Goal: Task Accomplishment & Management: Manage account settings

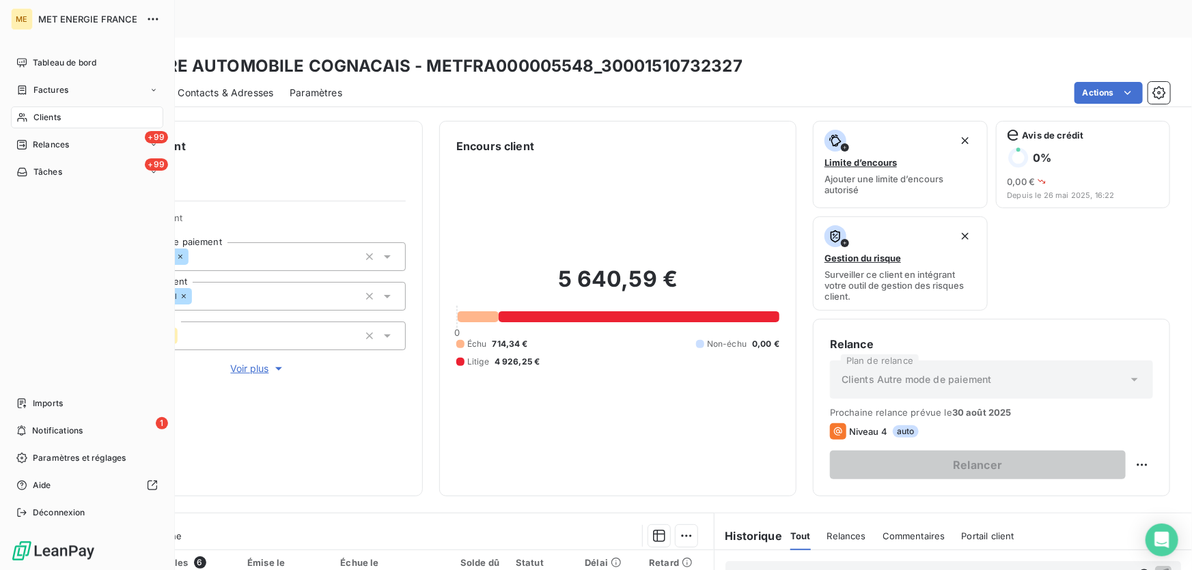
click at [24, 430] on icon at bounding box center [22, 431] width 8 height 10
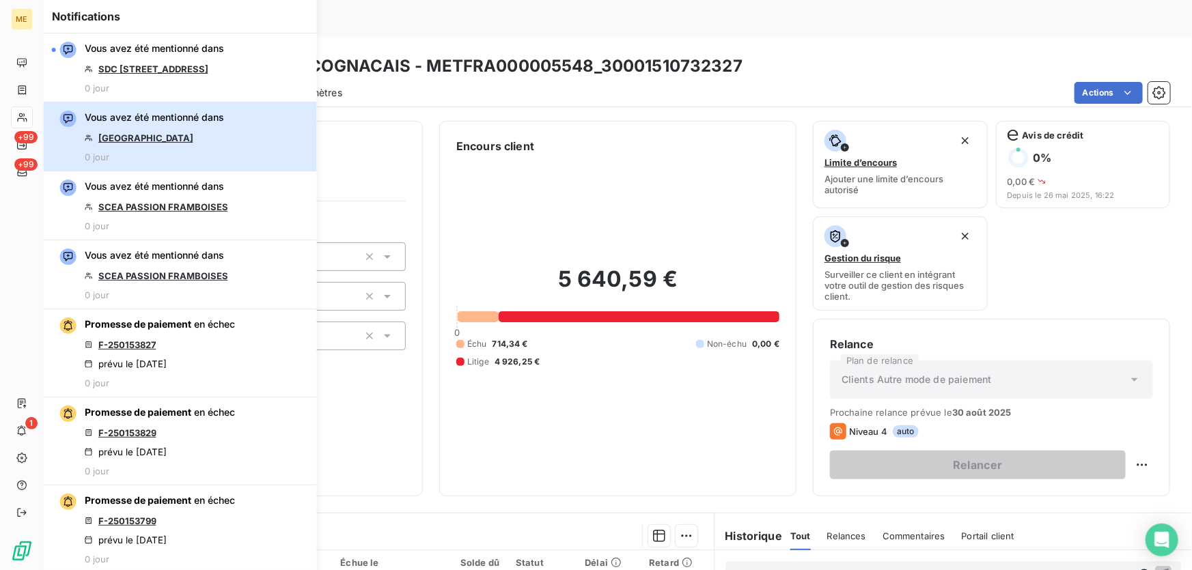
click at [148, 150] on div "Vous avez été mentionné dans [GEOGRAPHIC_DATA] 0 jour" at bounding box center [154, 137] width 139 height 52
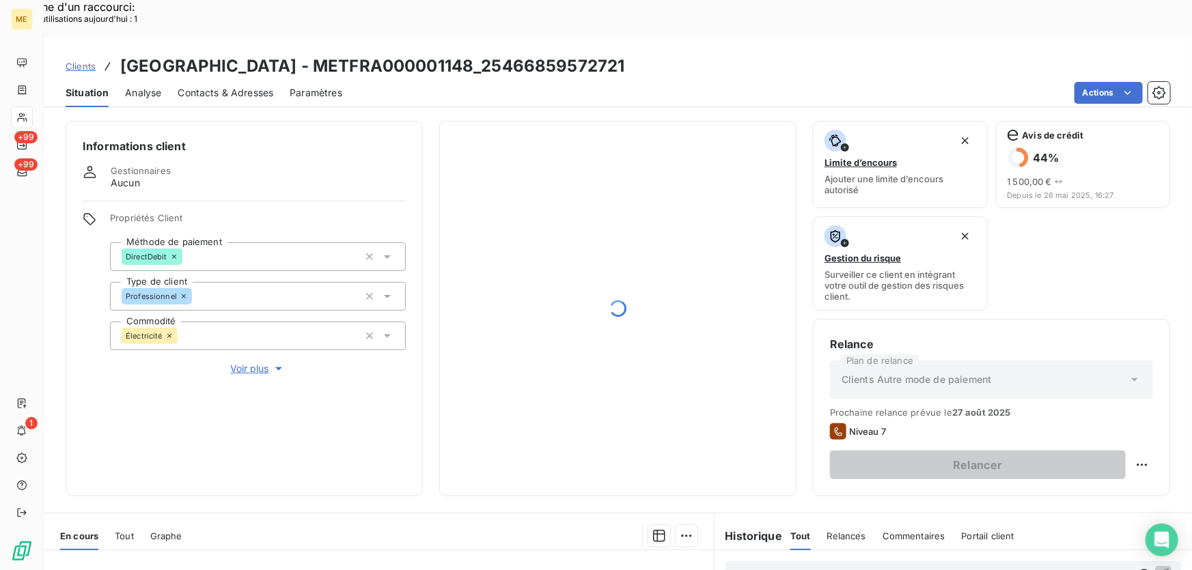
scroll to position [246, 0]
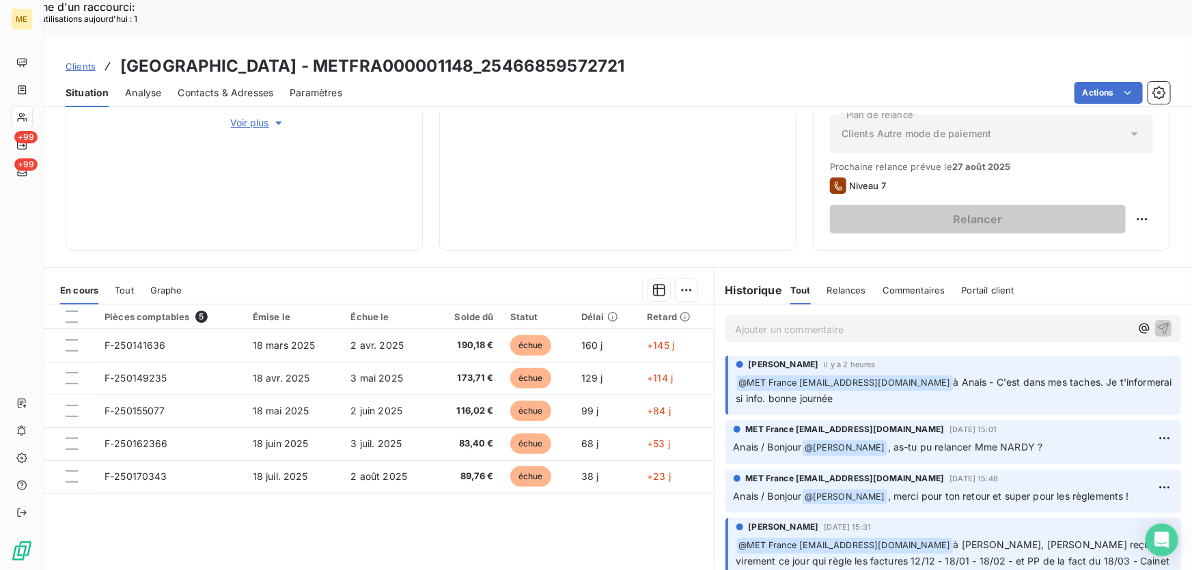
click at [1017, 321] on p "Ajouter un commentaire ﻿" at bounding box center [933, 329] width 396 height 17
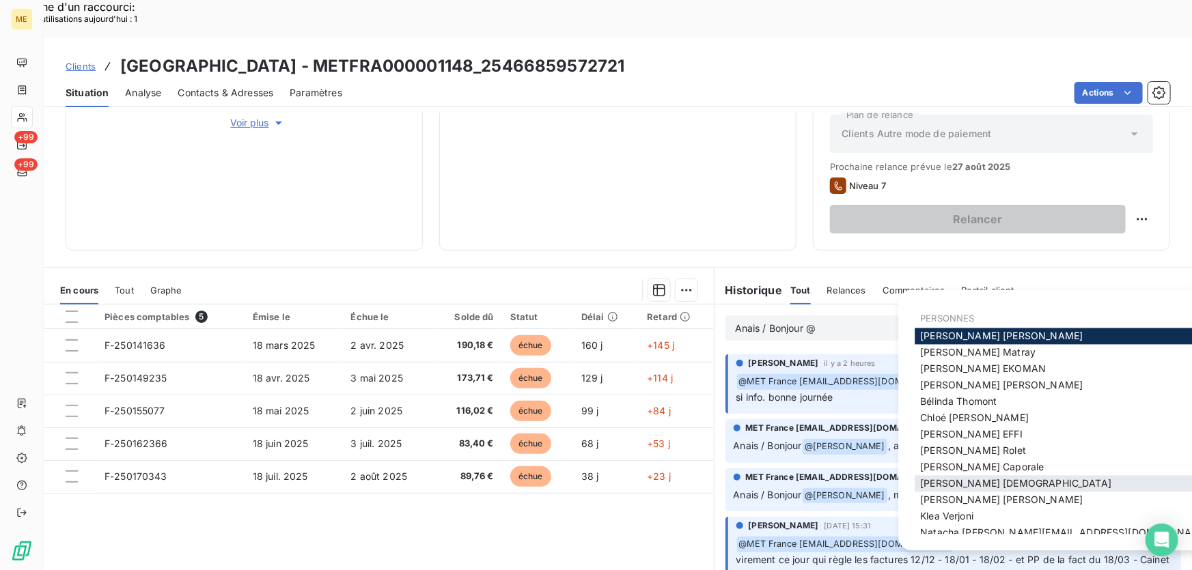
click at [993, 484] on span "[PERSON_NAME]" at bounding box center [1015, 484] width 191 height 12
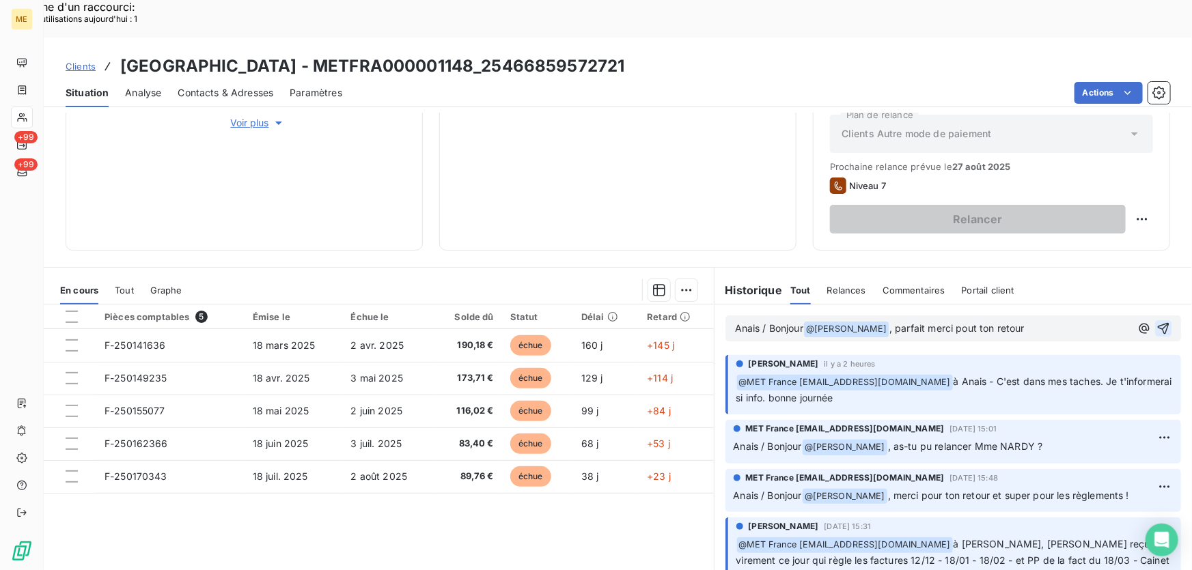
click at [1158, 323] on icon "button" at bounding box center [1164, 329] width 12 height 12
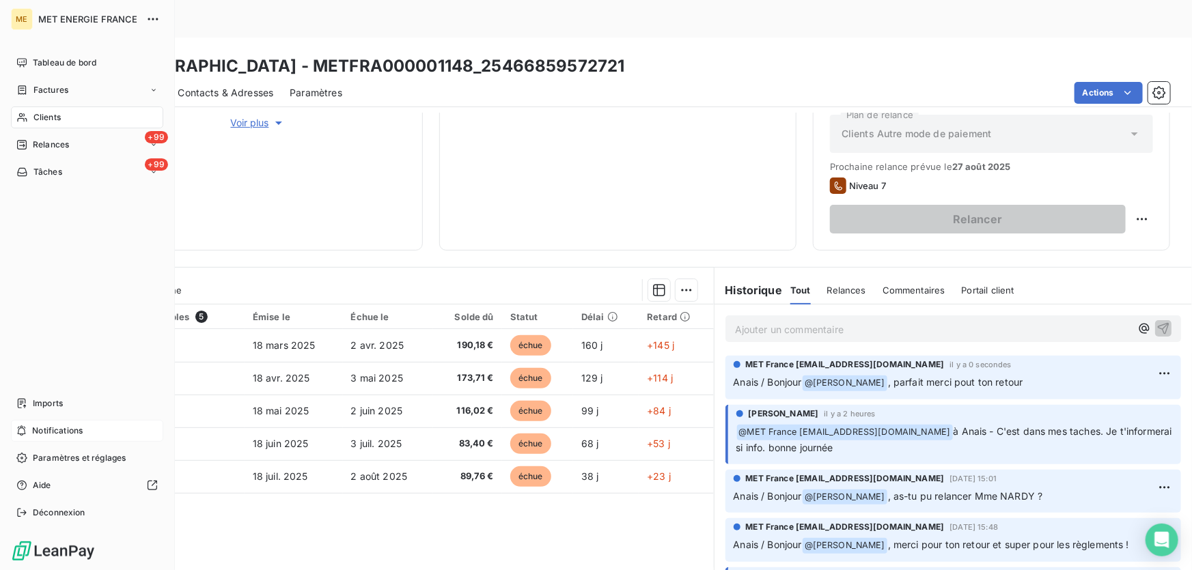
click at [55, 432] on span "Notifications" at bounding box center [57, 431] width 51 height 12
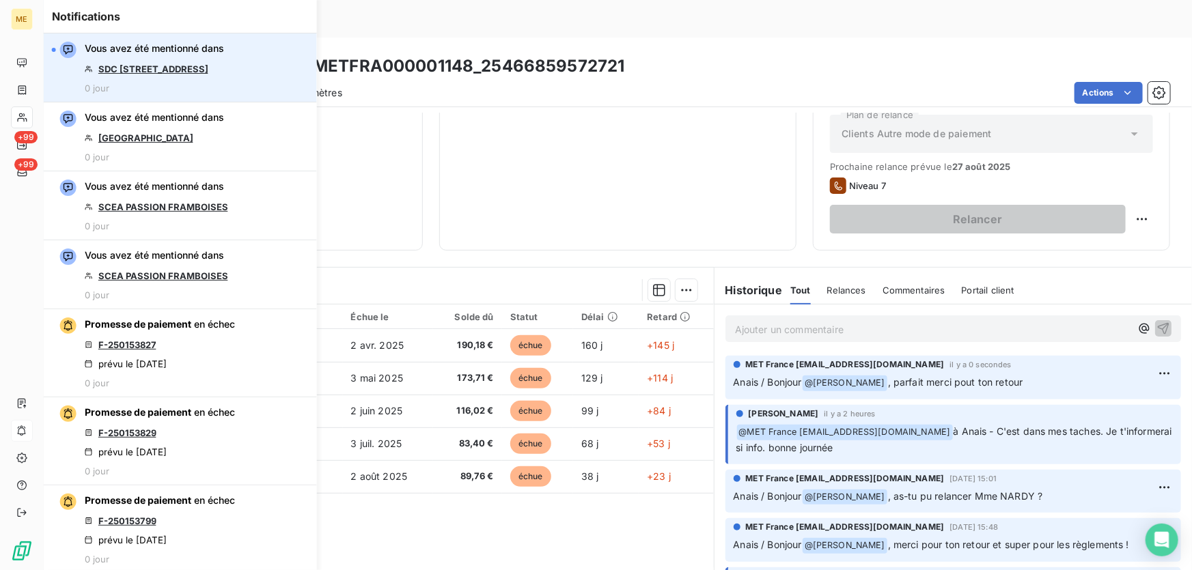
click at [145, 73] on link "SDC [STREET_ADDRESS]" at bounding box center [153, 69] width 110 height 11
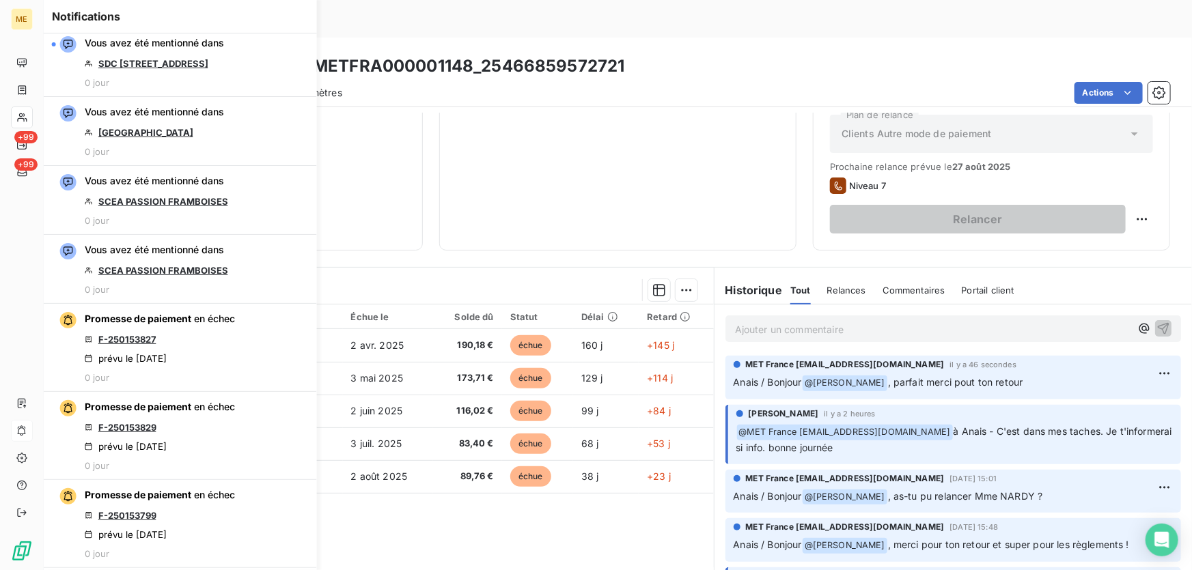
scroll to position [0, 0]
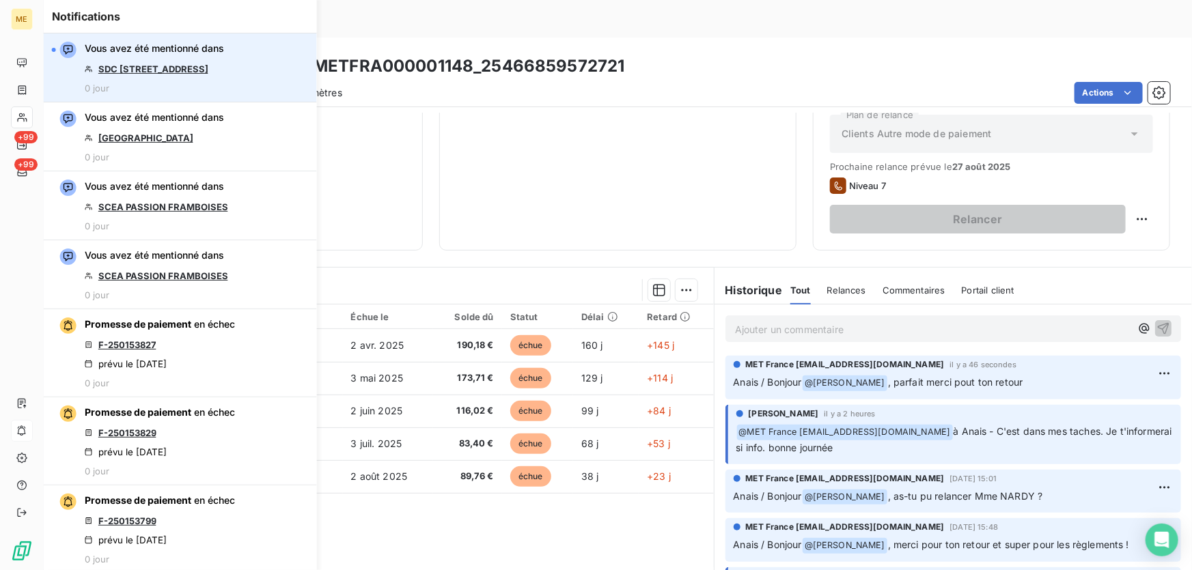
click at [148, 69] on link "SDC [STREET_ADDRESS]" at bounding box center [153, 69] width 110 height 11
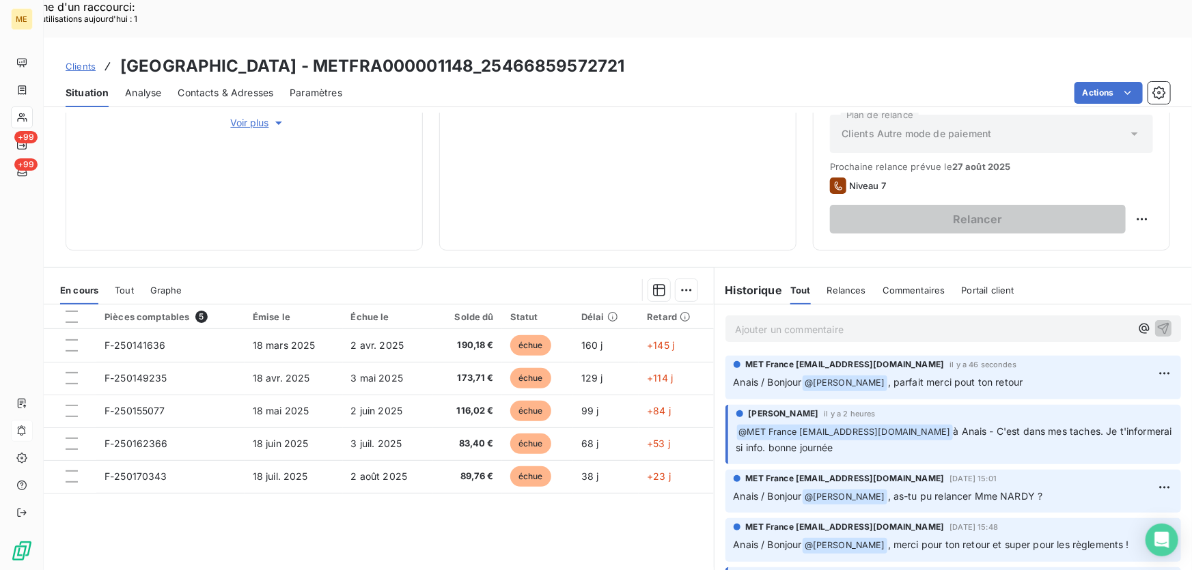
click at [688, 126] on div "653,07 € 0 Échu 653,07 € Non-échu 0,00 €" at bounding box center [617, 70] width 323 height 325
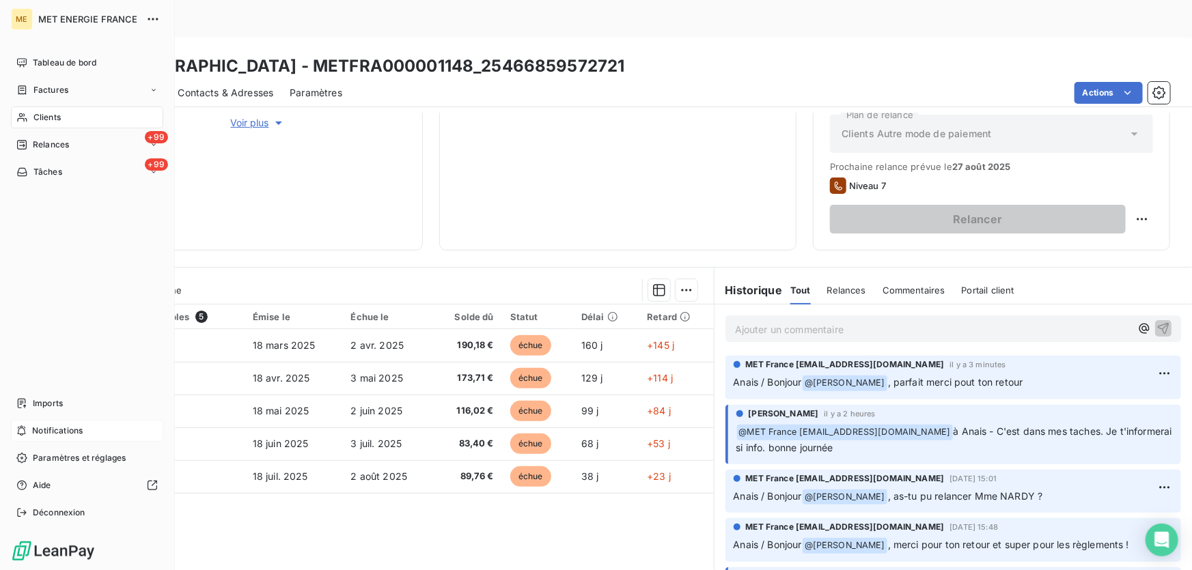
click at [40, 115] on span "Clients" at bounding box center [46, 117] width 27 height 12
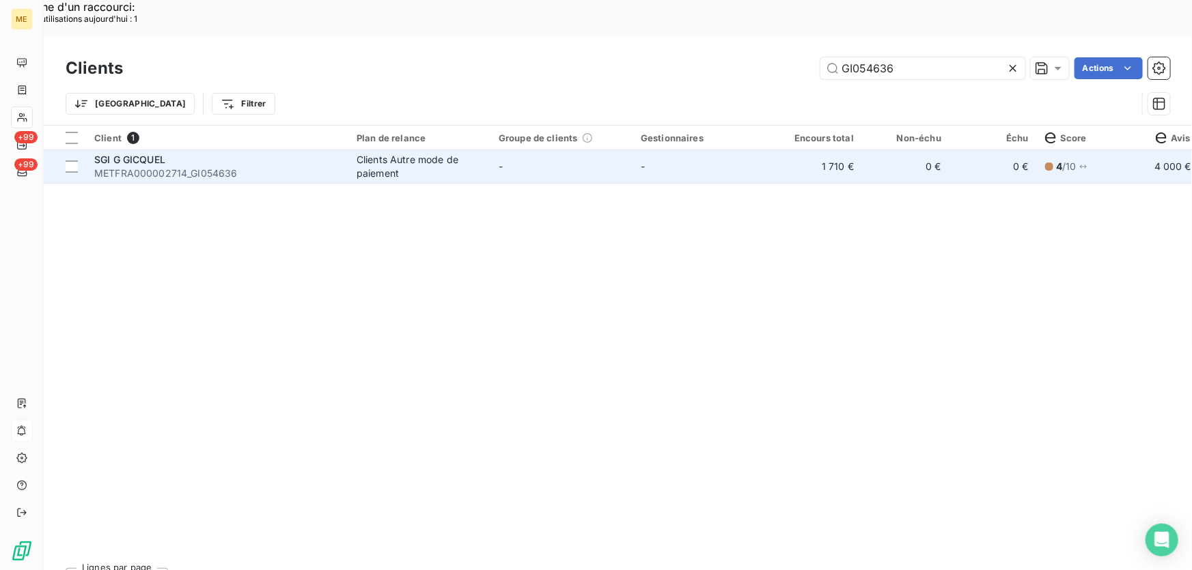
type input "GI054636"
click at [492, 150] on td "-" at bounding box center [562, 166] width 142 height 33
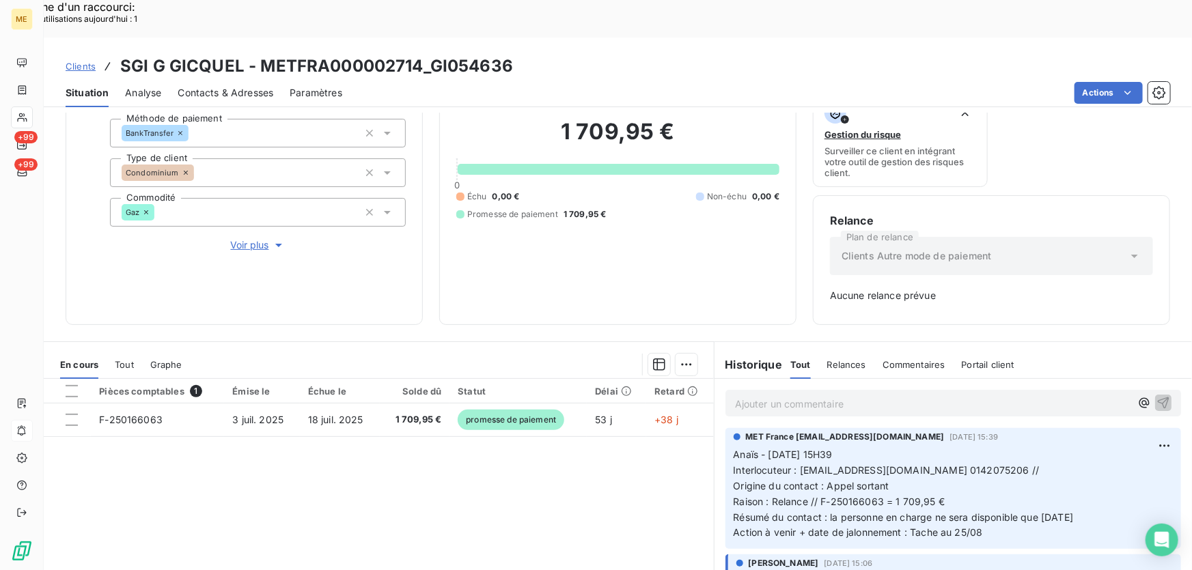
scroll to position [124, 0]
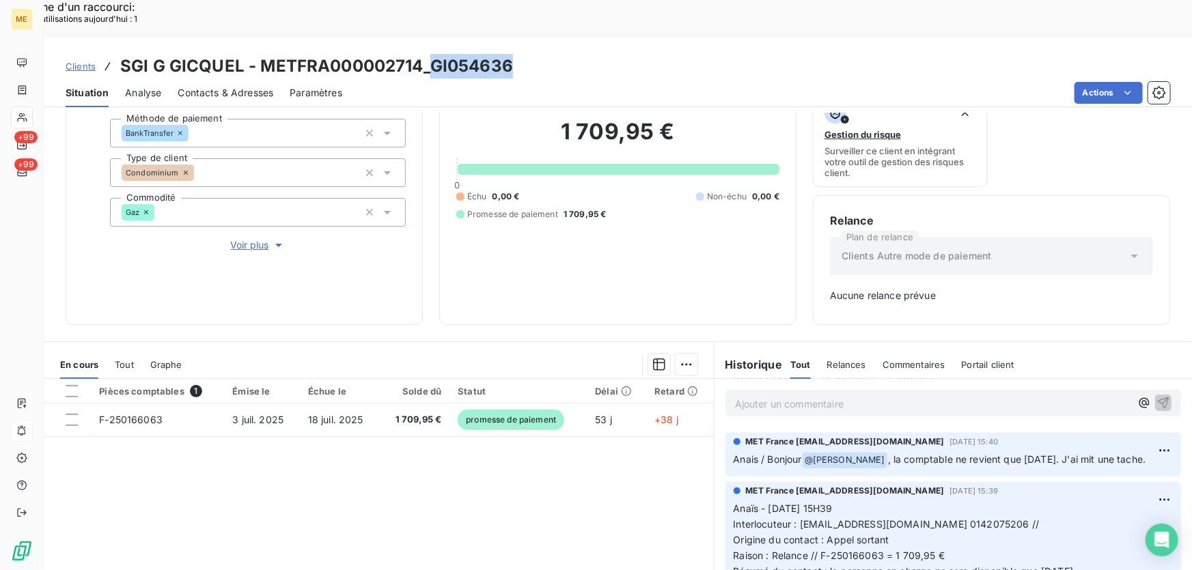
drag, startPoint x: 517, startPoint y: 25, endPoint x: 428, endPoint y: 30, distance: 89.0
click at [428, 54] on div "Clients SGI G GICQUEL - METFRA000002714_GI054636" at bounding box center [618, 66] width 1149 height 25
copy h3 "GI054636"
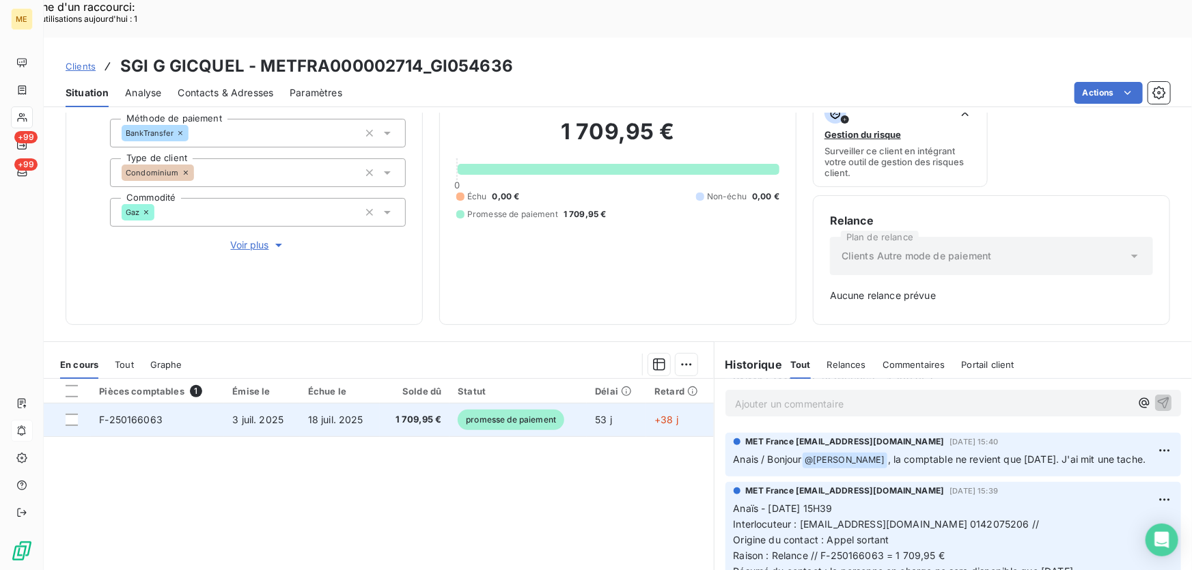
click at [380, 404] on td "1 709,95 €" at bounding box center [415, 420] width 70 height 33
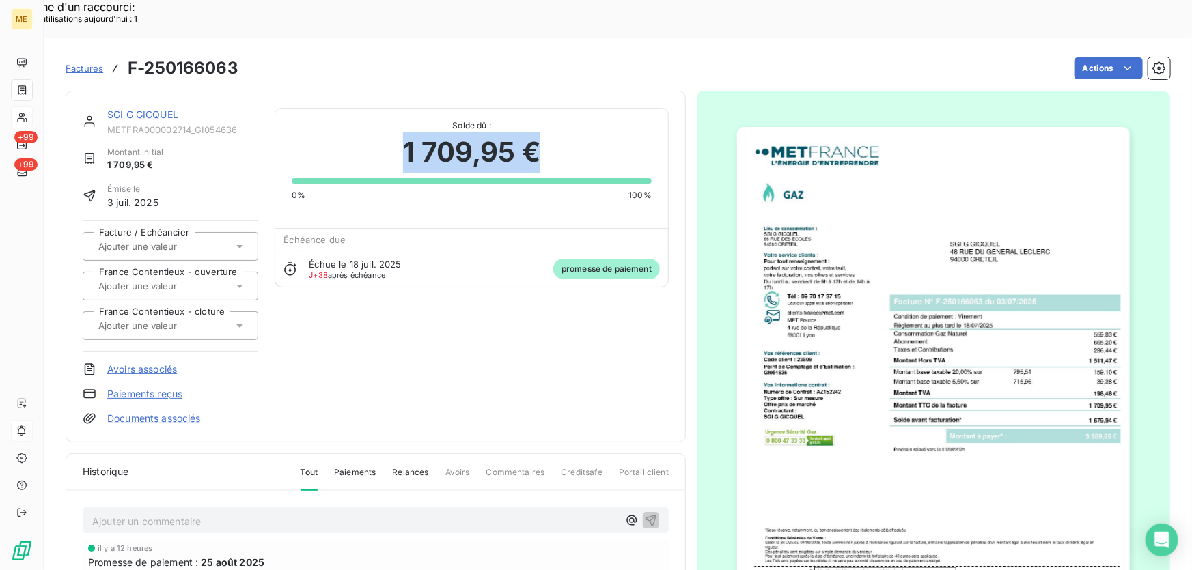
drag, startPoint x: 394, startPoint y: 106, endPoint x: 611, endPoint y: 102, distance: 217.3
click at [611, 132] on div "1 709,95 €" at bounding box center [472, 152] width 360 height 41
click at [130, 109] on link "SGI G GICQUEL" at bounding box center [142, 115] width 71 height 12
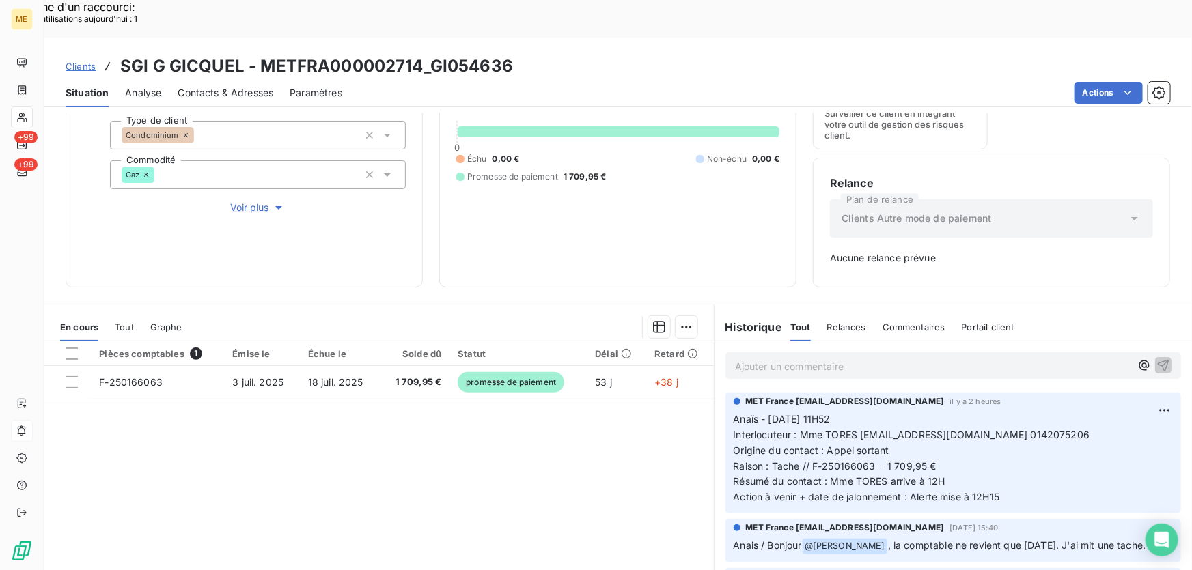
scroll to position [136, 0]
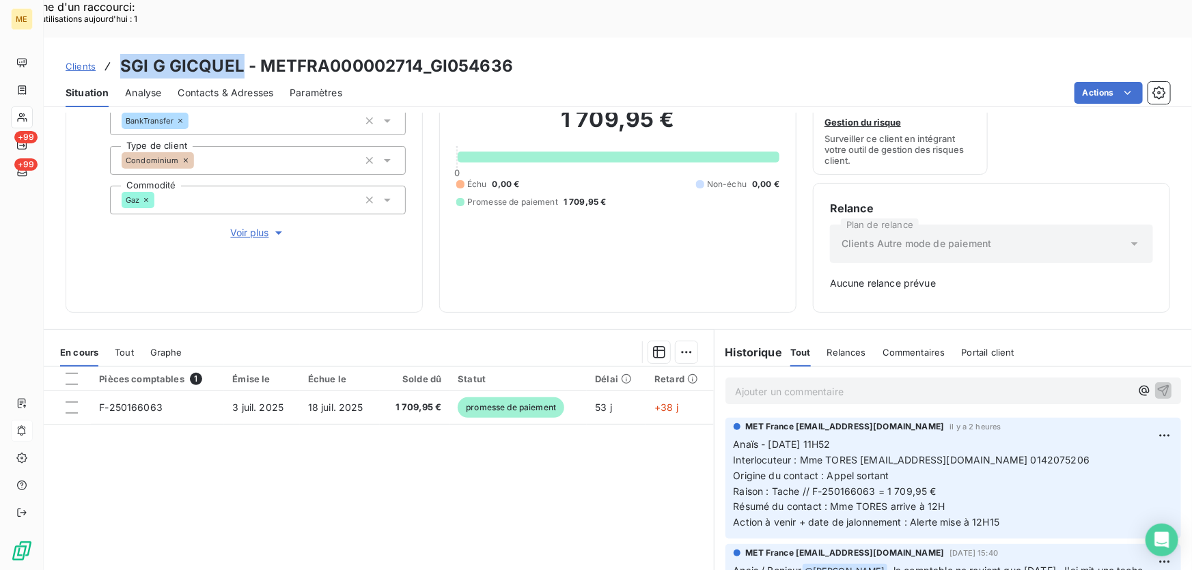
drag, startPoint x: 121, startPoint y: 30, endPoint x: 237, endPoint y: 34, distance: 116.2
click at [237, 54] on h3 "SGI G GICQUEL - METFRA000002714_GI054636" at bounding box center [316, 66] width 393 height 25
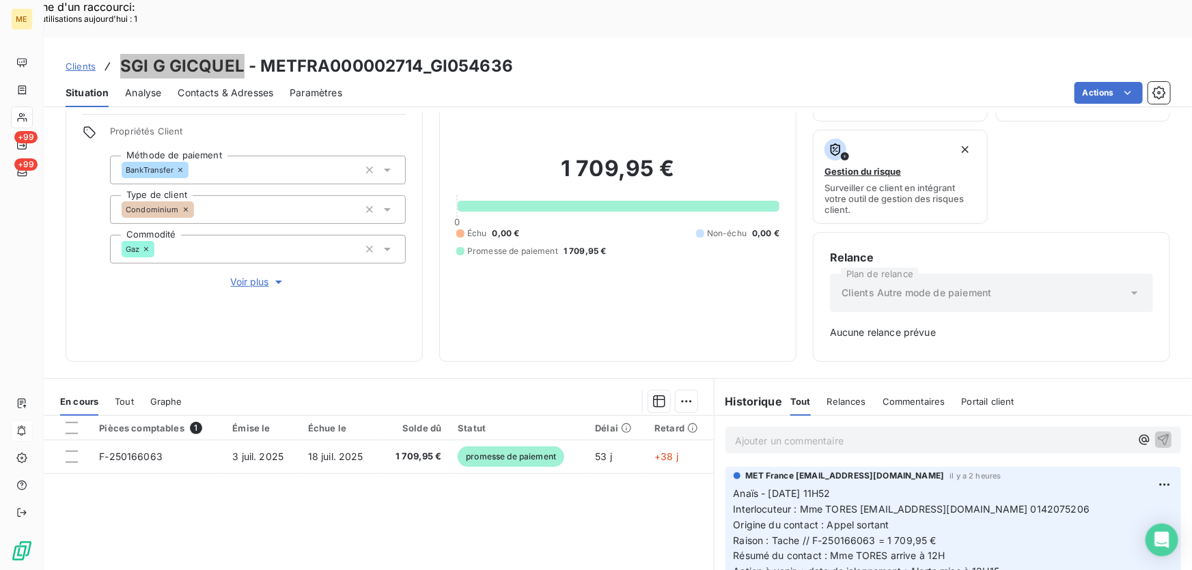
scroll to position [198, 0]
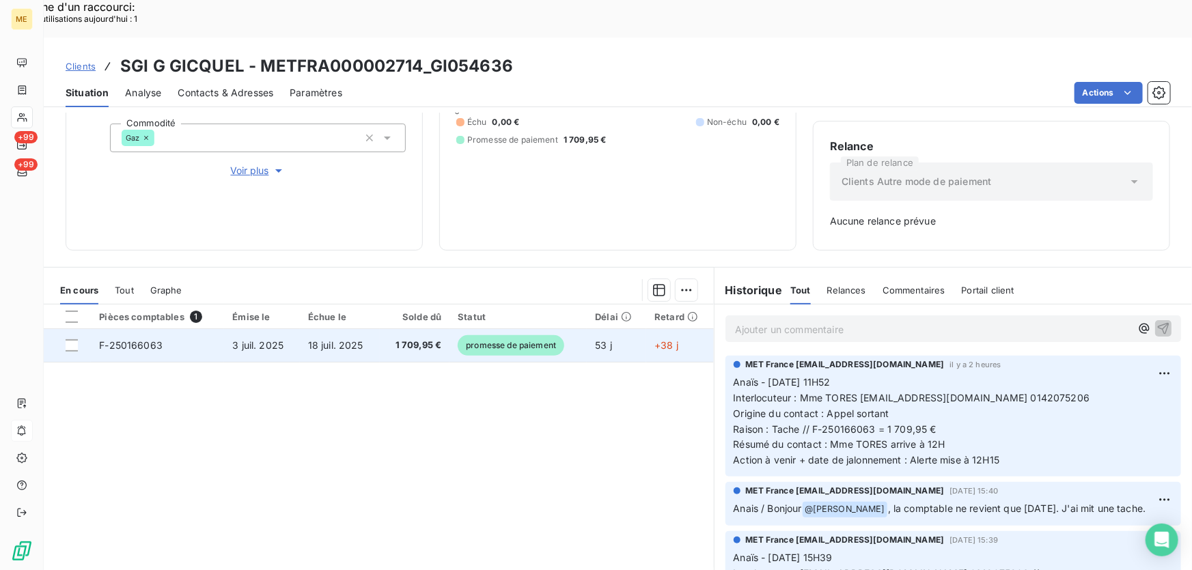
click at [373, 329] on td "18 juil. 2025" at bounding box center [340, 345] width 80 height 33
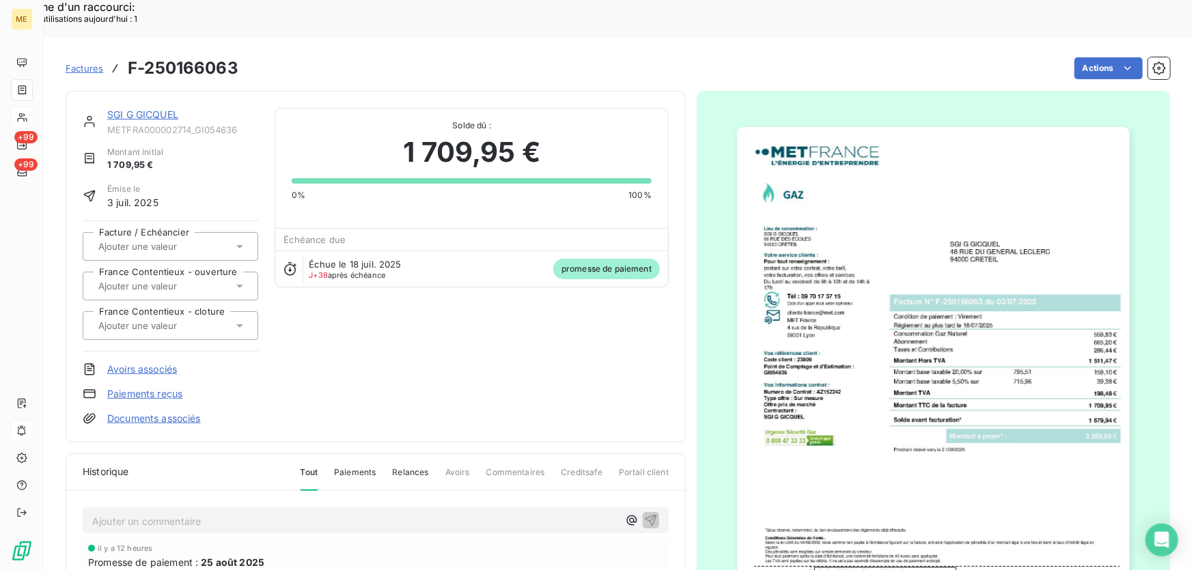
click at [895, 260] on img "button" at bounding box center [933, 405] width 393 height 556
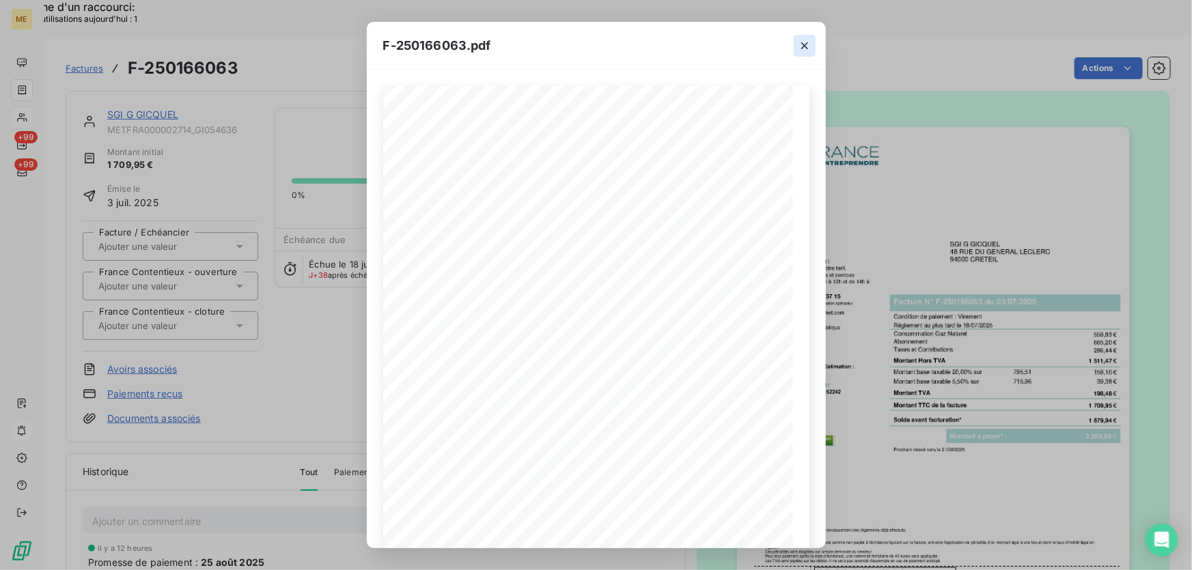
click at [795, 48] on button "button" at bounding box center [805, 46] width 22 height 22
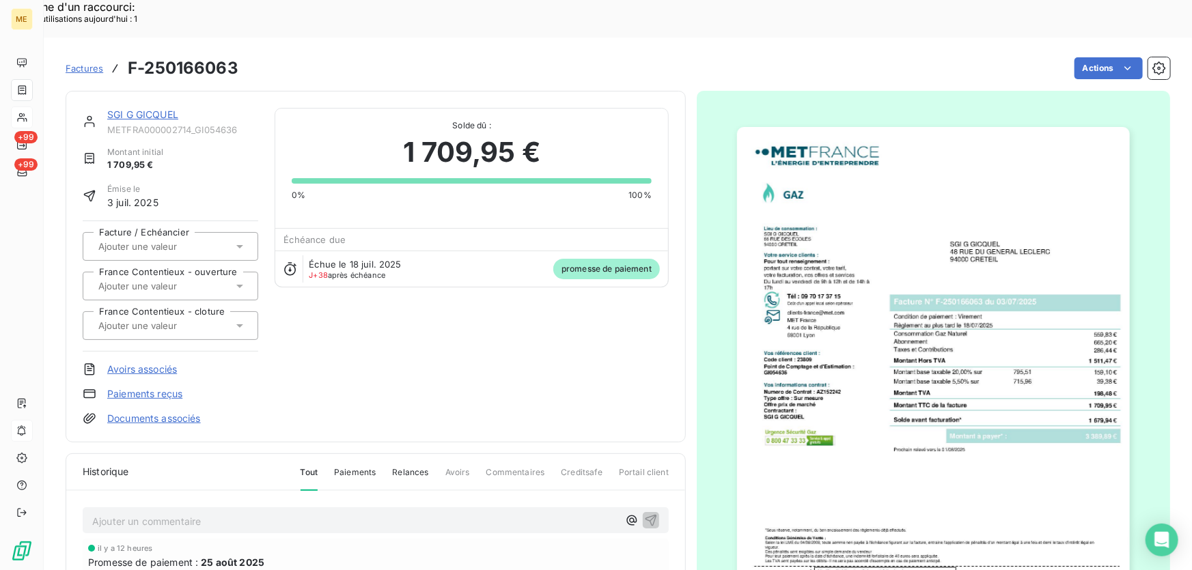
click at [124, 109] on link "SGI G GICQUEL" at bounding box center [142, 115] width 71 height 12
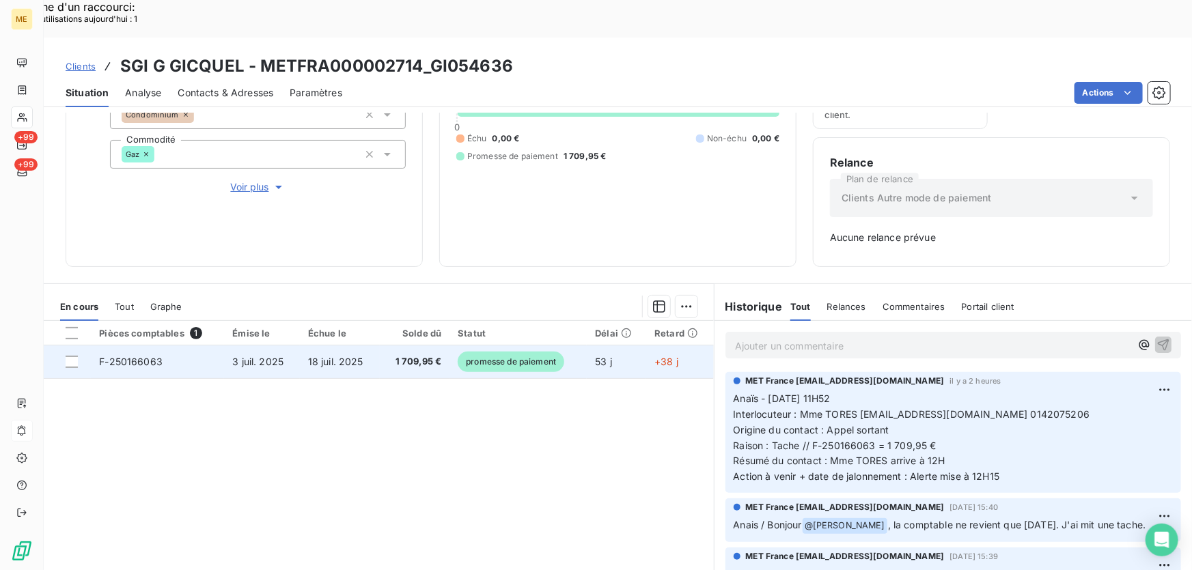
scroll to position [198, 0]
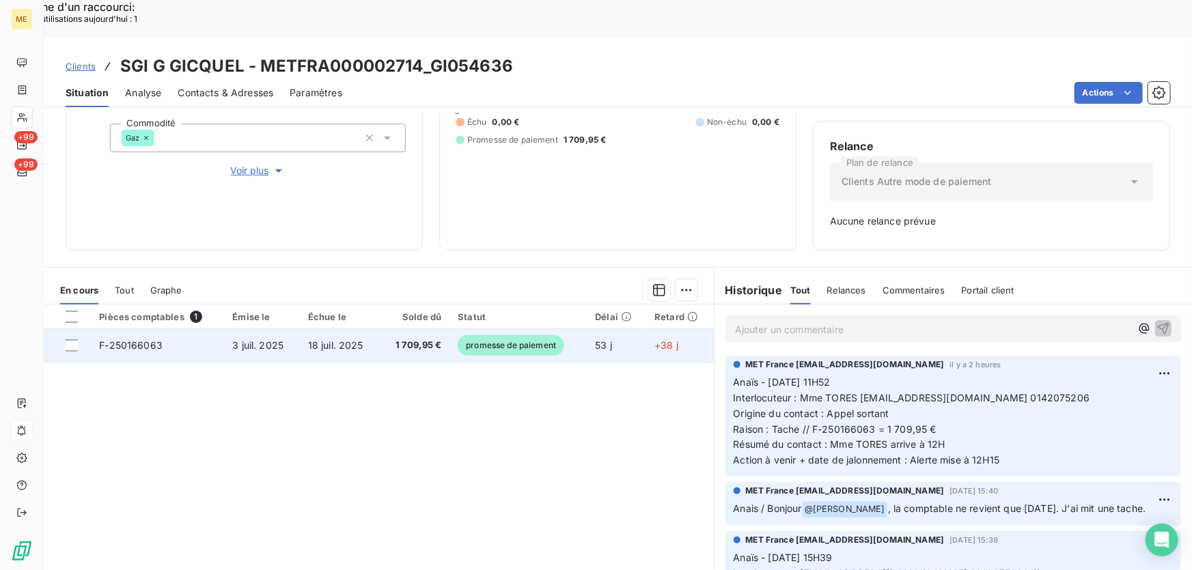
click at [200, 329] on td "F-250166063" at bounding box center [157, 345] width 133 height 33
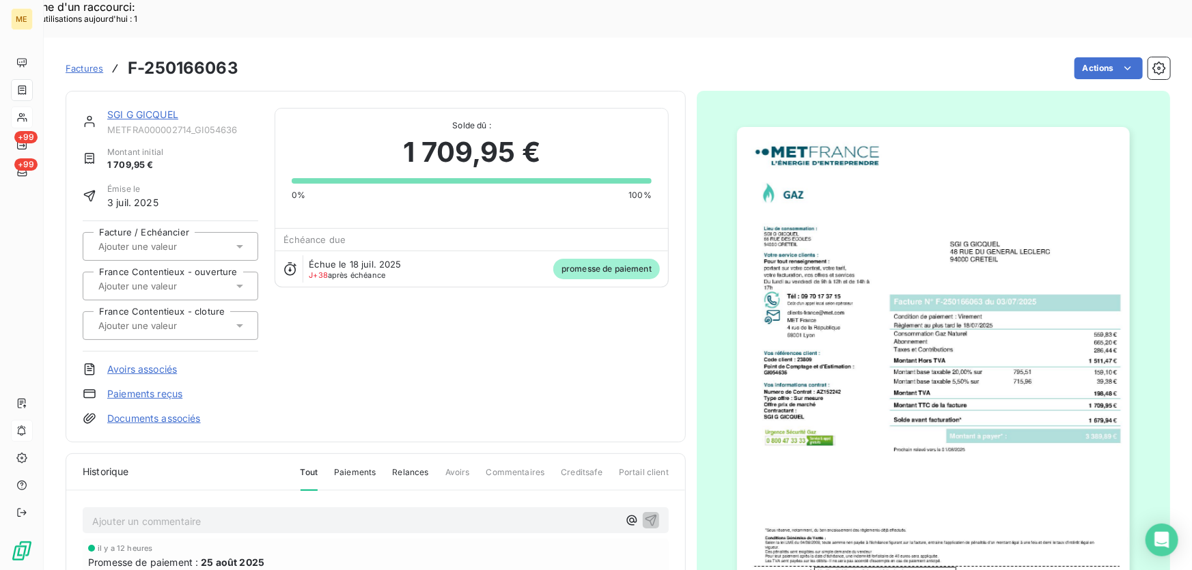
click at [806, 215] on img "button" at bounding box center [933, 405] width 393 height 556
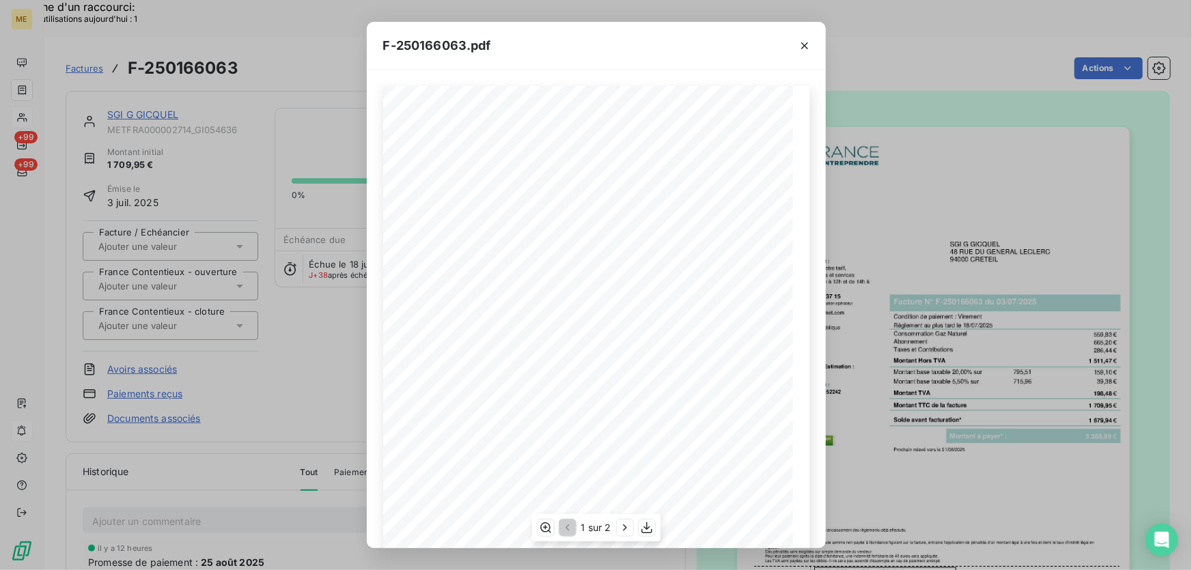
click at [424, 204] on span "[STREET_ADDRESS]" at bounding box center [444, 203] width 49 height 5
click at [545, 530] on icon "button" at bounding box center [545, 528] width 14 height 14
click at [803, 46] on icon "button" at bounding box center [804, 45] width 7 height 7
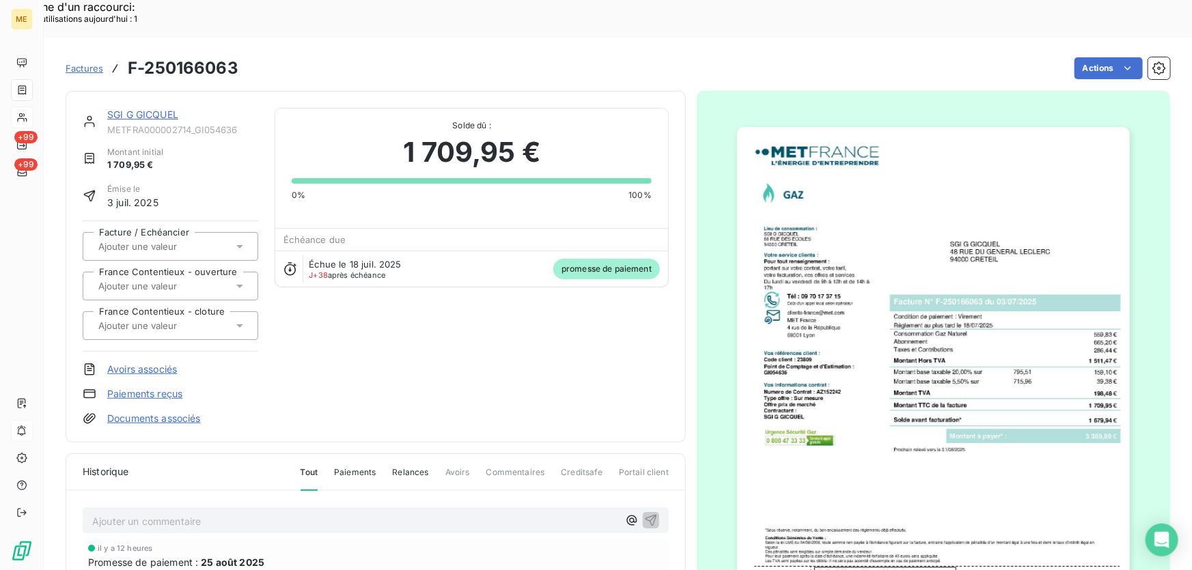
click at [160, 109] on link "SGI G GICQUEL" at bounding box center [142, 115] width 71 height 12
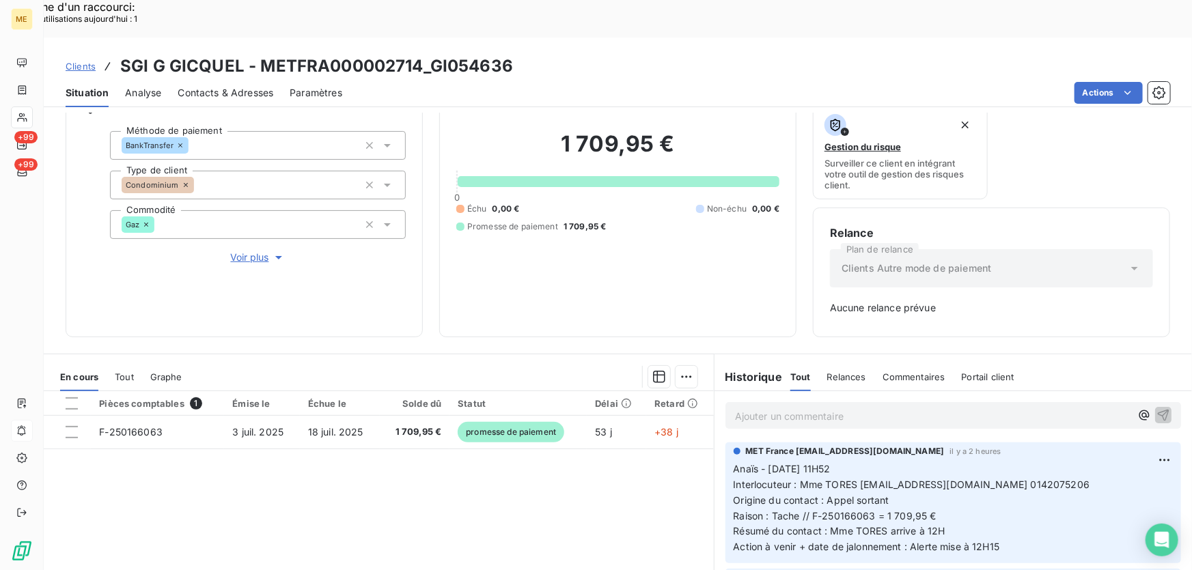
scroll to position [124, 0]
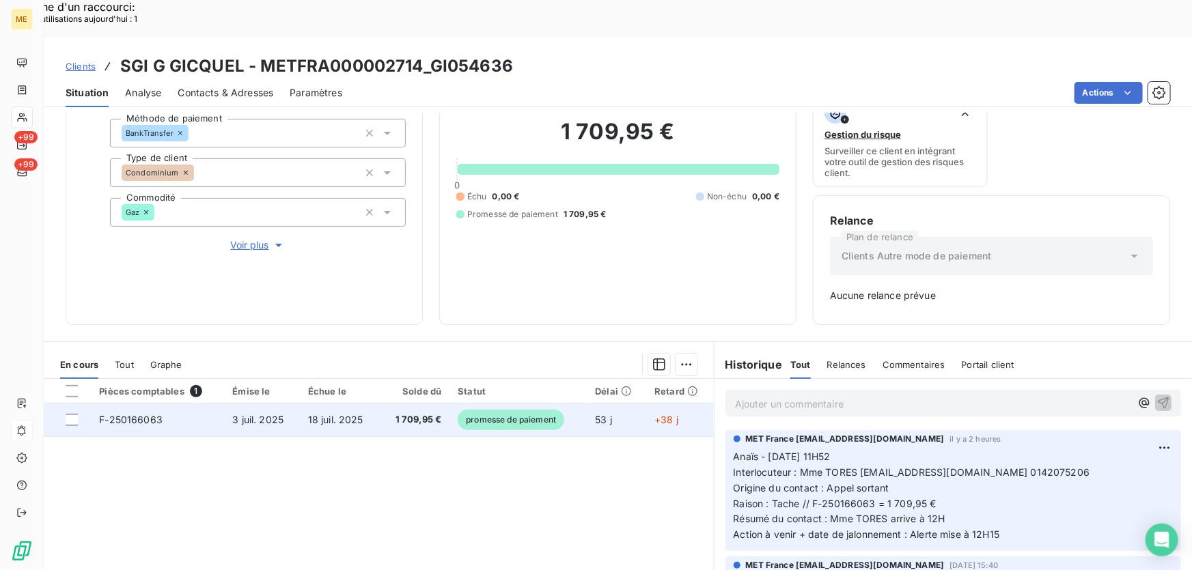
click at [366, 404] on td "18 juil. 2025" at bounding box center [340, 420] width 80 height 33
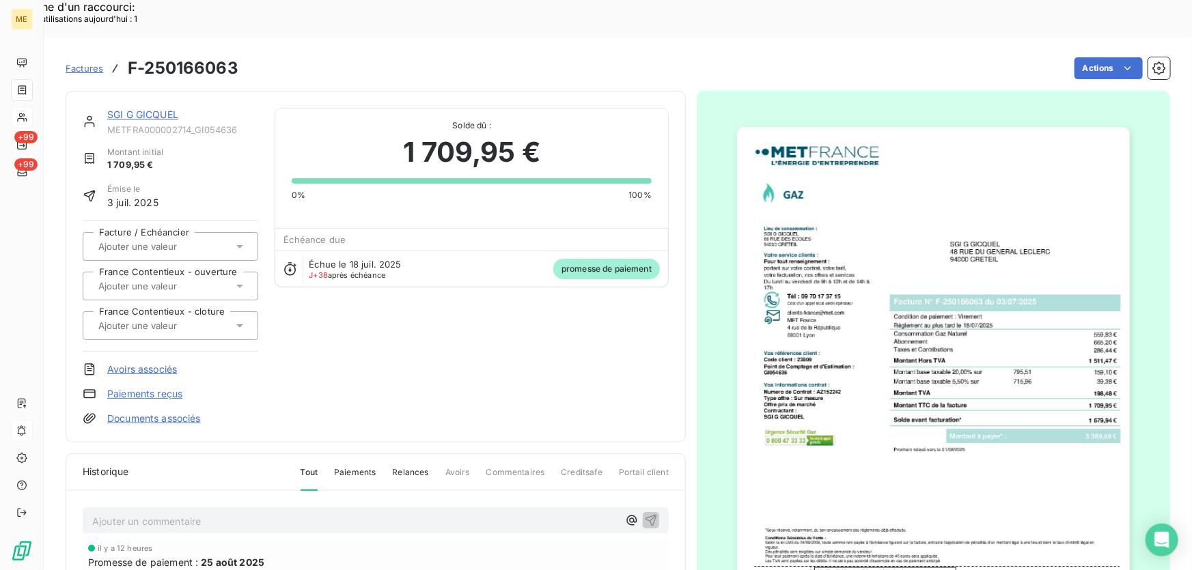
click at [119, 109] on link "SGI G GICQUEL" at bounding box center [142, 115] width 71 height 12
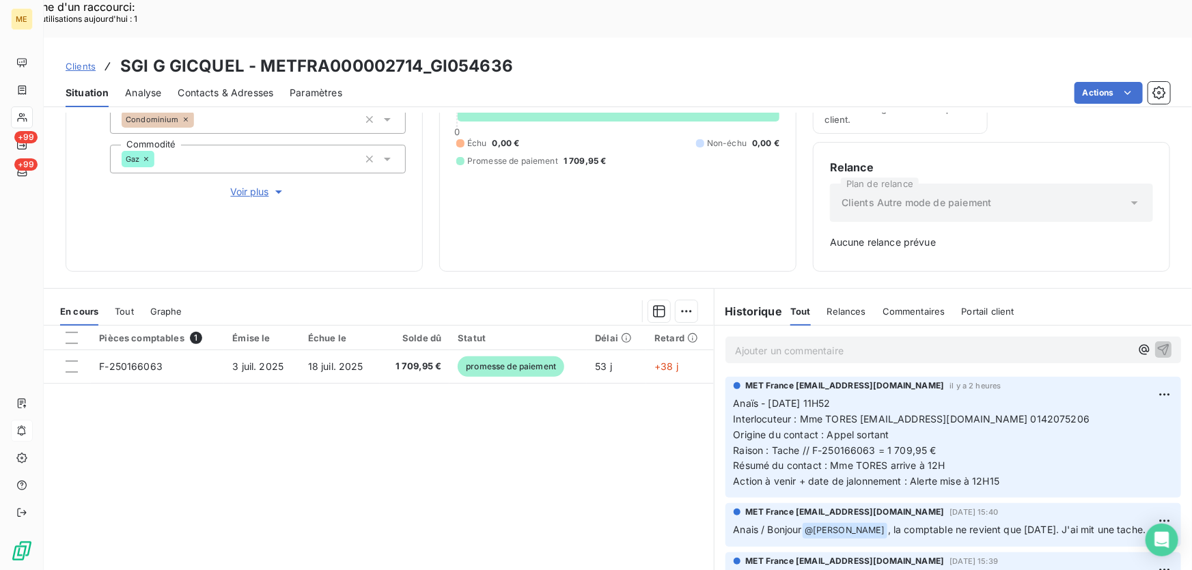
scroll to position [186, 0]
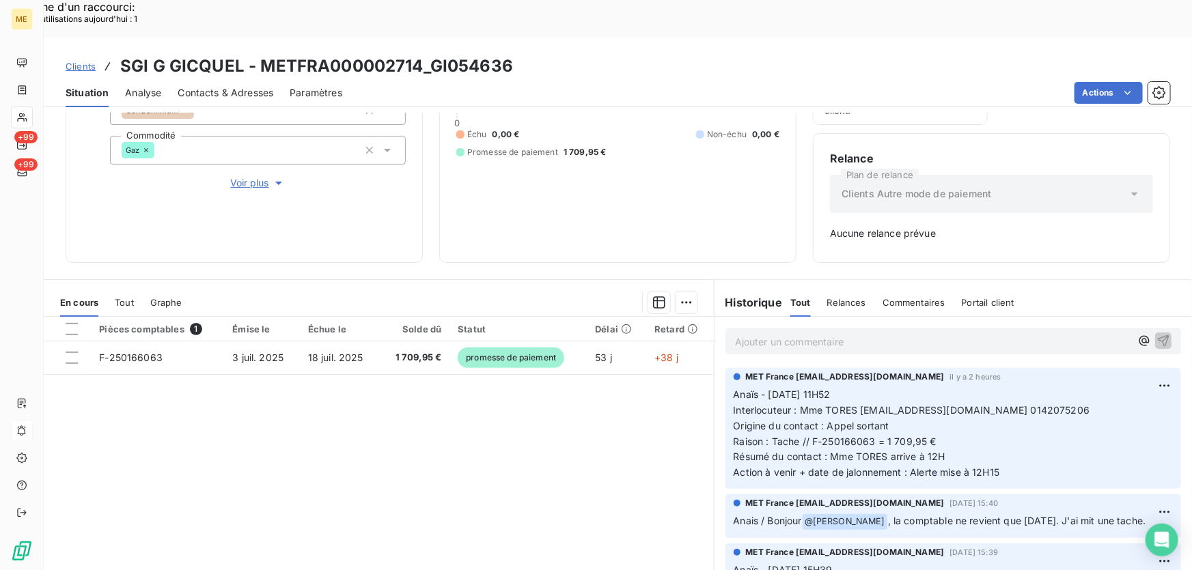
click at [898, 387] on p "Anaïs - [DATE] 11H52 Interlocuteur : Mme TORES [EMAIL_ADDRESS][DOMAIN_NAME] [PH…" at bounding box center [953, 434] width 439 height 94
drag, startPoint x: 894, startPoint y: 383, endPoint x: 878, endPoint y: 382, distance: 15.8
click at [895, 387] on p "Anaïs - [DATE] 11H52 Interlocuteur : Mme TORES [EMAIL_ADDRESS][DOMAIN_NAME] [PH…" at bounding box center [953, 434] width 439 height 94
click at [857, 420] on span "Origine du contact : Appel sortant" at bounding box center [812, 426] width 156 height 12
click at [855, 404] on span "Interlocuteur : Mme TORES [EMAIL_ADDRESS][DOMAIN_NAME] 0142075206" at bounding box center [912, 410] width 357 height 12
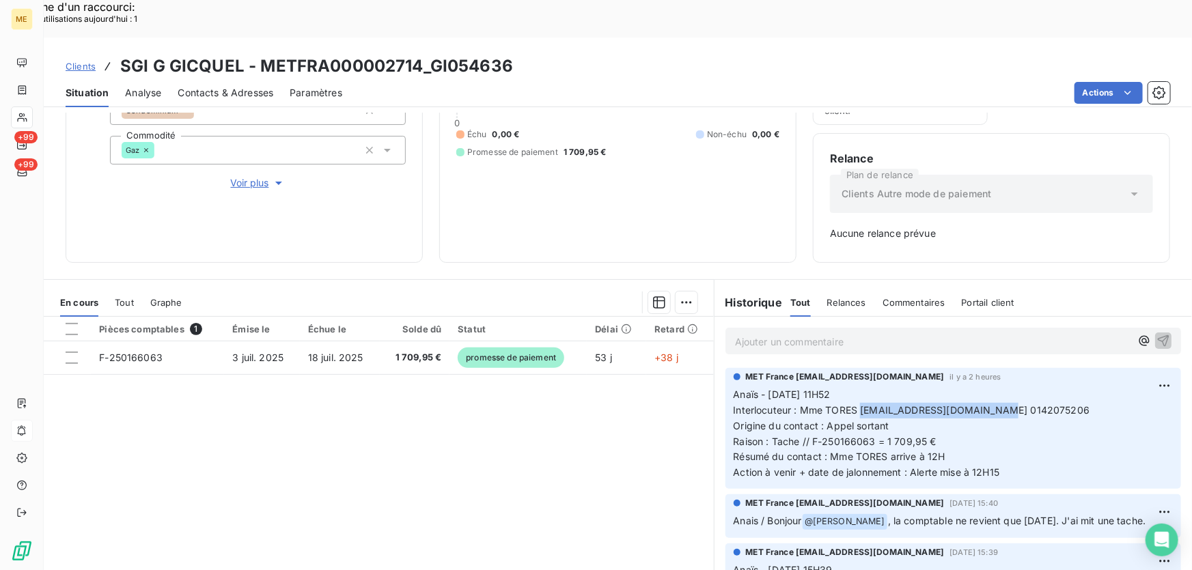
drag, startPoint x: 987, startPoint y: 373, endPoint x: 858, endPoint y: 376, distance: 129.2
click at [858, 404] on span "Interlocuteur : Mme TORES [EMAIL_ADDRESS][DOMAIN_NAME] 0142075206" at bounding box center [912, 410] width 357 height 12
click at [895, 436] on span "Raison : Tache // F-250166063 = 1 709,95 €" at bounding box center [835, 442] width 203 height 12
click at [1013, 404] on span "Interlocuteur : Mme TORES [EMAIL_ADDRESS][DOMAIN_NAME] 0142075206" at bounding box center [912, 410] width 357 height 12
click at [808, 333] on p "Ajouter un commentaire ﻿" at bounding box center [933, 341] width 396 height 17
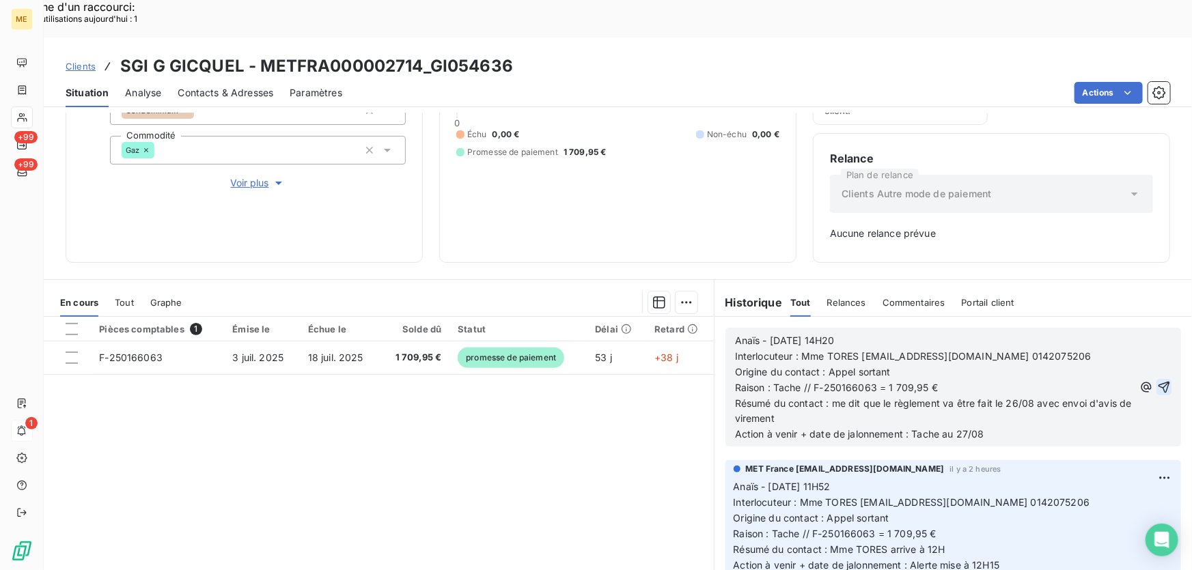
click at [1159, 382] on icon "button" at bounding box center [1165, 388] width 12 height 12
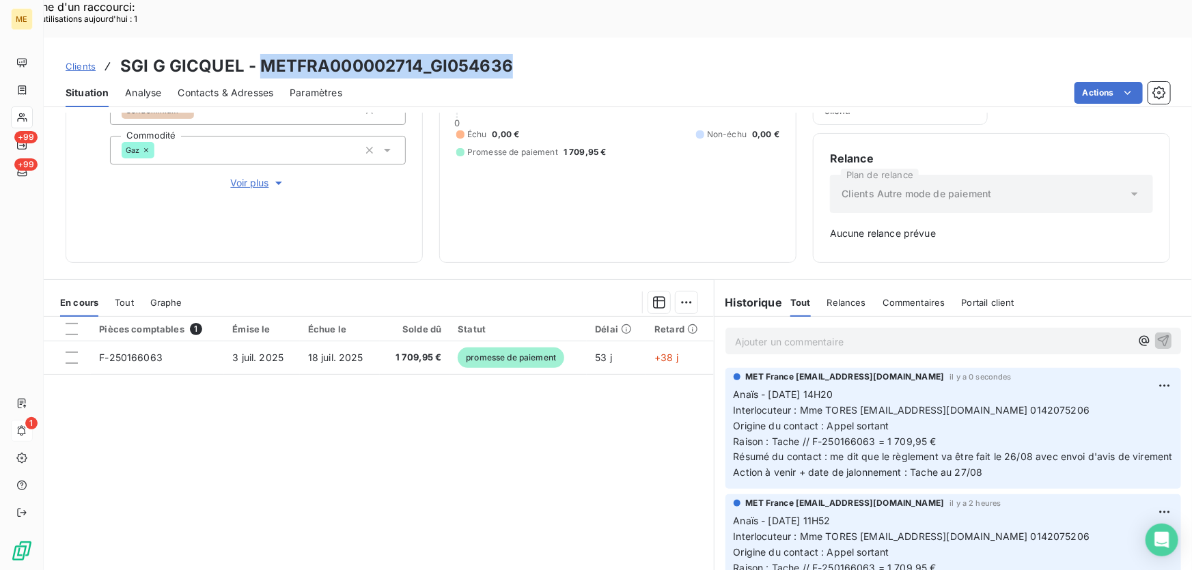
drag, startPoint x: 514, startPoint y: 30, endPoint x: 256, endPoint y: 31, distance: 257.6
click at [256, 54] on div "Clients SGI G GICQUEL - METFRA000002714_GI054636" at bounding box center [618, 66] width 1149 height 25
copy h3 "METFRA000002714_GI054636"
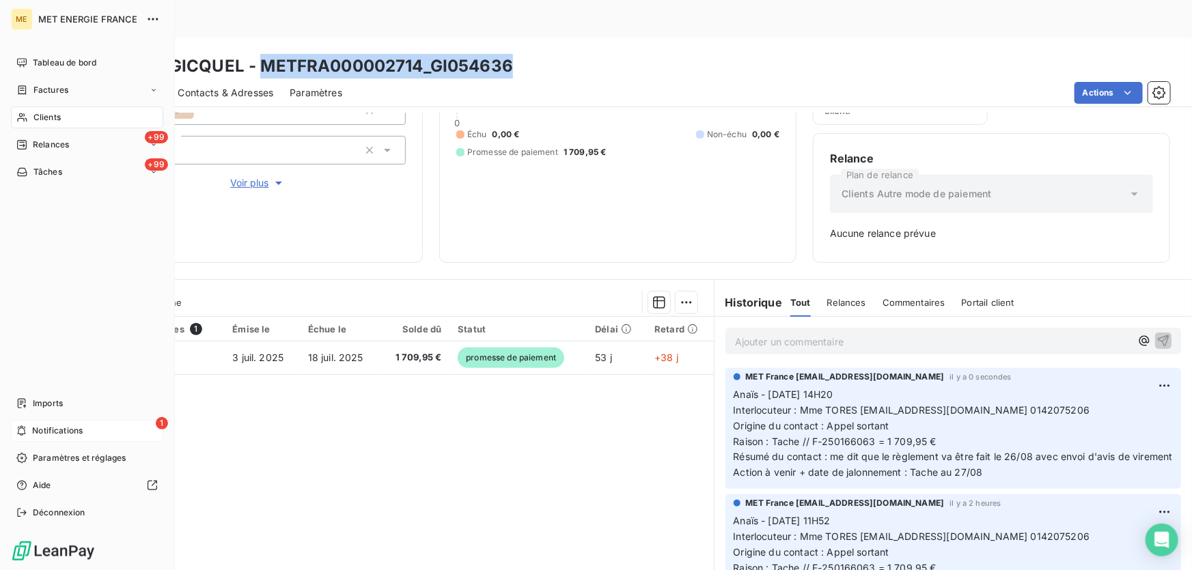
click at [70, 430] on span "Notifications" at bounding box center [57, 431] width 51 height 12
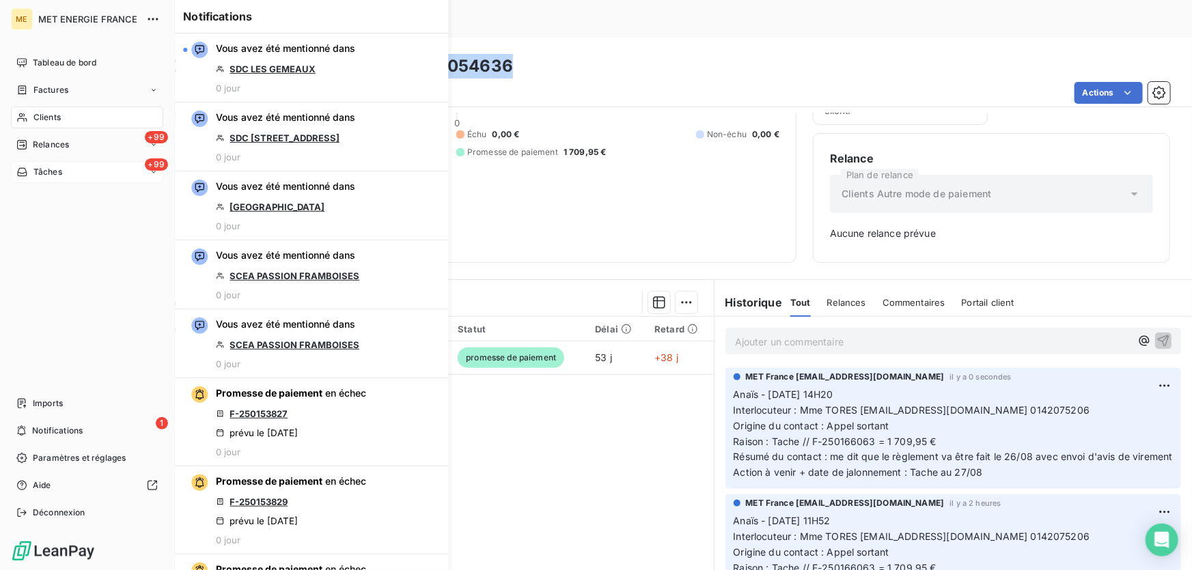
click at [48, 169] on span "Tâches" at bounding box center [47, 172] width 29 height 12
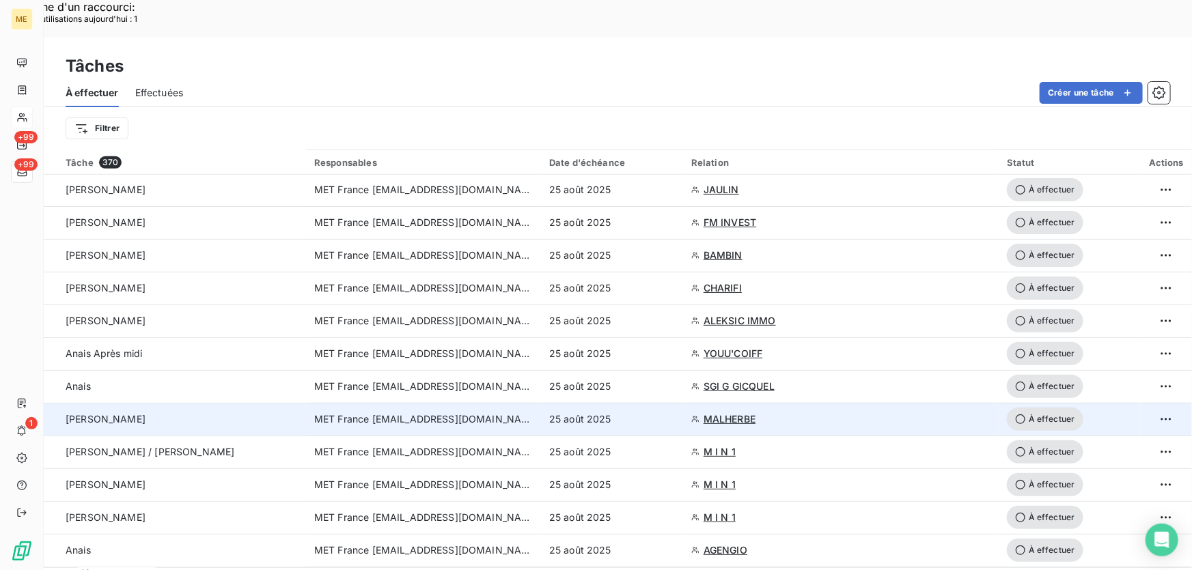
scroll to position [372, 0]
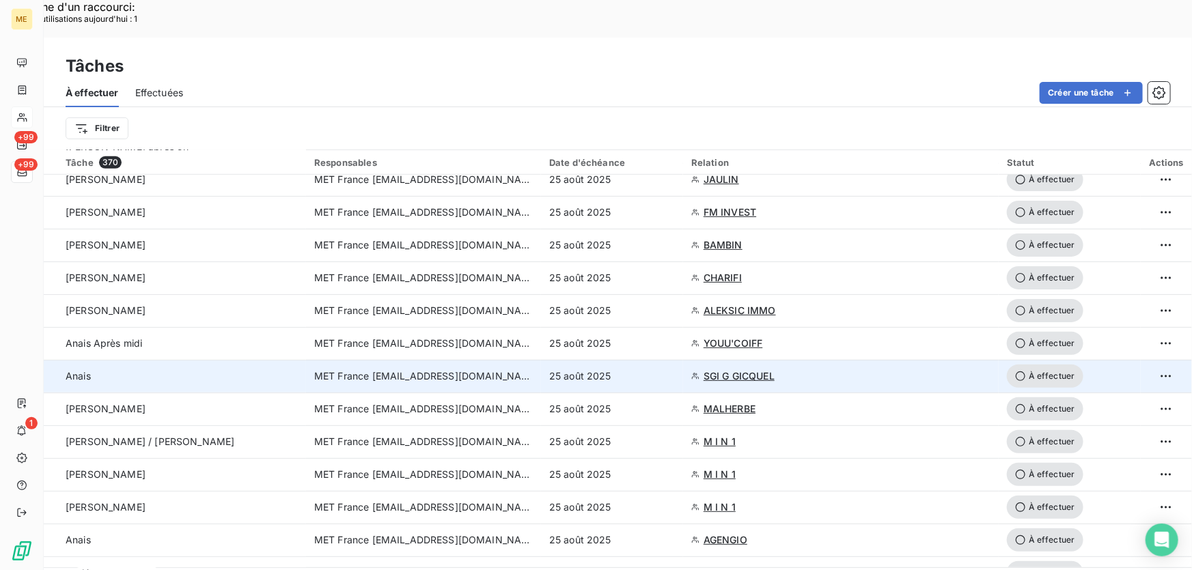
click at [672, 370] on div "25 août 2025" at bounding box center [612, 377] width 126 height 14
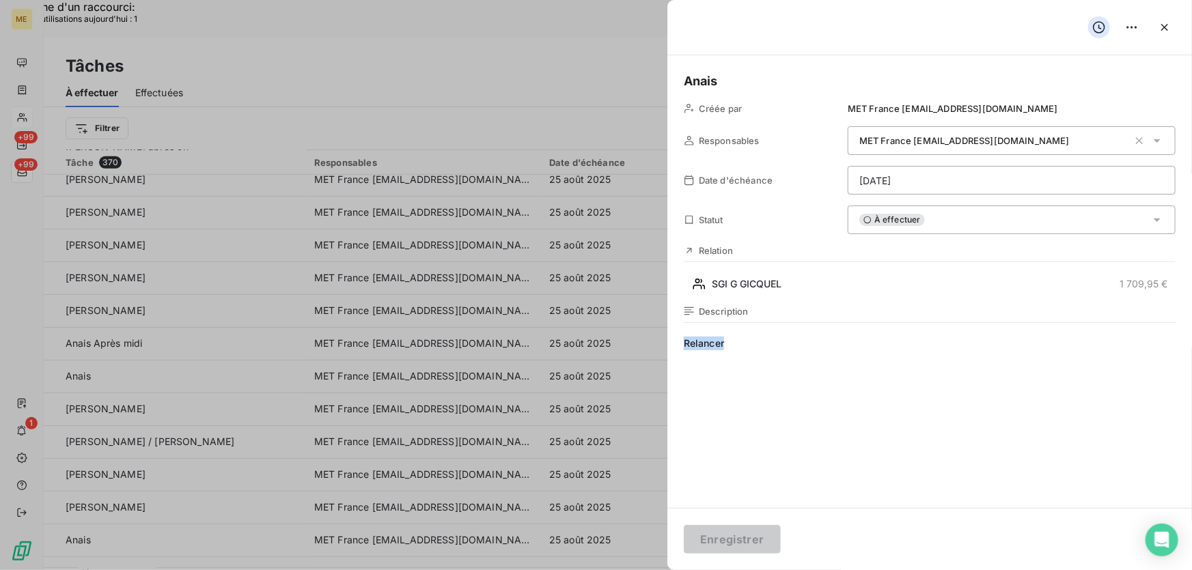
drag, startPoint x: 739, startPoint y: 341, endPoint x: 660, endPoint y: 339, distance: 79.3
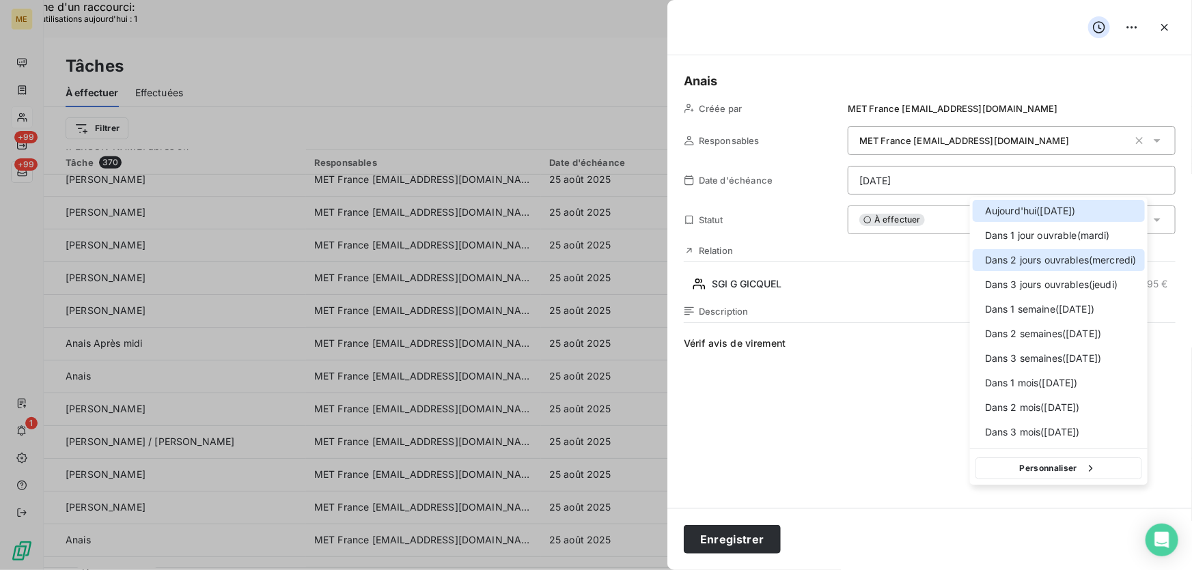
click at [1081, 250] on div "Dans 2 jours ouvrables ( [DATE] )" at bounding box center [1059, 260] width 172 height 22
type input "[DATE]"
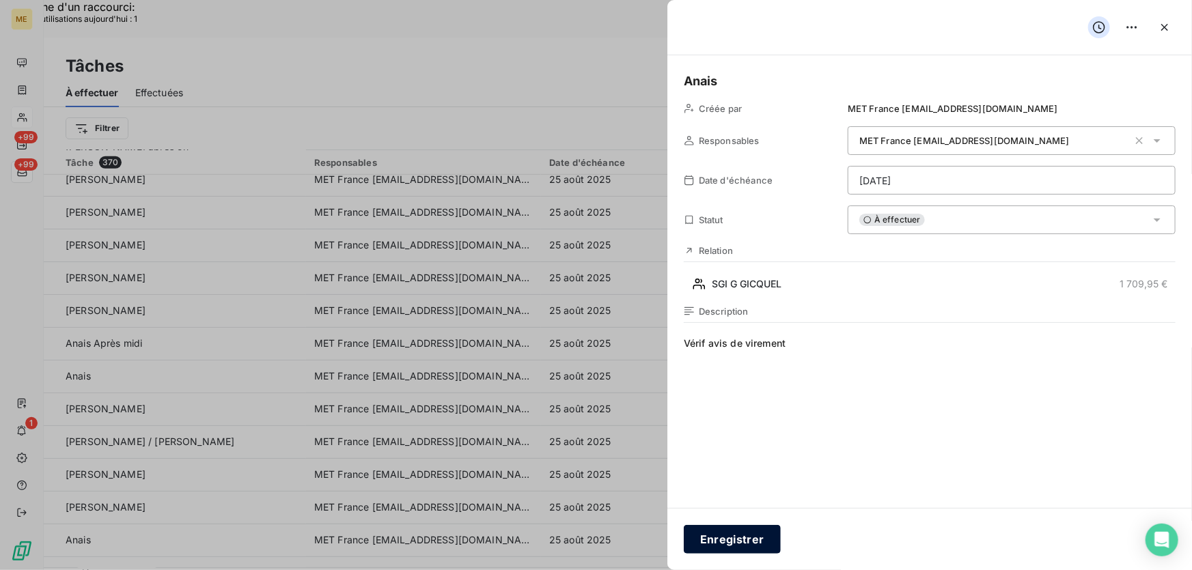
click at [739, 544] on button "Enregistrer" at bounding box center [732, 539] width 97 height 29
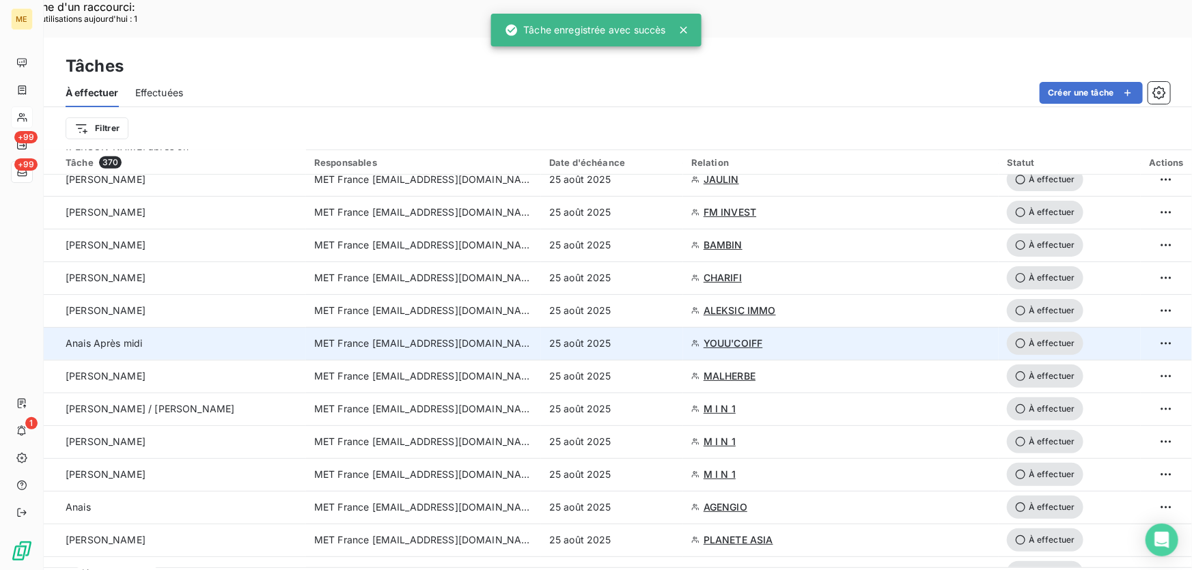
click at [657, 337] on div "25 août 2025" at bounding box center [612, 344] width 126 height 14
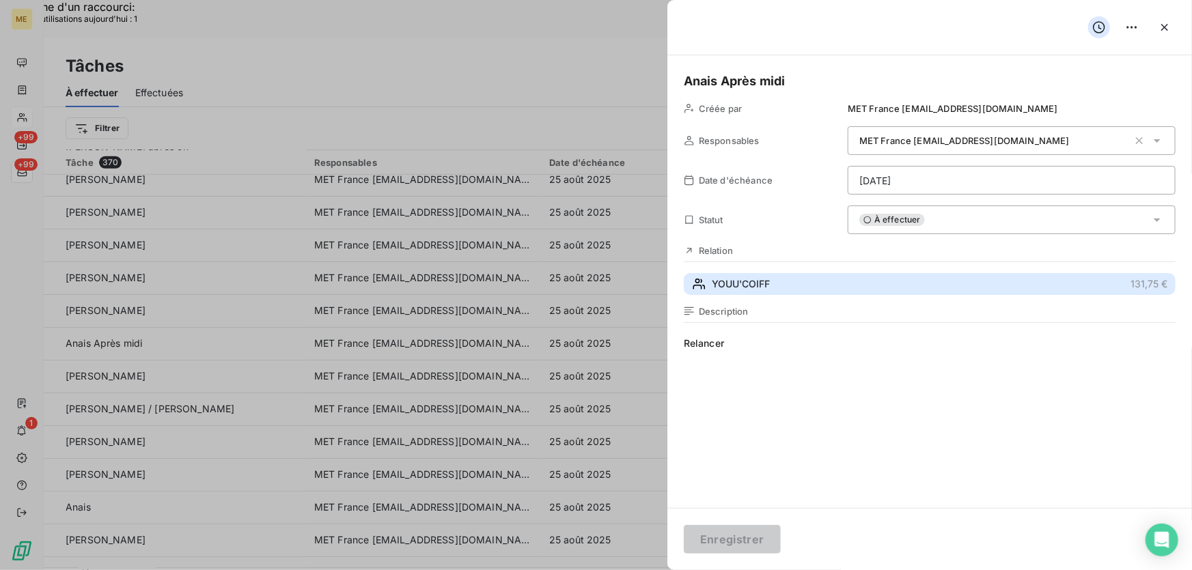
click at [752, 279] on span "YOUU'COIFF" at bounding box center [741, 284] width 58 height 14
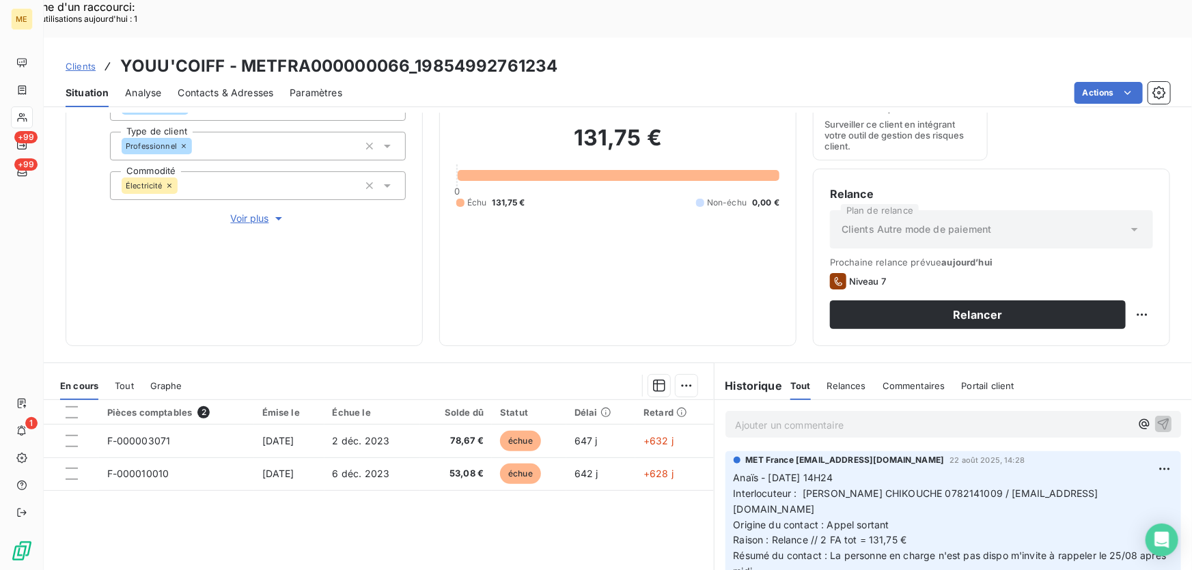
scroll to position [246, 0]
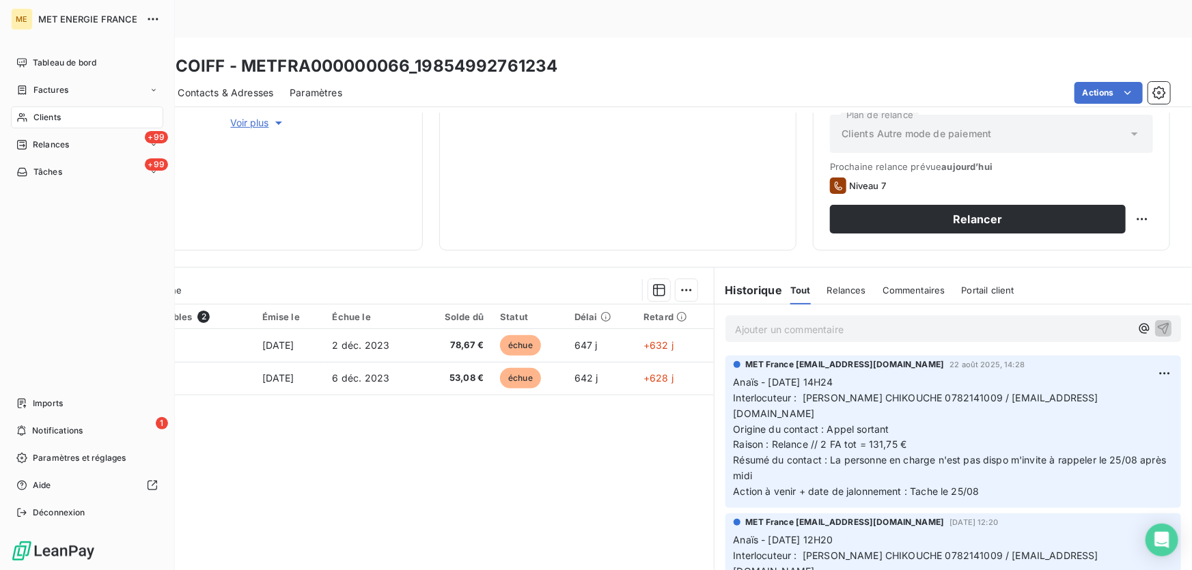
click at [33, 116] on span "Clients" at bounding box center [46, 117] width 27 height 12
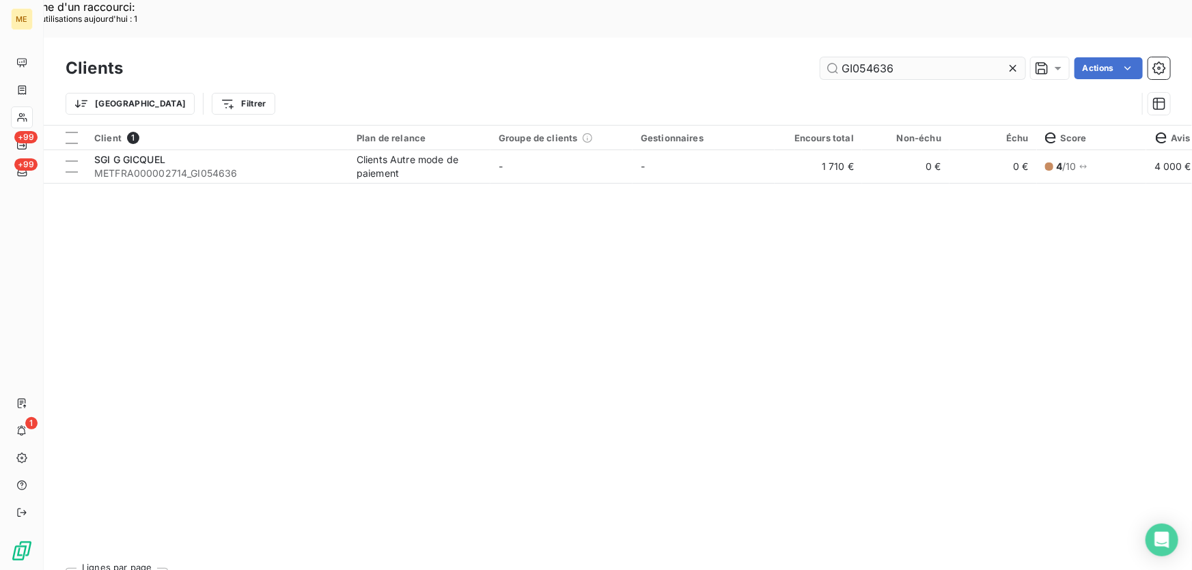
click at [861, 57] on input "GI054636" at bounding box center [923, 68] width 205 height 22
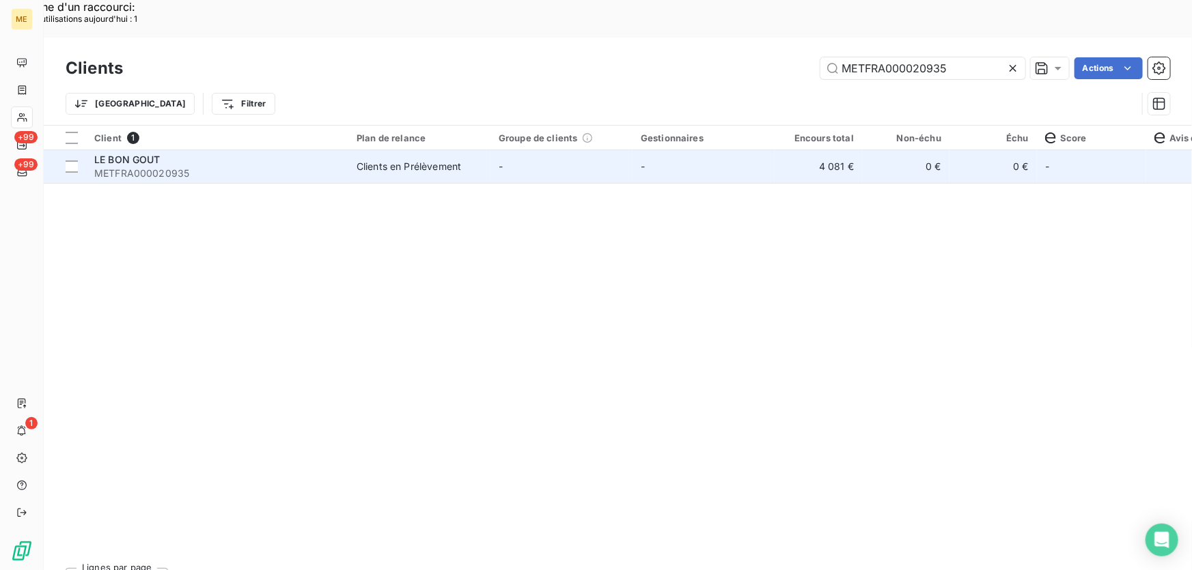
type input "METFRA000020935"
click at [270, 153] on div "LE BON GOUT" at bounding box center [217, 160] width 246 height 14
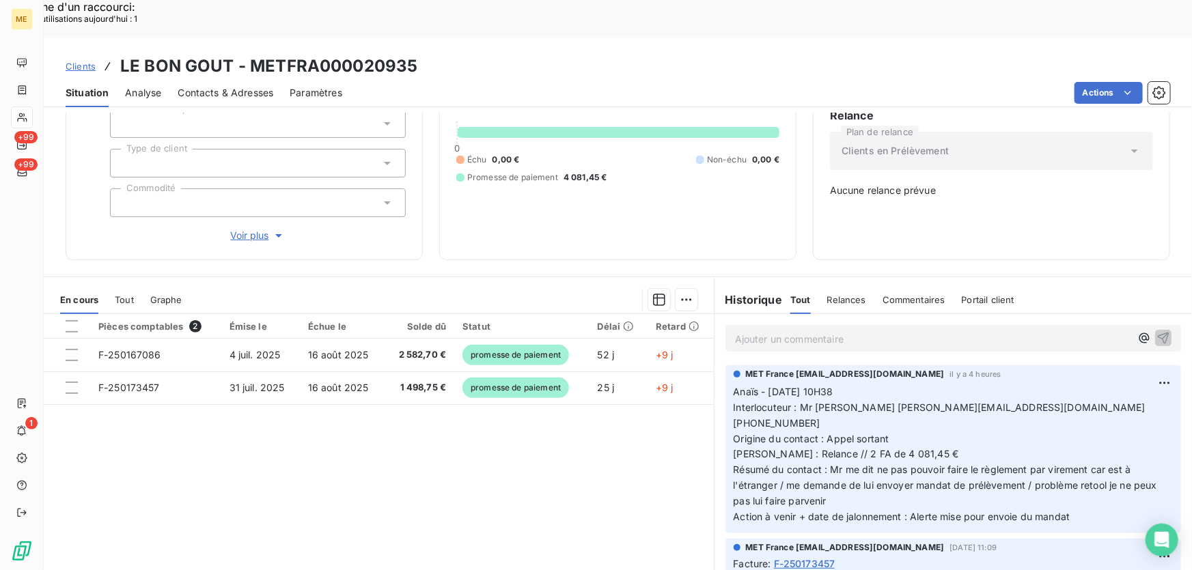
scroll to position [9, 0]
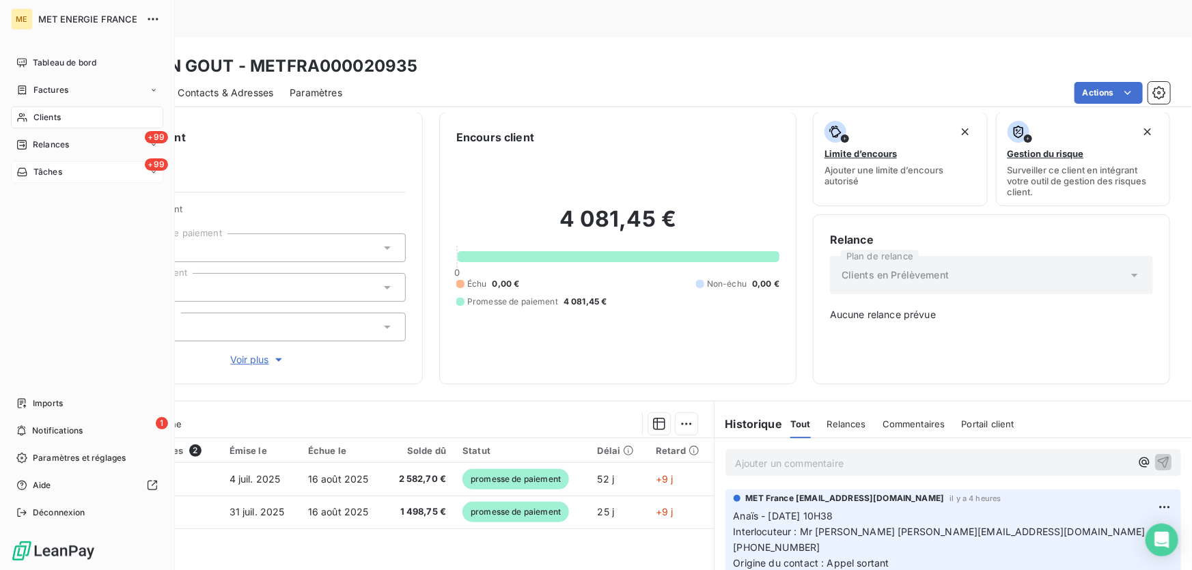
click at [38, 169] on span "Tâches" at bounding box center [47, 172] width 29 height 12
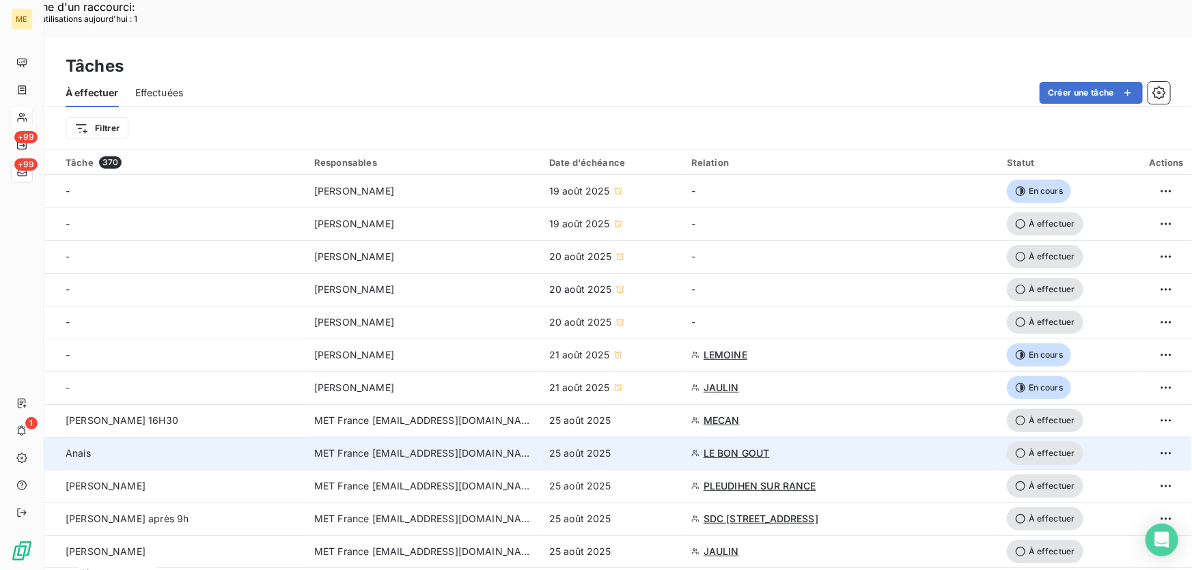
click at [636, 447] on div "25 août 2025" at bounding box center [612, 454] width 126 height 14
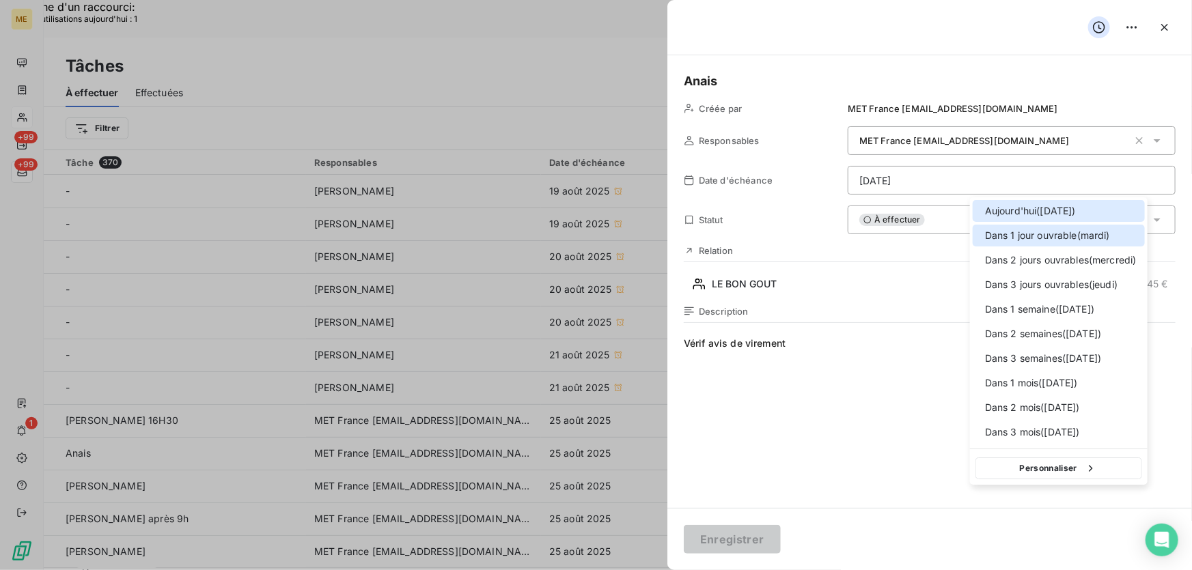
click at [1037, 231] on span "Dans 1 jour ouvrable ( [DATE] )" at bounding box center [1047, 236] width 125 height 14
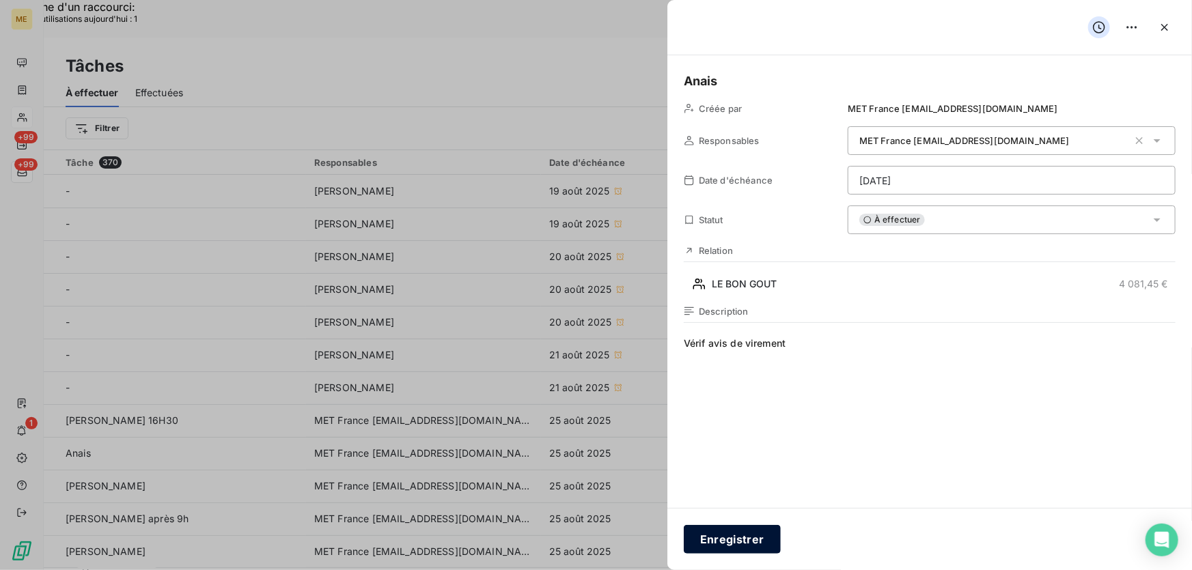
click at [719, 531] on button "Enregistrer" at bounding box center [732, 539] width 97 height 29
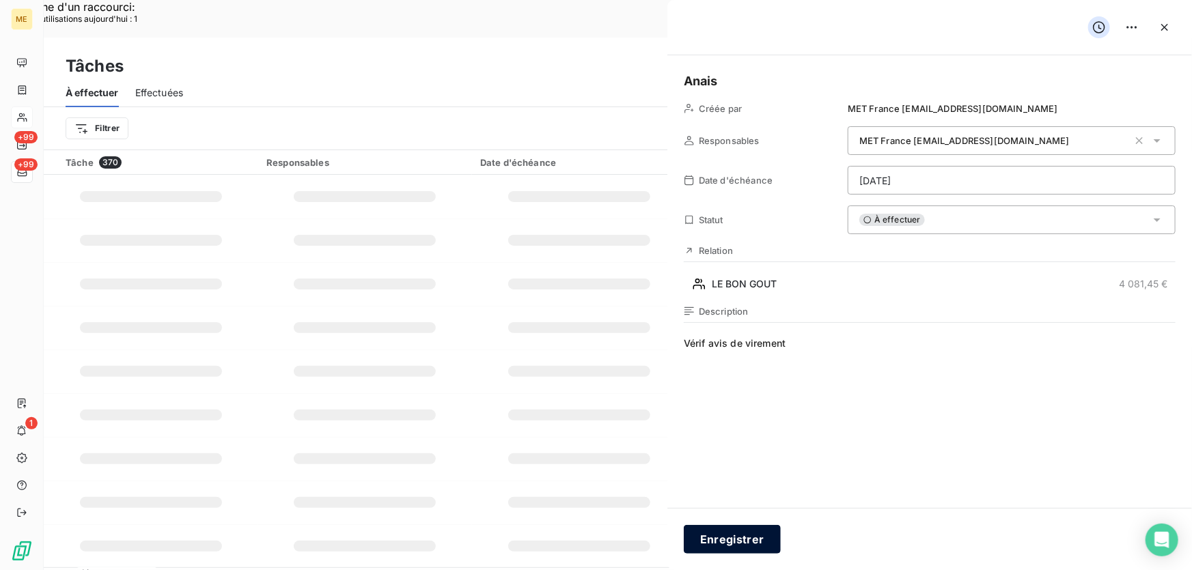
type input "[DATE]"
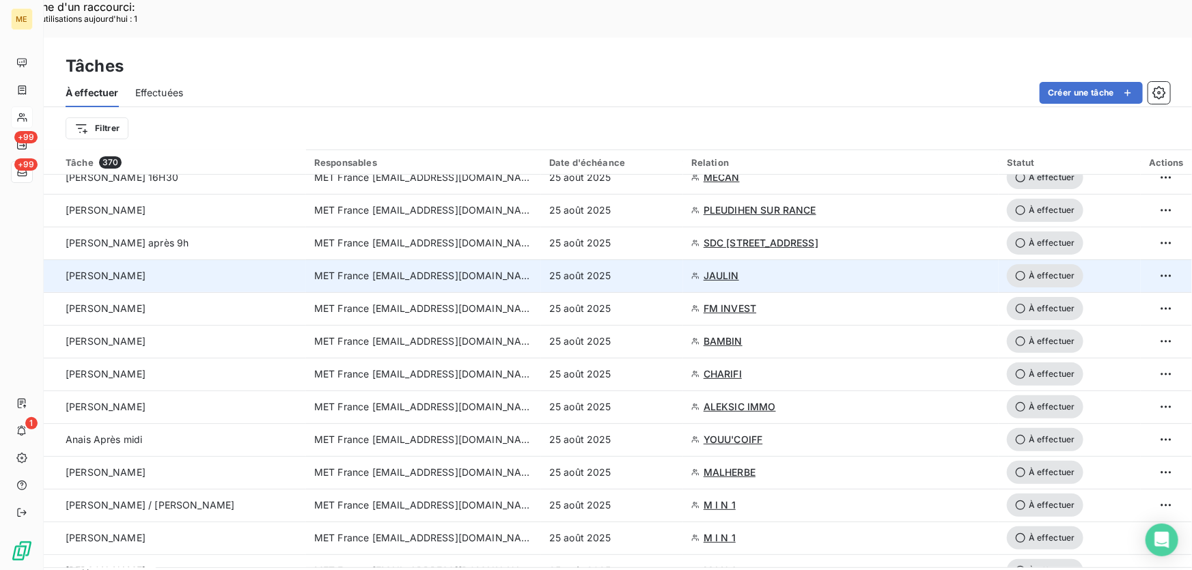
scroll to position [248, 0]
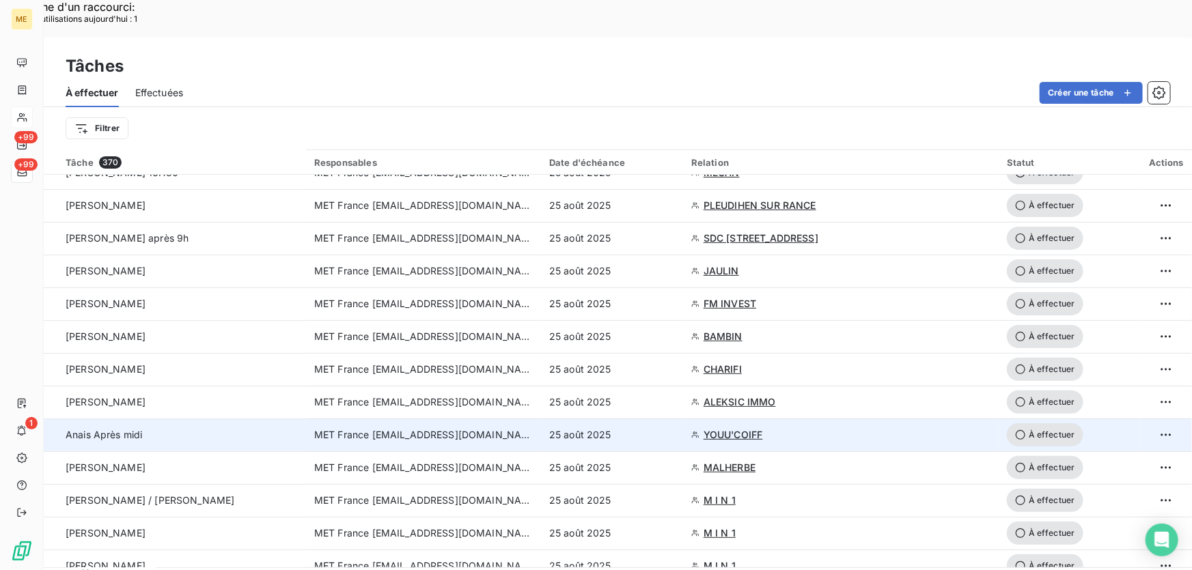
click at [652, 428] on div "25 août 2025" at bounding box center [612, 435] width 126 height 14
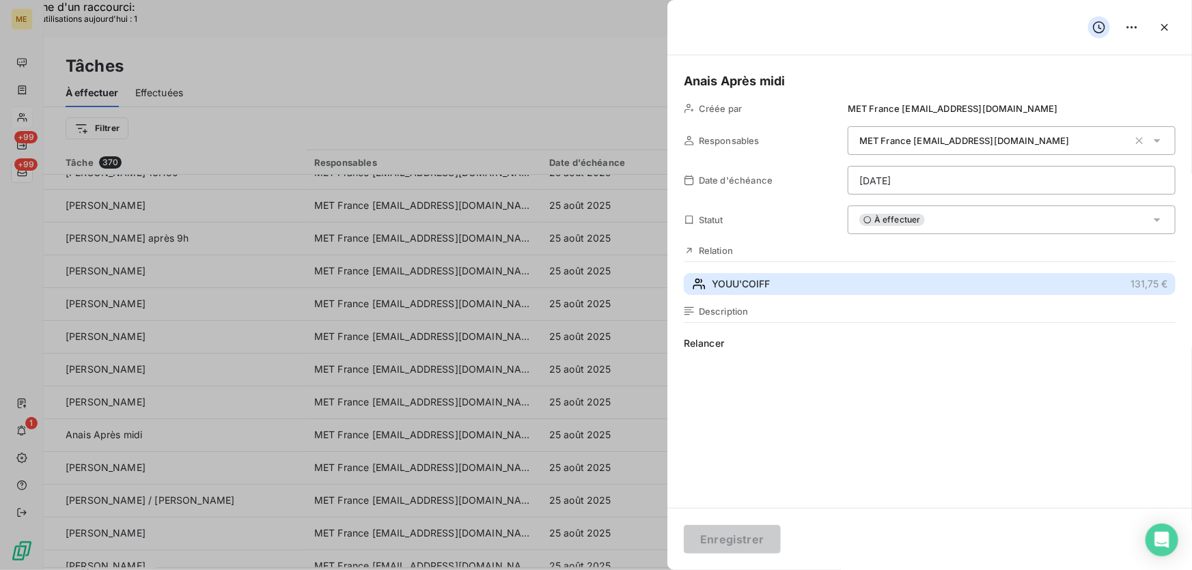
click at [825, 288] on button "YOUU'COIFF 131,75 €" at bounding box center [930, 284] width 492 height 22
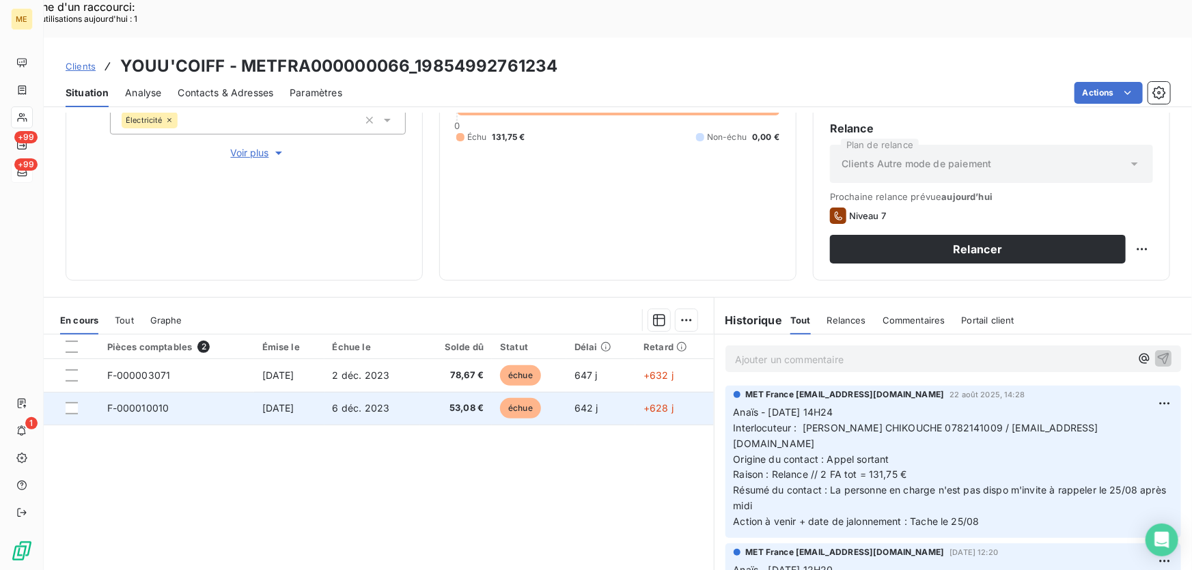
scroll to position [246, 0]
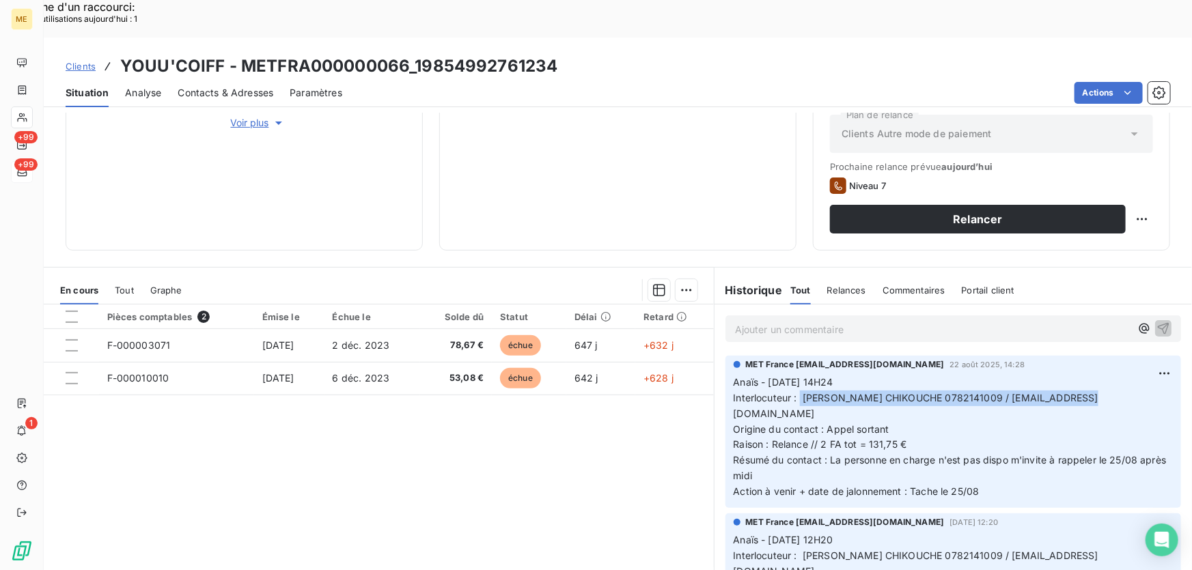
drag, startPoint x: 795, startPoint y: 361, endPoint x: 1120, endPoint y: 362, distance: 325.2
click at [1120, 375] on p "Anaïs - [DATE] 14H24 Interlocuteur : [PERSON_NAME] CHIKOUCHE 0782141009 / [EMAI…" at bounding box center [953, 437] width 439 height 125
copy span "[PERSON_NAME] 0782141009 / [EMAIL_ADDRESS][DOMAIN_NAME]"
drag, startPoint x: 814, startPoint y: 391, endPoint x: 961, endPoint y: 391, distance: 146.9
click at [961, 391] on p "Anaïs - [DATE] 14H24 Interlocuteur : [PERSON_NAME] CHIKOUCHE 0782141009 / [EMAI…" at bounding box center [953, 437] width 439 height 125
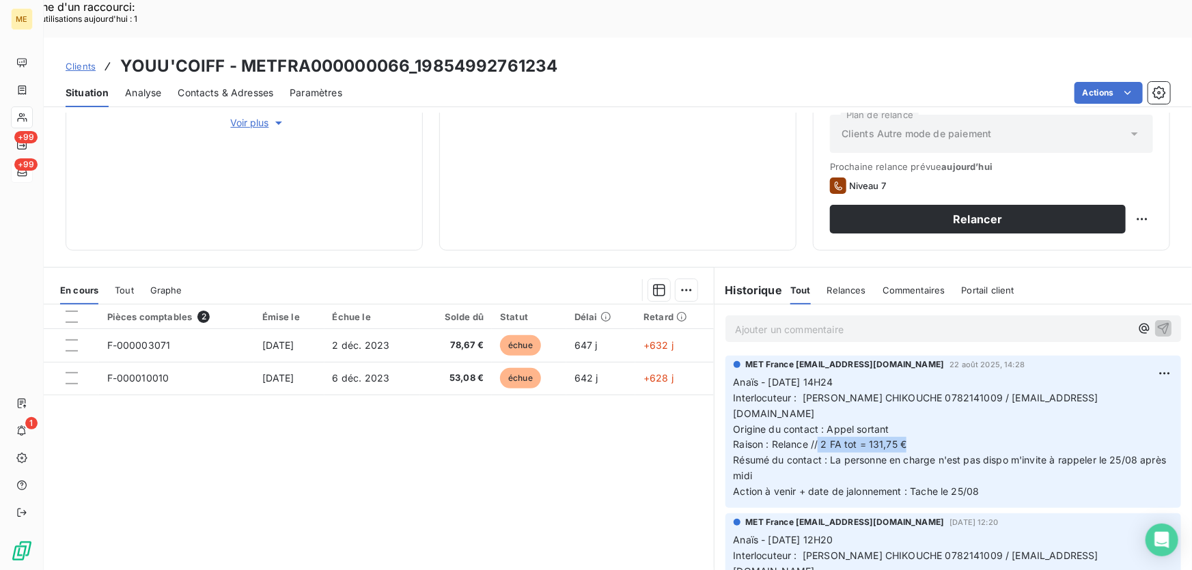
copy span "2 FA tot = 131,75 €"
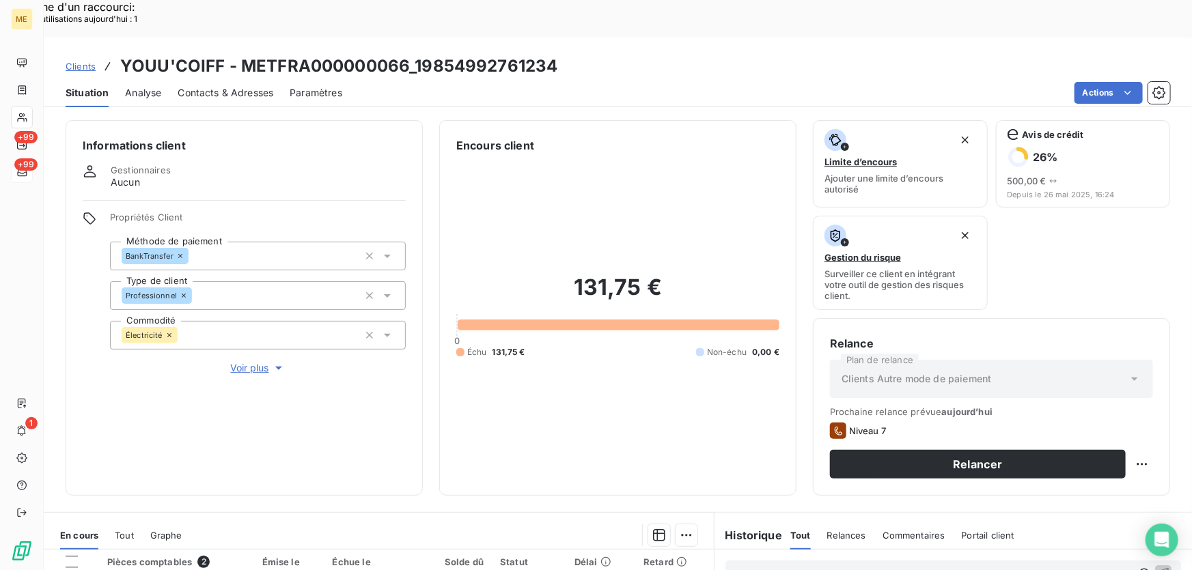
scroll to position [0, 0]
click at [250, 362] on span "Voir plus" at bounding box center [258, 369] width 55 height 14
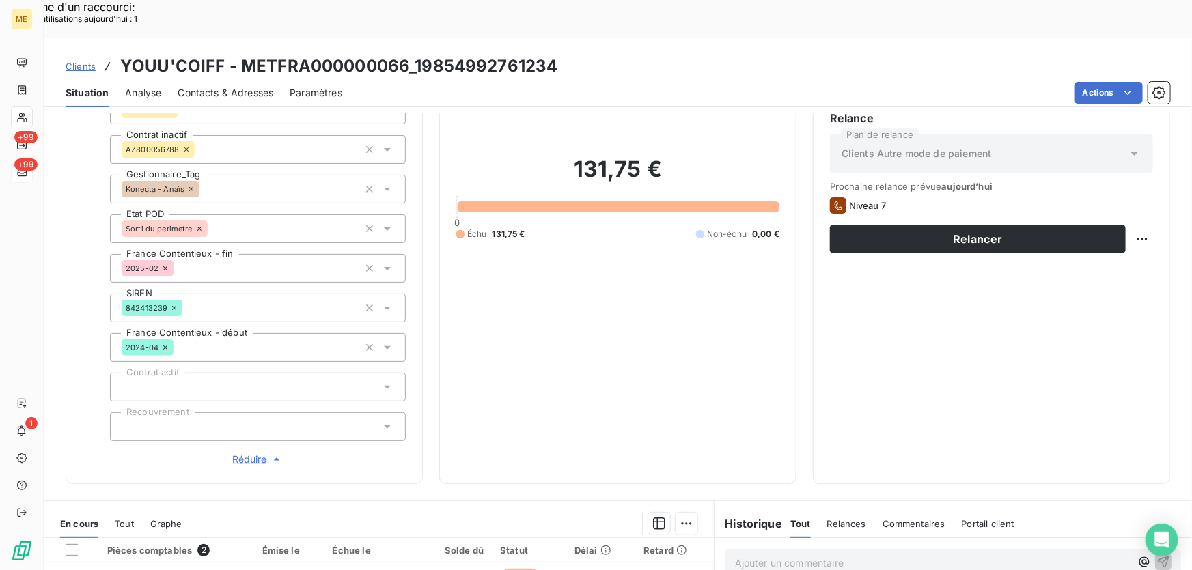
scroll to position [372, 0]
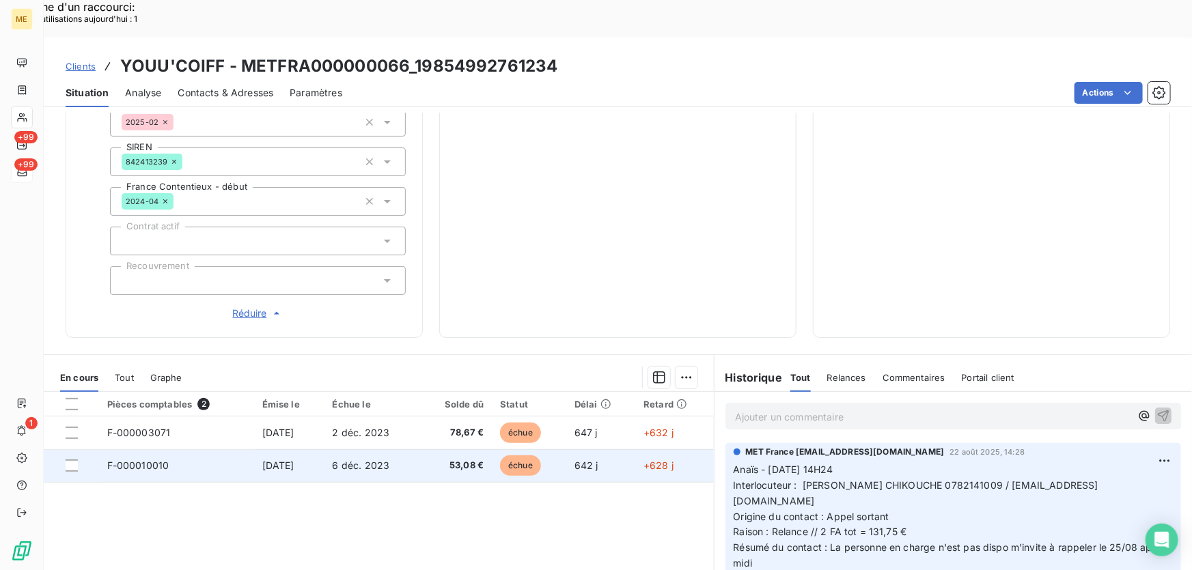
click at [430, 450] on td "53,08 €" at bounding box center [456, 466] width 72 height 33
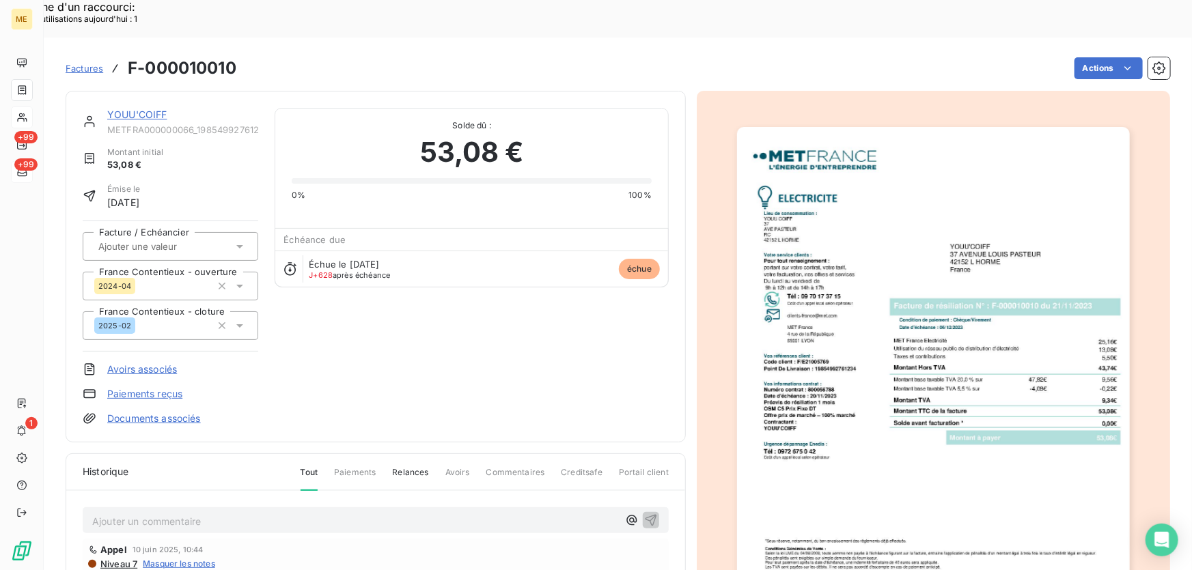
click at [151, 109] on link "YOUU'COIFF" at bounding box center [137, 115] width 60 height 12
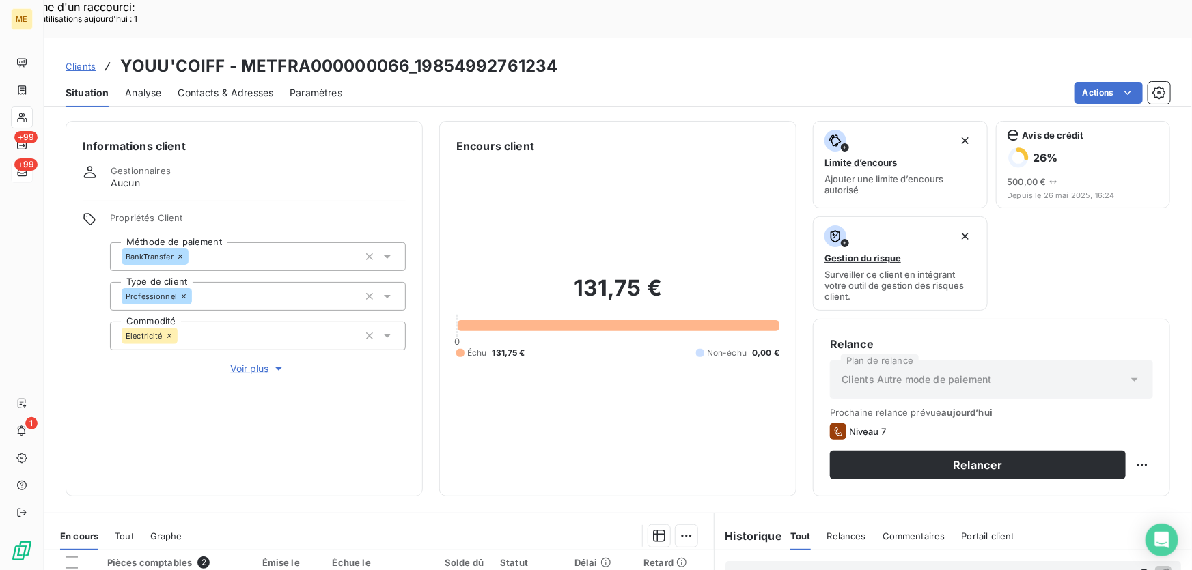
scroll to position [246, 0]
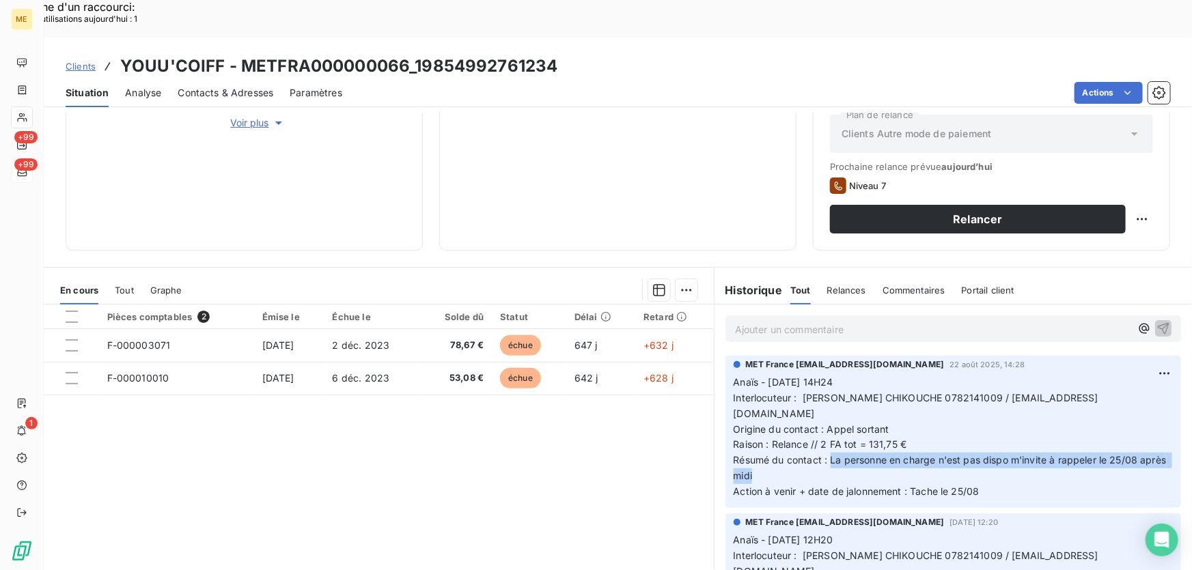
drag, startPoint x: 825, startPoint y: 406, endPoint x: 836, endPoint y: 425, distance: 22.4
click at [839, 426] on p "Anaïs - [DATE] 14H24 Interlocuteur : [PERSON_NAME] CHIKOUCHE 0782141009 / [EMAI…" at bounding box center [953, 437] width 439 height 125
click at [834, 422] on p "Anaïs - [DATE] 14H24 Interlocuteur : [PERSON_NAME] CHIKOUCHE 0782141009 / [EMAI…" at bounding box center [953, 437] width 439 height 125
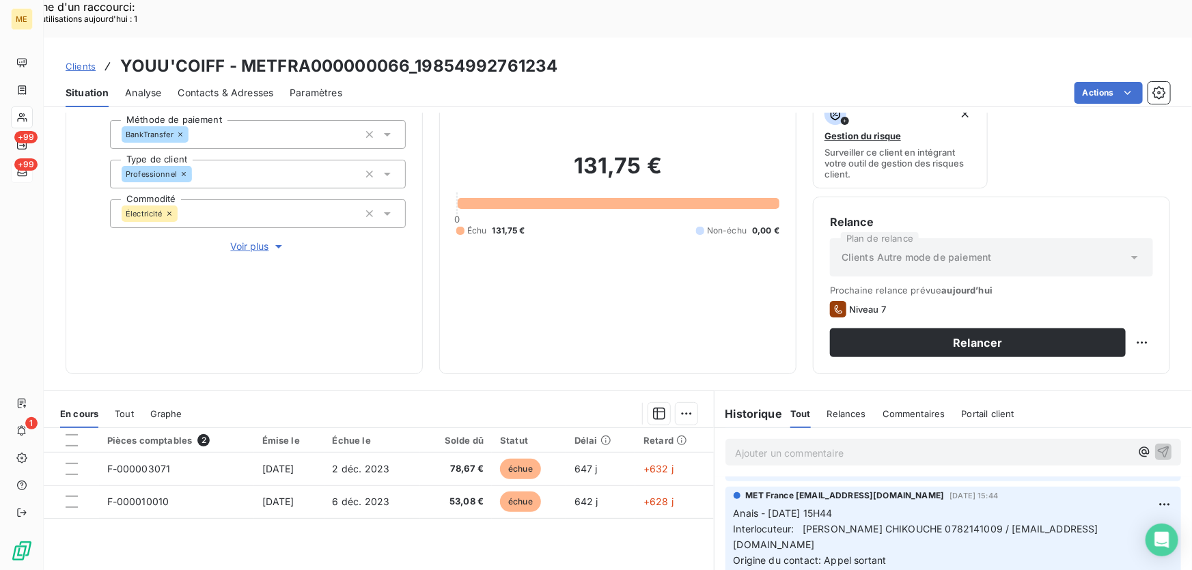
scroll to position [122, 0]
click at [258, 208] on div "Informations client Gestionnaires Aucun Propriétés Client Méthode de paiement B…" at bounding box center [244, 187] width 357 height 376
click at [257, 240] on span "Voir plus" at bounding box center [258, 247] width 55 height 14
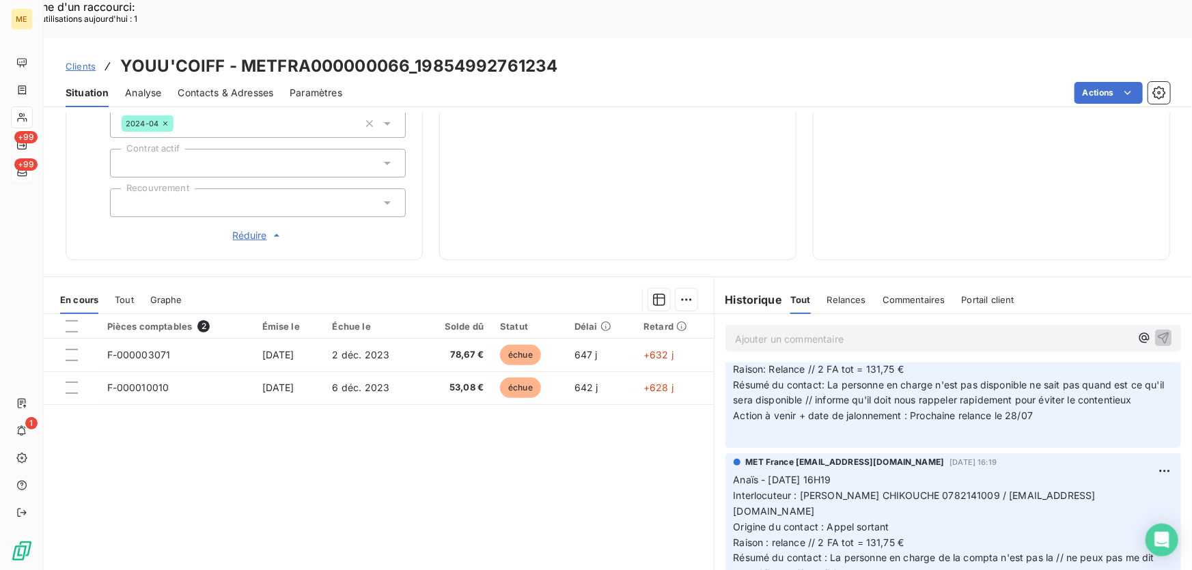
scroll to position [683, 0]
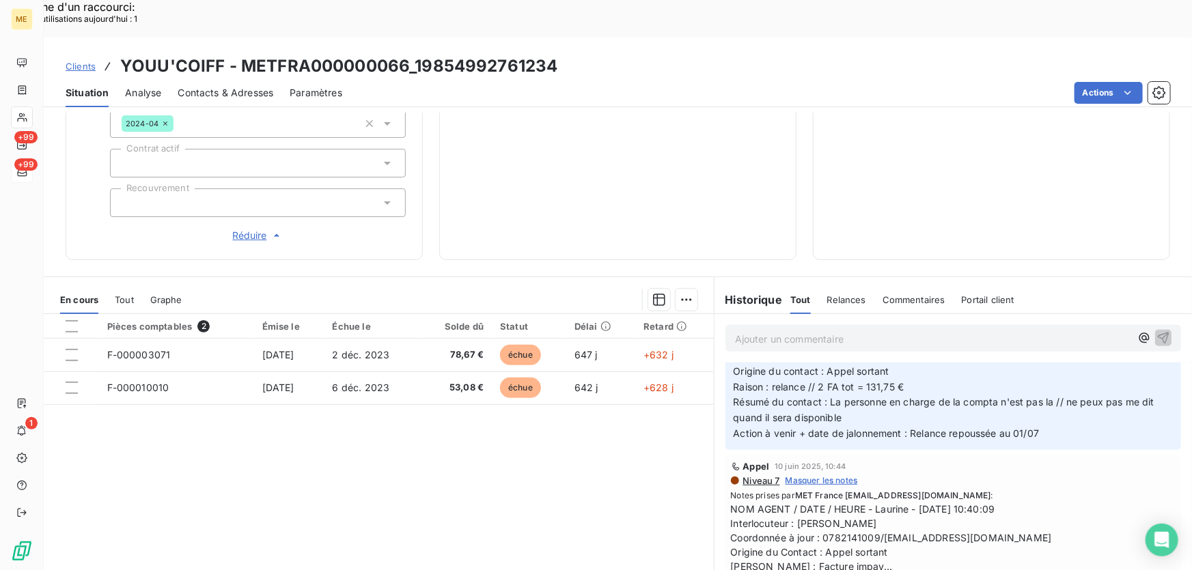
click at [779, 570] on span "Afficher la suite" at bounding box center [763, 581] width 64 height 10
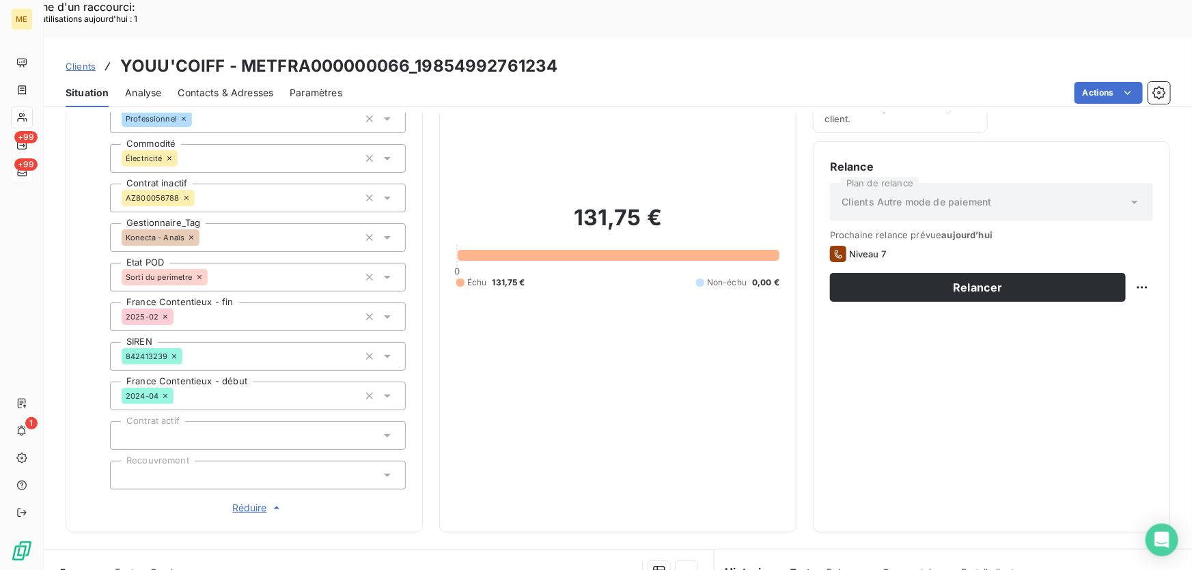
scroll to position [388, 0]
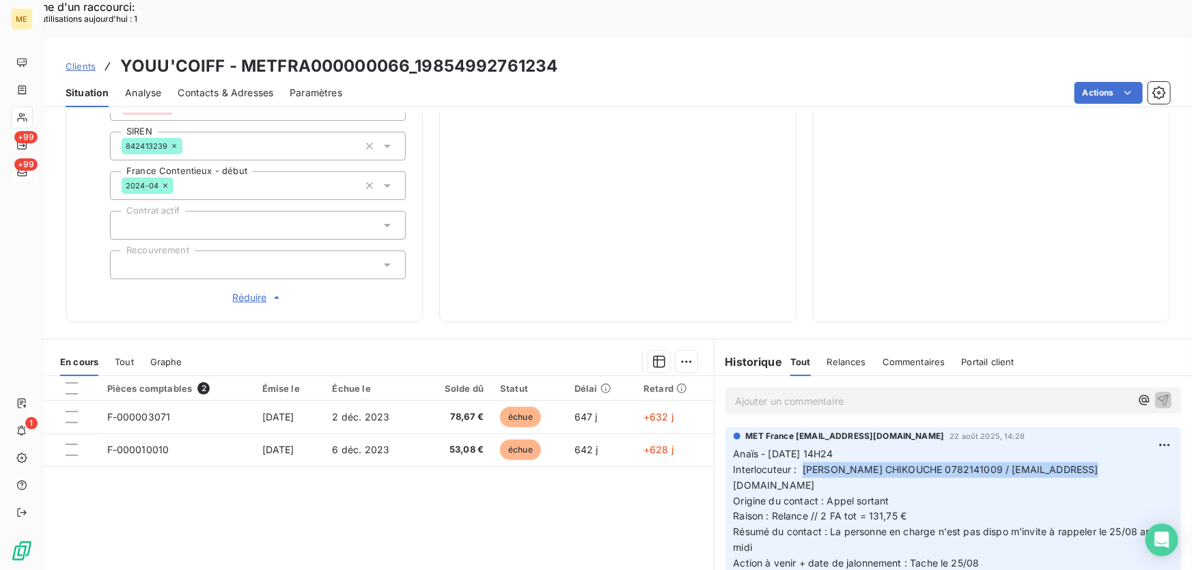
drag, startPoint x: 799, startPoint y: 426, endPoint x: 1097, endPoint y: 418, distance: 298.0
click at [1097, 447] on p "Anaïs - [DATE] 14H24 Interlocuteur : [PERSON_NAME] CHIKOUCHE 0782141009 / [EMAI…" at bounding box center [953, 509] width 439 height 125
copy span "[PERSON_NAME] 0782141009 / [EMAIL_ADDRESS][DOMAIN_NAME]"
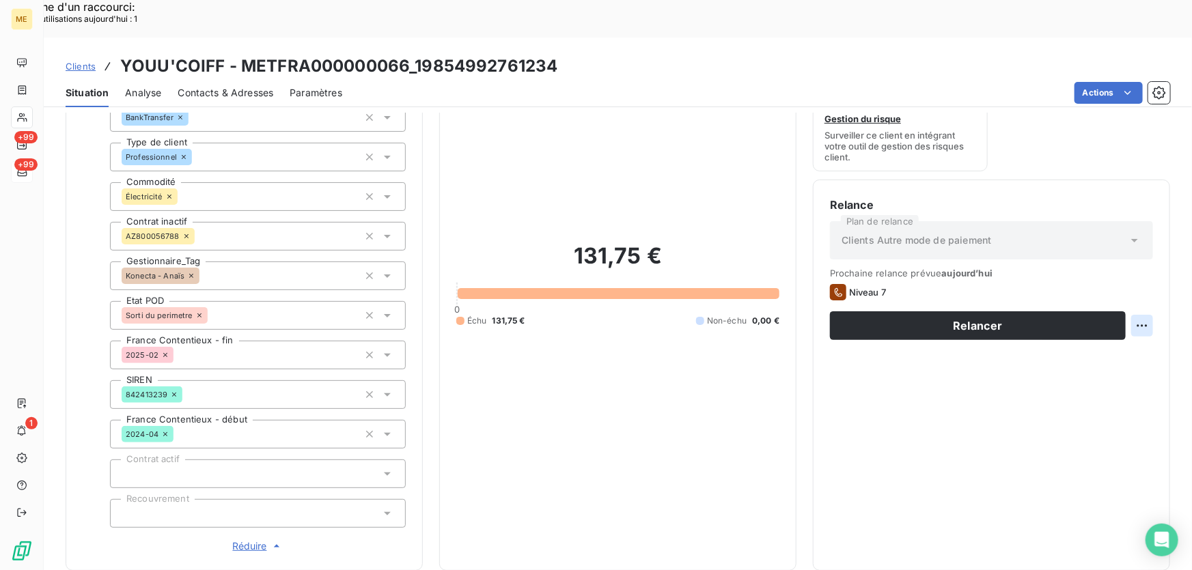
click at [1081, 326] on div "Replanifier cette action" at bounding box center [1077, 318] width 122 height 22
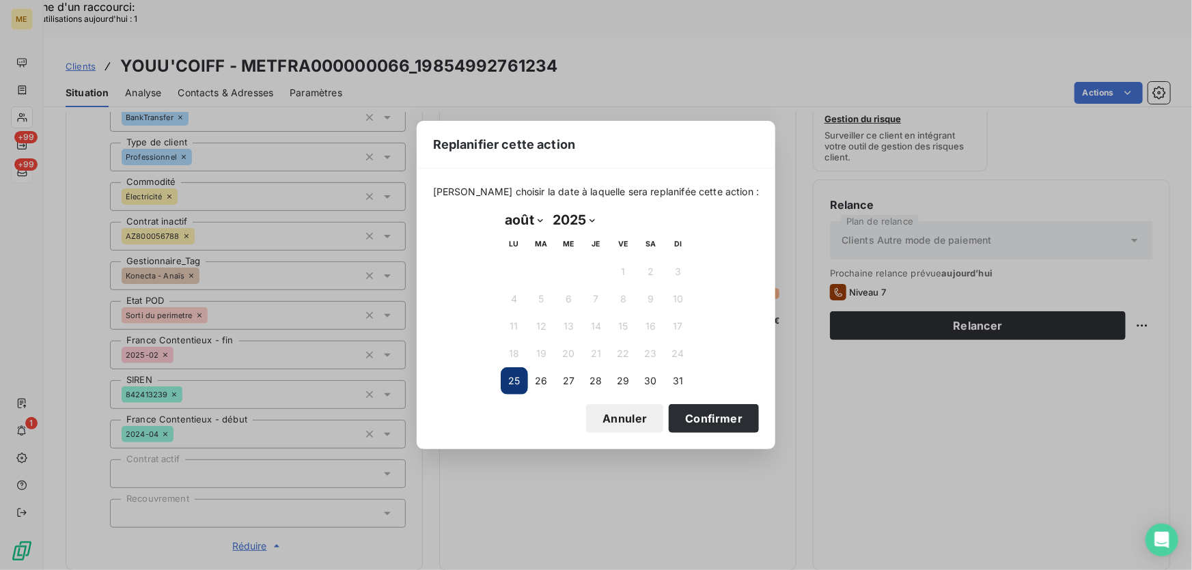
click at [542, 218] on select "janvier février mars avril mai juin juillet août septembre octobre novembre déc…" at bounding box center [524, 220] width 47 height 22
select select "8"
click at [501, 209] on select "janvier février mars avril mai juin juillet août septembre octobre novembre déc…" at bounding box center [524, 220] width 47 height 22
drag, startPoint x: 515, startPoint y: 264, endPoint x: 532, endPoint y: 279, distance: 22.2
click at [516, 264] on button "1" at bounding box center [514, 271] width 27 height 27
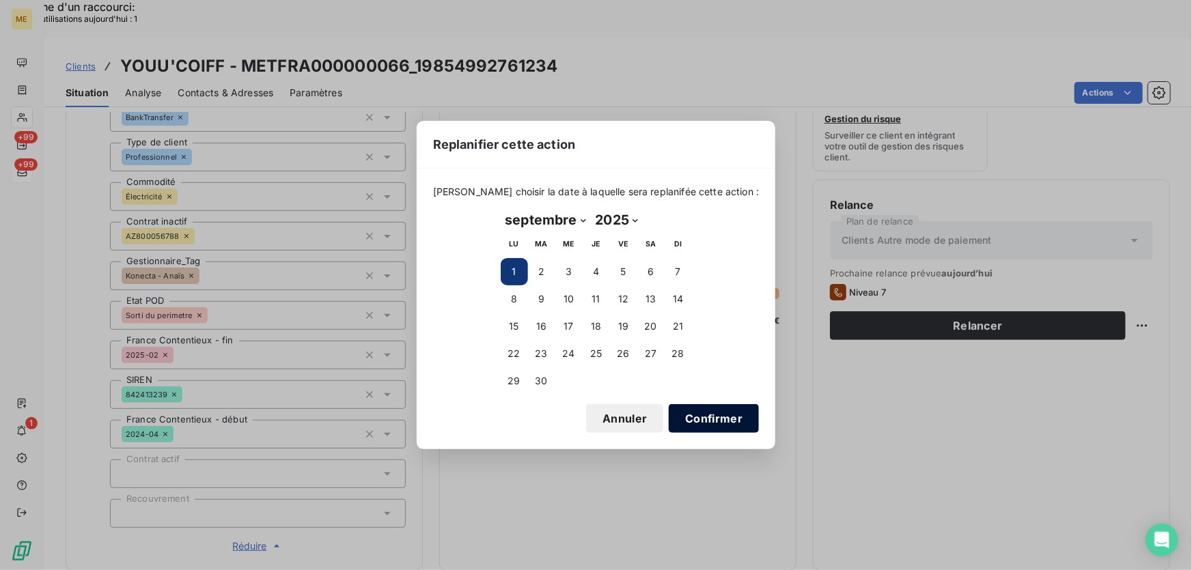
click at [708, 415] on button "Confirmer" at bounding box center [714, 418] width 90 height 29
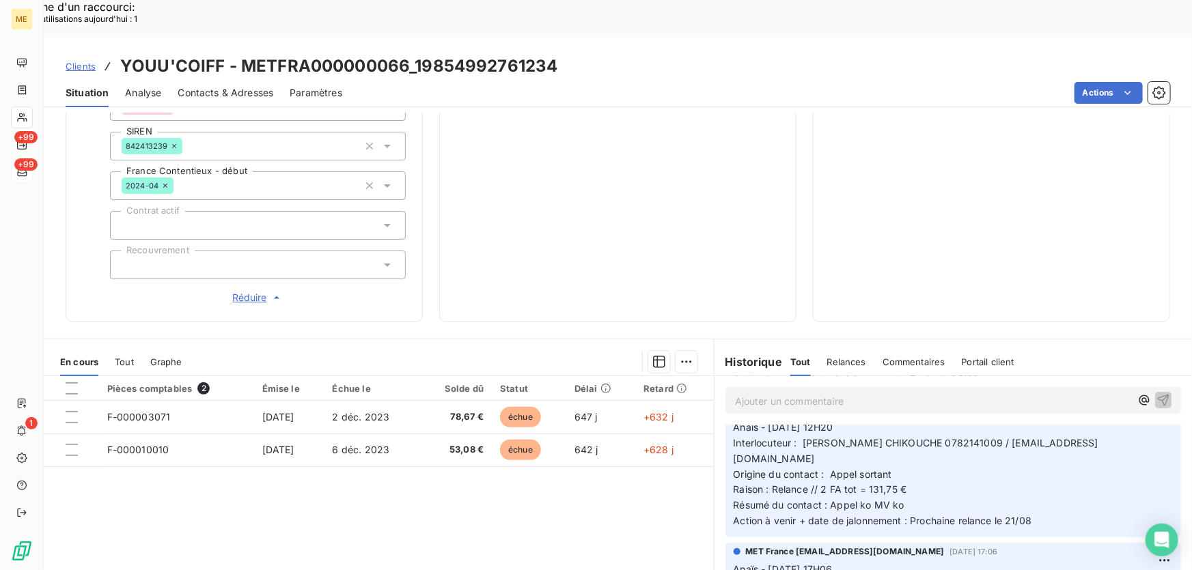
scroll to position [186, 0]
click at [922, 387] on div "Ajouter un commentaire ﻿" at bounding box center [954, 400] width 456 height 27
click at [921, 393] on p "Ajouter un commentaire ﻿" at bounding box center [933, 401] width 396 height 17
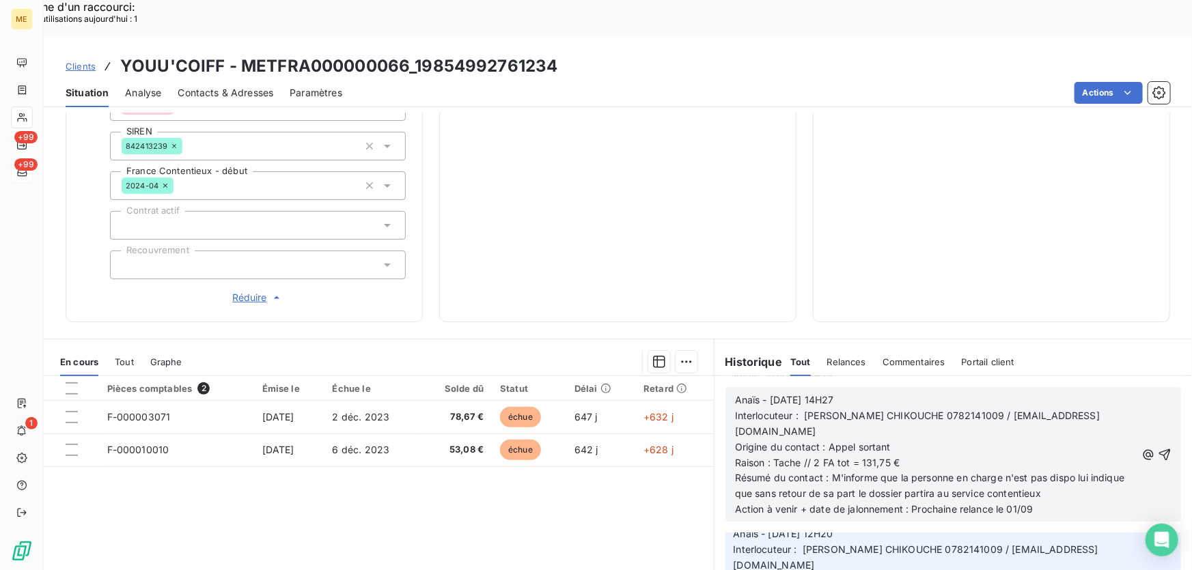
scroll to position [278, 0]
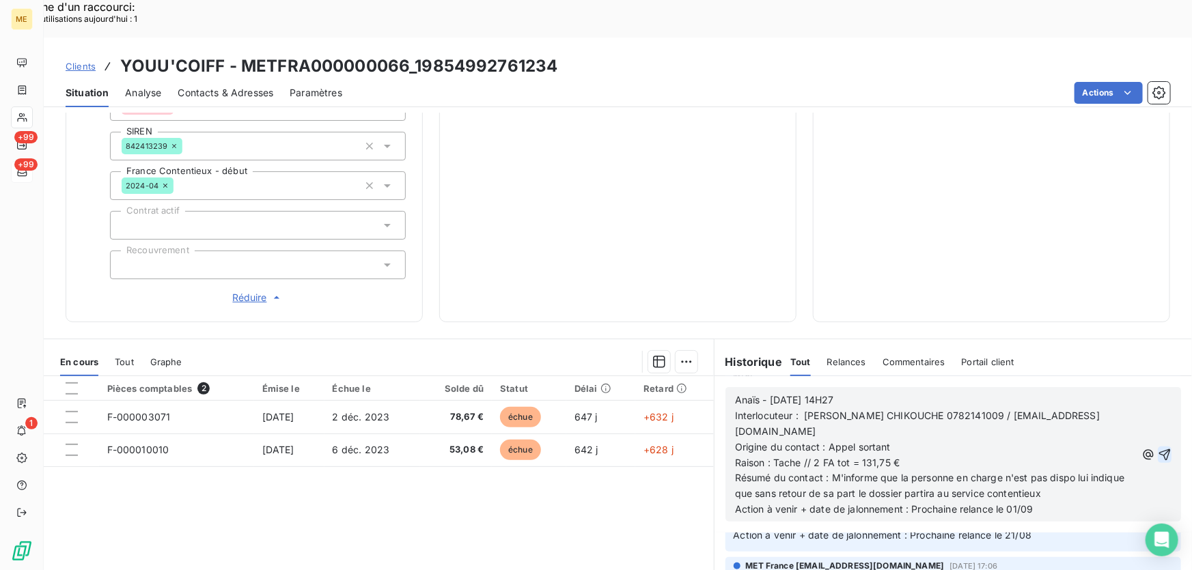
click at [1159, 449] on icon "button" at bounding box center [1165, 455] width 12 height 12
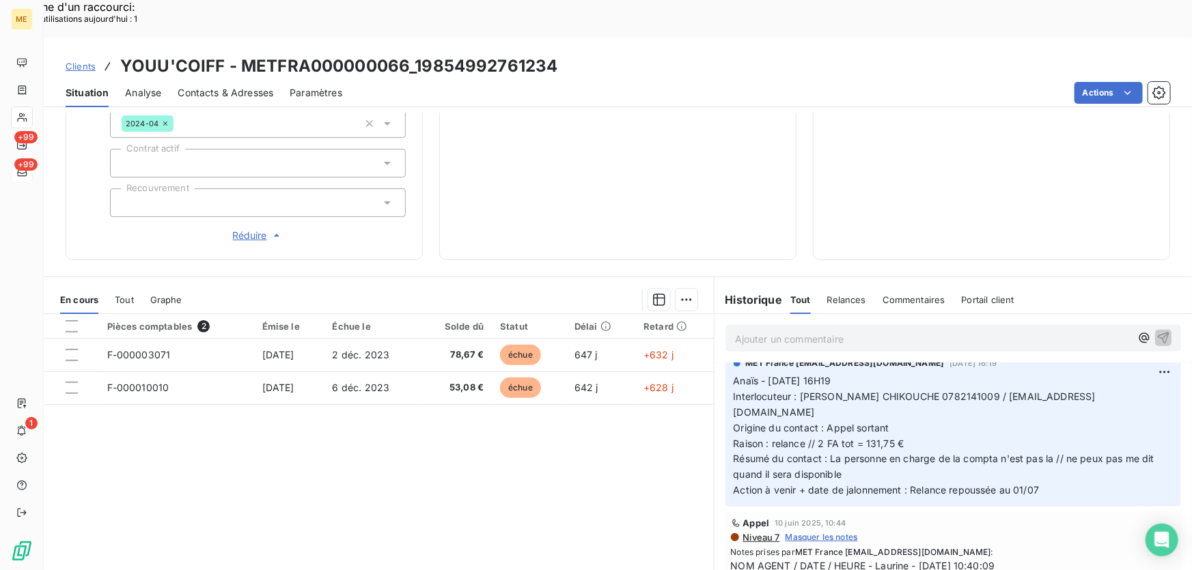
scroll to position [807, 0]
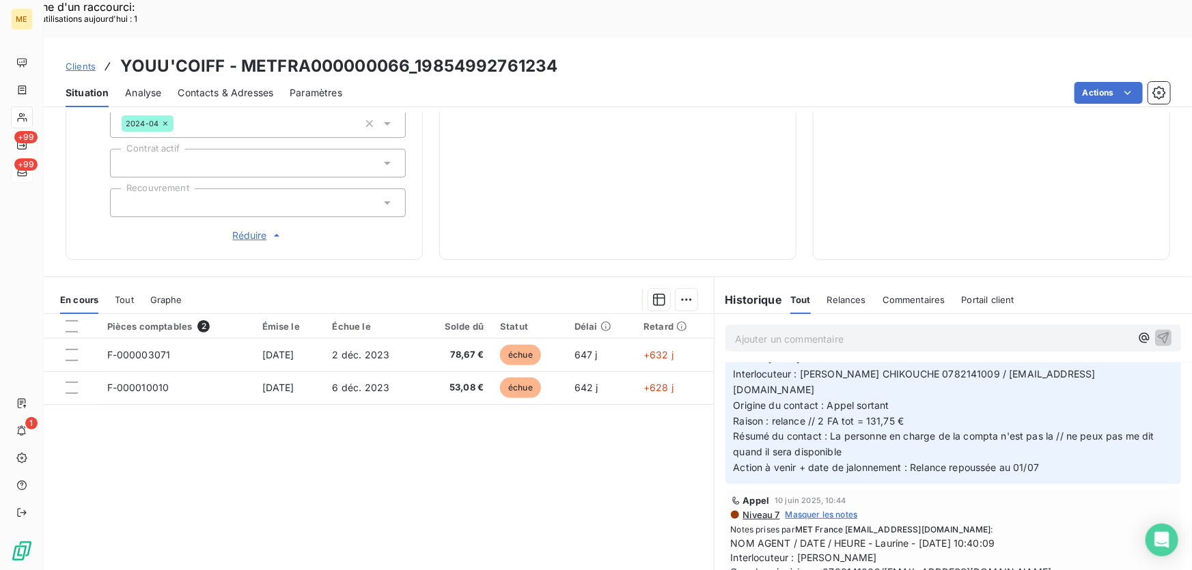
drag, startPoint x: 757, startPoint y: 473, endPoint x: 766, endPoint y: 473, distance: 8.9
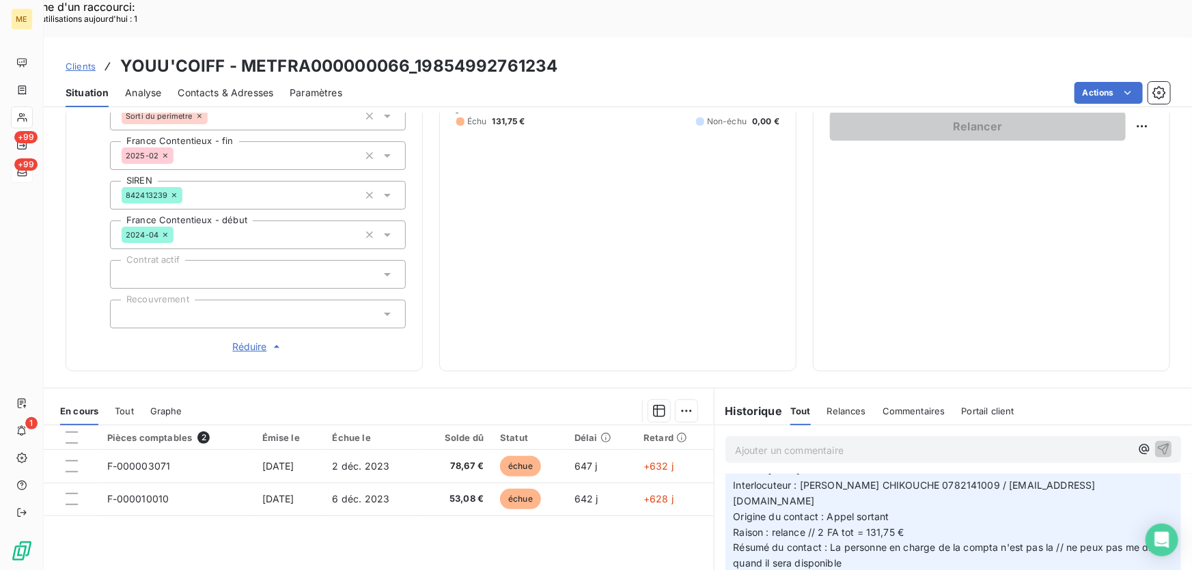
scroll to position [77, 0]
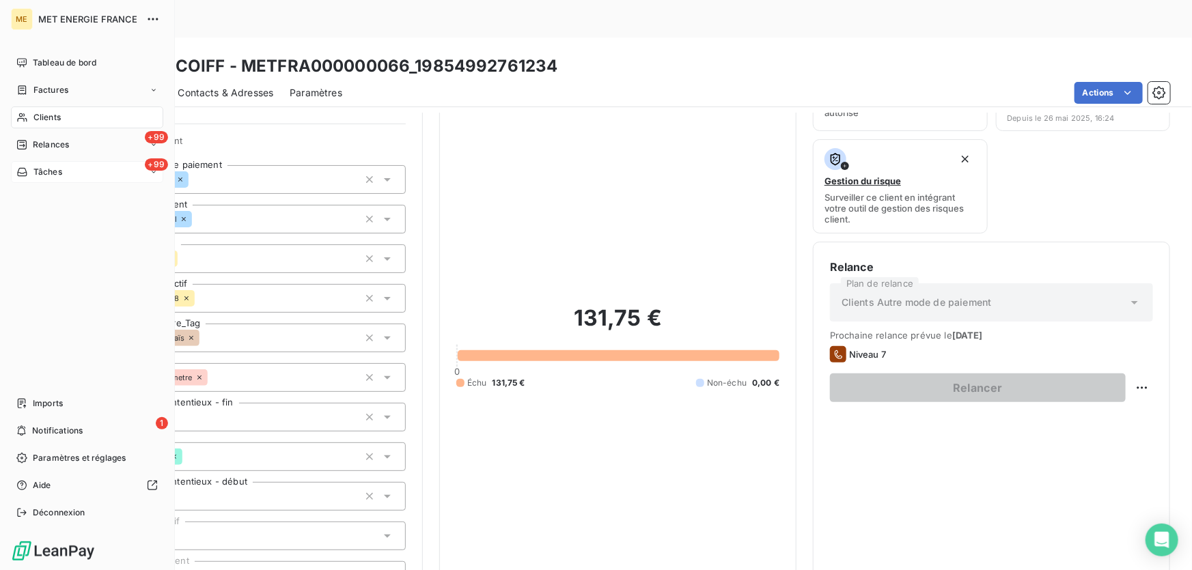
click at [27, 169] on icon at bounding box center [22, 172] width 12 height 11
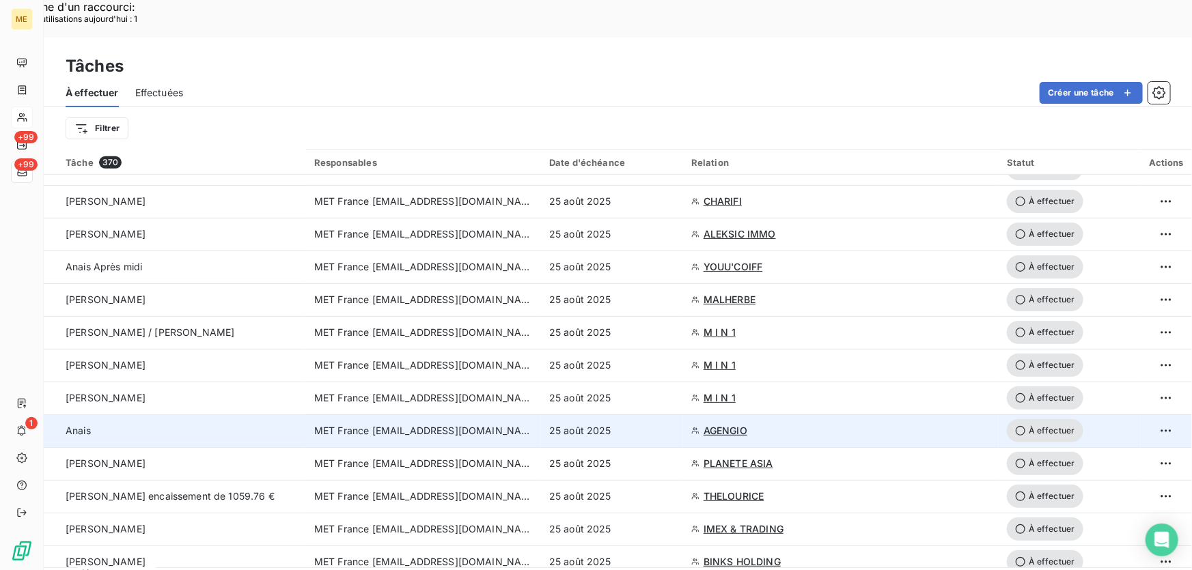
scroll to position [310, 0]
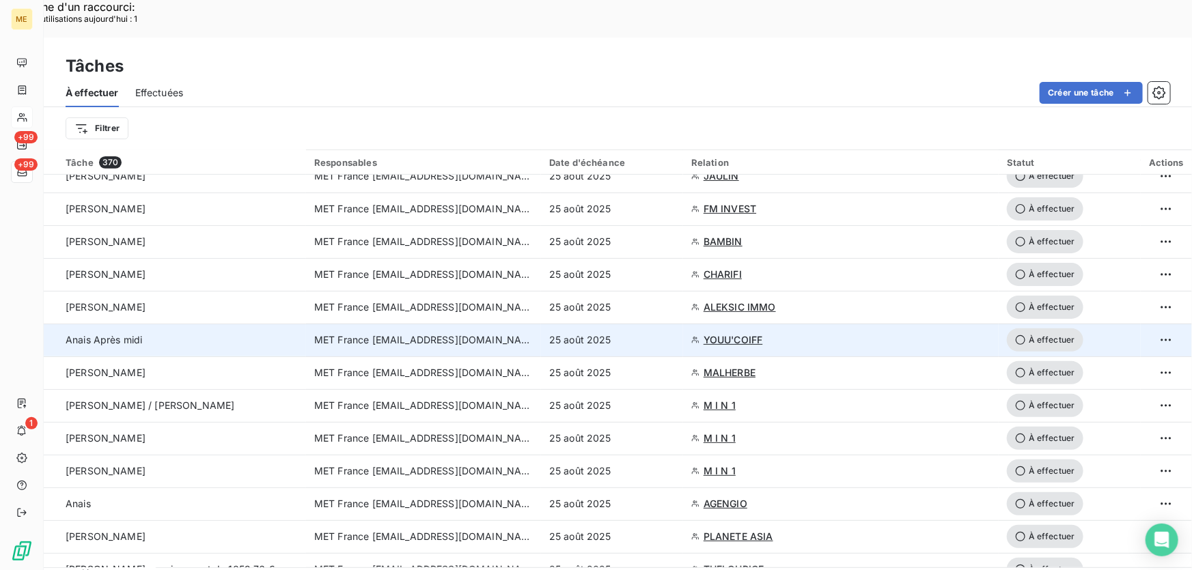
click at [661, 333] on div "25 août 2025" at bounding box center [612, 340] width 126 height 14
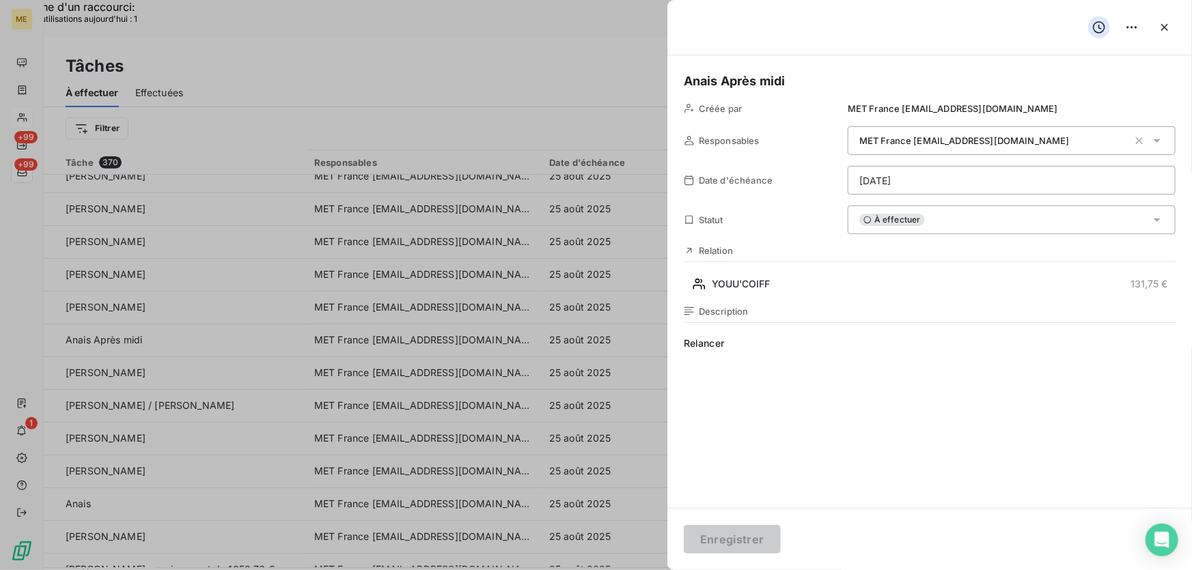
click at [730, 346] on span "Relancer" at bounding box center [930, 468] width 492 height 262
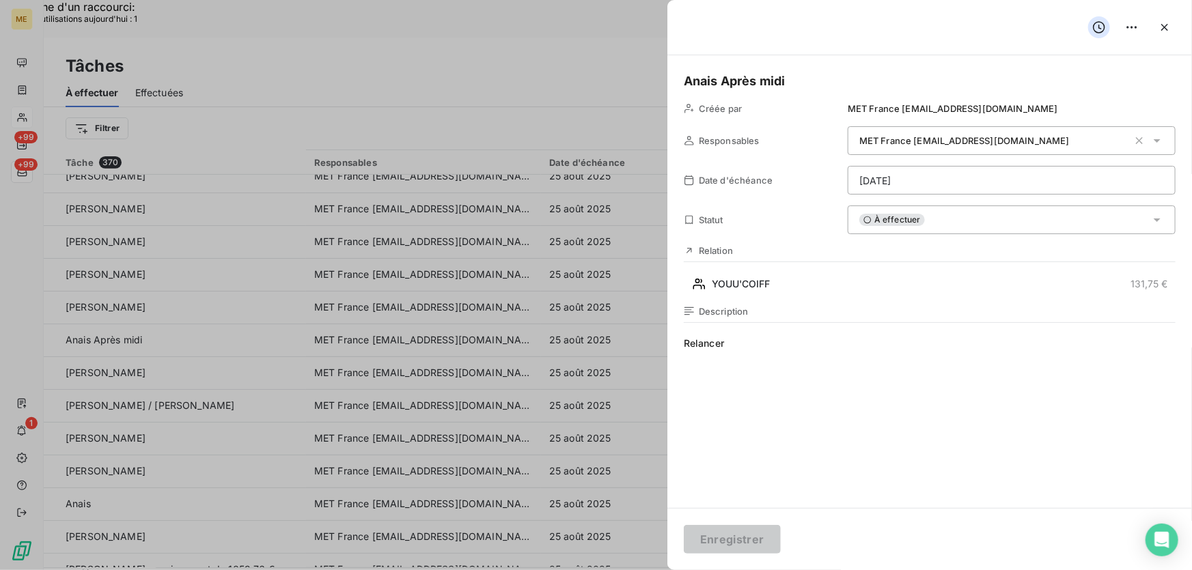
click at [895, 322] on div at bounding box center [930, 322] width 492 height 1
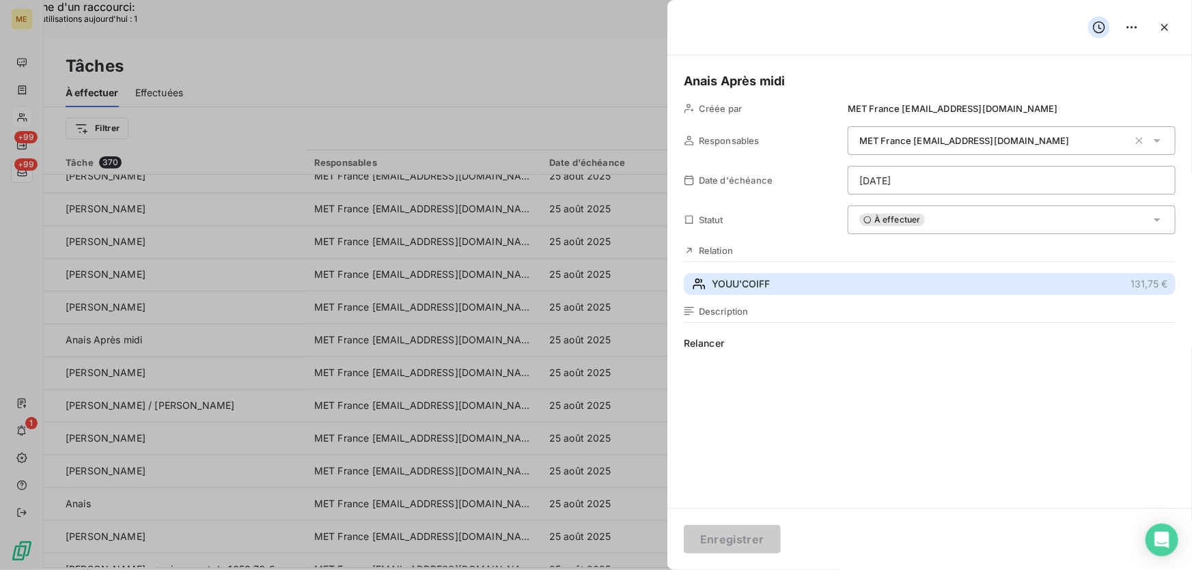
click at [757, 285] on span "YOUU'COIFF" at bounding box center [741, 284] width 58 height 14
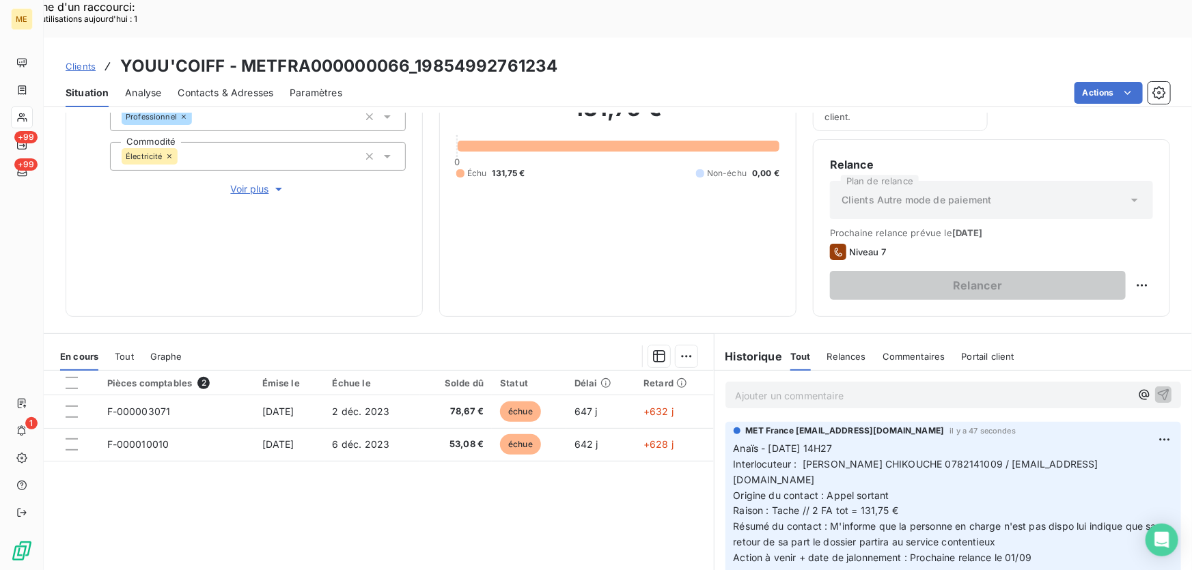
scroll to position [246, 0]
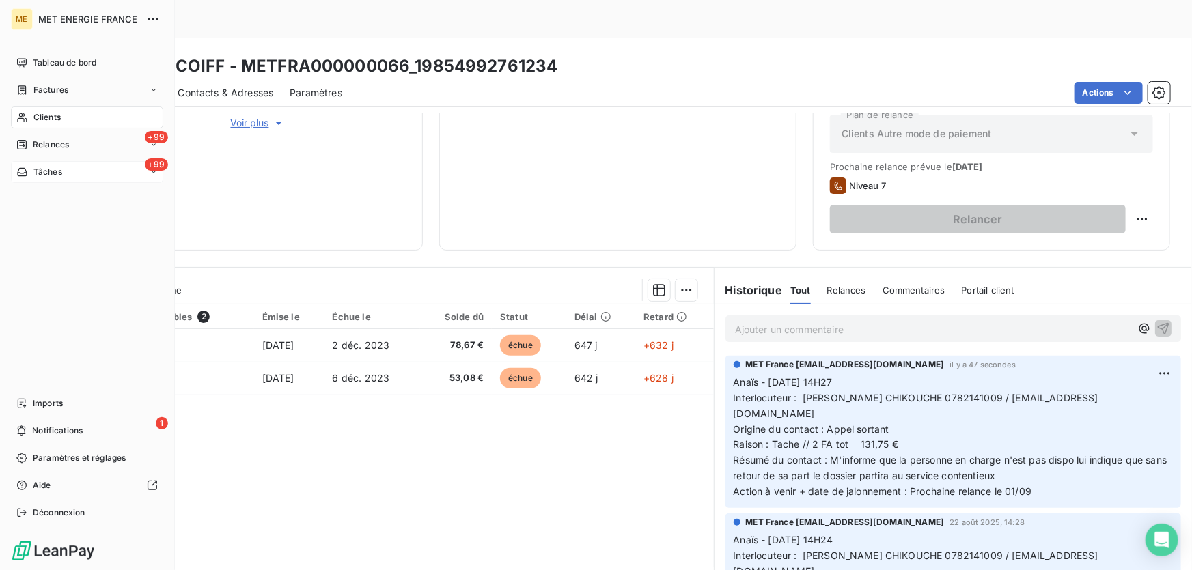
click at [36, 169] on span "Tâches" at bounding box center [47, 172] width 29 height 12
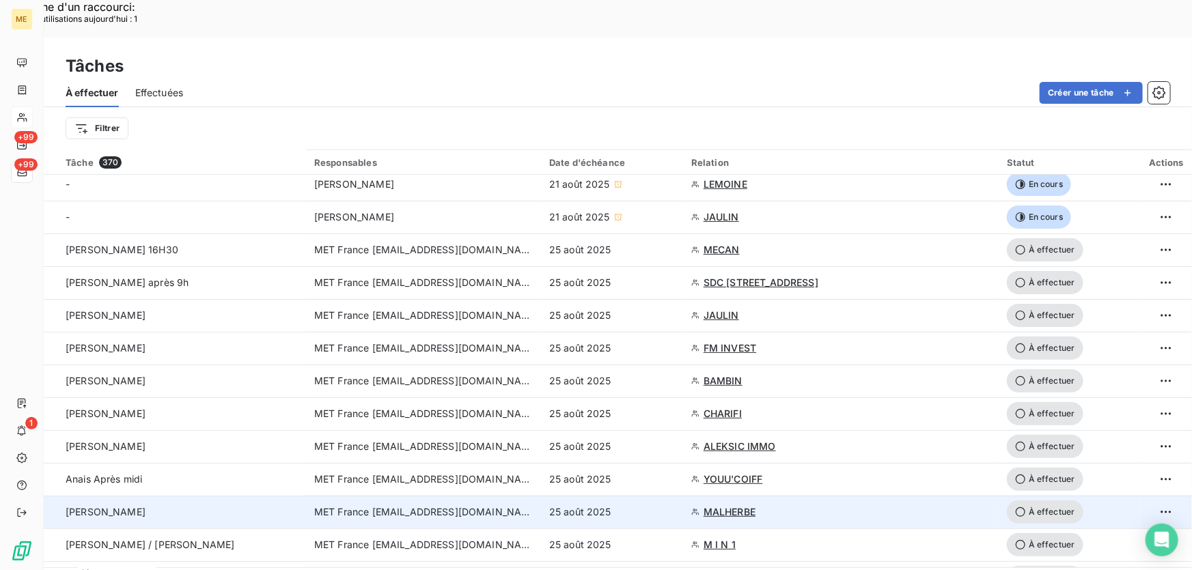
scroll to position [310, 0]
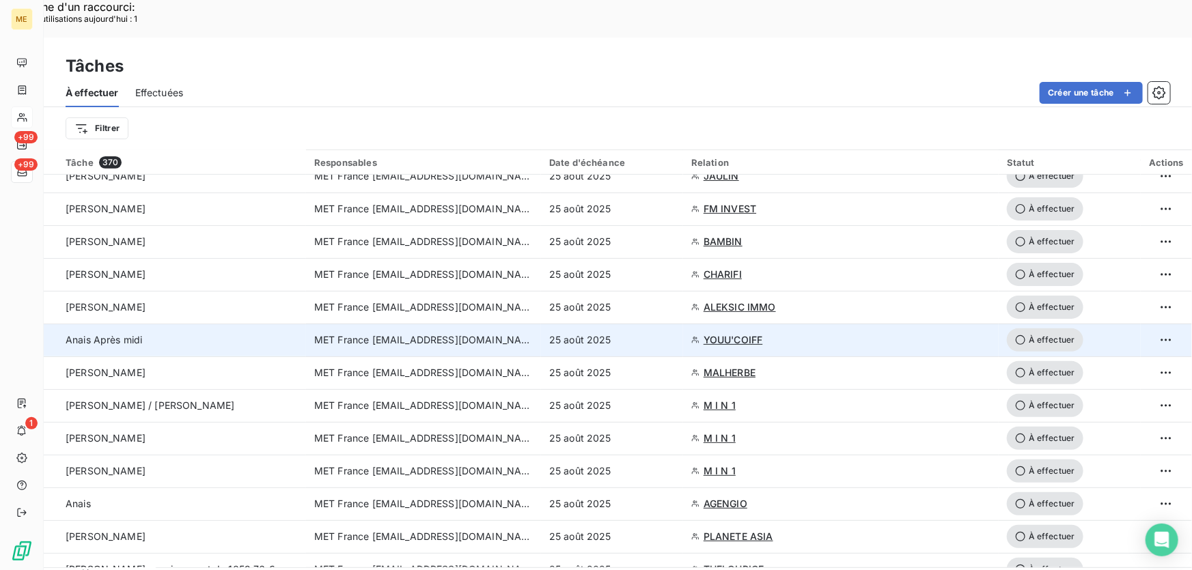
click at [640, 324] on td "25 août 2025" at bounding box center [612, 340] width 142 height 33
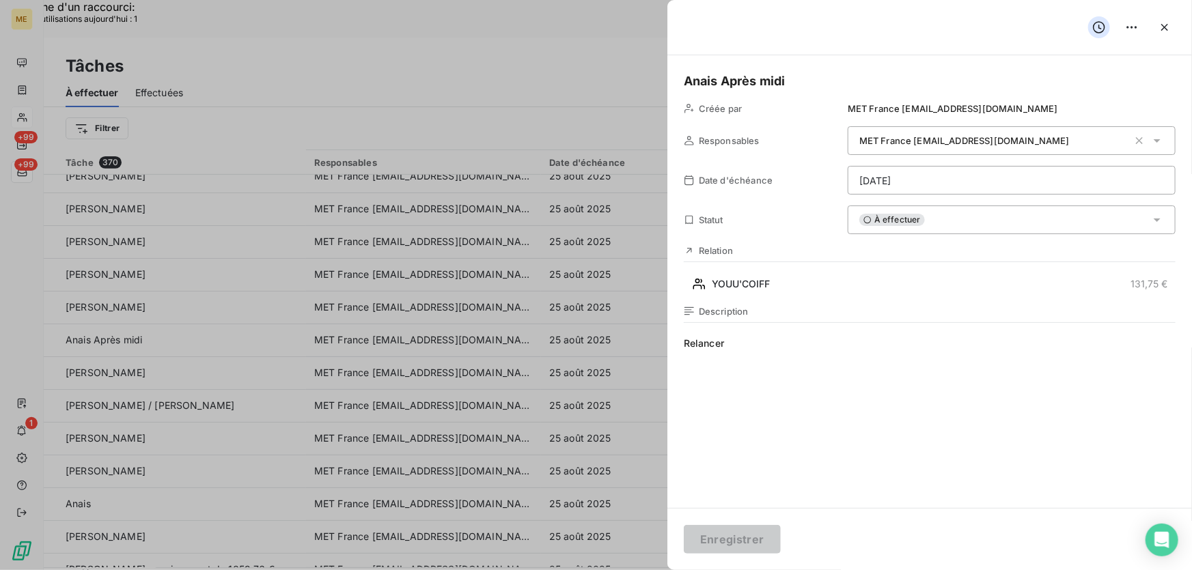
click at [940, 222] on div "À effectuer" at bounding box center [1012, 220] width 328 height 29
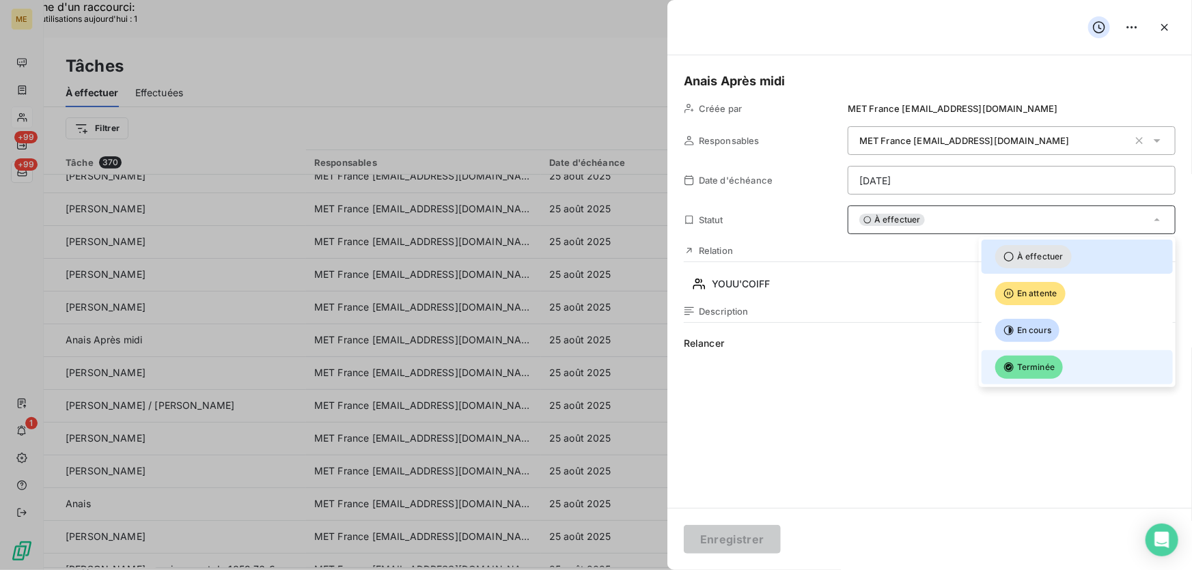
click at [1024, 356] on span "Terminée" at bounding box center [1029, 367] width 68 height 23
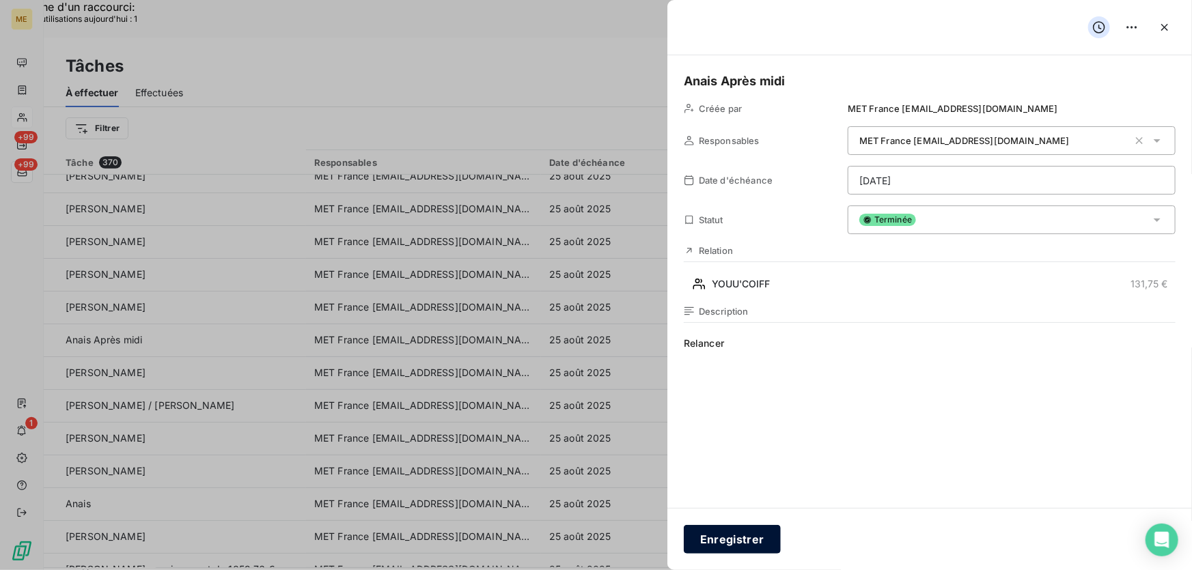
click at [725, 533] on button "Enregistrer" at bounding box center [732, 539] width 97 height 29
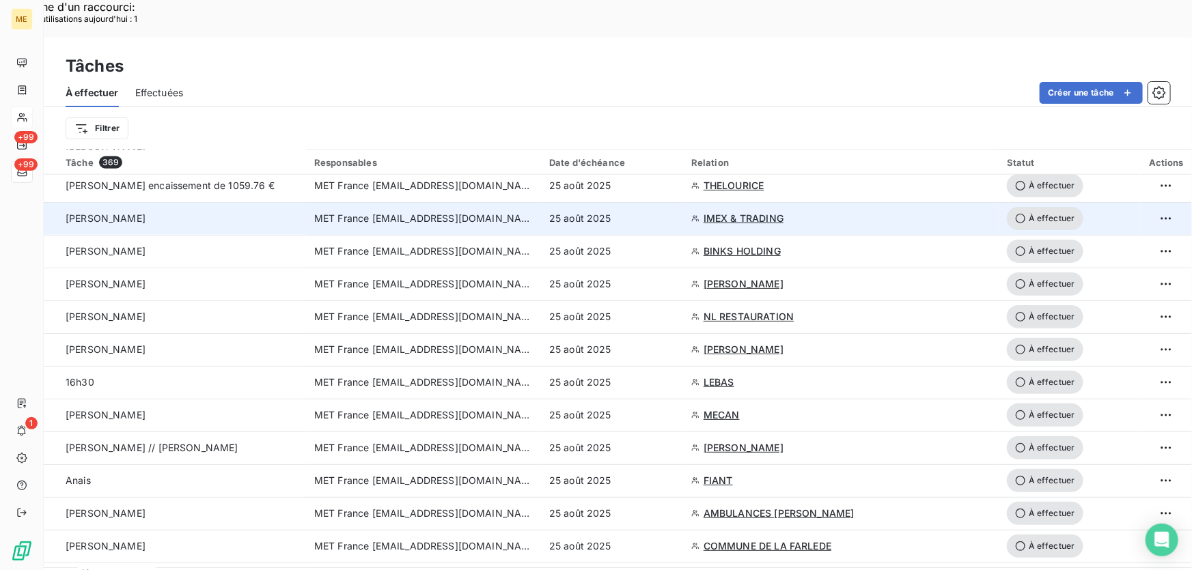
scroll to position [683, 0]
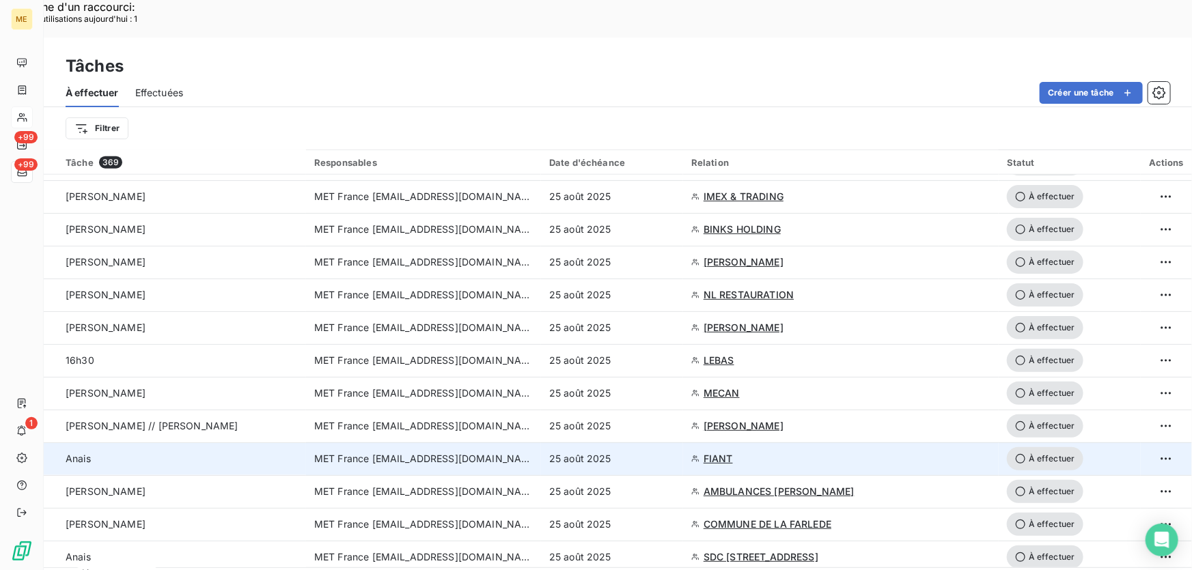
click at [647, 452] on div "25 août 2025" at bounding box center [612, 459] width 126 height 14
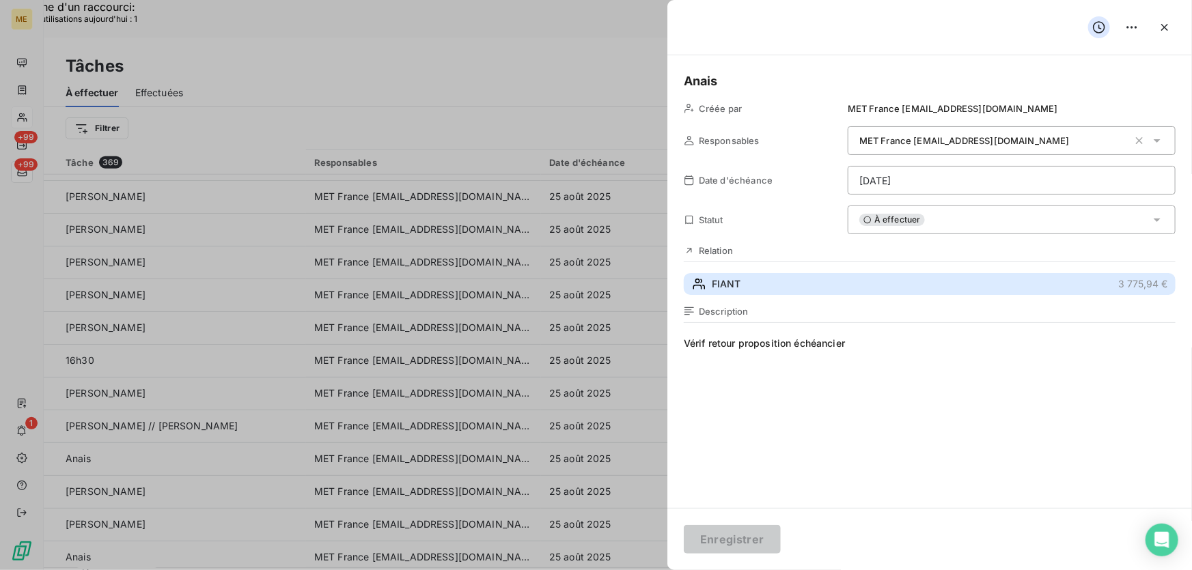
click at [835, 290] on button "FIANT 3 775,94 €" at bounding box center [930, 284] width 492 height 22
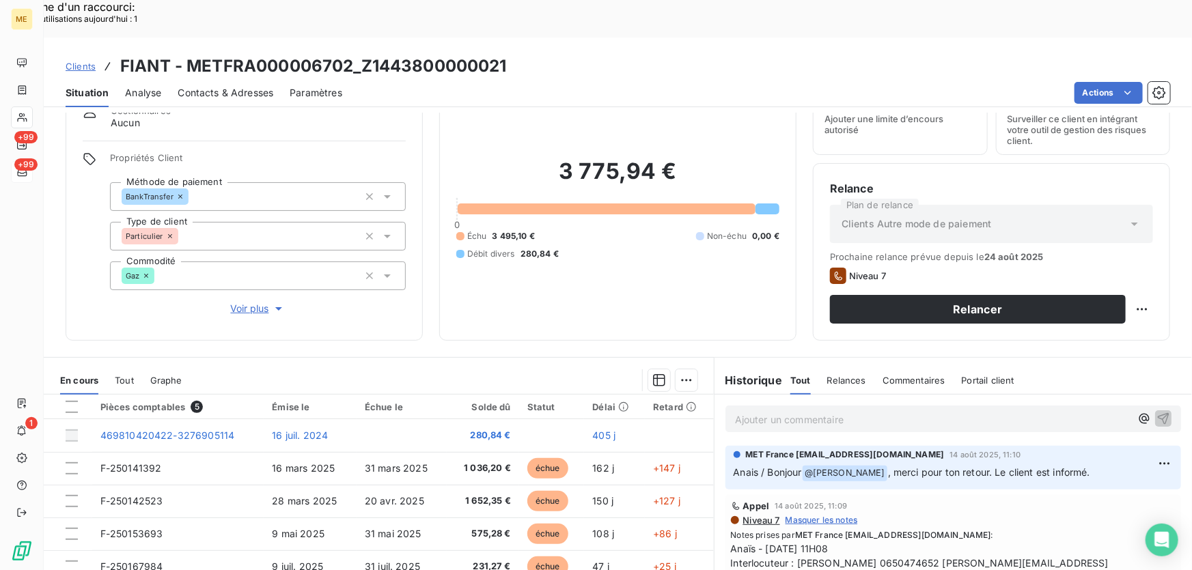
scroll to position [150, 0]
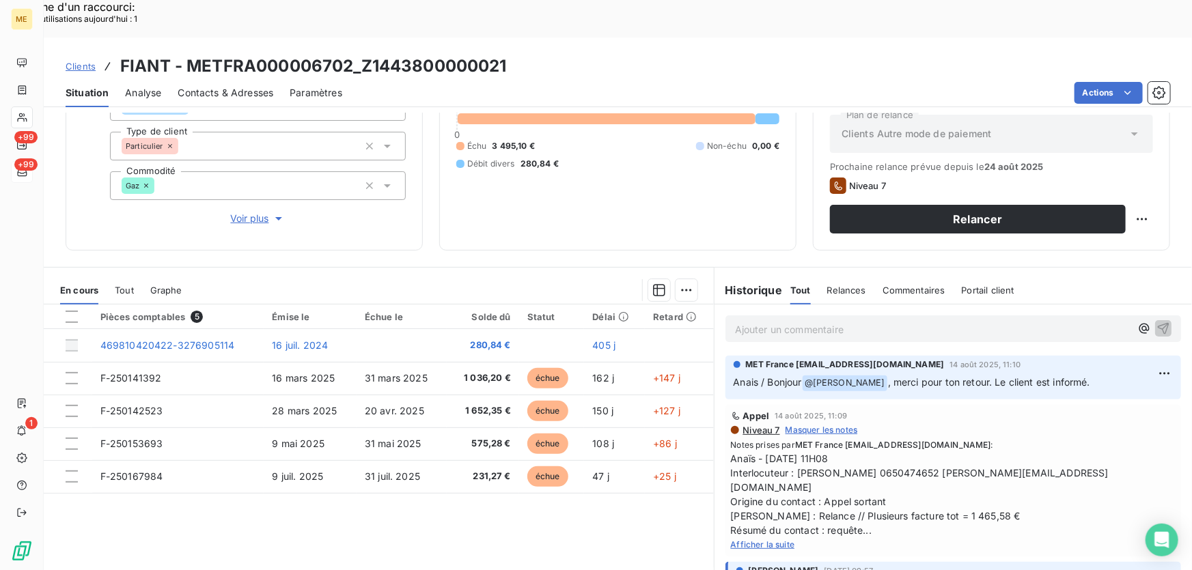
click at [752, 540] on span "Afficher la suite" at bounding box center [763, 545] width 64 height 10
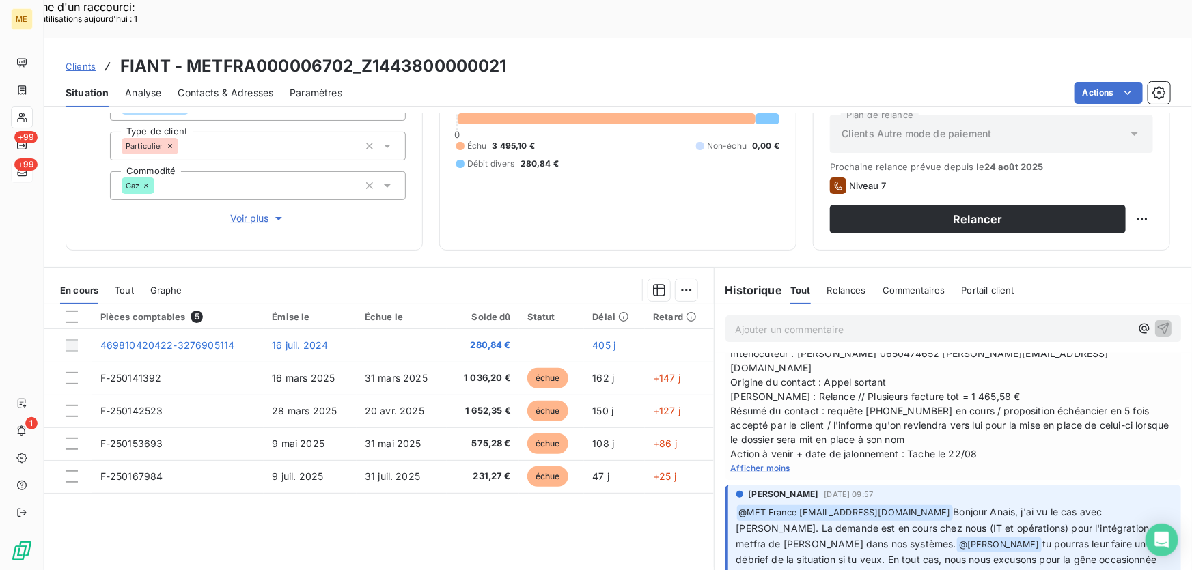
scroll to position [124, 0]
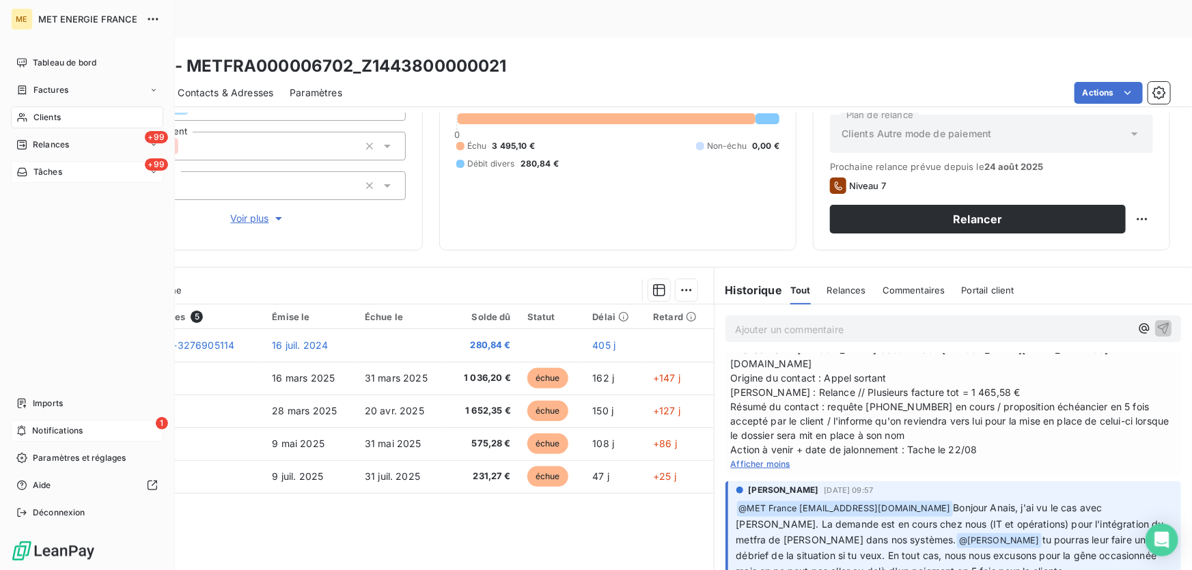
click at [54, 424] on div "1 Notifications" at bounding box center [87, 431] width 152 height 22
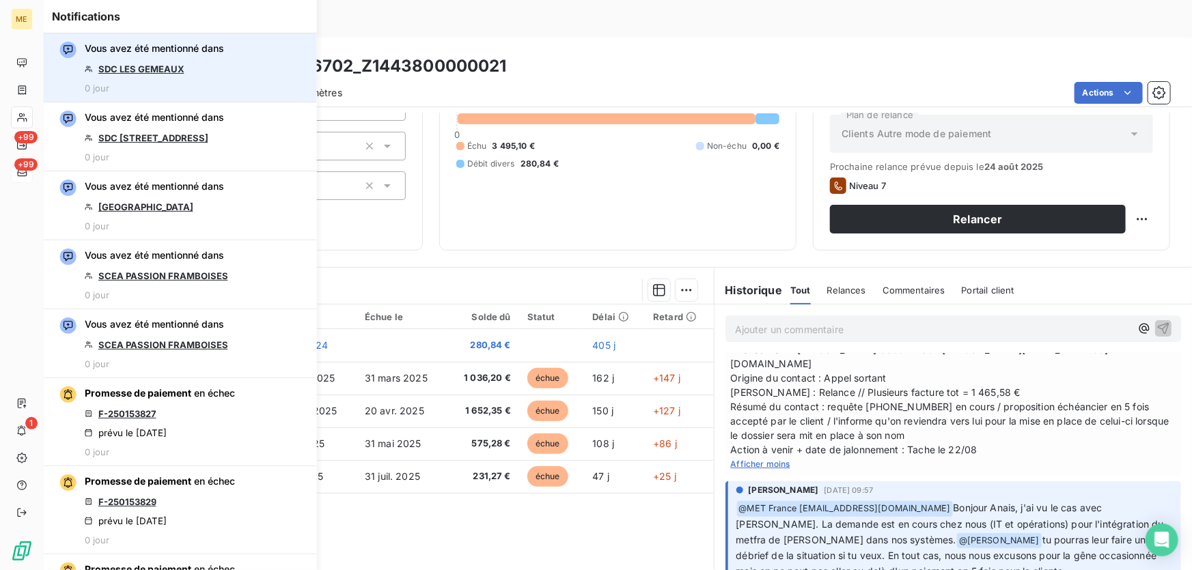
click at [150, 69] on link "SDC LES GEMEAUX" at bounding box center [141, 69] width 86 height 11
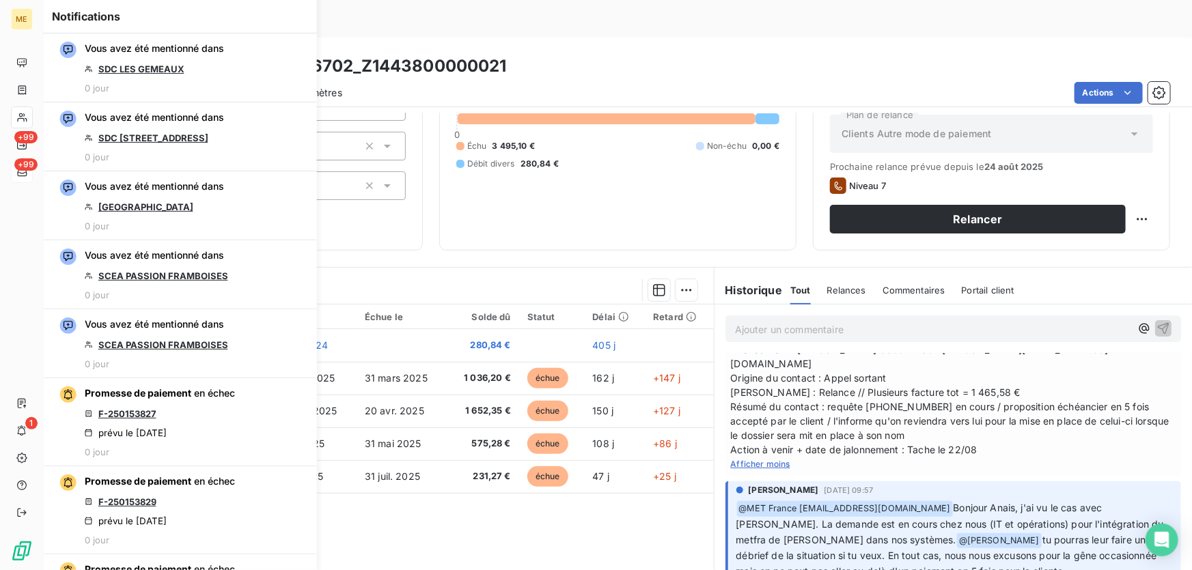
click at [20, 165] on span "+99" at bounding box center [25, 165] width 23 height 12
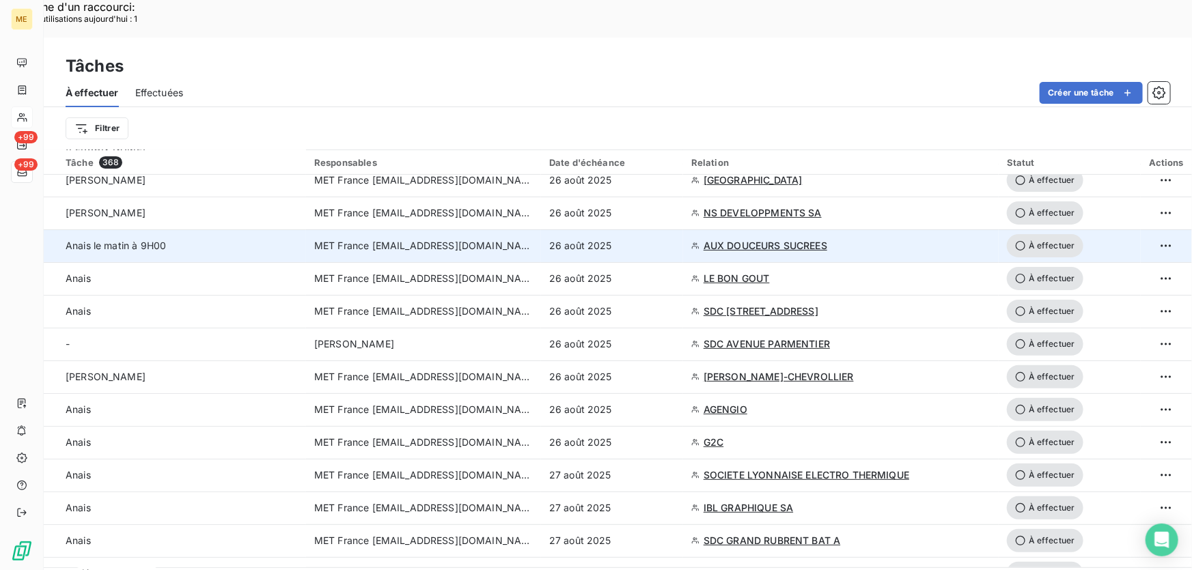
scroll to position [2733, 0]
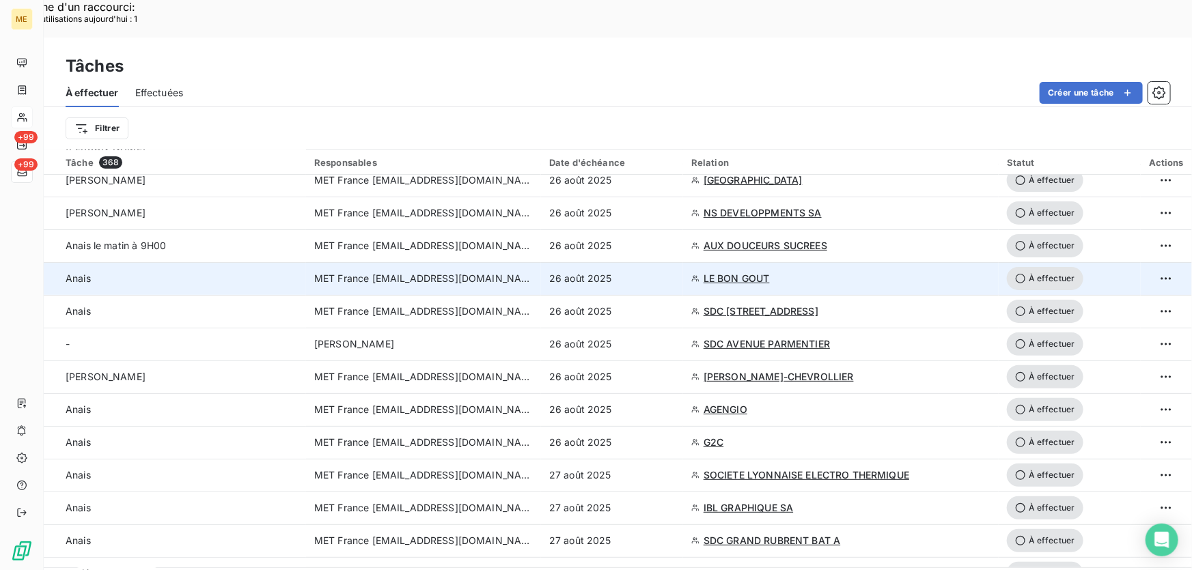
click at [658, 262] on td "26 août 2025" at bounding box center [612, 278] width 142 height 33
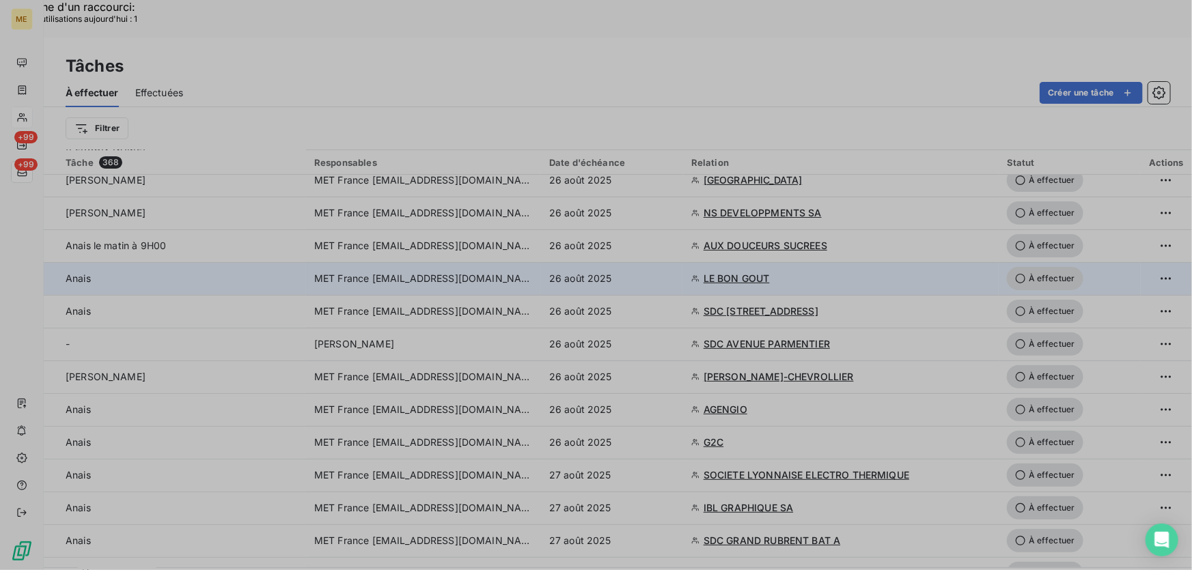
type input "[DATE]"
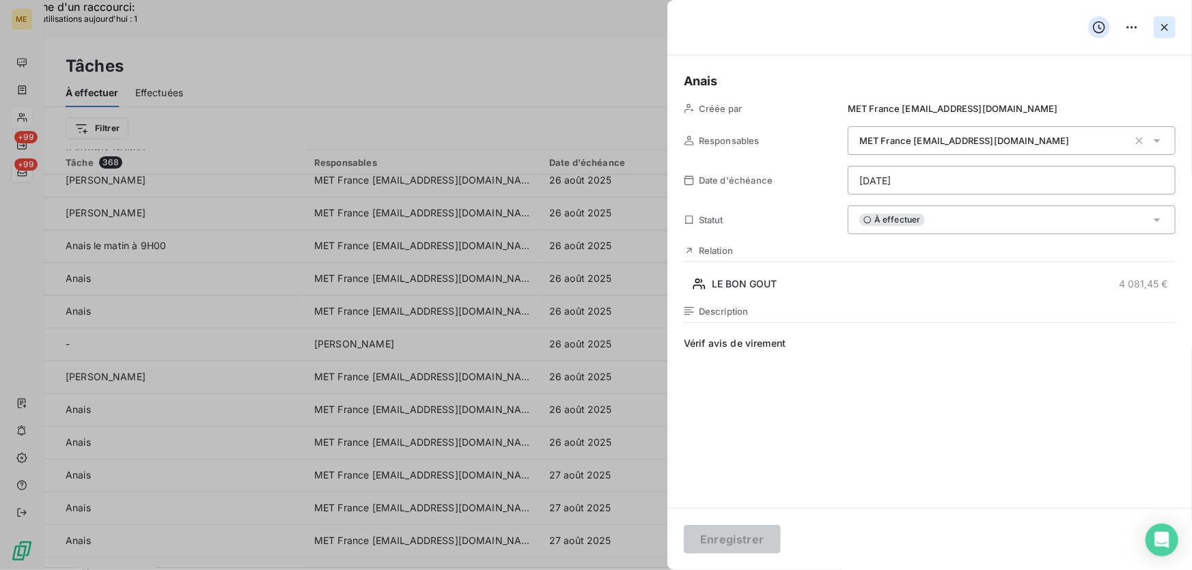
click at [1165, 23] on icon "button" at bounding box center [1165, 27] width 14 height 14
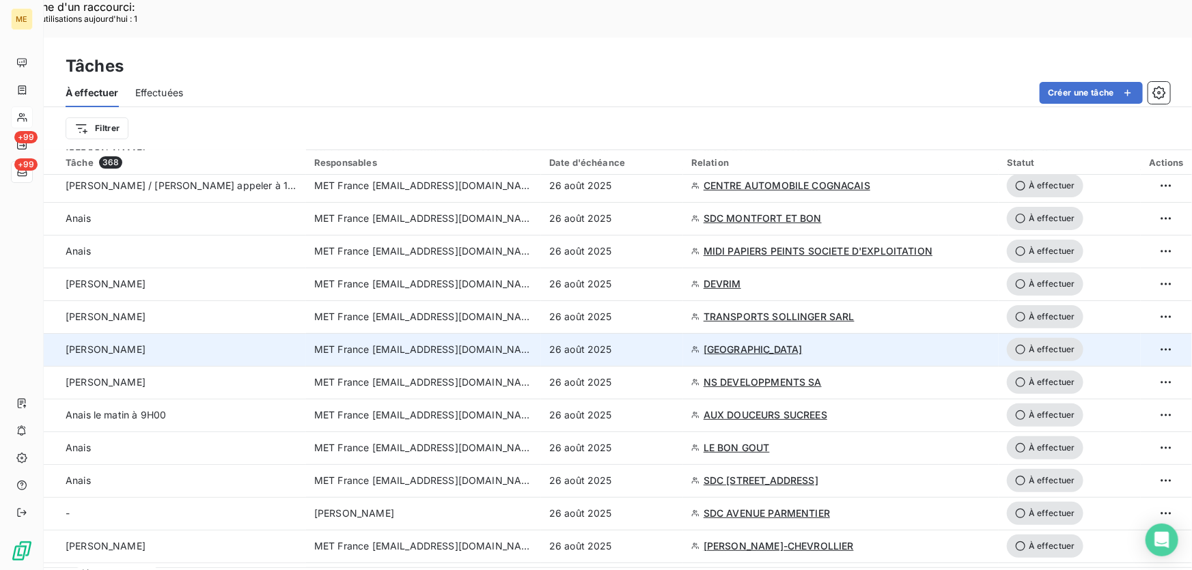
scroll to position [2546, 0]
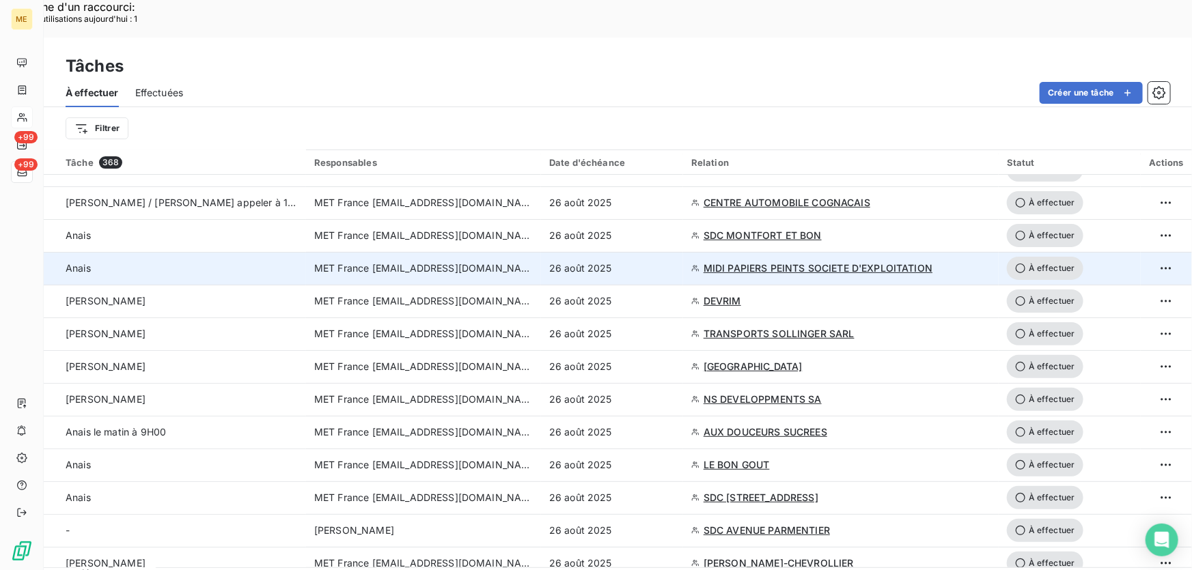
click at [657, 262] on div "26 août 2025" at bounding box center [612, 269] width 126 height 14
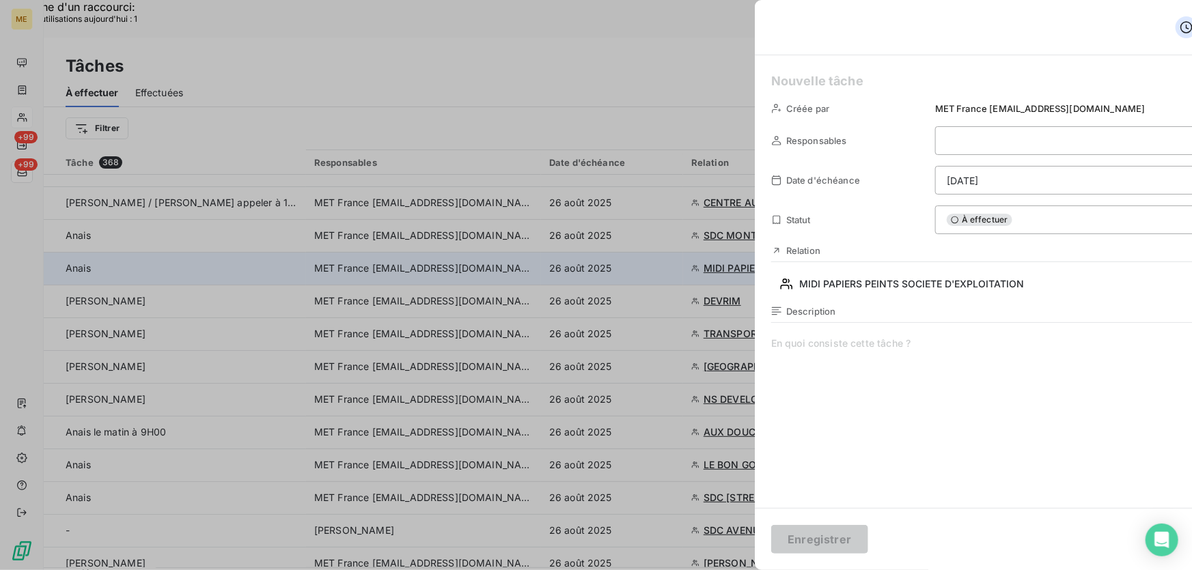
type input "[DATE]"
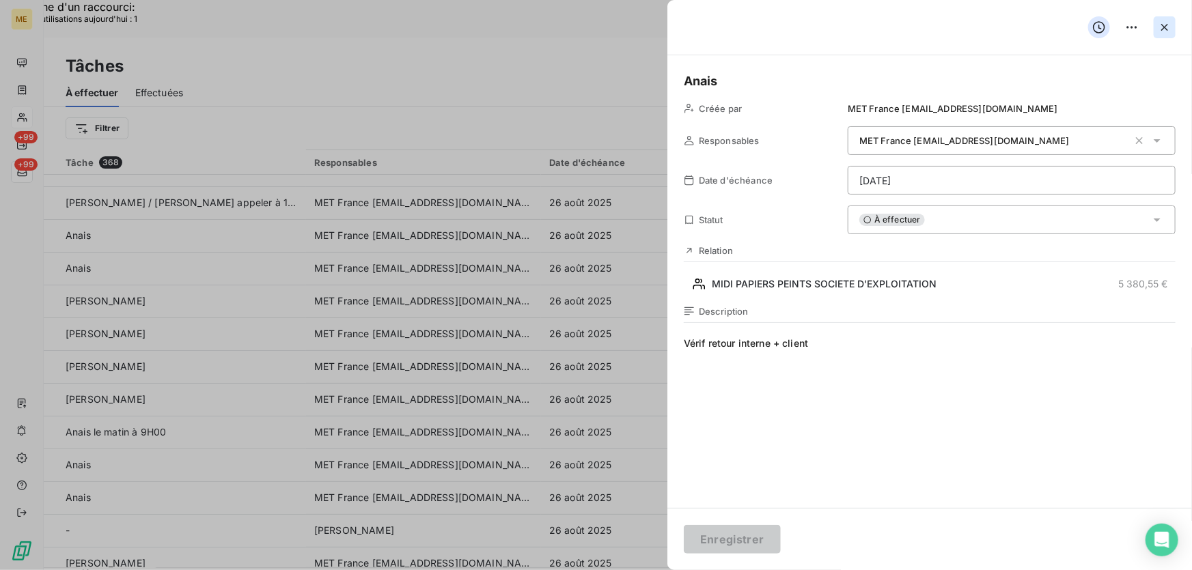
click at [1161, 25] on icon "button" at bounding box center [1165, 27] width 14 height 14
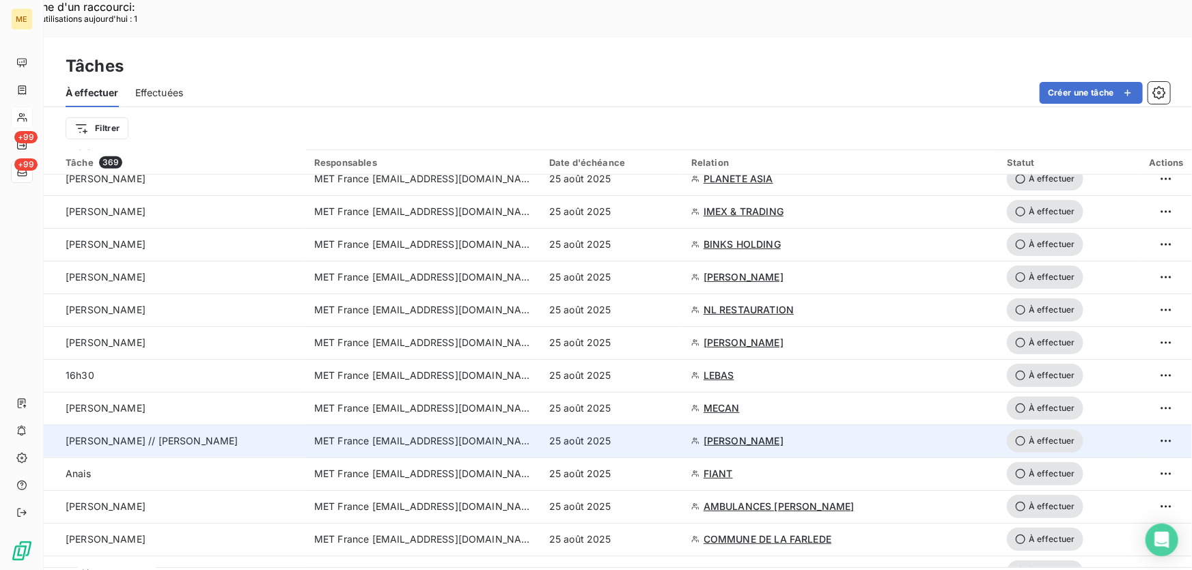
scroll to position [621, 0]
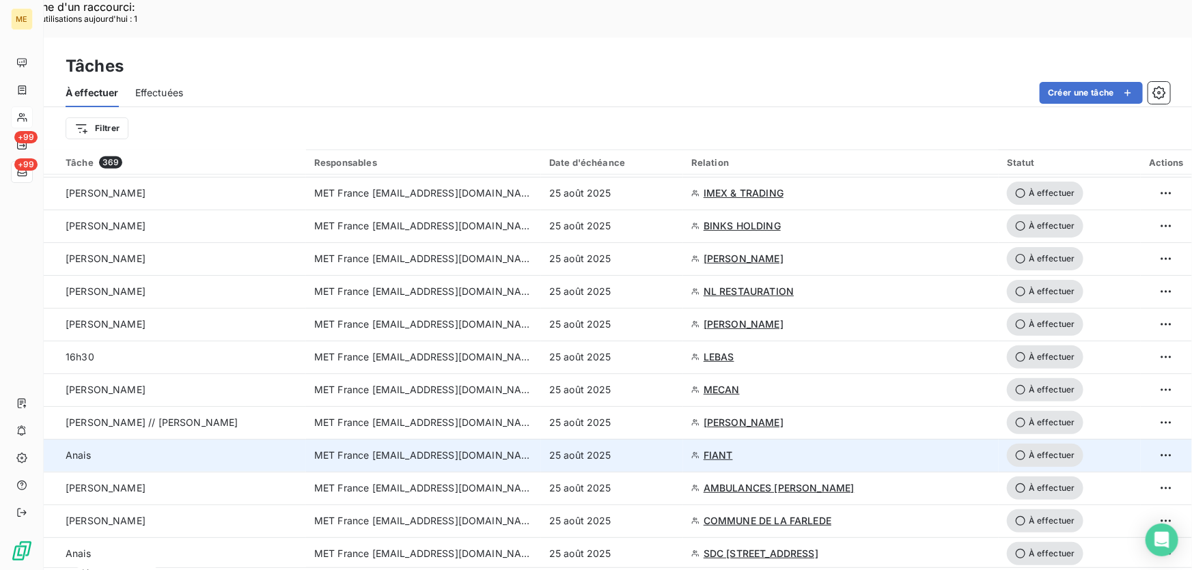
click at [632, 449] on div "25 août 2025" at bounding box center [612, 456] width 126 height 14
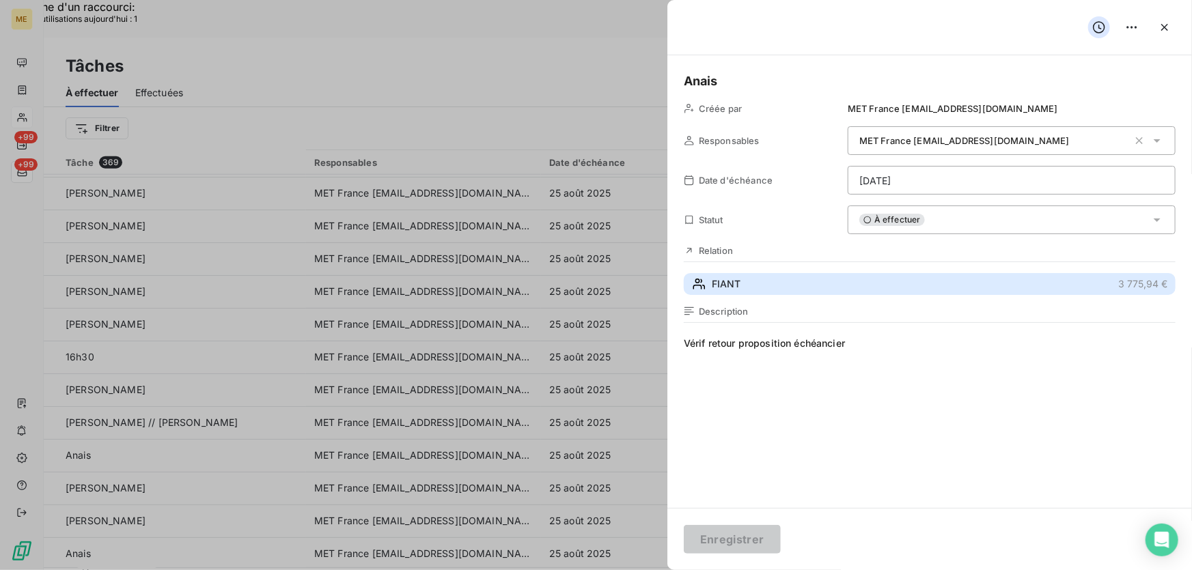
click at [759, 287] on button "FIANT 3 775,94 €" at bounding box center [930, 284] width 492 height 22
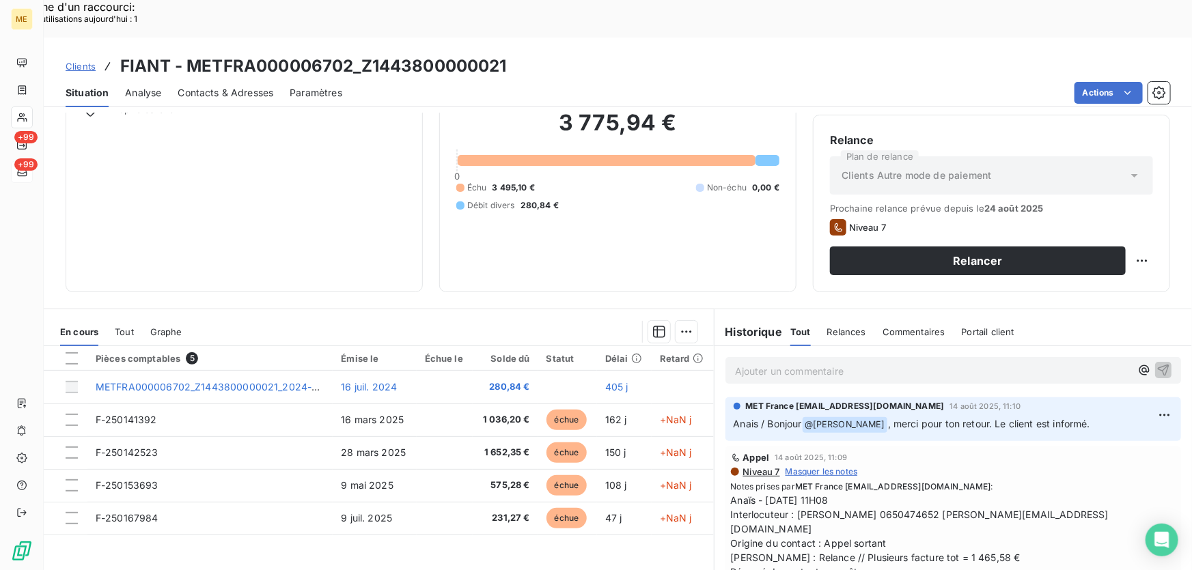
scroll to position [150, 0]
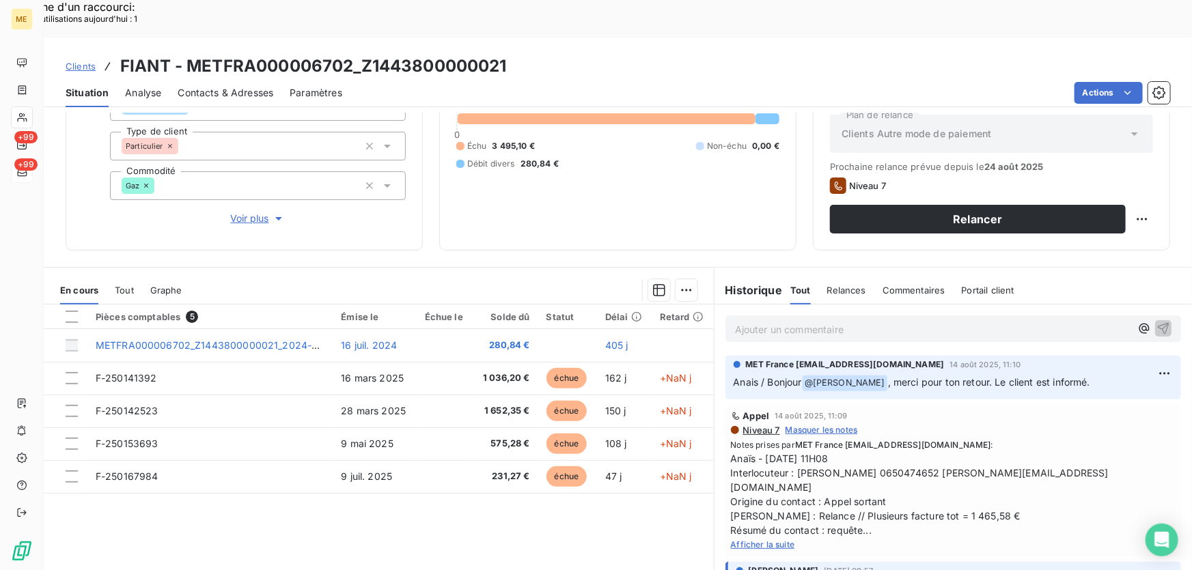
click at [763, 538] on div "Afficher la suite" at bounding box center [953, 545] width 445 height 14
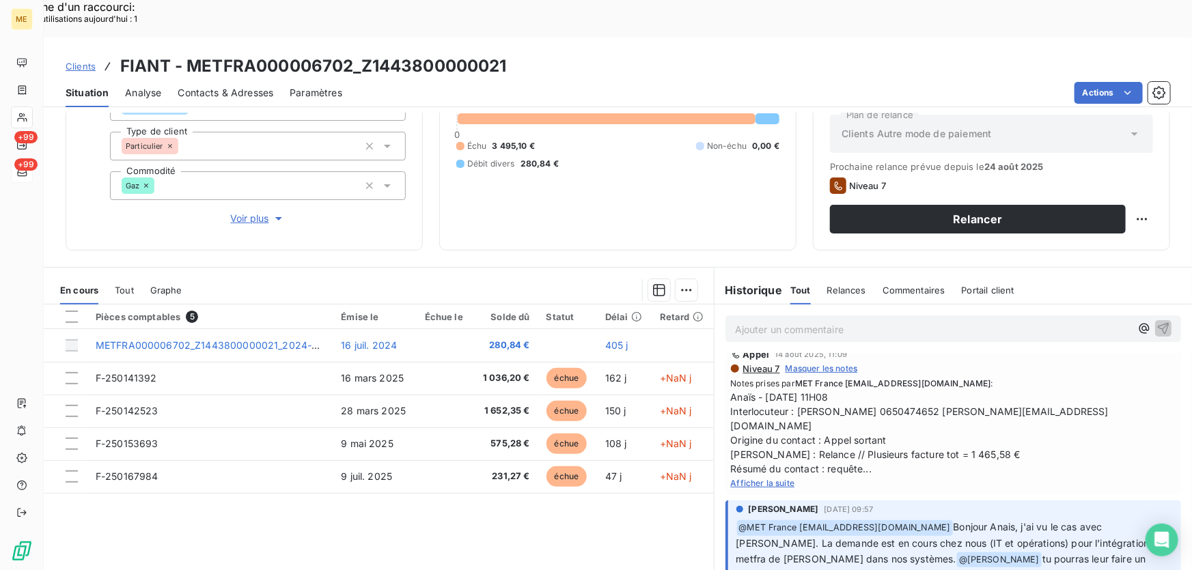
scroll to position [0, 0]
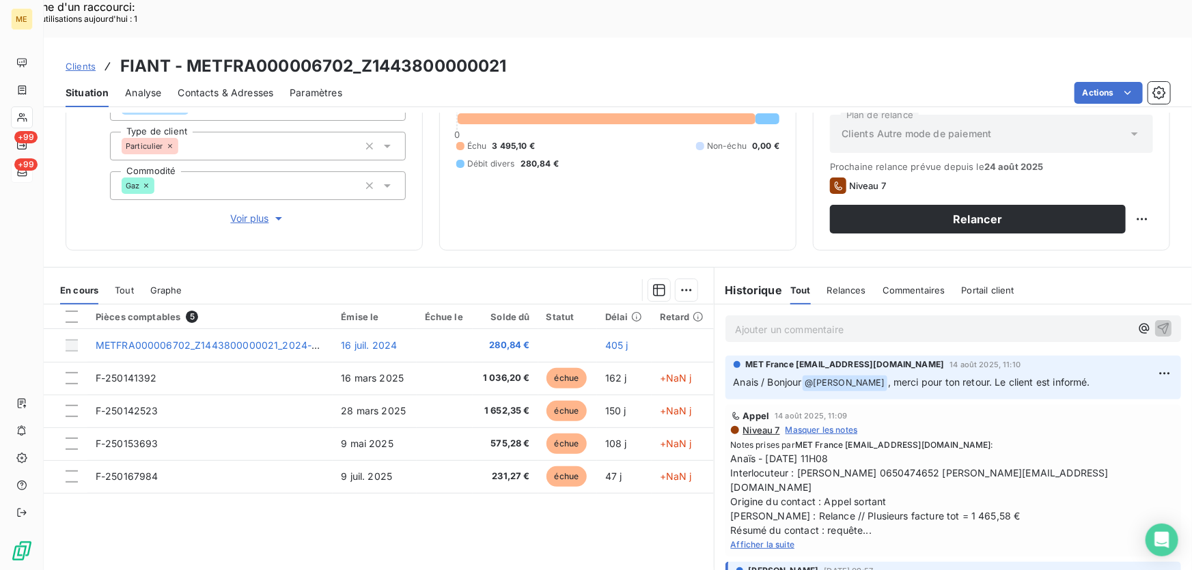
click at [773, 540] on span "Afficher la suite" at bounding box center [763, 545] width 64 height 10
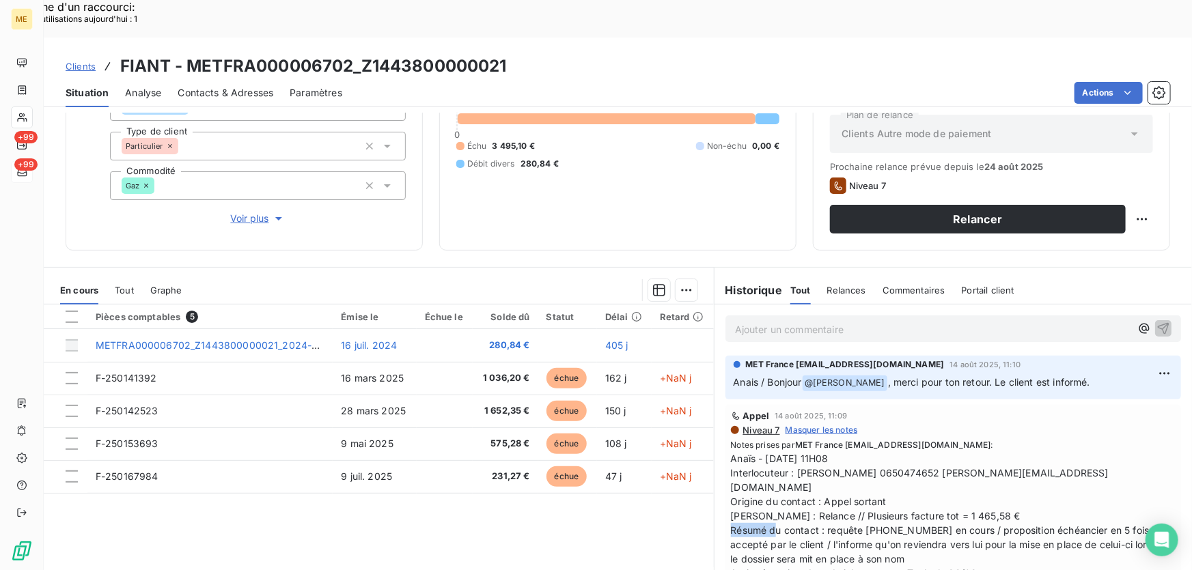
drag, startPoint x: 904, startPoint y: 480, endPoint x: 861, endPoint y: 480, distance: 43.0
click at [861, 480] on span "Anaïs - [DATE] 11H08 Interlocuteur : [PERSON_NAME] 0650474652 [PERSON_NAME][EMA…" at bounding box center [953, 516] width 445 height 129
copy span "00078712"
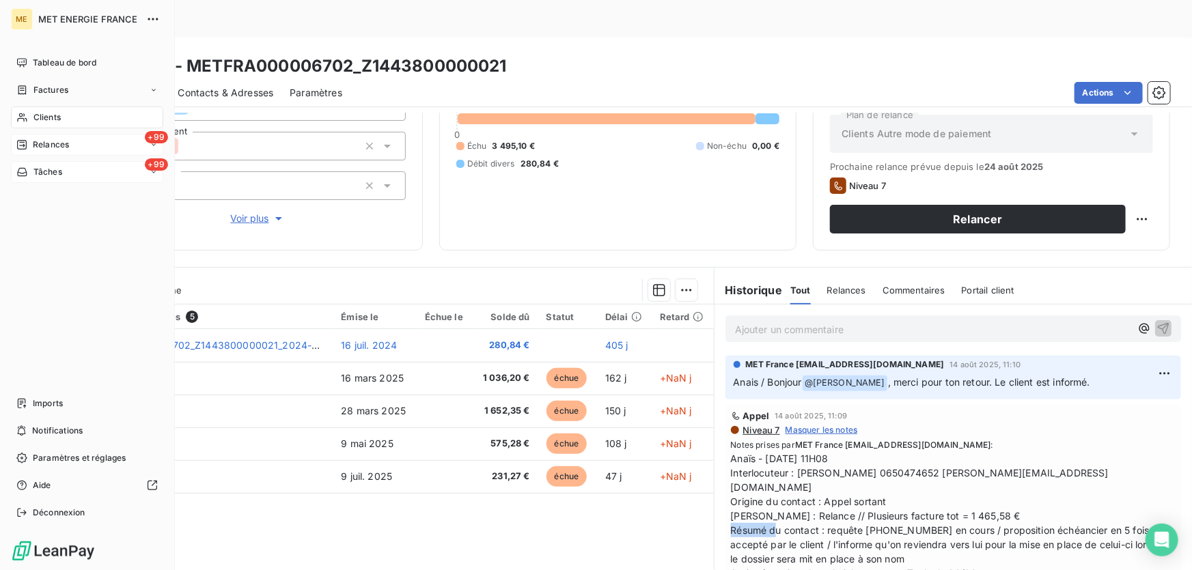
click at [42, 142] on span "Relances" at bounding box center [51, 145] width 36 height 12
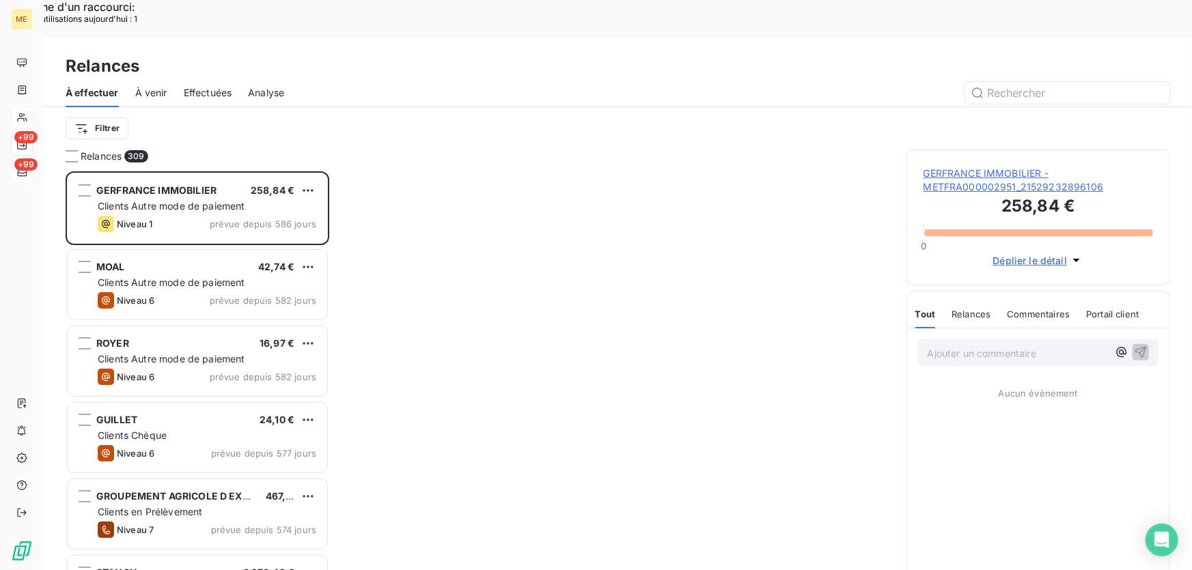
scroll to position [428, 254]
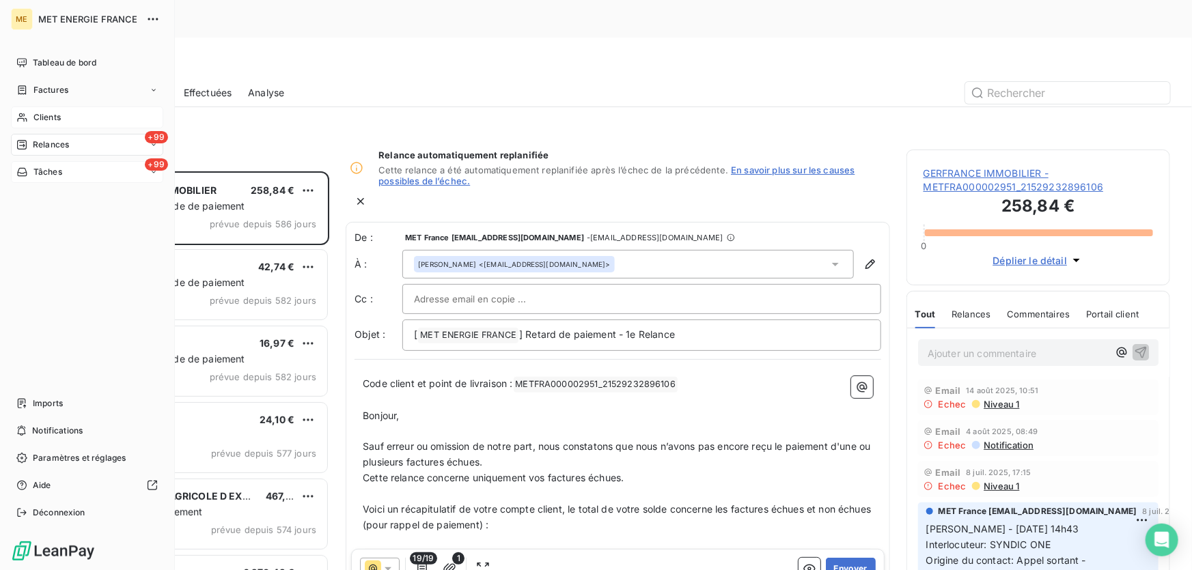
click at [38, 170] on span "Tâches" at bounding box center [47, 172] width 29 height 12
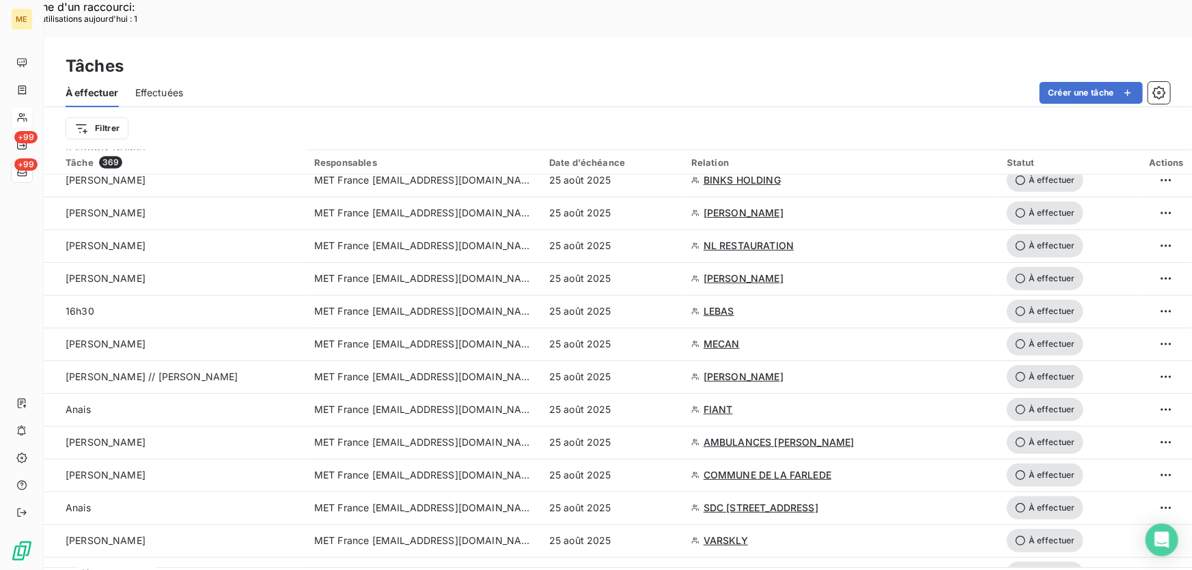
scroll to position [683, 0]
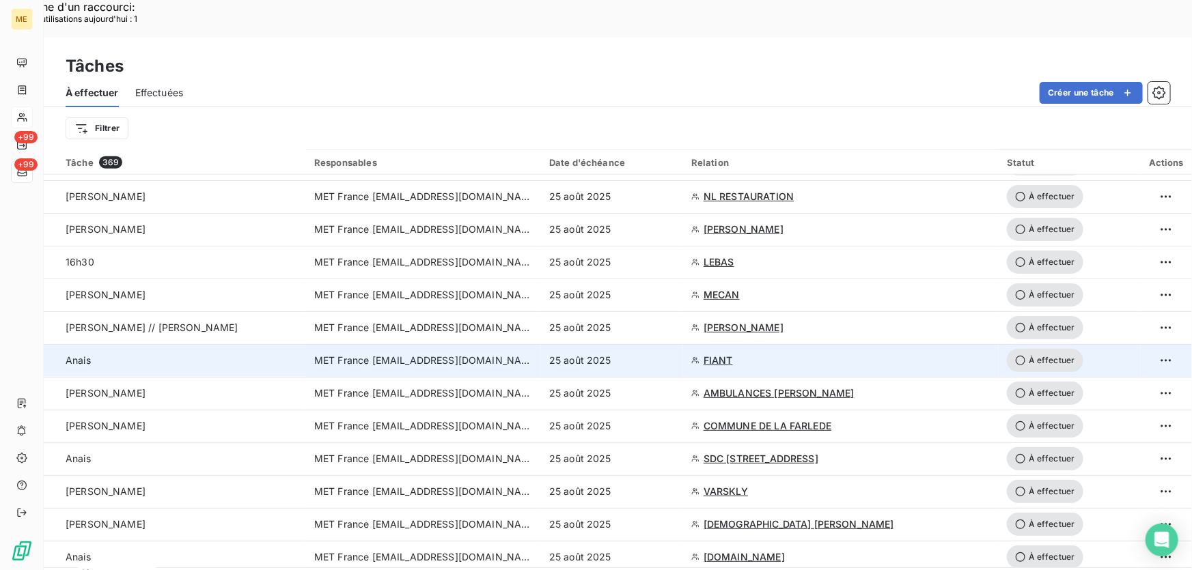
click at [641, 354] on div "25 août 2025" at bounding box center [612, 361] width 126 height 14
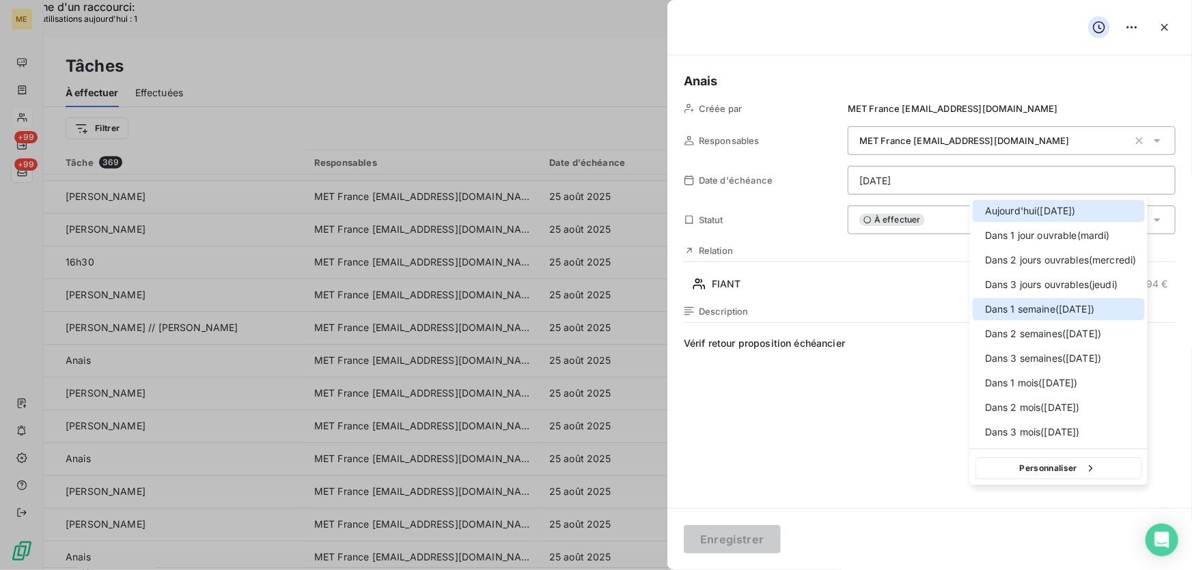
click at [1036, 305] on span "Dans 1 semaine ( [DATE] )" at bounding box center [1039, 310] width 109 height 14
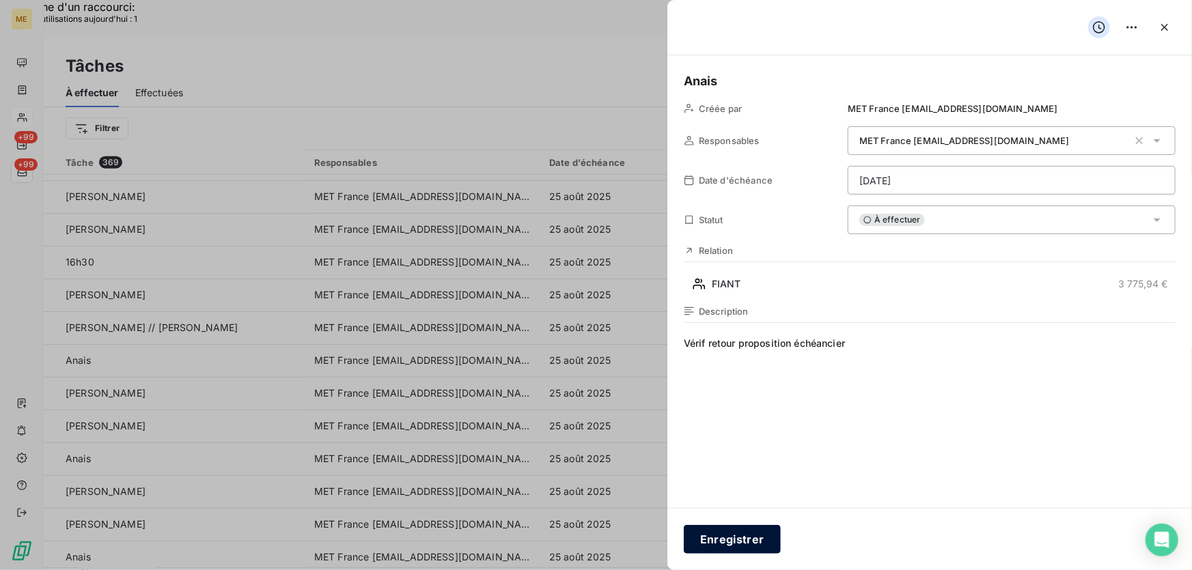
drag, startPoint x: 710, startPoint y: 542, endPoint x: 703, endPoint y: 536, distance: 8.7
click at [711, 542] on button "Enregistrer" at bounding box center [732, 539] width 97 height 29
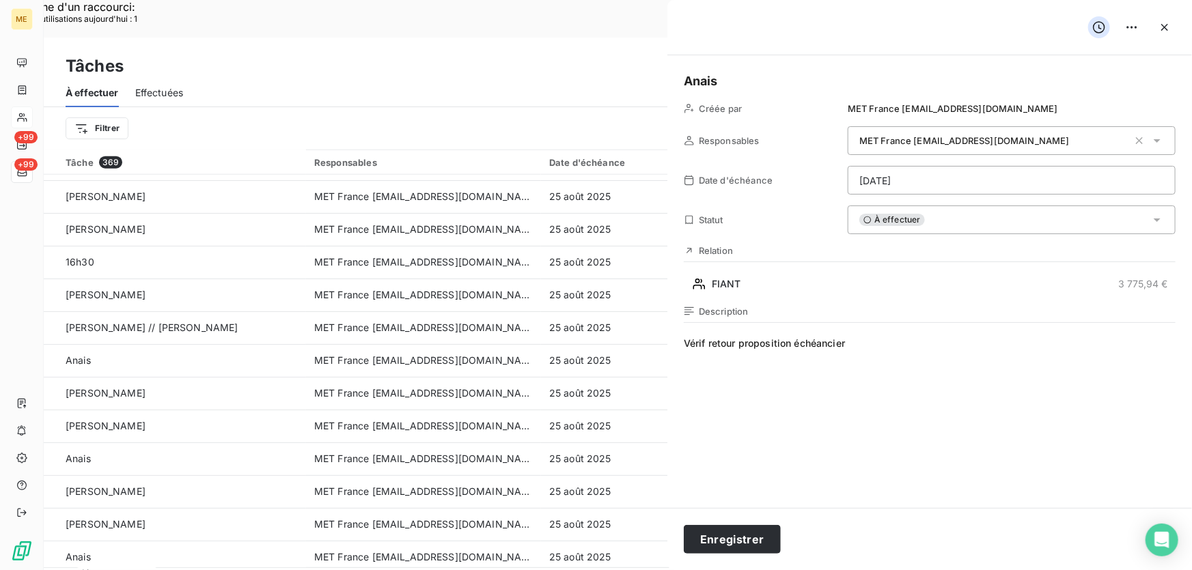
type input "[DATE]"
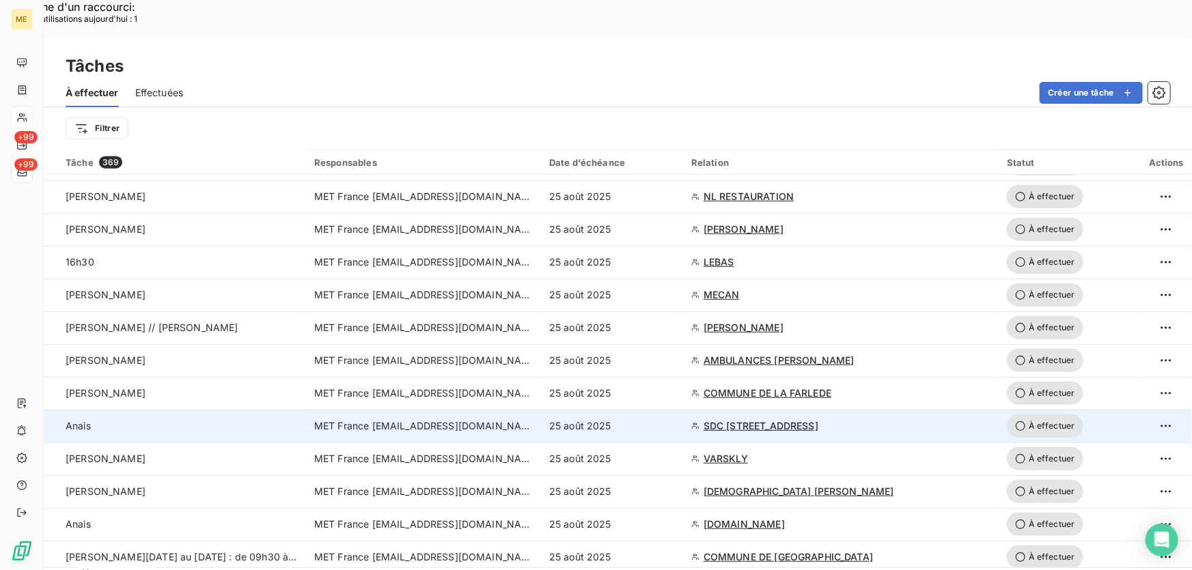
click at [652, 420] on div "25 août 2025" at bounding box center [612, 427] width 126 height 14
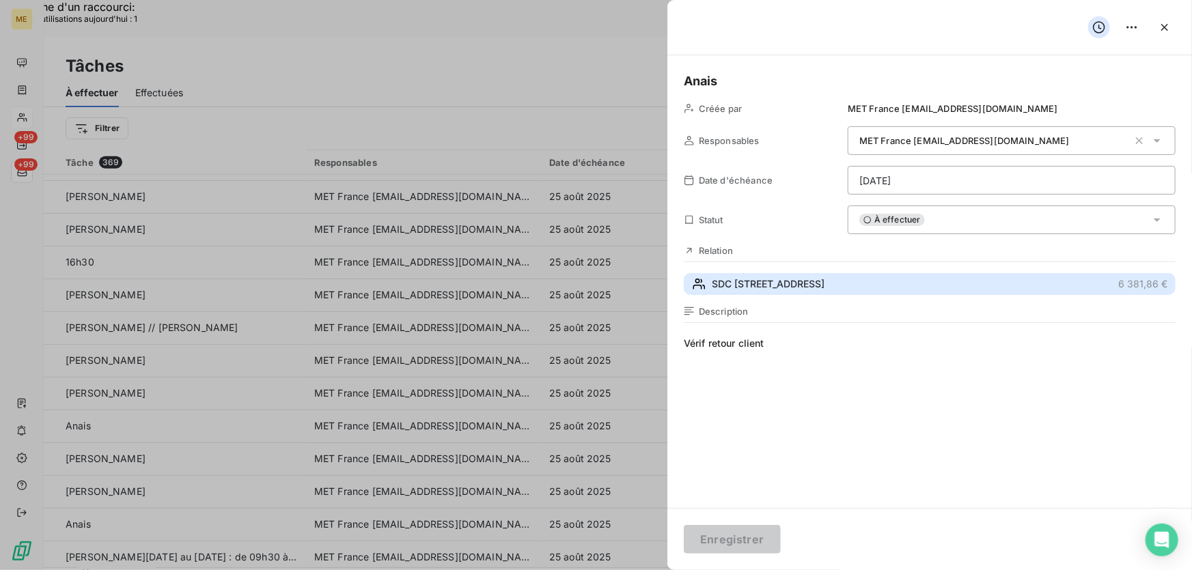
click at [791, 291] on button "SDC [STREET_ADDRESS] €" at bounding box center [930, 284] width 492 height 22
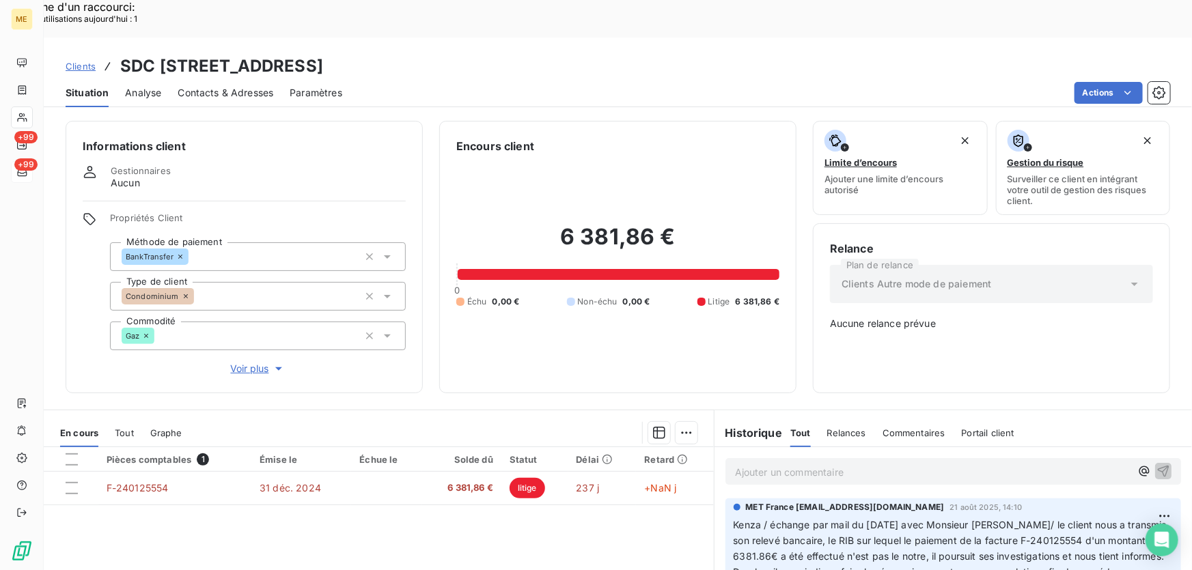
scroll to position [133, 0]
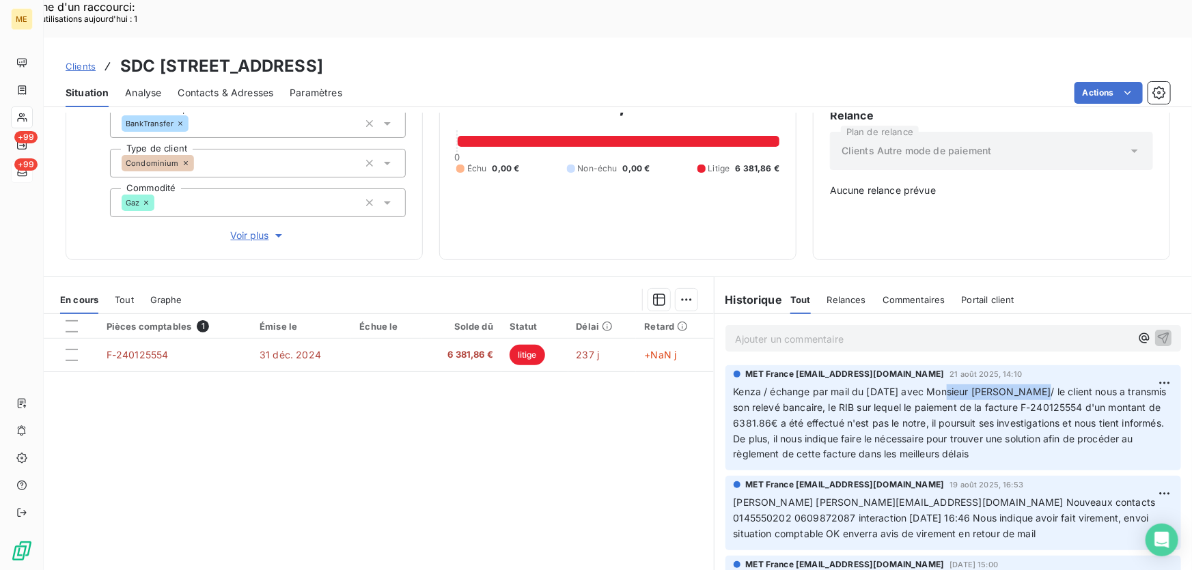
drag, startPoint x: 943, startPoint y: 345, endPoint x: 1042, endPoint y: 348, distance: 99.1
click at [1042, 386] on span "Kenza / échange par mail du [DATE] avec Monsieur [PERSON_NAME]/ le client nous …" at bounding box center [952, 423] width 437 height 74
drag, startPoint x: 1027, startPoint y: 456, endPoint x: 1145, endPoint y: 460, distance: 118.3
click at [1145, 497] on span "[PERSON_NAME] [PERSON_NAME][EMAIL_ADDRESS][DOMAIN_NAME] Nouveaux contacts 01455…" at bounding box center [946, 518] width 425 height 43
copy span "0145550202 0609872087"
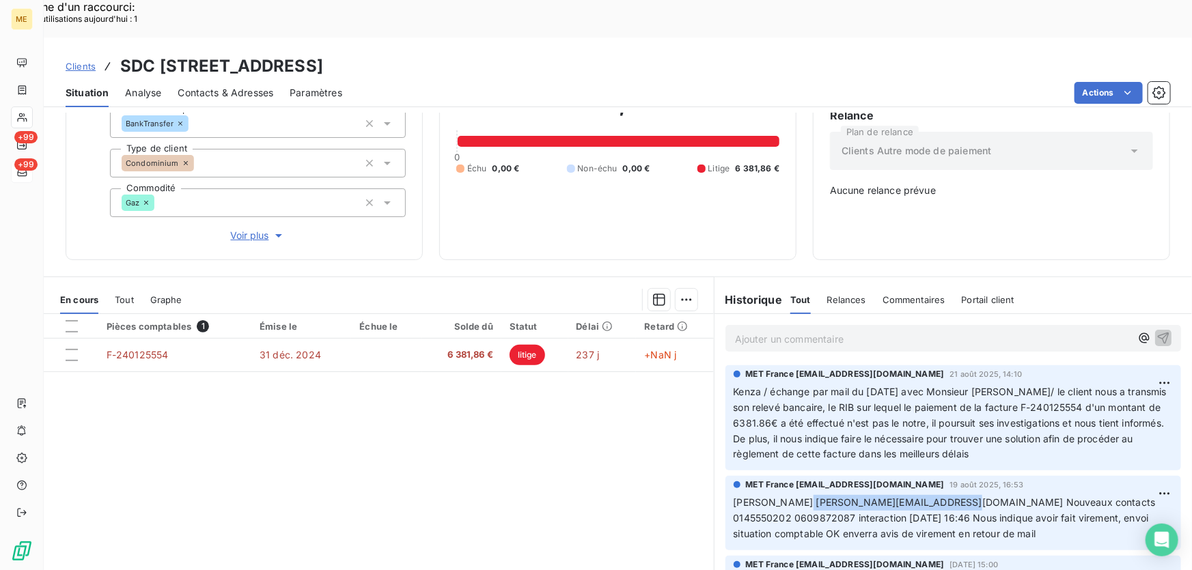
drag, startPoint x: 931, startPoint y: 456, endPoint x: 790, endPoint y: 458, distance: 140.8
click at [790, 497] on span "[PERSON_NAME] [PERSON_NAME][EMAIL_ADDRESS][DOMAIN_NAME] Nouveaux contacts 01455…" at bounding box center [946, 518] width 425 height 43
copy span "[EMAIL_ADDRESS][DOMAIN_NAME]"
drag, startPoint x: 1039, startPoint y: 342, endPoint x: 946, endPoint y: 342, distance: 93.6
click at [946, 386] on span "Kenza / échange par mail du [DATE] avec Monsieur [PERSON_NAME]/ le client nous …" at bounding box center [952, 423] width 437 height 74
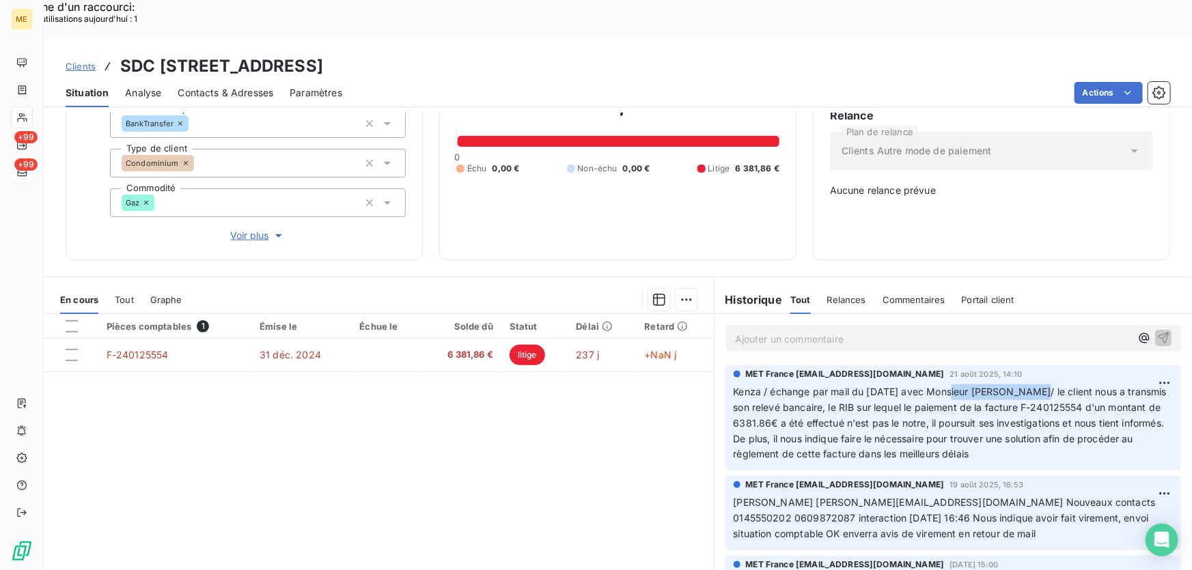
copy span "Monsieur [PERSON_NAME]"
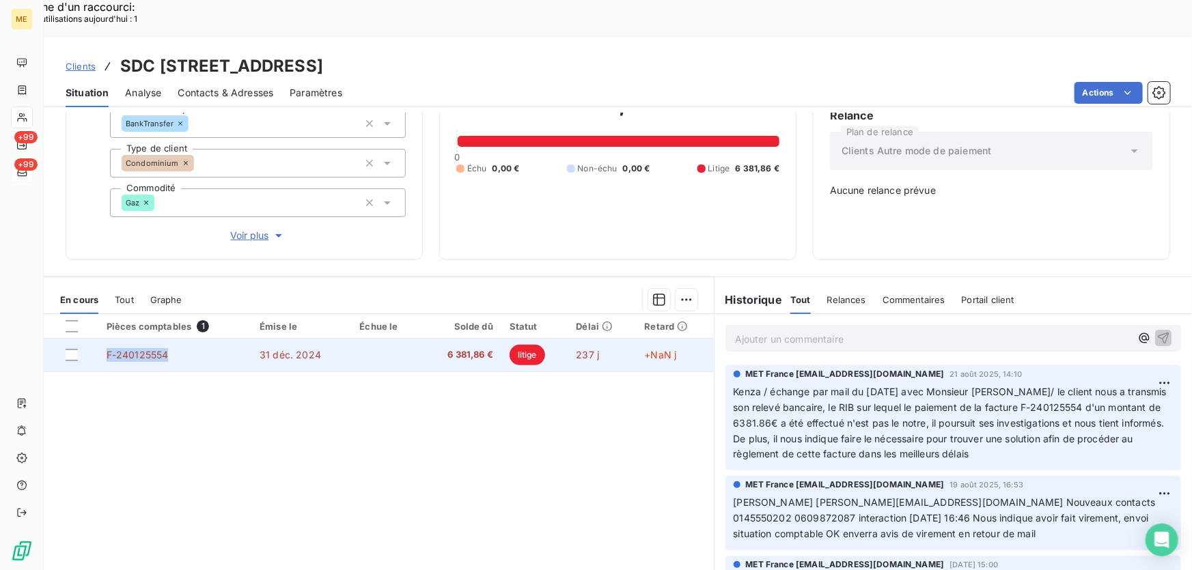
copy span "F-240125554"
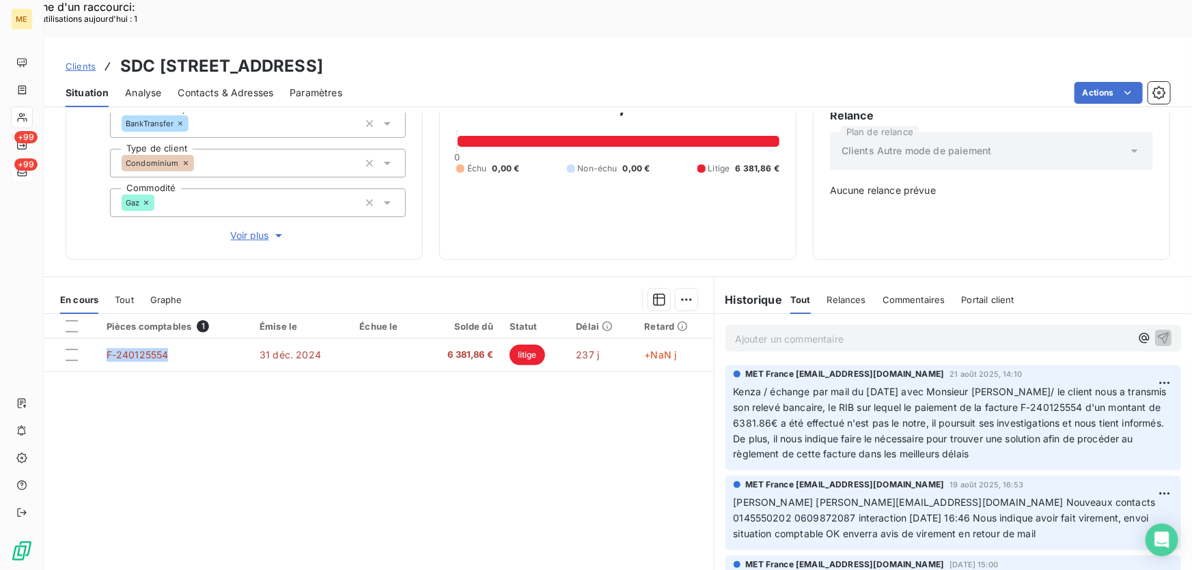
drag, startPoint x: 171, startPoint y: 306, endPoint x: 148, endPoint y: 391, distance: 88.5
click at [127, 383] on div "Pièces comptables 1 Émise le Échue le Solde dû Statut Délai Retard F-240125554 …" at bounding box center [379, 445] width 670 height 263
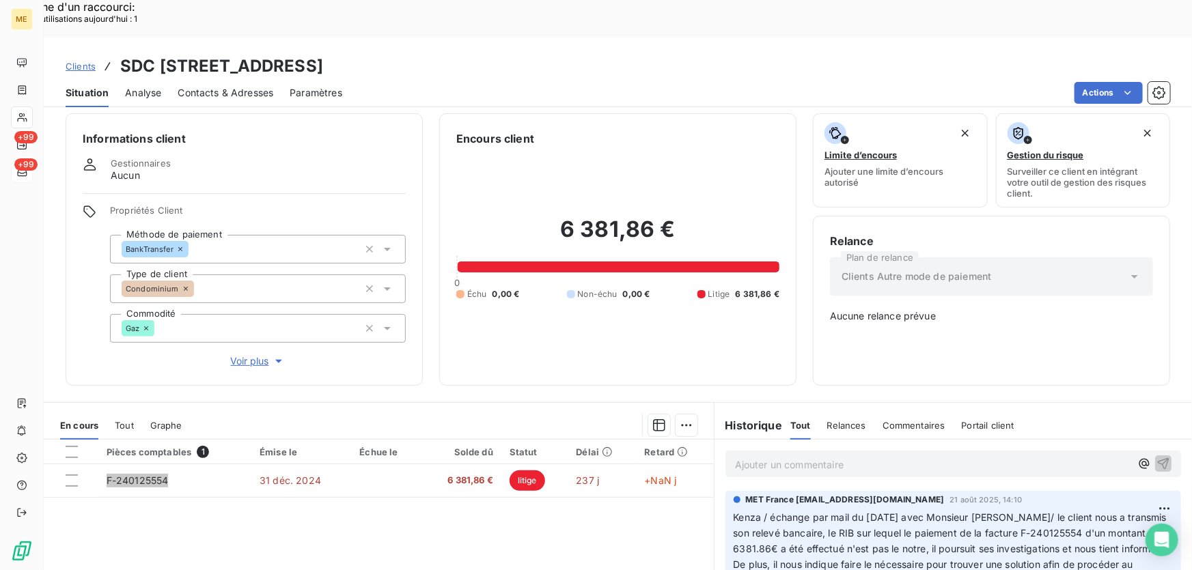
scroll to position [0, 0]
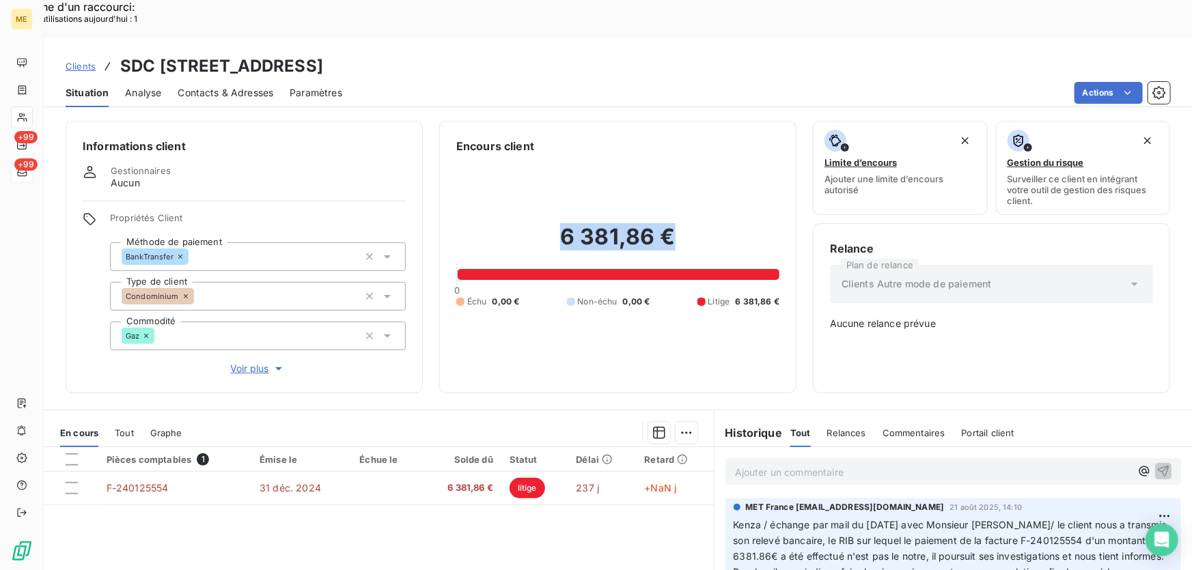
drag, startPoint x: 677, startPoint y: 202, endPoint x: 935, endPoint y: 188, distance: 258.7
click at [549, 223] on h2 "6 381,86 €" at bounding box center [617, 243] width 323 height 41
click at [652, 299] on div "6 381,86 € 0 Échu 0,00 € Non-échu 0,00 € Litige 6 381,86 €" at bounding box center [617, 265] width 323 height 222
click at [261, 362] on span "Voir plus" at bounding box center [258, 369] width 55 height 14
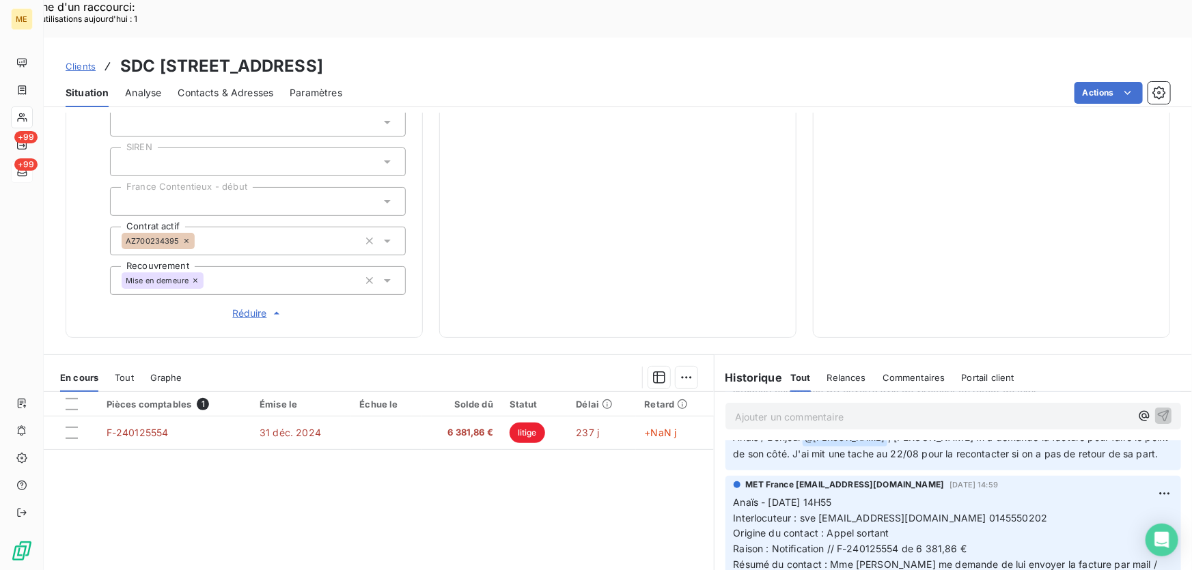
scroll to position [248, 0]
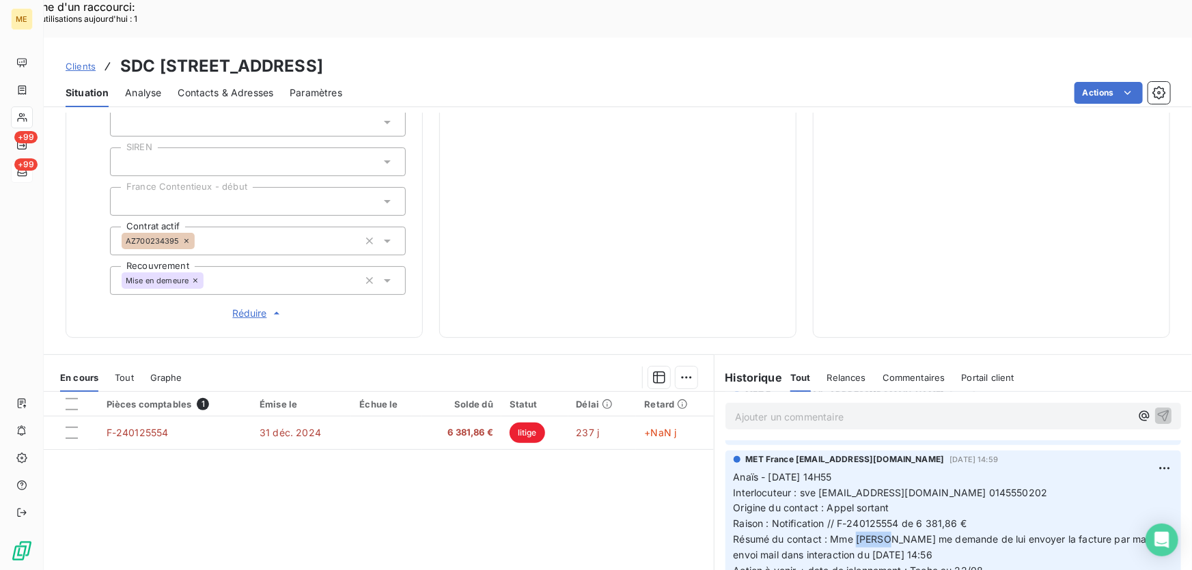
drag, startPoint x: 893, startPoint y: 492, endPoint x: 850, endPoint y: 493, distance: 43.0
click at [850, 534] on span "Résumé du contact : Mme [PERSON_NAME] me demande de lui envoyer la facture par …" at bounding box center [947, 547] width 427 height 27
click at [900, 534] on span "Résumé du contact : Mme [PERSON_NAME] me demande de lui envoyer la facture par …" at bounding box center [947, 547] width 427 height 27
drag, startPoint x: 869, startPoint y: 446, endPoint x: 969, endPoint y: 447, distance: 99.8
click at [954, 487] on span "Interlocuteur : sve [EMAIL_ADDRESS][DOMAIN_NAME] 0145550202" at bounding box center [891, 493] width 314 height 12
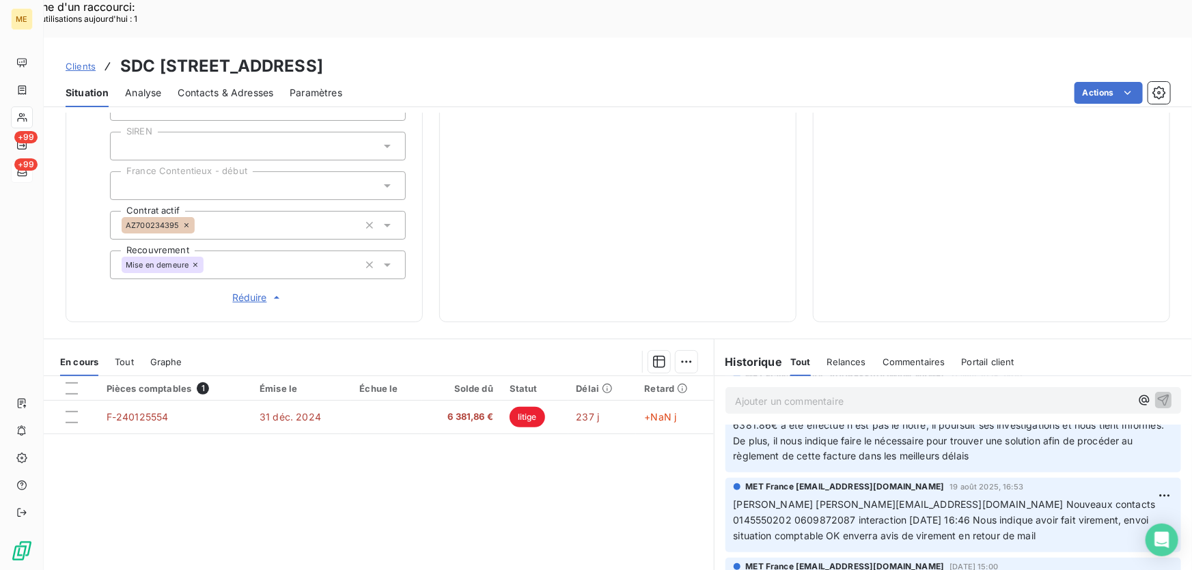
scroll to position [0, 0]
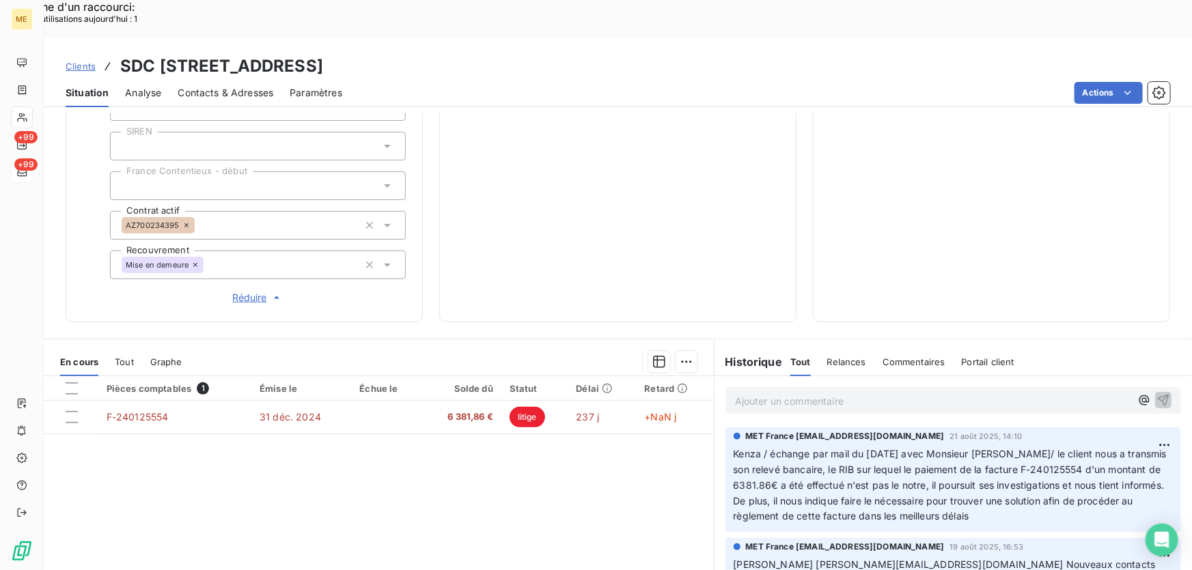
drag, startPoint x: 657, startPoint y: 150, endPoint x: 642, endPoint y: 151, distance: 15.0
click at [656, 150] on div "6 381,86 € 0 Échu 0,00 € Non-échu 0,00 € Litige 6 381,86 €" at bounding box center [617, 35] width 323 height 539
drag, startPoint x: 667, startPoint y: 27, endPoint x: 525, endPoint y: 25, distance: 142.1
click at [323, 54] on h3 "SDC [STREET_ADDRESS]" at bounding box center [221, 66] width 203 height 25
click at [839, 393] on p "Ajouter un commentaire ﻿" at bounding box center [933, 401] width 396 height 17
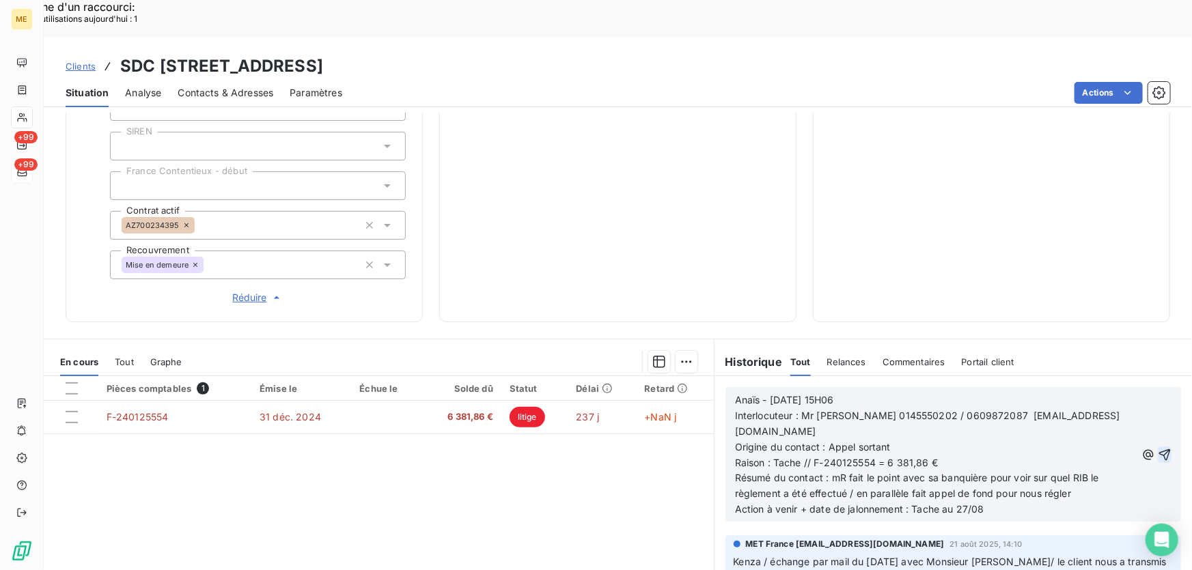
click at [1158, 448] on icon "button" at bounding box center [1165, 455] width 14 height 14
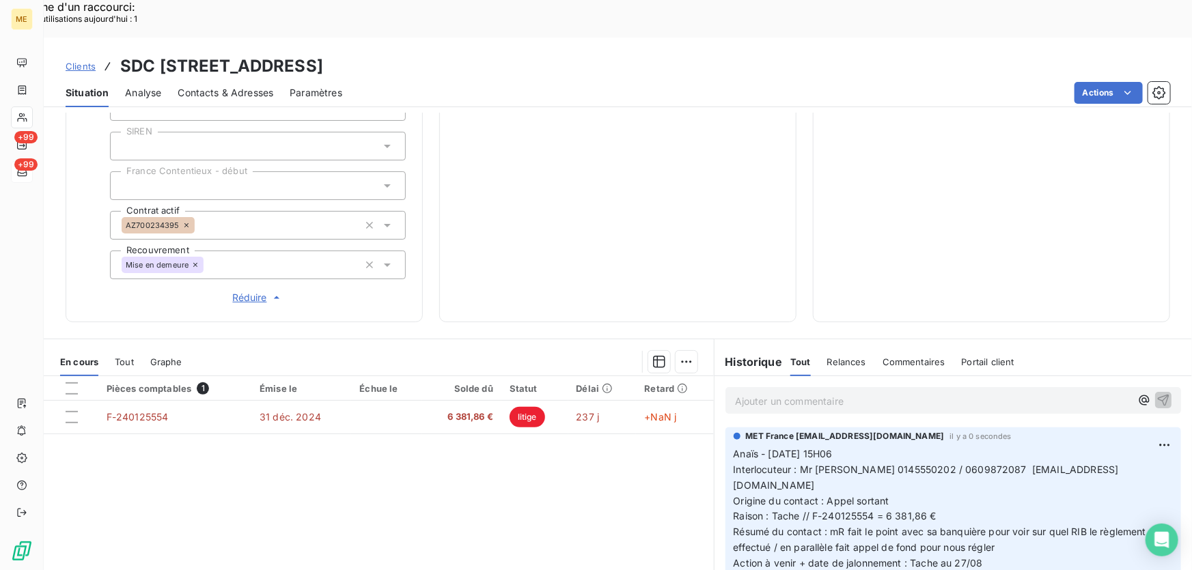
drag, startPoint x: 675, startPoint y: 30, endPoint x: 355, endPoint y: 31, distance: 319.8
click at [355, 54] on div "Clients SDC [STREET_ADDRESS]" at bounding box center [618, 66] width 1149 height 25
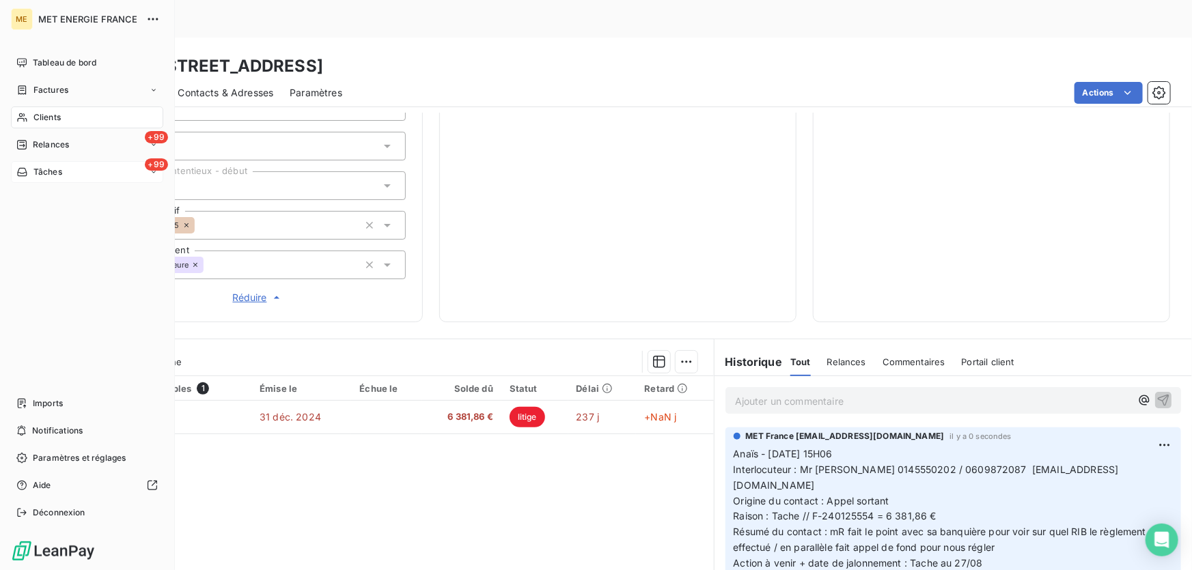
click at [87, 176] on div "+99 Tâches" at bounding box center [87, 172] width 152 height 22
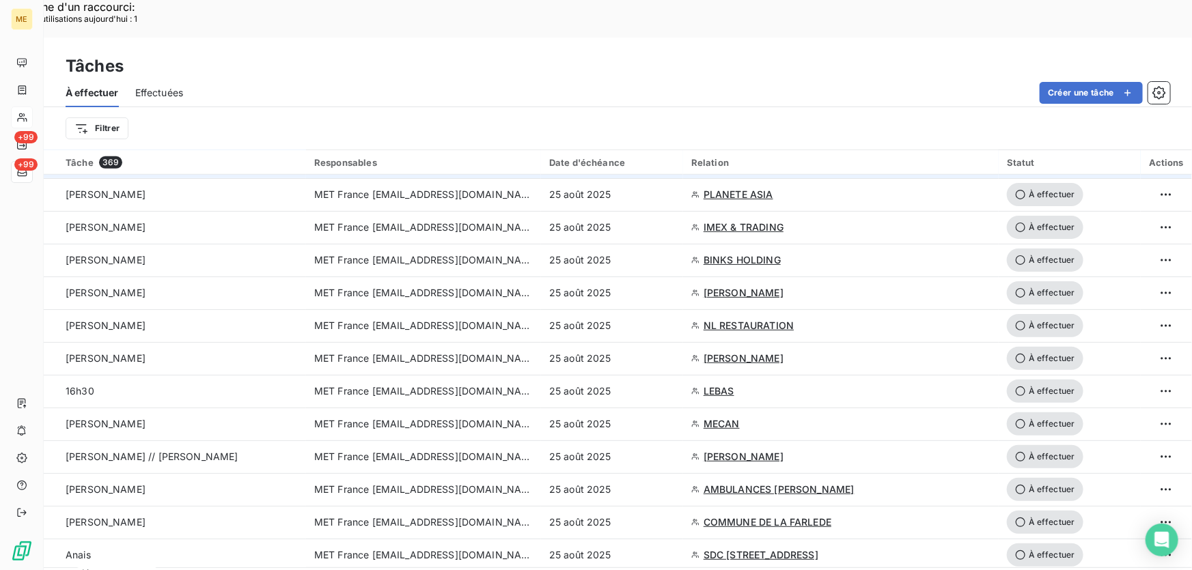
scroll to position [559, 0]
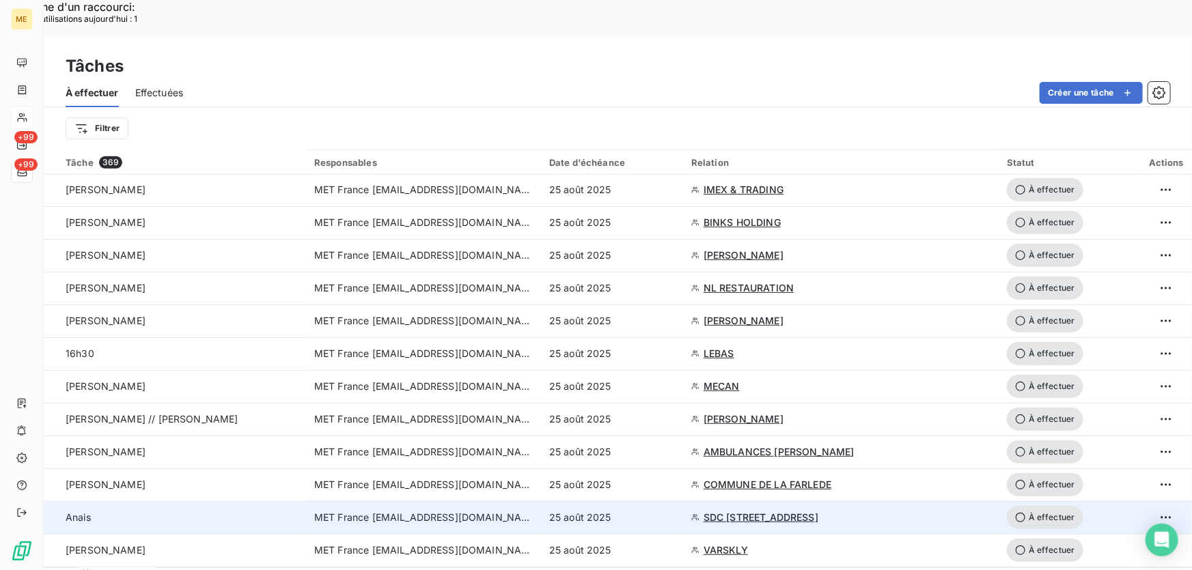
click at [650, 511] on div "25 août 2025" at bounding box center [612, 518] width 126 height 14
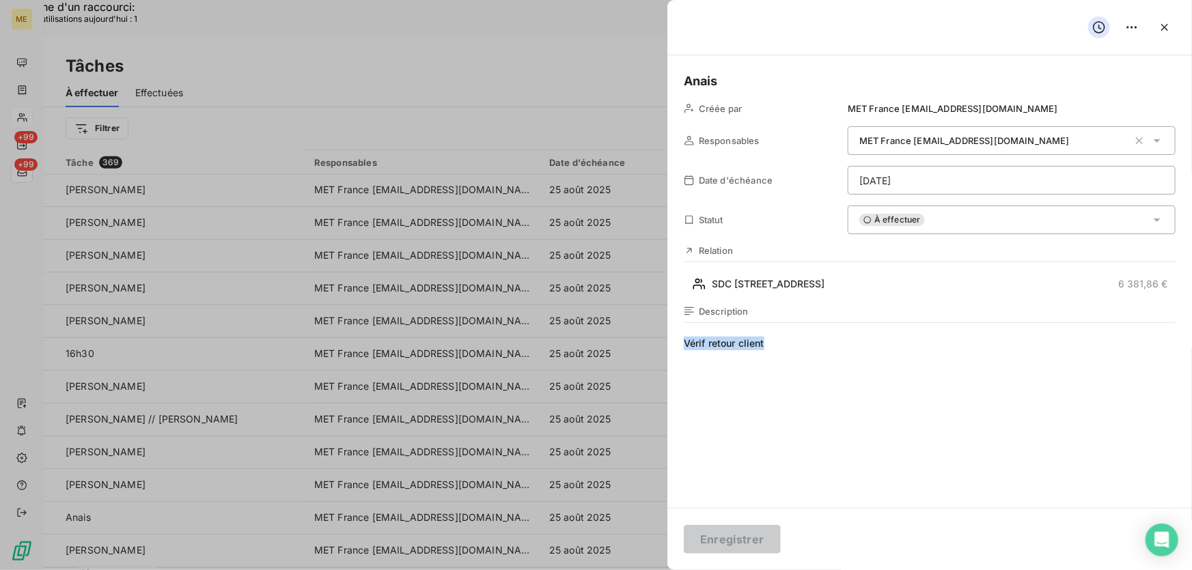
drag, startPoint x: 792, startPoint y: 346, endPoint x: 672, endPoint y: 346, distance: 120.2
click at [672, 346] on div "[PERSON_NAME] par MET France [EMAIL_ADDRESS][DOMAIN_NAME] Responsables MET Fran…" at bounding box center [930, 281] width 525 height 453
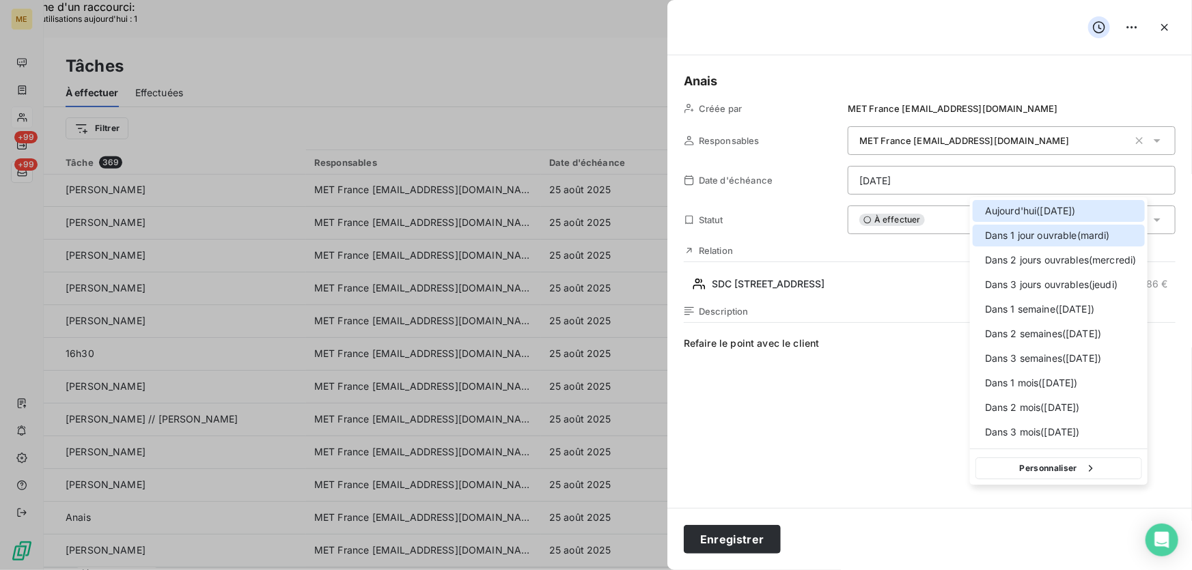
click at [1041, 225] on div "Dans 1 jour ouvrable ( [DATE] )" at bounding box center [1059, 236] width 172 height 22
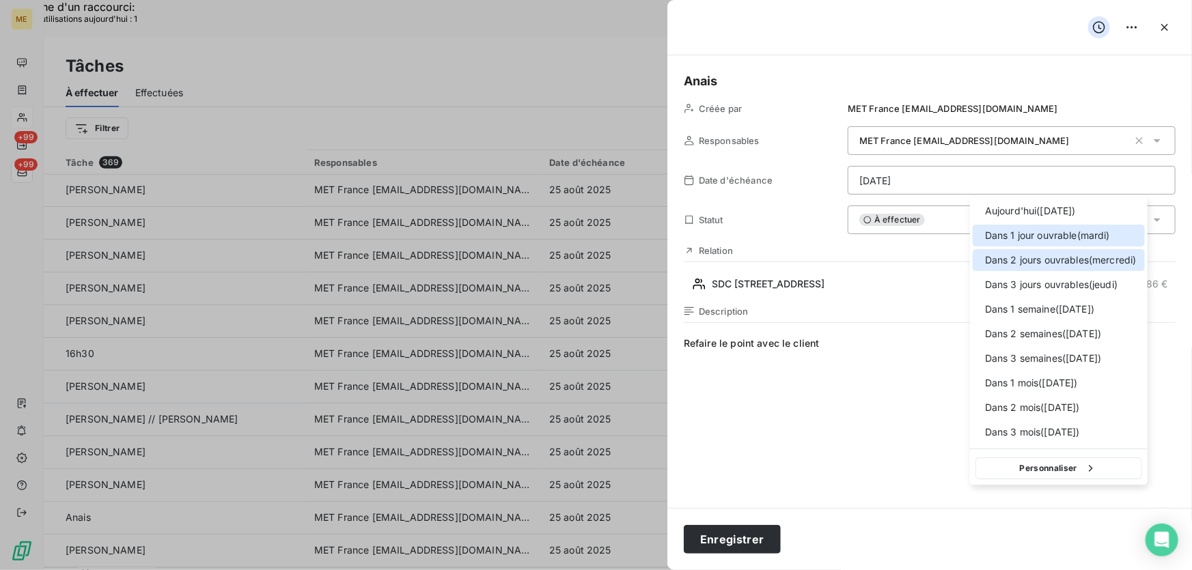
click at [1077, 262] on span "Dans 2 jours ouvrables ( [DATE] )" at bounding box center [1061, 260] width 152 height 14
type input "[DATE]"
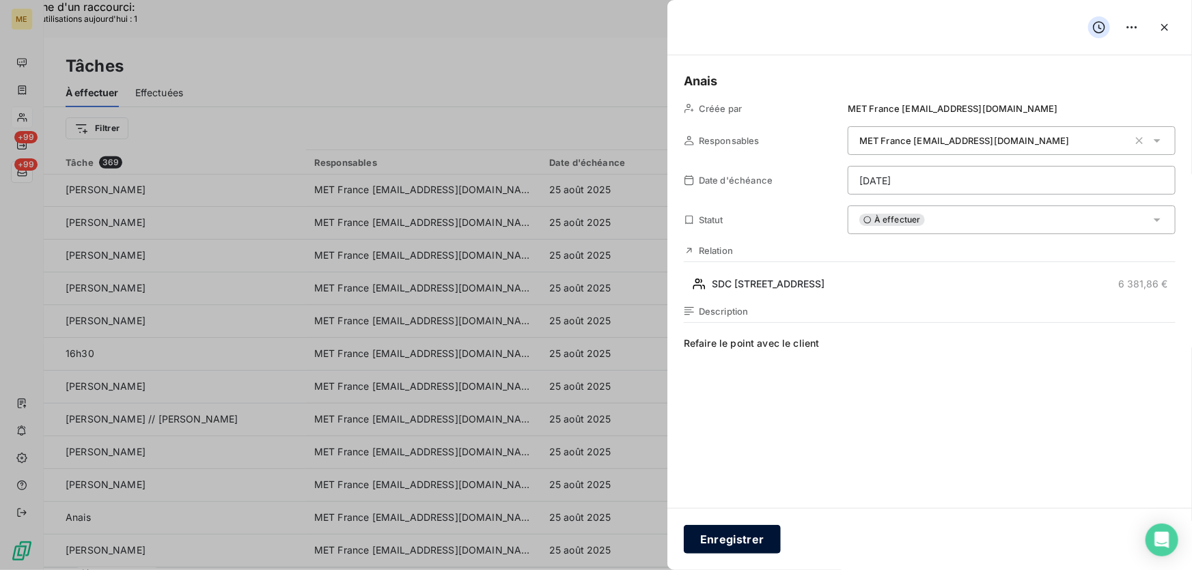
click at [726, 538] on button "Enregistrer" at bounding box center [732, 539] width 97 height 29
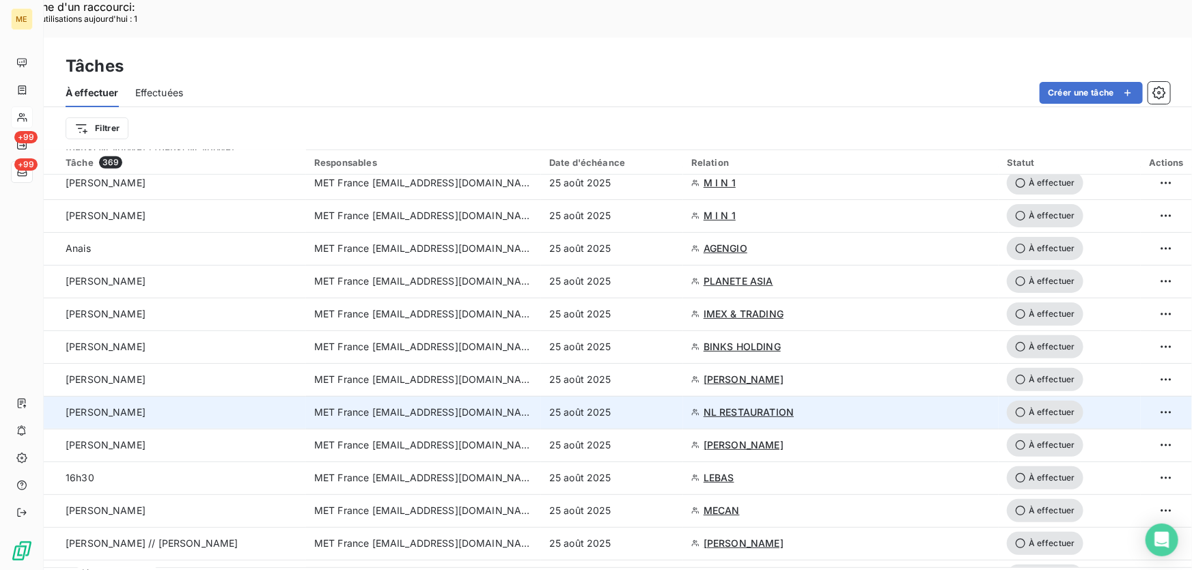
scroll to position [372, 0]
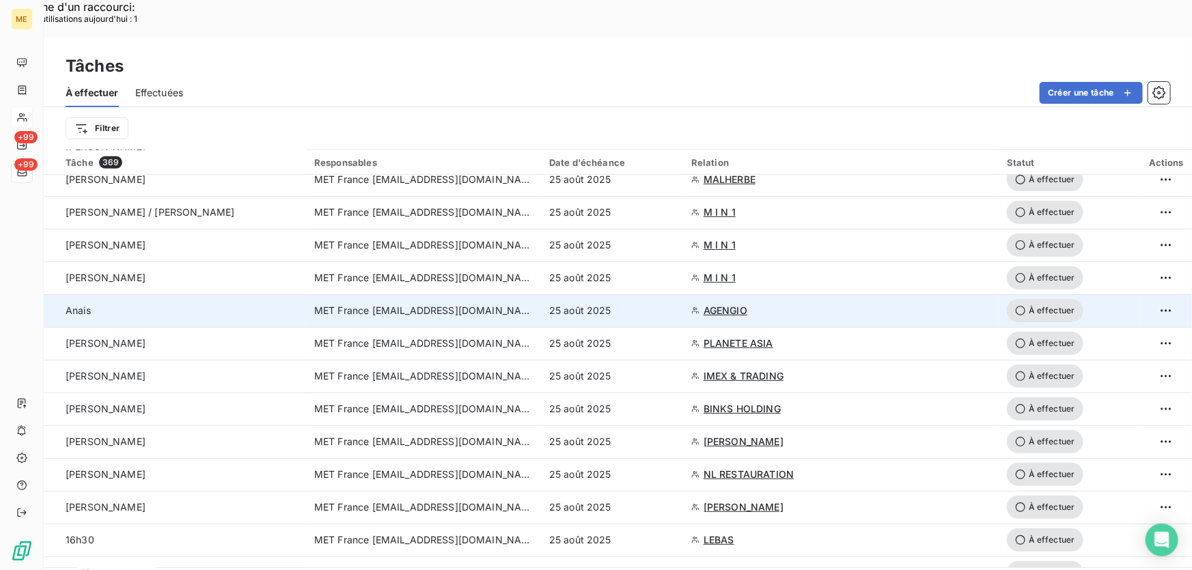
click at [649, 304] on div "25 août 2025" at bounding box center [612, 311] width 126 height 14
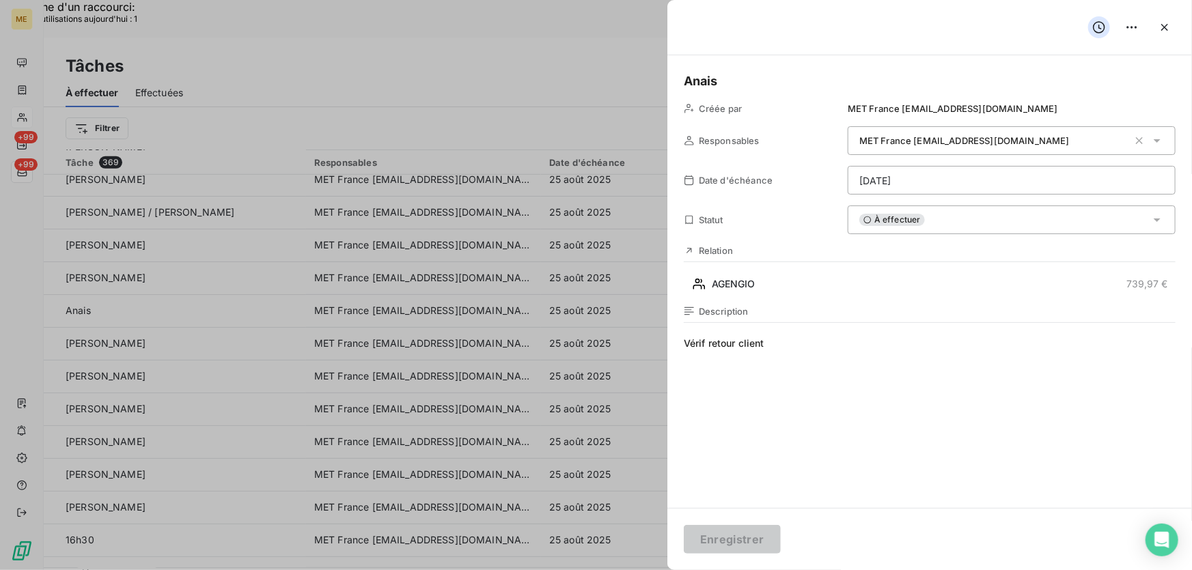
click at [846, 272] on div "Relation AGENGIO 739,97 €" at bounding box center [930, 270] width 492 height 50
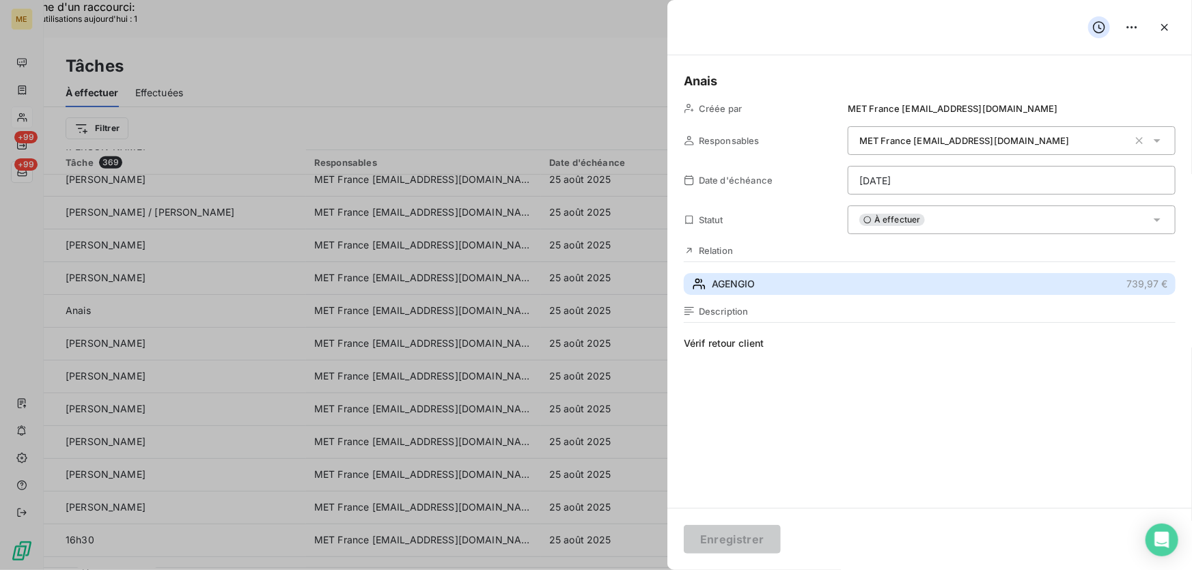
click at [841, 285] on button "AGENGIO 739,97 €" at bounding box center [930, 284] width 492 height 22
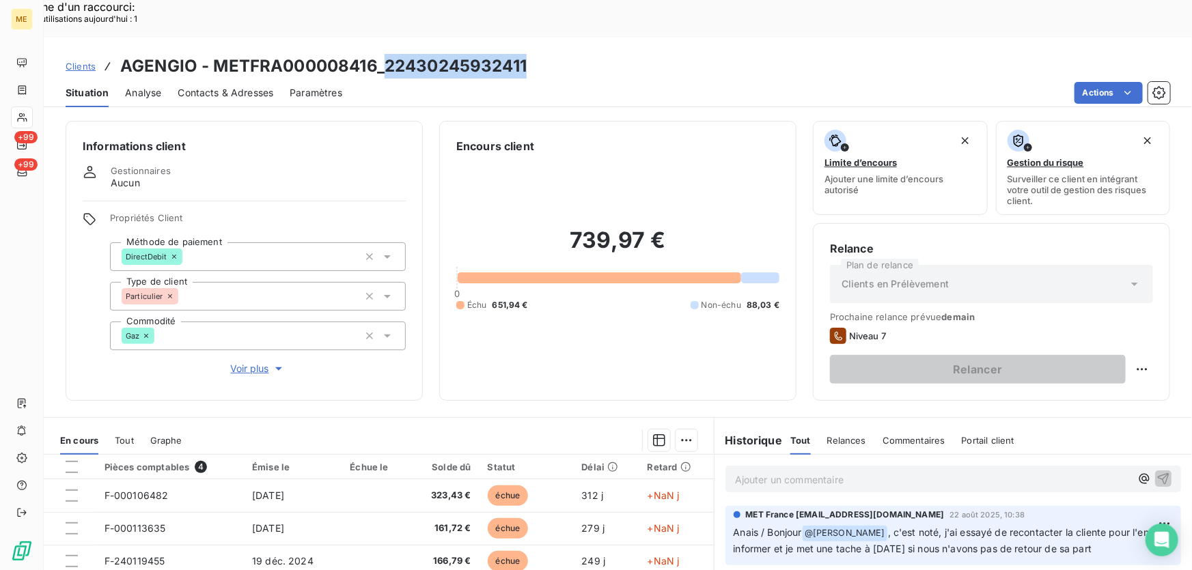
drag, startPoint x: 540, startPoint y: 20, endPoint x: 385, endPoint y: 38, distance: 156.2
click at [385, 54] on div "Clients AGENGIO - METFRA000008416_22430245932411" at bounding box center [618, 66] width 1149 height 25
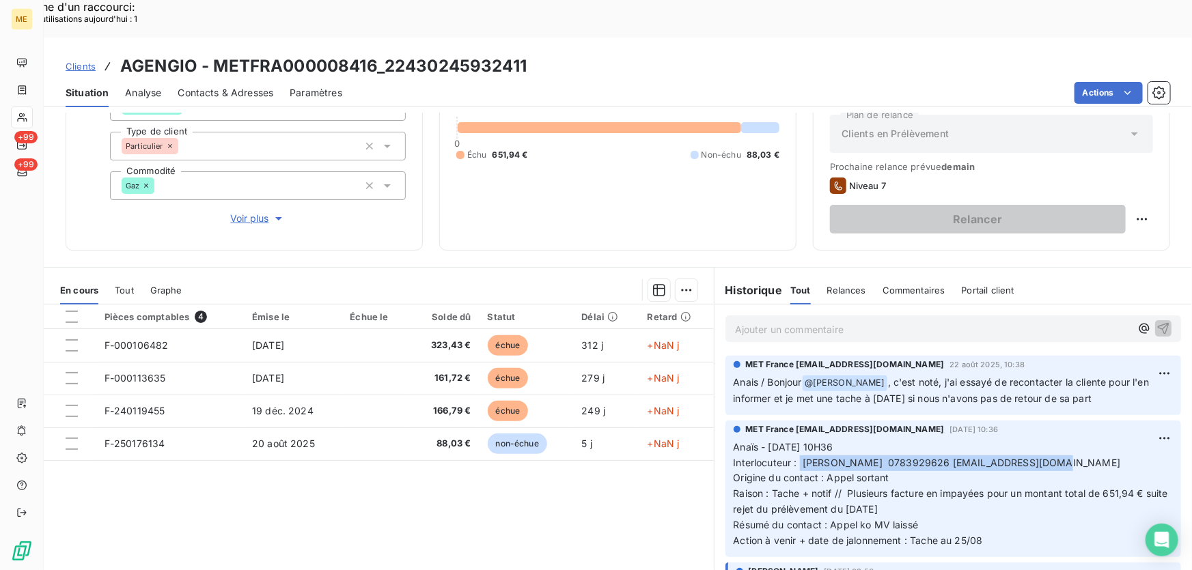
drag, startPoint x: 796, startPoint y: 426, endPoint x: 1066, endPoint y: 432, distance: 270.0
click at [1066, 440] on p "Anaïs - [DATE] 10H36 Interlocuteur : [PERSON_NAME] 0783929626 [EMAIL_ADDRESS][D…" at bounding box center [953, 494] width 439 height 109
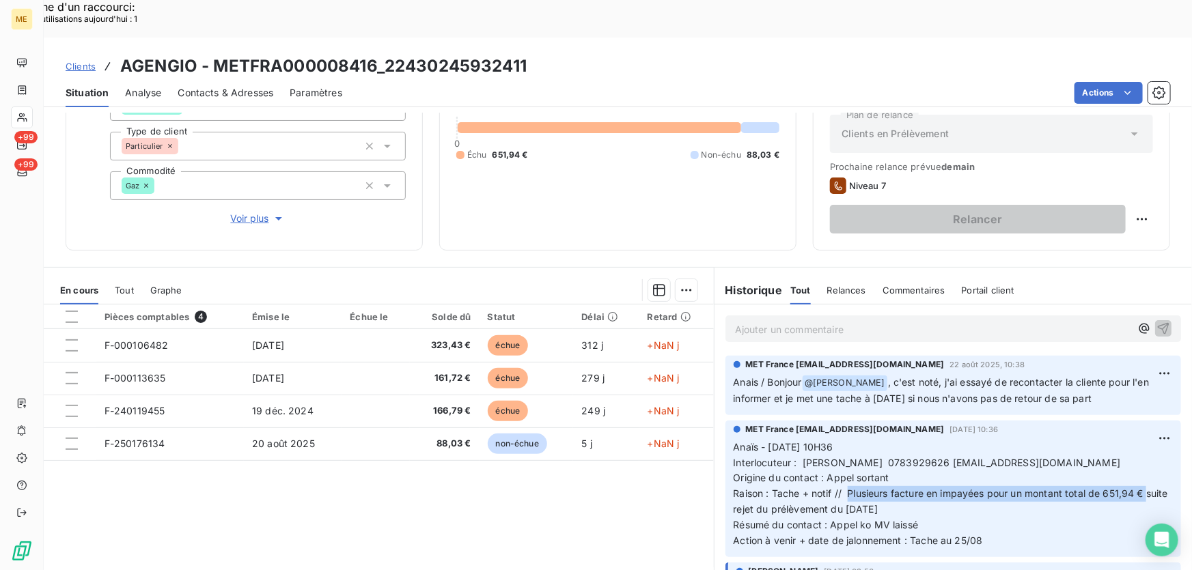
drag, startPoint x: 842, startPoint y: 456, endPoint x: 1145, endPoint y: 454, distance: 302.7
click at [1145, 454] on p "Anaïs - [DATE] 10H36 Interlocuteur : [PERSON_NAME] 0783929626 [EMAIL_ADDRESS][D…" at bounding box center [953, 494] width 439 height 109
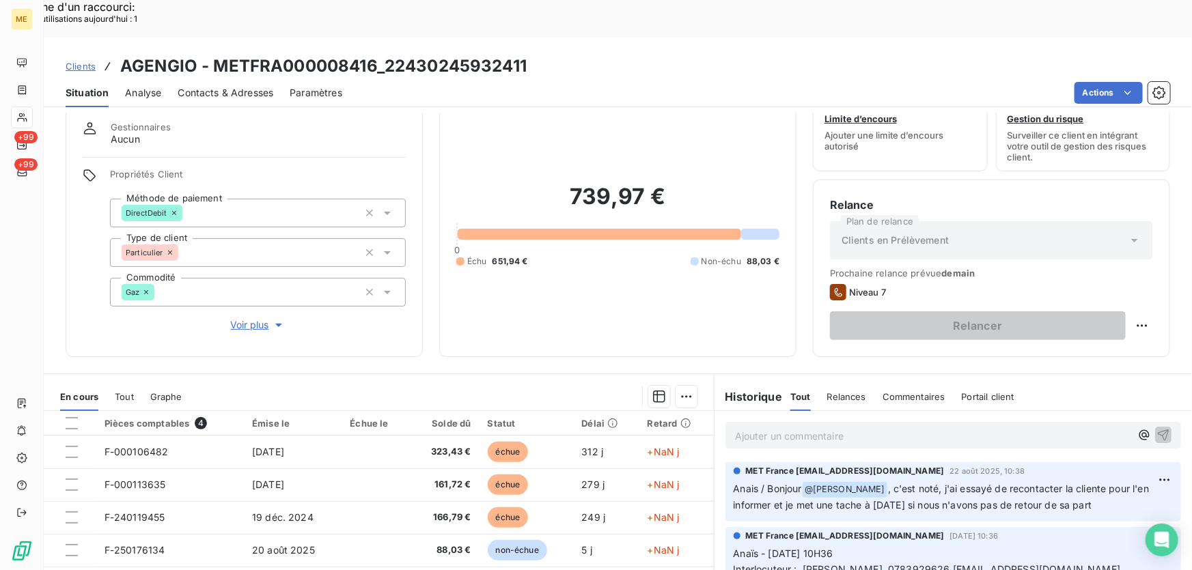
scroll to position [61, 0]
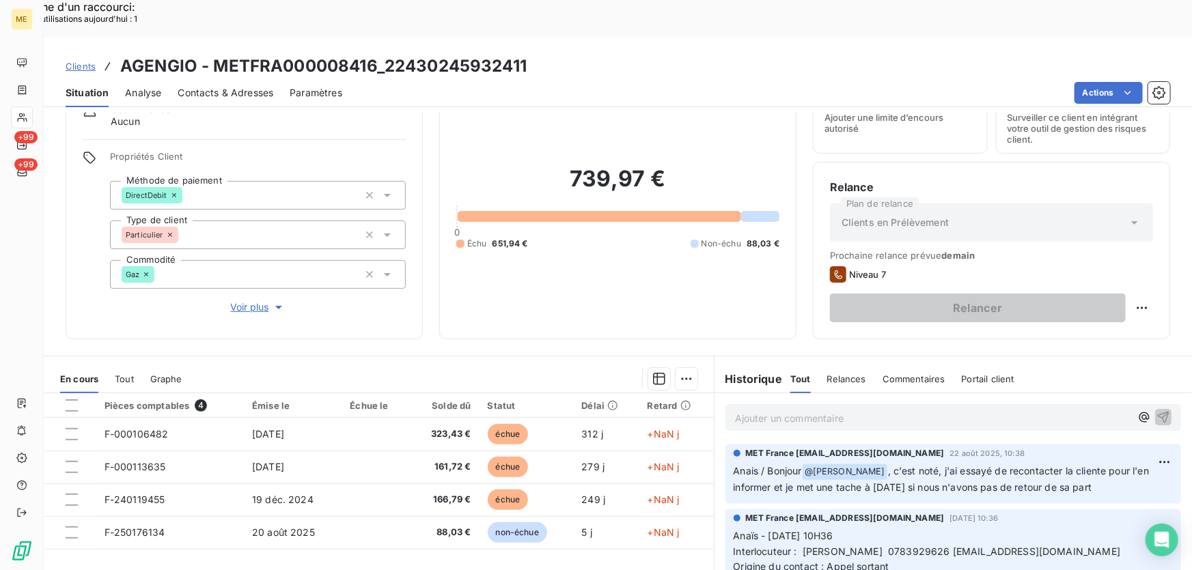
click at [887, 410] on p "Ajouter un commentaire ﻿" at bounding box center [933, 418] width 396 height 17
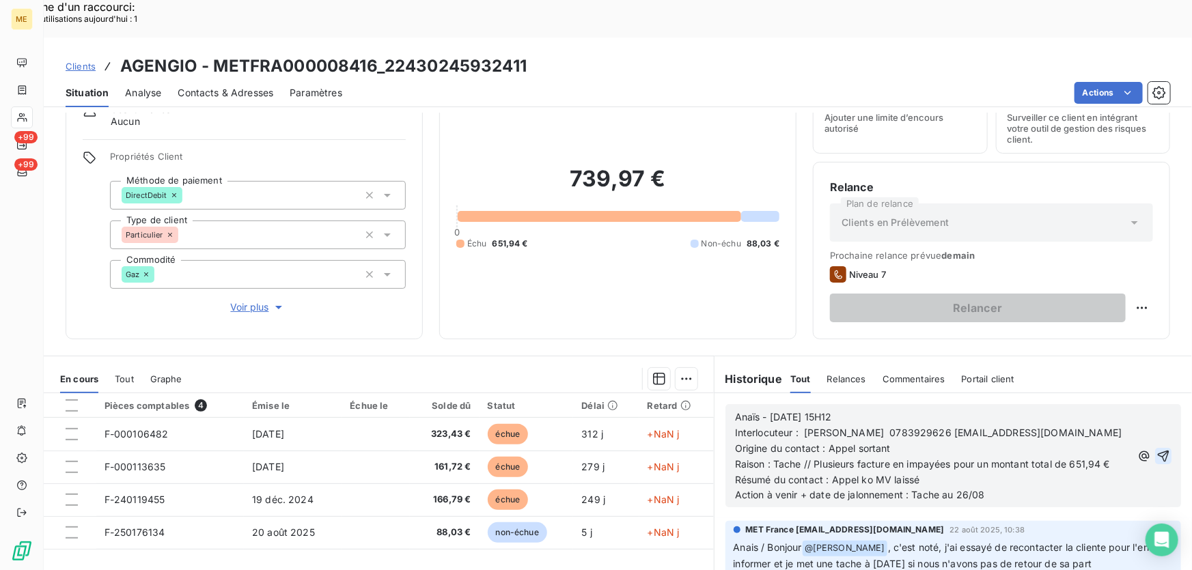
click at [1158, 450] on icon "button" at bounding box center [1164, 456] width 12 height 12
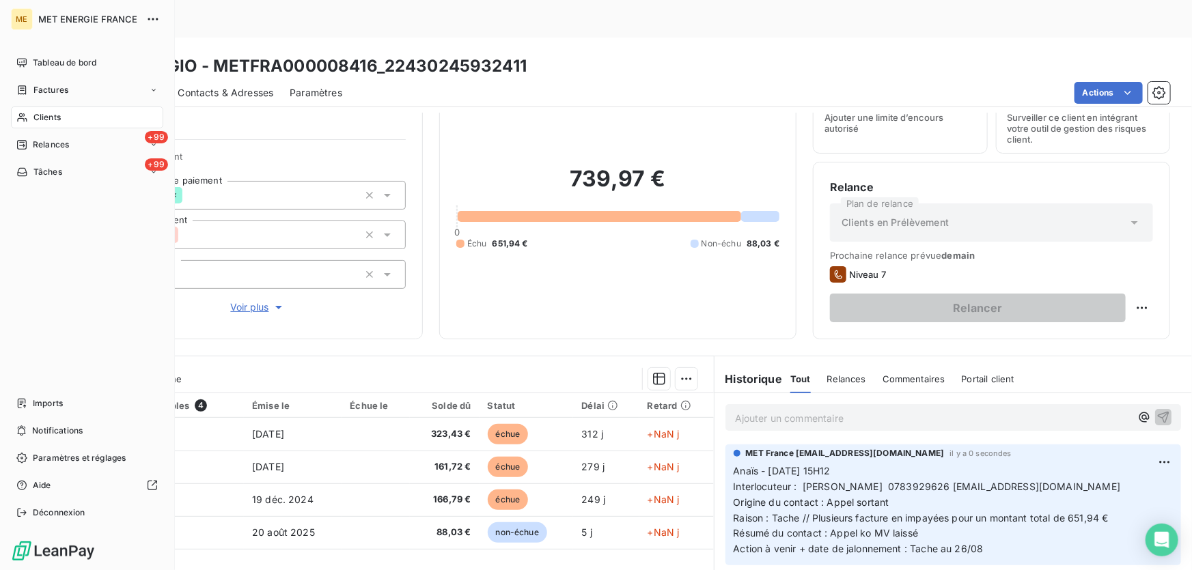
click at [45, 170] on span "Tâches" at bounding box center [47, 172] width 29 height 12
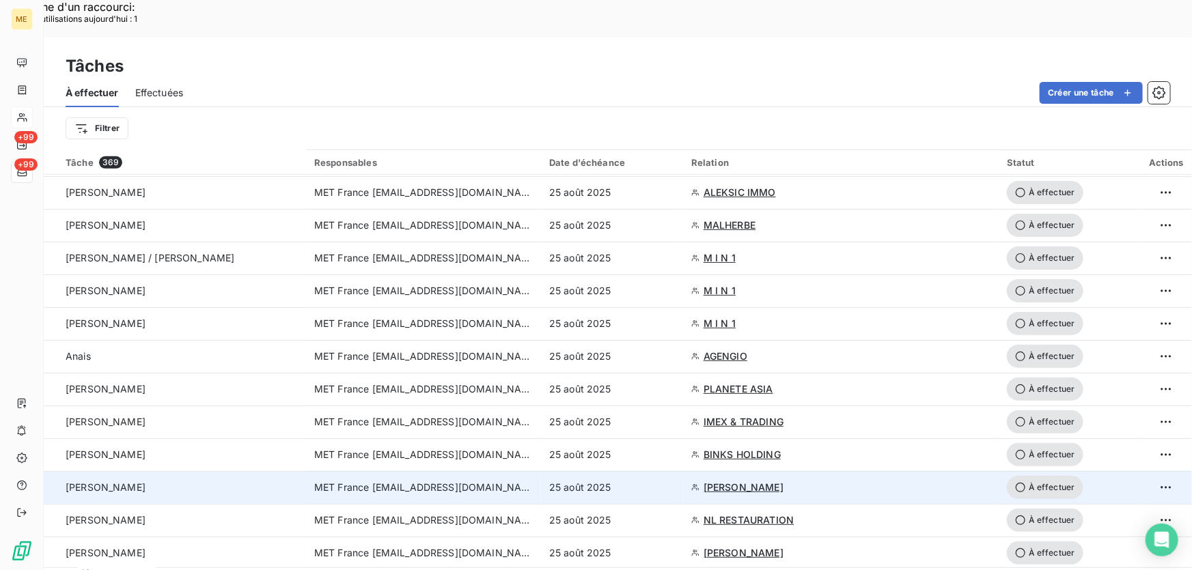
scroll to position [310, 0]
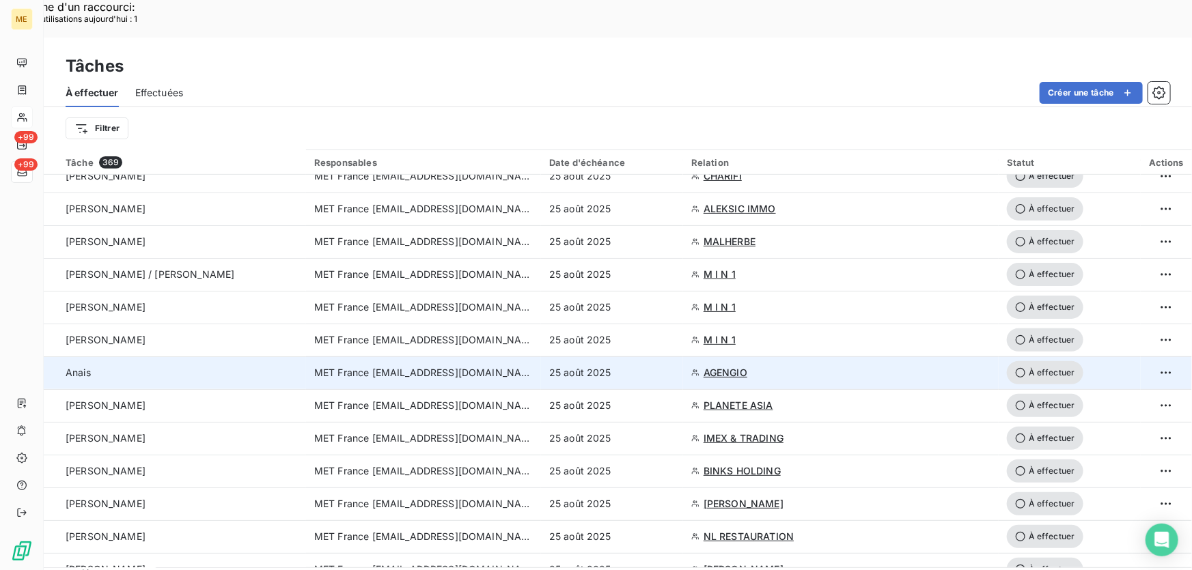
click at [659, 366] on div "25 août 2025" at bounding box center [612, 373] width 126 height 14
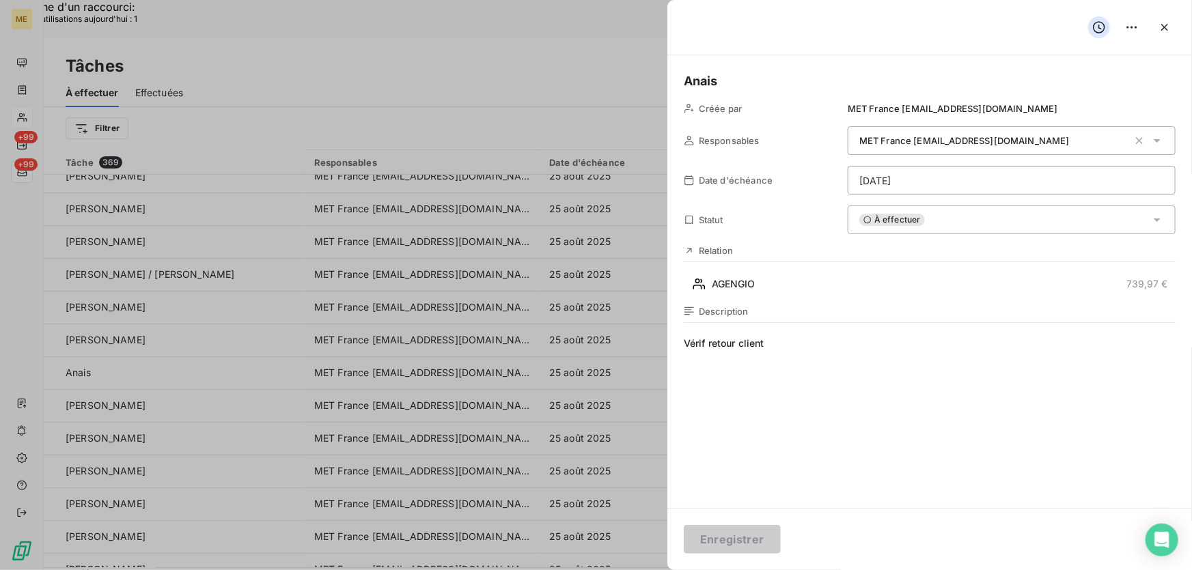
click at [965, 222] on div "À effectuer" at bounding box center [1012, 220] width 328 height 29
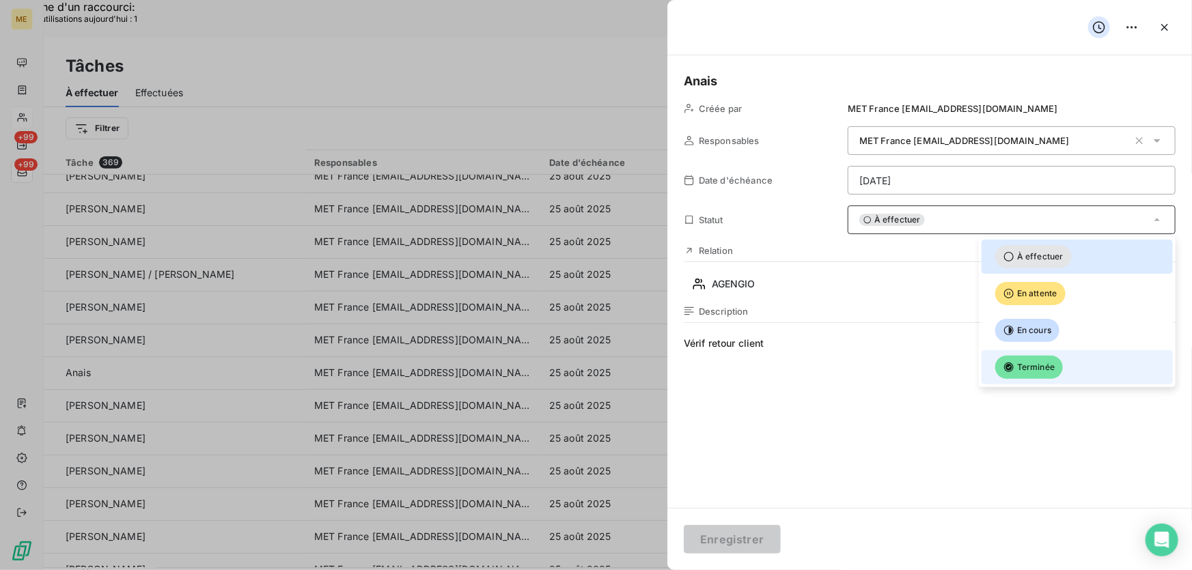
click at [1059, 350] on li "Terminée" at bounding box center [1077, 367] width 191 height 34
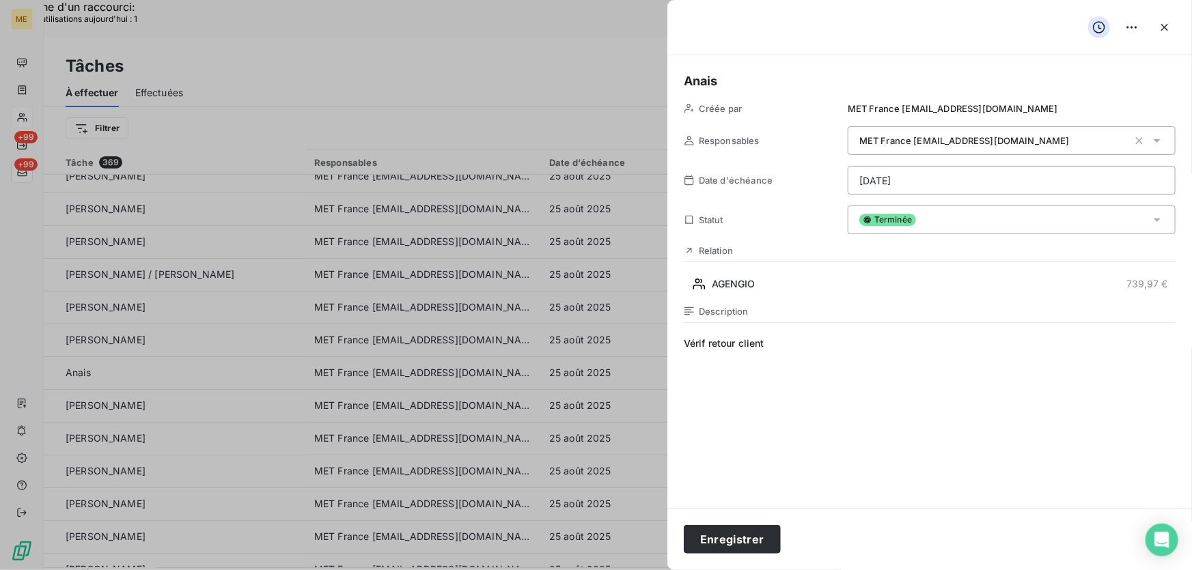
click at [929, 232] on div "Terminée" at bounding box center [1012, 220] width 328 height 29
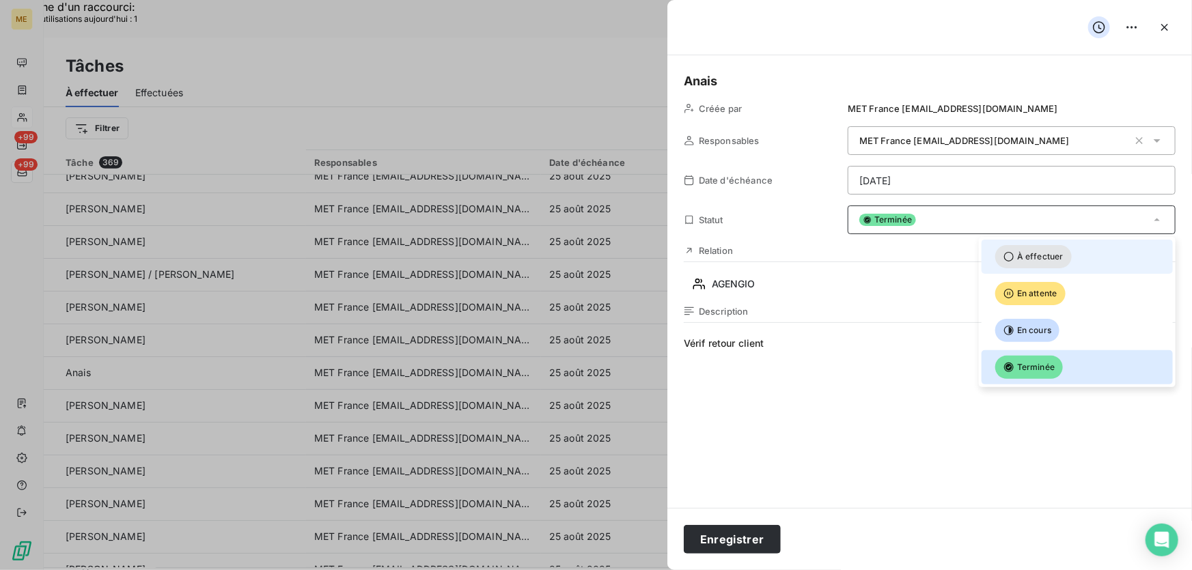
click at [990, 257] on div at bounding box center [990, 257] width 0 height 0
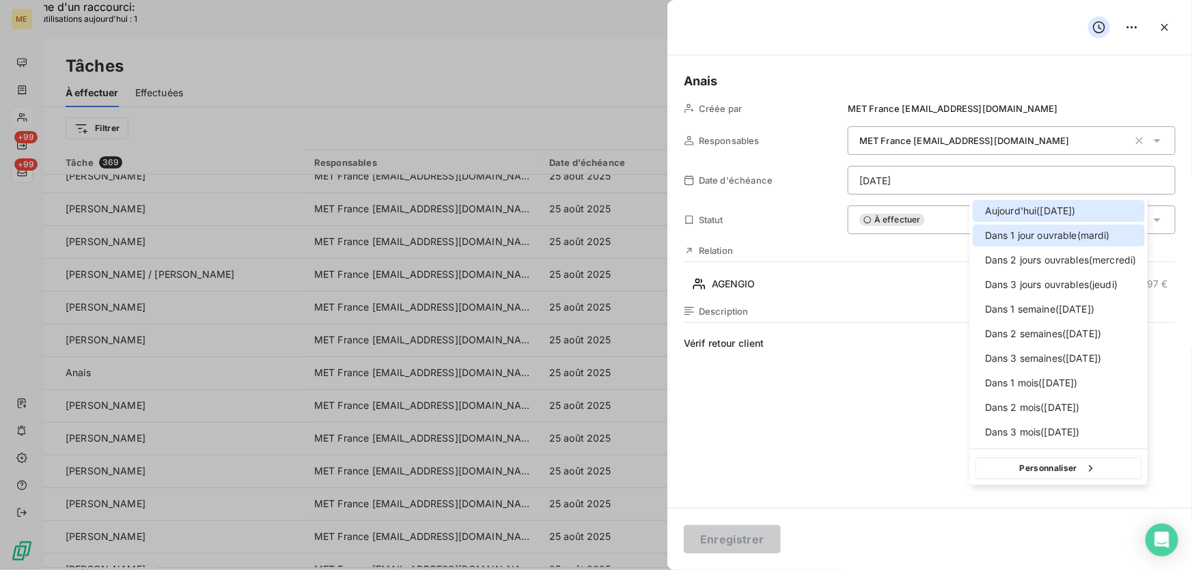
click at [995, 240] on div "Dans 1 jour ouvrable ( [DATE] )" at bounding box center [1059, 236] width 172 height 22
type input "[DATE]"
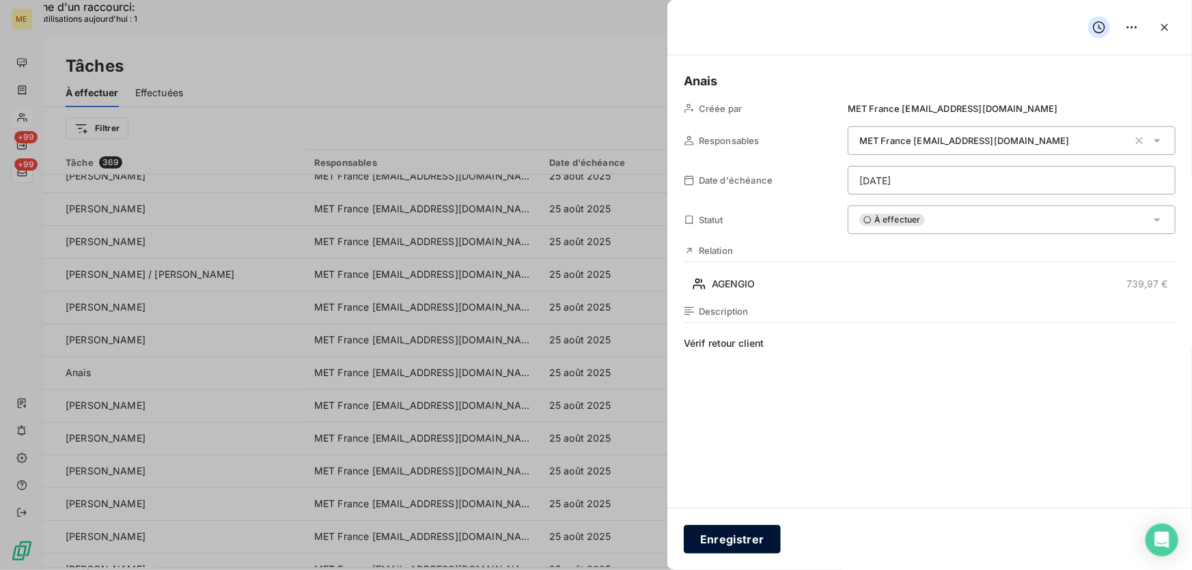
click at [747, 535] on button "Enregistrer" at bounding box center [732, 539] width 97 height 29
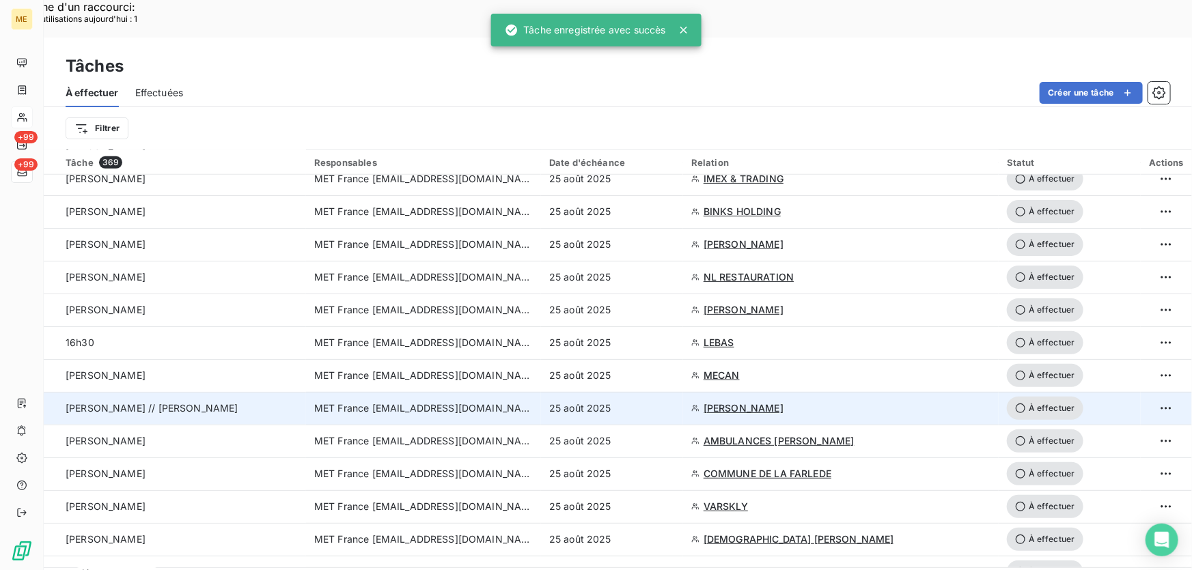
scroll to position [559, 0]
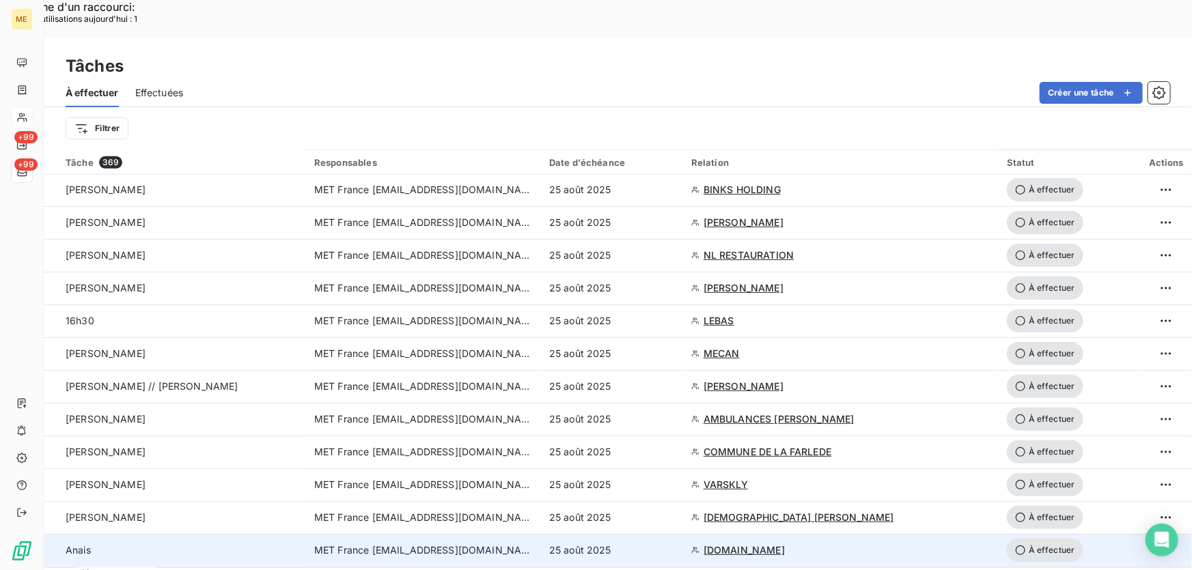
click at [667, 544] on div "25 août 2025" at bounding box center [612, 551] width 126 height 14
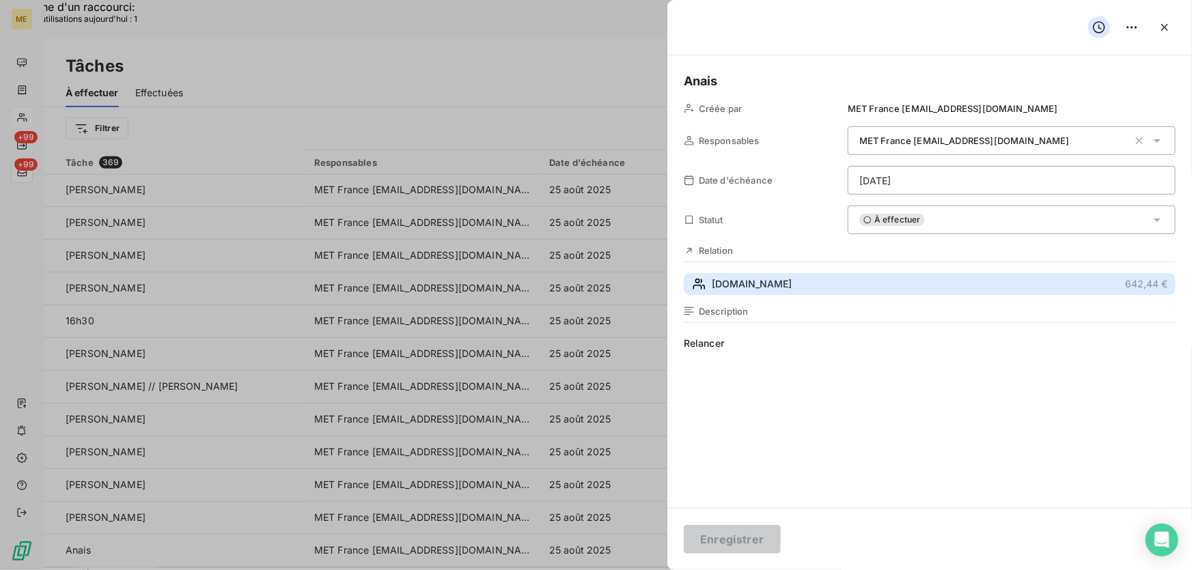
click at [785, 277] on span "[DOMAIN_NAME]" at bounding box center [752, 284] width 80 height 14
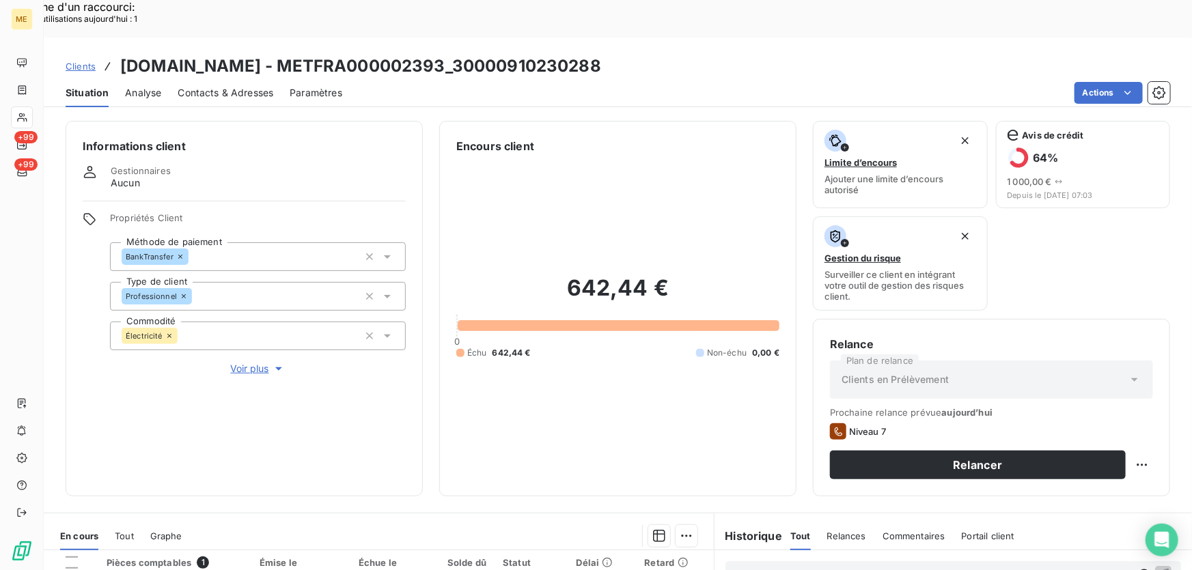
scroll to position [186, 0]
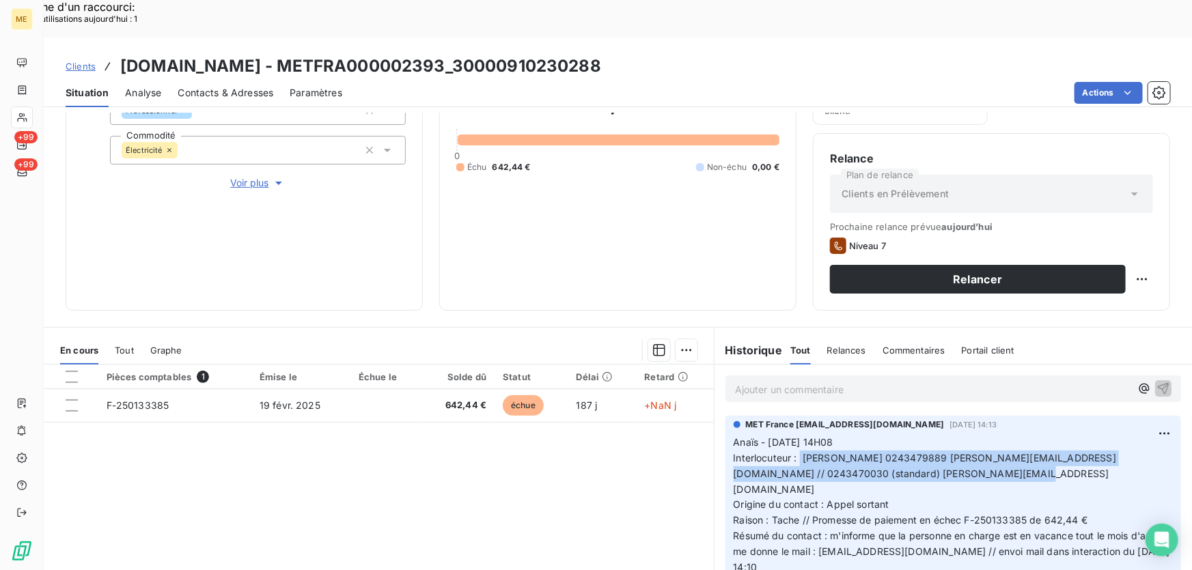
drag, startPoint x: 797, startPoint y: 417, endPoint x: 1032, endPoint y: 435, distance: 235.7
click at [1032, 435] on p "Anaïs - [DATE] 14H08 Interlocuteur : [PERSON_NAME] 0243479889 [PERSON_NAME][EMA…" at bounding box center [953, 513] width 439 height 156
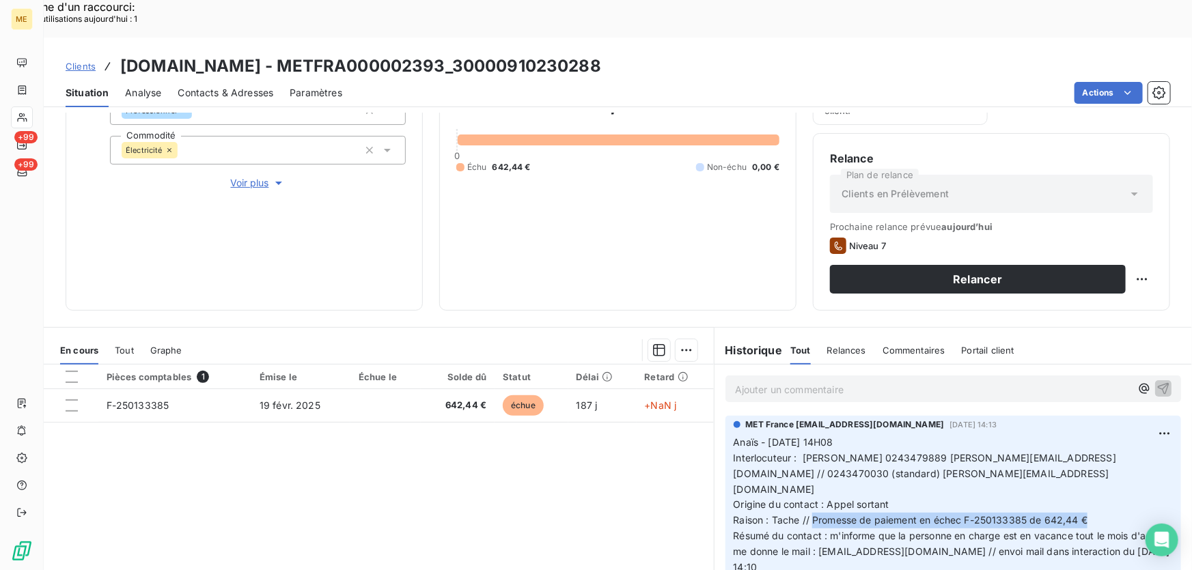
drag, startPoint x: 807, startPoint y: 465, endPoint x: 1120, endPoint y: 469, distance: 313.6
click at [1120, 469] on p "Anaïs - [DATE] 14H08 Interlocuteur : [PERSON_NAME] 0243479889 [PERSON_NAME][EMA…" at bounding box center [953, 513] width 439 height 156
click at [1075, 514] on span "Raison : Tache // Promesse de paiement en échec F-250133385 de 642,44 €" at bounding box center [911, 520] width 355 height 12
drag, startPoint x: 1097, startPoint y: 461, endPoint x: 806, endPoint y: 470, distance: 291.2
click at [806, 470] on p "Anaïs - [DATE] 14H08 Interlocuteur : [PERSON_NAME] 0243479889 [PERSON_NAME][EMA…" at bounding box center [953, 513] width 439 height 156
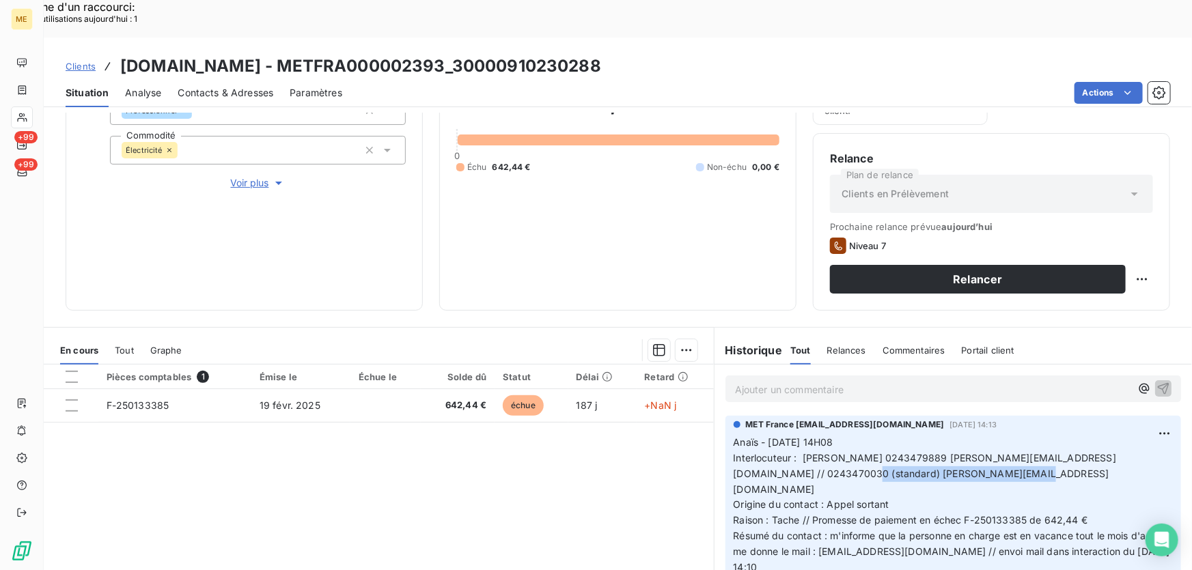
drag, startPoint x: 1000, startPoint y: 436, endPoint x: 840, endPoint y: 440, distance: 159.2
click at [840, 440] on p "Anaïs - [DATE] 14H08 Interlocuteur : [PERSON_NAME] 0243479889 [PERSON_NAME][EMA…" at bounding box center [953, 513] width 439 height 156
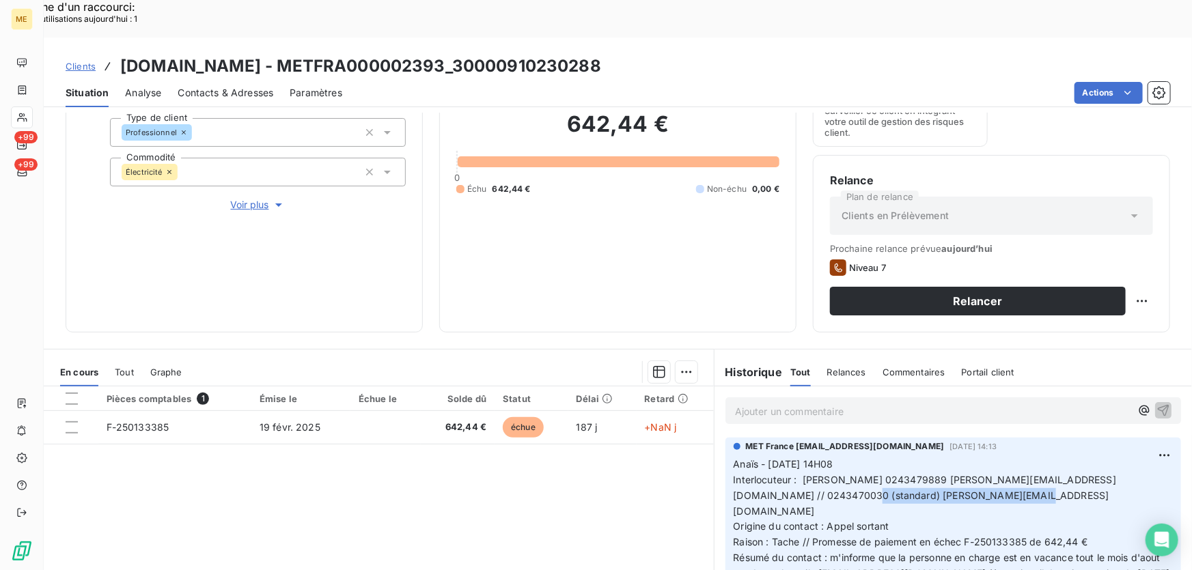
scroll to position [246, 0]
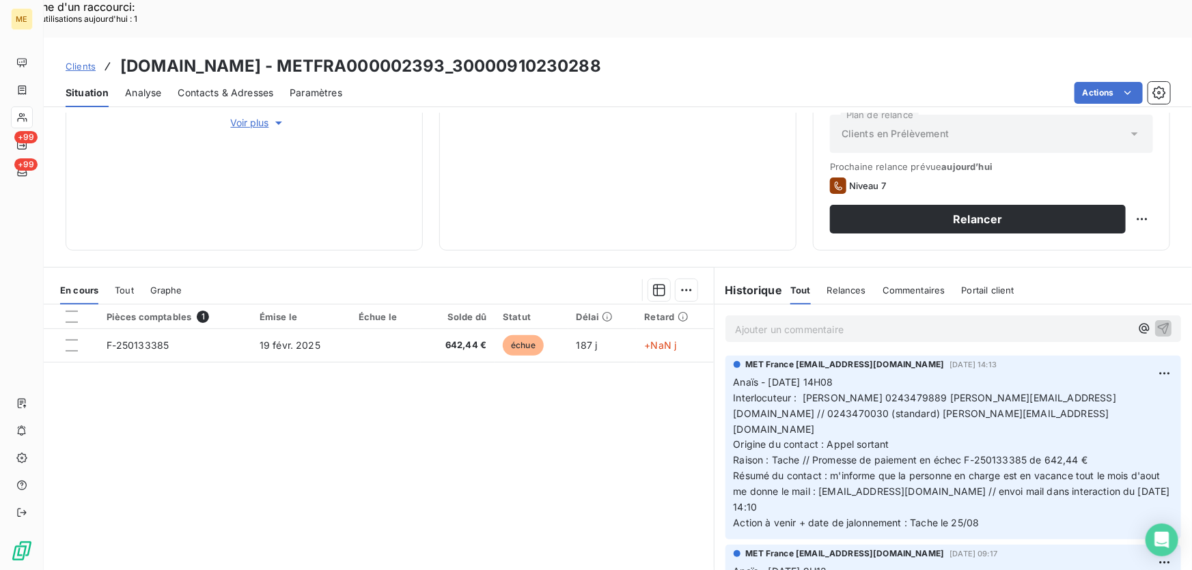
click at [954, 470] on span "Résumé du contact : m'informe que la personne en charge est en vacance tout le …" at bounding box center [953, 491] width 439 height 43
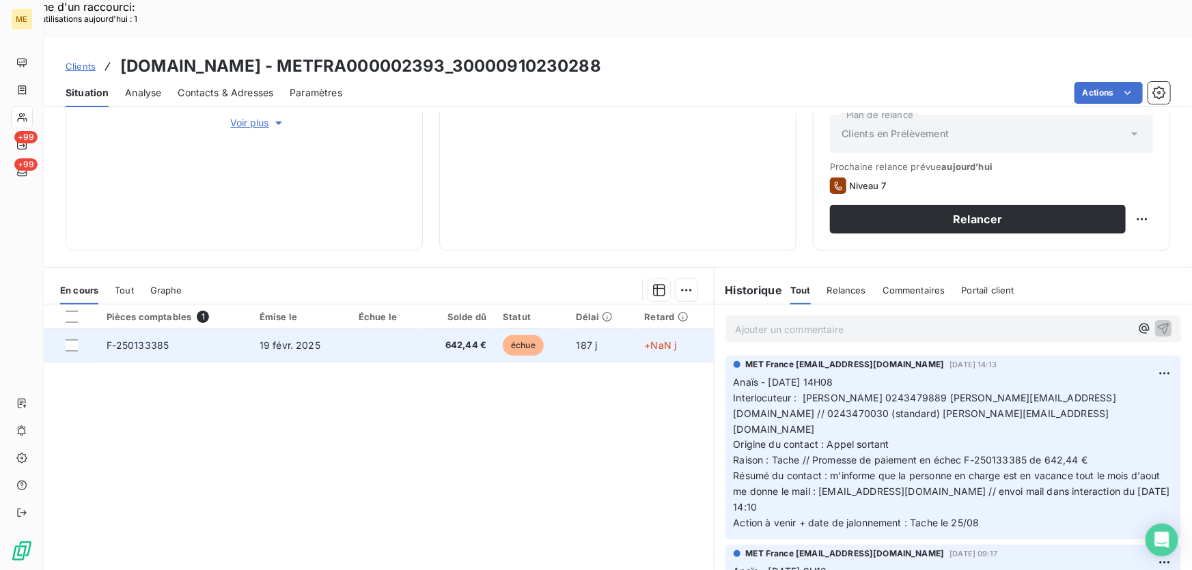
click at [412, 329] on td at bounding box center [385, 345] width 70 height 33
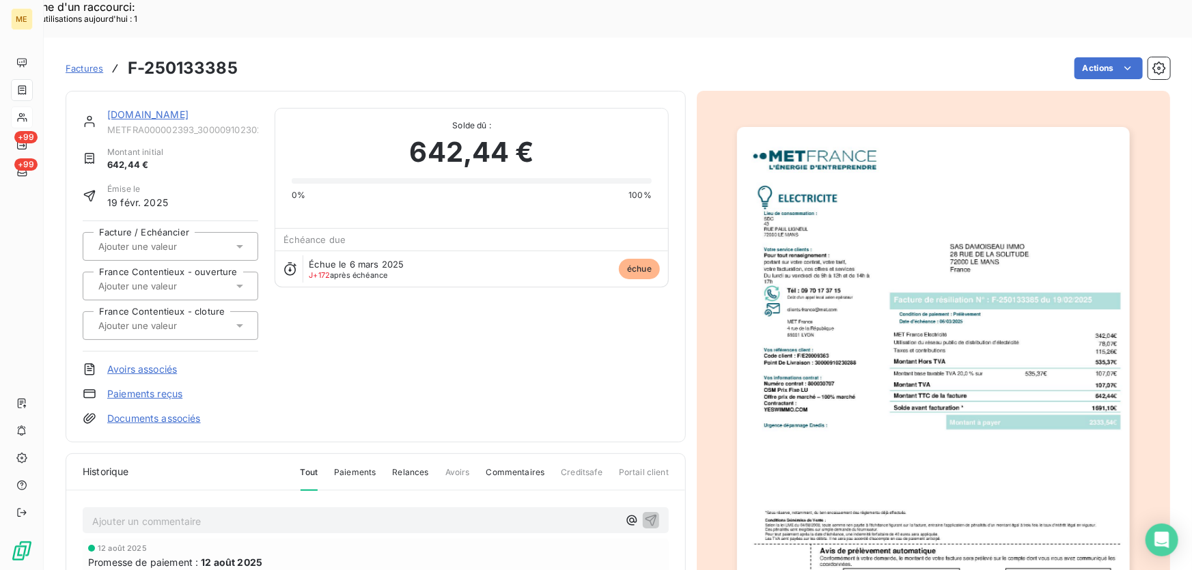
click at [131, 109] on link "[DOMAIN_NAME]" at bounding box center [147, 115] width 81 height 12
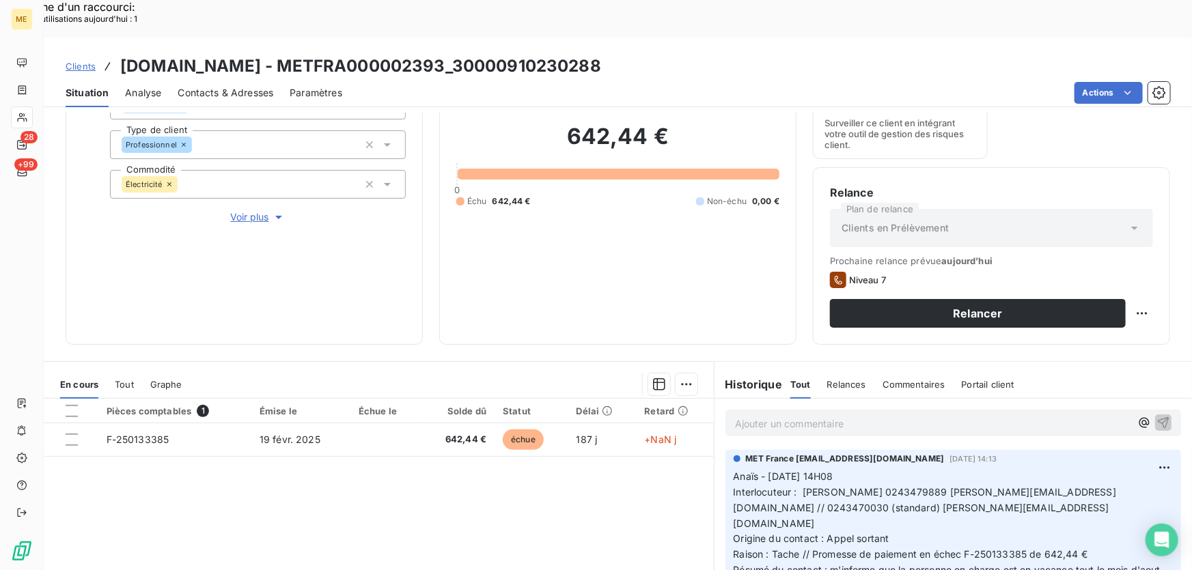
scroll to position [184, 0]
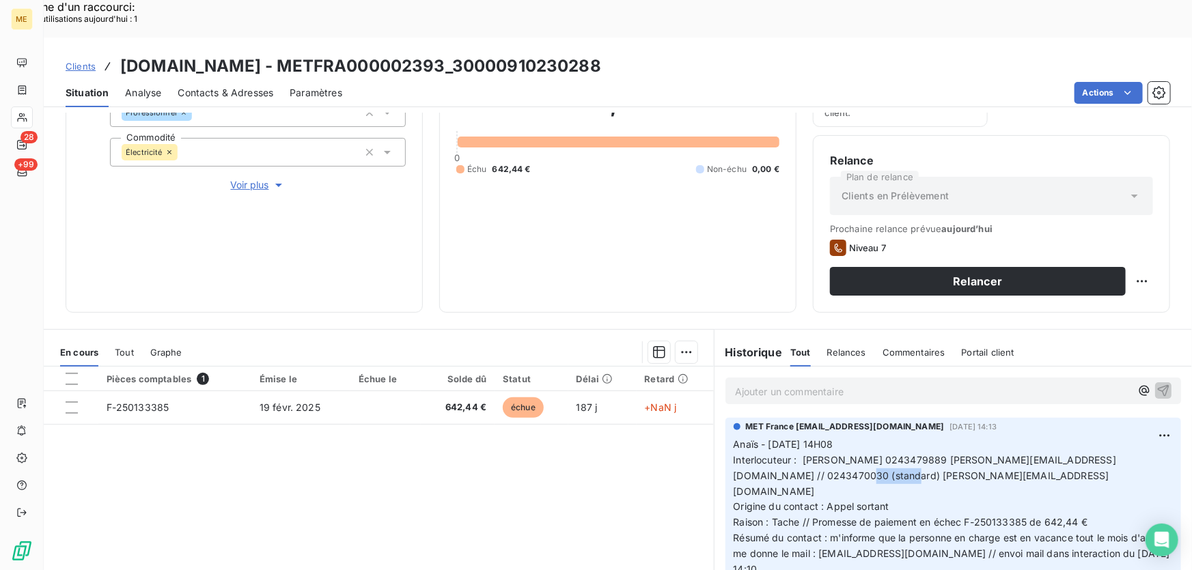
drag, startPoint x: 840, startPoint y: 439, endPoint x: 873, endPoint y: 445, distance: 34.0
click at [873, 445] on p "Anaïs - [DATE] 14H08 Interlocuteur : [PERSON_NAME] 0243479889 [PERSON_NAME][EMA…" at bounding box center [953, 515] width 439 height 156
click at [885, 454] on span "Interlocuteur : [PERSON_NAME] 0243479889 [PERSON_NAME][EMAIL_ADDRESS][DOMAIN_NA…" at bounding box center [925, 475] width 383 height 43
click at [840, 454] on span "Interlocuteur : [PERSON_NAME] 0243479889 [PERSON_NAME][EMAIL_ADDRESS][DOMAIN_NA…" at bounding box center [925, 475] width 383 height 43
drag, startPoint x: 941, startPoint y: 500, endPoint x: 849, endPoint y: 501, distance: 92.2
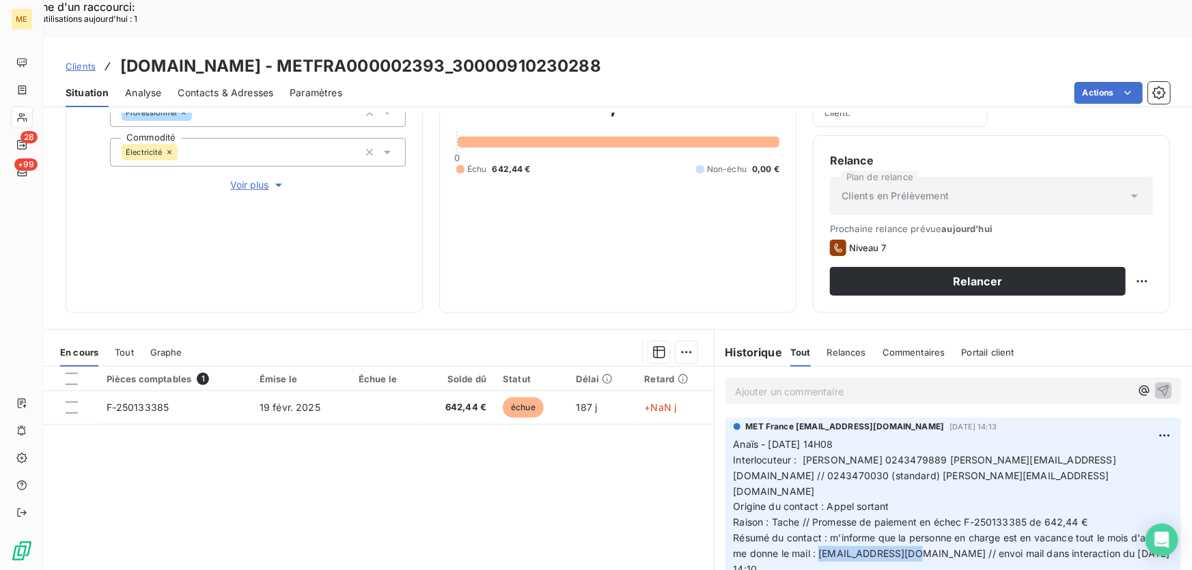
click at [849, 532] on span "Résumé du contact : m'informe que la personne en charge est en vacance tout le …" at bounding box center [953, 553] width 439 height 43
drag, startPoint x: 610, startPoint y: 30, endPoint x: 474, endPoint y: 32, distance: 136.0
click at [474, 54] on div "Clients [DOMAIN_NAME] - METFRA000002393_30000910230288" at bounding box center [618, 66] width 1149 height 25
click at [463, 54] on h3 "[DOMAIN_NAME] - METFRA000002393_30000910230288" at bounding box center [360, 66] width 481 height 25
drag, startPoint x: 445, startPoint y: 28, endPoint x: 280, endPoint y: 32, distance: 165.4
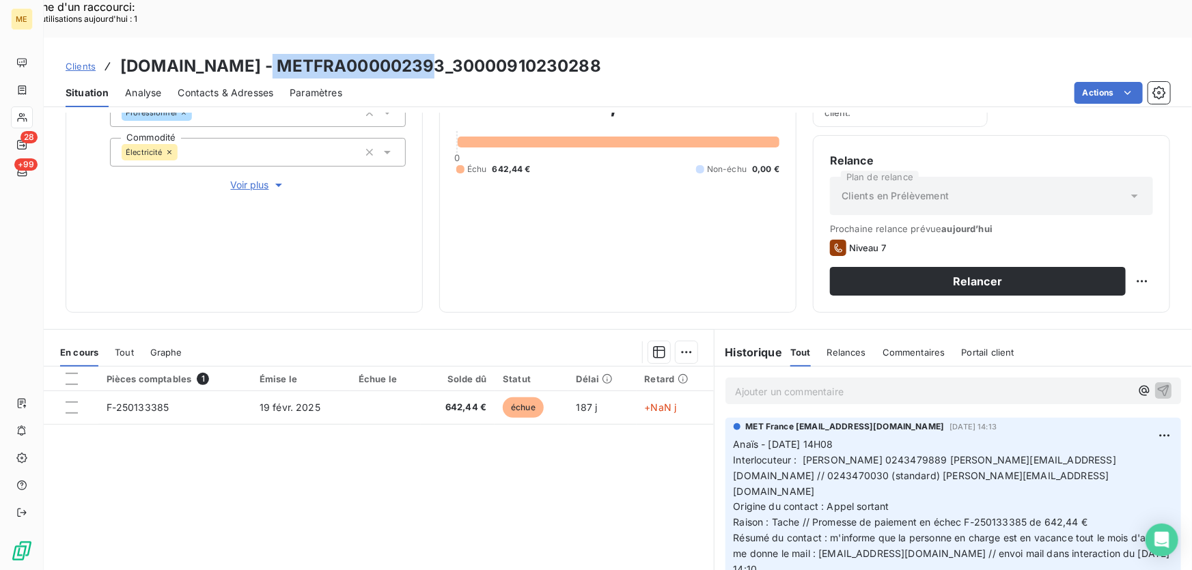
click at [280, 54] on h3 "[DOMAIN_NAME] - METFRA000002393_30000910230288" at bounding box center [360, 66] width 481 height 25
click at [592, 54] on h3 "[DOMAIN_NAME] - METFRA000002393_30000910230288" at bounding box center [360, 66] width 481 height 25
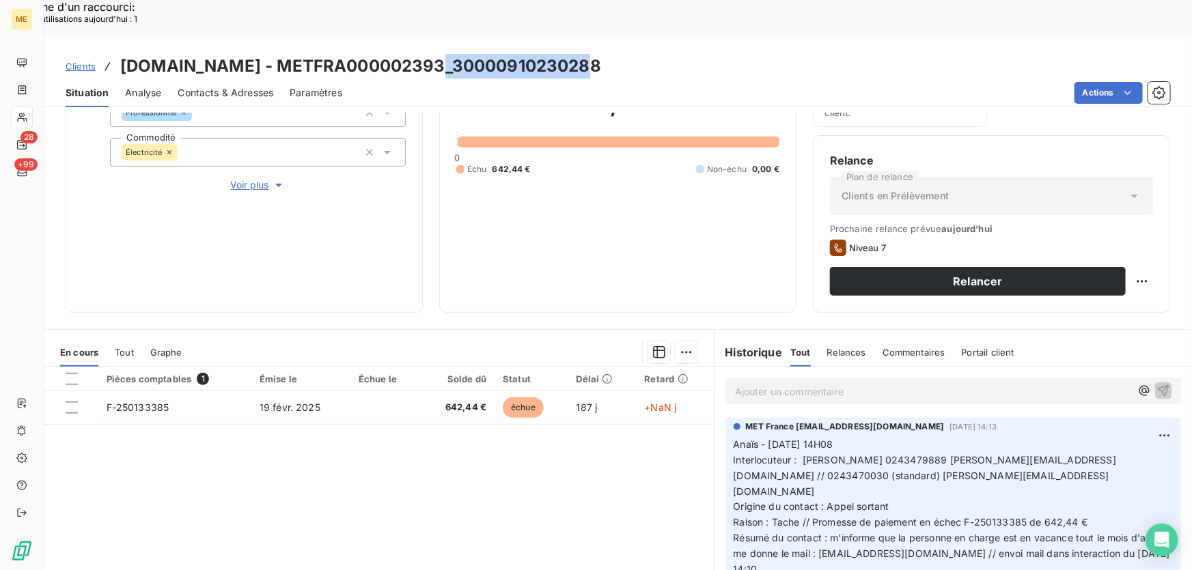
drag, startPoint x: 608, startPoint y: 23, endPoint x: 451, endPoint y: 37, distance: 157.8
click at [451, 54] on div "Clients [DOMAIN_NAME] - METFRA000002393_30000910230288" at bounding box center [618, 66] width 1149 height 25
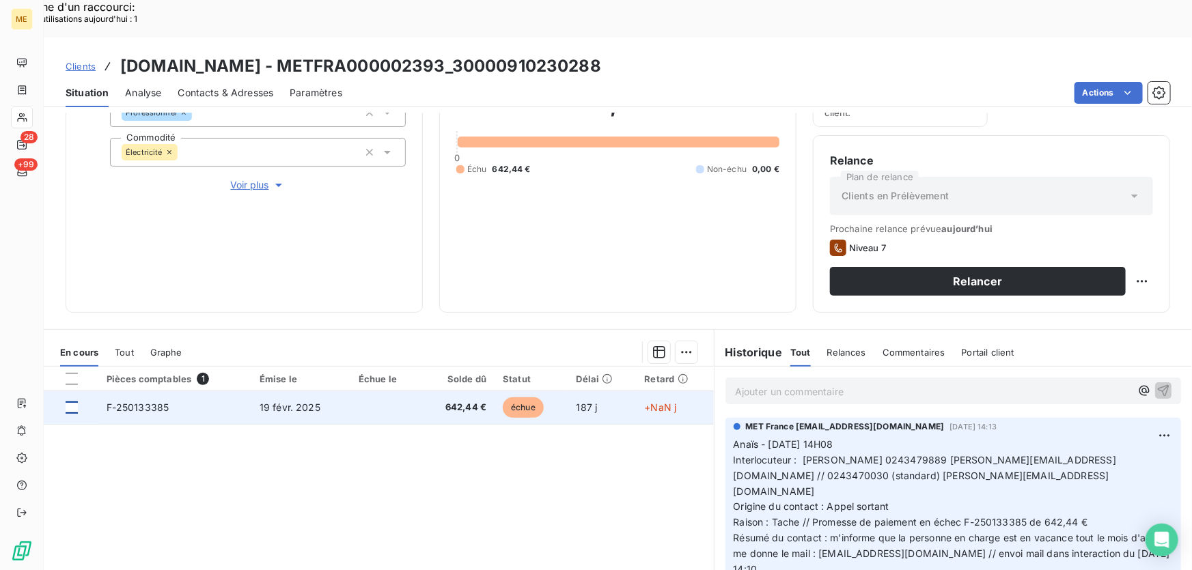
click at [74, 402] on div at bounding box center [72, 408] width 12 height 12
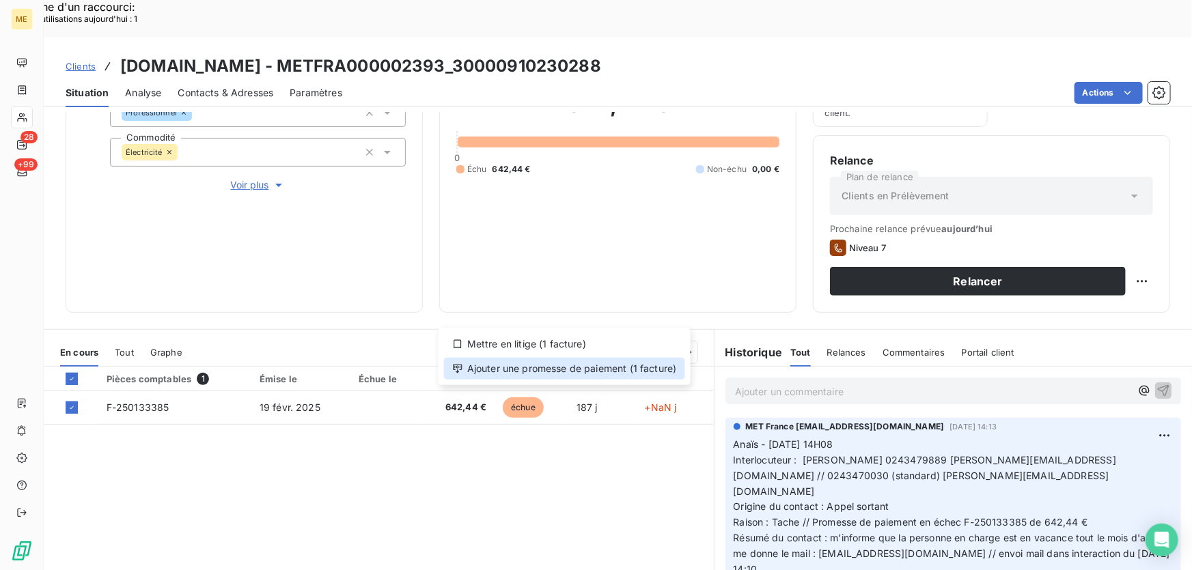
click at [643, 369] on div "Ajouter une promesse de paiement (1 facture)" at bounding box center [564, 369] width 241 height 22
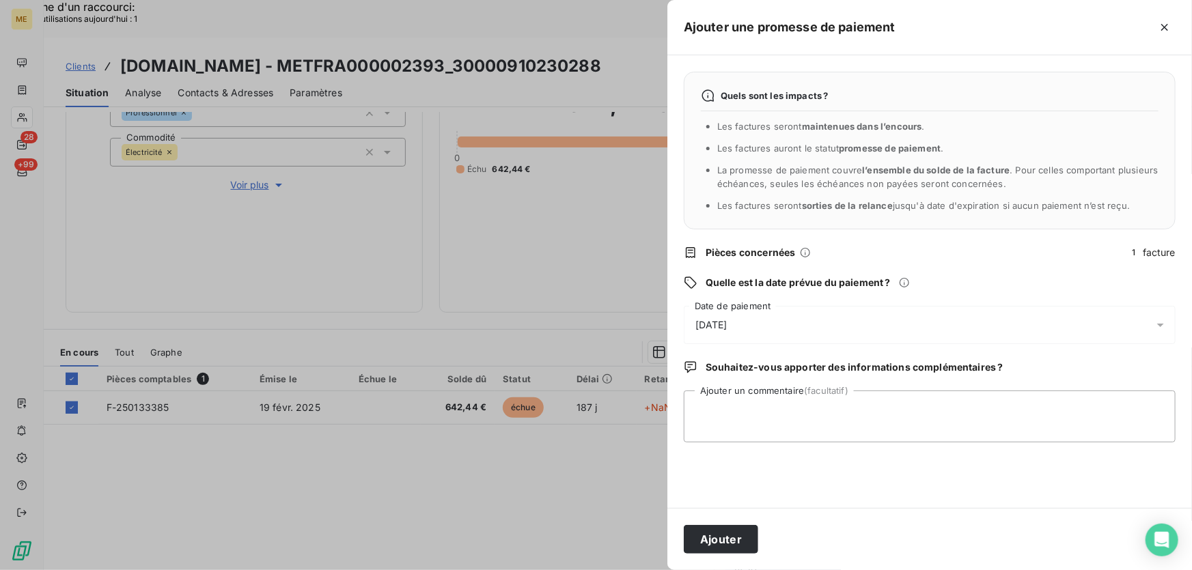
click at [849, 327] on div "[DATE]" at bounding box center [930, 325] width 492 height 38
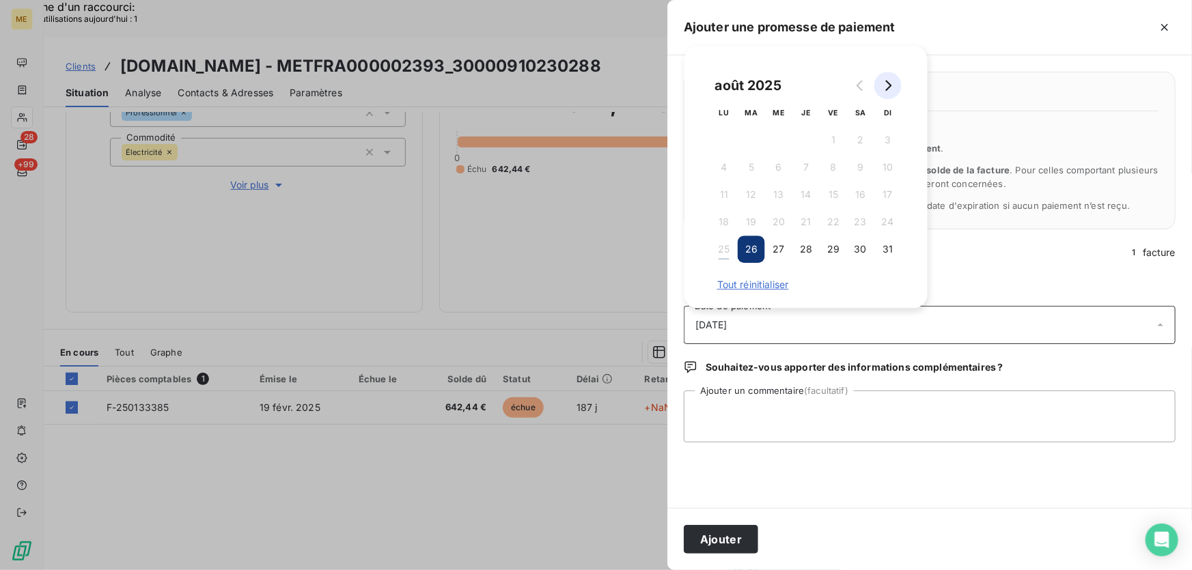
click at [889, 81] on icon "Go to next month" at bounding box center [888, 85] width 11 height 11
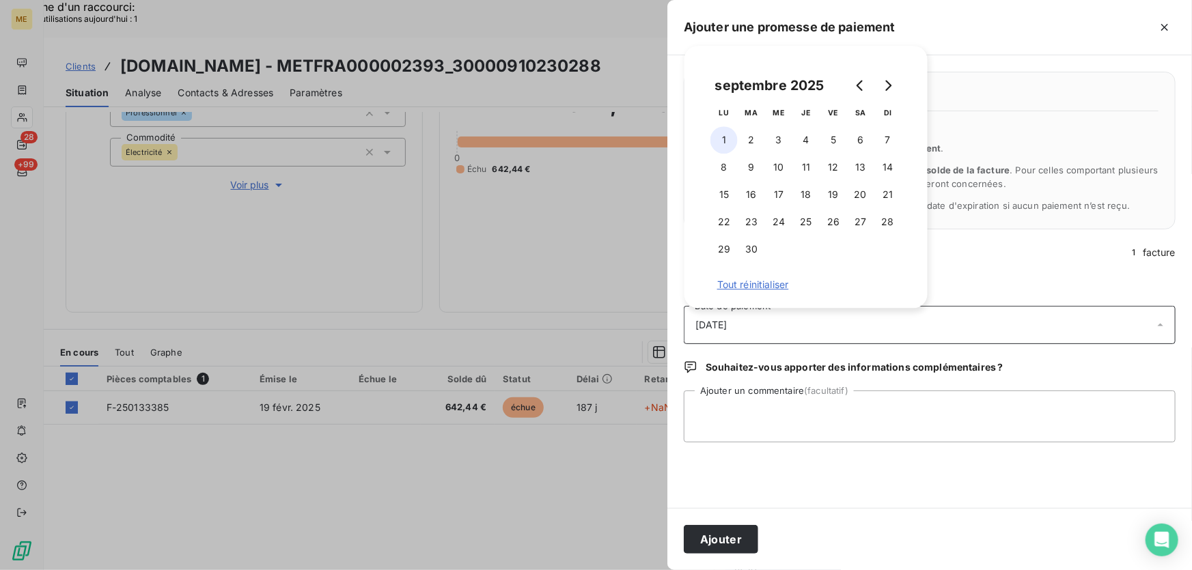
click at [728, 141] on button "1" at bounding box center [724, 139] width 27 height 27
click at [905, 409] on textarea "Ajouter un commentaire (facultatif)" at bounding box center [930, 417] width 492 height 52
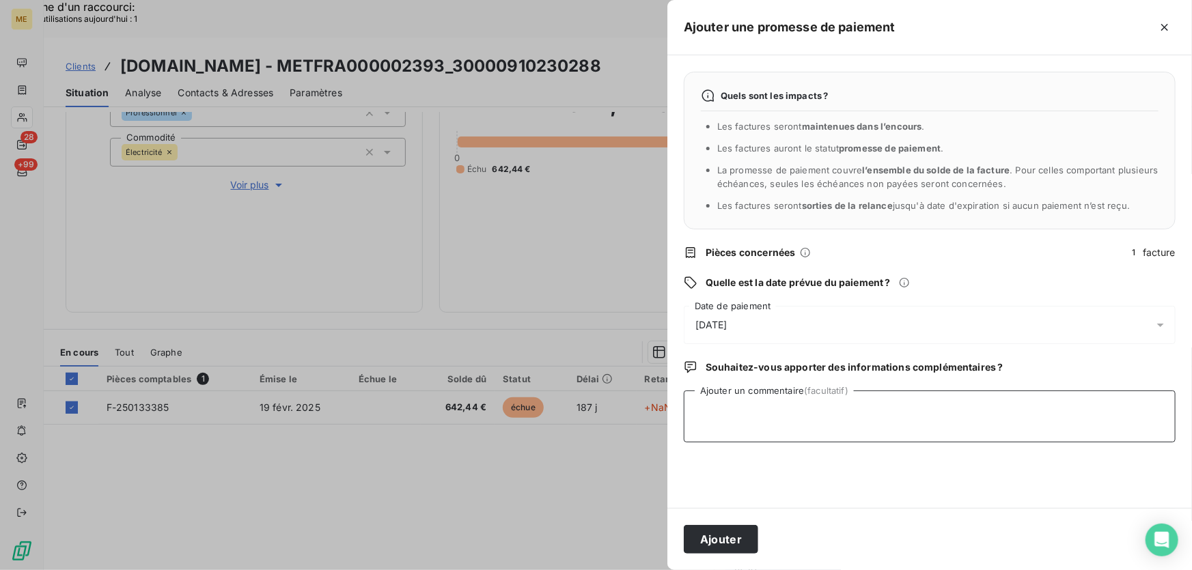
paste textarea "Anaïs - [DATE] 15H20 Interlocuteur : [PERSON_NAME] 0243479889 [PERSON_NAME][EMA…"
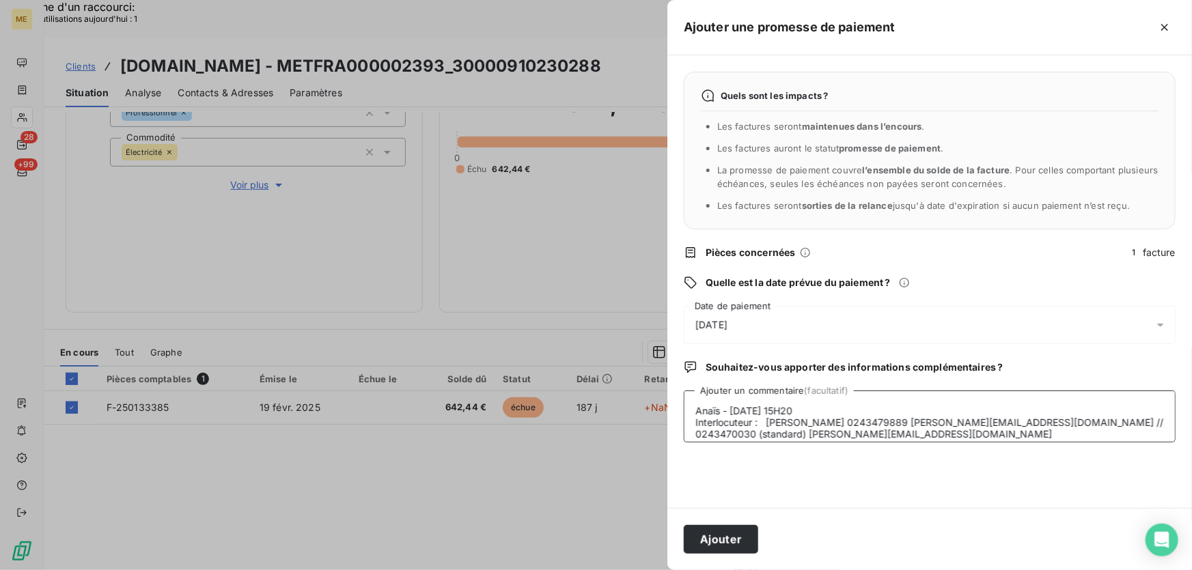
scroll to position [81, 0]
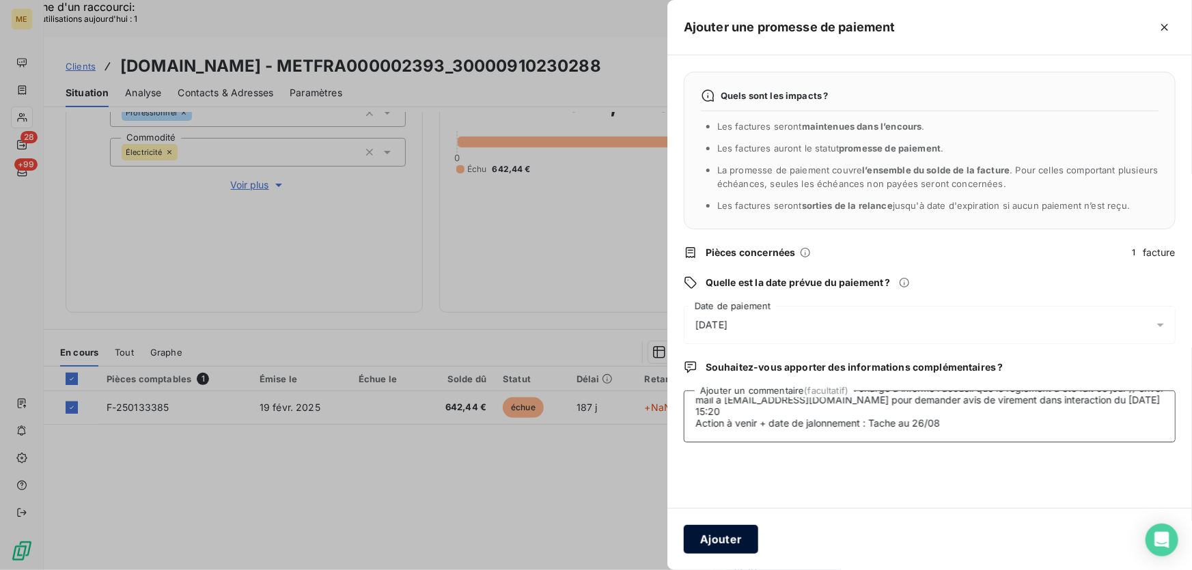
type textarea "Anaïs - [DATE] 15H20 Interlocuteur : [PERSON_NAME] 0243479889 [PERSON_NAME][EMA…"
click at [737, 546] on button "Ajouter" at bounding box center [721, 539] width 74 height 29
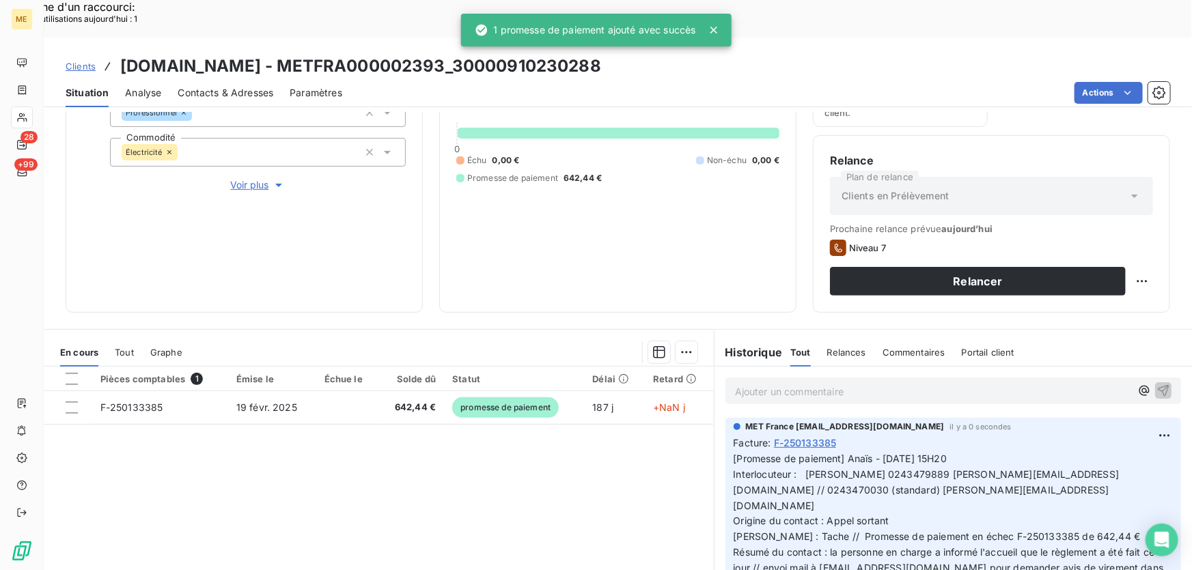
scroll to position [0, 0]
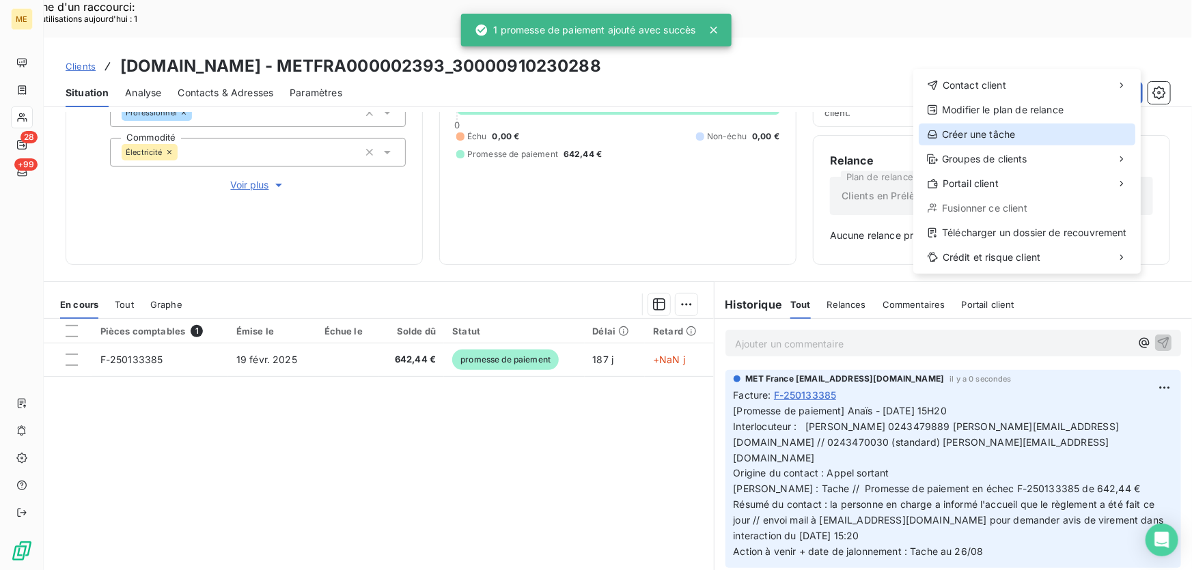
click at [1014, 131] on div "Créer une tâche" at bounding box center [1027, 135] width 217 height 22
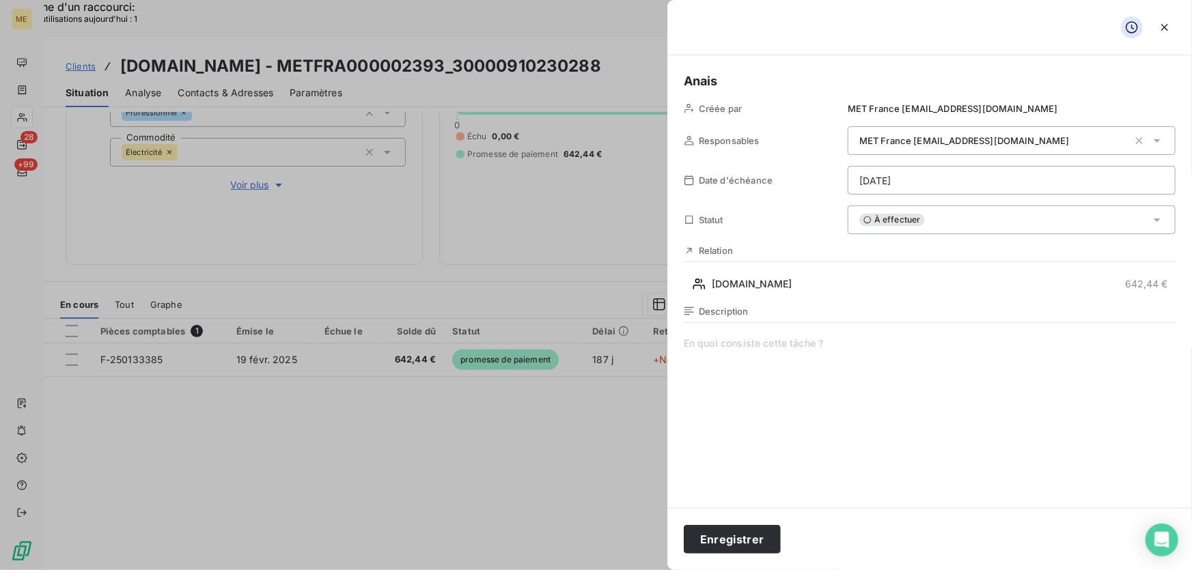
click at [716, 344] on span at bounding box center [930, 468] width 492 height 262
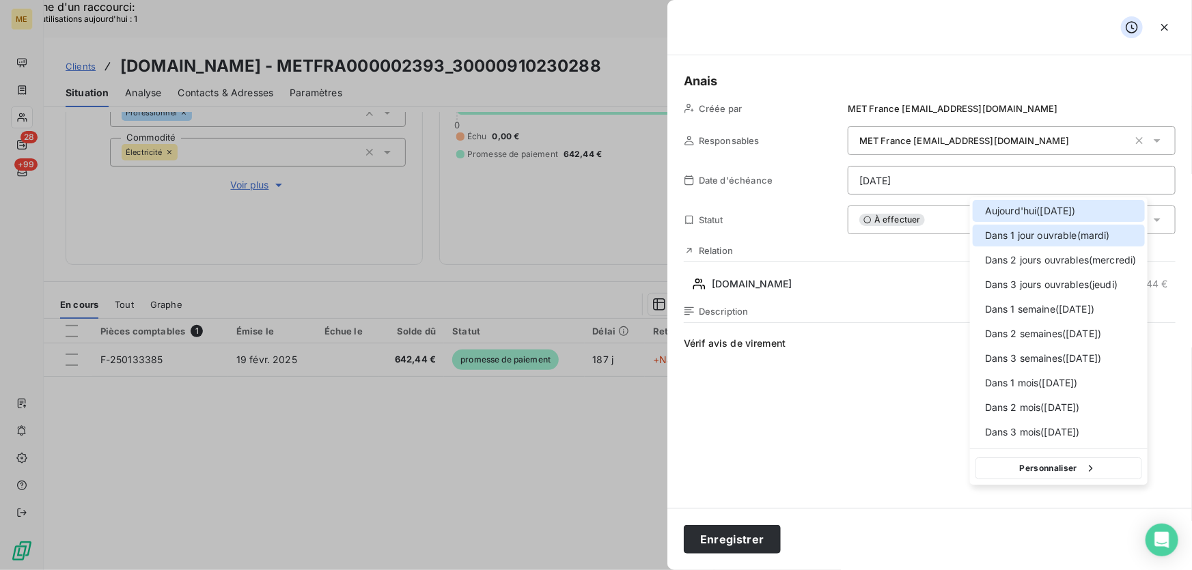
click at [1049, 243] on div "Dans 1 jour ouvrable ( [DATE] )" at bounding box center [1059, 236] width 172 height 22
type input "[DATE]"
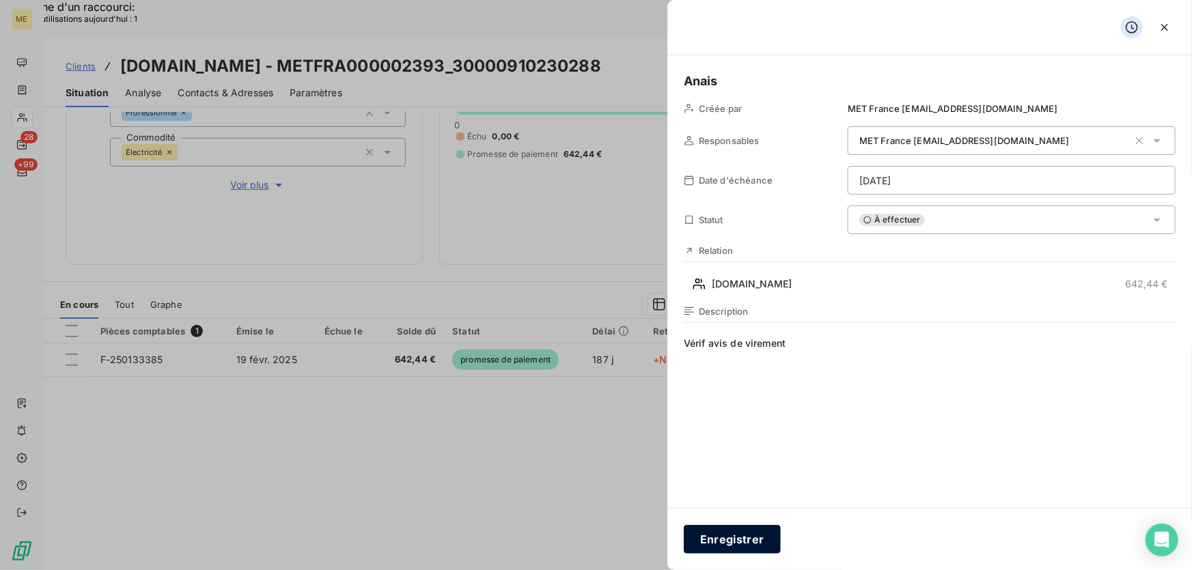
click at [728, 540] on button "Enregistrer" at bounding box center [732, 539] width 97 height 29
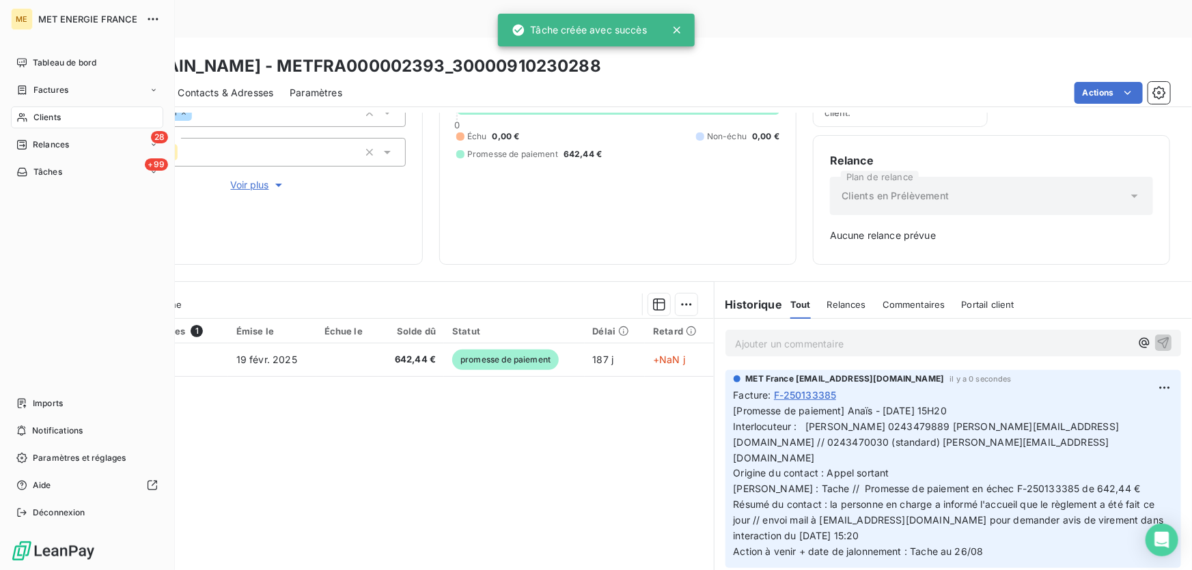
click at [38, 169] on span "Tâches" at bounding box center [47, 172] width 29 height 12
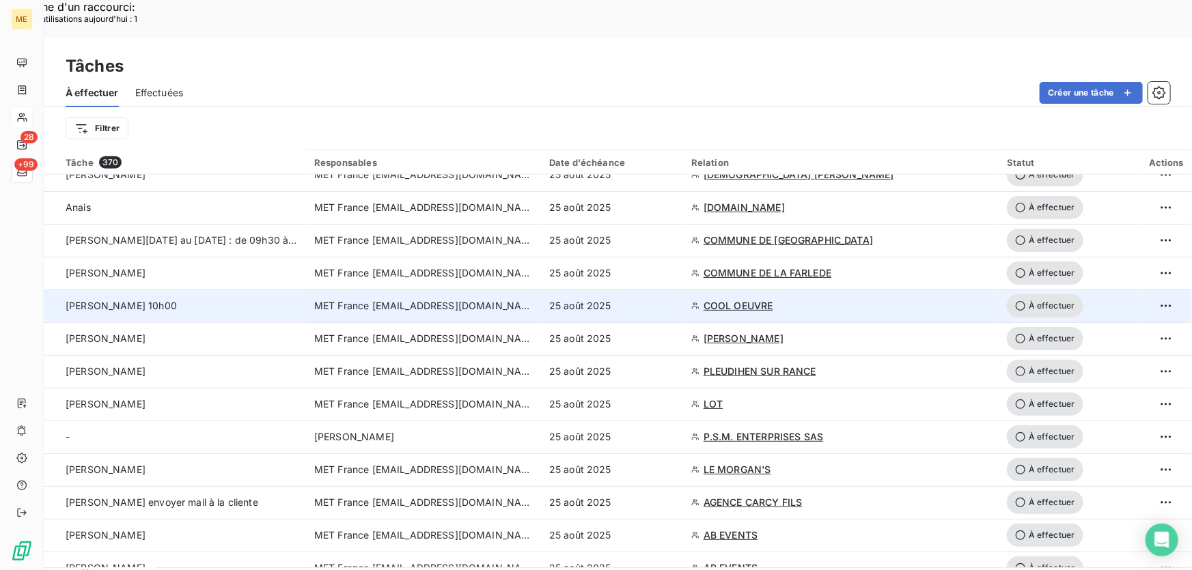
scroll to position [745, 0]
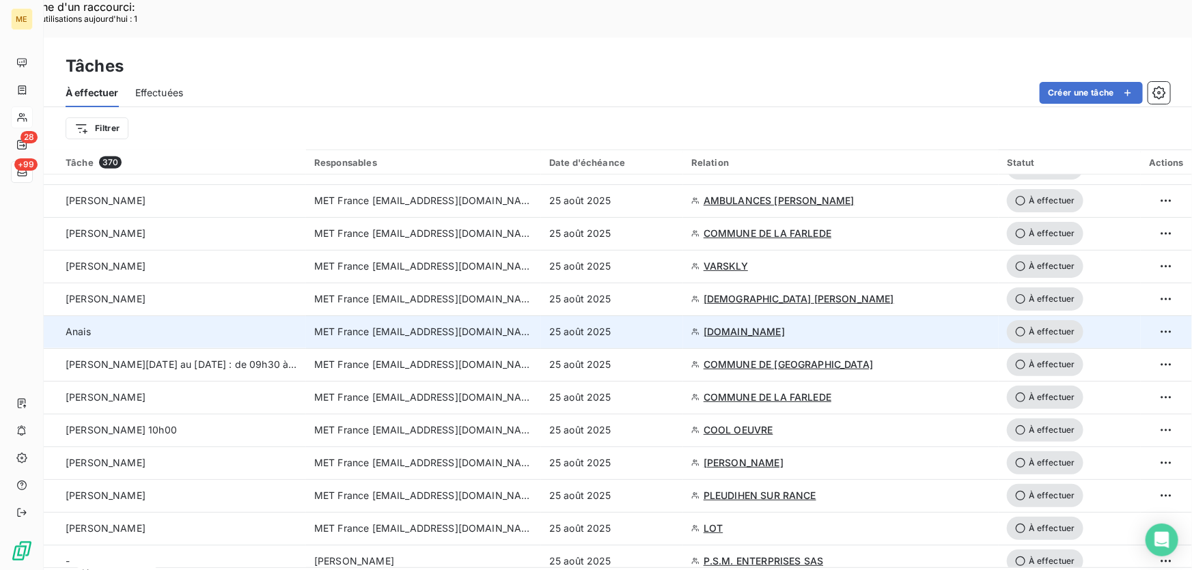
click at [655, 316] on td "25 août 2025" at bounding box center [612, 332] width 142 height 33
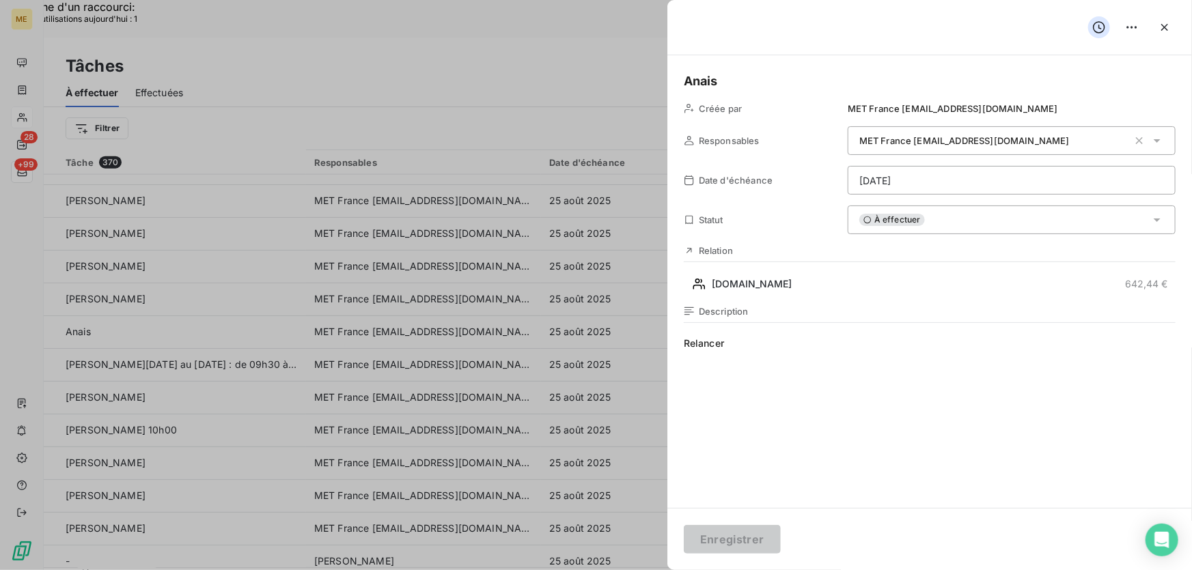
click at [1015, 225] on div "À effectuer" at bounding box center [1012, 220] width 328 height 29
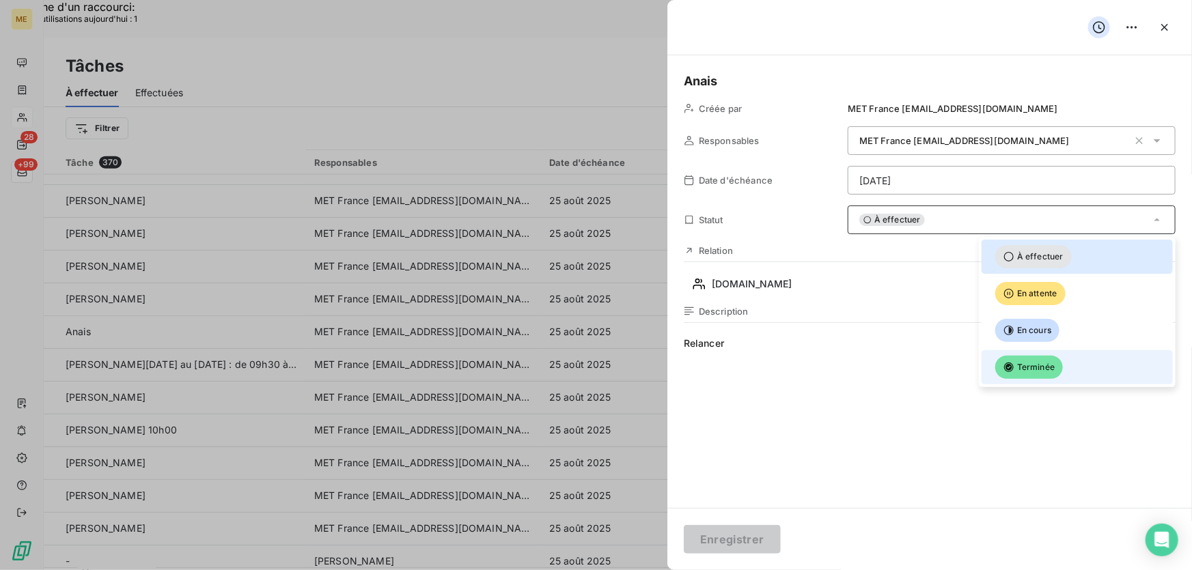
click at [1052, 356] on span "Terminée" at bounding box center [1029, 367] width 68 height 23
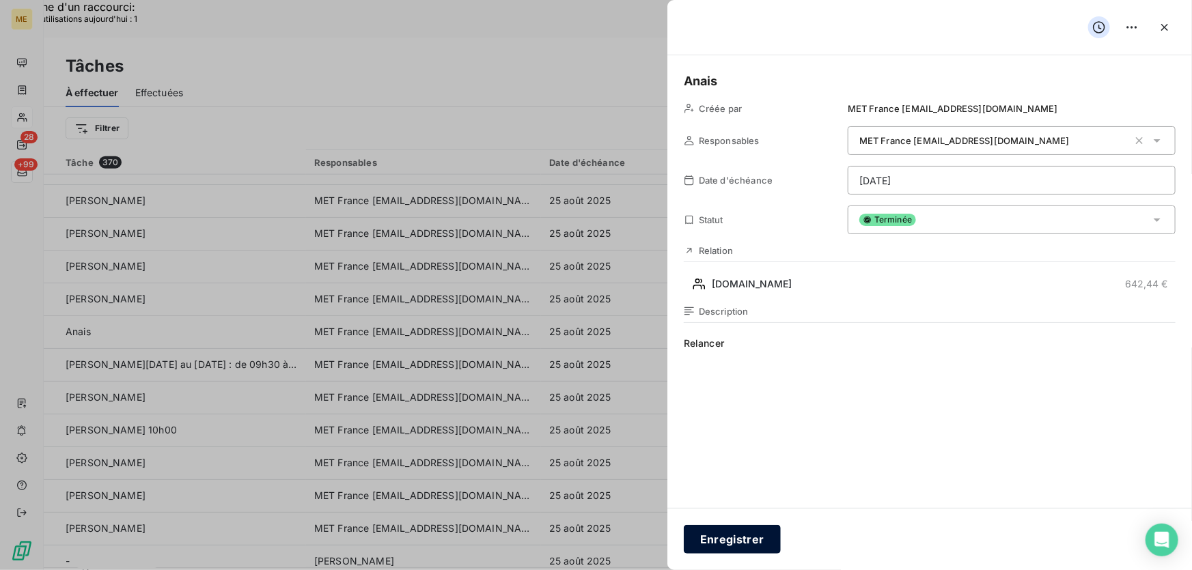
click at [750, 539] on button "Enregistrer" at bounding box center [732, 539] width 97 height 29
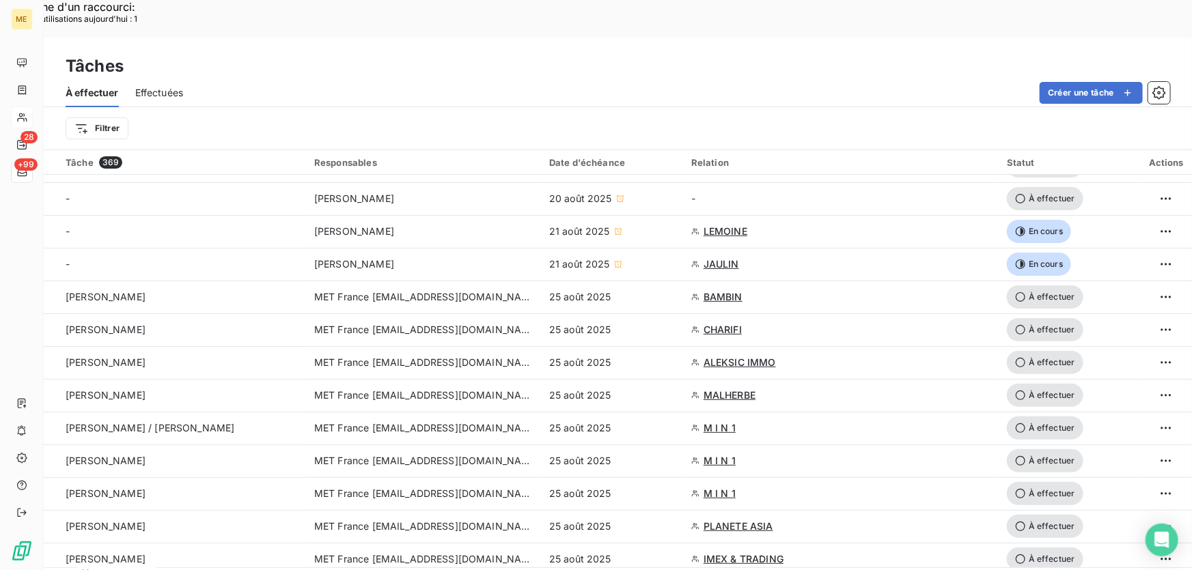
scroll to position [0, 0]
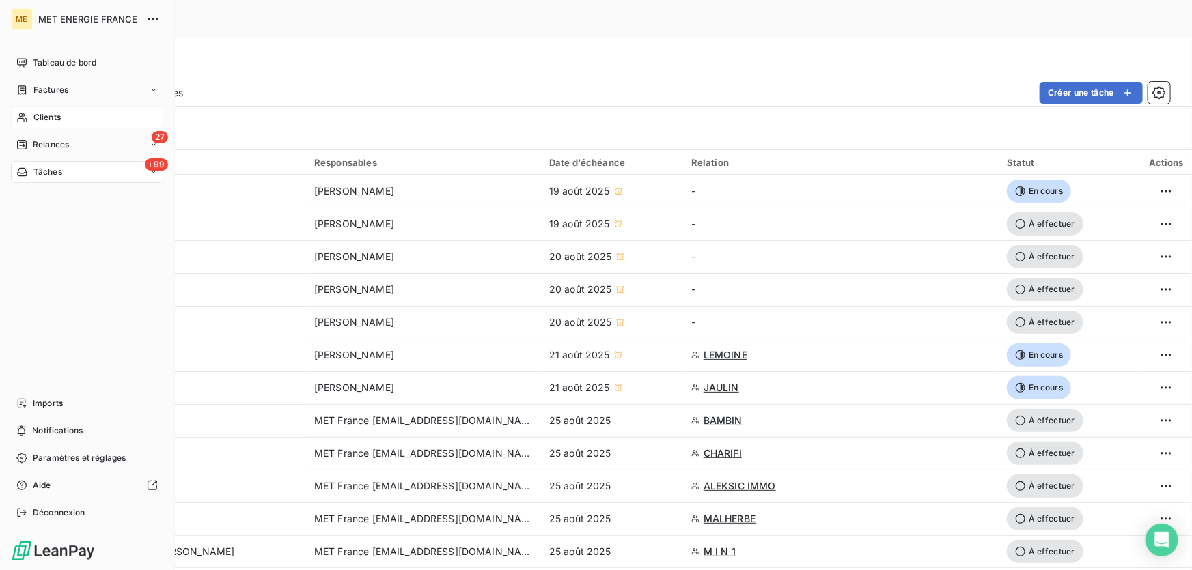
click at [55, 116] on span "Clients" at bounding box center [46, 117] width 27 height 12
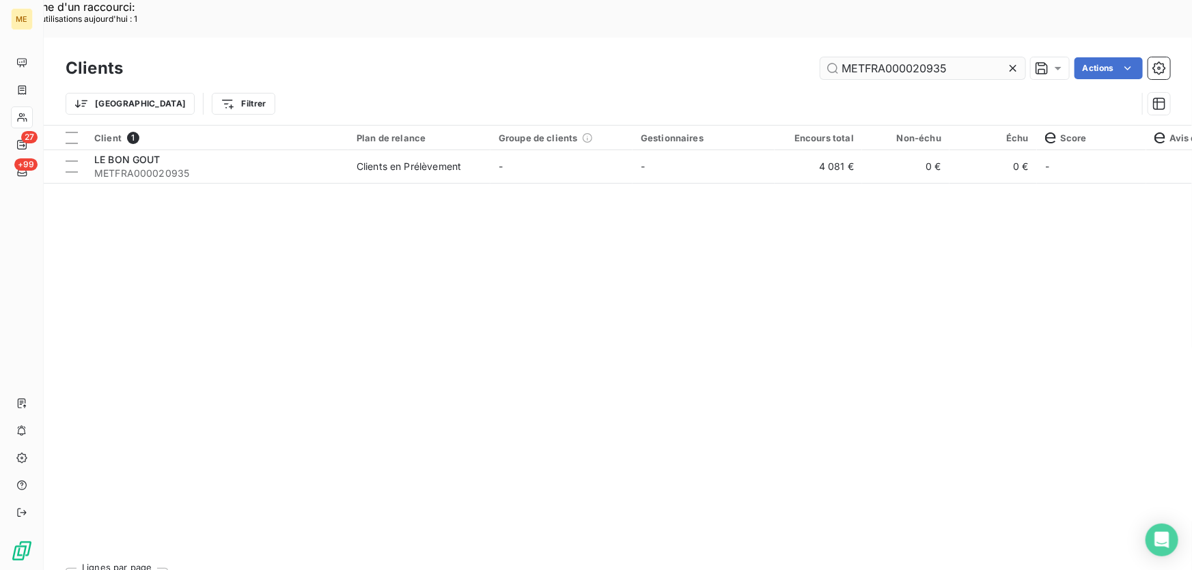
click at [936, 57] on input "METFRA000020935" at bounding box center [923, 68] width 205 height 22
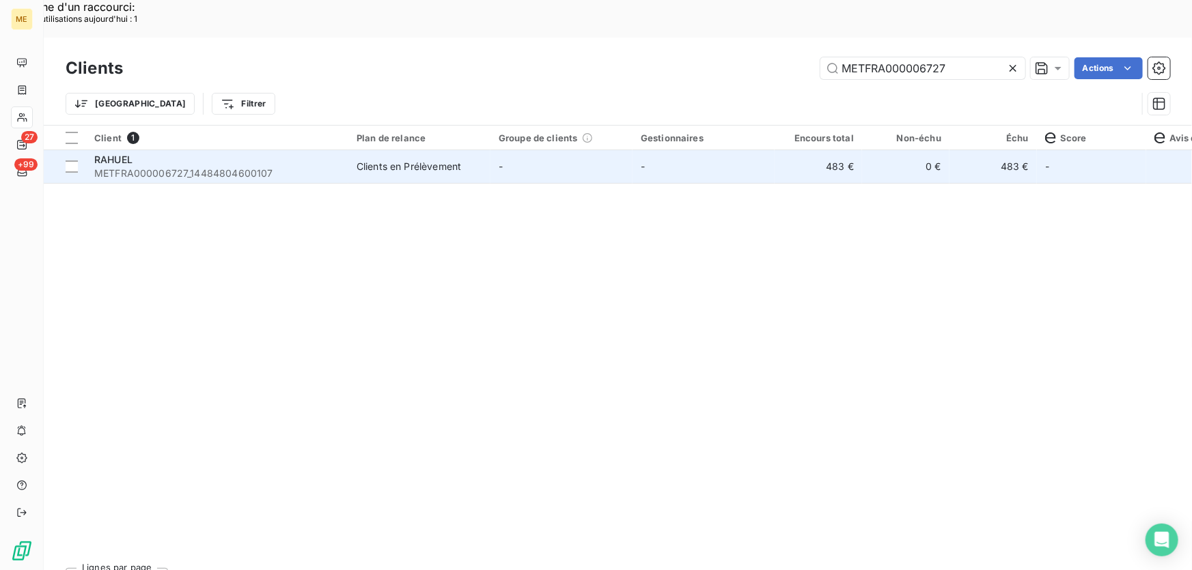
type input "METFRA000006727"
click at [444, 150] on td "Clients en Prélèvement" at bounding box center [419, 166] width 142 height 33
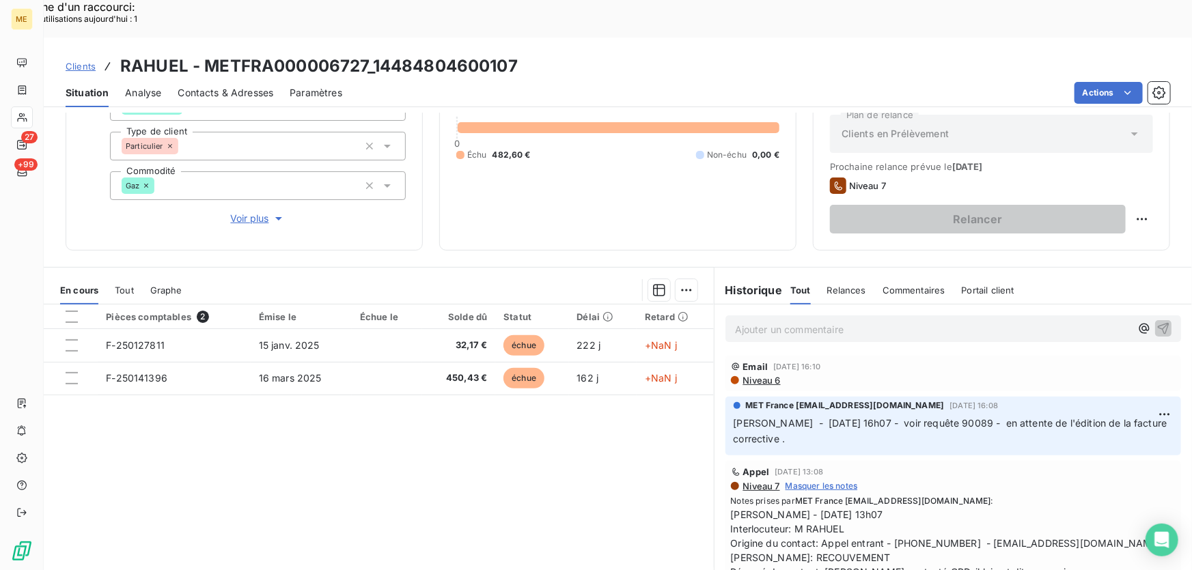
scroll to position [88, 0]
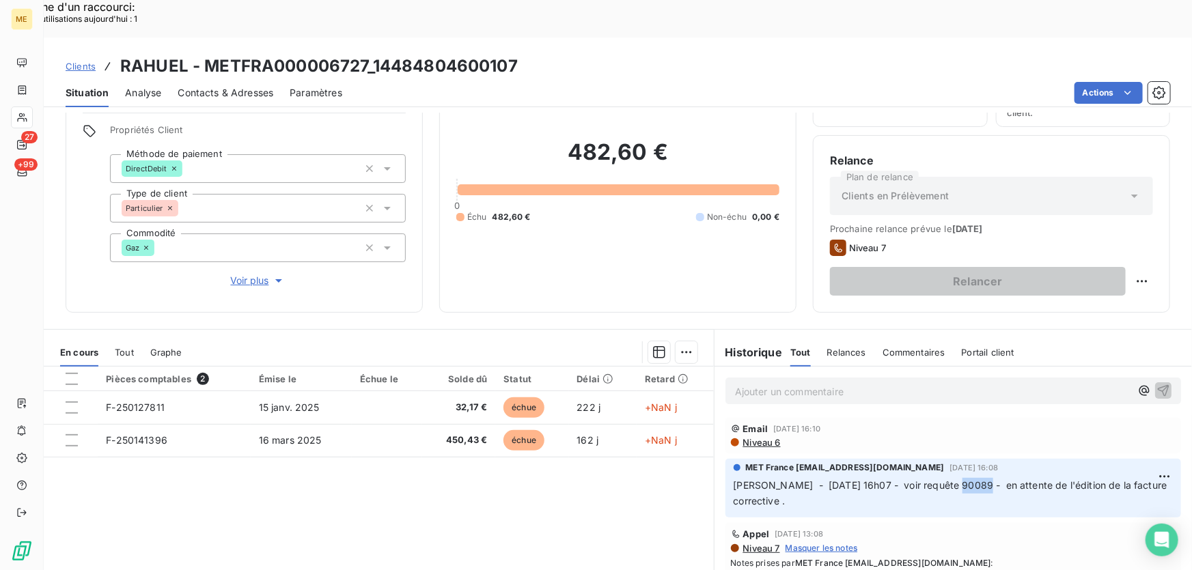
drag, startPoint x: 970, startPoint y: 448, endPoint x: 940, endPoint y: 445, distance: 30.1
click at [940, 480] on span "[PERSON_NAME] - [DATE] 16h07 - voir requête 90089 - en attente de l'édition de …" at bounding box center [952, 493] width 437 height 27
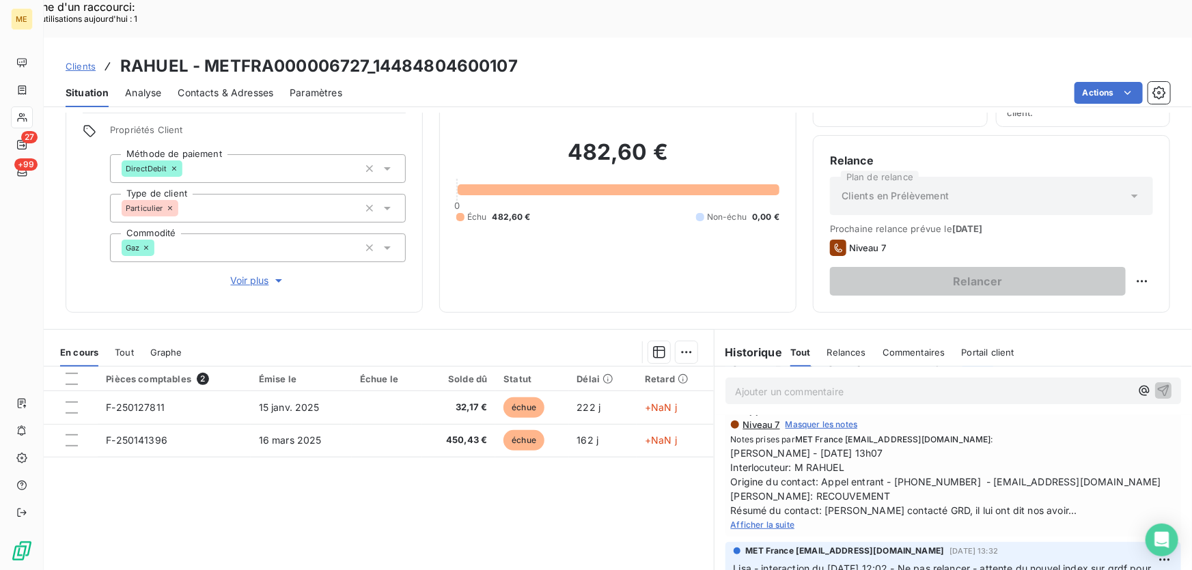
scroll to position [61, 0]
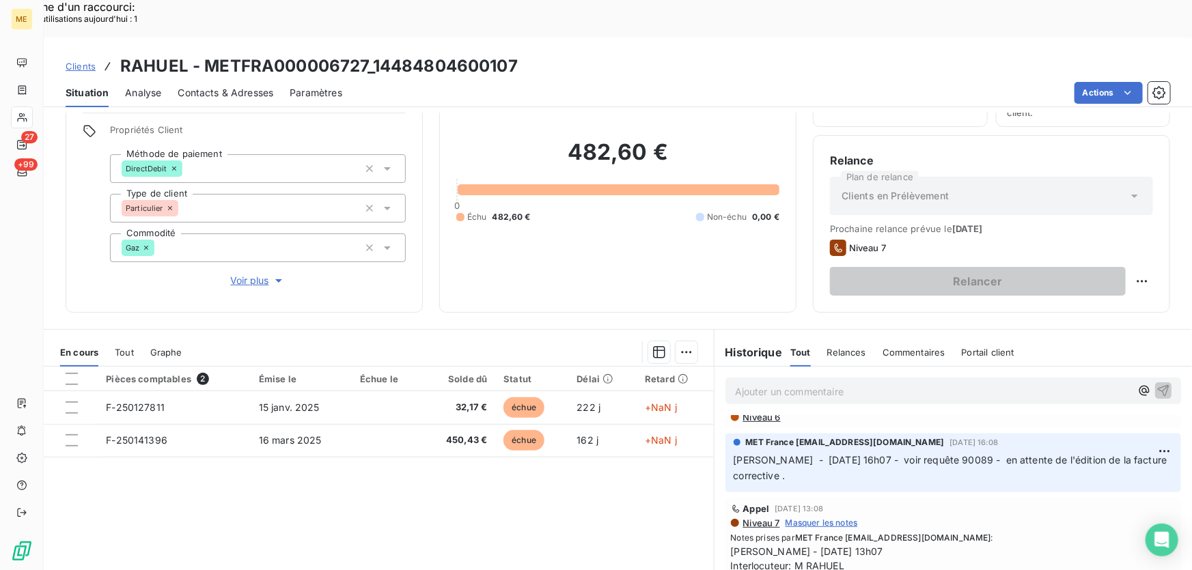
scroll to position [0, 0]
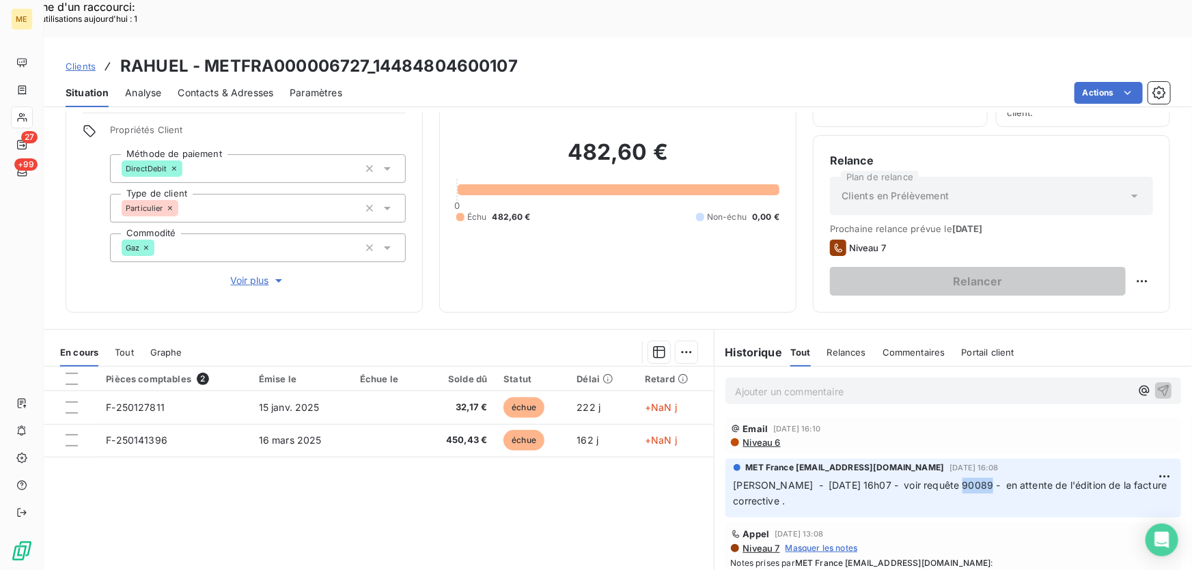
drag, startPoint x: 970, startPoint y: 446, endPoint x: 940, endPoint y: 452, distance: 30.7
click at [940, 480] on span "[PERSON_NAME] - [DATE] 16h07 - voir requête 90089 - en attente de l'édition de …" at bounding box center [952, 493] width 437 height 27
click at [575, 498] on div "Pièces comptables 2 Émise le Échue le Solde dû Statut Délai Retard F-250127811 …" at bounding box center [379, 498] width 670 height 263
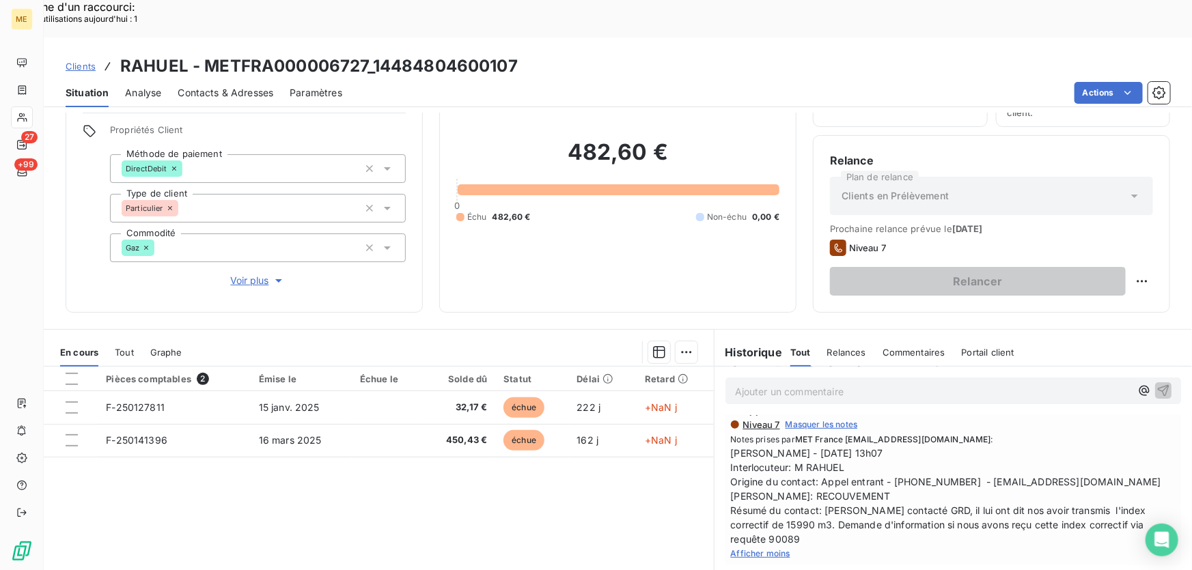
click at [767, 549] on span "Afficher moins" at bounding box center [760, 554] width 59 height 10
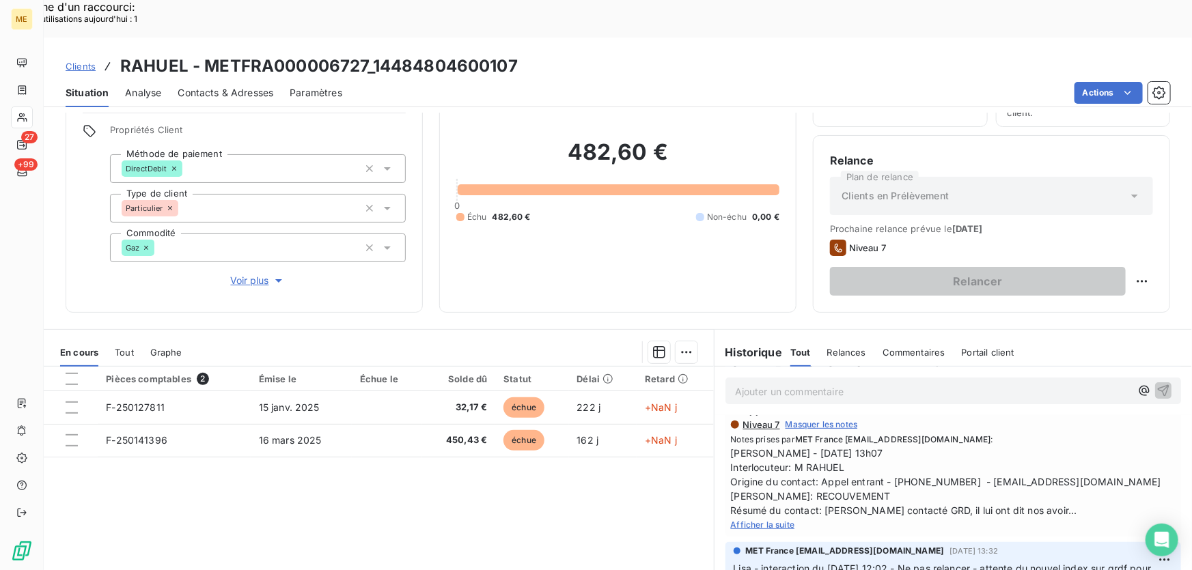
click at [775, 520] on span "Afficher la suite" at bounding box center [763, 525] width 64 height 10
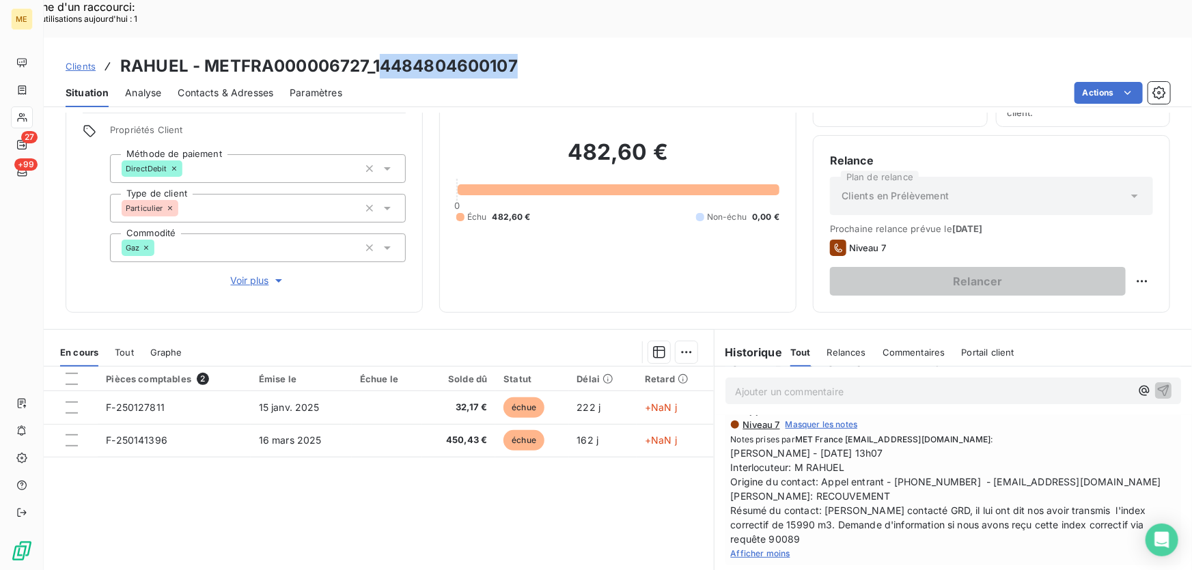
drag, startPoint x: 526, startPoint y: 25, endPoint x: 376, endPoint y: 32, distance: 149.8
click at [376, 54] on div "Clients RAHUEL - METFRA000006727_14484804600107" at bounding box center [618, 66] width 1149 height 25
click at [120, 347] on span "Tout" at bounding box center [124, 352] width 19 height 11
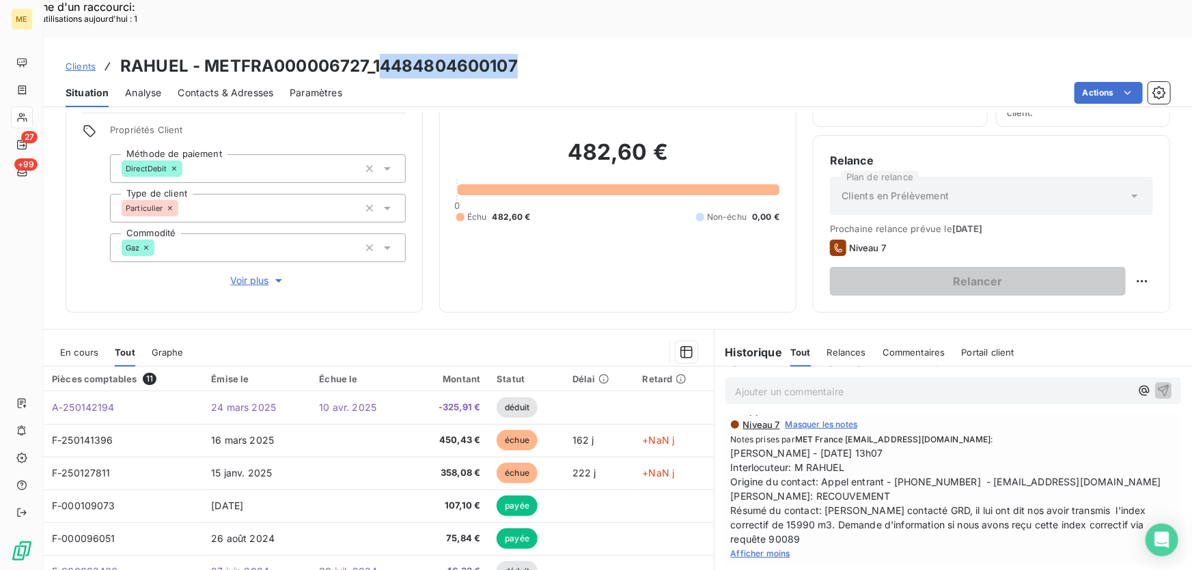
click at [74, 347] on span "En cours" at bounding box center [79, 352] width 38 height 11
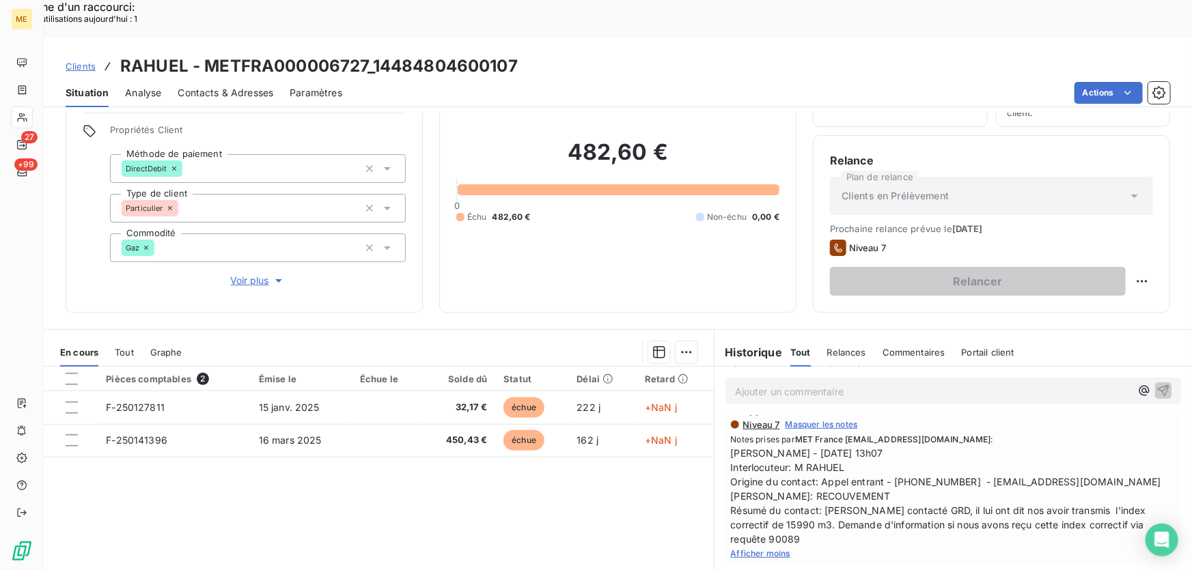
click at [476, 79] on div "Situation Analyse Contacts & Adresses Paramètres Actions" at bounding box center [618, 93] width 1149 height 29
drag, startPoint x: 523, startPoint y: 18, endPoint x: 375, endPoint y: 28, distance: 147.9
click at [375, 54] on div "Clients RAHUEL - METFRA000006727_14484804600107" at bounding box center [618, 66] width 1149 height 25
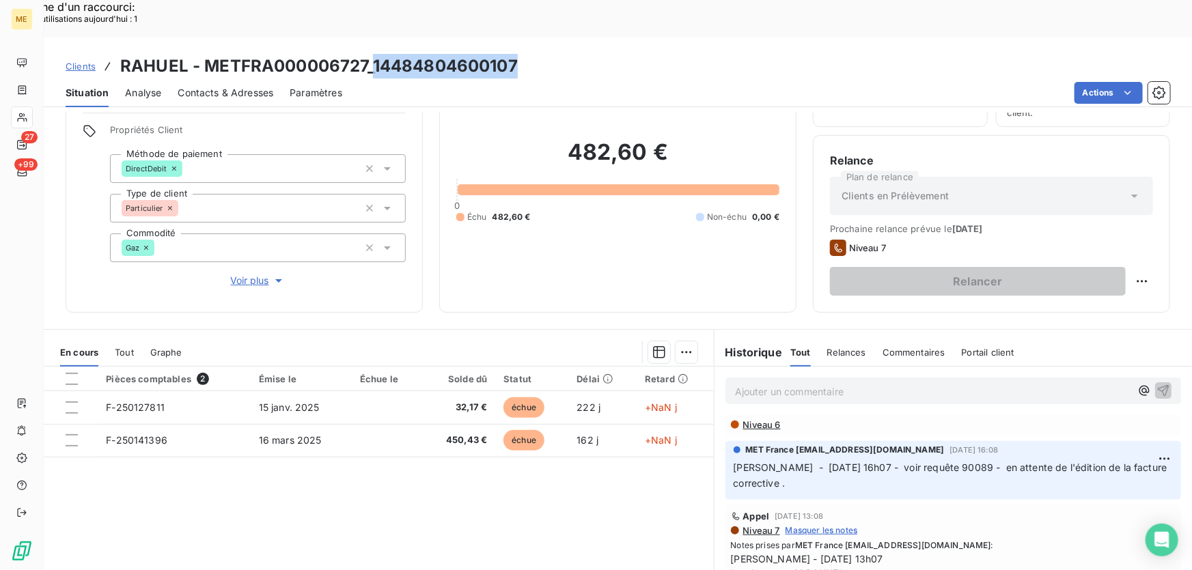
scroll to position [0, 0]
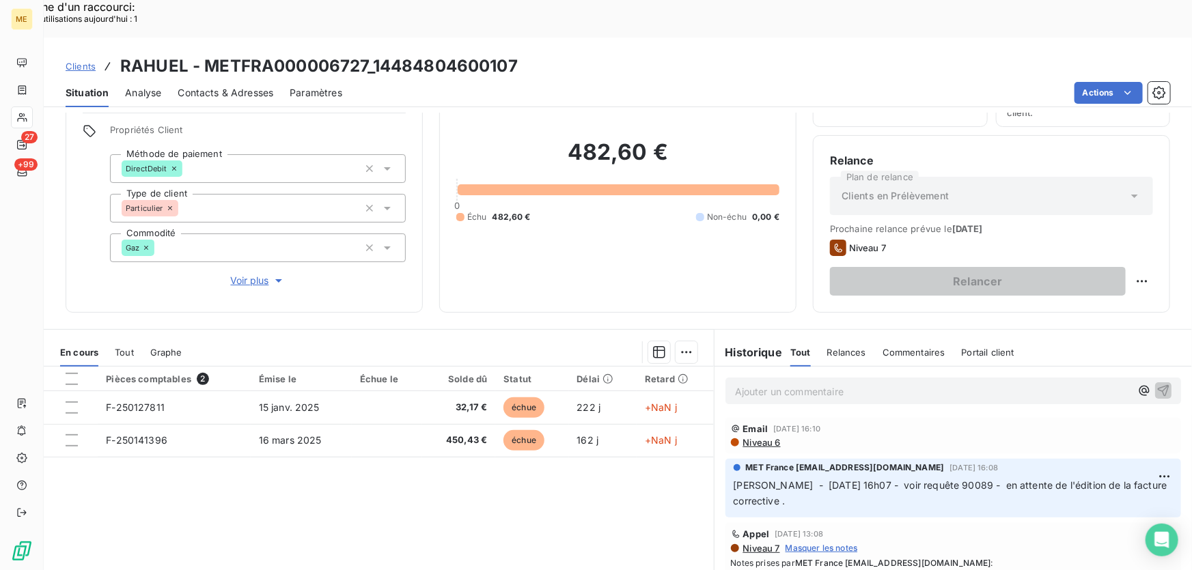
click at [770, 437] on span "Niveau 6" at bounding box center [761, 442] width 39 height 11
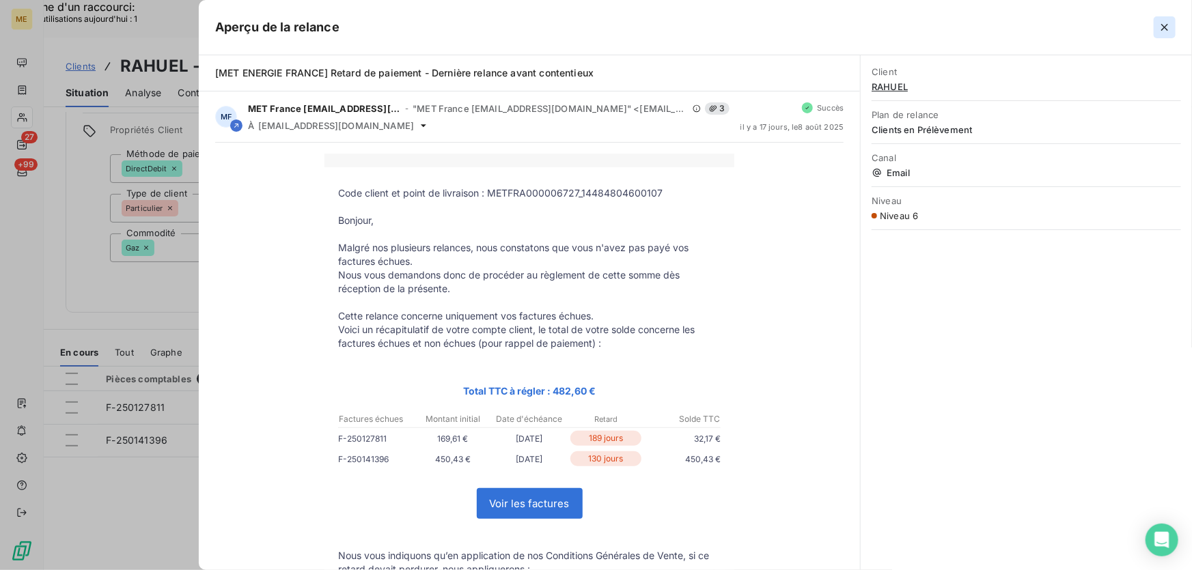
click at [1166, 23] on icon "button" at bounding box center [1165, 27] width 14 height 14
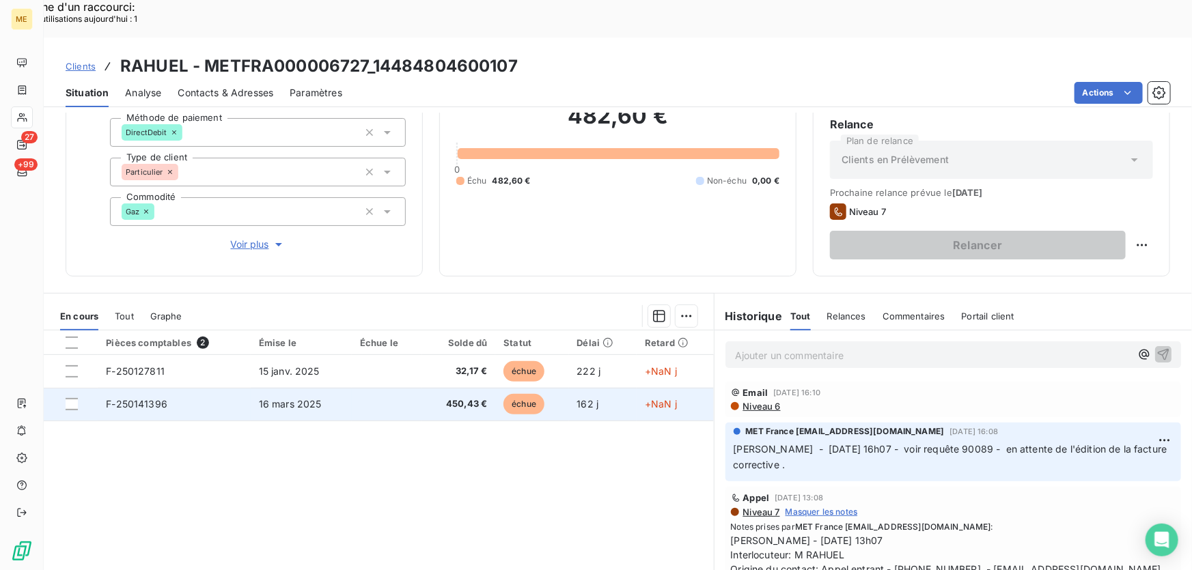
scroll to position [150, 0]
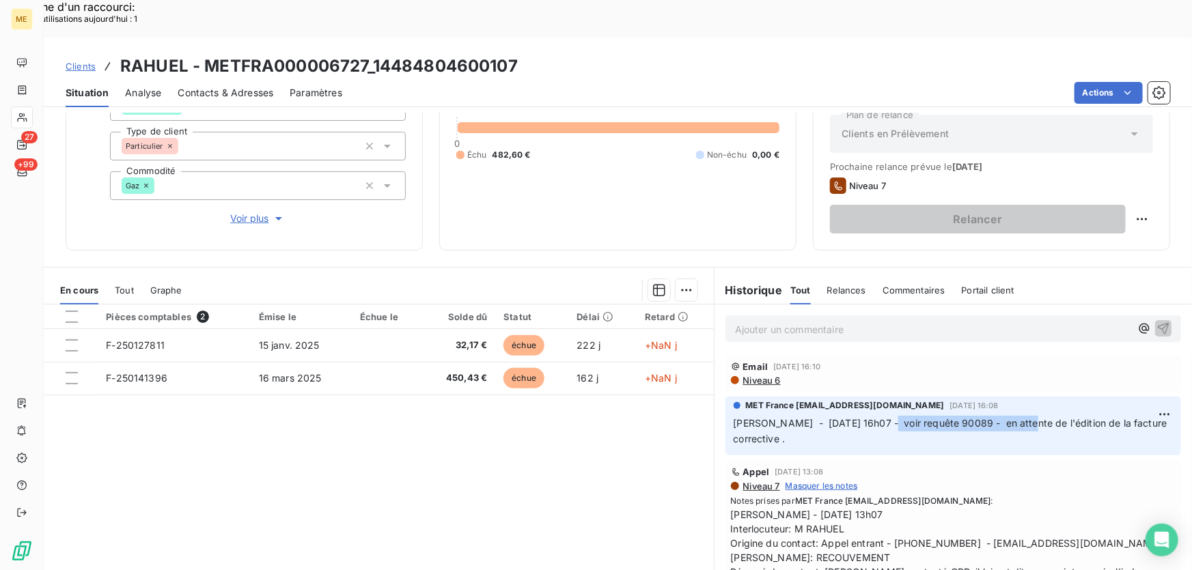
drag, startPoint x: 875, startPoint y: 385, endPoint x: 1022, endPoint y: 385, distance: 147.6
click at [1018, 417] on span "[PERSON_NAME] - [DATE] 16h07 - voir requête 90089 - en attente de l'édition de …" at bounding box center [952, 430] width 437 height 27
click at [1049, 417] on span "[PERSON_NAME] - [DATE] 16h07 - voir requête 90089 - en attente de l'édition de …" at bounding box center [952, 430] width 437 height 27
click at [1052, 417] on span "[PERSON_NAME] - [DATE] 16h07 - voir requête 90089 - en attente de l'édition de …" at bounding box center [952, 430] width 437 height 27
drag, startPoint x: 982, startPoint y: 387, endPoint x: 1117, endPoint y: 396, distance: 135.6
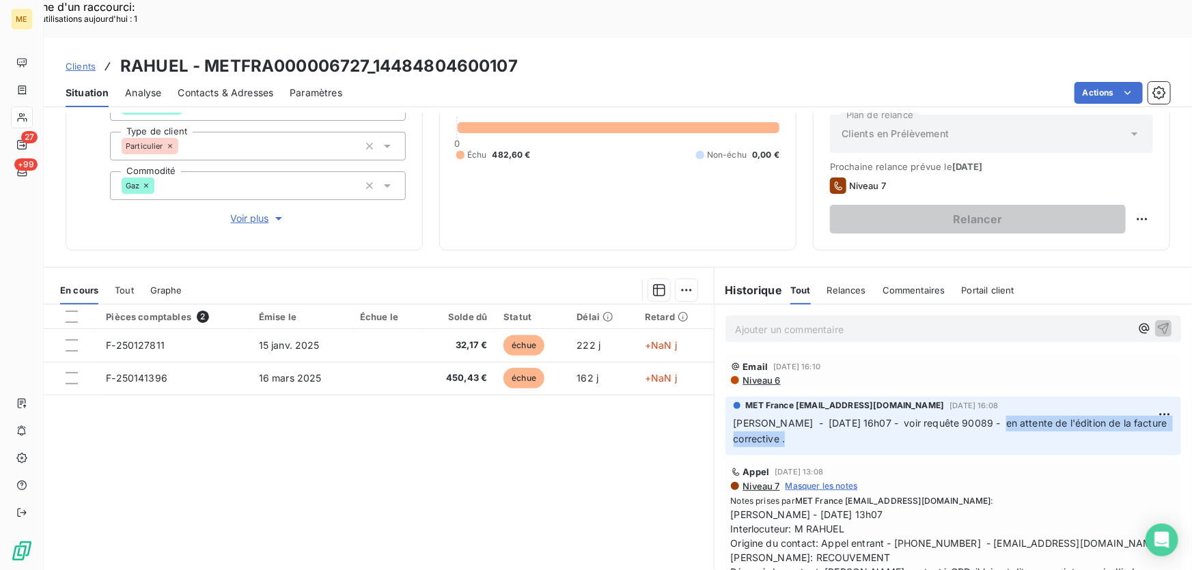
click at [1117, 416] on p "[PERSON_NAME] - [DATE] 16h07 - voir requête 90089 - en attente de l'édition de …" at bounding box center [953, 431] width 439 height 31
click at [888, 508] on span "[PERSON_NAME] - [DATE] 13h07 Interlocuteur: M RAHUEL Origine du contact: Appel …" at bounding box center [953, 558] width 445 height 100
click at [924, 508] on span "[PERSON_NAME] - [DATE] 13h07 Interlocuteur: M RAHUEL Origine du contact: Appel …" at bounding box center [953, 558] width 445 height 100
drag, startPoint x: 888, startPoint y: 505, endPoint x: 945, endPoint y: 512, distance: 57.9
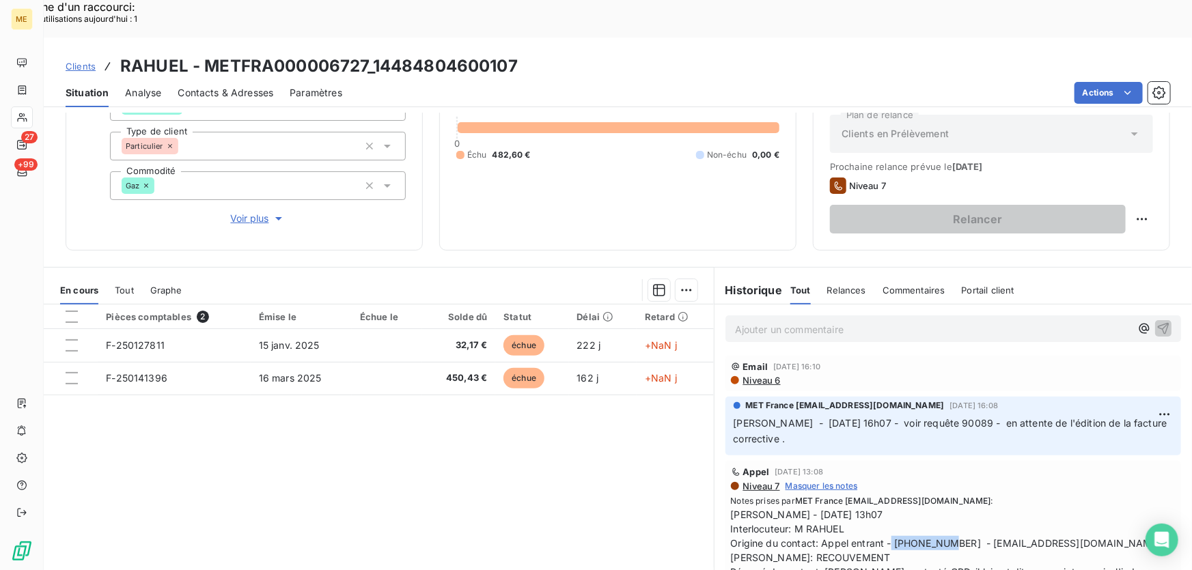
click at [945, 512] on span "[PERSON_NAME] - [DATE] 13h07 Interlocuteur: M RAHUEL Origine du contact: Appel …" at bounding box center [953, 558] width 445 height 100
click at [1056, 508] on span "[PERSON_NAME] - [DATE] 13h07 Interlocuteur: M RAHUEL Origine du contact: Appel …" at bounding box center [953, 558] width 445 height 100
drag, startPoint x: 788, startPoint y: 491, endPoint x: 842, endPoint y: 493, distance: 54.0
click at [842, 508] on span "[PERSON_NAME] - [DATE] 13h07 Interlocuteur: M RAHUEL Origine du contact: Appel …" at bounding box center [953, 558] width 445 height 100
drag, startPoint x: 887, startPoint y: 506, endPoint x: 1074, endPoint y: 512, distance: 187.3
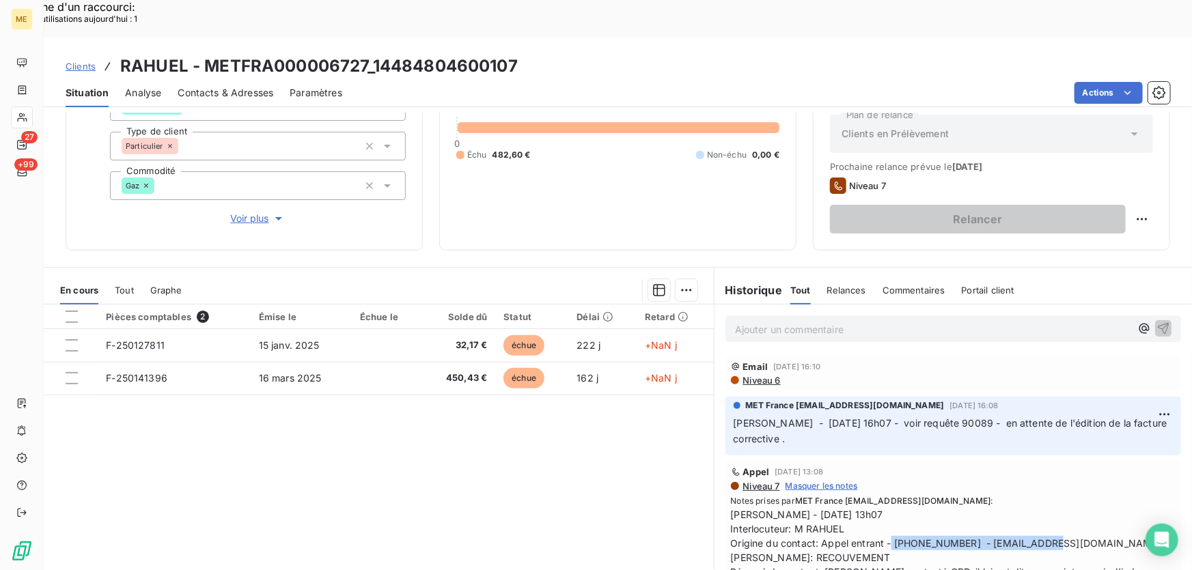
click at [1074, 512] on span "[PERSON_NAME] - [DATE] 13h07 Interlocuteur: M RAHUEL Origine du contact: Appel …" at bounding box center [953, 558] width 445 height 100
click at [883, 510] on span "[PERSON_NAME] - [DATE] 13h07 Interlocuteur: M RAHUEL Origine du contact: Appel …" at bounding box center [953, 558] width 445 height 100
click at [876, 519] on span "[PERSON_NAME] - [DATE] 13h07 Interlocuteur: M RAHUEL Origine du contact: Appel …" at bounding box center [953, 558] width 445 height 100
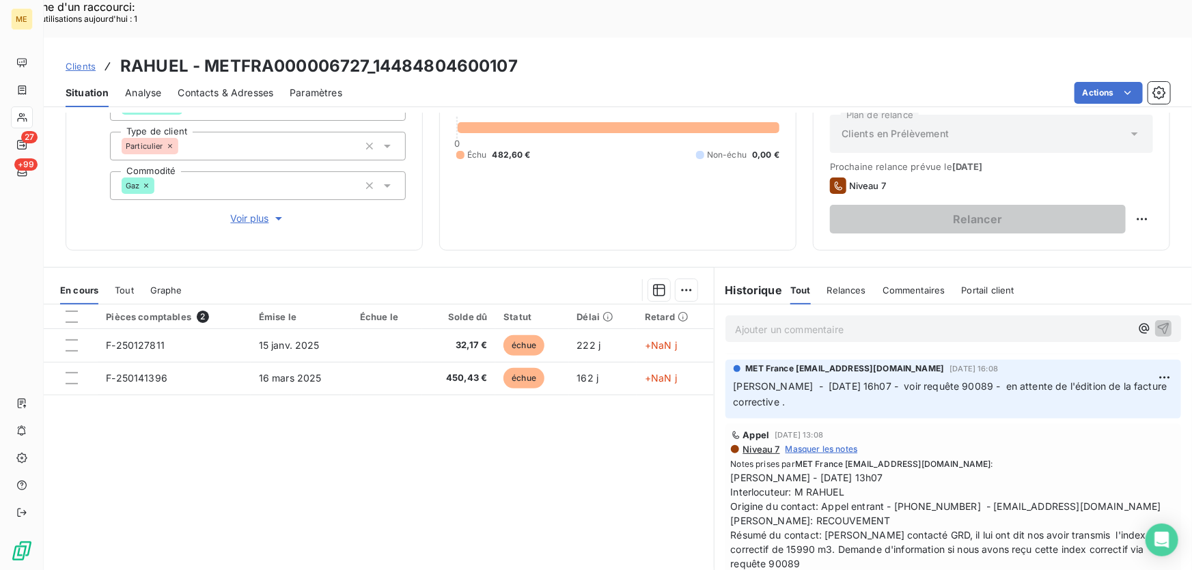
scroll to position [61, 0]
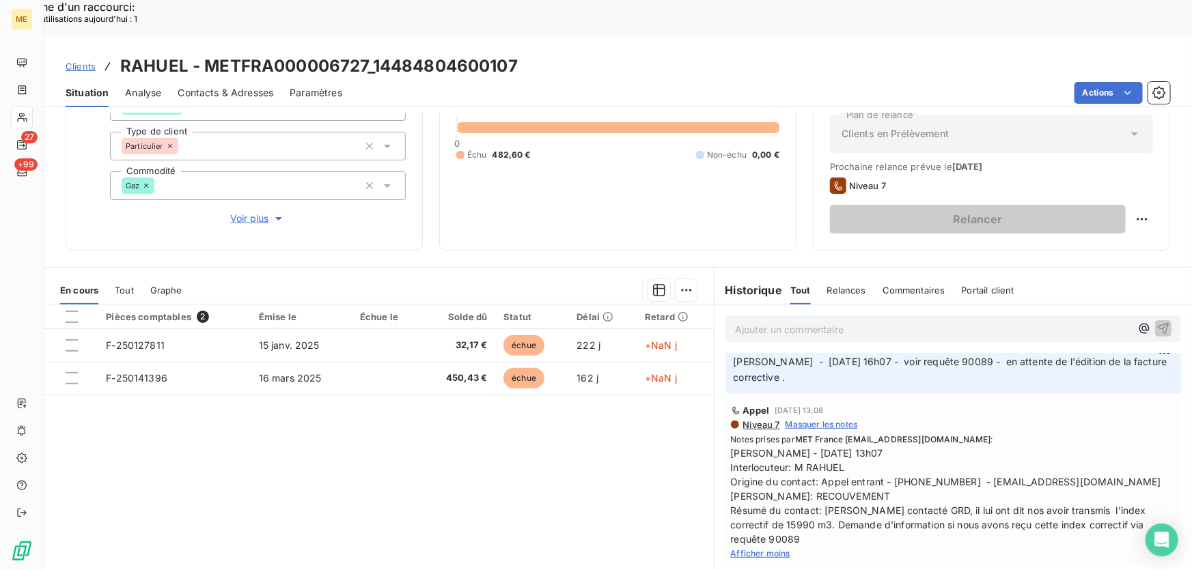
drag, startPoint x: 74, startPoint y: 275, endPoint x: 83, endPoint y: 277, distance: 9.1
click at [74, 311] on div at bounding box center [72, 317] width 12 height 12
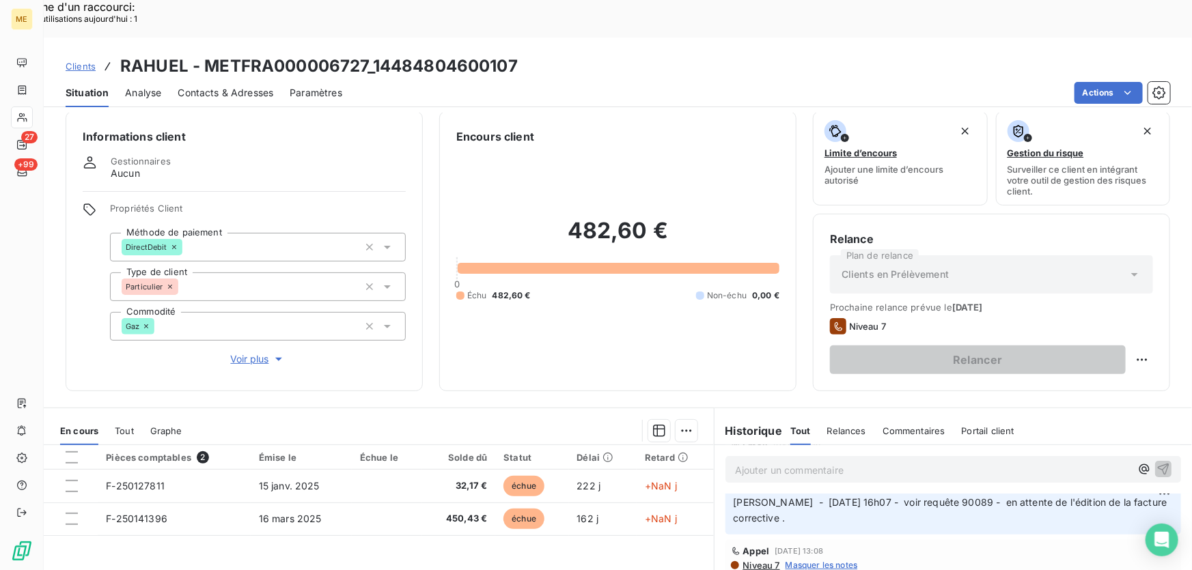
scroll to position [0, 0]
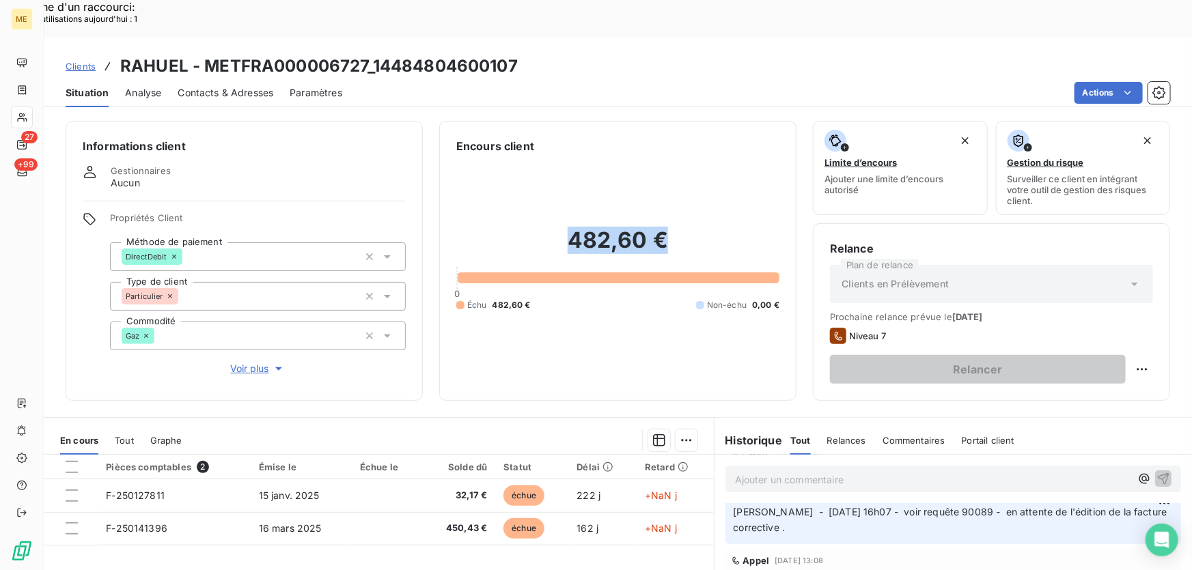
drag, startPoint x: 663, startPoint y: 205, endPoint x: 557, endPoint y: 212, distance: 106.8
click at [557, 227] on h2 "482,60 €" at bounding box center [617, 247] width 323 height 41
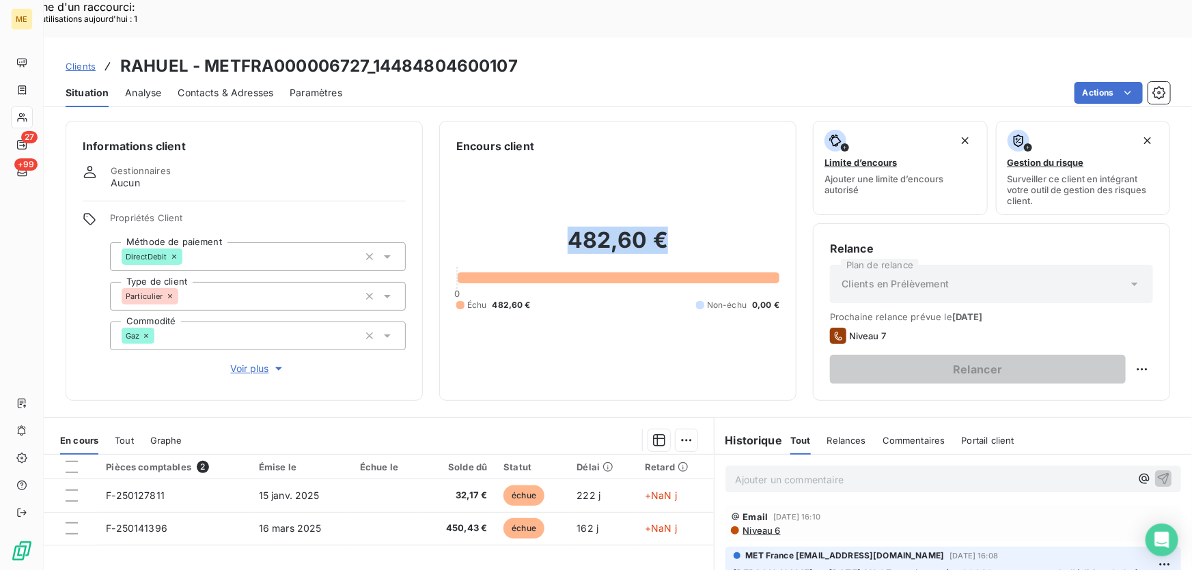
drag, startPoint x: 123, startPoint y: 404, endPoint x: 243, endPoint y: 409, distance: 120.4
click at [123, 435] on span "Tout" at bounding box center [124, 440] width 19 height 11
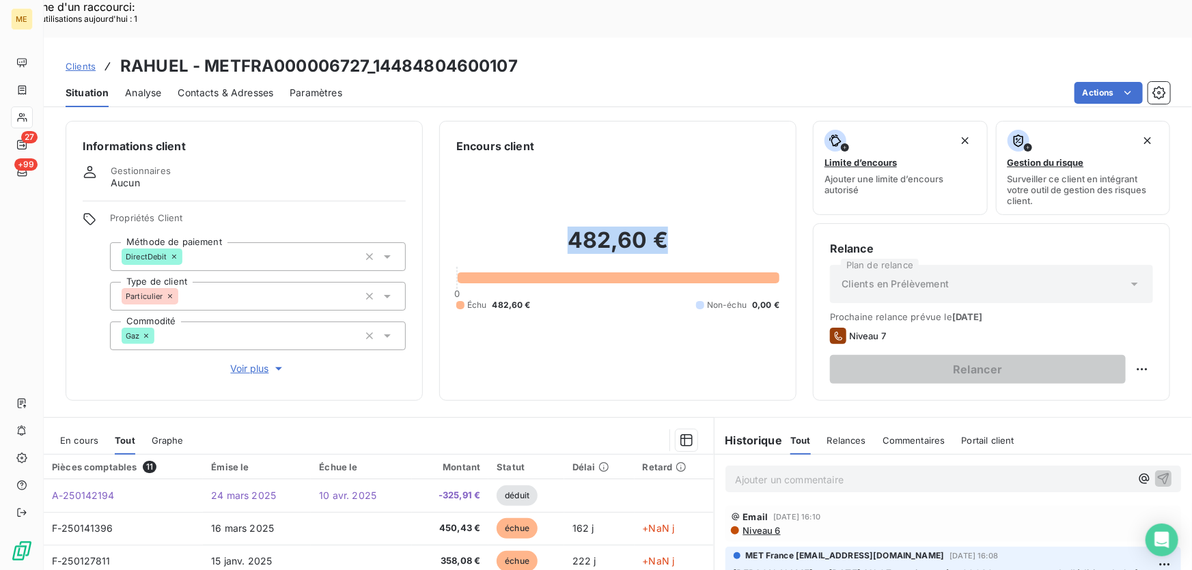
click at [236, 362] on span "Voir plus" at bounding box center [258, 369] width 55 height 14
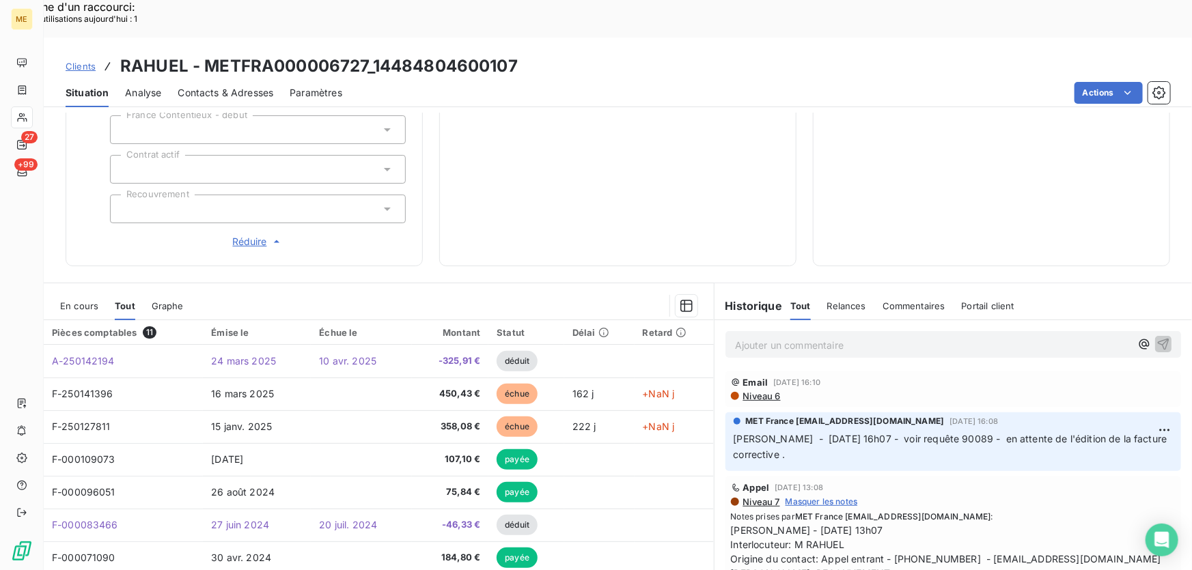
scroll to position [450, 0]
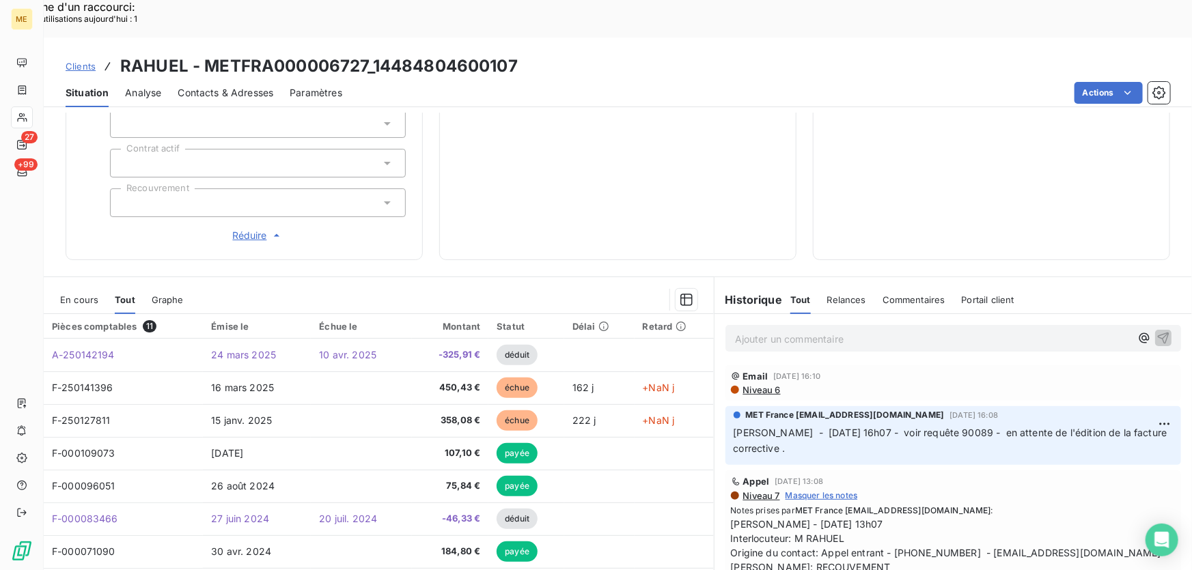
click at [851, 331] on p "Ajouter un commentaire ﻿" at bounding box center [933, 339] width 396 height 17
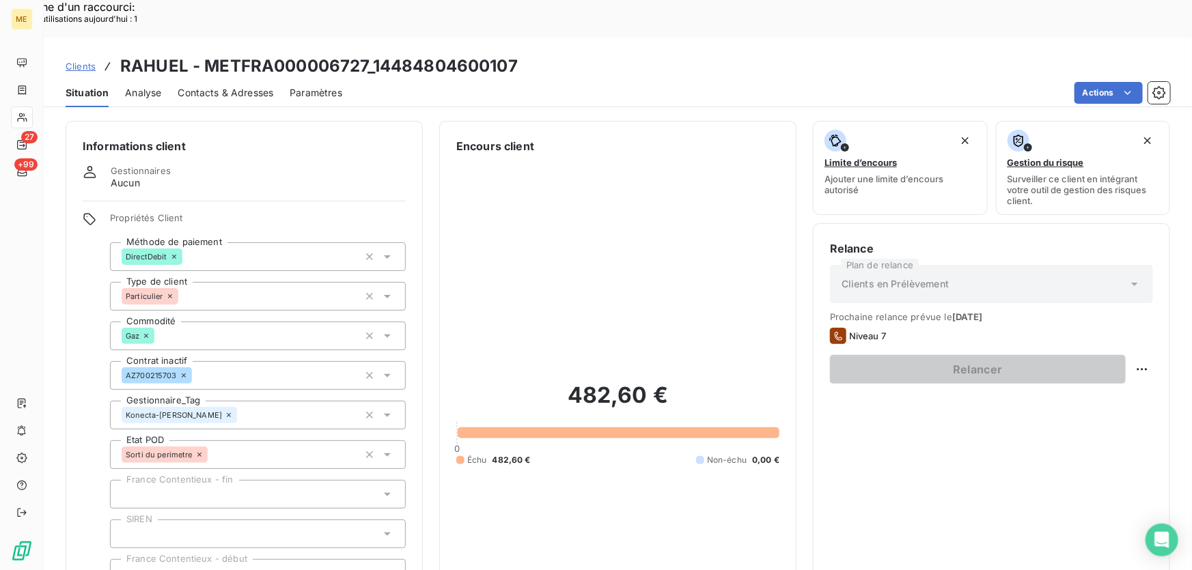
scroll to position [0, 0]
click at [1120, 357] on div "Replanifier cette action" at bounding box center [1077, 361] width 122 height 22
select select "7"
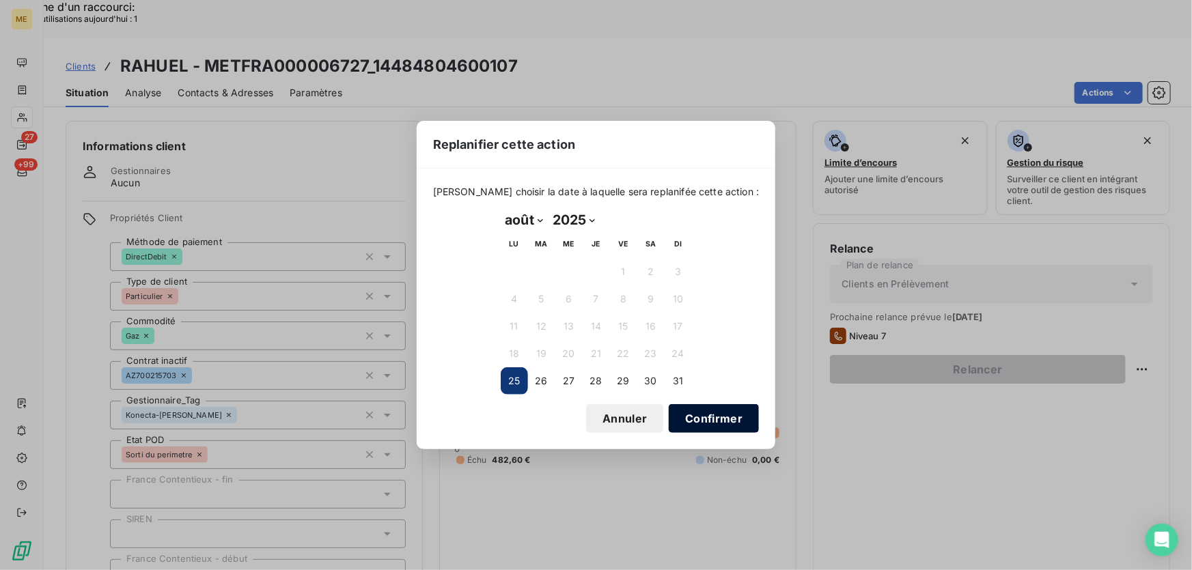
click at [737, 412] on button "Confirmer" at bounding box center [714, 418] width 90 height 29
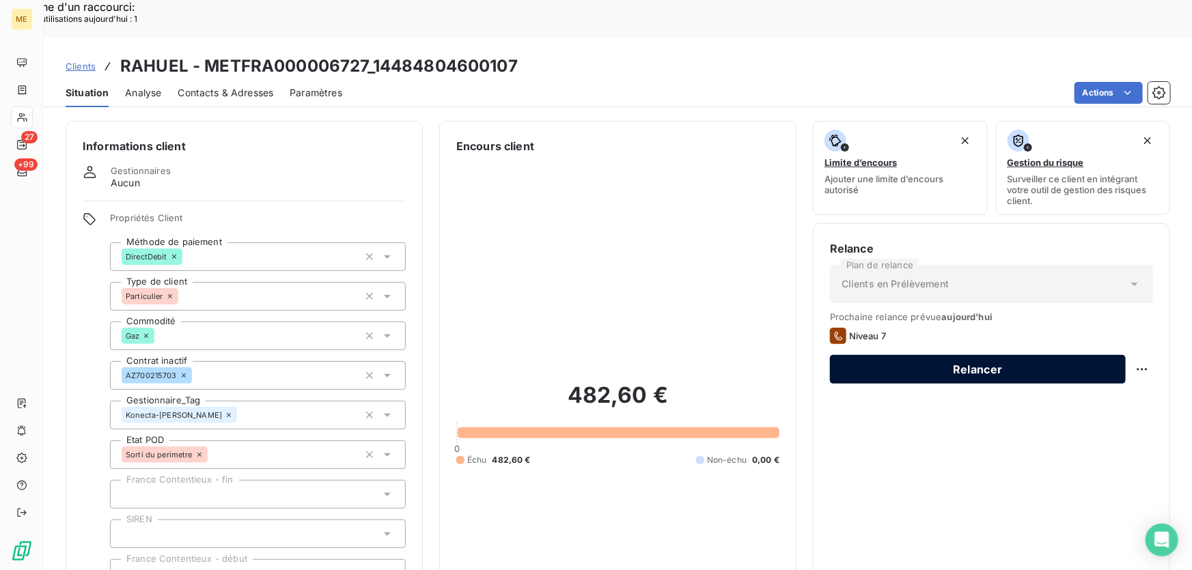
click at [948, 355] on button "Relancer" at bounding box center [978, 369] width 296 height 29
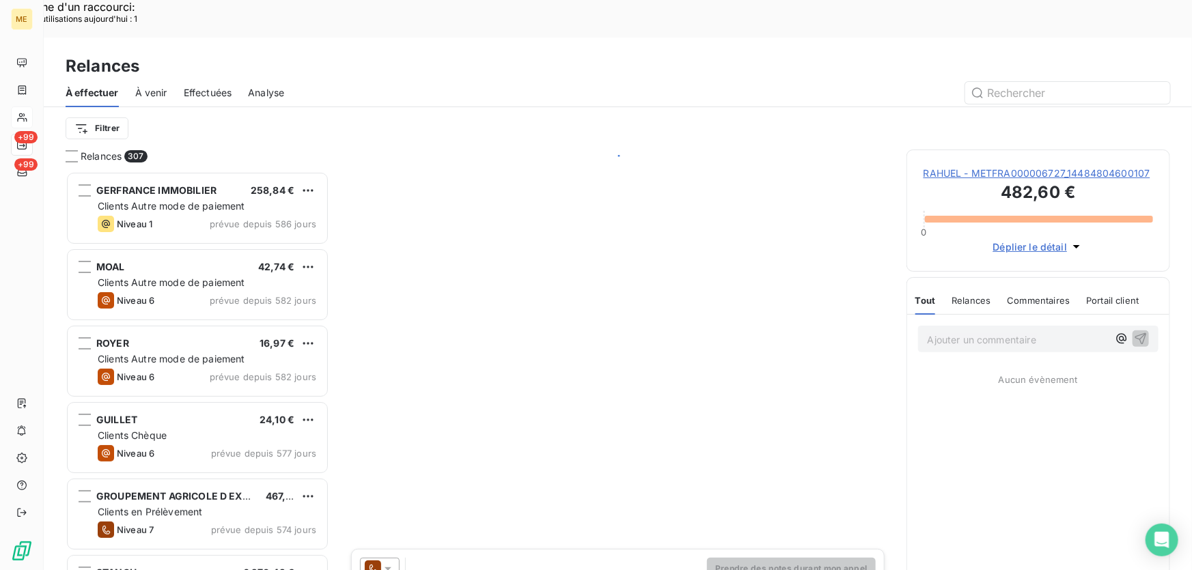
scroll to position [428, 254]
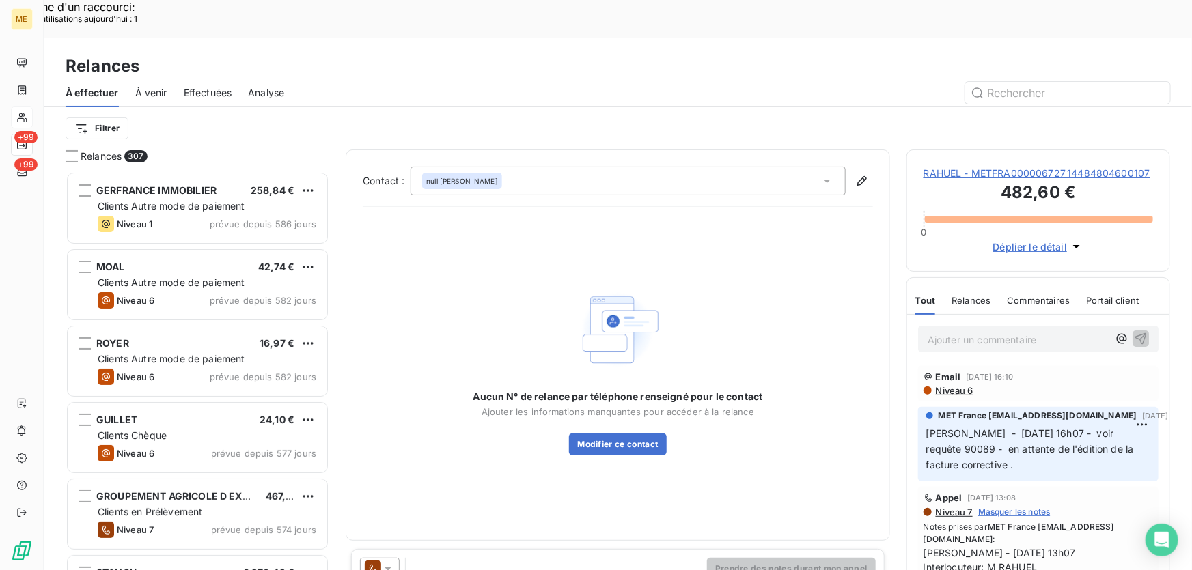
click at [577, 167] on div "null [PERSON_NAME]" at bounding box center [628, 181] width 435 height 29
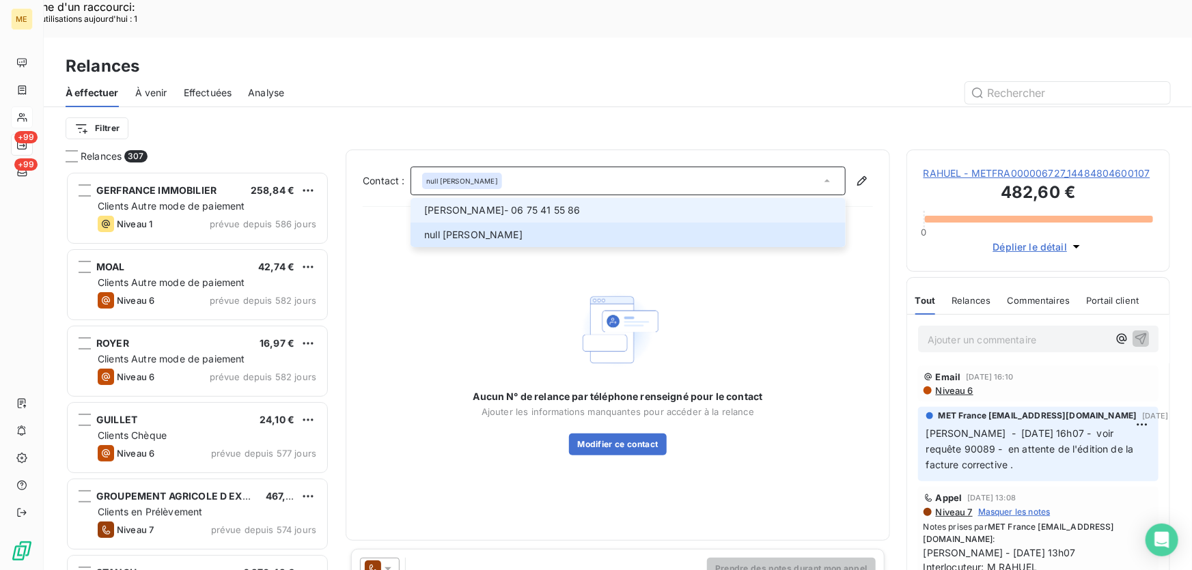
click at [628, 204] on span "[PERSON_NAME] - 06 75 41 55 86" at bounding box center [630, 211] width 413 height 14
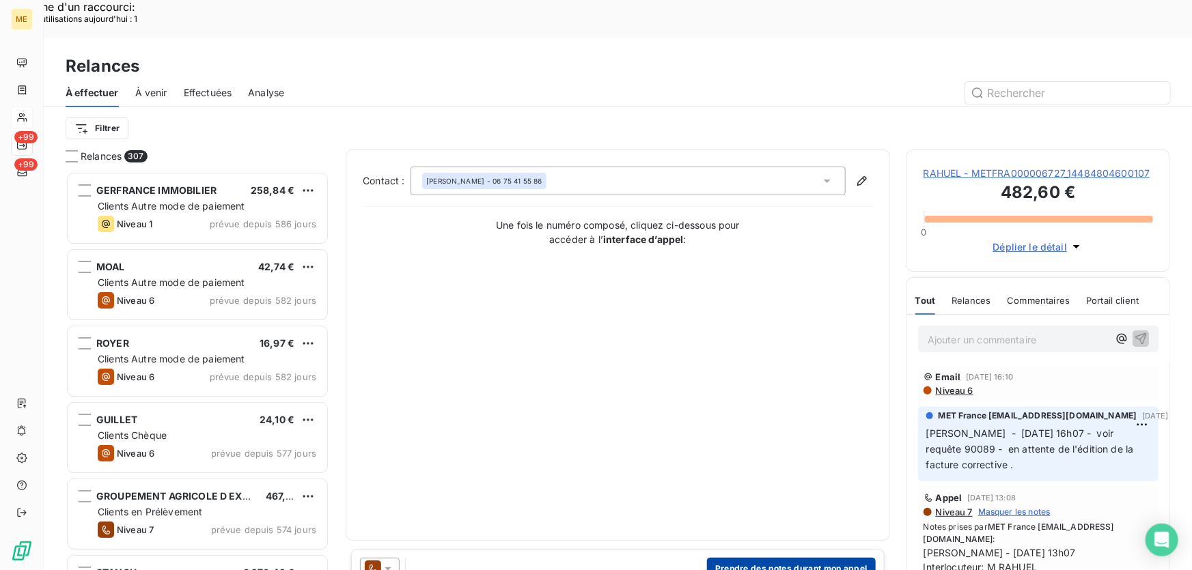
click at [814, 558] on button "Prendre des notes durant mon appel" at bounding box center [791, 569] width 169 height 22
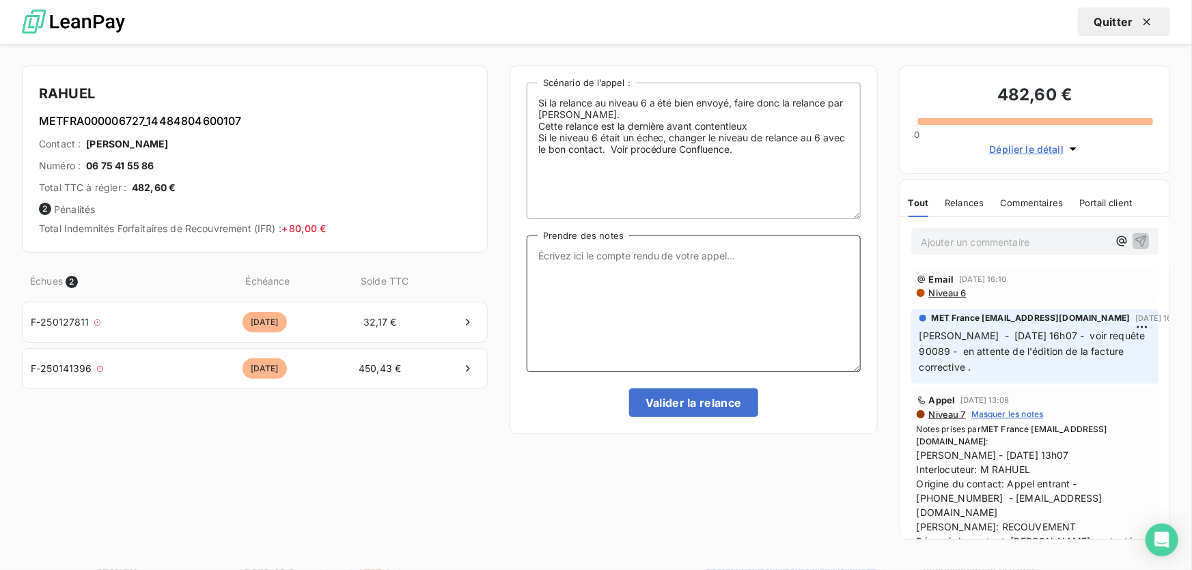
click at [674, 316] on textarea "Prendre des notes" at bounding box center [694, 304] width 334 height 137
paste textarea "Anaïs - [DATE] 15H38 Interlocuteur : M RAHUEL 0675415586 - [EMAIL_ADDRESS][DOMA…"
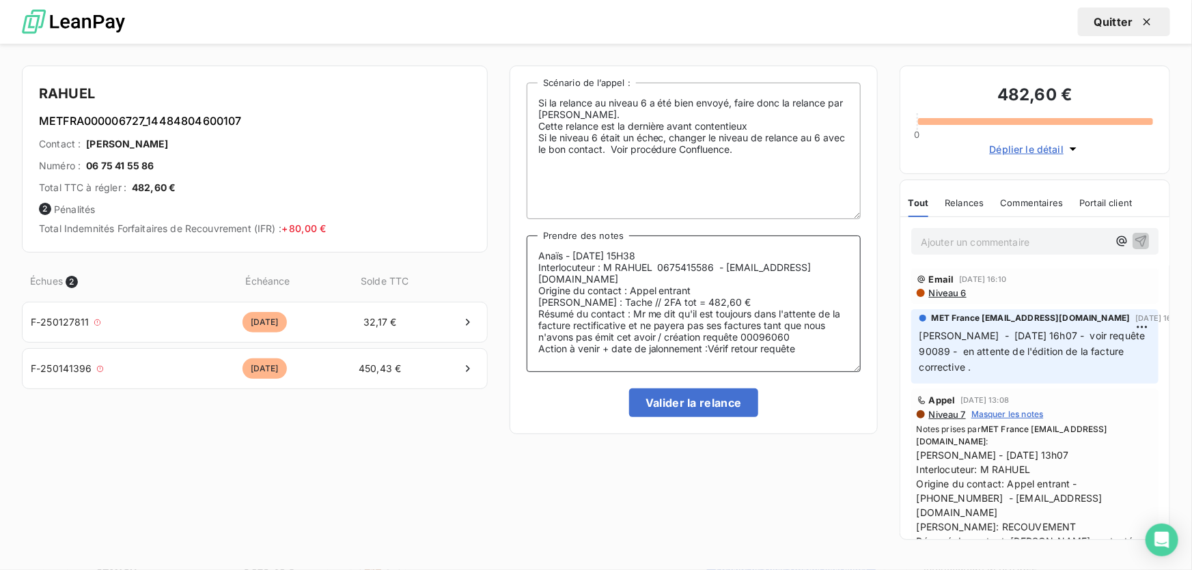
type textarea "Anaïs - [DATE] 15H38 Interlocuteur : M RAHUEL 0675415586 - [EMAIL_ADDRESS][DOMA…"
drag, startPoint x: 684, startPoint y: 385, endPoint x: 684, endPoint y: 402, distance: 16.4
click at [684, 389] on div "Si la relance au niveau 6 a été bien envoyé, faire donc la relance par [PERSON_…" at bounding box center [694, 250] width 334 height 335
click at [689, 405] on button "Valider la relance" at bounding box center [693, 403] width 129 height 29
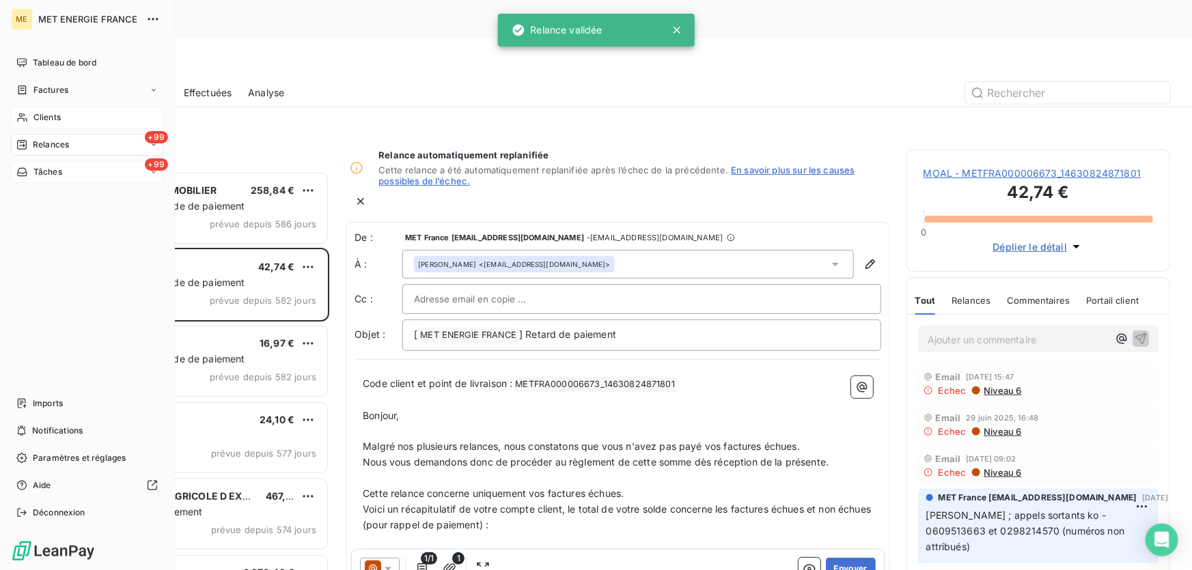
click at [83, 172] on div "+99 Tâches" at bounding box center [87, 172] width 152 height 22
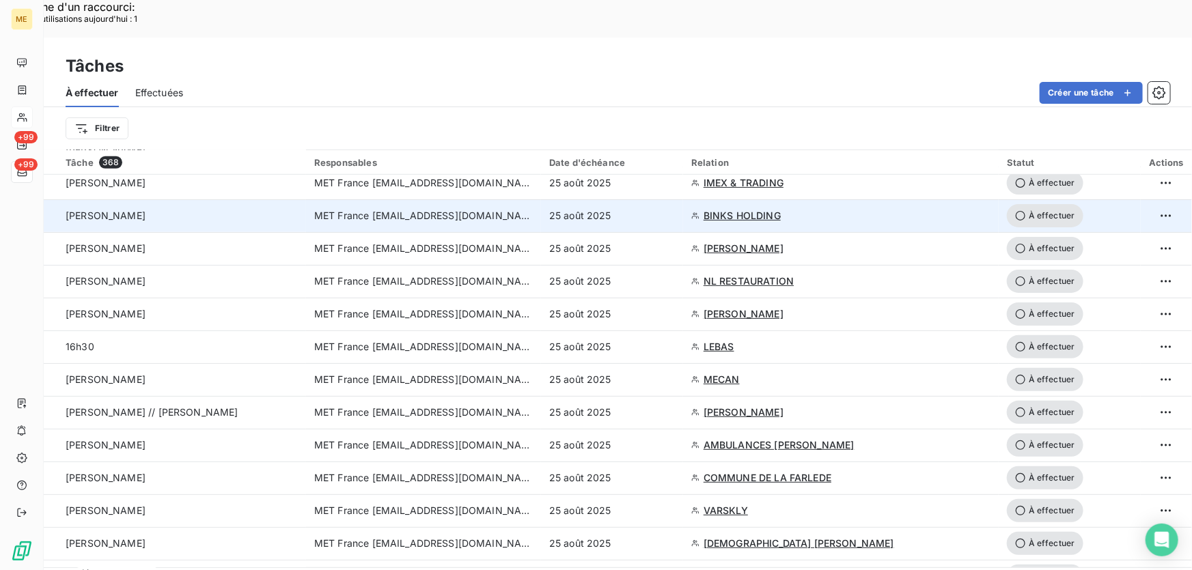
scroll to position [559, 0]
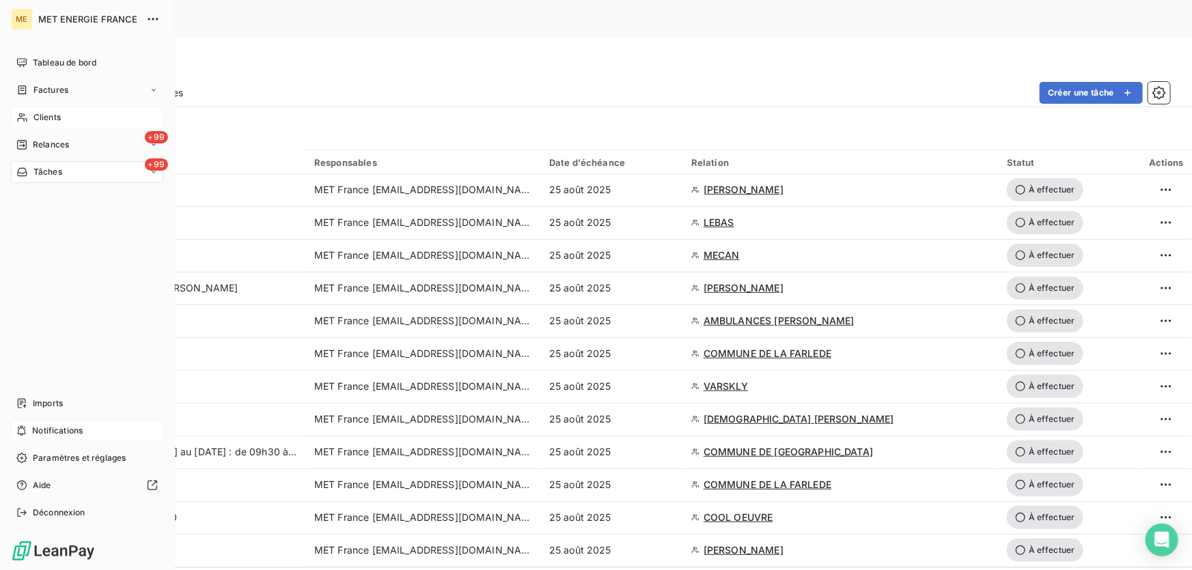
click at [70, 429] on span "Notifications" at bounding box center [57, 431] width 51 height 12
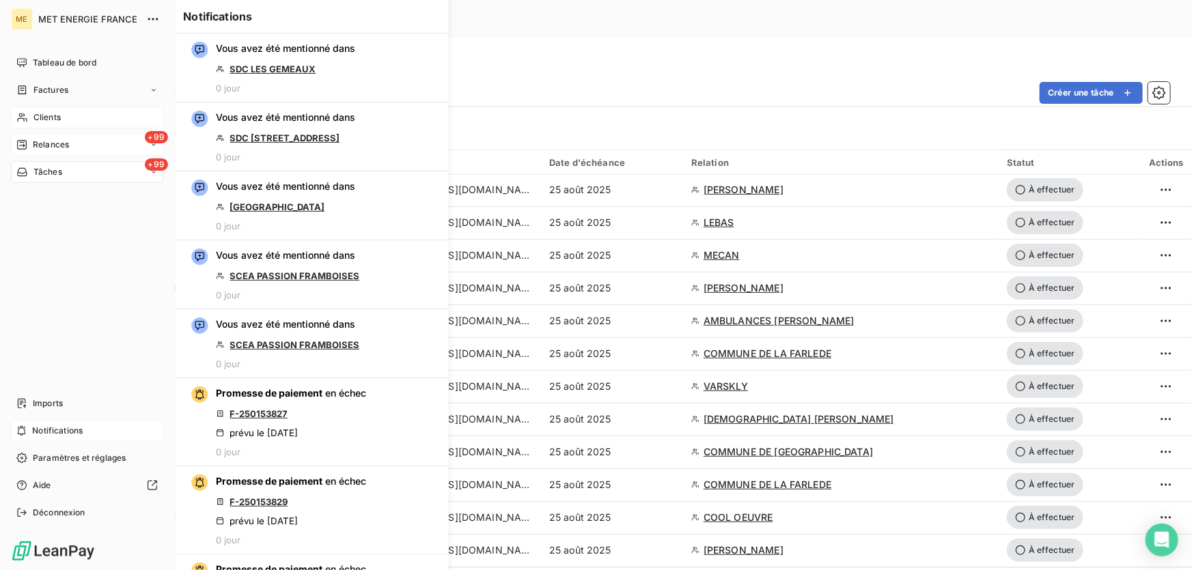
click at [57, 143] on span "Relances" at bounding box center [51, 145] width 36 height 12
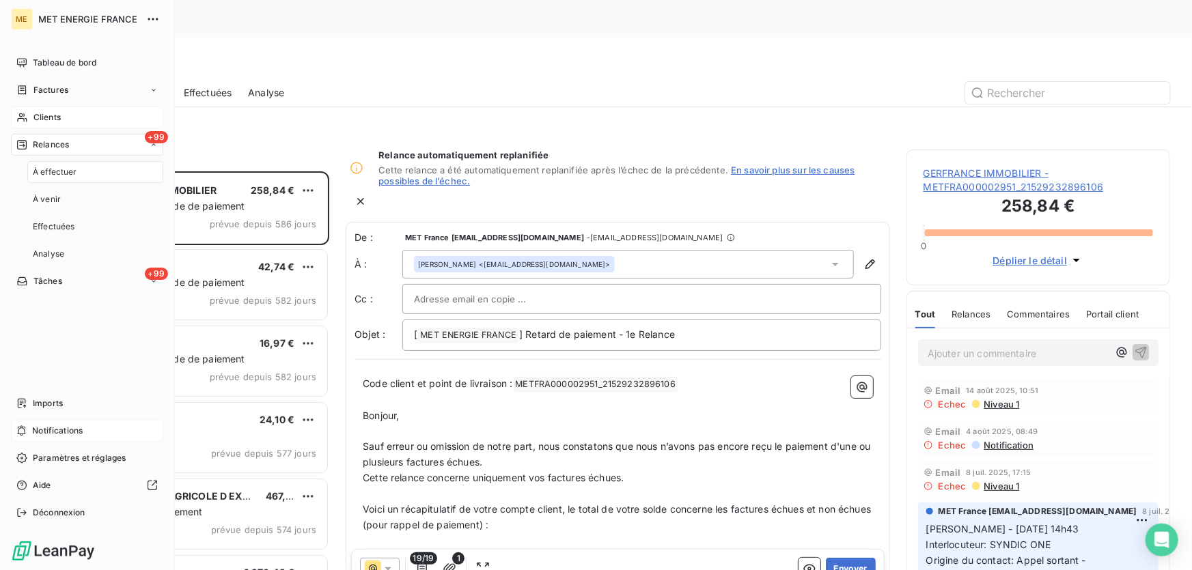
scroll to position [428, 254]
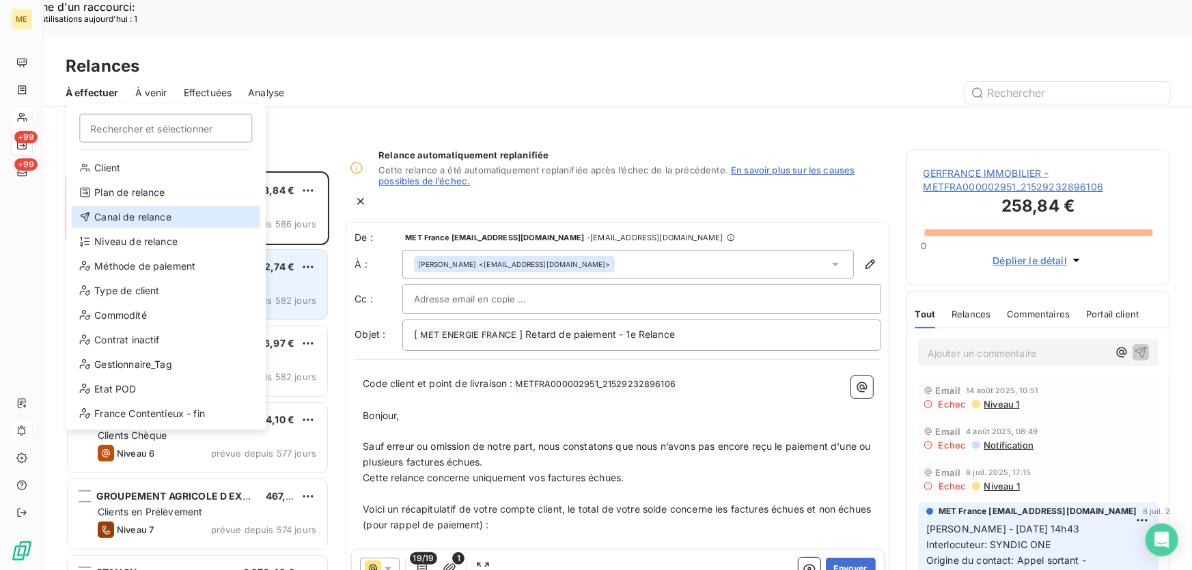
drag, startPoint x: 144, startPoint y: 218, endPoint x: 230, endPoint y: 217, distance: 85.4
click at [145, 218] on div "Canal de relance" at bounding box center [165, 217] width 189 height 22
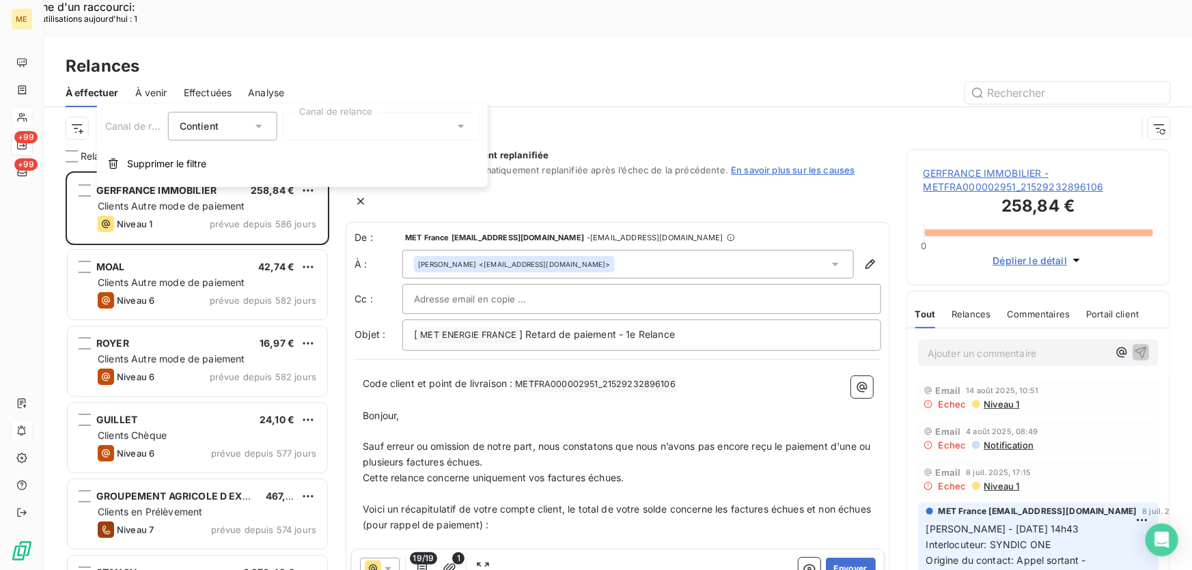
click at [365, 130] on div at bounding box center [381, 126] width 197 height 29
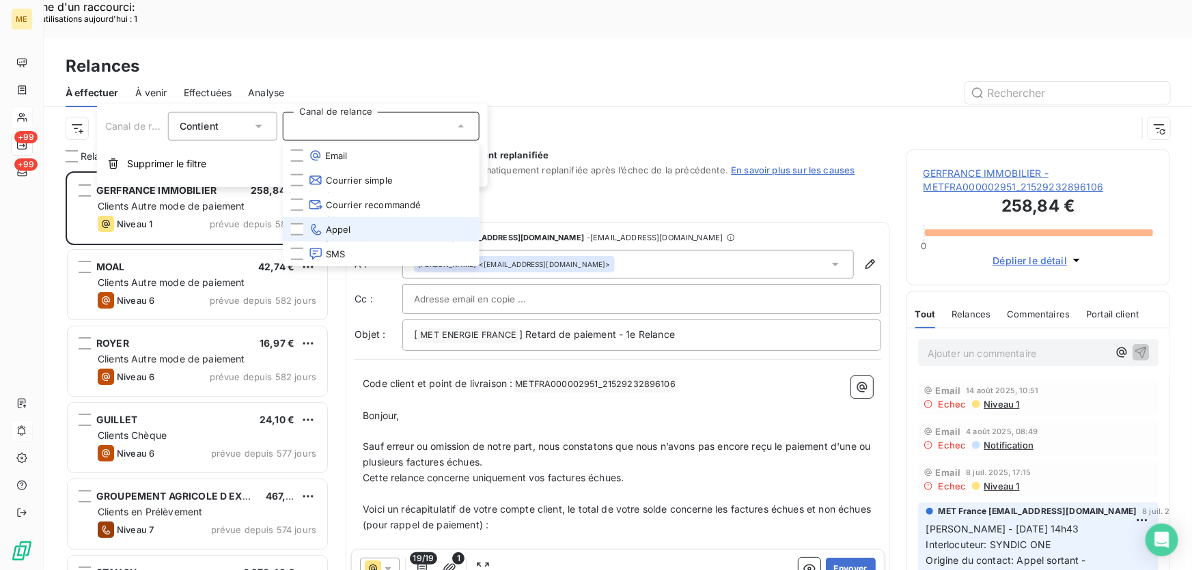
drag, startPoint x: 355, startPoint y: 225, endPoint x: 348, endPoint y: 221, distance: 8.9
click at [355, 225] on li "Appel" at bounding box center [381, 229] width 197 height 25
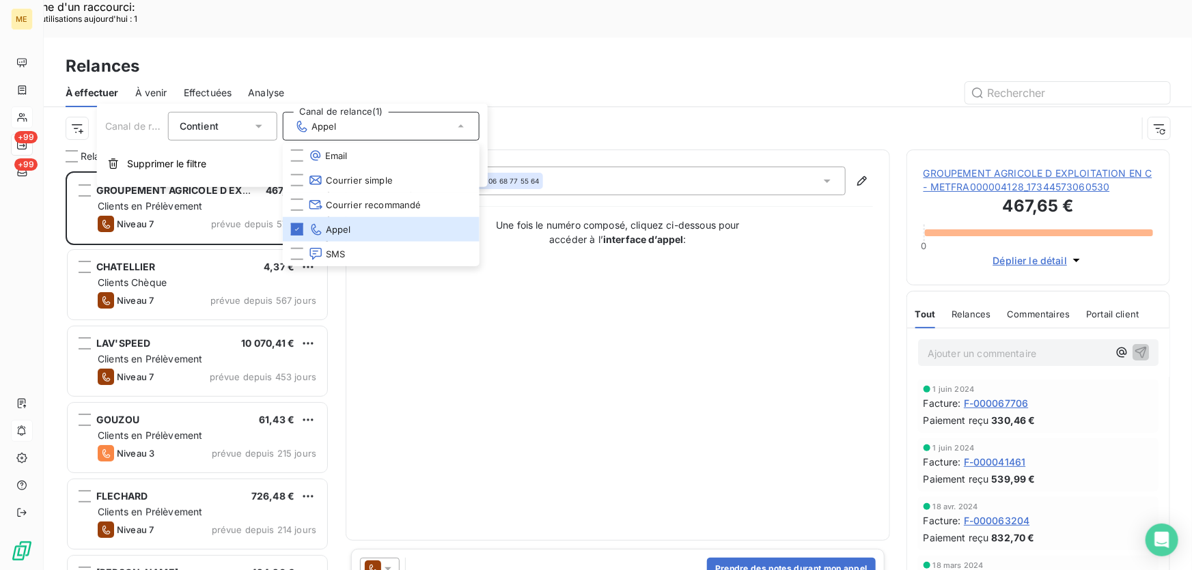
scroll to position [428, 254]
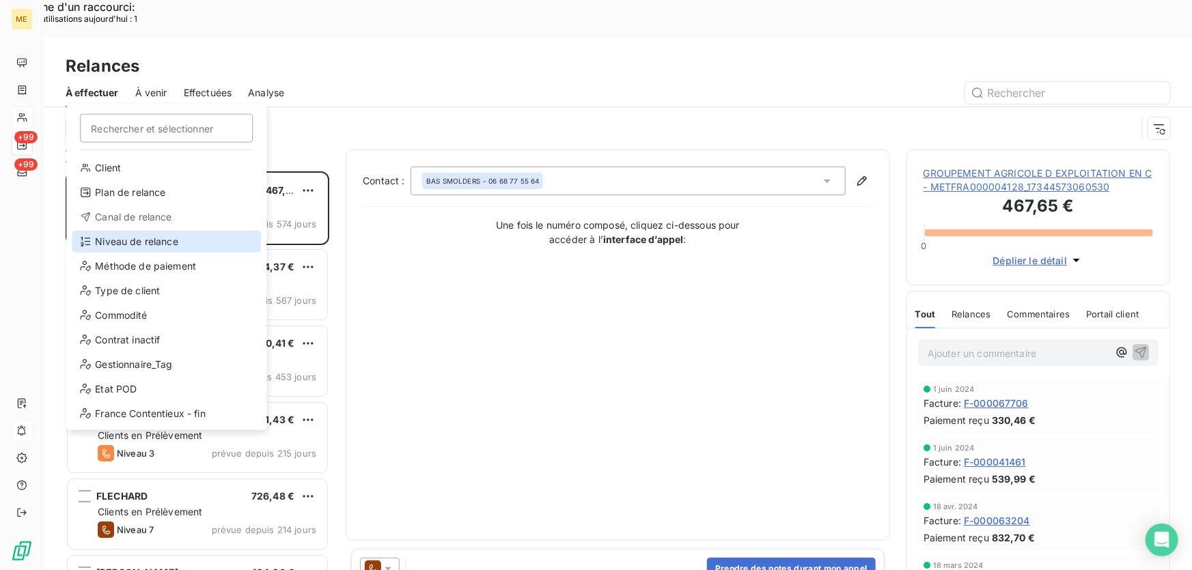
click at [155, 237] on div "Niveau de relance" at bounding box center [166, 242] width 189 height 22
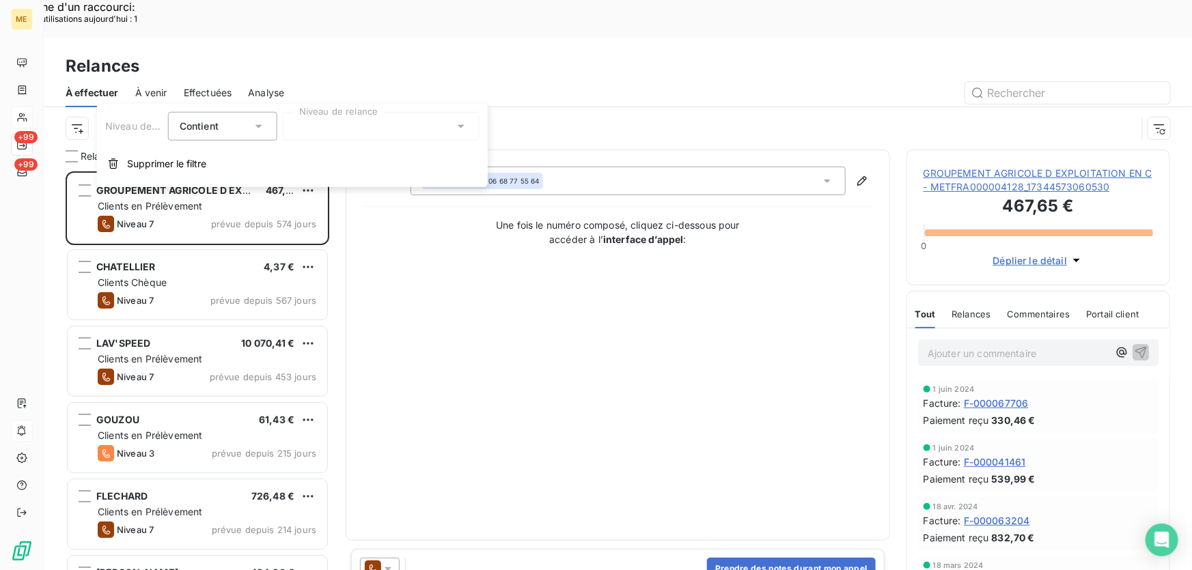
click at [402, 130] on div at bounding box center [381, 126] width 197 height 29
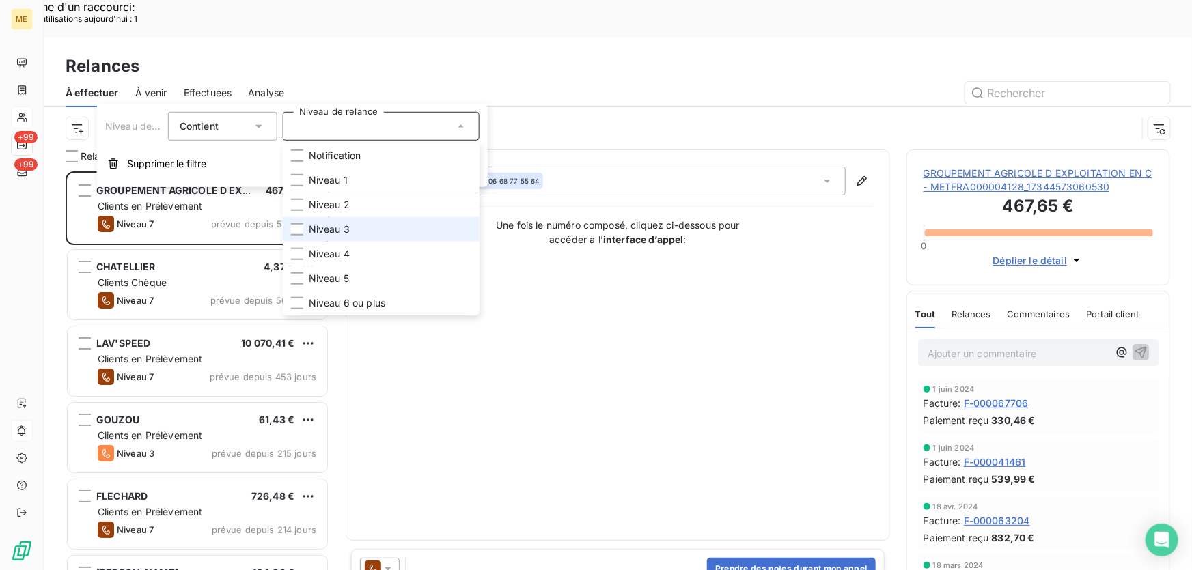
click at [371, 224] on li "Niveau 3" at bounding box center [381, 229] width 197 height 25
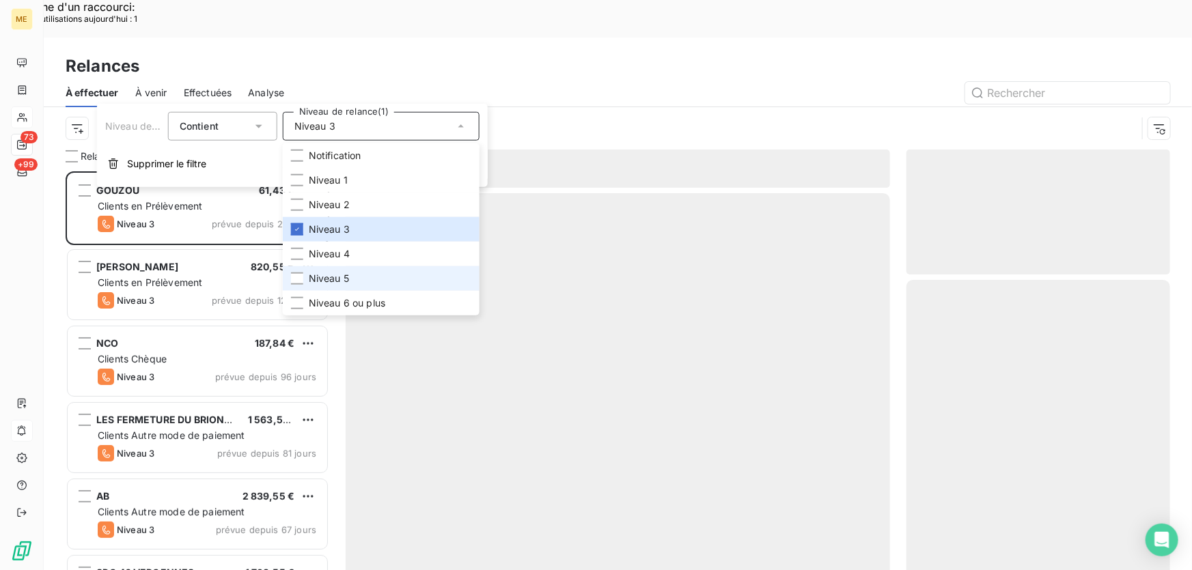
scroll to position [428, 254]
click at [366, 276] on li "Niveau 5" at bounding box center [381, 278] width 197 height 25
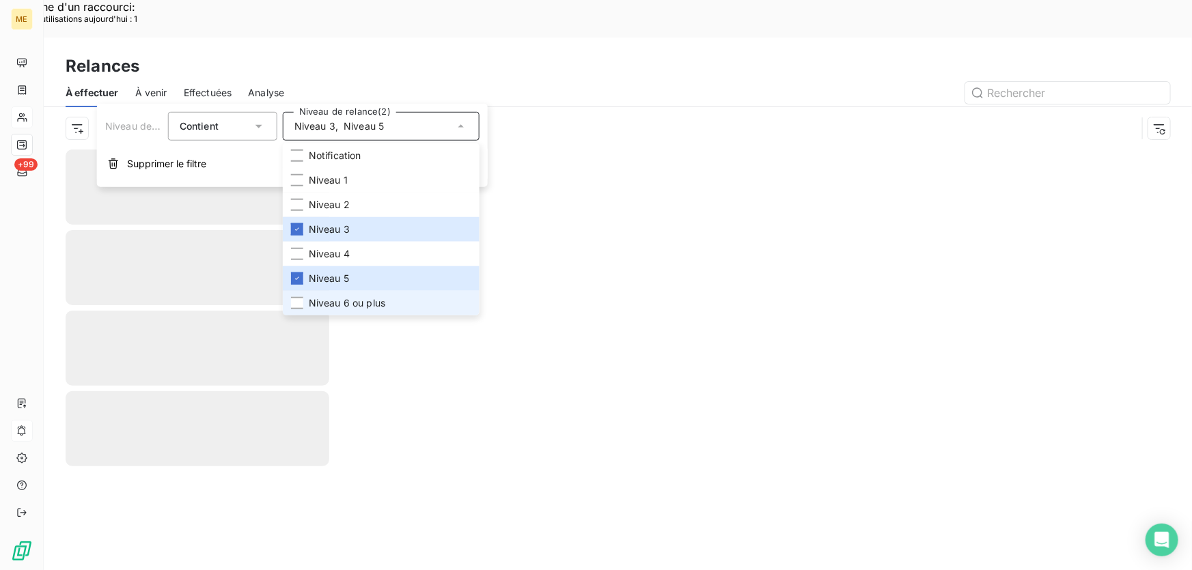
click at [368, 306] on span "Niveau 6 ou plus" at bounding box center [347, 304] width 77 height 14
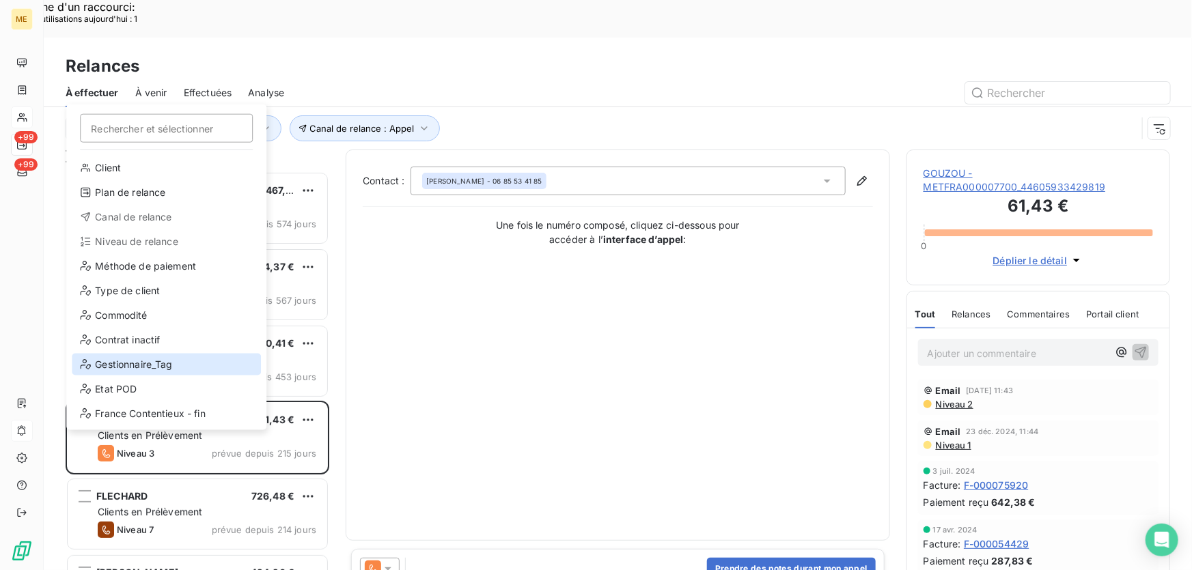
click at [137, 365] on div "Gestionnaire_Tag" at bounding box center [166, 365] width 189 height 22
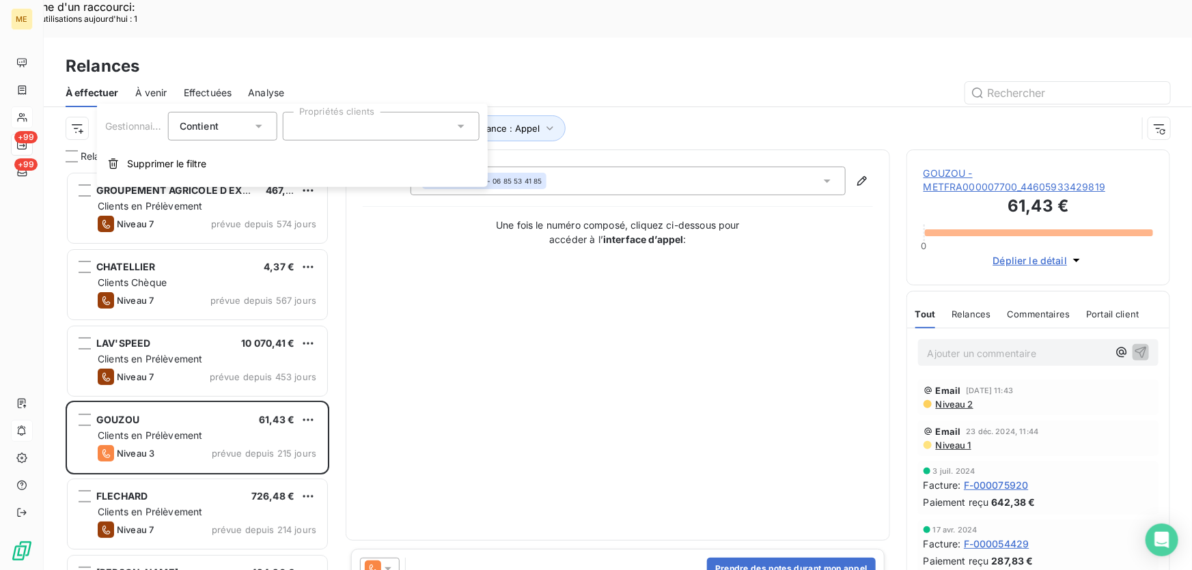
click at [421, 123] on div at bounding box center [381, 126] width 197 height 29
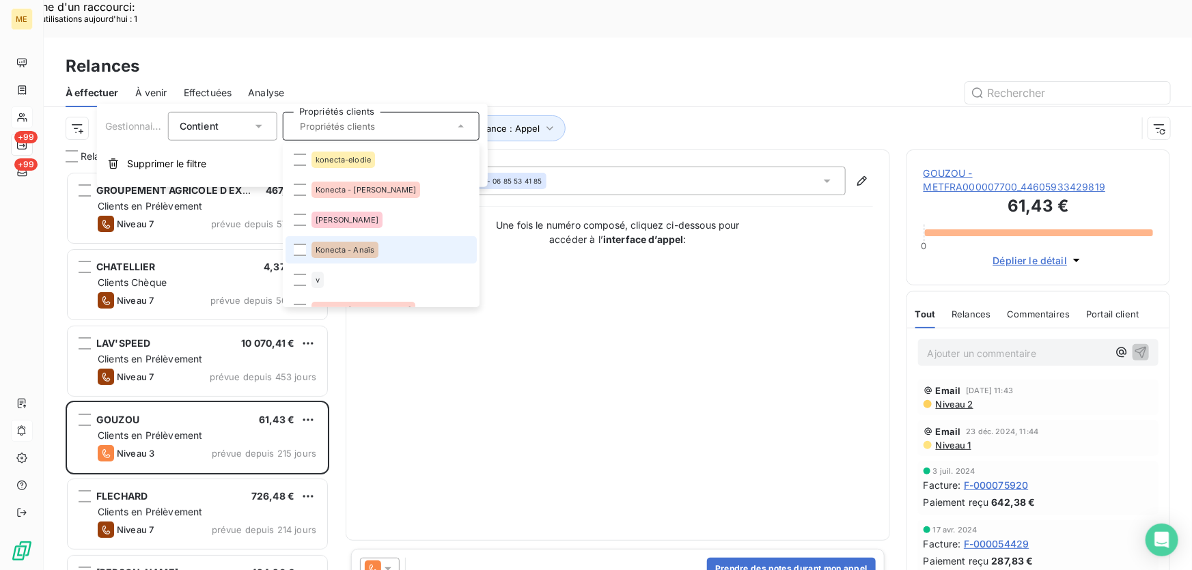
click at [385, 242] on li "Konecta - Anaïs" at bounding box center [381, 249] width 191 height 27
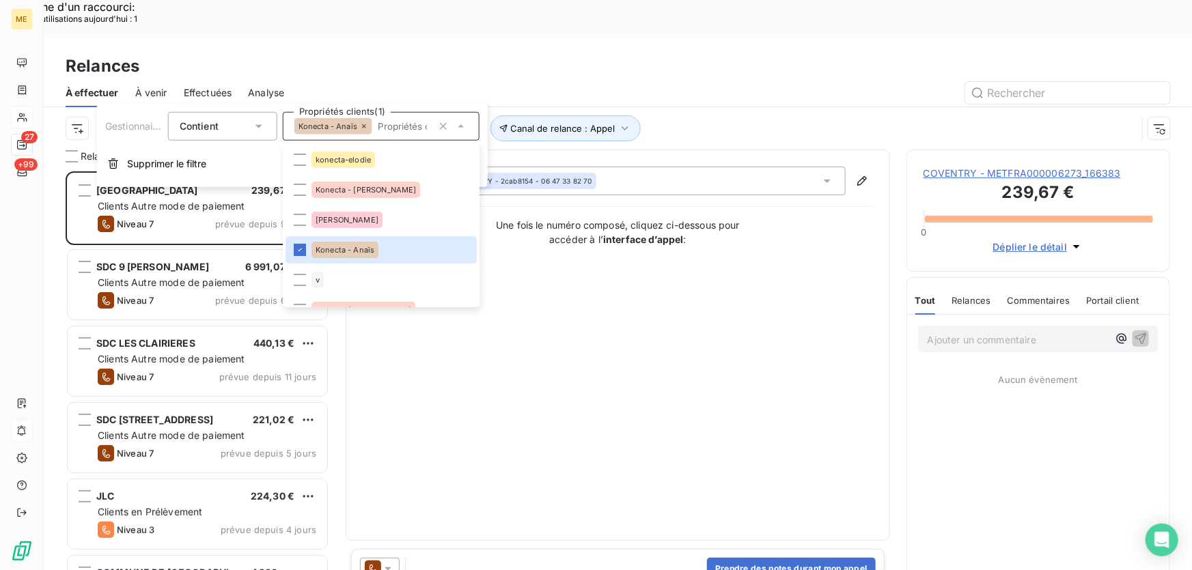
click at [712, 115] on div "Canal de relance : Appel Niveau de relance : Niveau 3 , ... Gestionnaire_Tag : …" at bounding box center [601, 128] width 1071 height 26
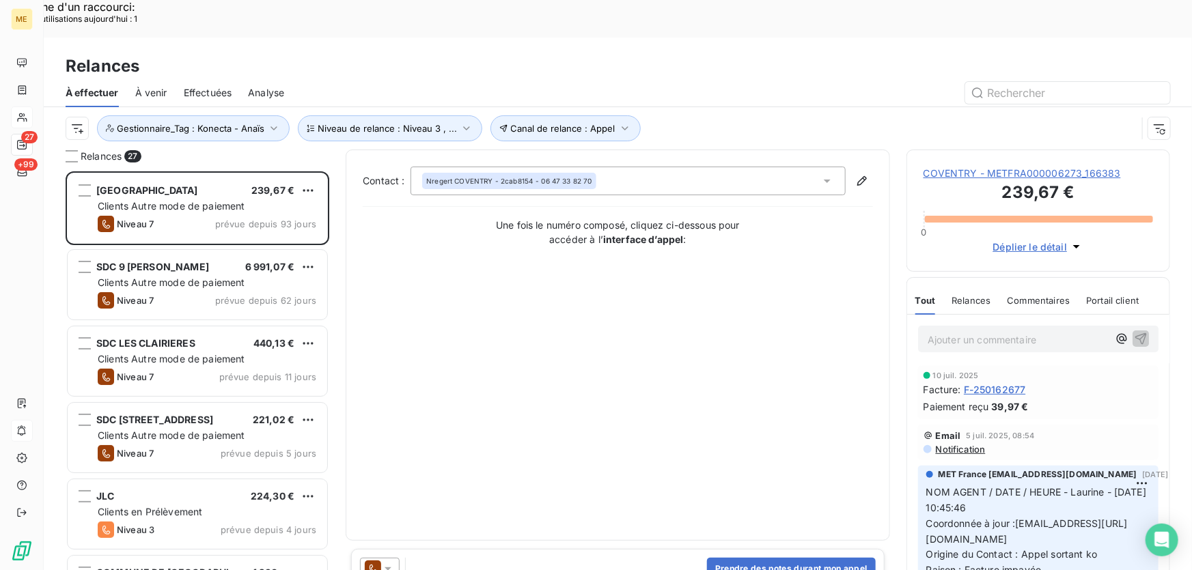
click at [946, 167] on span "COVENTRY - METFRA000006273_166383" at bounding box center [1039, 174] width 230 height 14
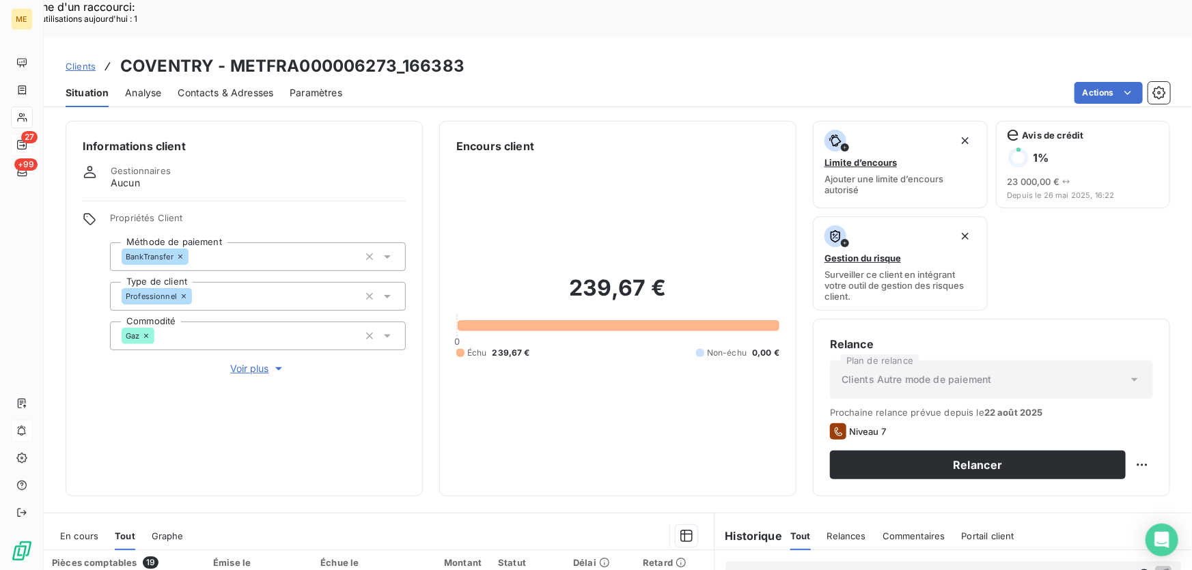
click at [247, 362] on span "Voir plus" at bounding box center [258, 369] width 55 height 14
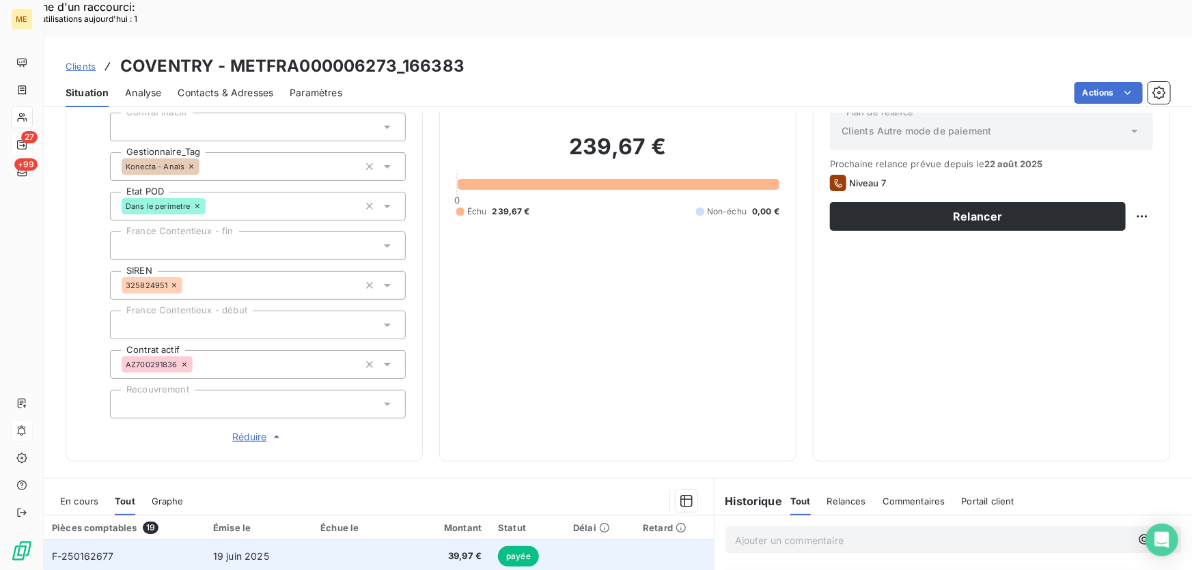
scroll to position [310, 0]
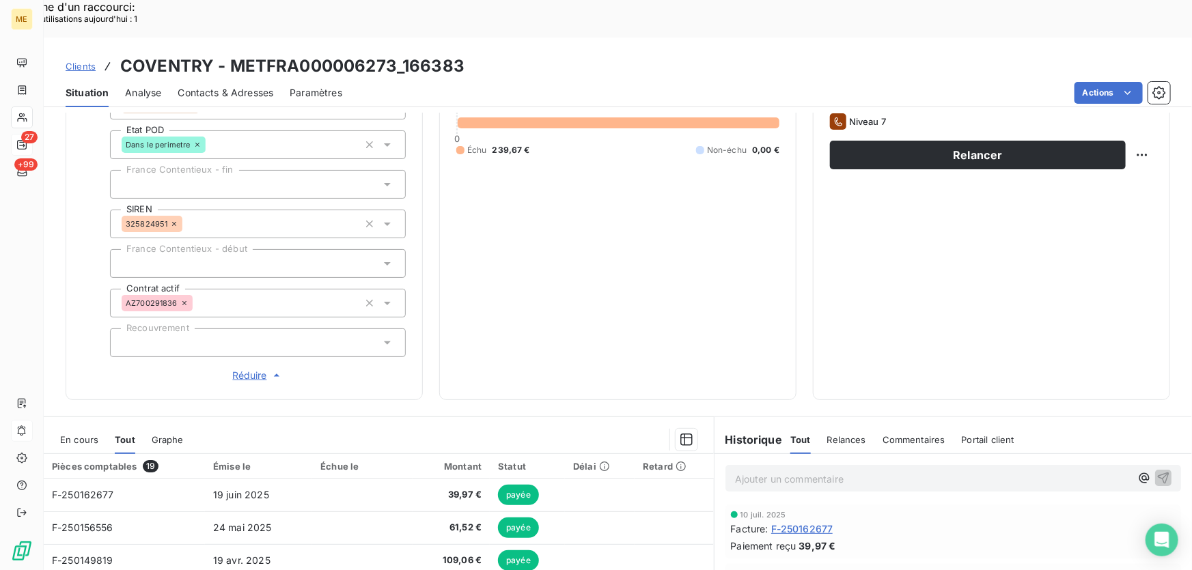
click at [74, 435] on span "En cours" at bounding box center [79, 440] width 38 height 11
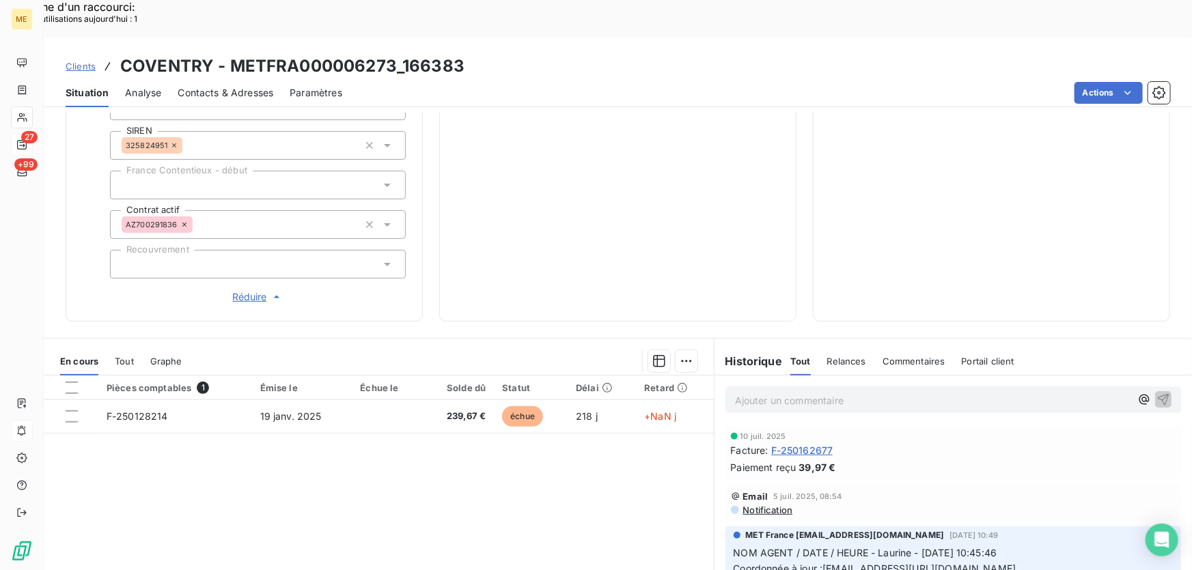
scroll to position [450, 0]
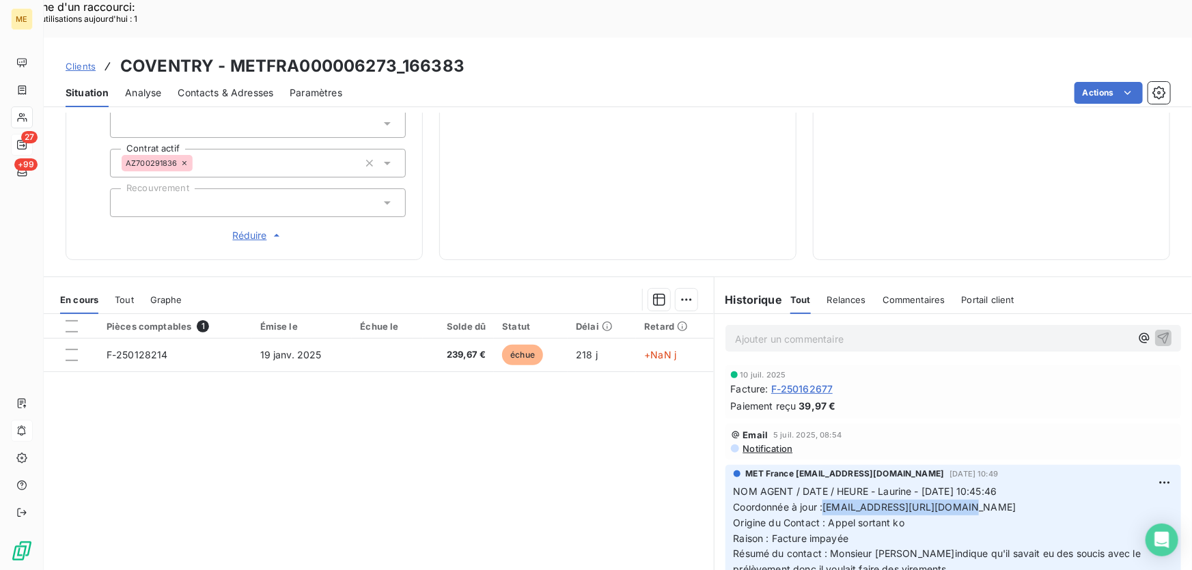
drag, startPoint x: 820, startPoint y: 462, endPoint x: 957, endPoint y: 464, distance: 136.7
click at [957, 501] on span "Coordonnée à jour :[EMAIL_ADDRESS][URL][DOMAIN_NAME]" at bounding box center [875, 507] width 283 height 12
drag, startPoint x: 961, startPoint y: 459, endPoint x: 1018, endPoint y: 461, distance: 56.7
click at [1017, 501] on span "Coordonnée à jour :[EMAIL_ADDRESS][URL][DOMAIN_NAME]" at bounding box center [875, 507] width 283 height 12
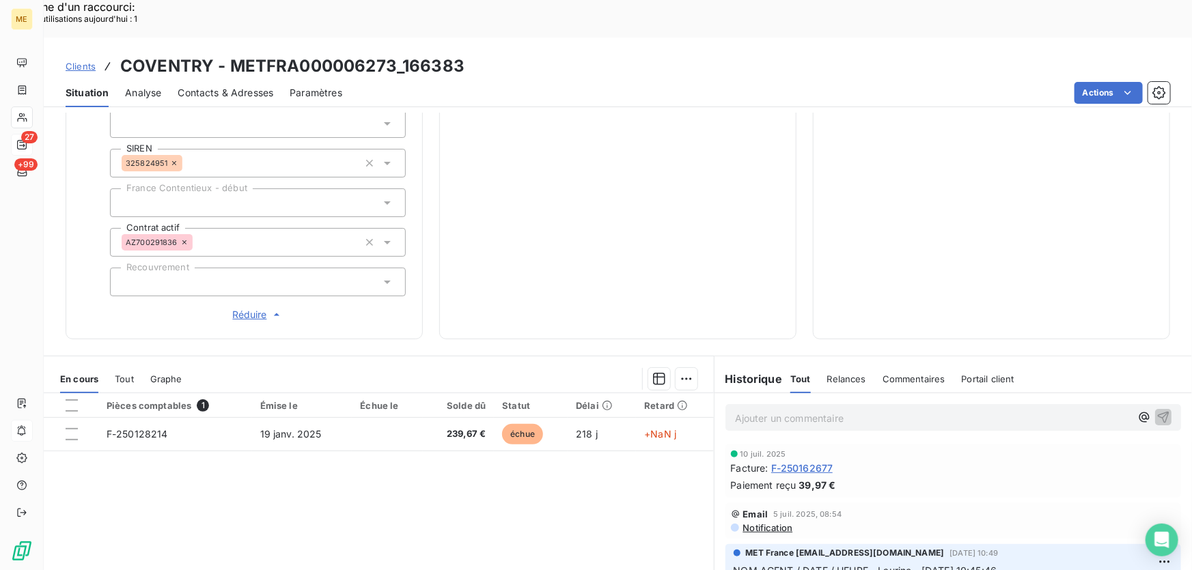
scroll to position [372, 0]
drag, startPoint x: 460, startPoint y: 28, endPoint x: 404, endPoint y: 23, distance: 56.2
click at [404, 54] on h3 "COVENTRY - METFRA000006273_166383" at bounding box center [292, 66] width 344 height 25
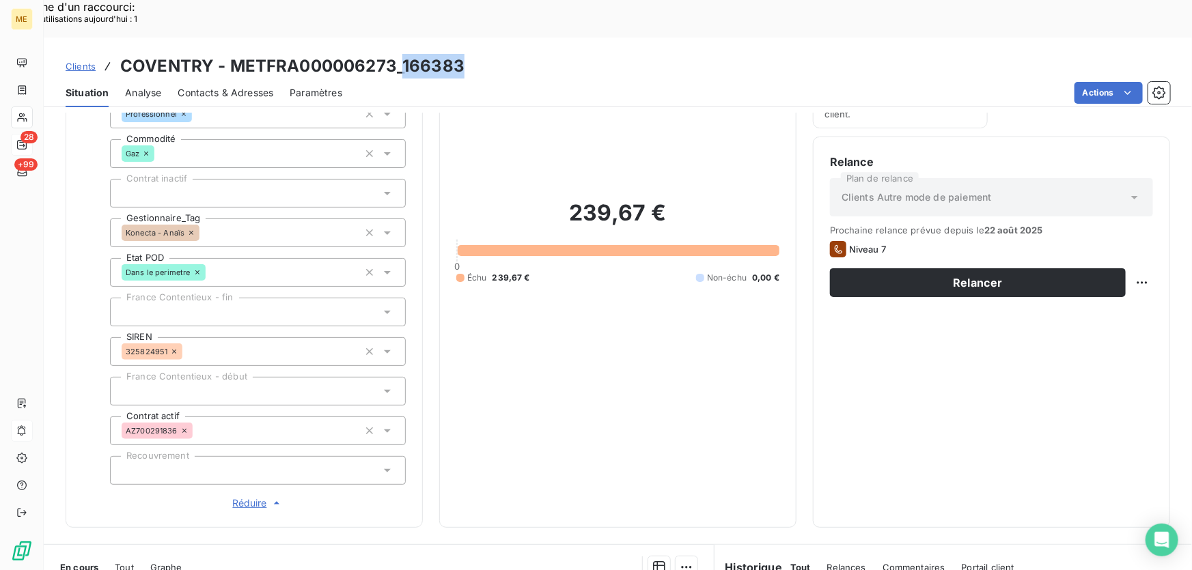
scroll to position [124, 0]
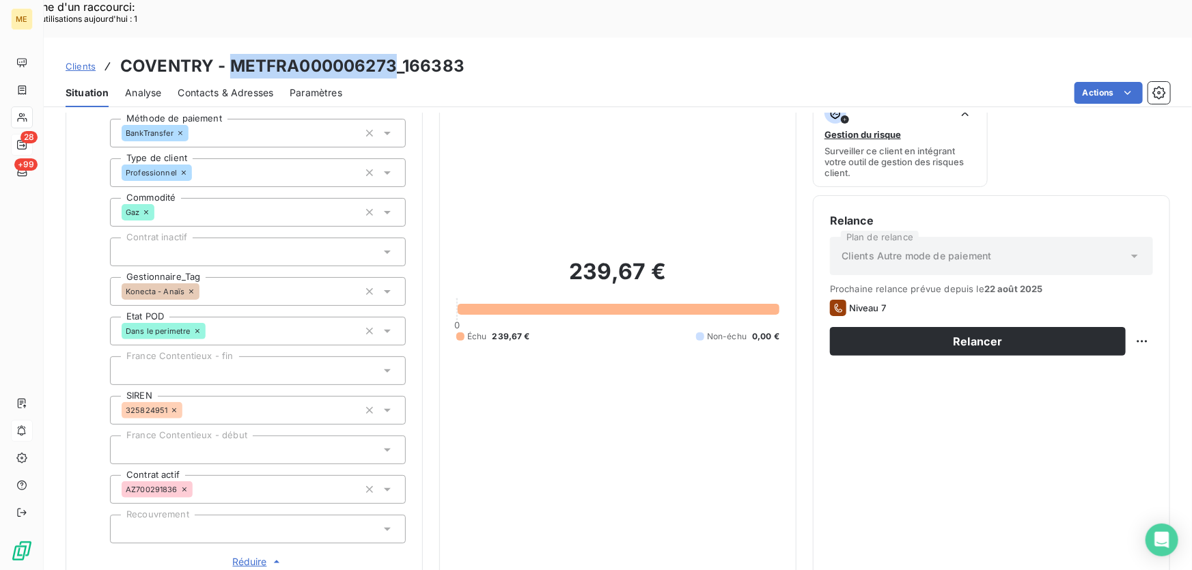
drag, startPoint x: 391, startPoint y: 28, endPoint x: 227, endPoint y: 23, distance: 164.0
click at [227, 54] on h3 "COVENTRY - METFRA000006273_166383" at bounding box center [292, 66] width 344 height 25
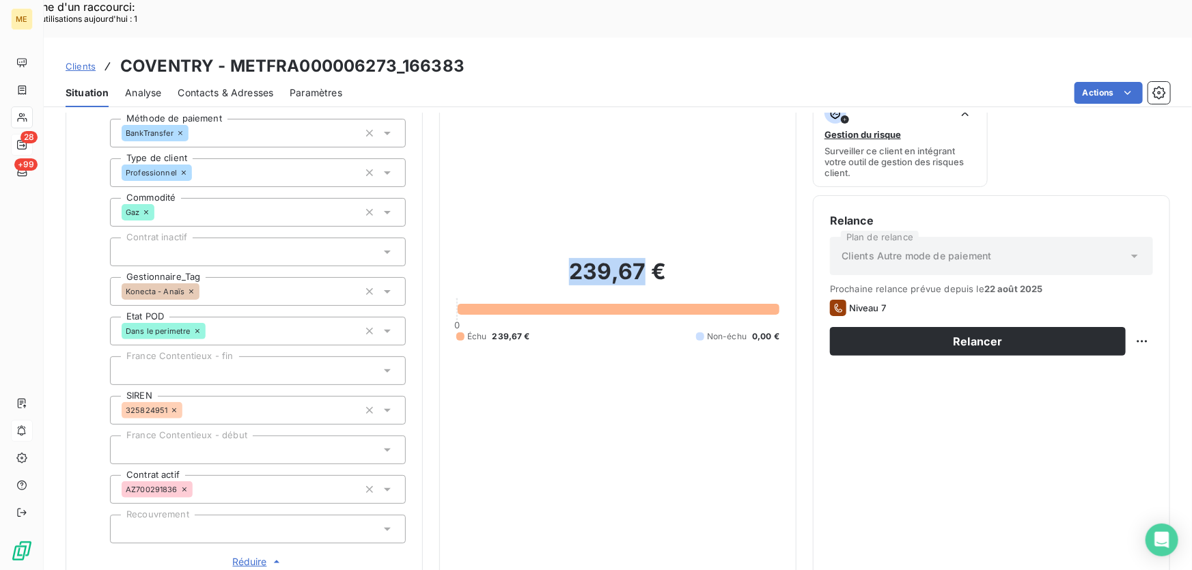
drag, startPoint x: 642, startPoint y: 231, endPoint x: 552, endPoint y: 237, distance: 89.7
click at [552, 258] on h2 "239,67 €" at bounding box center [617, 278] width 323 height 41
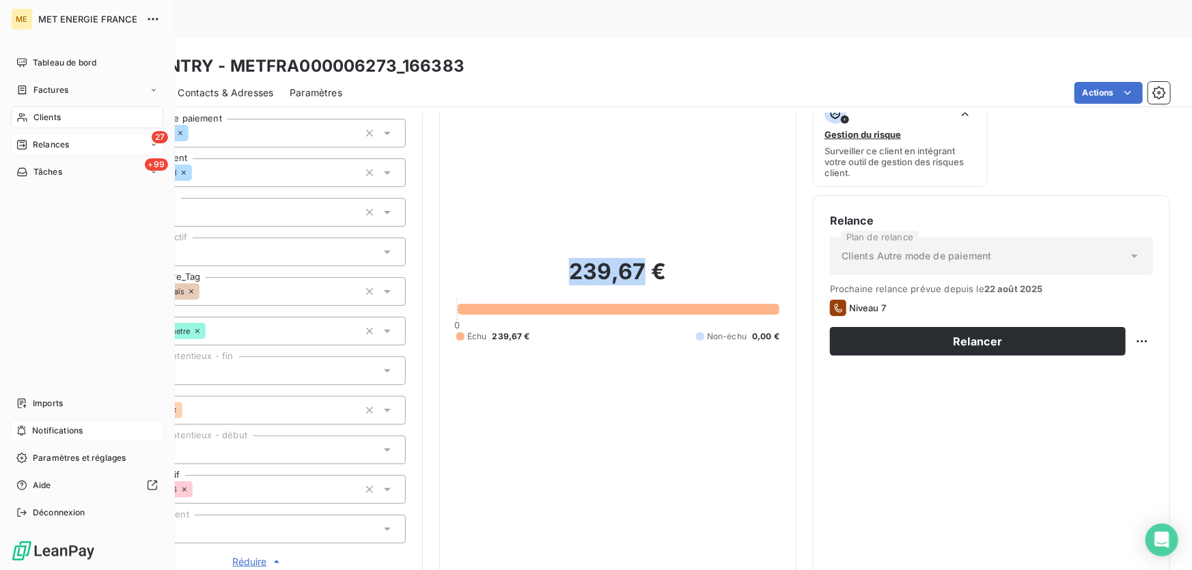
click at [46, 116] on span "Clients" at bounding box center [46, 117] width 27 height 12
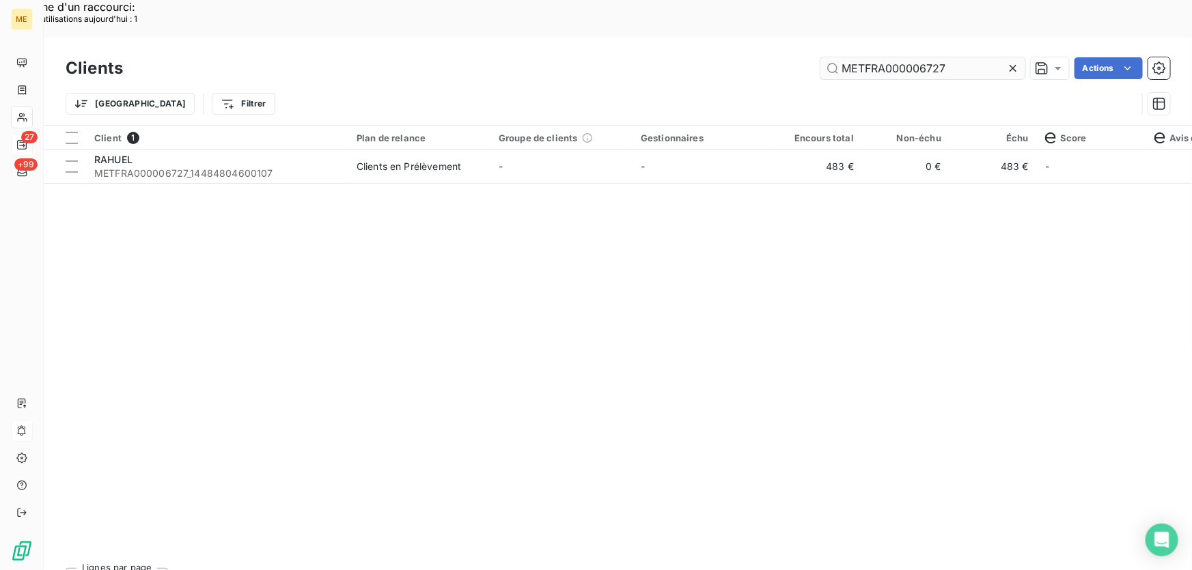
click at [895, 57] on input "METFRA000006727" at bounding box center [923, 68] width 205 height 22
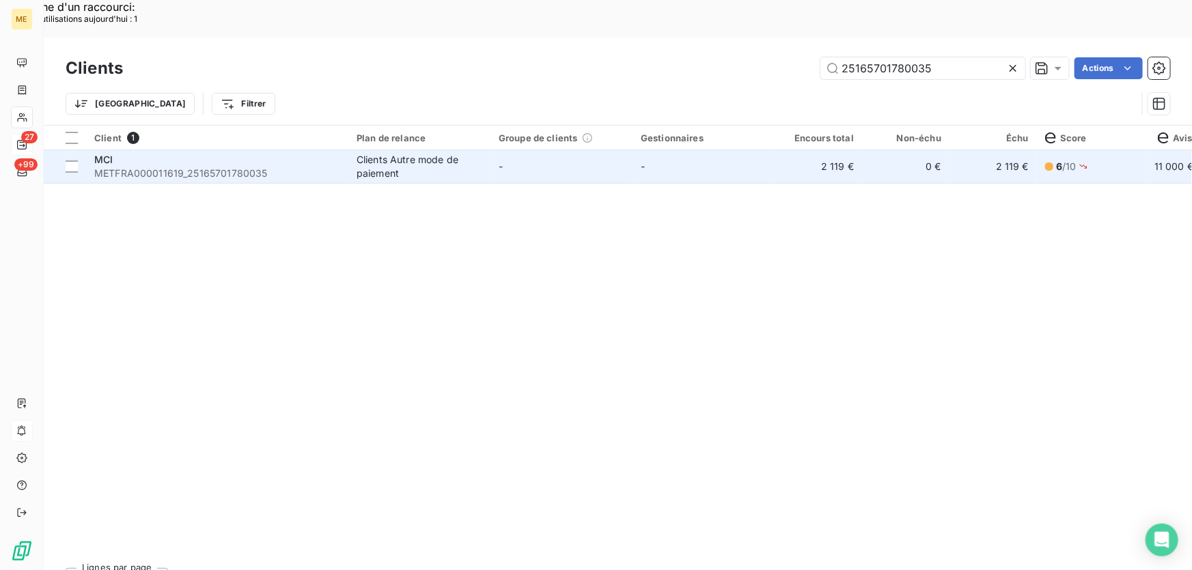
type input "25165701780035"
click at [526, 150] on td "-" at bounding box center [562, 166] width 142 height 33
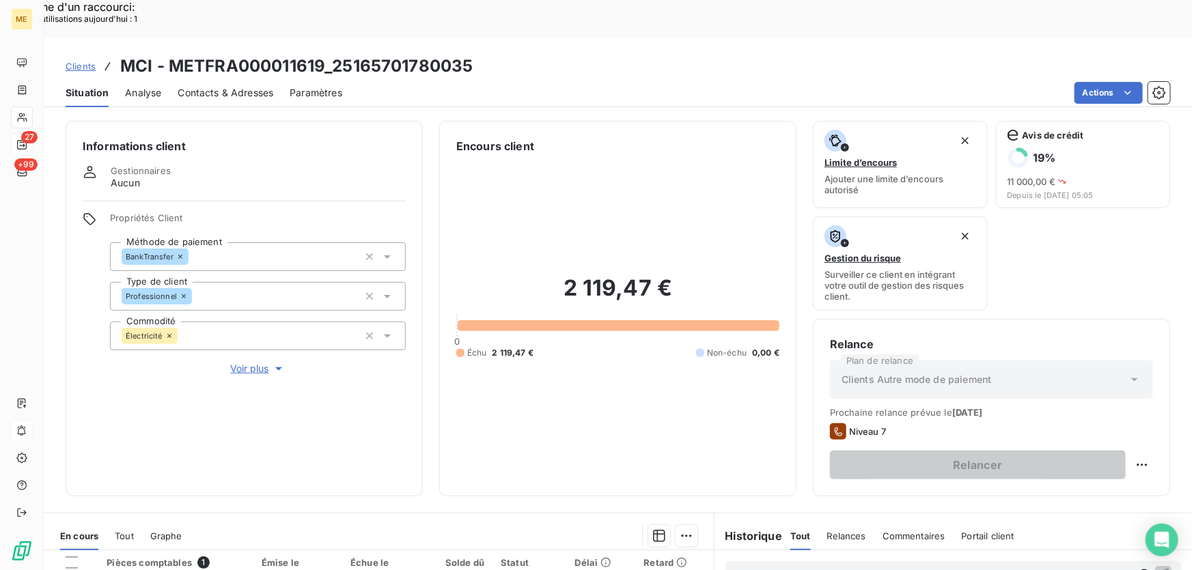
click at [253, 362] on span "Voir plus" at bounding box center [258, 369] width 55 height 14
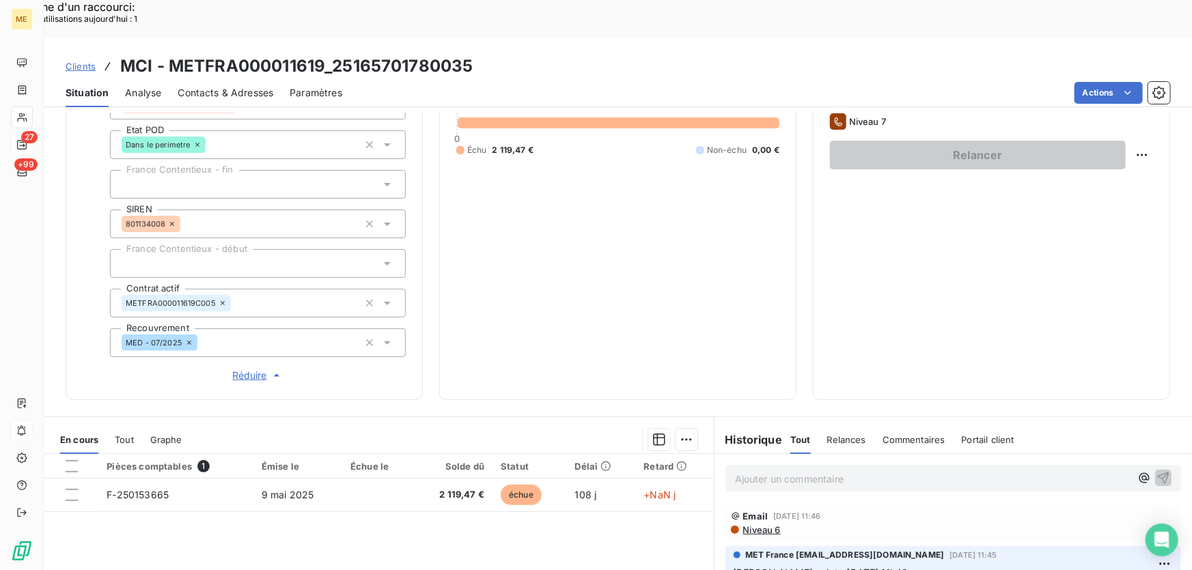
scroll to position [61, 0]
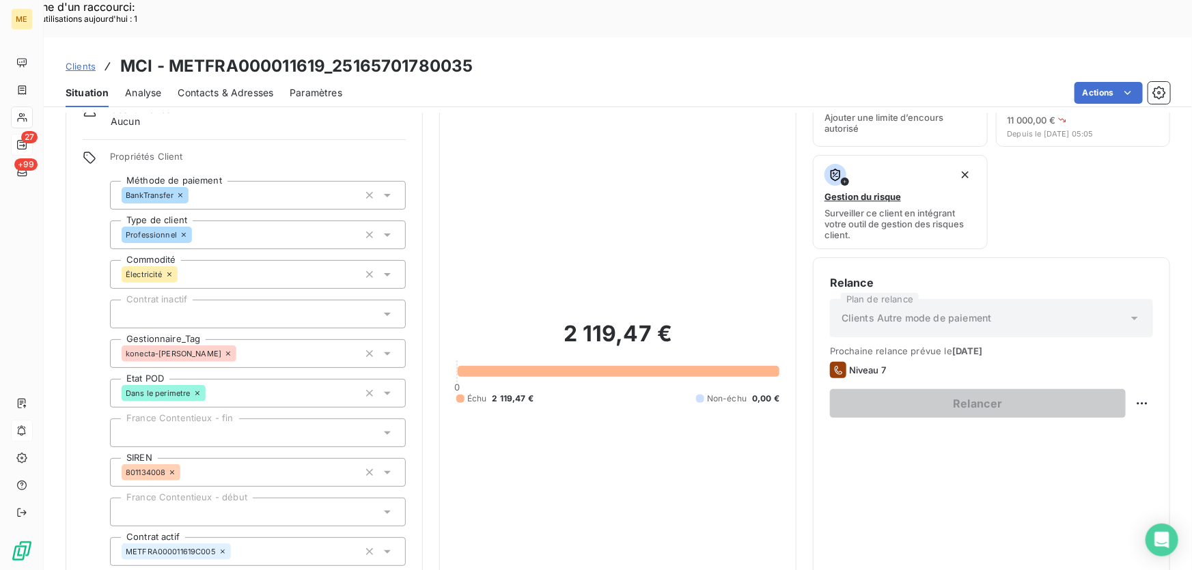
click at [703, 139] on div "2 119,47 € 0 Échu 2 119,47 € Non-échu 0,00 €" at bounding box center [617, 362] width 323 height 539
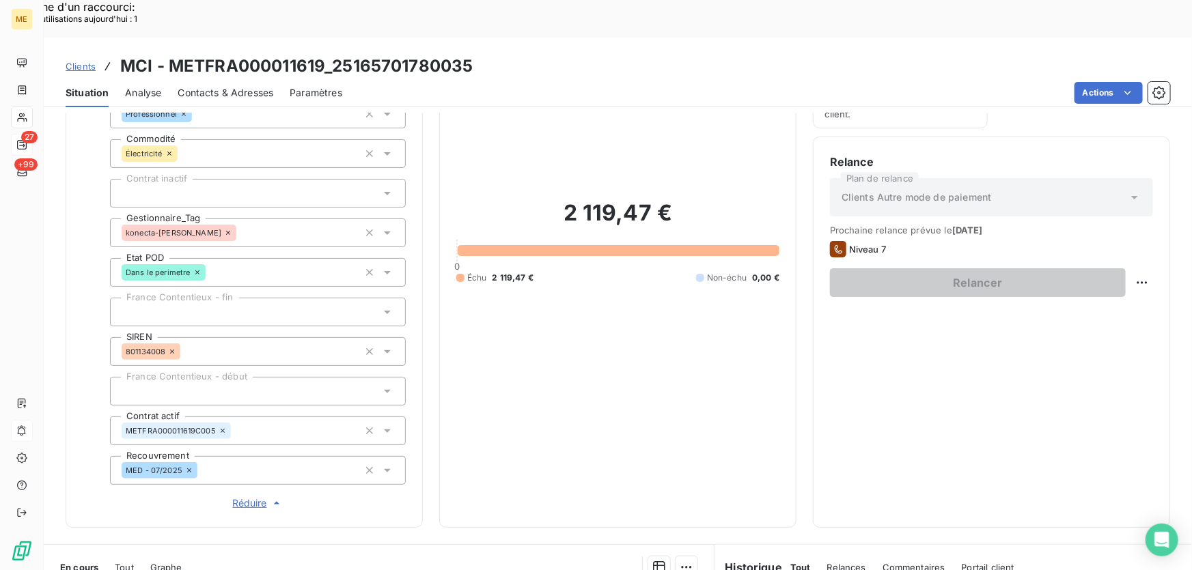
scroll to position [0, 0]
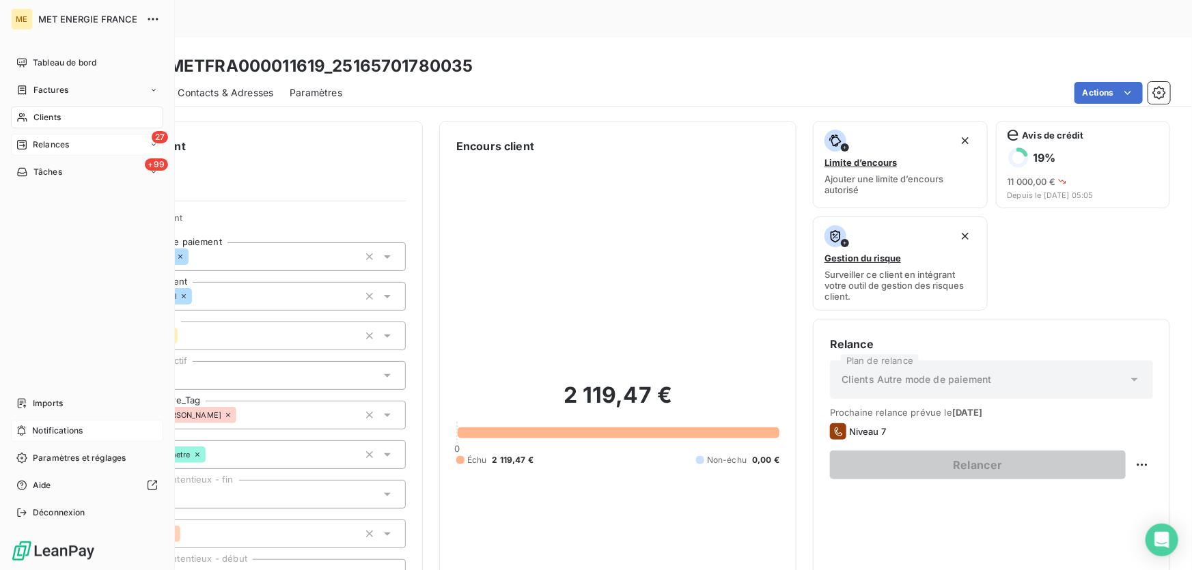
click at [38, 142] on span "Relances" at bounding box center [51, 145] width 36 height 12
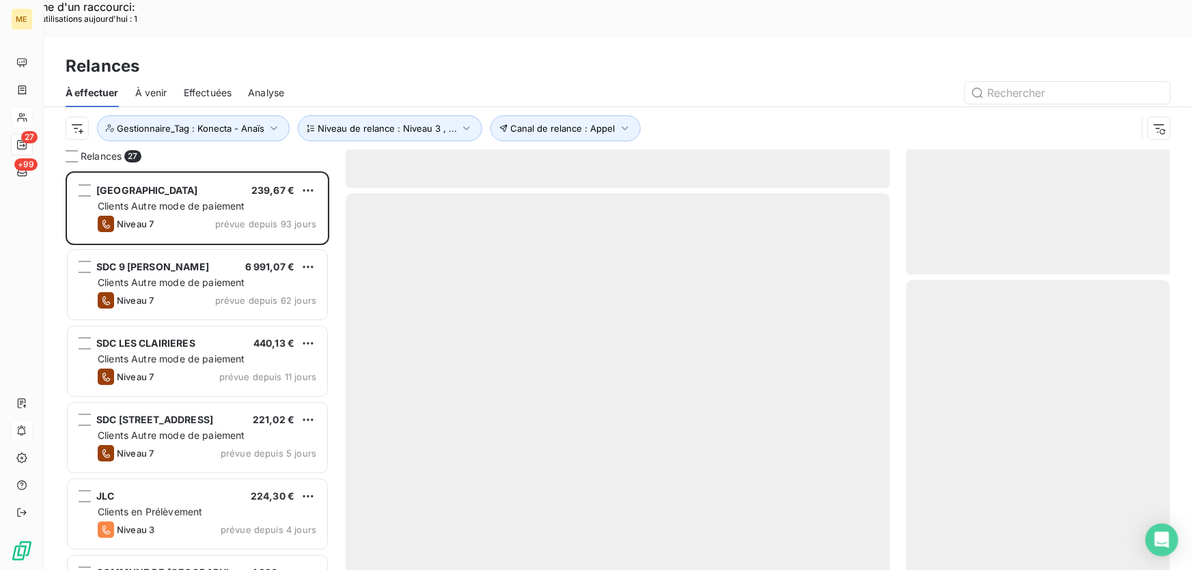
scroll to position [428, 254]
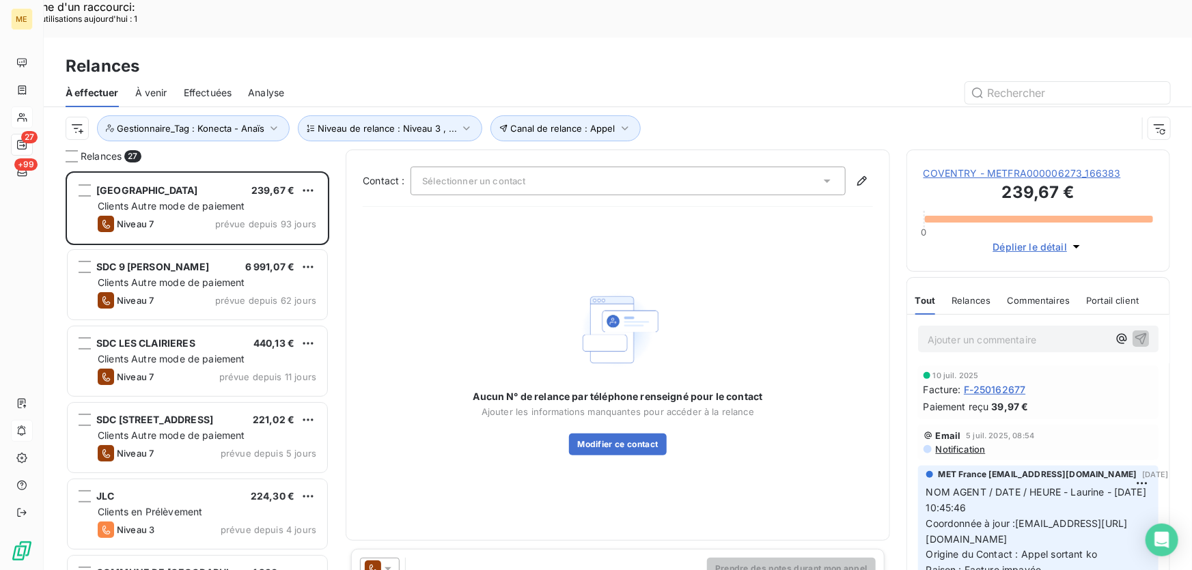
click at [952, 167] on span "COVENTRY - METFRA000006273_166383" at bounding box center [1039, 174] width 230 height 14
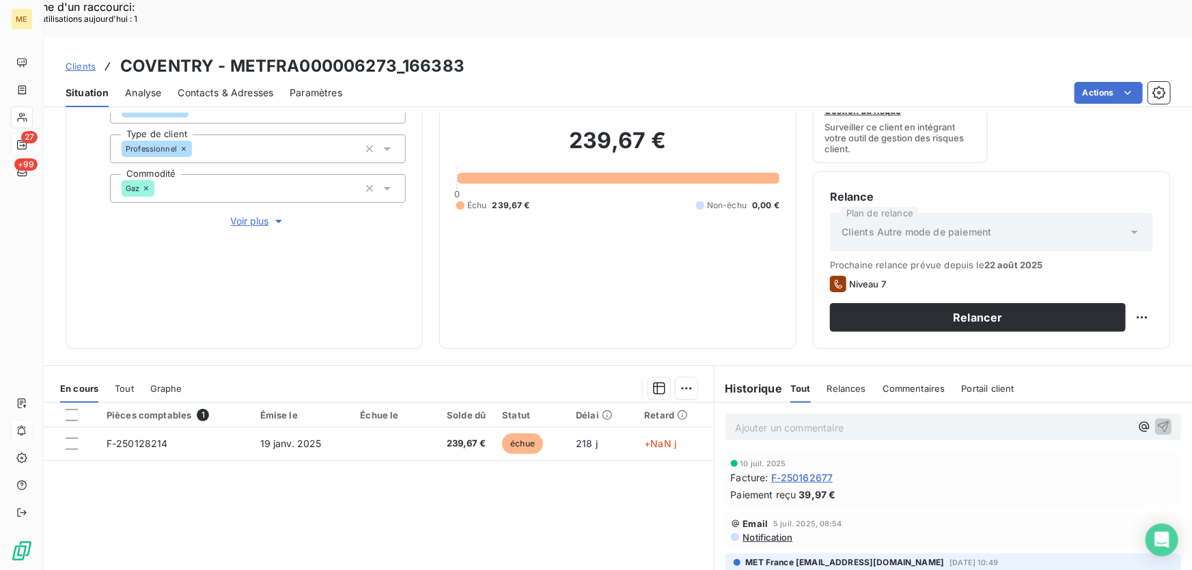
scroll to position [246, 0]
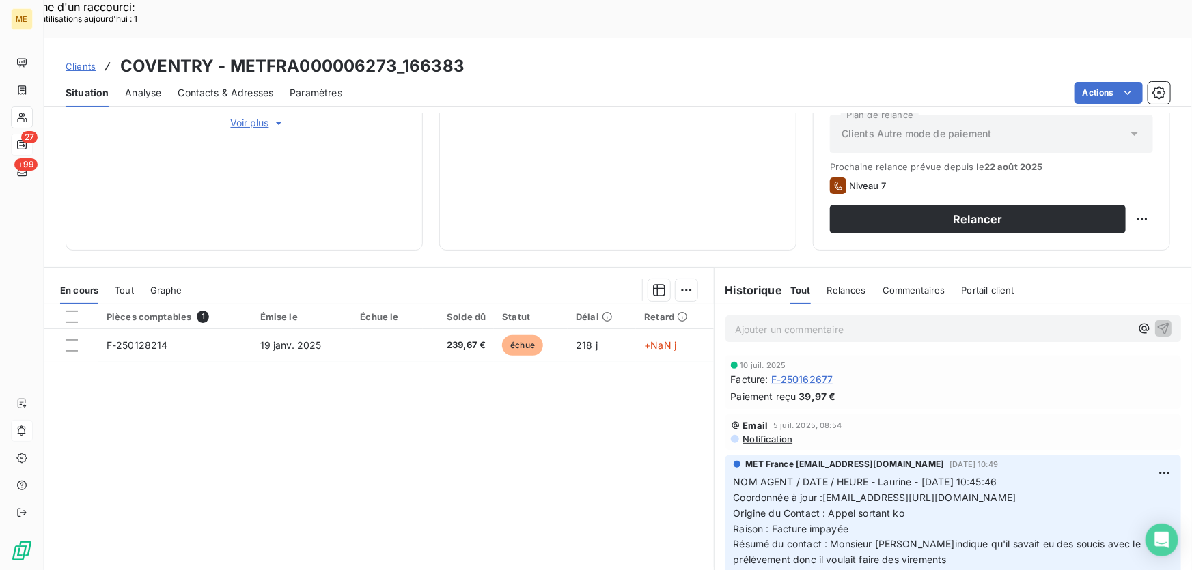
drag, startPoint x: 819, startPoint y: 458, endPoint x: 1028, endPoint y: 462, distance: 209.1
click at [1028, 475] on p "NOM AGENT / DATE / HEURE - Laurine - [DATE] 10:45:46 Coordonnée à jour :[EMAIL_…" at bounding box center [953, 522] width 439 height 94
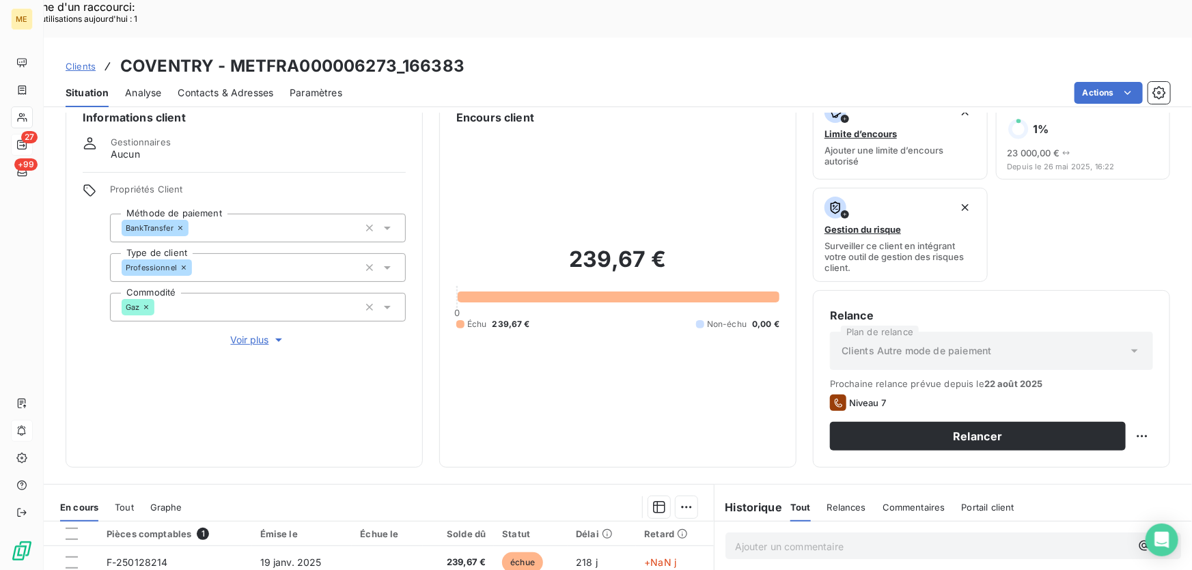
scroll to position [0, 0]
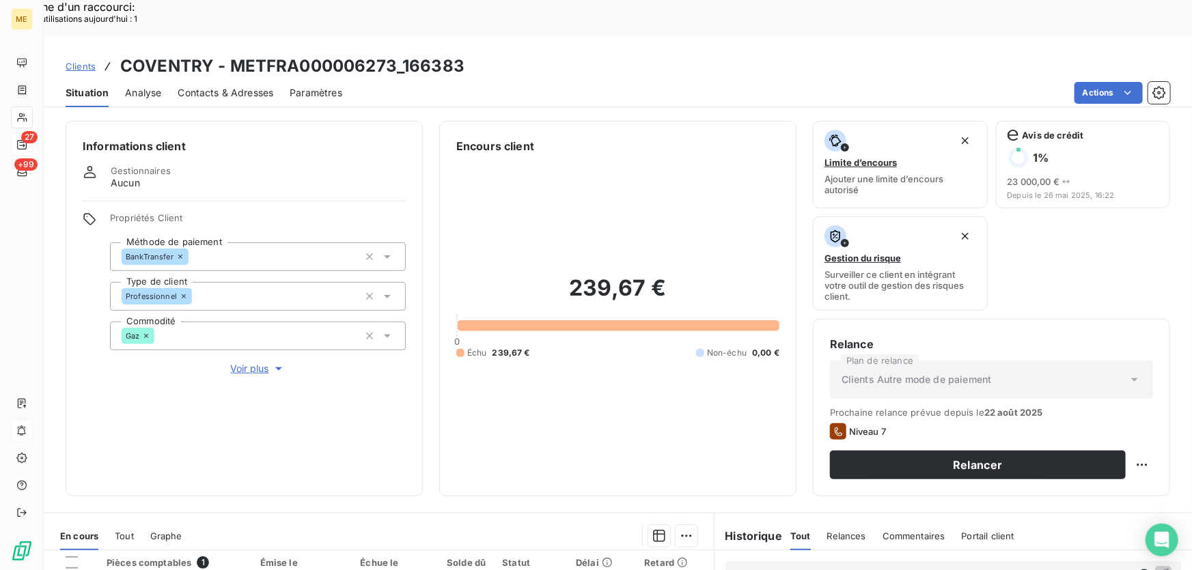
drag, startPoint x: 256, startPoint y: 320, endPoint x: 493, endPoint y: 407, distance: 252.9
click at [256, 362] on span "Voir plus" at bounding box center [258, 369] width 55 height 14
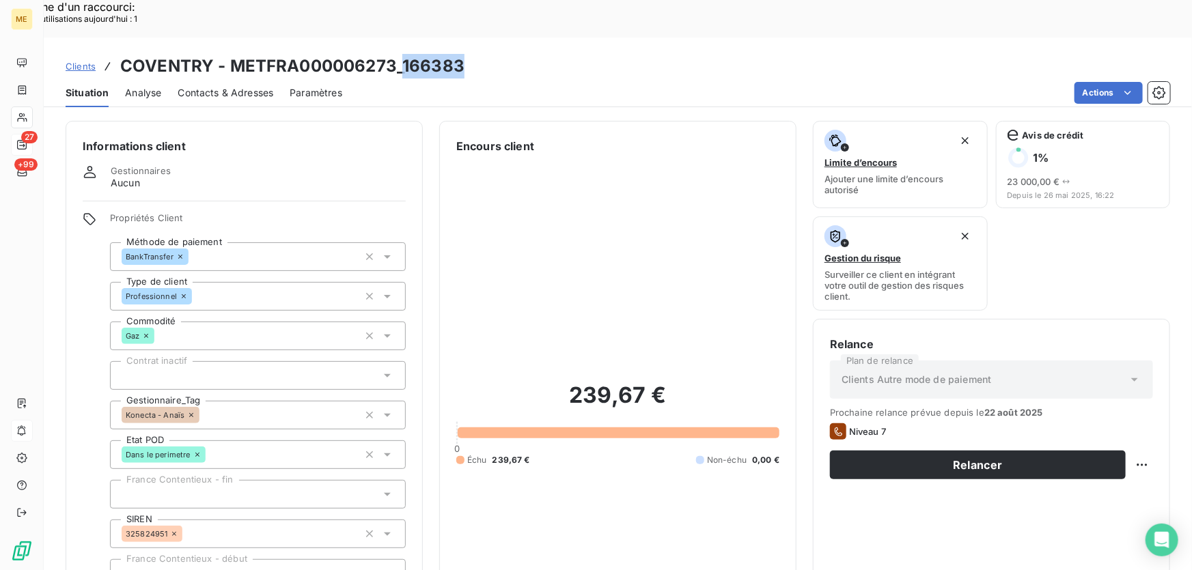
drag, startPoint x: 469, startPoint y: 28, endPoint x: 403, endPoint y: 40, distance: 66.7
click at [403, 54] on div "Clients [GEOGRAPHIC_DATA] - METFRA000006273_166383" at bounding box center [618, 66] width 1149 height 25
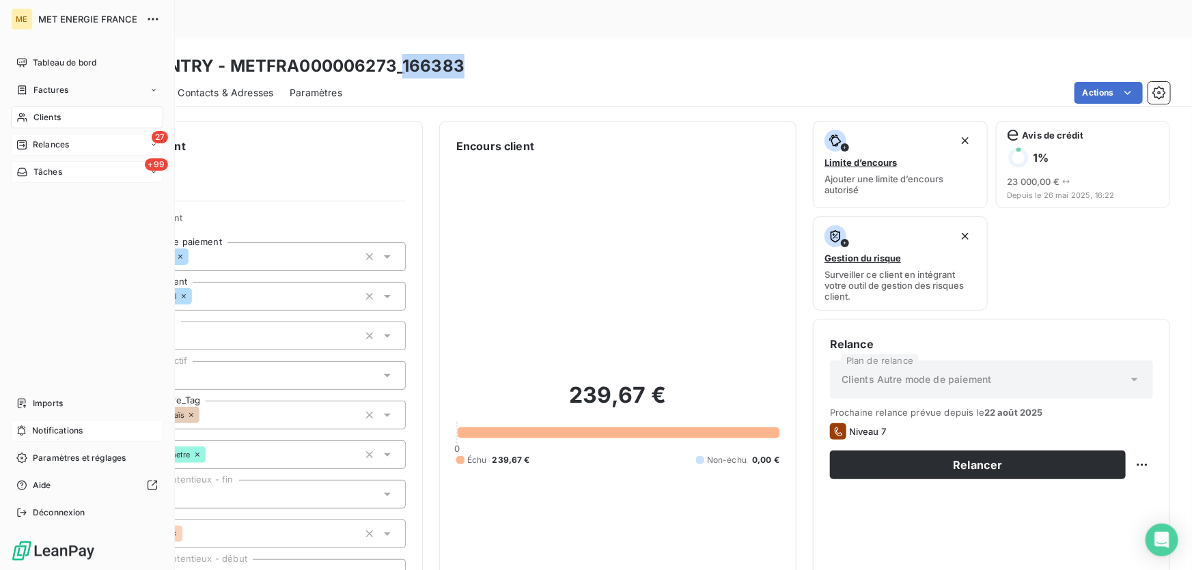
click at [48, 178] on div "+99 Tâches" at bounding box center [87, 172] width 152 height 22
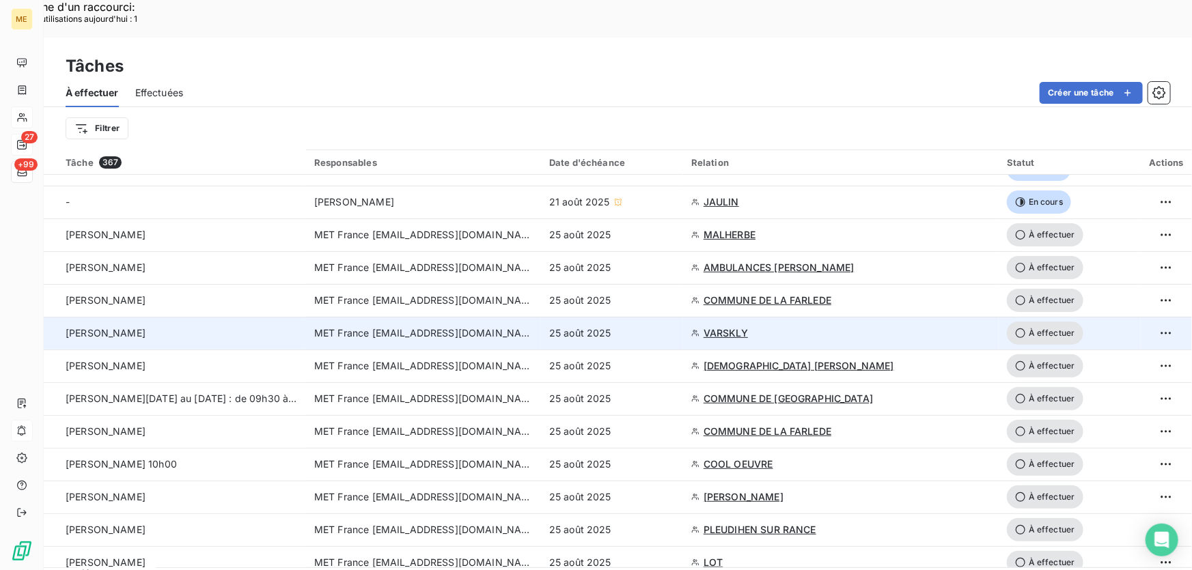
scroll to position [248, 0]
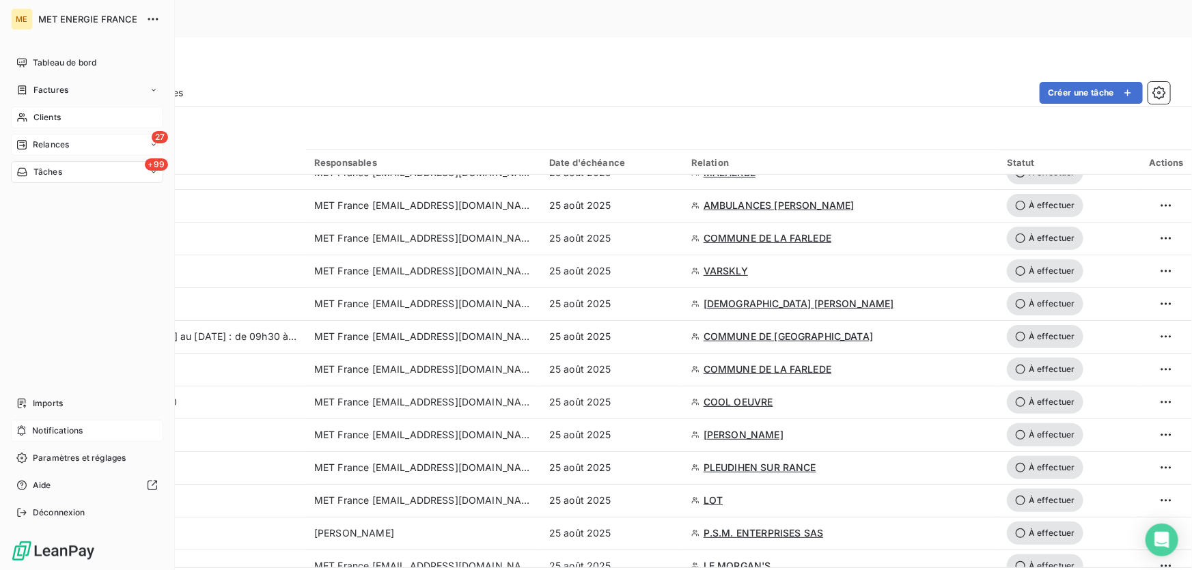
click at [60, 145] on span "Relances" at bounding box center [51, 145] width 36 height 12
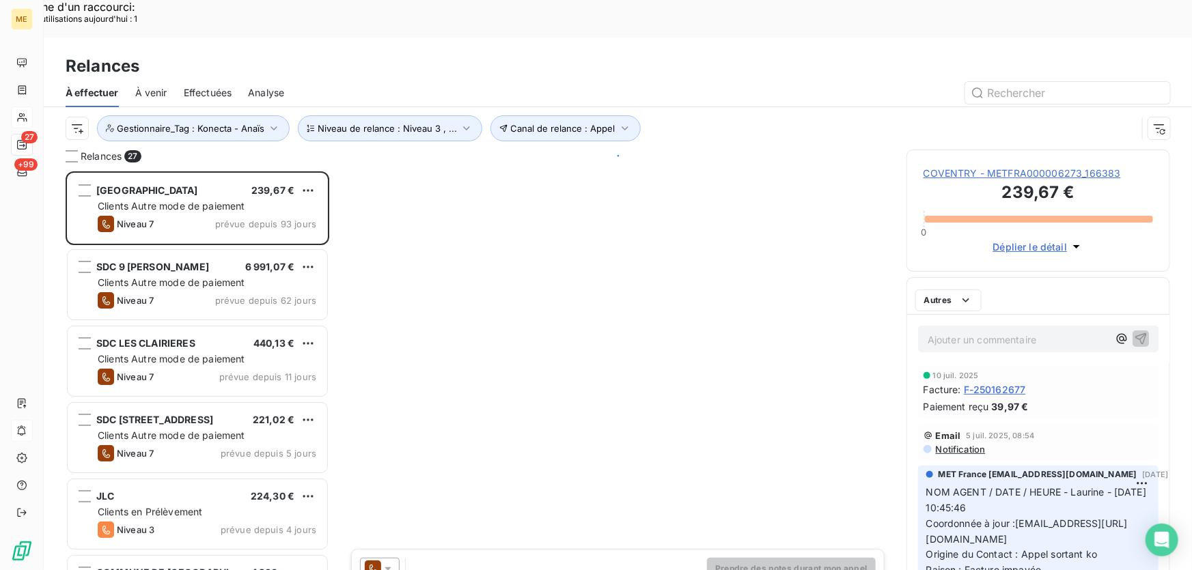
scroll to position [428, 254]
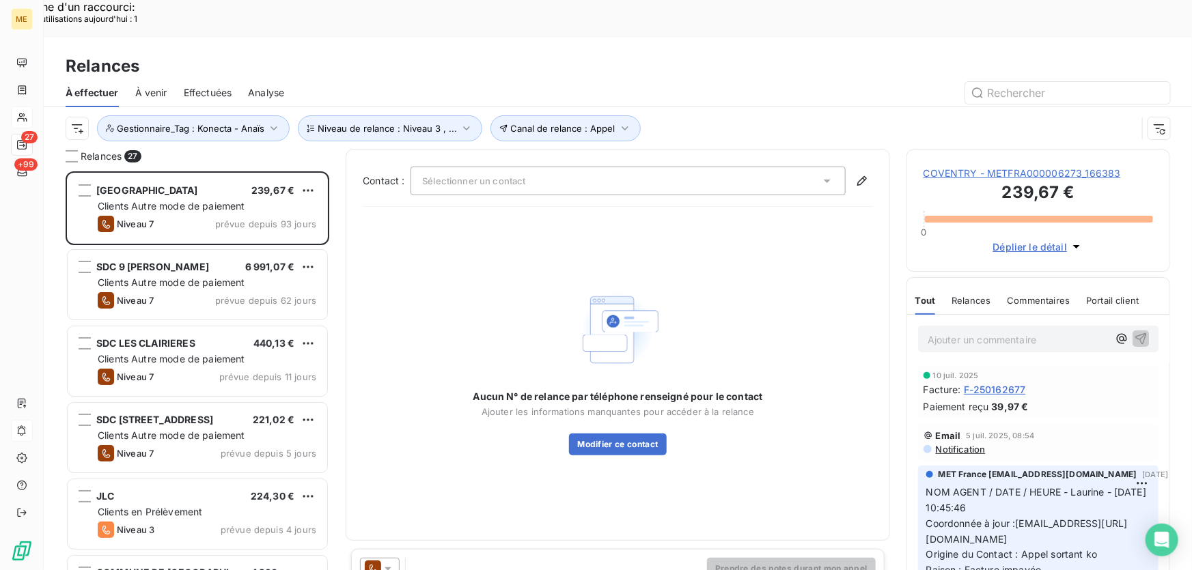
click at [954, 167] on span "COVENTRY - METFRA000006273_166383" at bounding box center [1039, 174] width 230 height 14
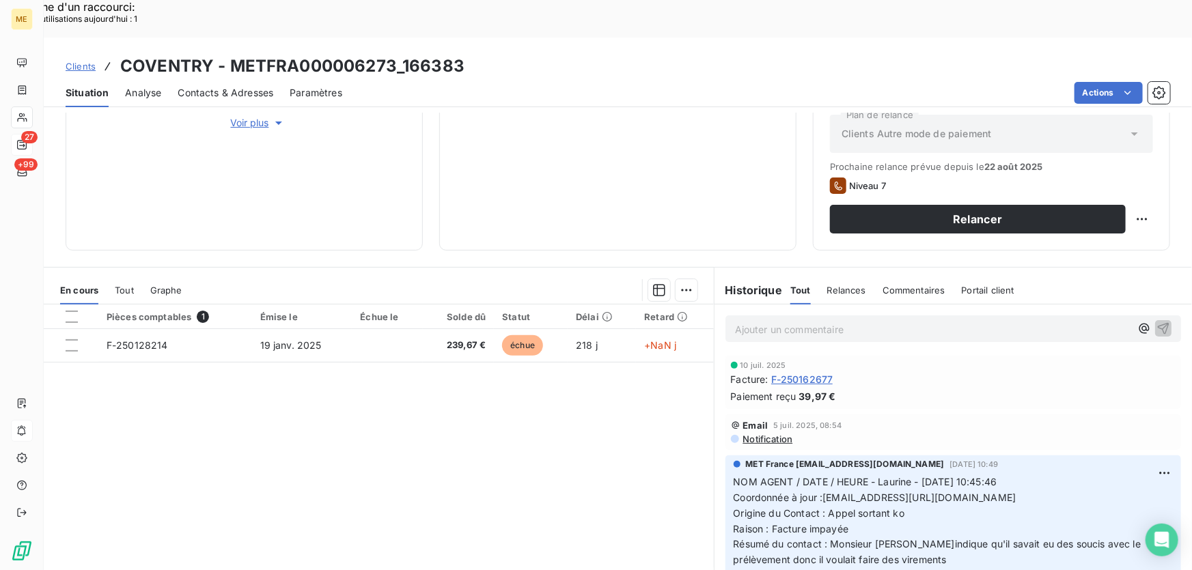
scroll to position [184, 0]
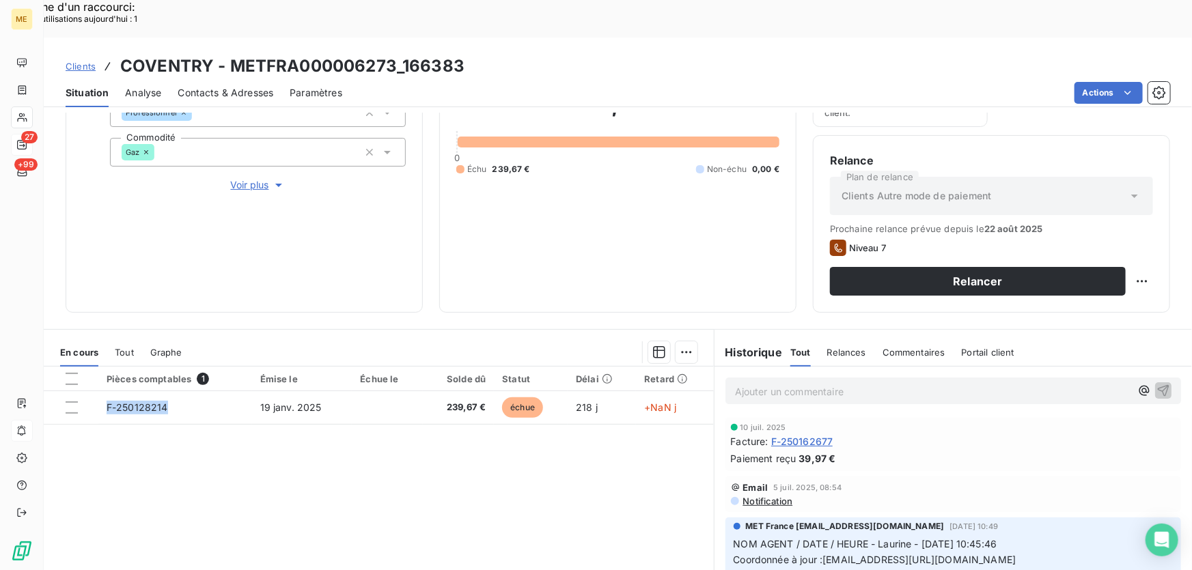
drag, startPoint x: 174, startPoint y: 368, endPoint x: 130, endPoint y: 442, distance: 86.7
click at [124, 439] on div "Pièces comptables 1 Émise le Échue le Solde dû Statut Délai Retard F-250128214 …" at bounding box center [379, 498] width 670 height 263
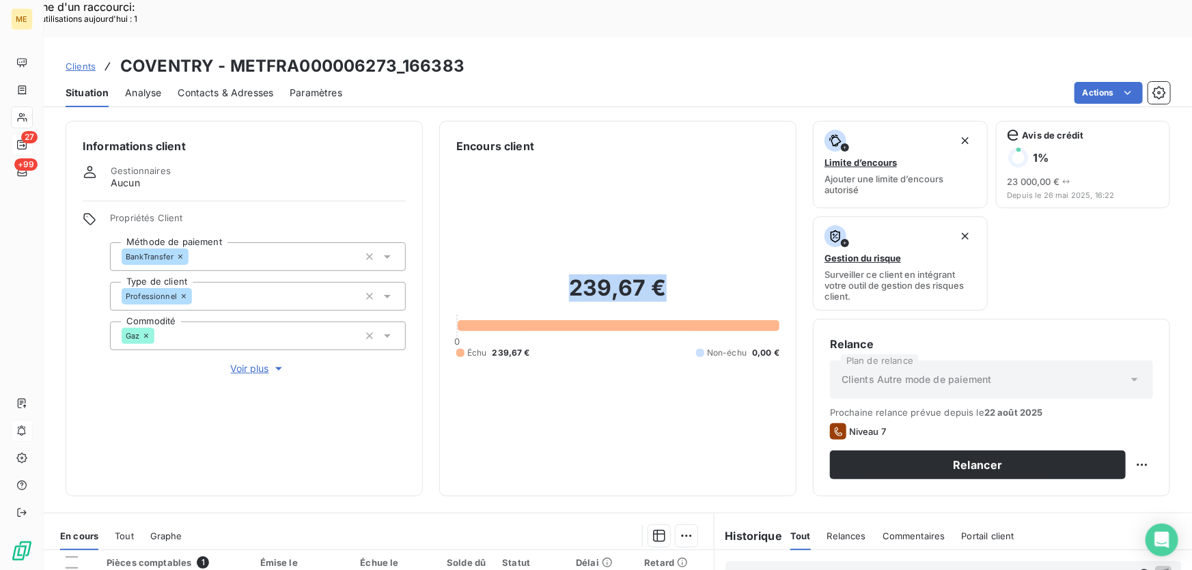
drag, startPoint x: 666, startPoint y: 255, endPoint x: 538, endPoint y: 264, distance: 128.8
click at [538, 275] on h2 "239,67 €" at bounding box center [617, 295] width 323 height 41
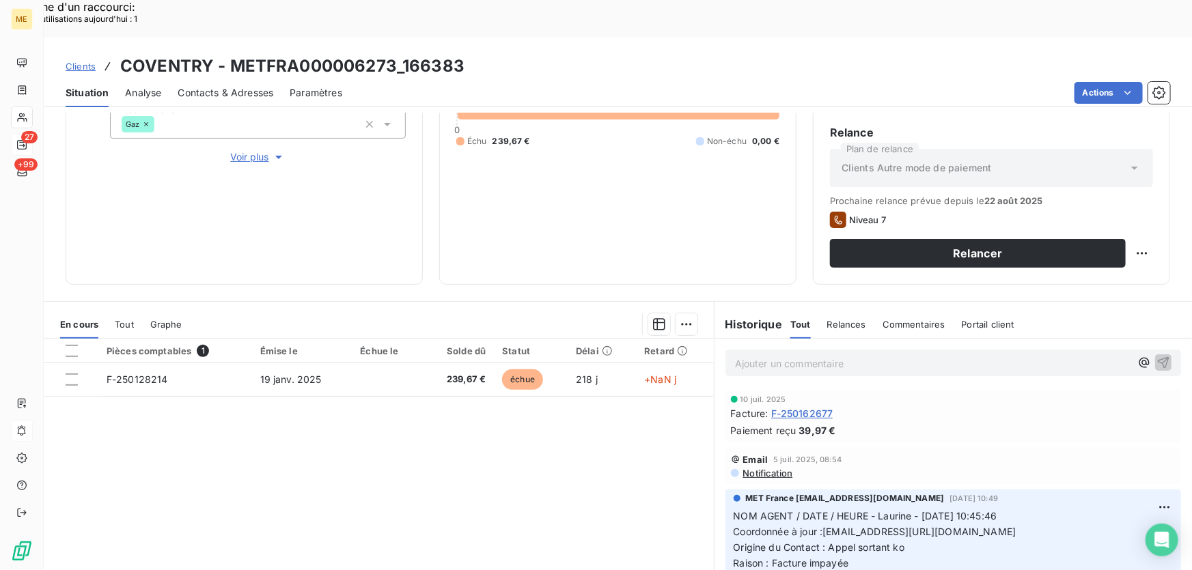
scroll to position [246, 0]
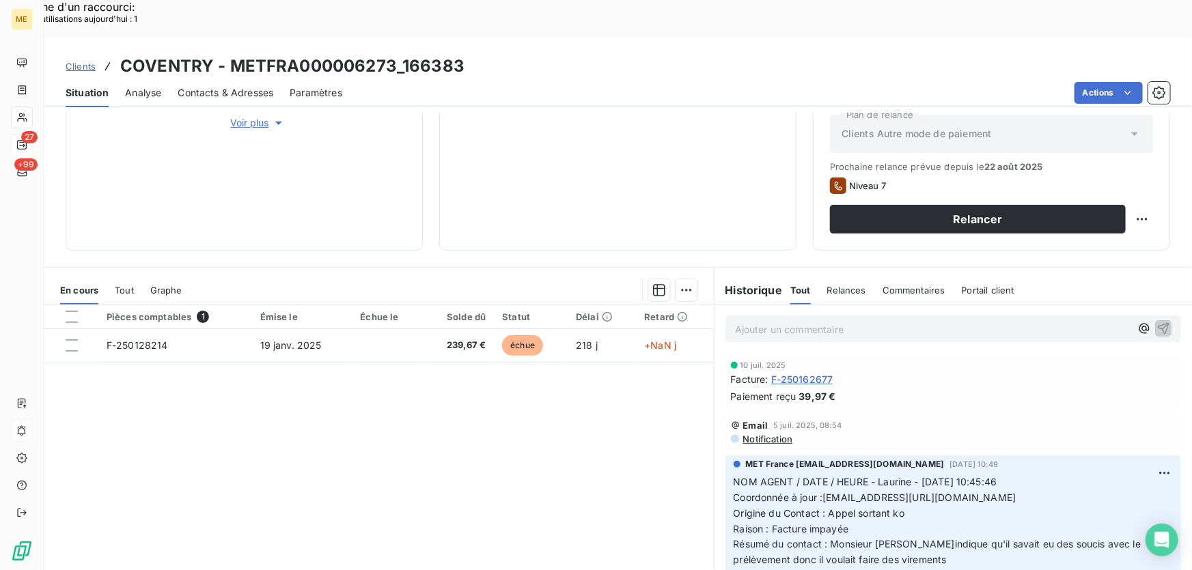
click at [901, 477] on p "NOM AGENT / DATE / HEURE - Laurine - [DATE] 10:45:46 Coordonnée à jour :[EMAIL_…" at bounding box center [953, 522] width 439 height 94
click at [242, 86] on span "Contacts & Adresses" at bounding box center [226, 93] width 96 height 14
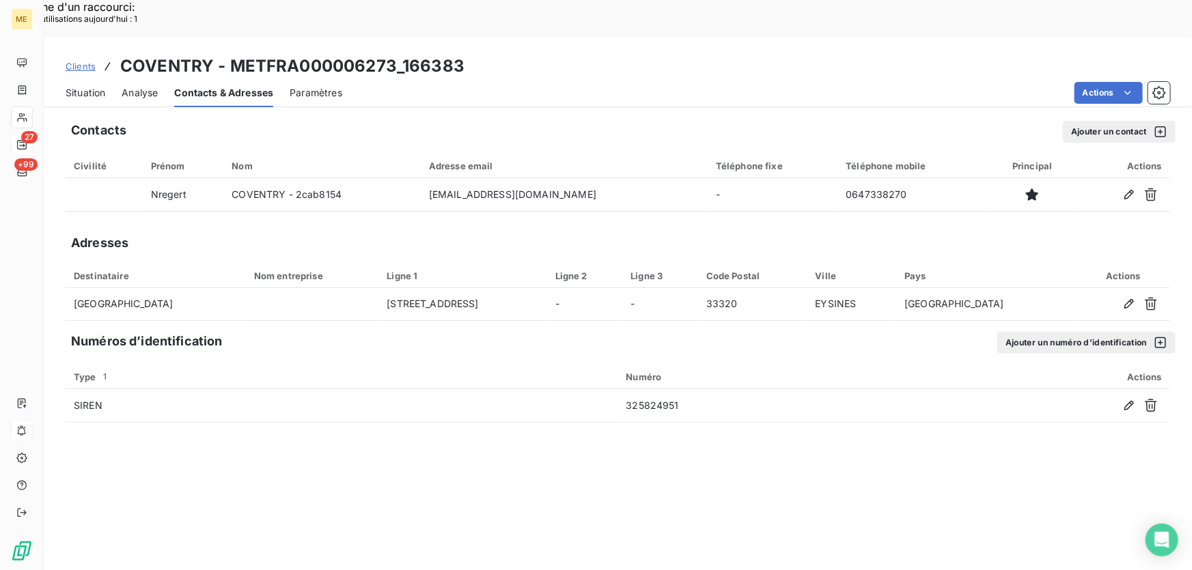
click at [135, 86] on span "Analyse" at bounding box center [140, 93] width 36 height 14
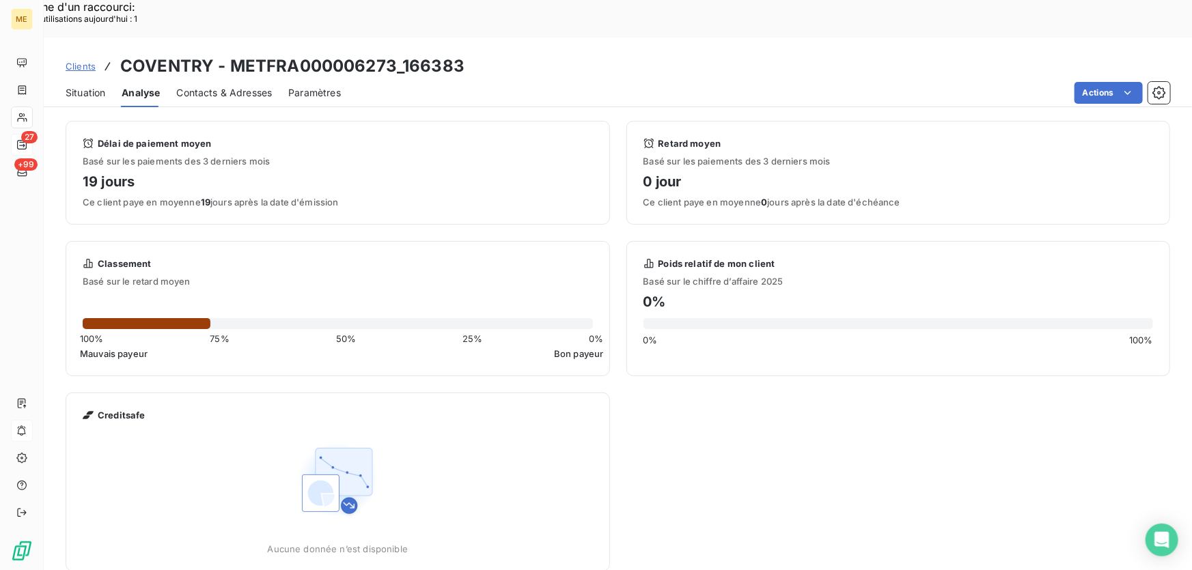
click at [82, 86] on span "Situation" at bounding box center [86, 93] width 40 height 14
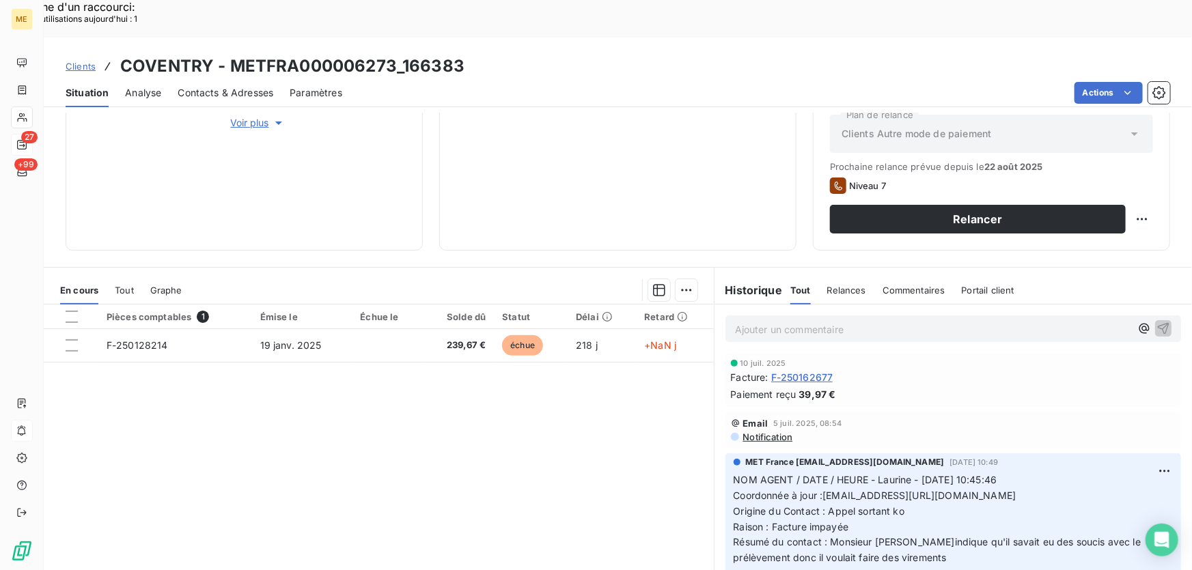
scroll to position [0, 0]
click at [875, 321] on p "Ajouter un commentaire ﻿" at bounding box center [933, 329] width 396 height 17
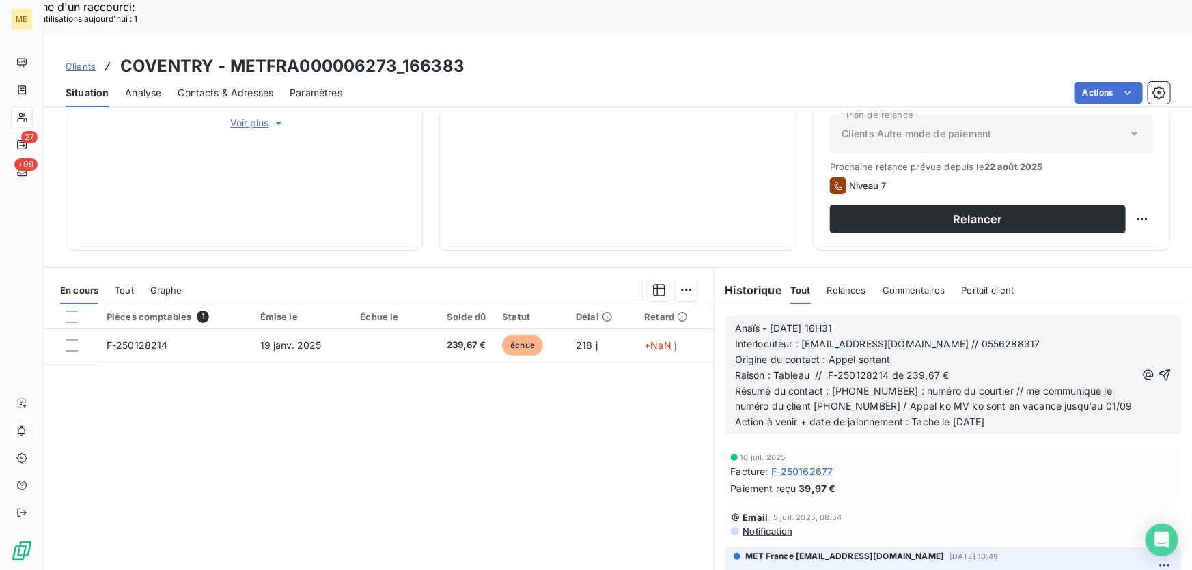
click at [1154, 335] on div "Anaïs - [DATE] 16H31 Interlocuteur : [EMAIL_ADDRESS][DOMAIN_NAME] // [PHONE_NUM…" at bounding box center [954, 375] width 456 height 119
drag, startPoint x: 1146, startPoint y: 335, endPoint x: 1141, endPoint y: 305, distance: 29.8
click at [1158, 368] on icon "button" at bounding box center [1165, 375] width 14 height 14
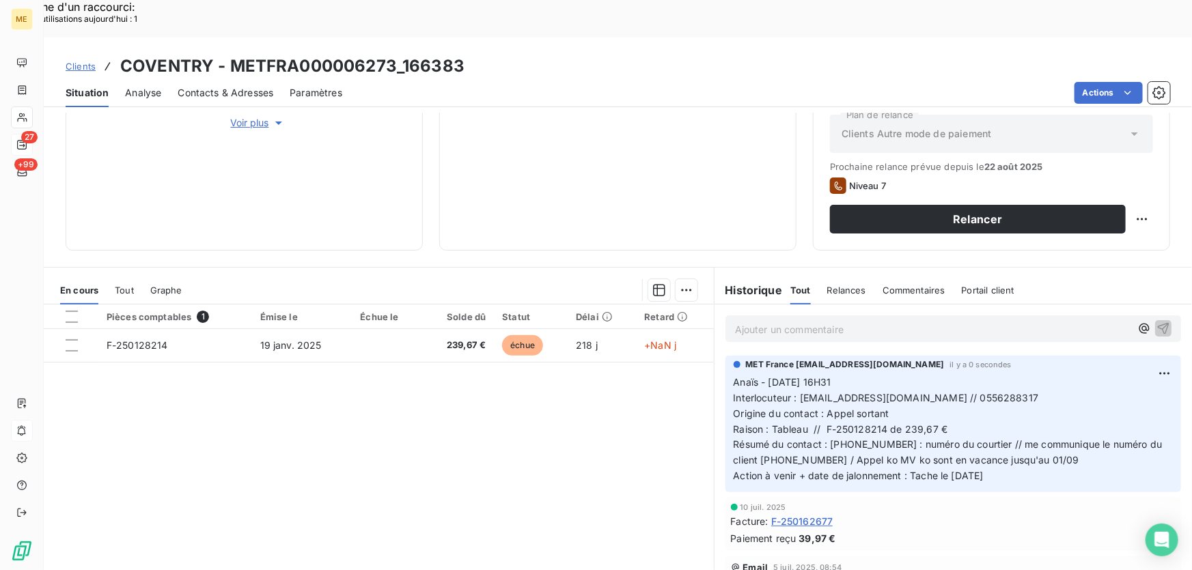
drag, startPoint x: 1125, startPoint y: 206, endPoint x: 1110, endPoint y: 222, distance: 22.2
click at [1127, 208] on div "Replanifier cette action" at bounding box center [1077, 211] width 122 height 22
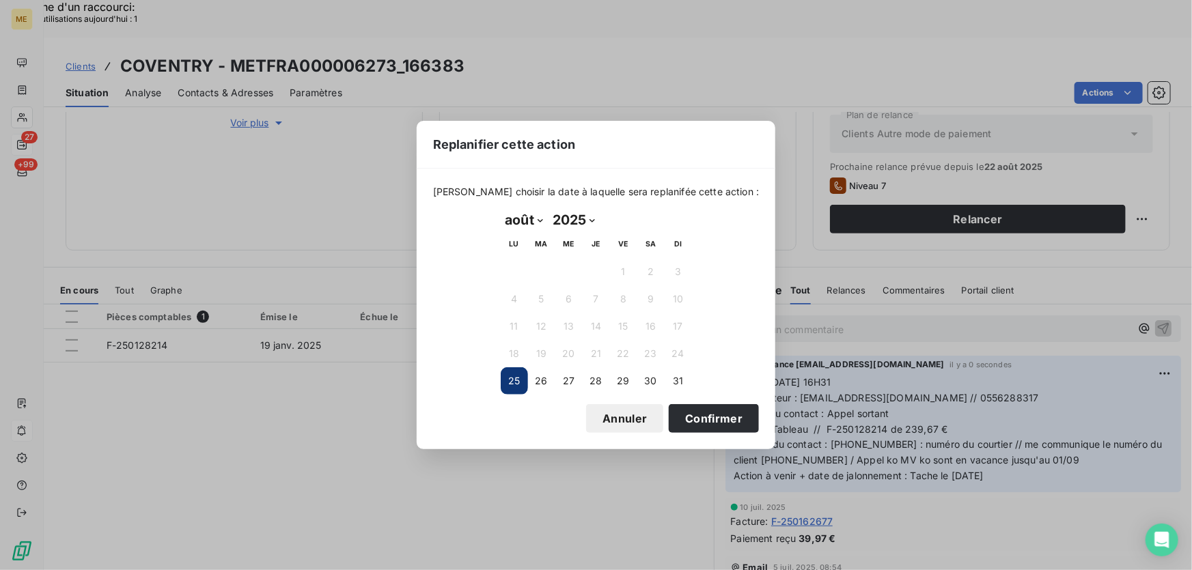
click at [540, 222] on select "janvier février mars avril mai juin juillet août septembre octobre novembre déc…" at bounding box center [524, 220] width 47 height 22
select select "8"
click at [501, 209] on select "janvier février mars avril mai juin juillet août septembre octobre novembre déc…" at bounding box center [524, 220] width 47 height 22
click at [512, 277] on button "1" at bounding box center [514, 271] width 27 height 27
drag, startPoint x: 692, startPoint y: 419, endPoint x: 769, endPoint y: 394, distance: 80.6
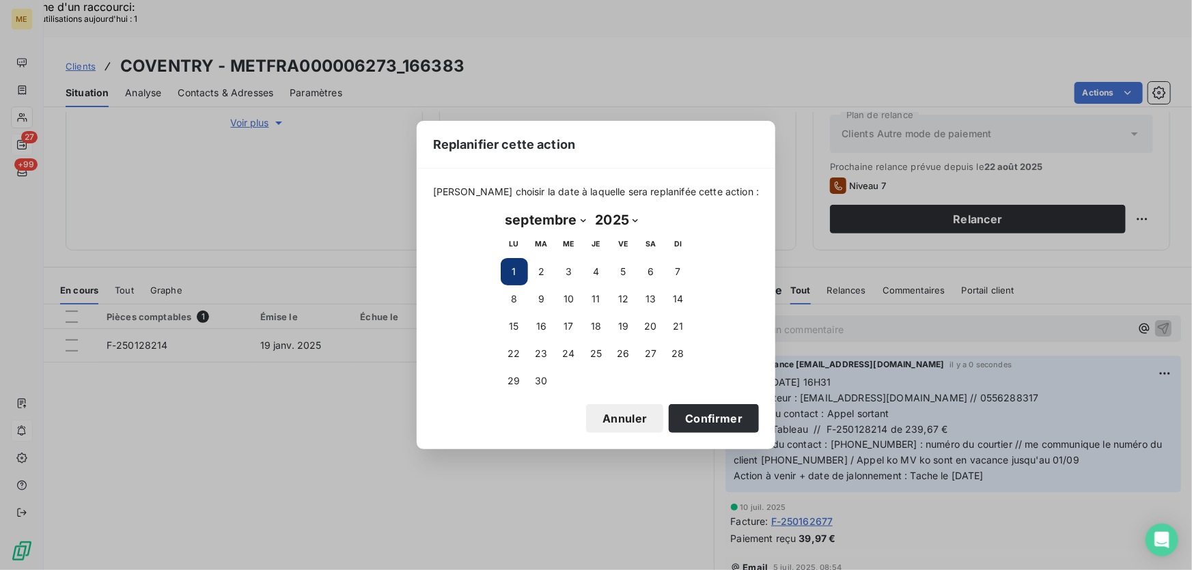
click at [693, 418] on button "Confirmer" at bounding box center [714, 418] width 90 height 29
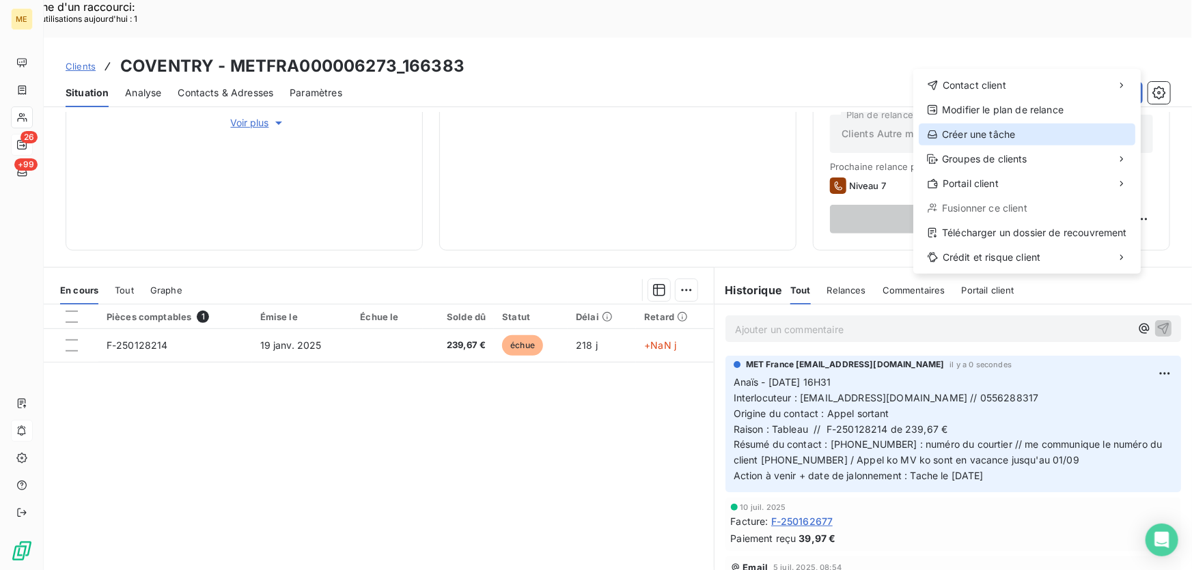
click at [1005, 137] on div "Créer une tâche" at bounding box center [1027, 135] width 217 height 22
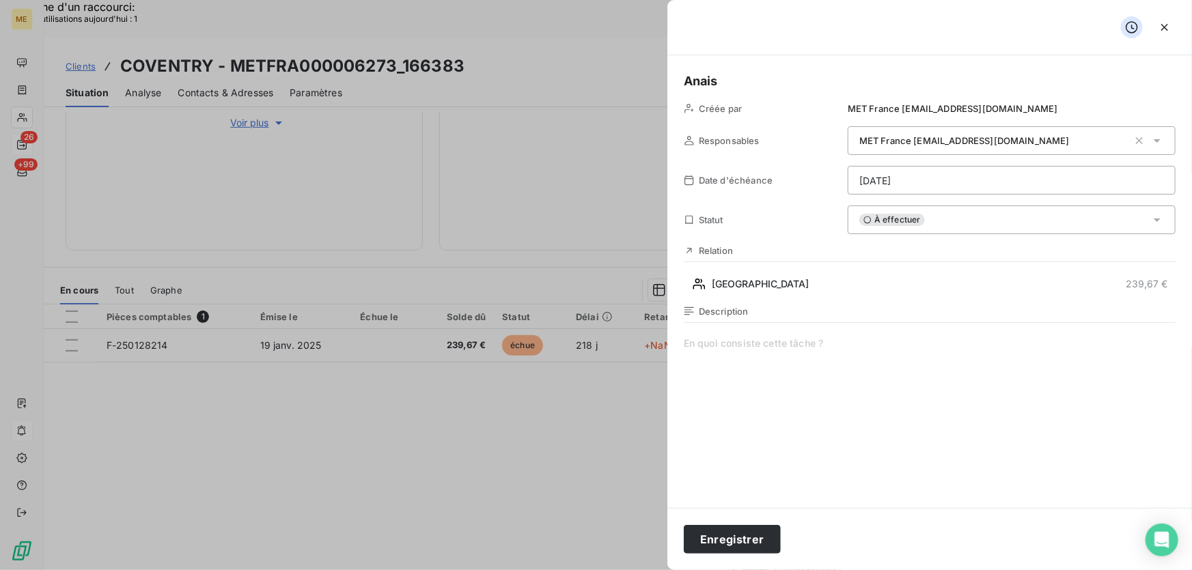
click at [777, 342] on span at bounding box center [930, 468] width 492 height 262
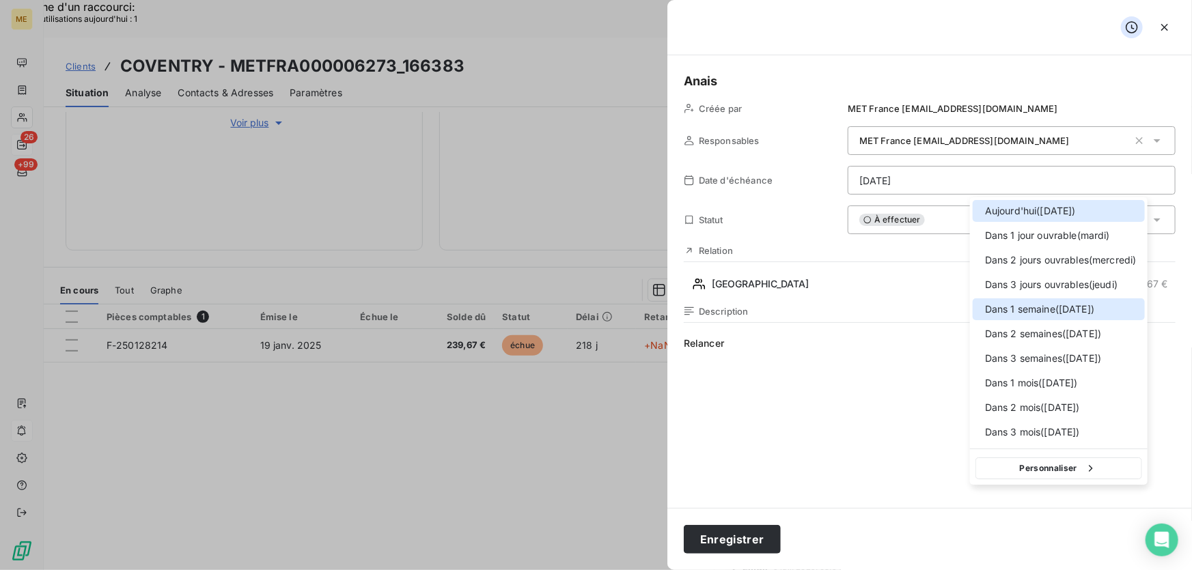
click at [1061, 307] on span "Dans 1 semaine ( [DATE] )" at bounding box center [1039, 310] width 109 height 14
type input "[DATE]"
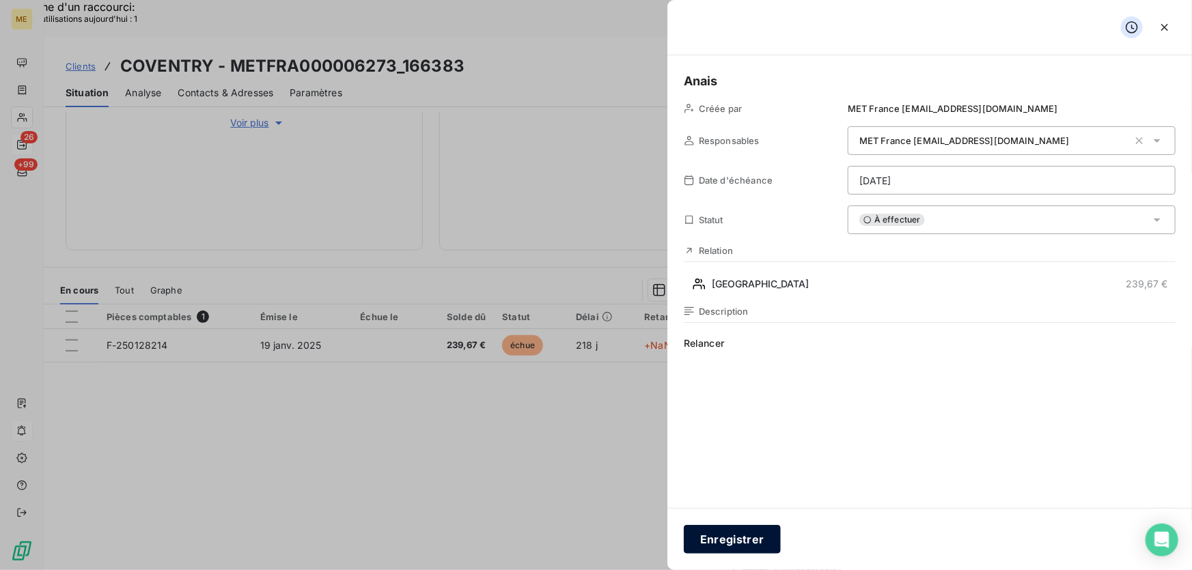
click at [719, 542] on button "Enregistrer" at bounding box center [732, 539] width 97 height 29
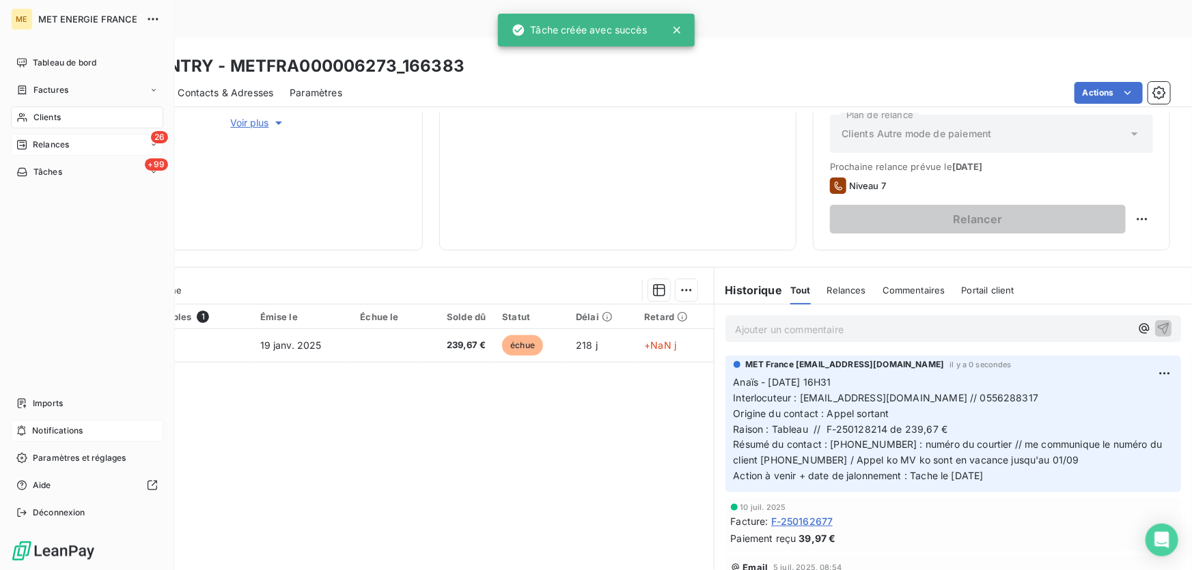
click at [27, 145] on div "Relances" at bounding box center [42, 145] width 53 height 12
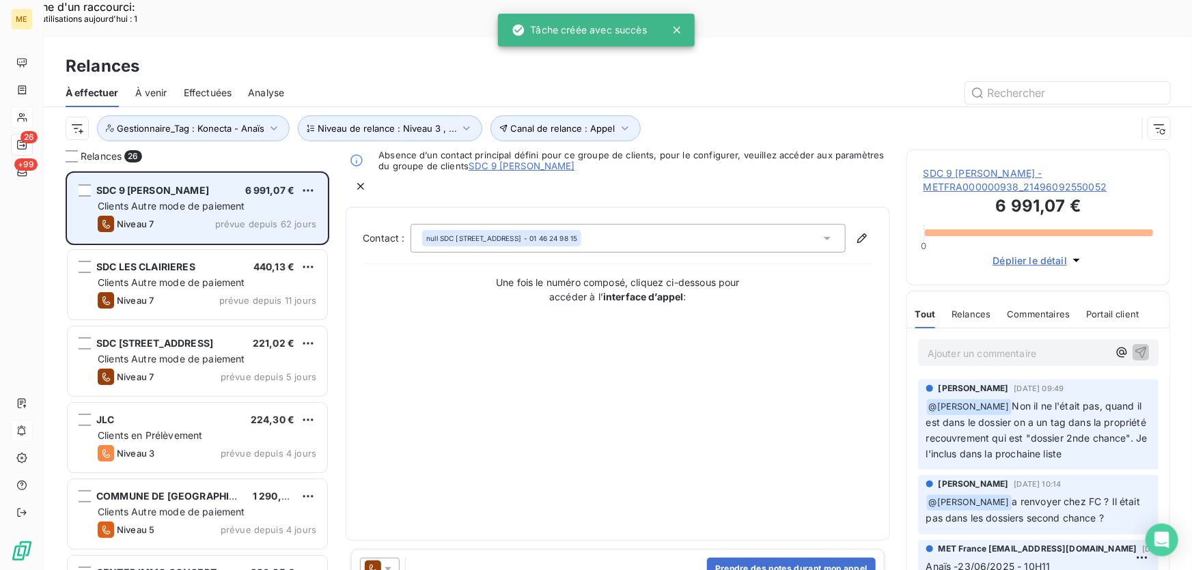
scroll to position [428, 254]
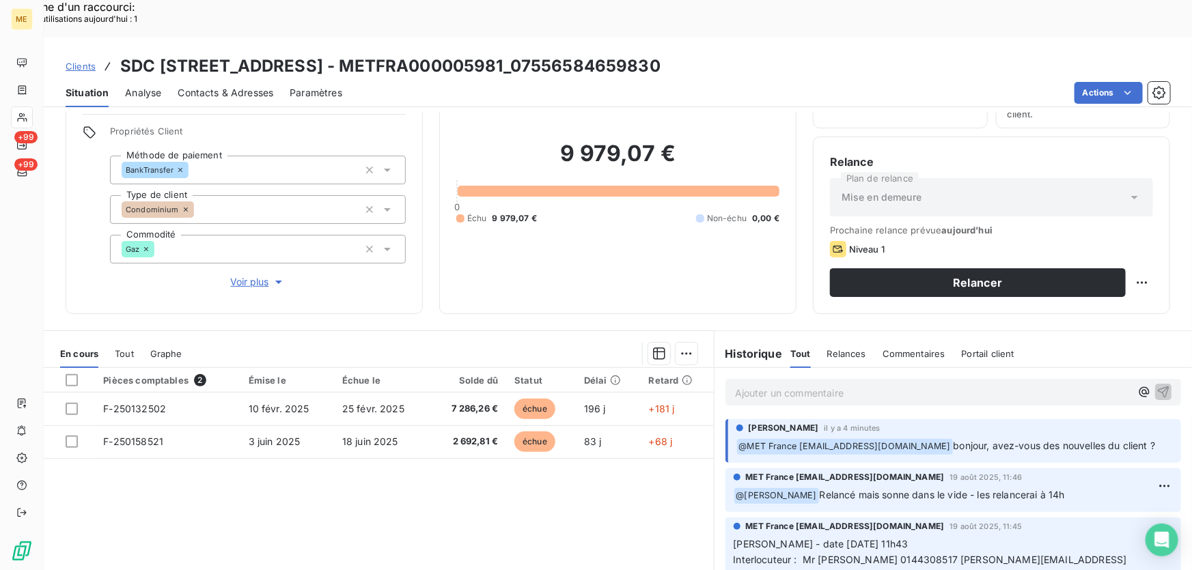
scroll to position [124, 0]
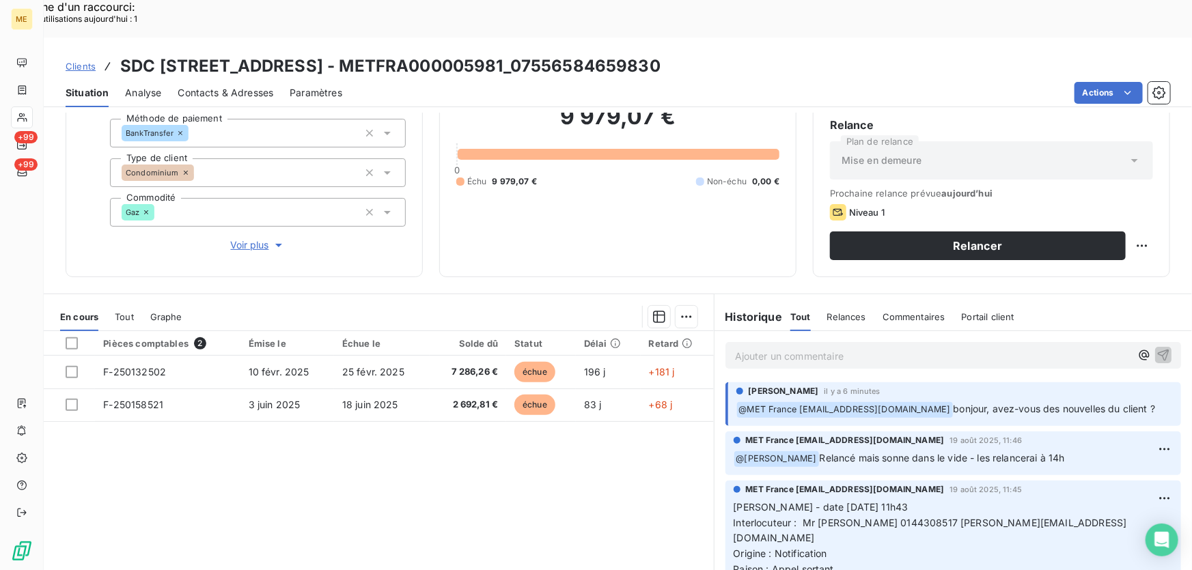
click at [249, 238] on span "Voir plus" at bounding box center [258, 245] width 55 height 14
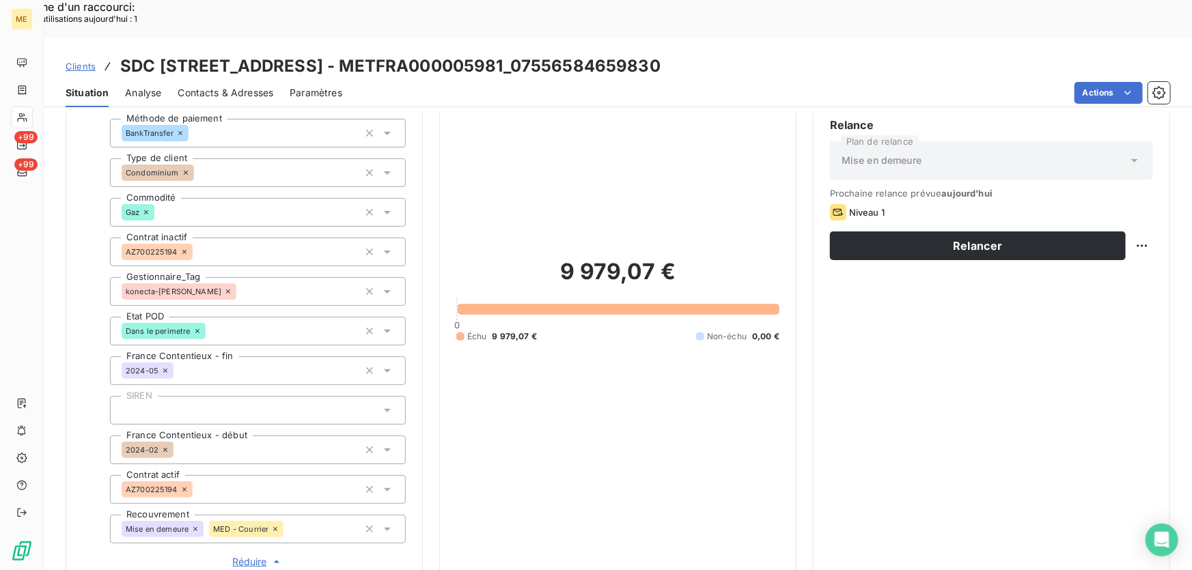
scroll to position [0, 0]
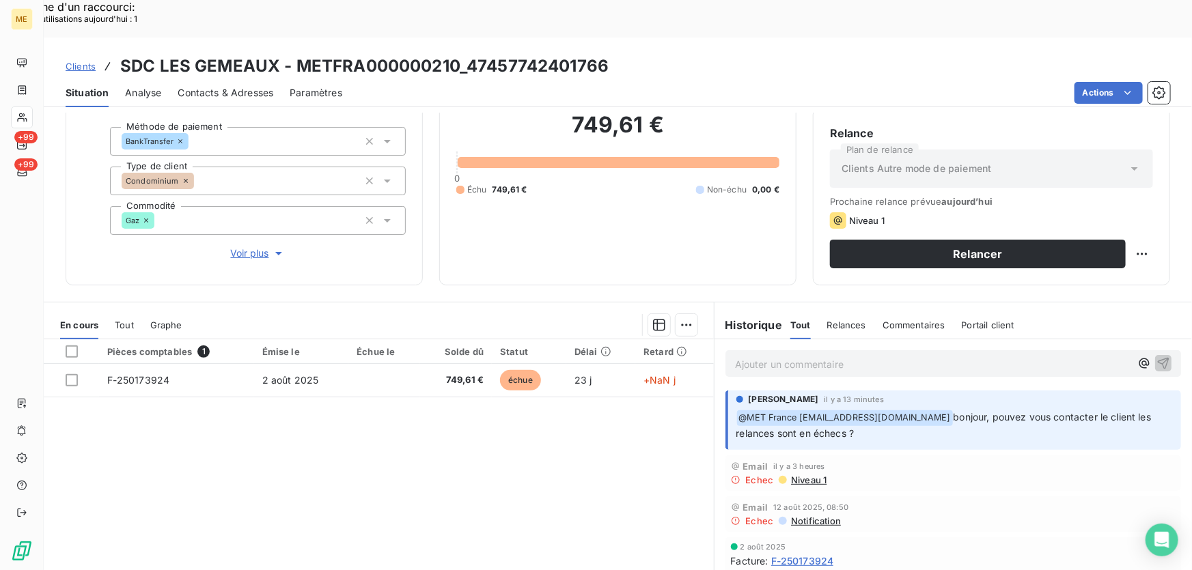
scroll to position [150, 0]
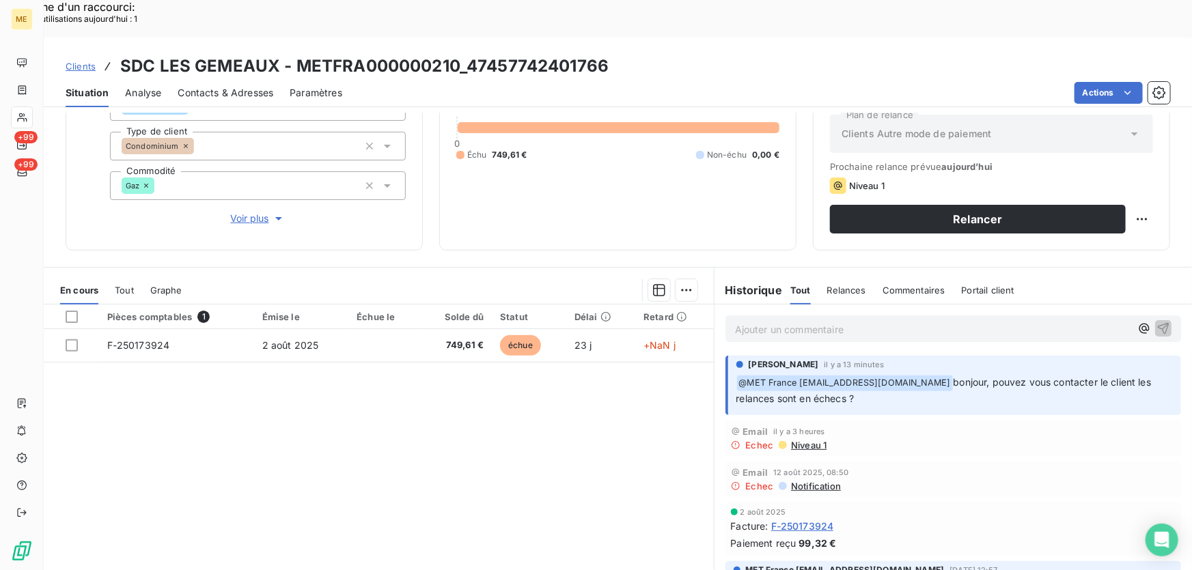
click at [236, 212] on span "Voir plus" at bounding box center [258, 219] width 55 height 14
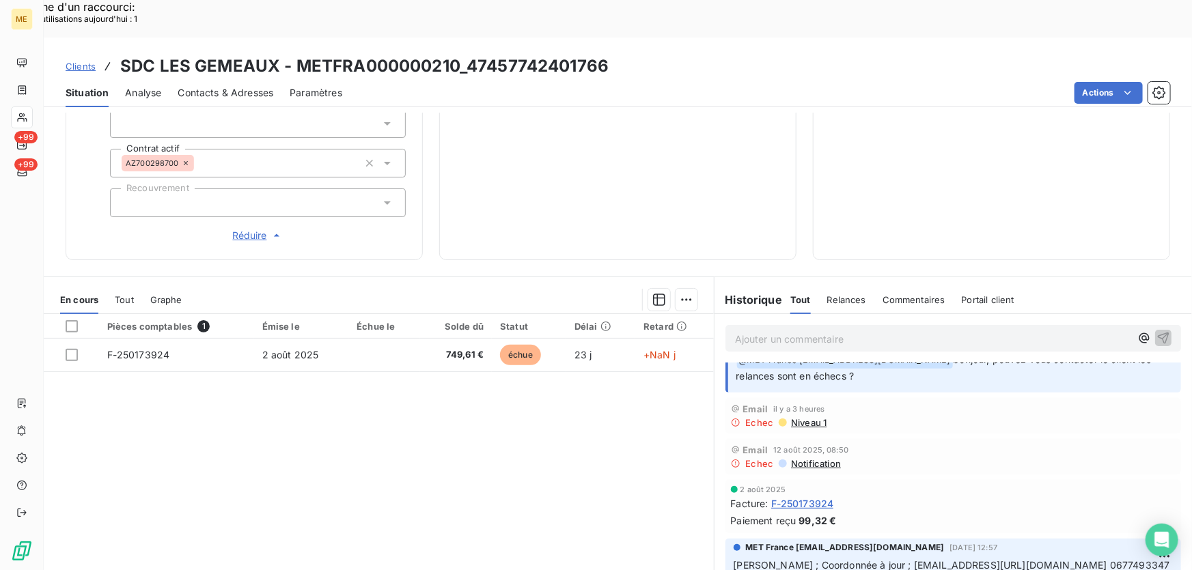
scroll to position [0, 0]
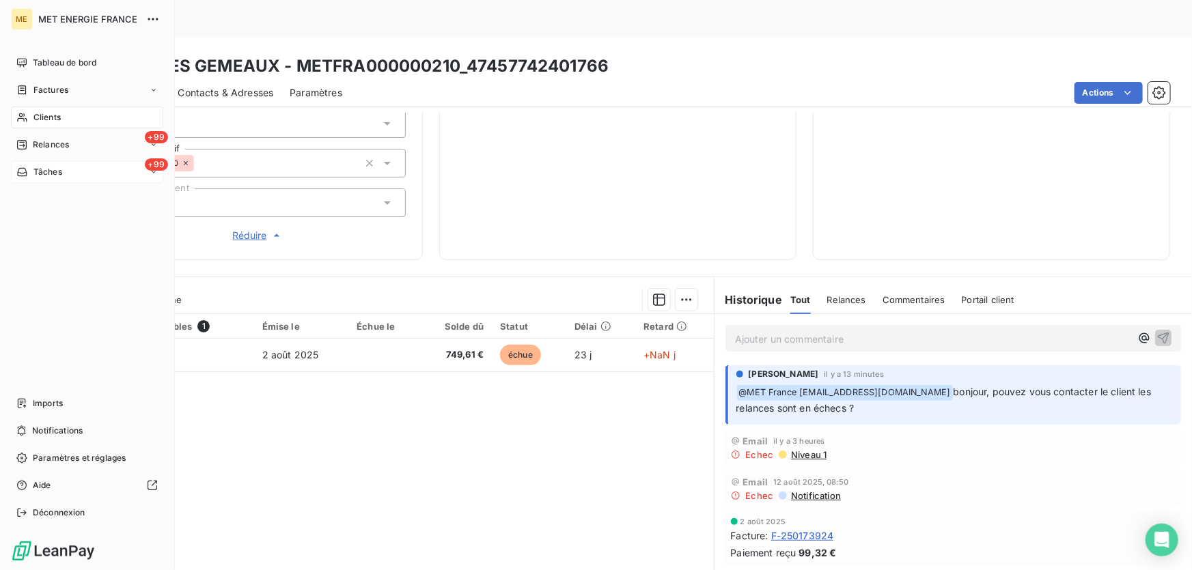
click at [74, 170] on div "+99 Tâches" at bounding box center [87, 172] width 152 height 22
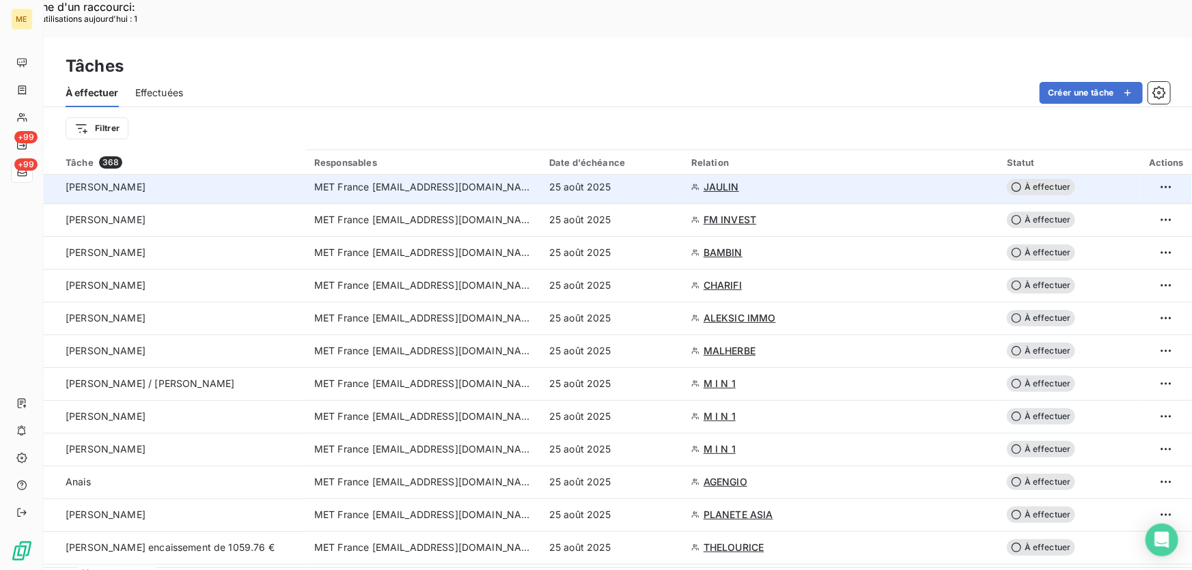
scroll to position [310, 0]
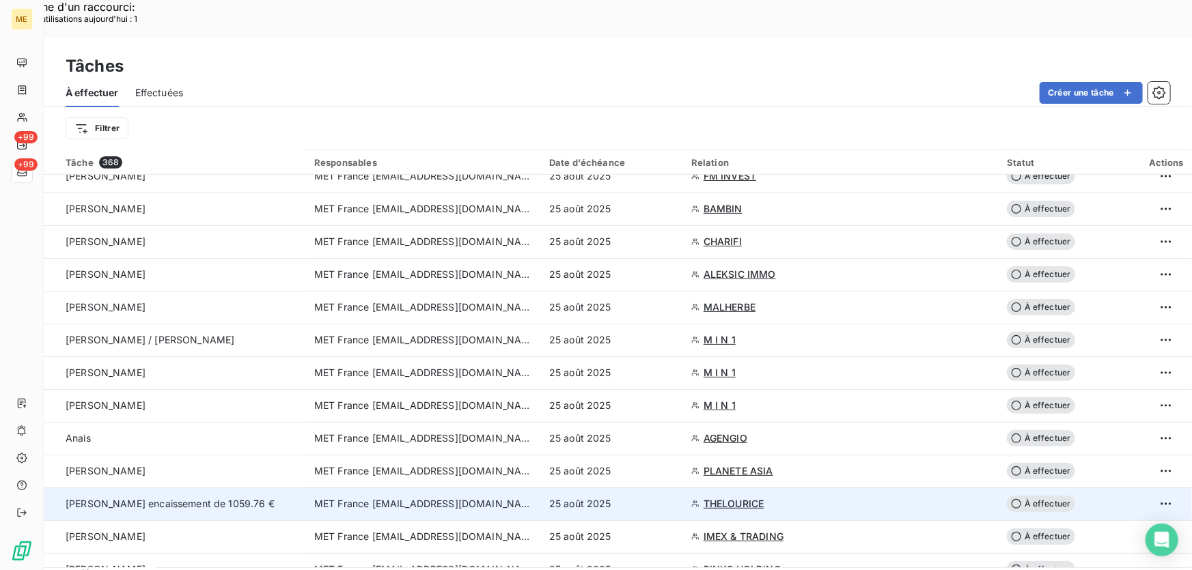
click at [648, 488] on td "25 août 2025" at bounding box center [612, 504] width 142 height 33
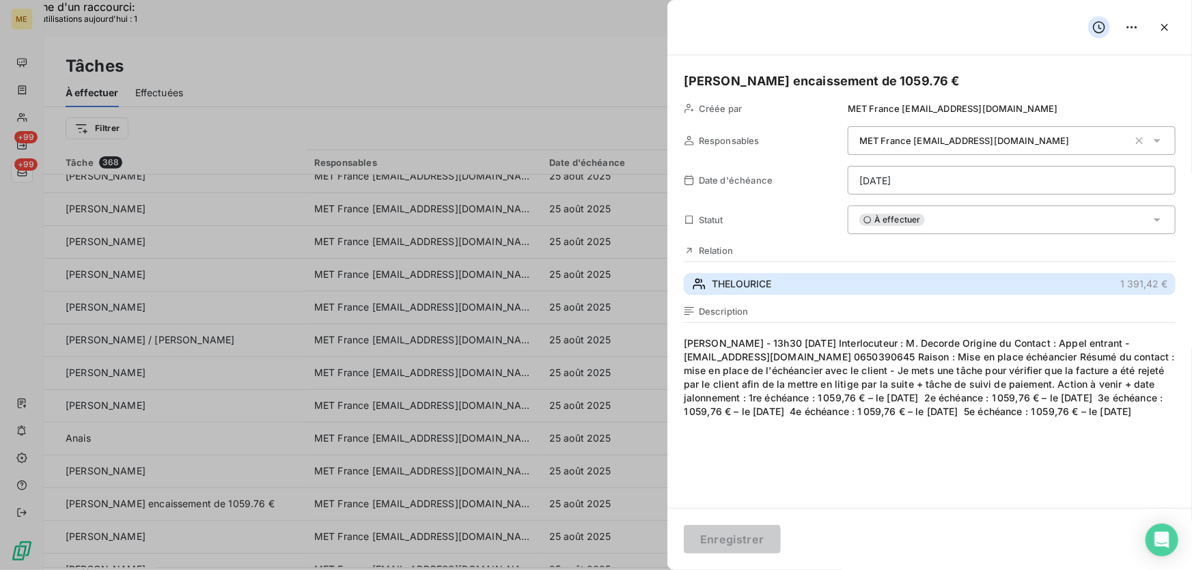
click at [847, 273] on button "THELOURICE 1 391,42 €" at bounding box center [930, 284] width 492 height 22
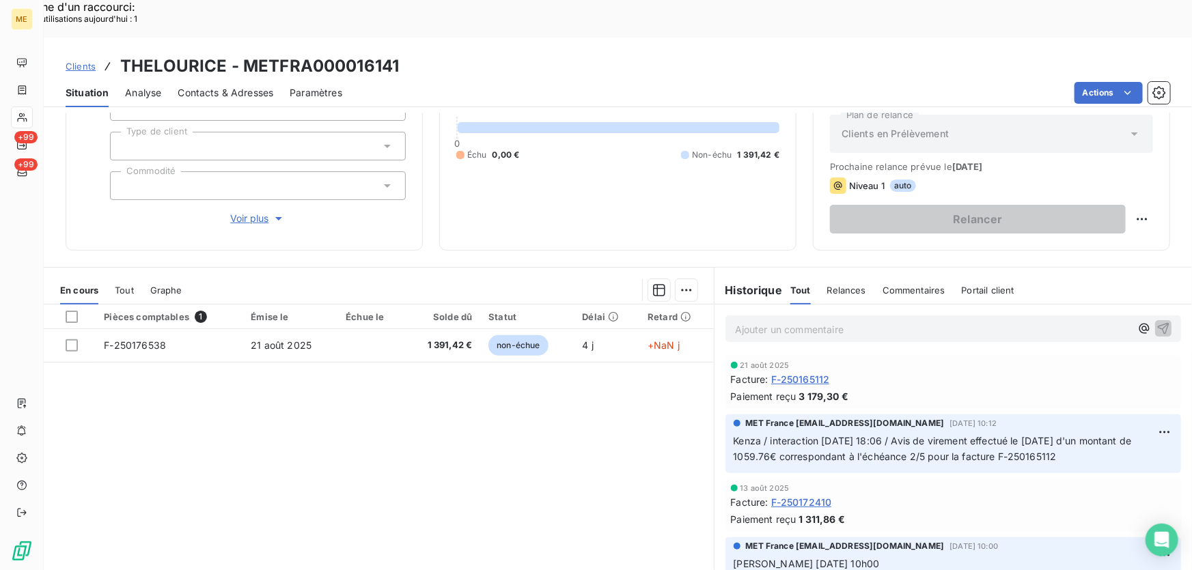
click at [113, 276] on div "En cours Tout Graphe" at bounding box center [379, 290] width 670 height 29
click at [119, 285] on span "Tout" at bounding box center [124, 290] width 19 height 11
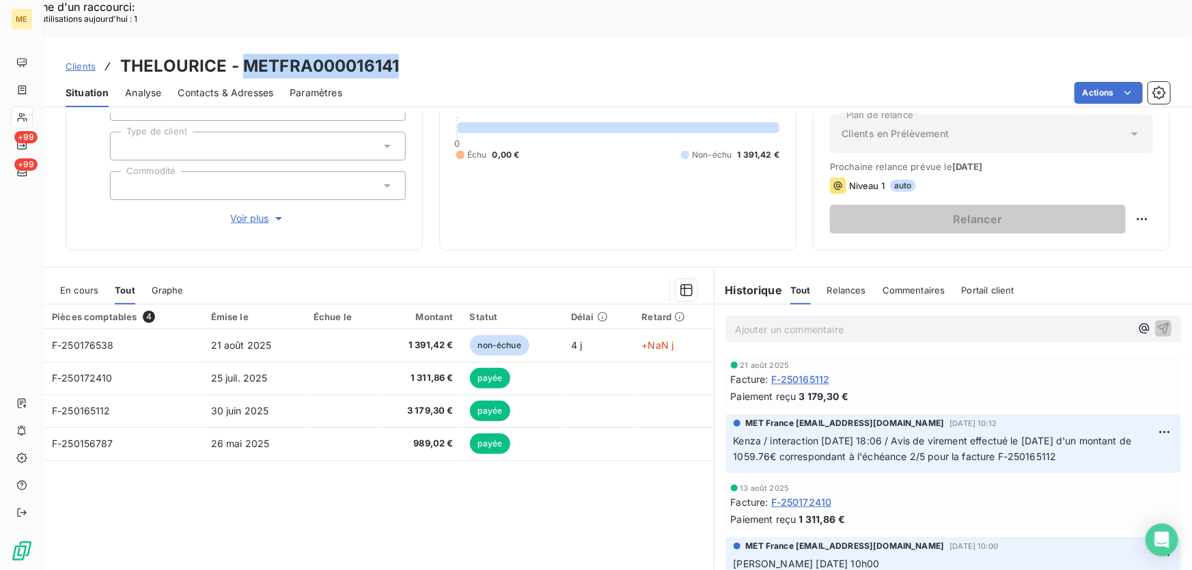
drag, startPoint x: 402, startPoint y: 32, endPoint x: 239, endPoint y: 27, distance: 162.7
click at [238, 54] on div "Clients THELOURICE - METFRA000016141" at bounding box center [618, 66] width 1149 height 25
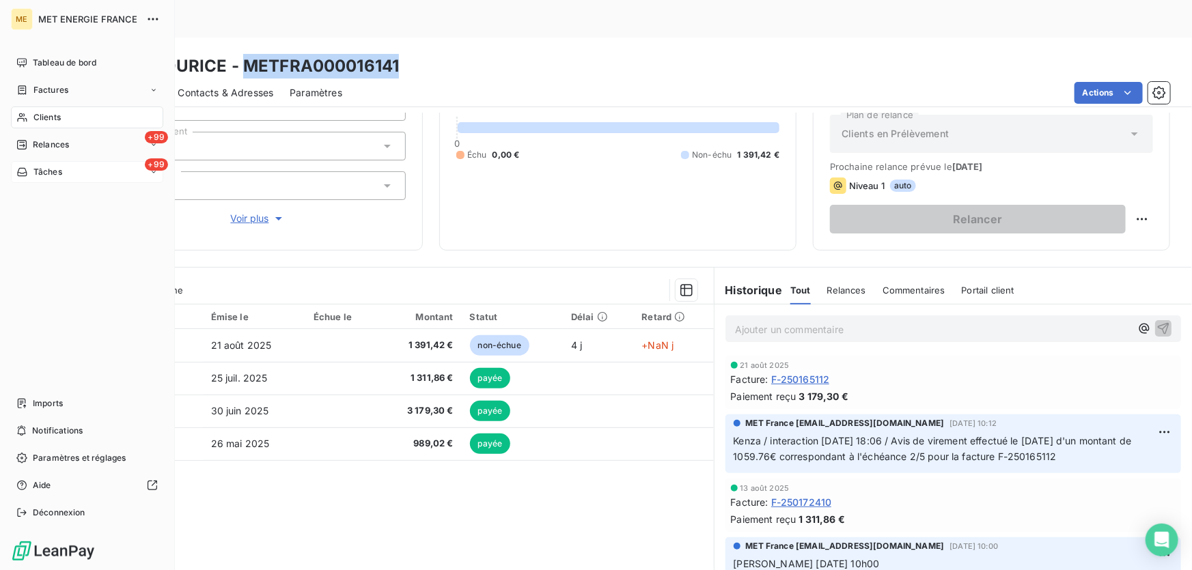
click at [64, 175] on div "+99 Tâches" at bounding box center [87, 172] width 152 height 22
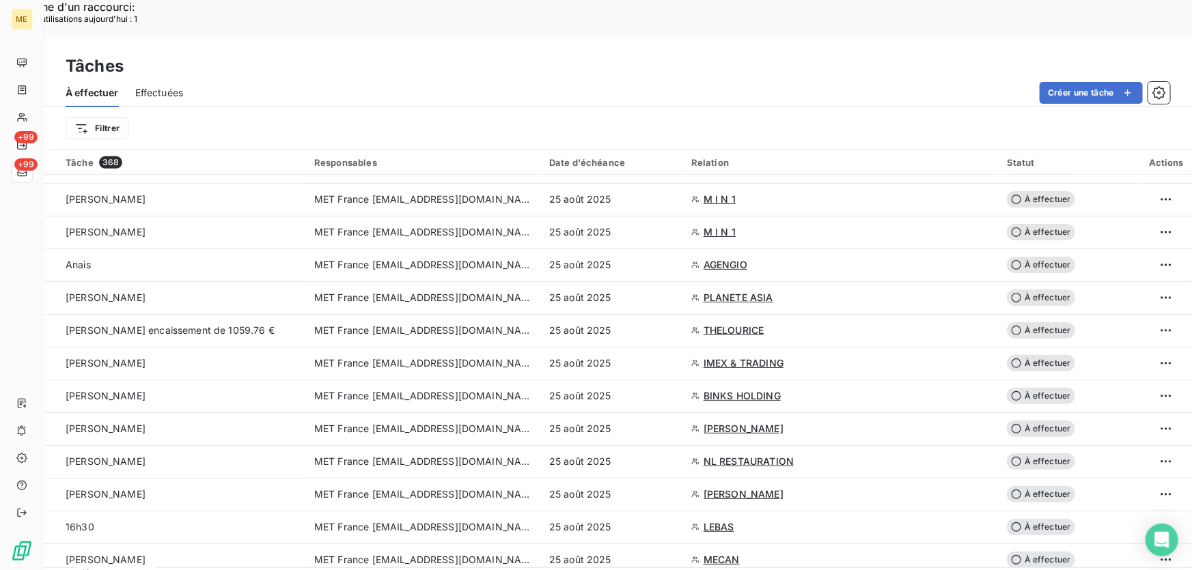
scroll to position [497, 0]
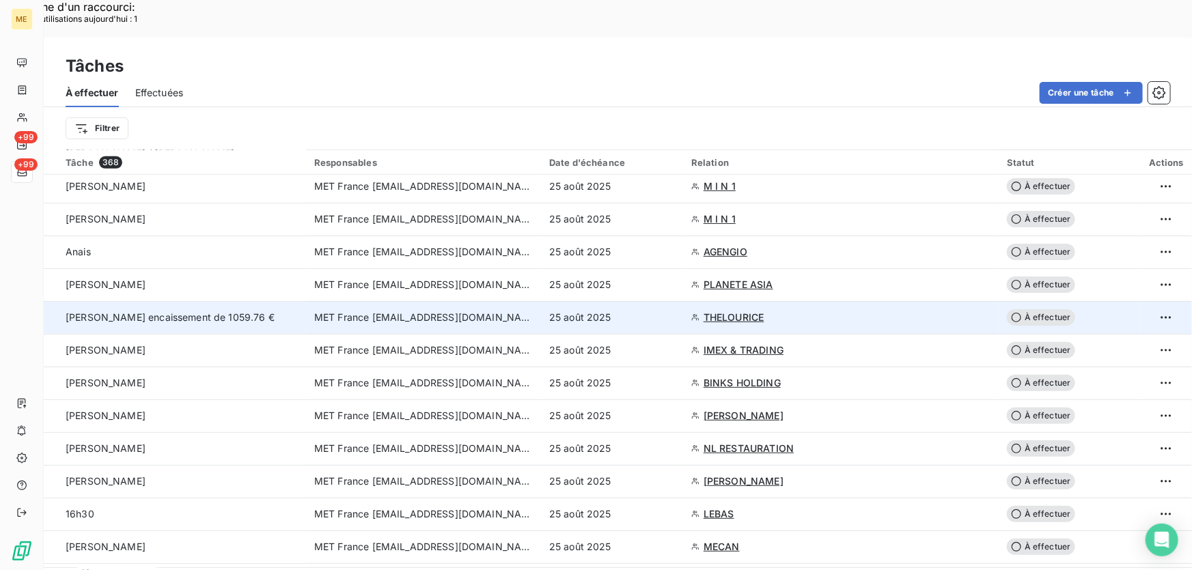
click at [675, 301] on td "25 août 2025" at bounding box center [612, 317] width 142 height 33
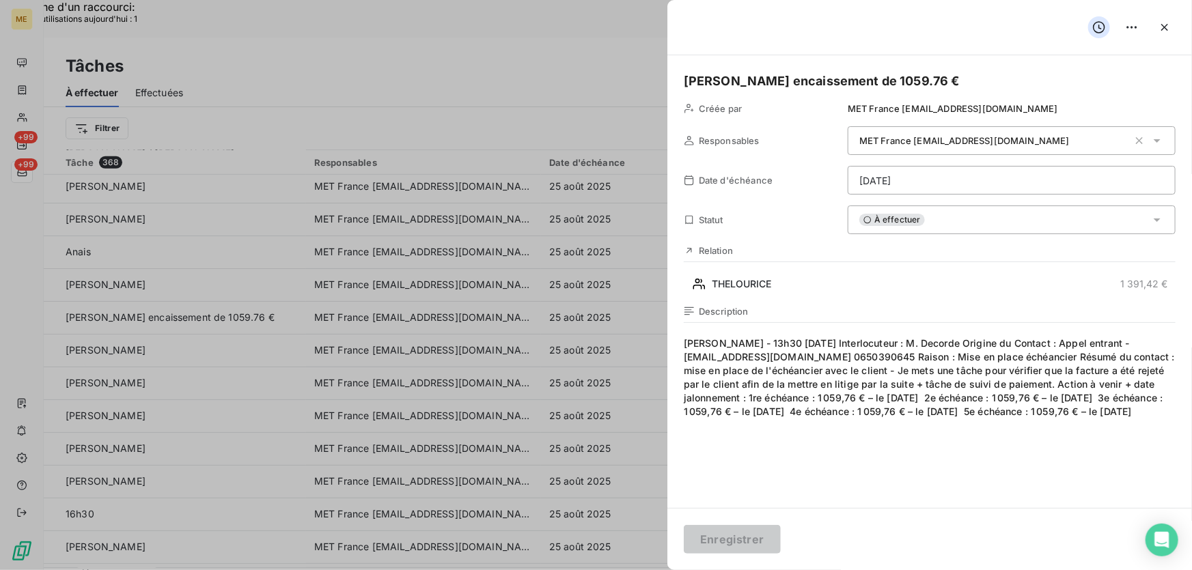
drag, startPoint x: 771, startPoint y: 427, endPoint x: 676, endPoint y: 325, distance: 139.2
click at [676, 325] on div "Anais Verif encaissement de 1059.76 € Créée par MET France met-france@recouvrem…" at bounding box center [930, 281] width 525 height 453
click at [798, 451] on span "Lisa - 13h30 - 11/07/2025 Interlocuteur : M. DecordeOrigine du Contact : Appel…" at bounding box center [930, 468] width 492 height 262
click at [787, 450] on span "Lisa - 13h30 - 11/07/2025 Interlocuteur : M. DecordeOrigine du Contact : Appel…" at bounding box center [930, 468] width 492 height 262
click at [799, 436] on span "Lisa - 13h30 - 11/07/2025 Interlocuteur : M. DecordeOrigine du Contact : Appel…" at bounding box center [930, 468] width 492 height 262
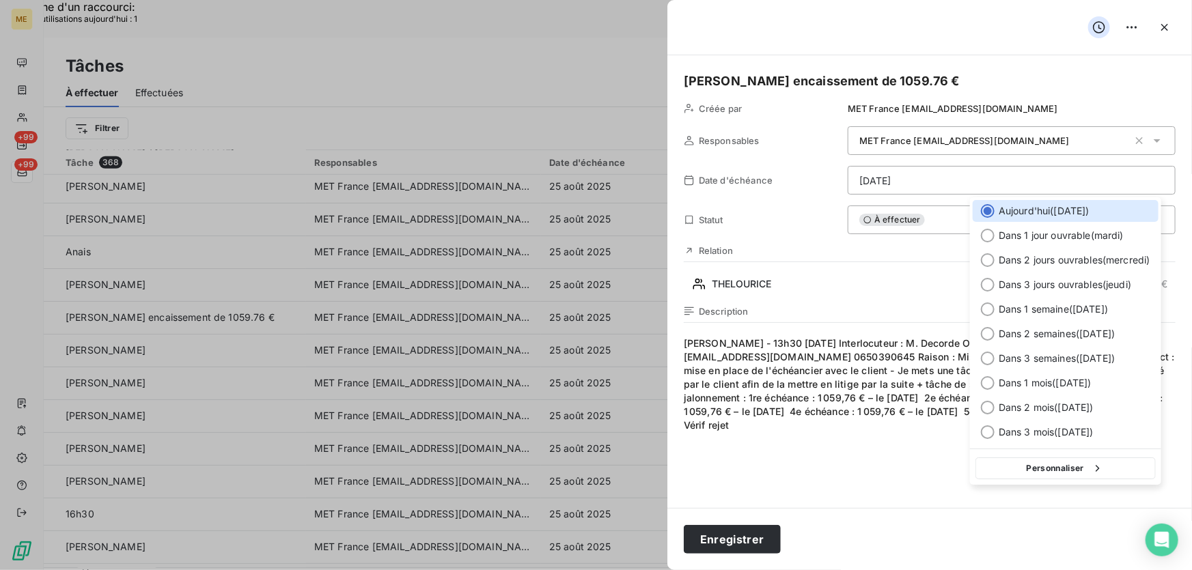
drag, startPoint x: 1048, startPoint y: 471, endPoint x: 1051, endPoint y: 460, distance: 10.8
click at [1049, 469] on button "Personnaliser" at bounding box center [1066, 469] width 180 height 22
select select "7"
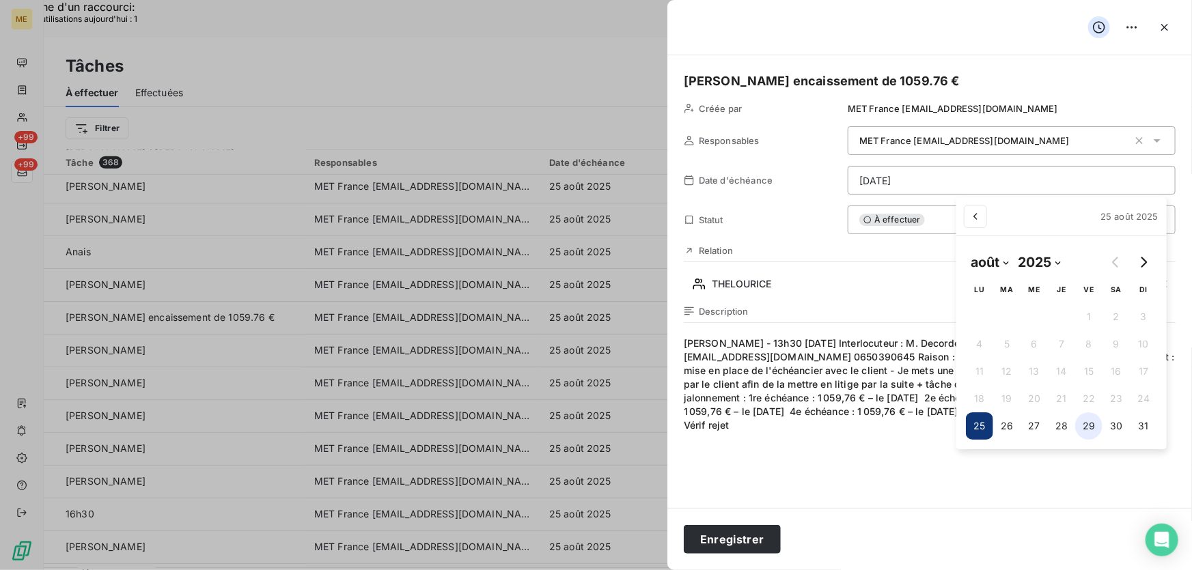
click at [1086, 424] on button "29" at bounding box center [1088, 426] width 27 height 27
type input "29/08/2025"
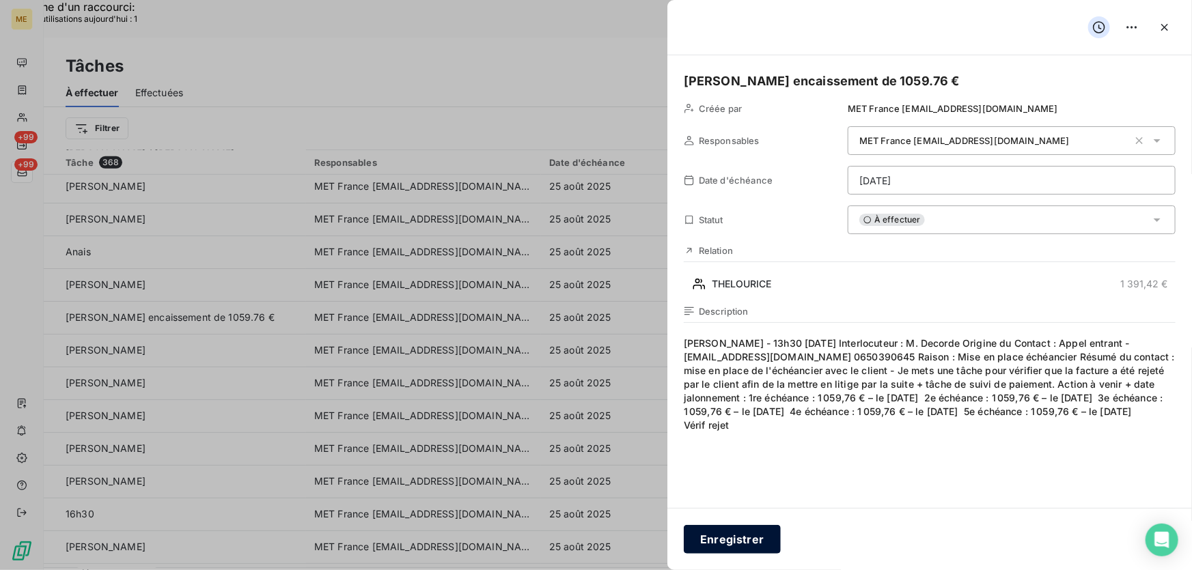
click at [734, 543] on button "Enregistrer" at bounding box center [732, 539] width 97 height 29
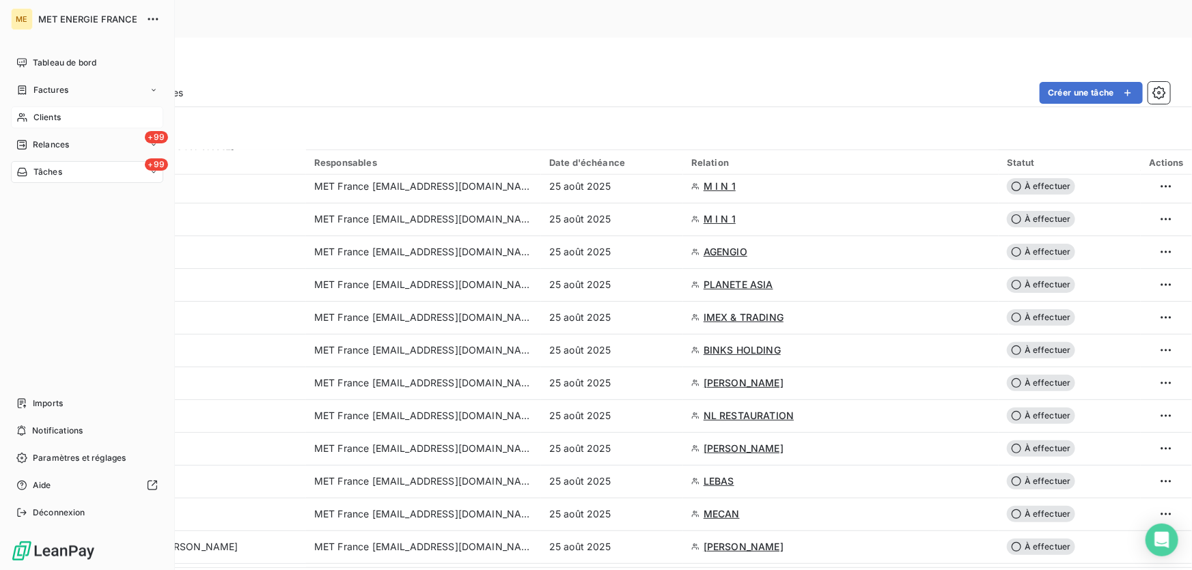
click at [51, 118] on span "Clients" at bounding box center [46, 117] width 27 height 12
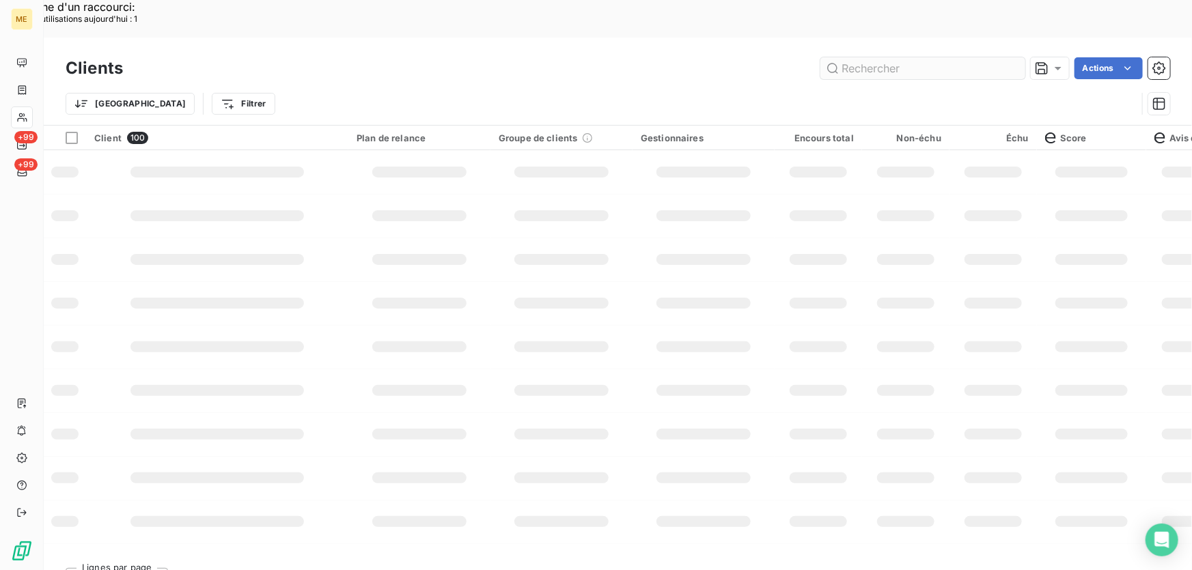
click at [858, 57] on input "text" at bounding box center [923, 68] width 205 height 22
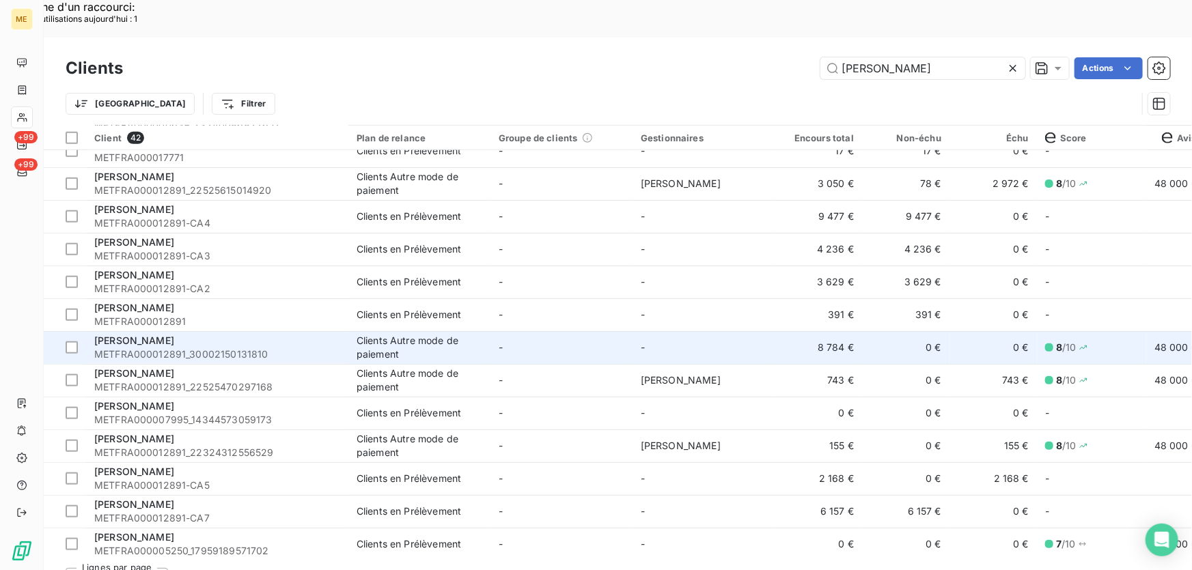
scroll to position [601, 0]
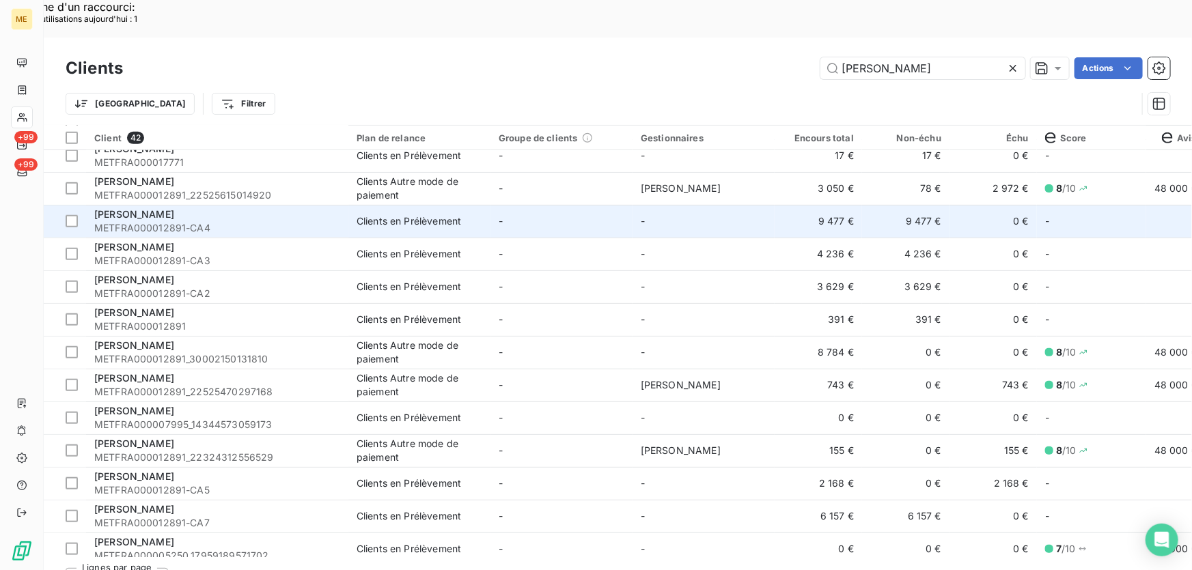
type input "Olivier"
click at [644, 205] on td "-" at bounding box center [704, 221] width 142 height 33
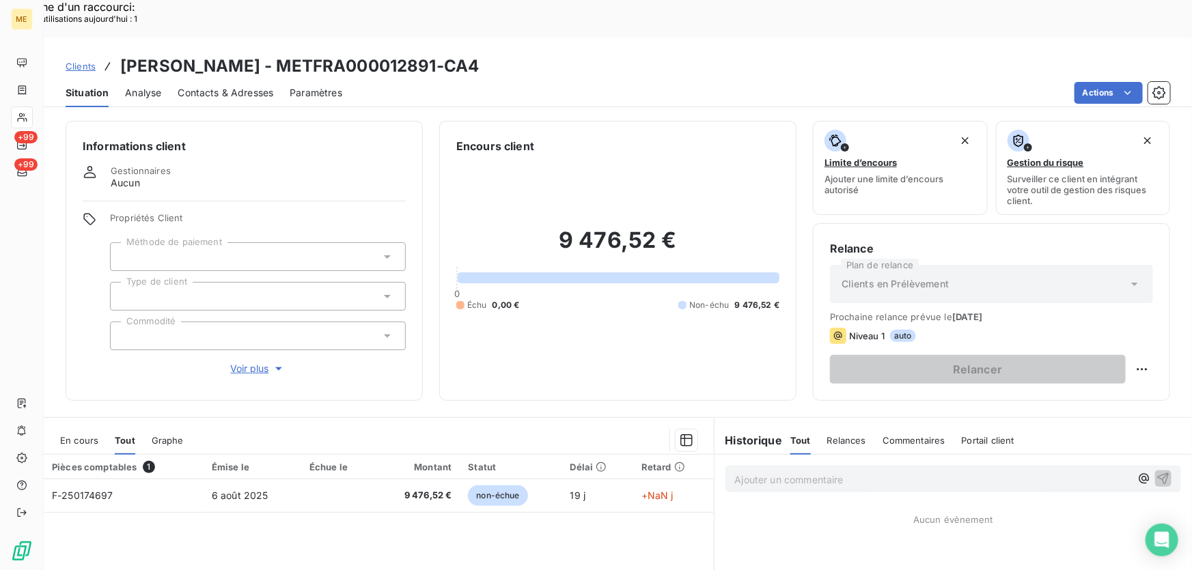
click at [74, 61] on span "Clients" at bounding box center [81, 66] width 30 height 11
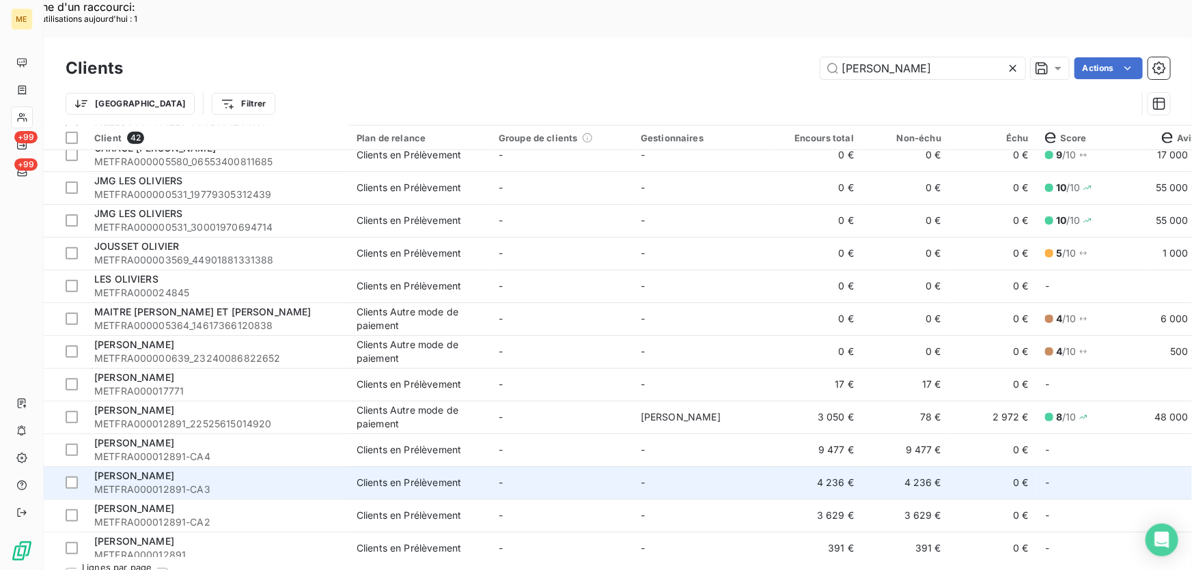
scroll to position [435, 0]
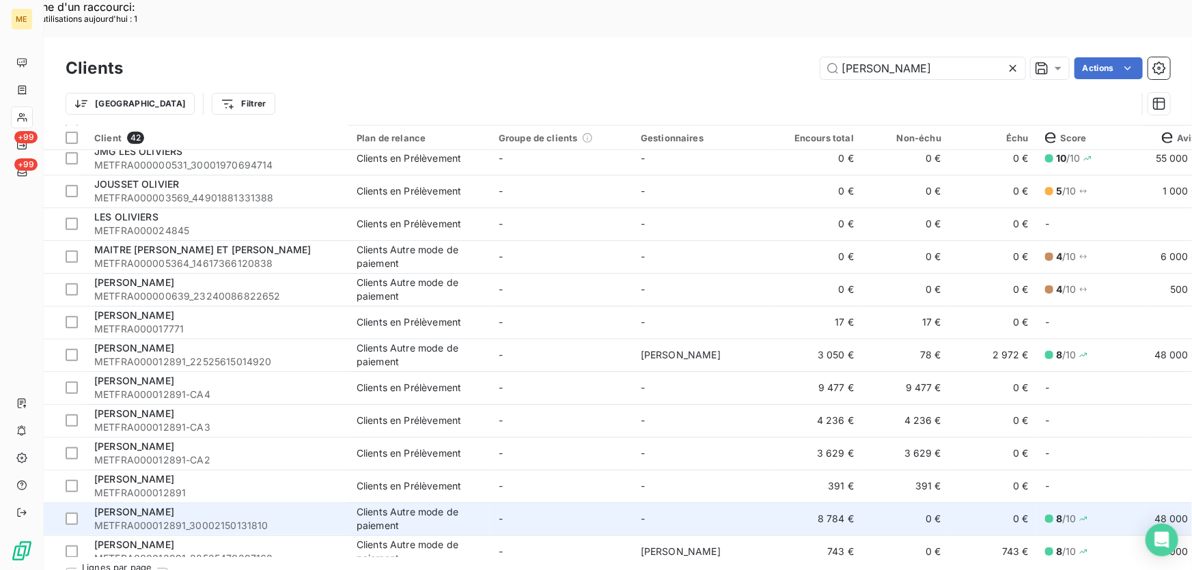
click at [679, 503] on td "-" at bounding box center [704, 519] width 142 height 33
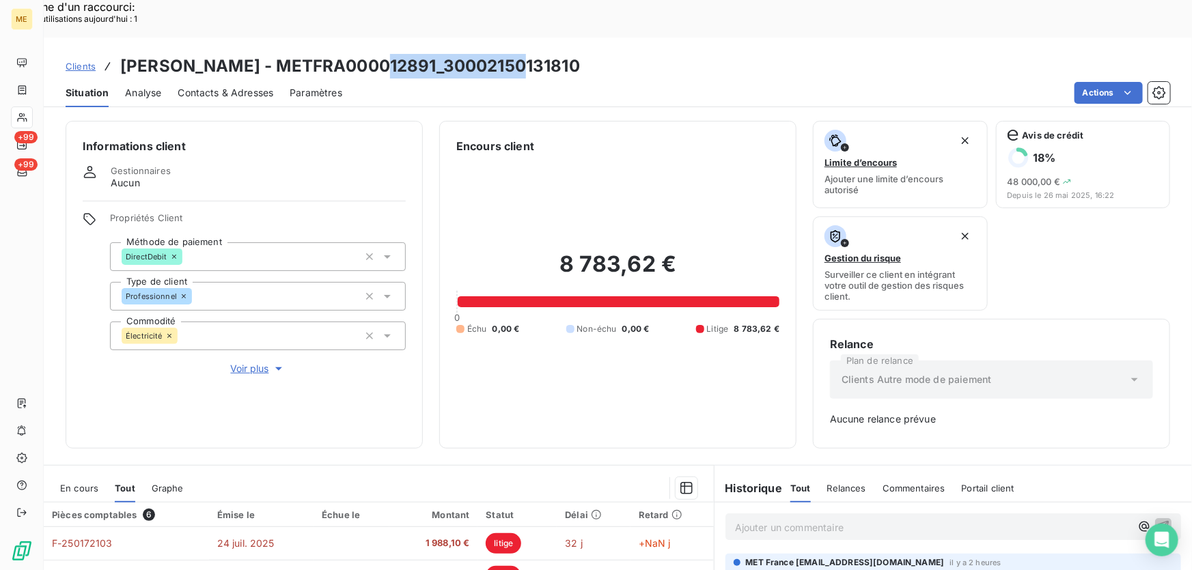
drag, startPoint x: 509, startPoint y: 28, endPoint x: 369, endPoint y: 36, distance: 140.3
click at [369, 54] on div "Clients OLIVIER - METFRA000012891_30002150131810" at bounding box center [618, 66] width 1149 height 25
copy h3 "30002150131810"
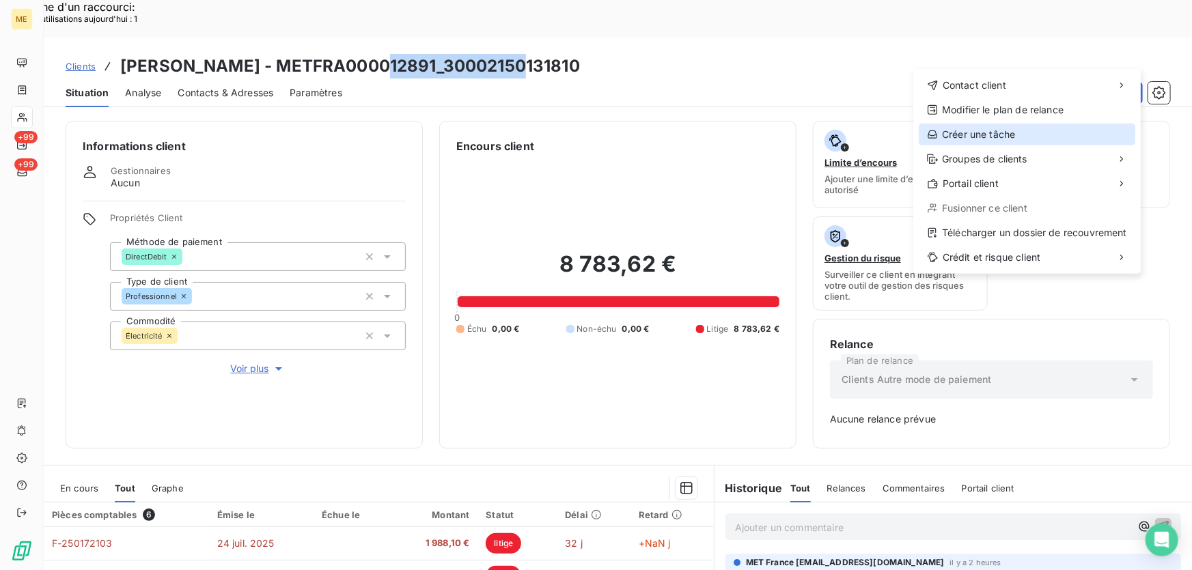
click at [973, 131] on div "Créer une tâche" at bounding box center [1027, 135] width 217 height 22
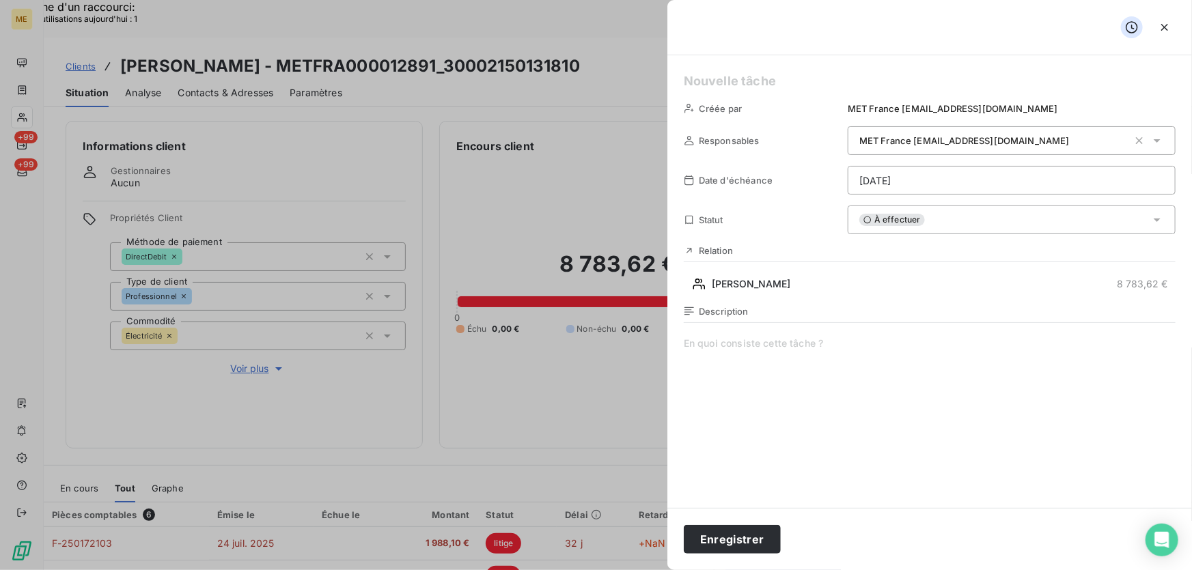
click at [741, 81] on h5 at bounding box center [930, 81] width 492 height 19
click at [748, 345] on span at bounding box center [930, 468] width 492 height 262
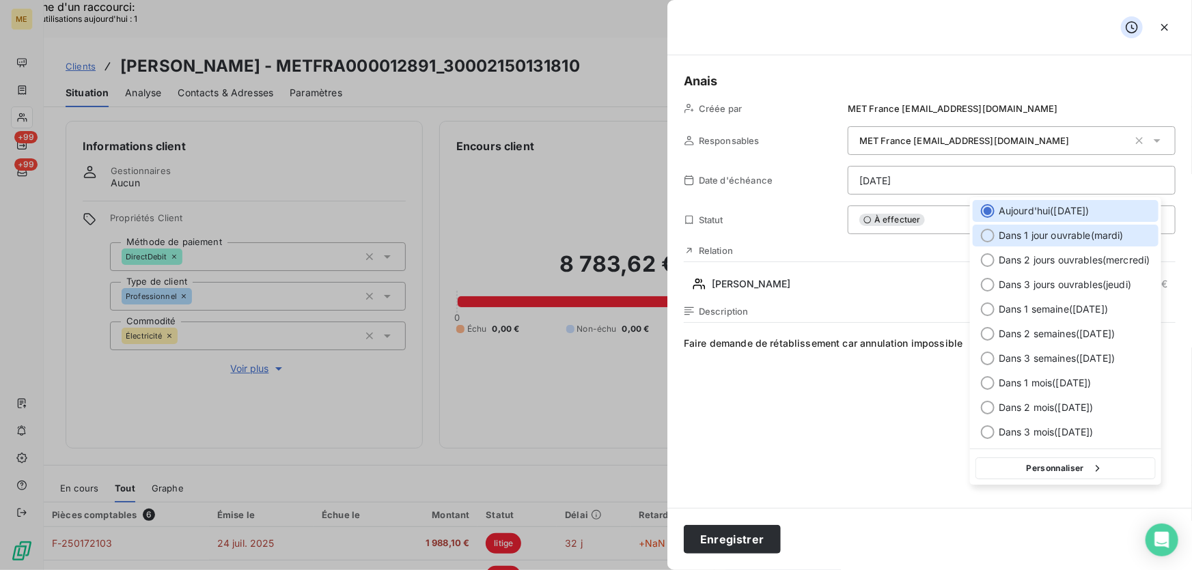
click at [1112, 240] on span "Dans 1 jour ouvrable ( [DATE] )" at bounding box center [1061, 236] width 125 height 14
type input "[DATE]"
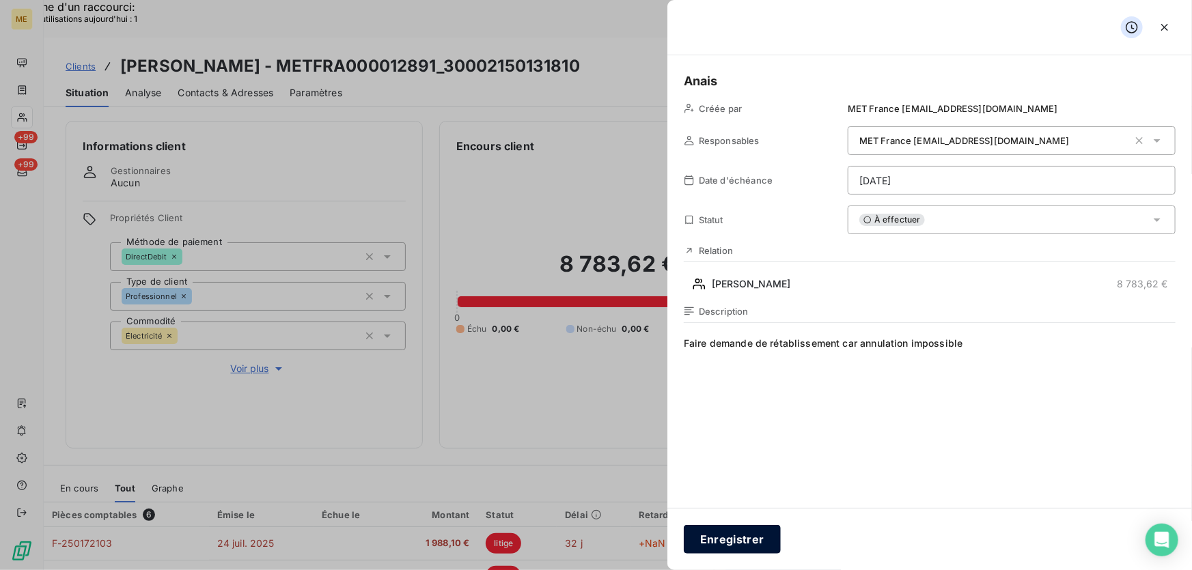
click at [708, 538] on button "Enregistrer" at bounding box center [732, 539] width 97 height 29
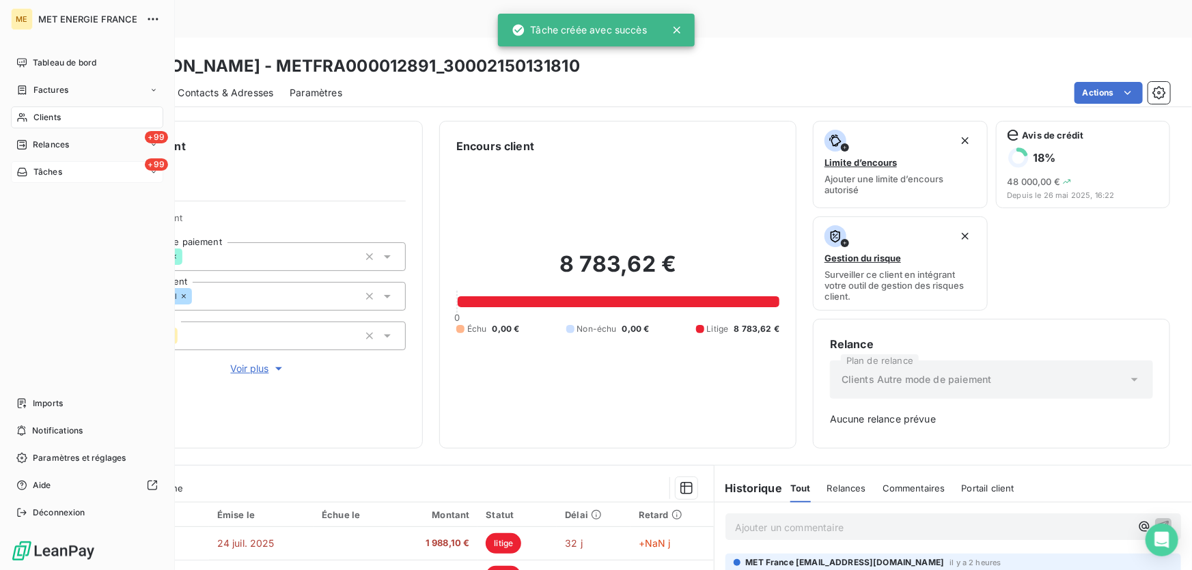
click at [39, 166] on span "Tâches" at bounding box center [47, 172] width 29 height 12
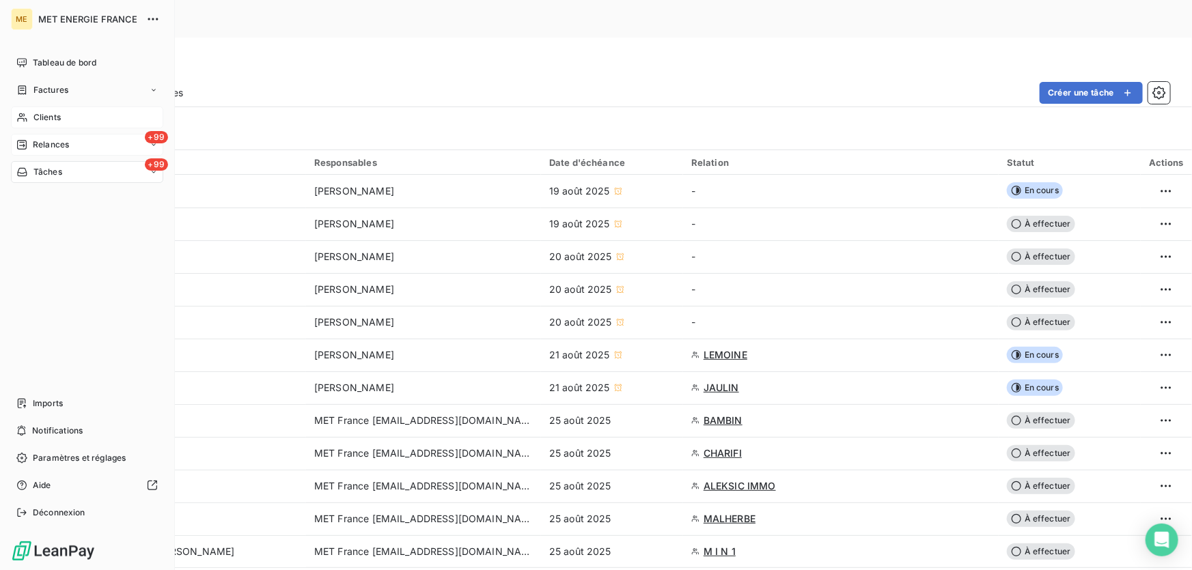
click at [45, 147] on span "Relances" at bounding box center [51, 145] width 36 height 12
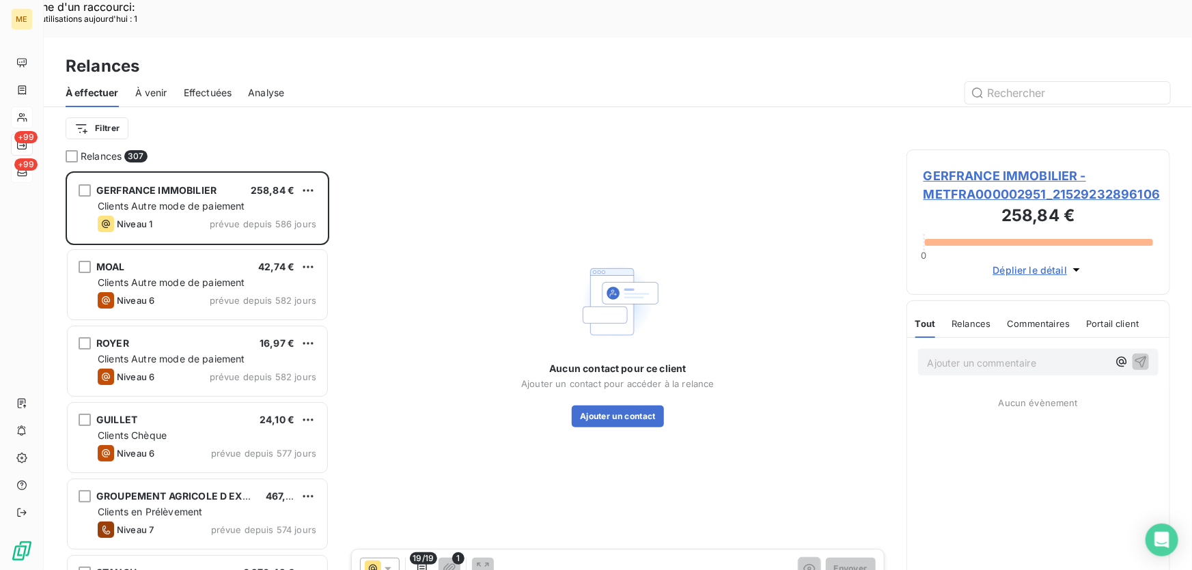
scroll to position [428, 254]
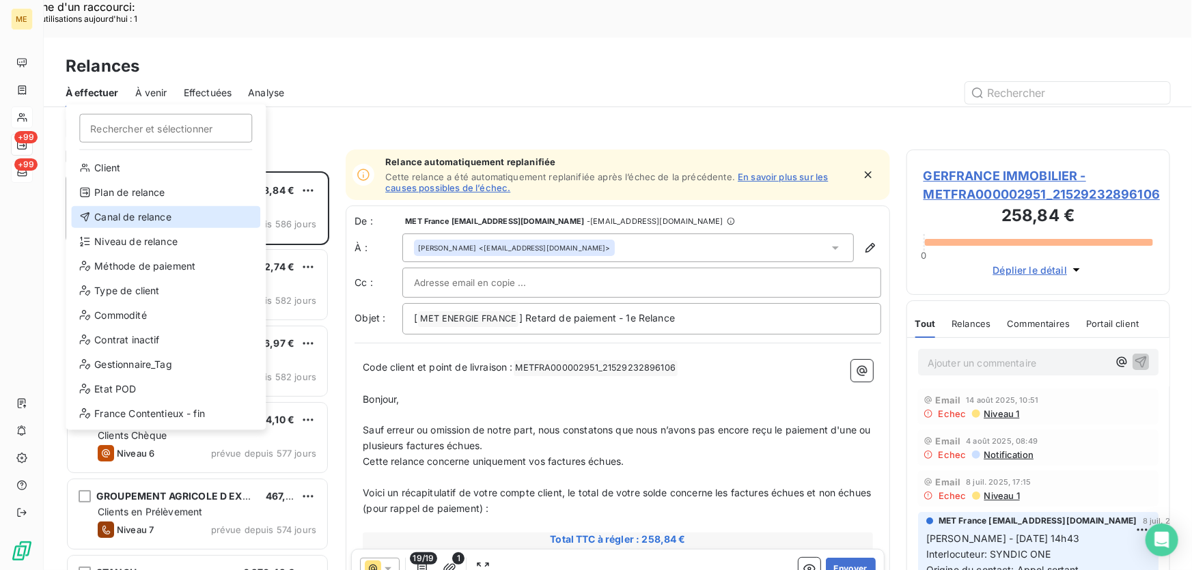
click at [154, 212] on div "Canal de relance" at bounding box center [165, 217] width 189 height 22
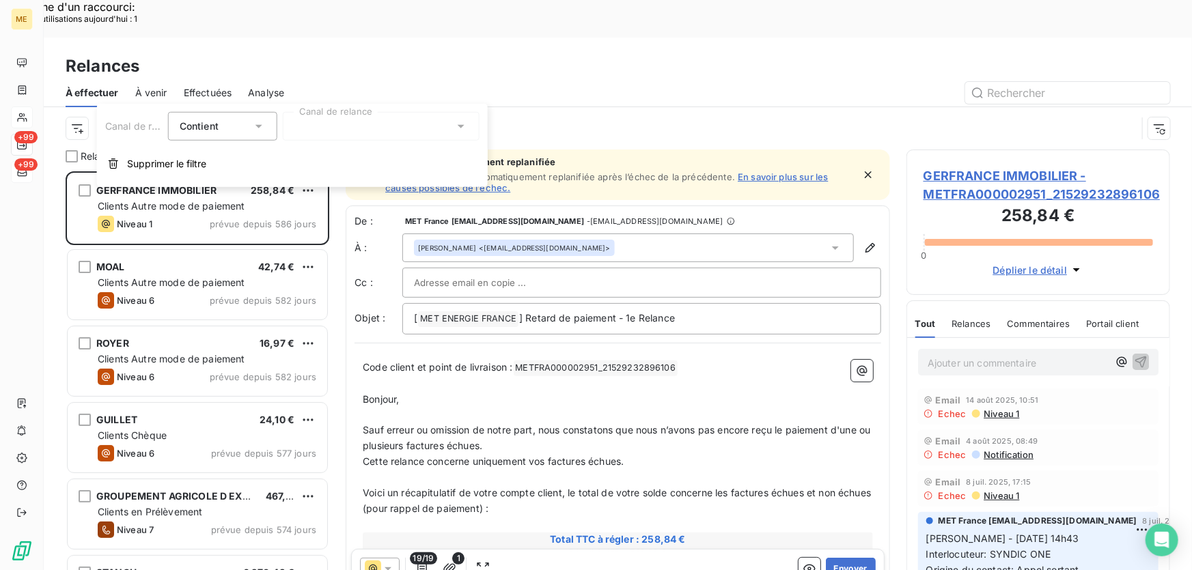
click at [336, 130] on div at bounding box center [381, 126] width 197 height 29
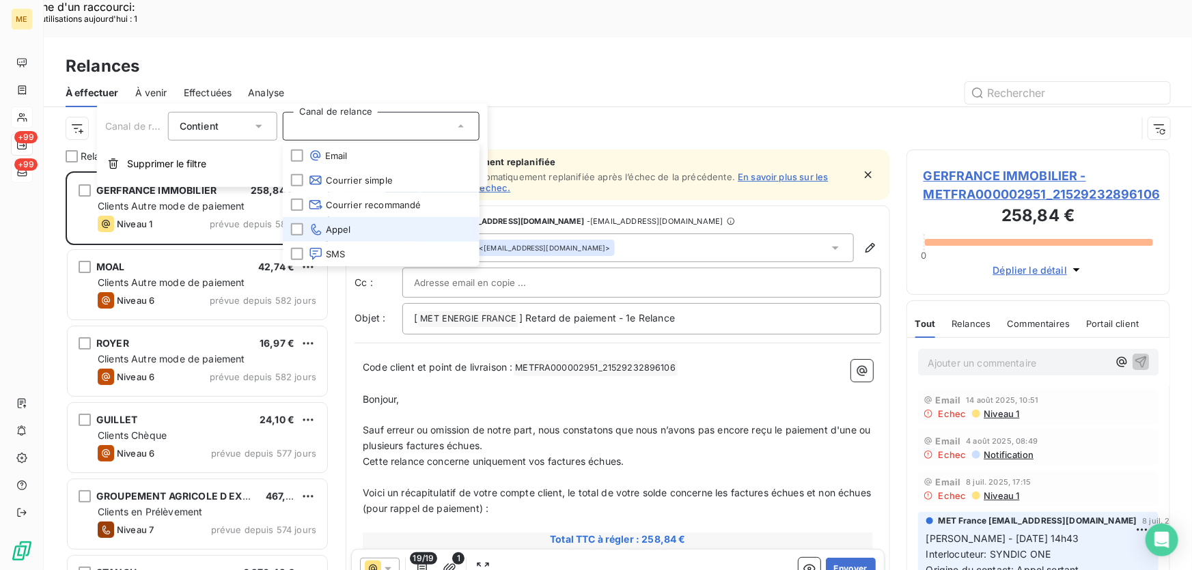
click at [394, 221] on li "Appel" at bounding box center [381, 229] width 197 height 25
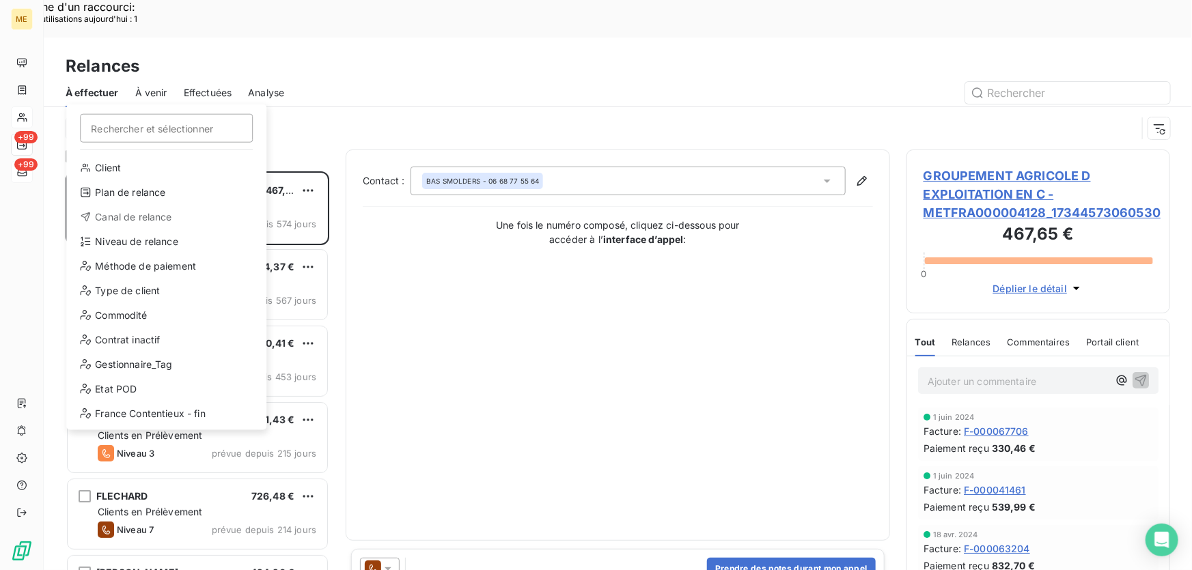
scroll to position [428, 254]
click at [184, 238] on div "Niveau de relance" at bounding box center [166, 242] width 189 height 22
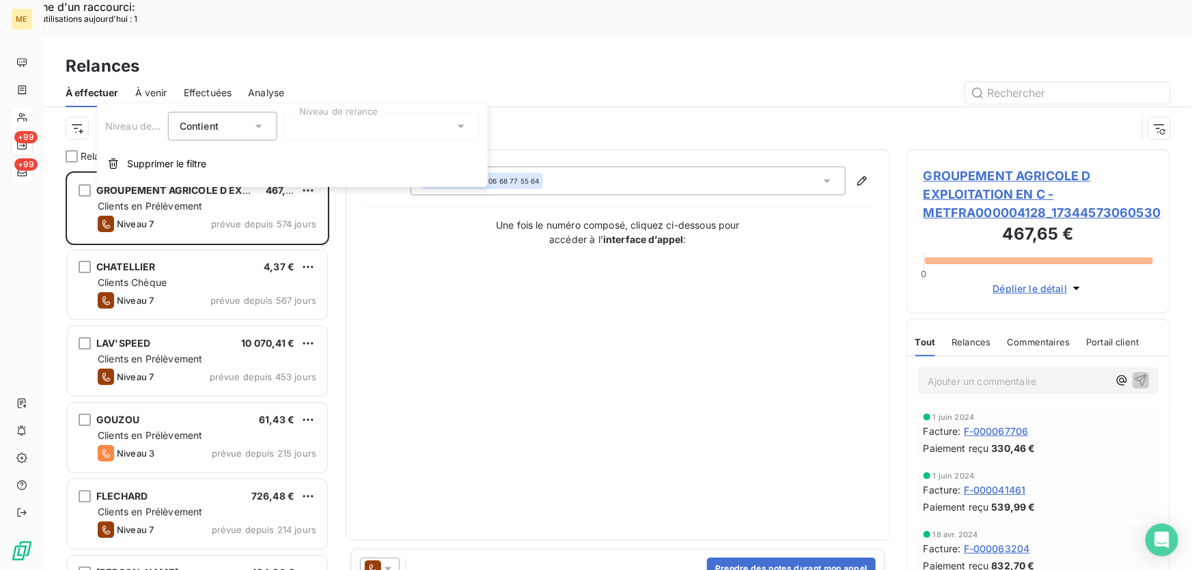
click at [341, 126] on div at bounding box center [381, 126] width 197 height 29
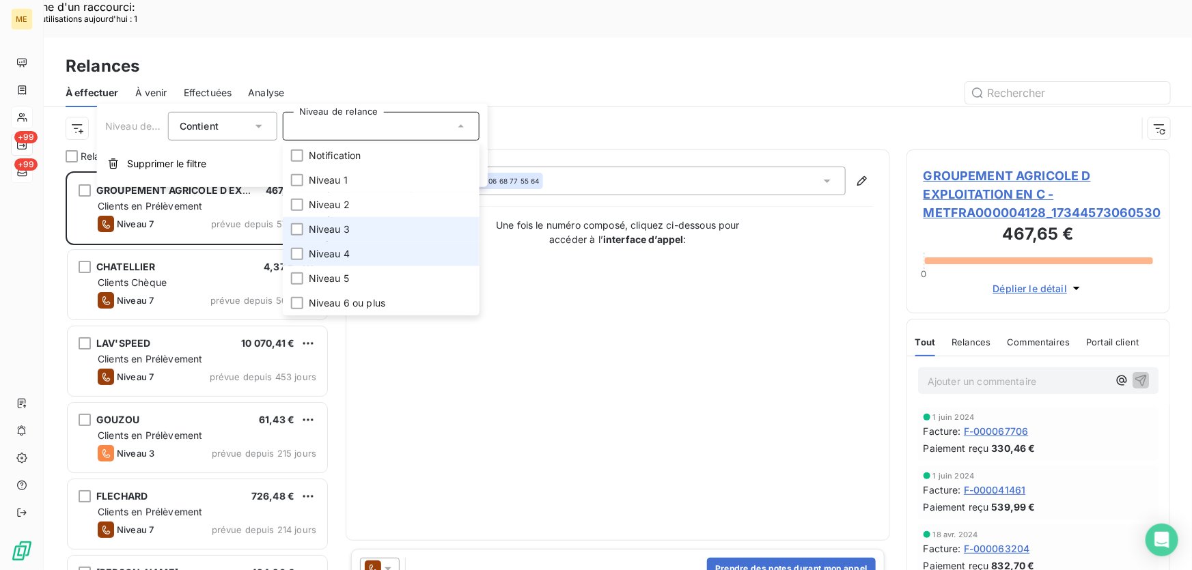
drag, startPoint x: 351, startPoint y: 232, endPoint x: 355, endPoint y: 260, distance: 27.6
click at [351, 232] on li "Niveau 3" at bounding box center [381, 229] width 197 height 25
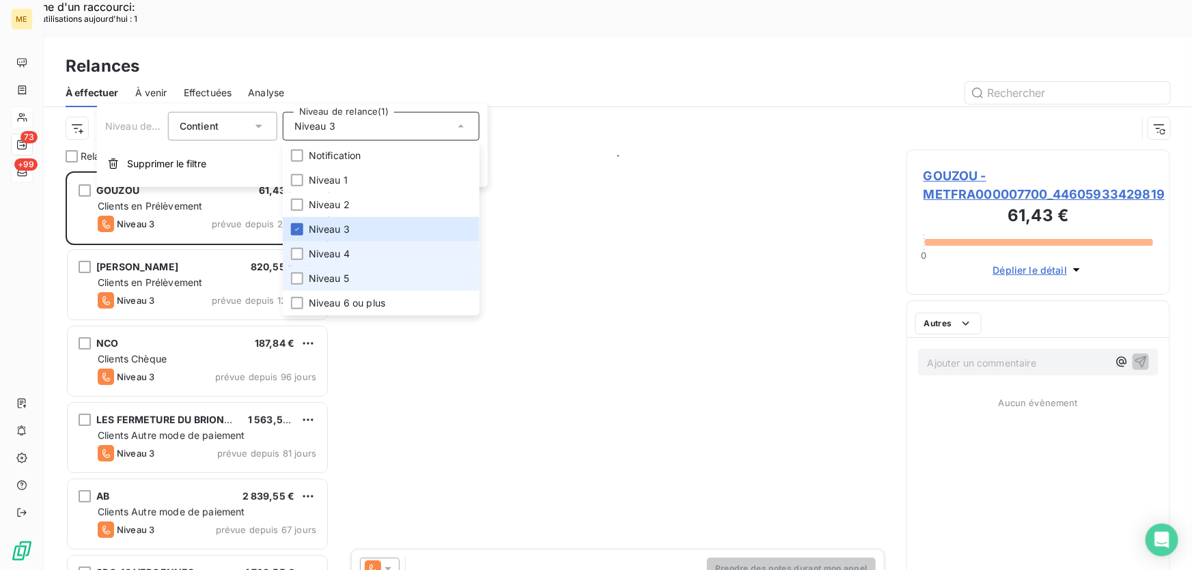
scroll to position [428, 254]
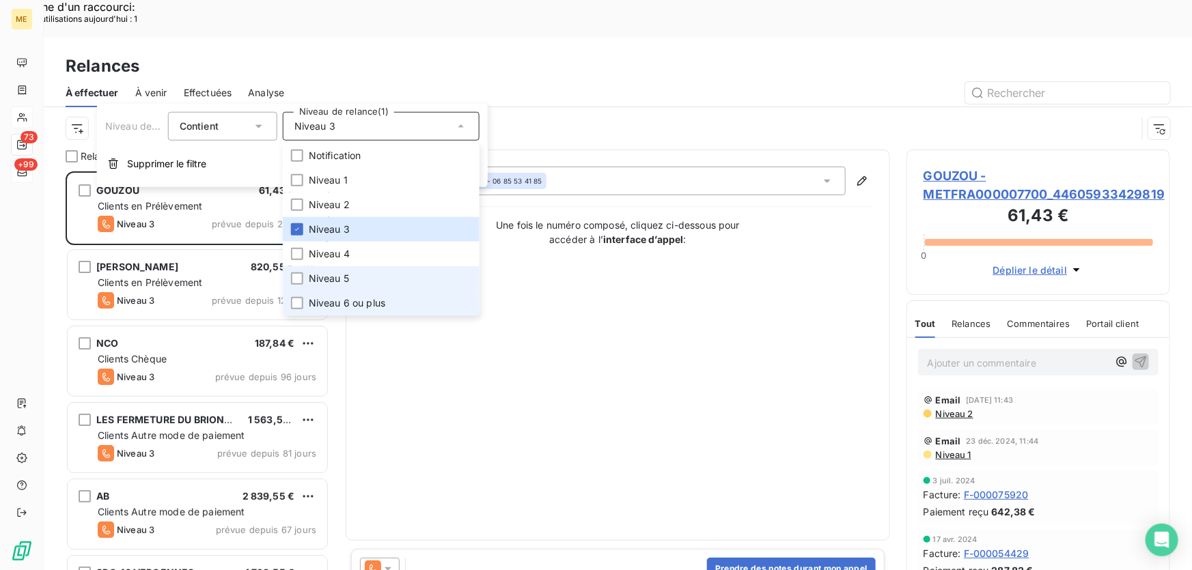
drag, startPoint x: 355, startPoint y: 280, endPoint x: 355, endPoint y: 305, distance: 24.6
click at [355, 281] on li "Niveau 5" at bounding box center [381, 278] width 197 height 25
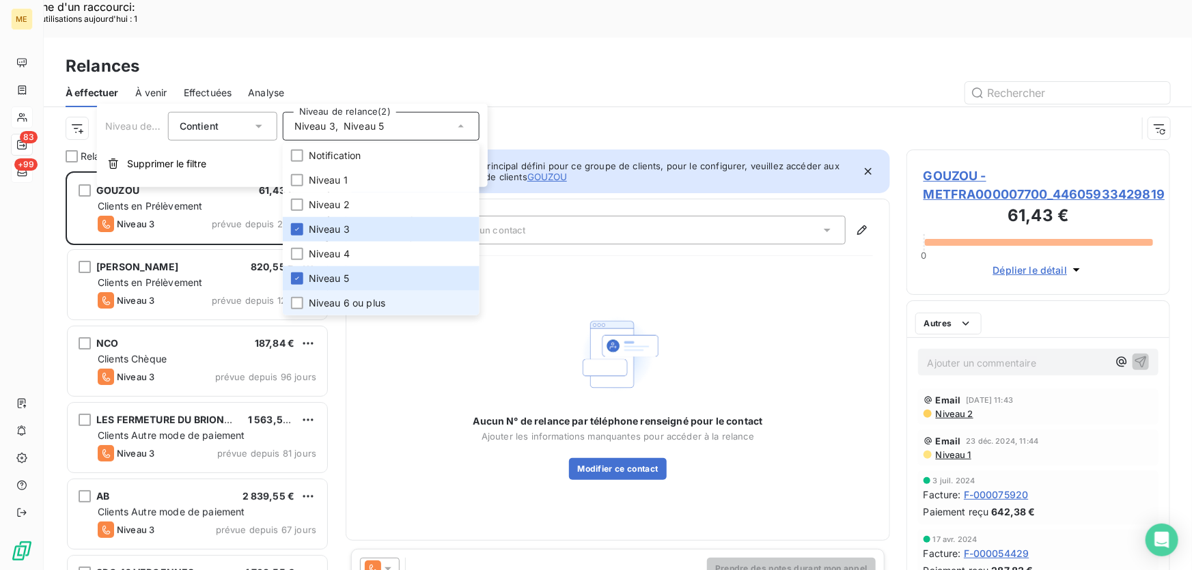
click at [354, 304] on span "Niveau 6 ou plus" at bounding box center [347, 304] width 77 height 14
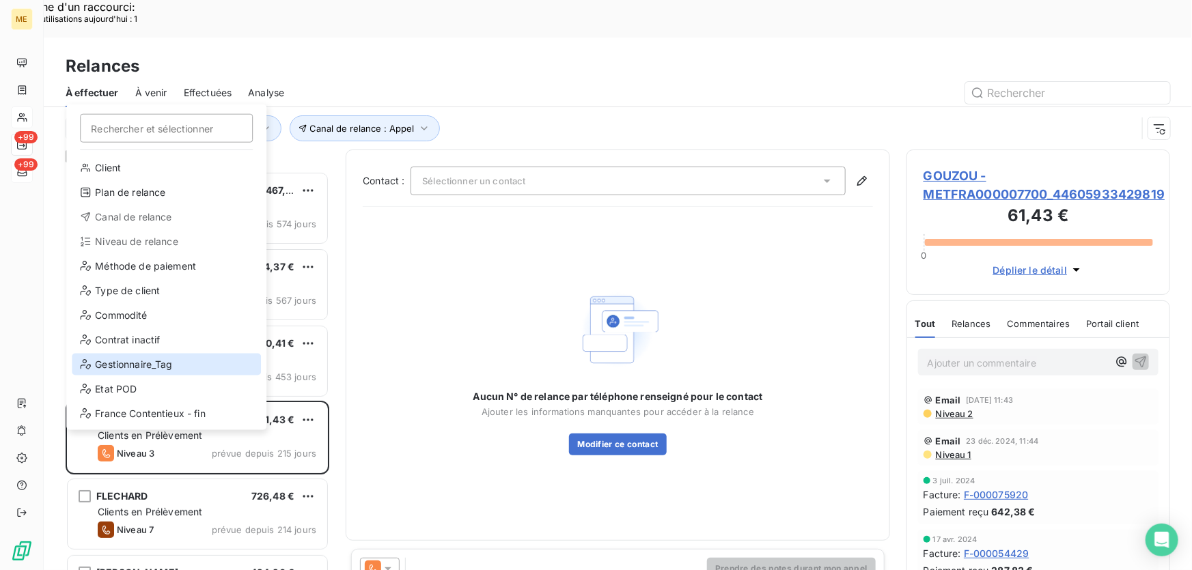
click at [166, 372] on div "Gestionnaire_Tag" at bounding box center [166, 365] width 189 height 22
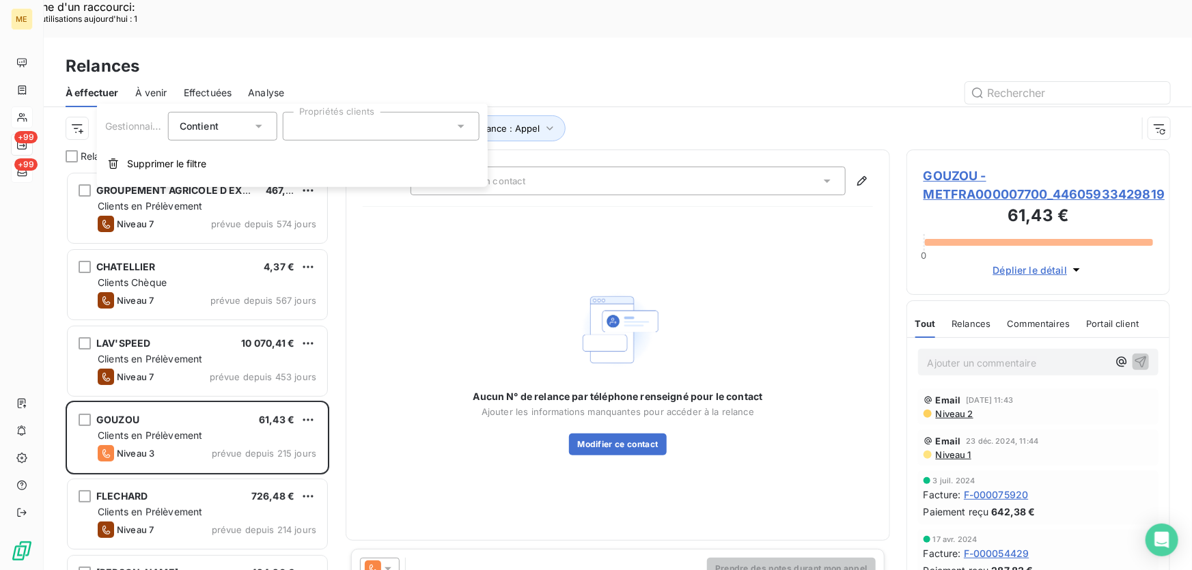
click at [383, 124] on div at bounding box center [381, 126] width 197 height 29
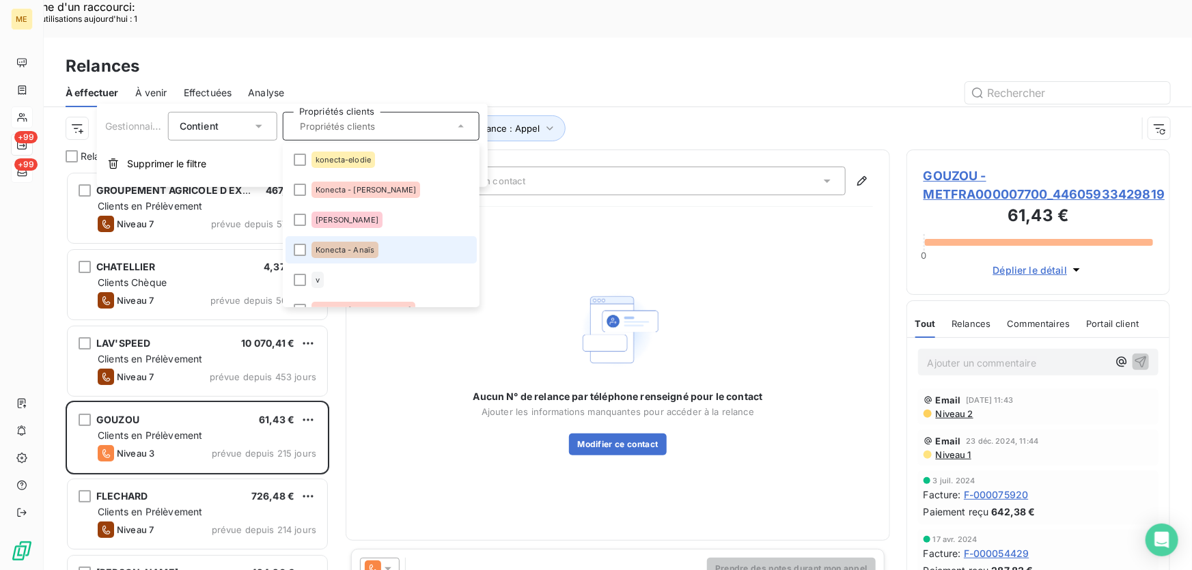
click at [387, 253] on li "Konecta - Anaïs" at bounding box center [381, 249] width 191 height 27
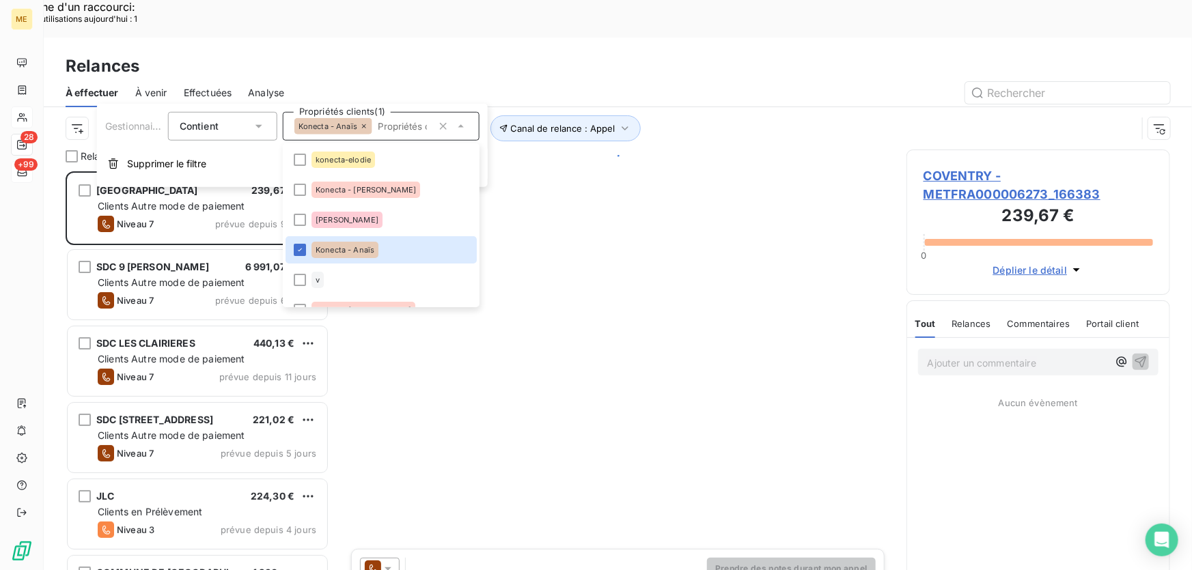
scroll to position [428, 254]
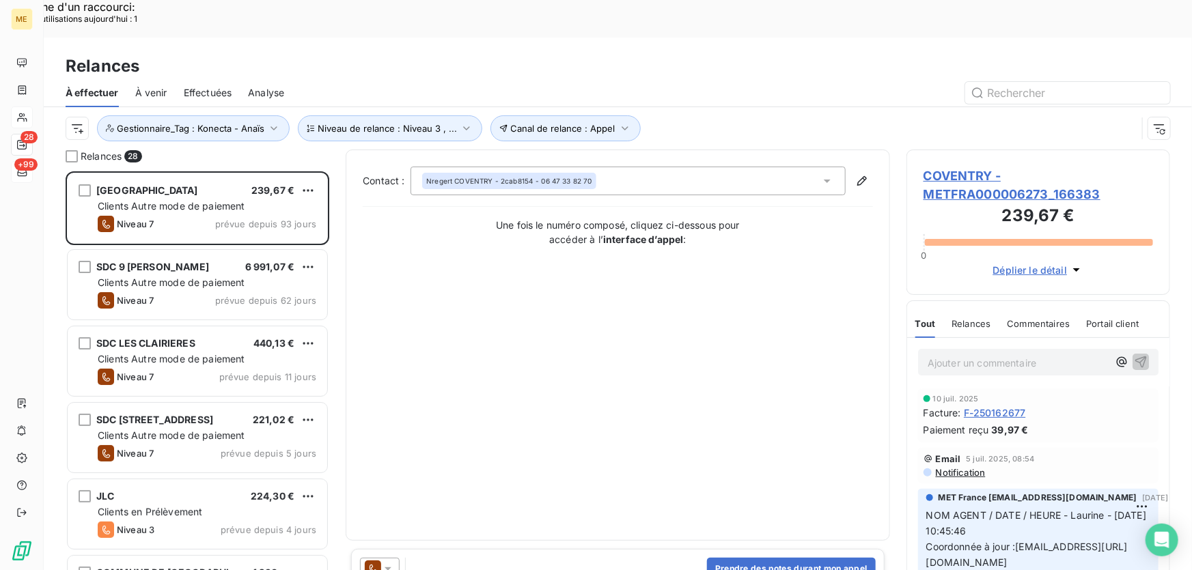
click at [739, 115] on div "Canal de relance : Appel Niveau de relance : Niveau 3 , ... Gestionnaire_Tag : …" at bounding box center [601, 128] width 1071 height 26
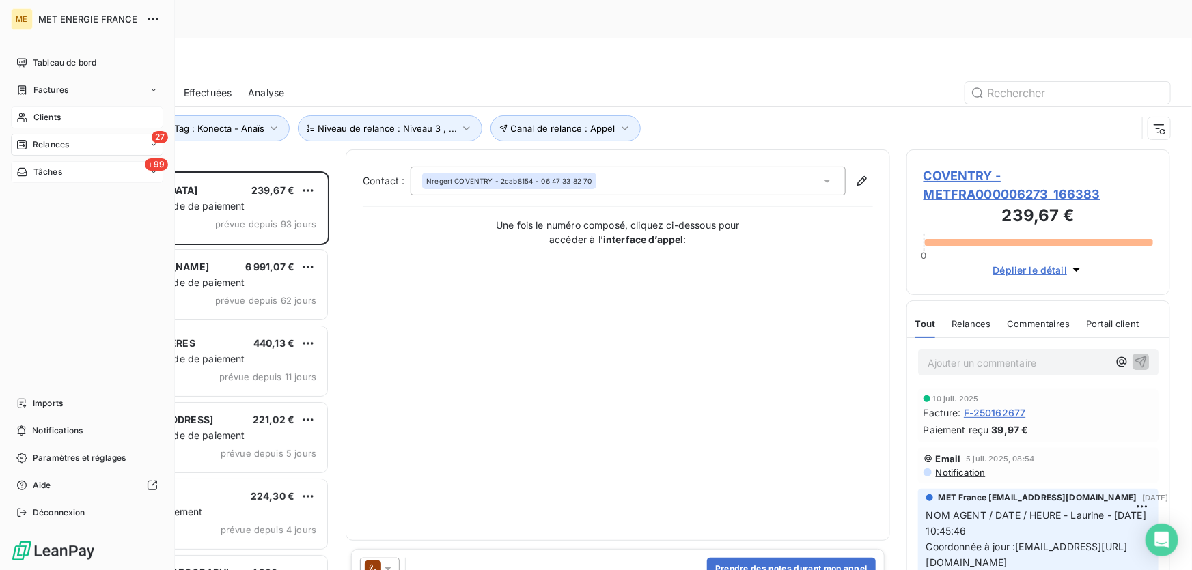
click at [29, 116] on div "Clients" at bounding box center [87, 118] width 152 height 22
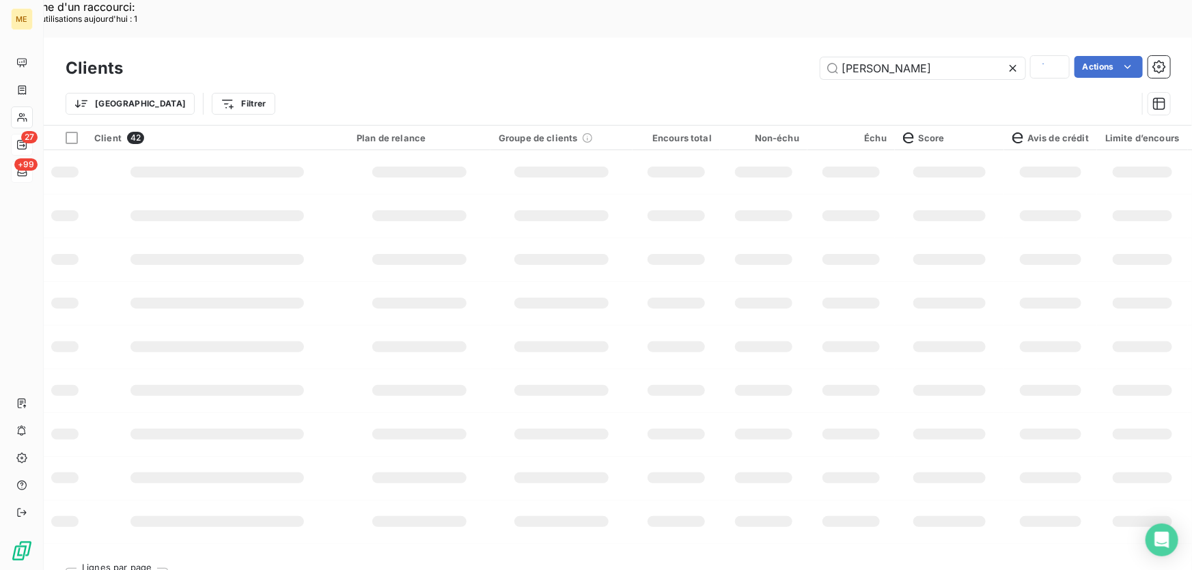
click at [924, 57] on input "Olivier" at bounding box center [923, 68] width 205 height 22
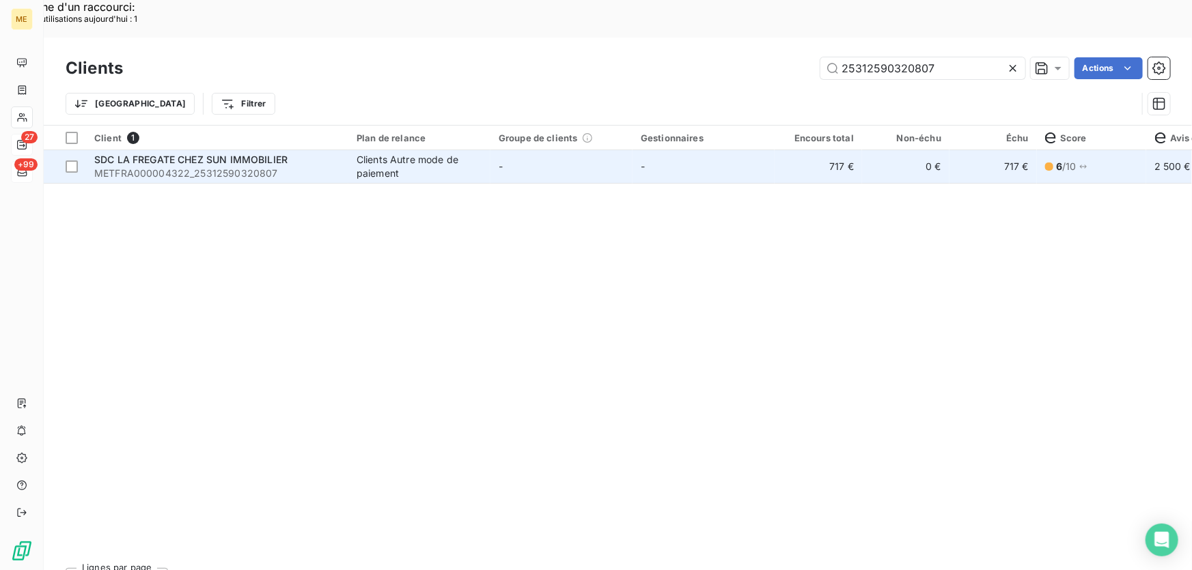
type input "25312590320807"
click at [525, 150] on td "-" at bounding box center [562, 166] width 142 height 33
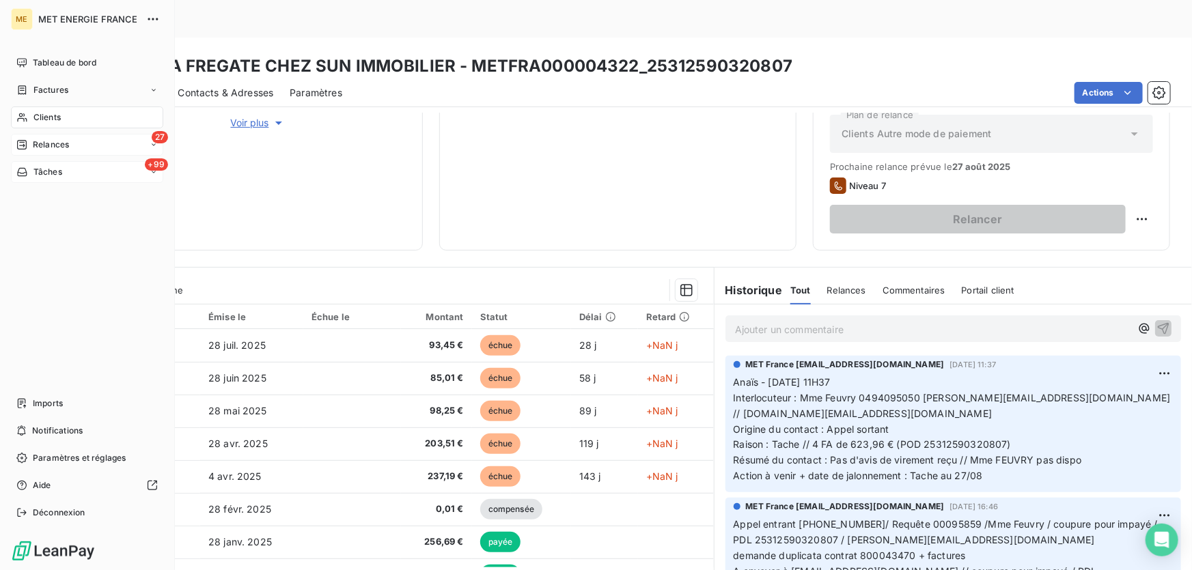
click at [26, 122] on div "Clients" at bounding box center [87, 118] width 152 height 22
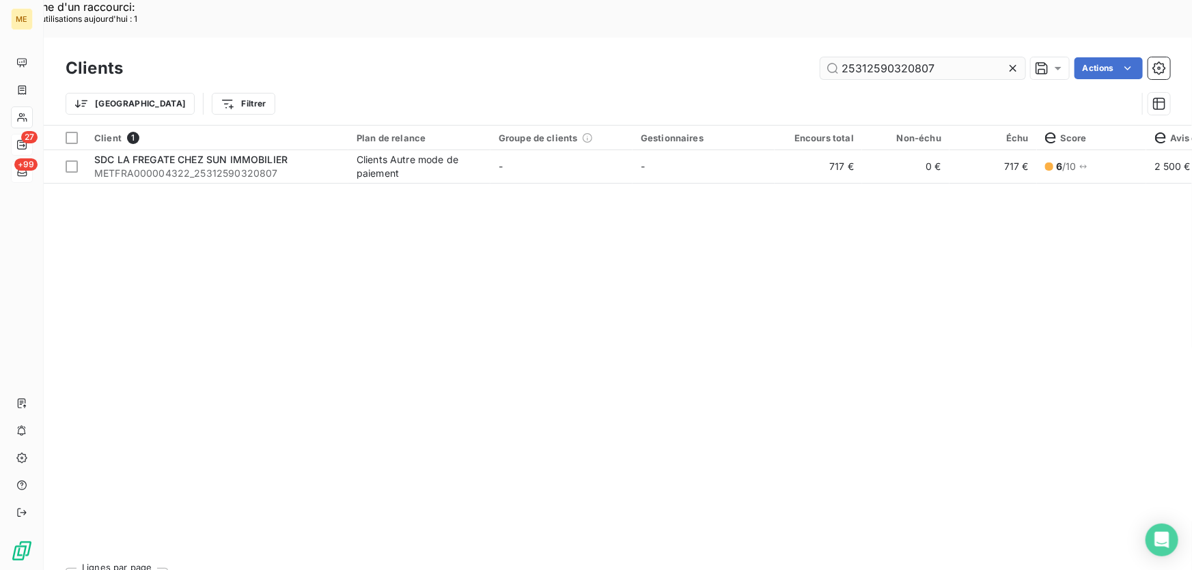
click at [878, 57] on input "25312590320807" at bounding box center [923, 68] width 205 height 22
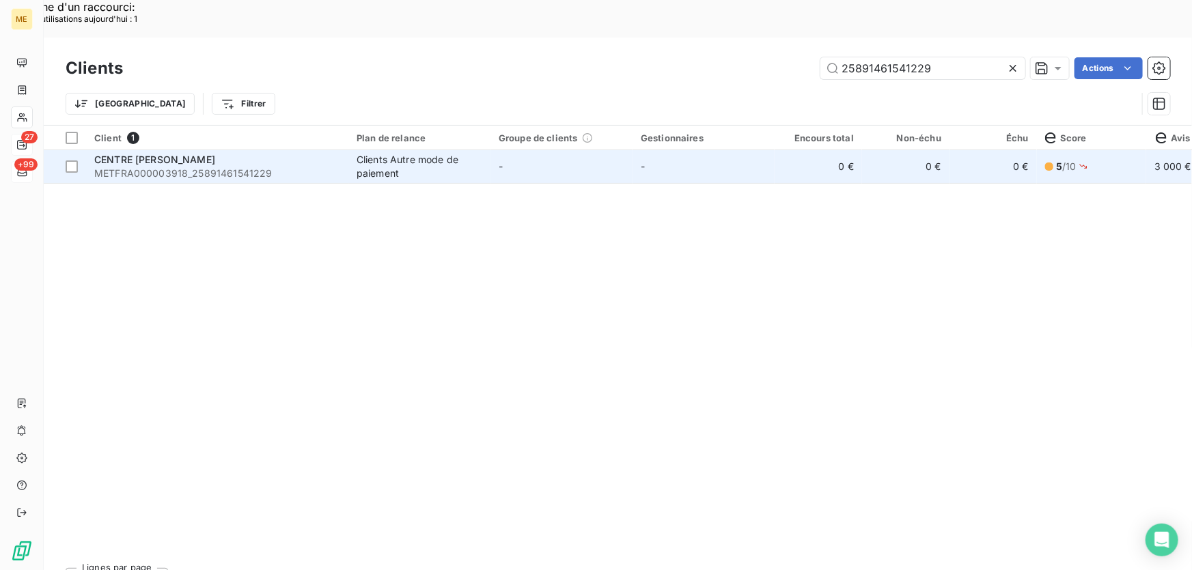
type input "25891461541229"
click at [495, 150] on td "-" at bounding box center [562, 166] width 142 height 33
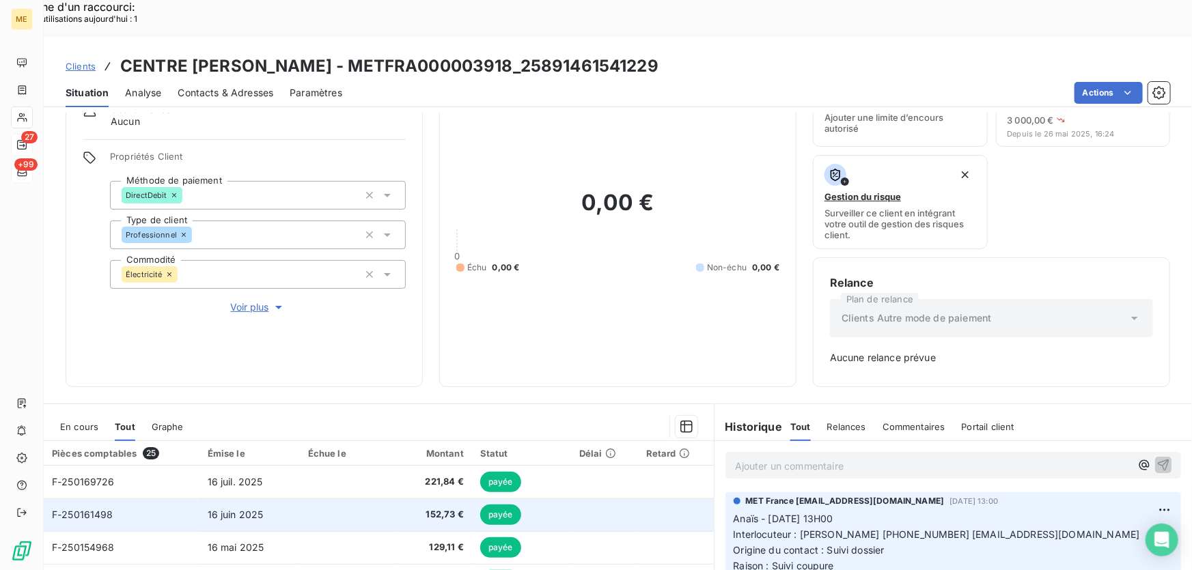
scroll to position [186, 0]
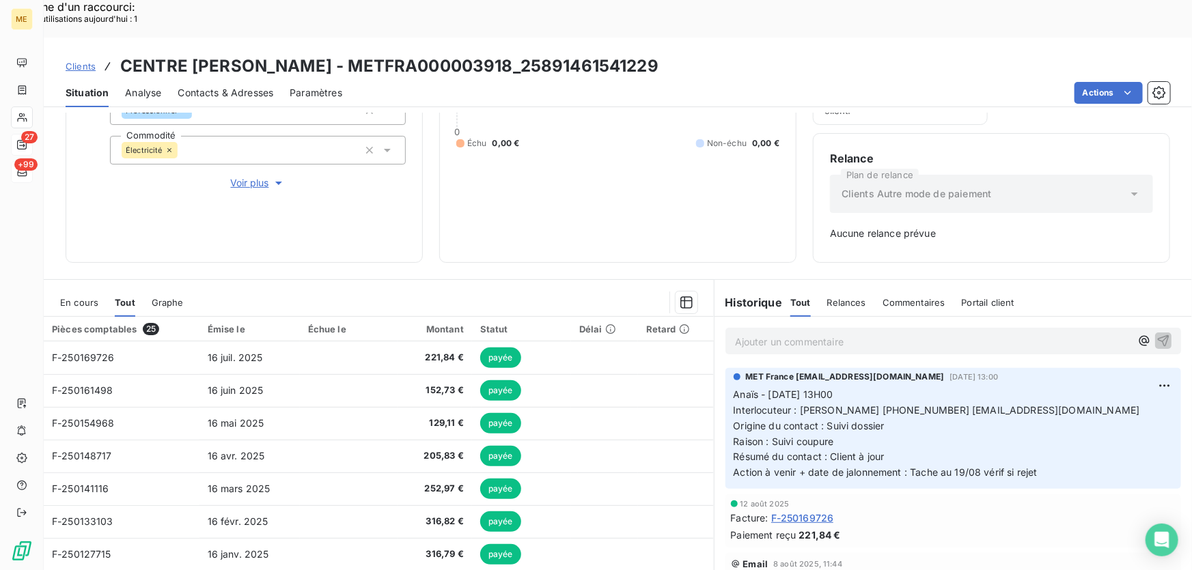
click at [70, 297] on span "En cours" at bounding box center [79, 302] width 38 height 11
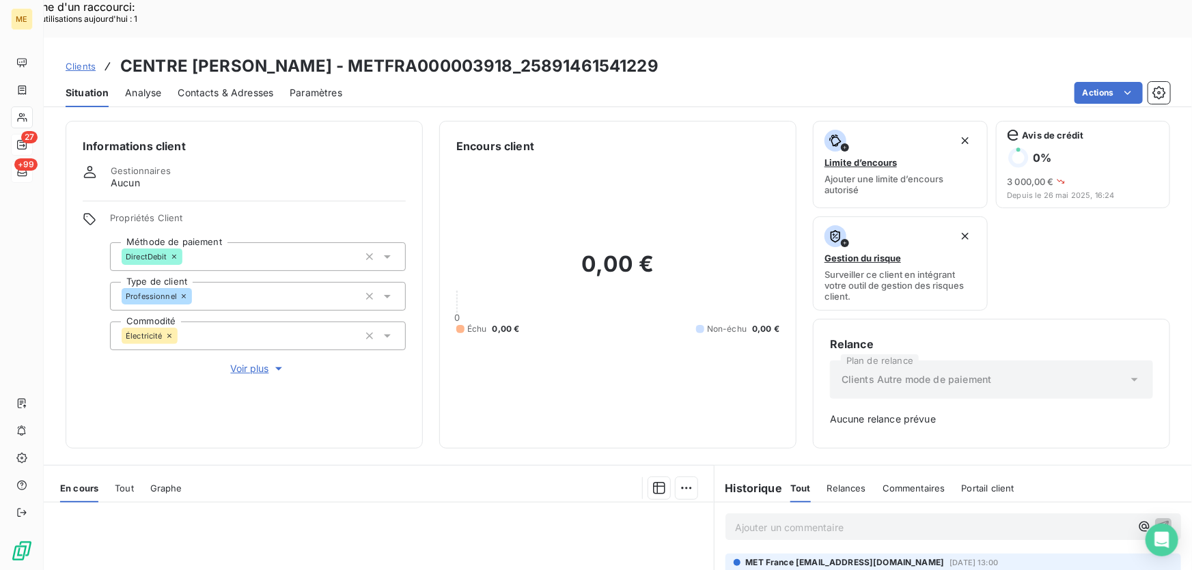
scroll to position [0, 0]
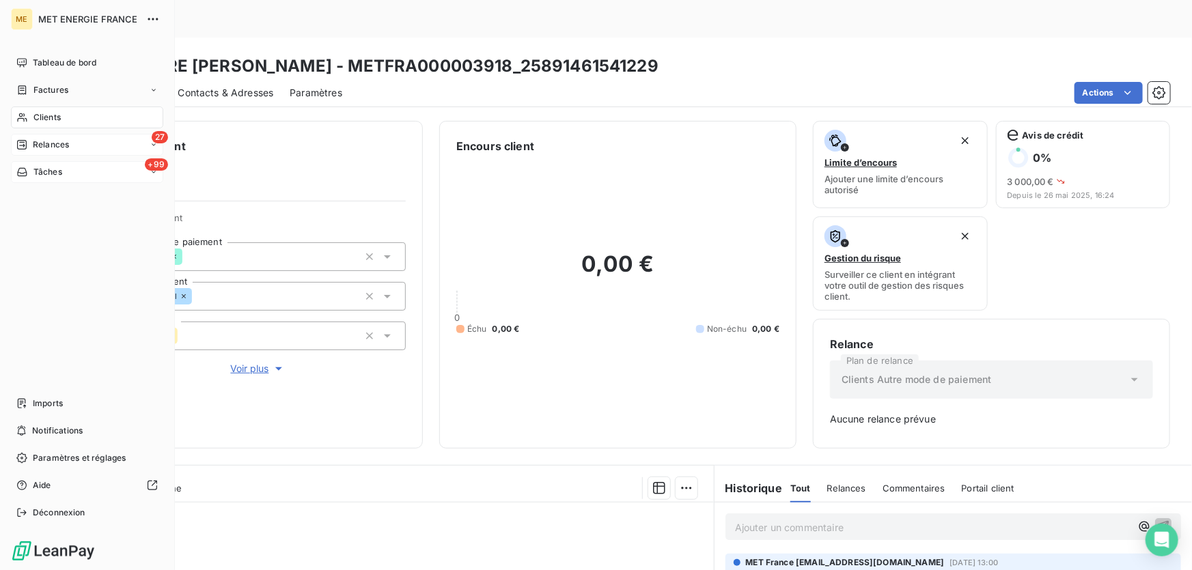
click at [21, 115] on icon at bounding box center [22, 117] width 12 height 11
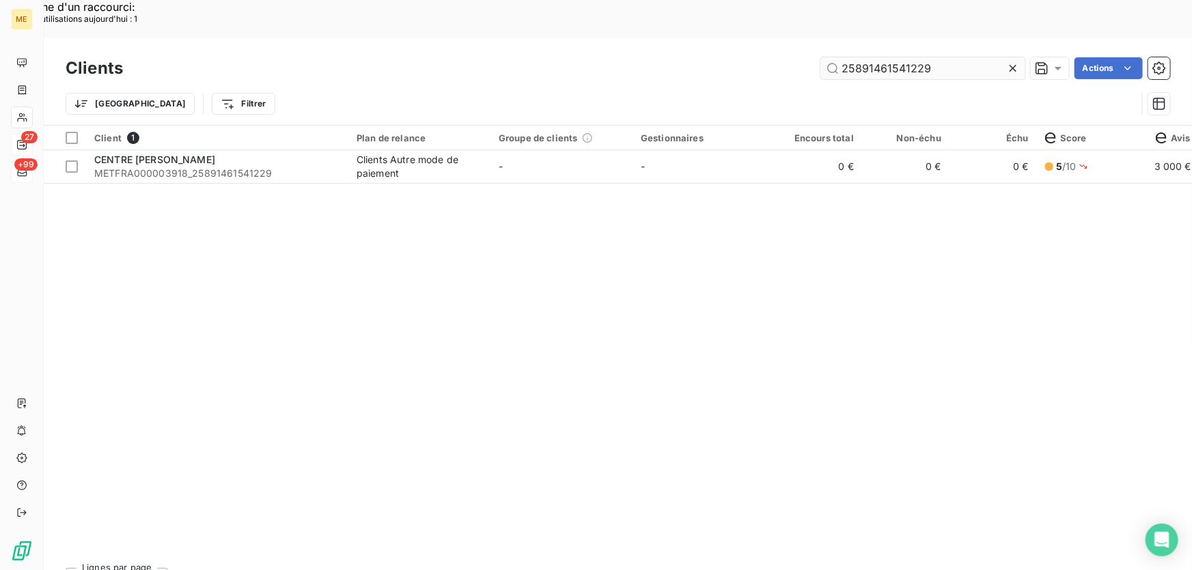
click at [913, 57] on input "25891461541229" at bounding box center [923, 68] width 205 height 22
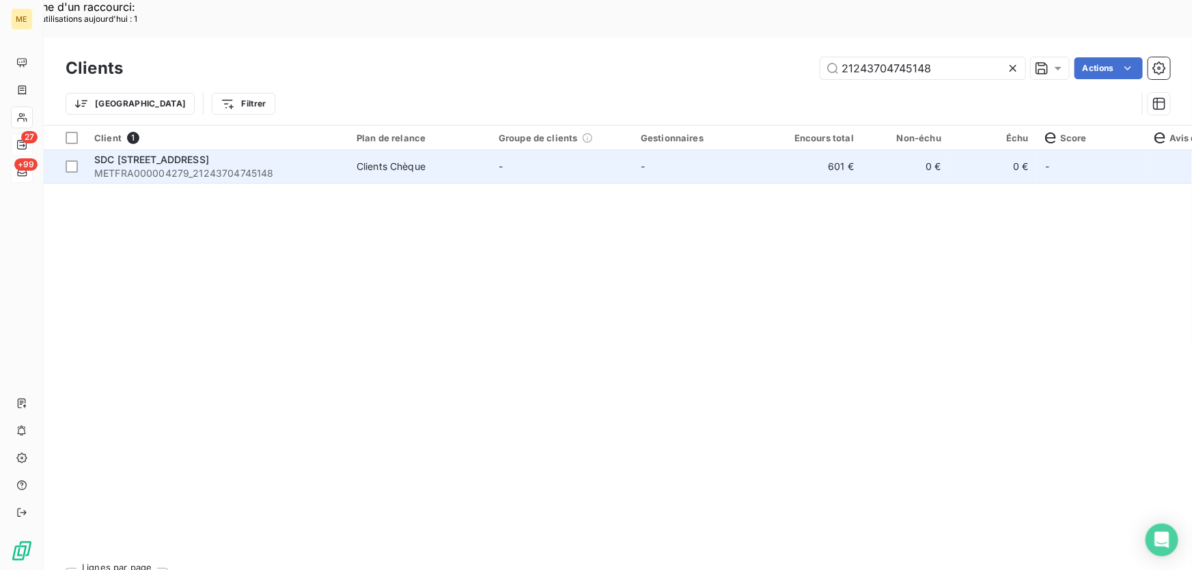
type input "21243704745148"
click at [556, 150] on td "-" at bounding box center [562, 166] width 142 height 33
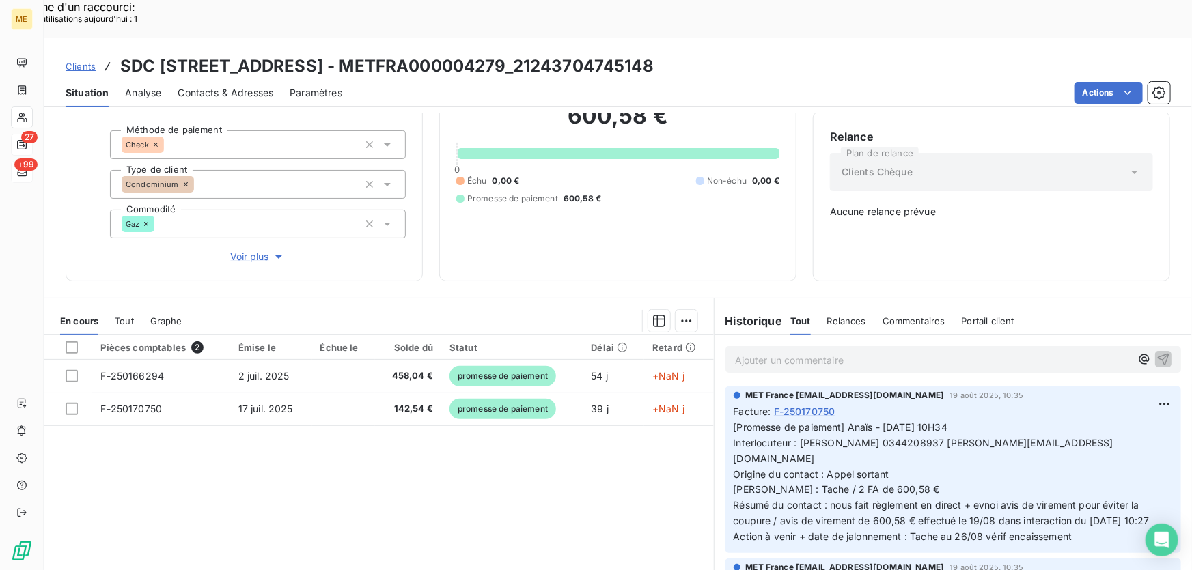
scroll to position [124, 0]
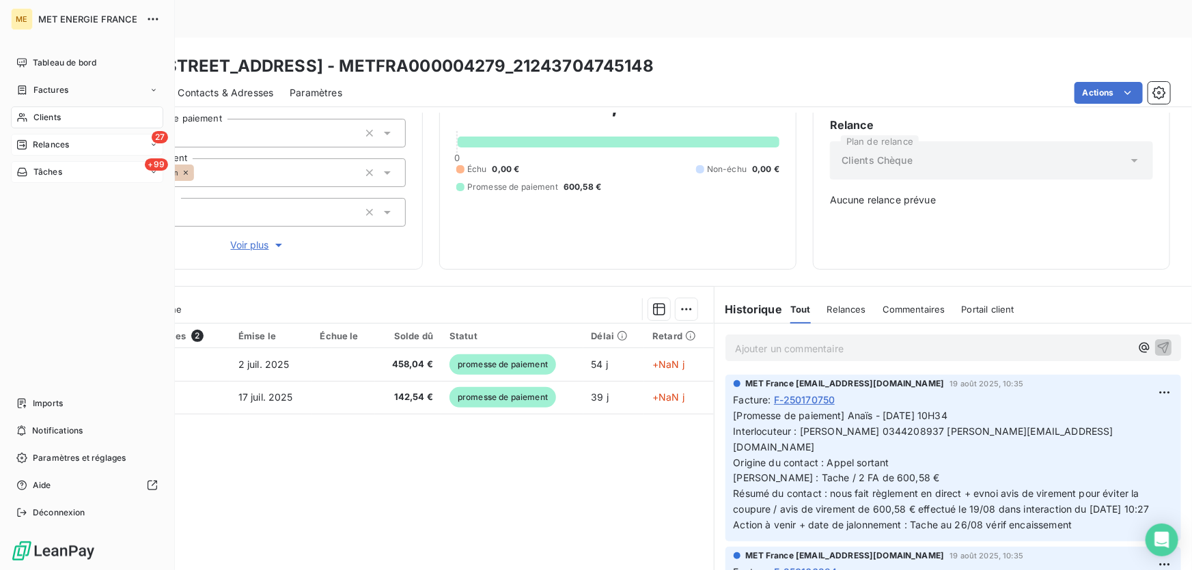
click at [42, 120] on span "Clients" at bounding box center [46, 117] width 27 height 12
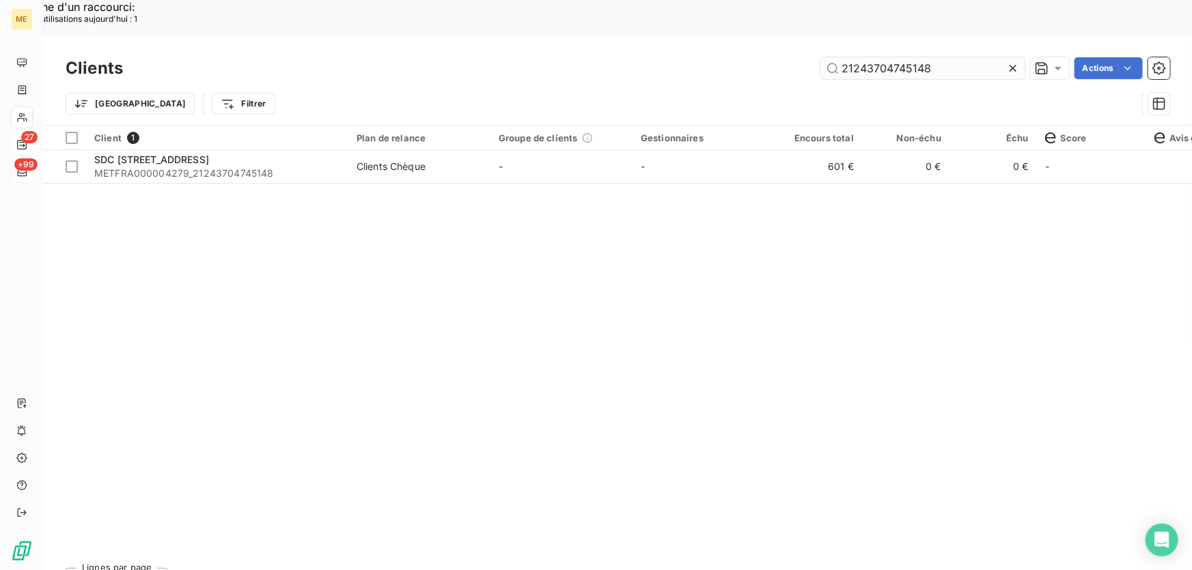
click at [858, 57] on input "21243704745148" at bounding box center [923, 68] width 205 height 22
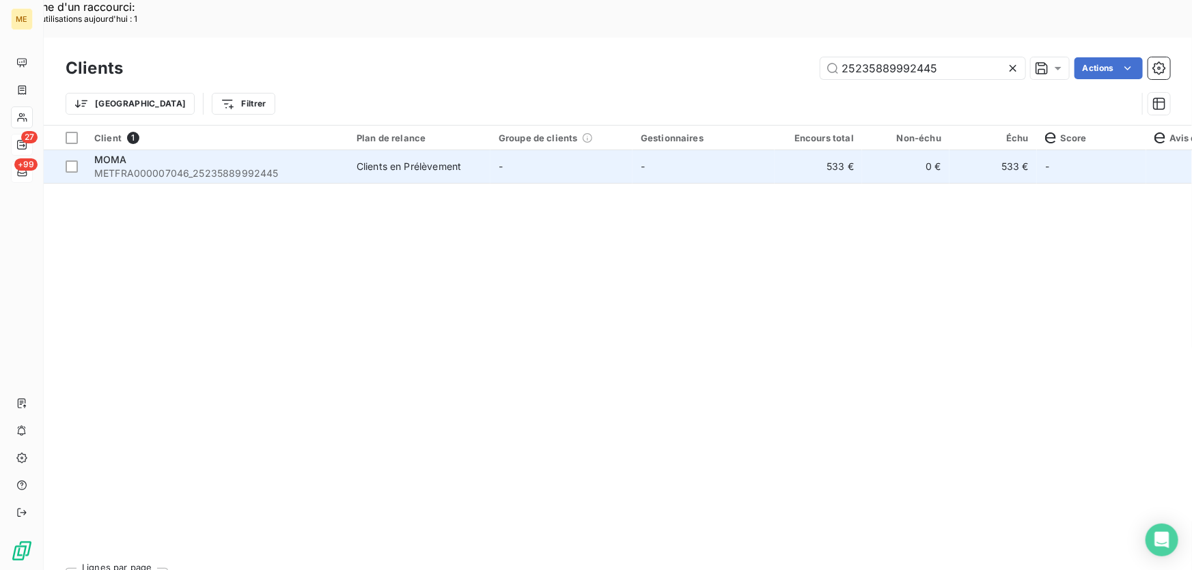
type input "25235889992445"
click at [320, 167] on span "METFRA000007046_25235889992445" at bounding box center [217, 174] width 246 height 14
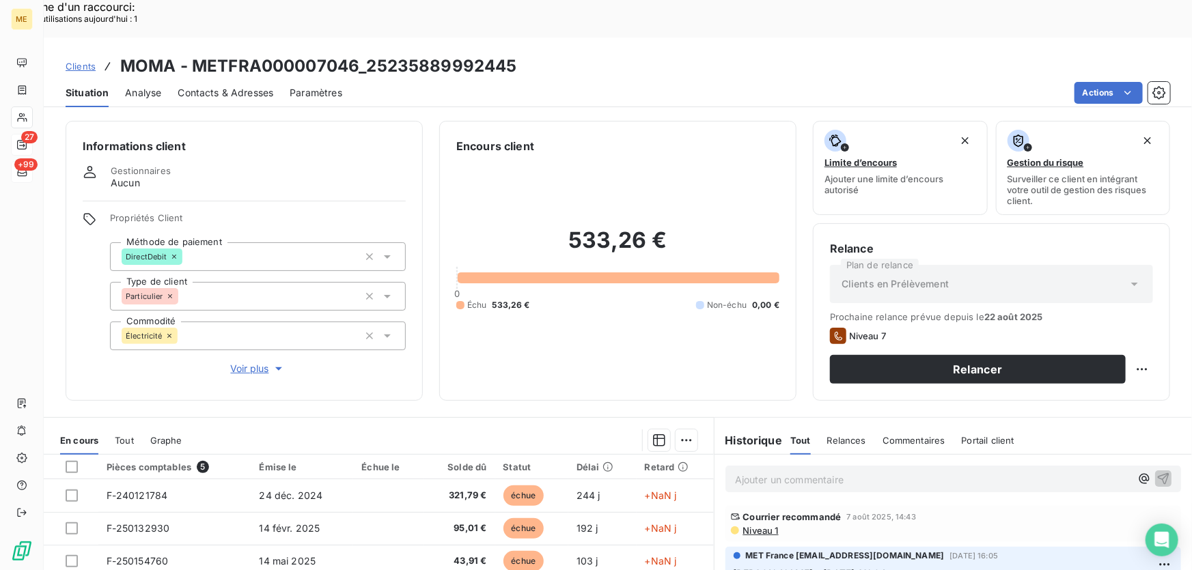
click at [246, 362] on span "Voir plus" at bounding box center [258, 369] width 55 height 14
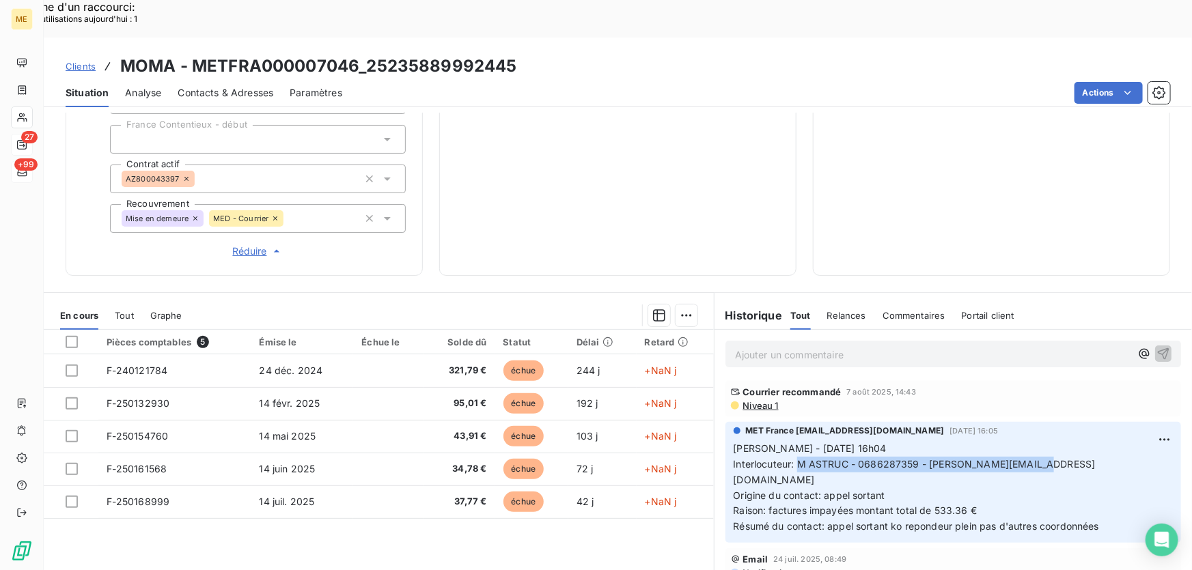
drag, startPoint x: 802, startPoint y: 420, endPoint x: 1051, endPoint y: 417, distance: 248.7
click at [1051, 441] on p "Sylvain - 30/07/2025- 16h04 Interlocuteur: M ASTRUC - 0686287359 - michel_astru…" at bounding box center [953, 488] width 439 height 94
copy span "M ASTRUC - 0686287359 - [PERSON_NAME][EMAIL_ADDRESS][DOMAIN_NAME]"
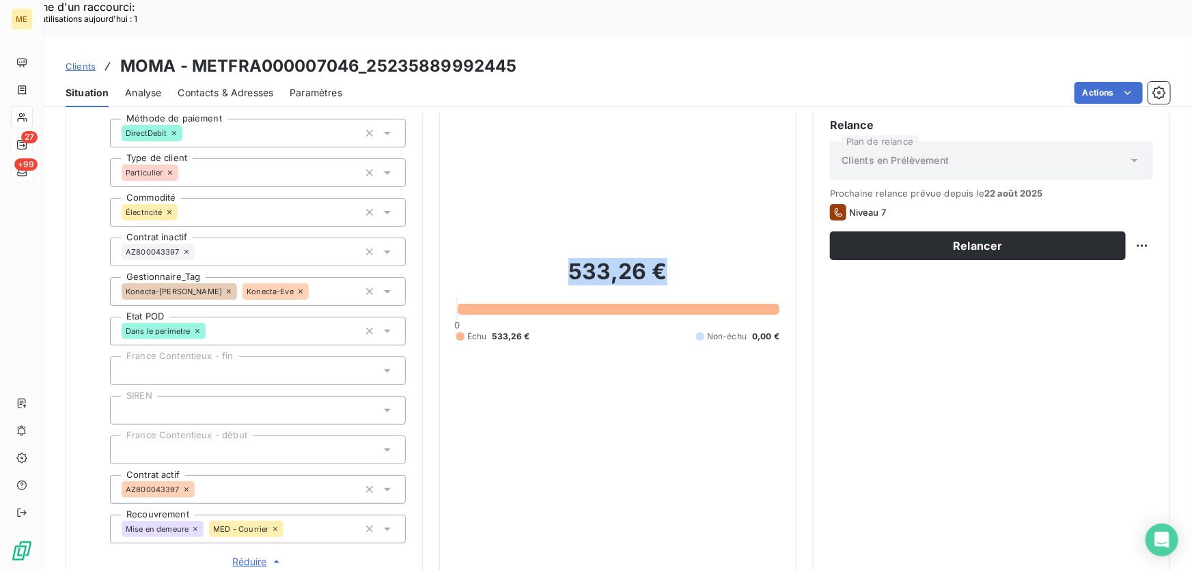
drag, startPoint x: 673, startPoint y: 232, endPoint x: 561, endPoint y: 238, distance: 112.2
click at [561, 258] on h2 "533,26 €" at bounding box center [617, 278] width 323 height 41
copy h2 "533,26 €"
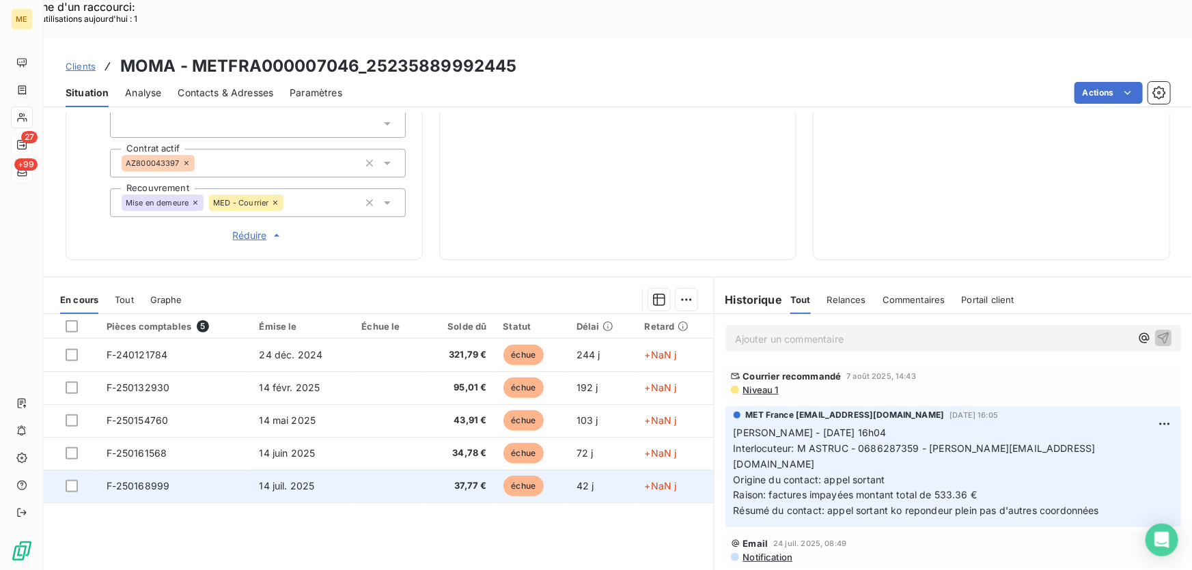
scroll to position [77, 0]
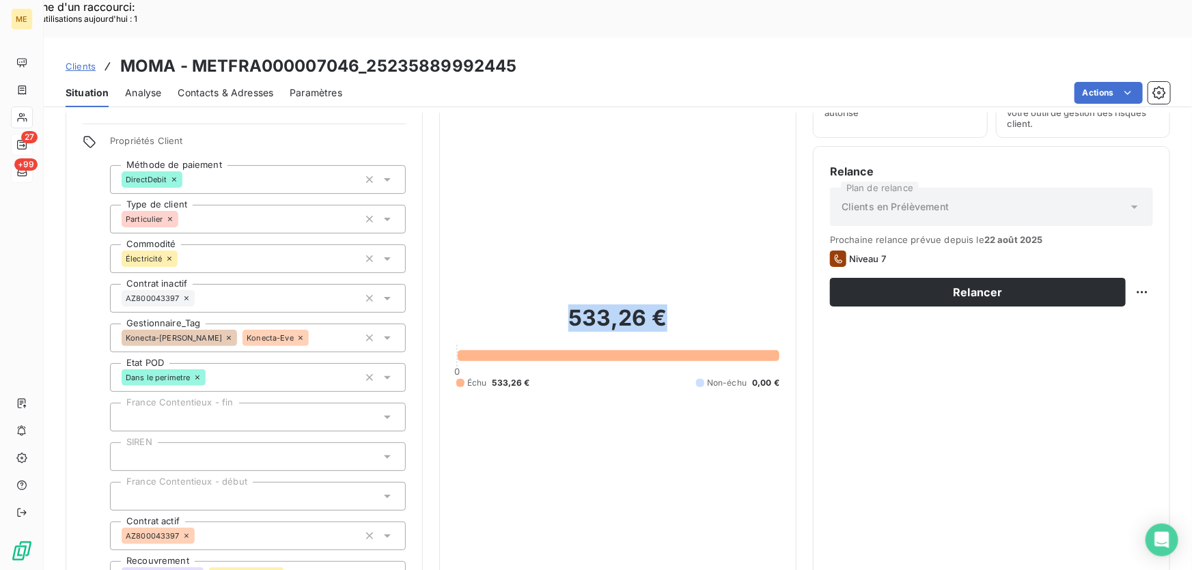
drag, startPoint x: 369, startPoint y: 287, endPoint x: 338, endPoint y: 229, distance: 65.7
click at [369, 331] on icon "button" at bounding box center [370, 338] width 14 height 14
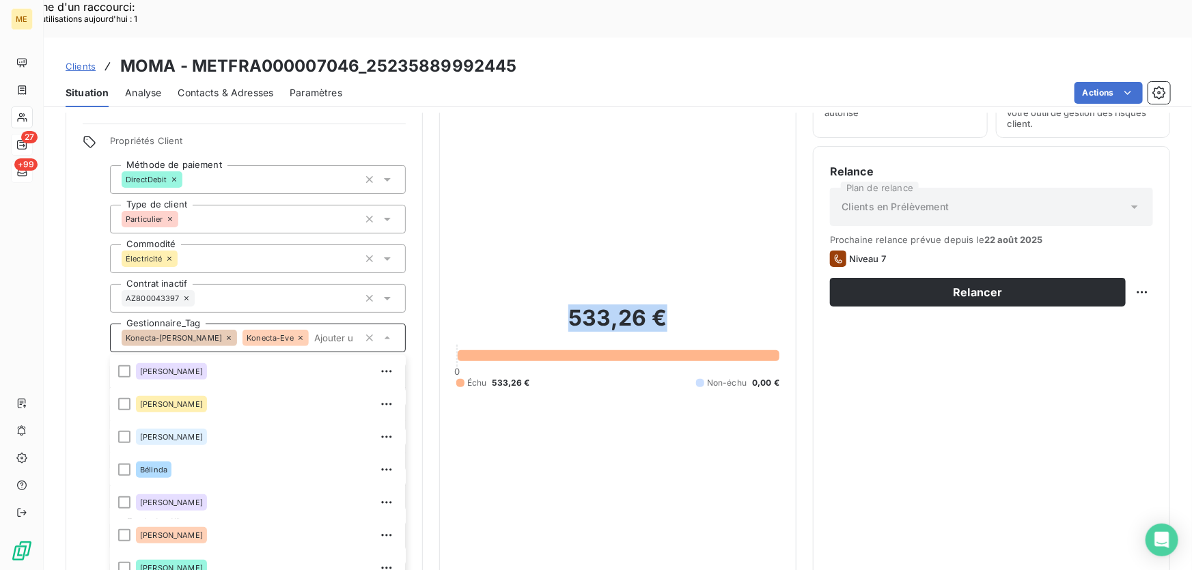
scroll to position [143, 0]
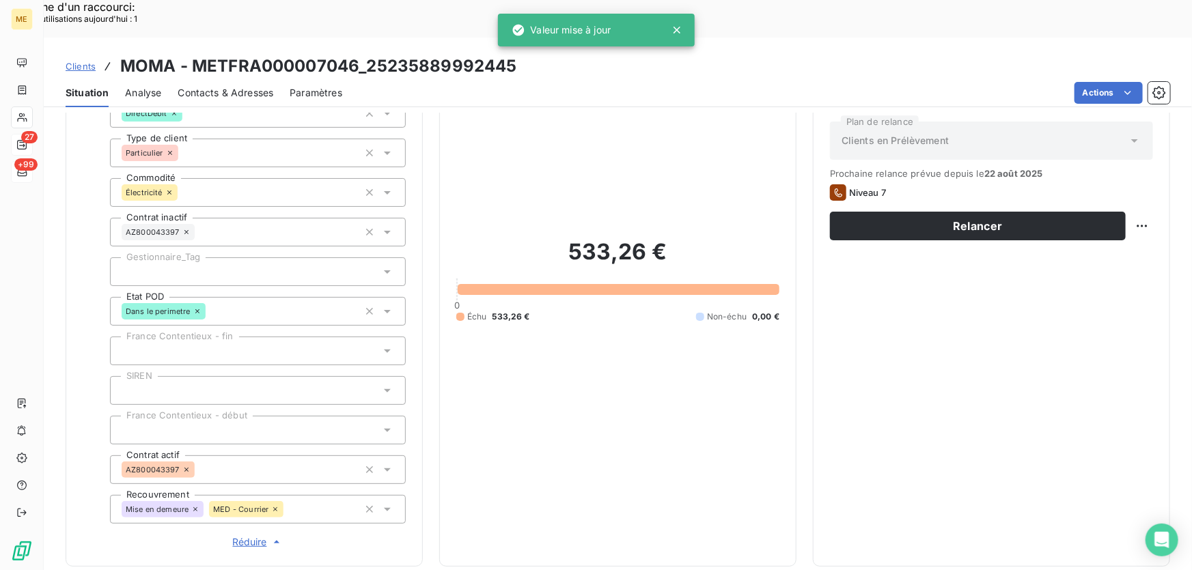
click at [256, 258] on div at bounding box center [258, 272] width 296 height 29
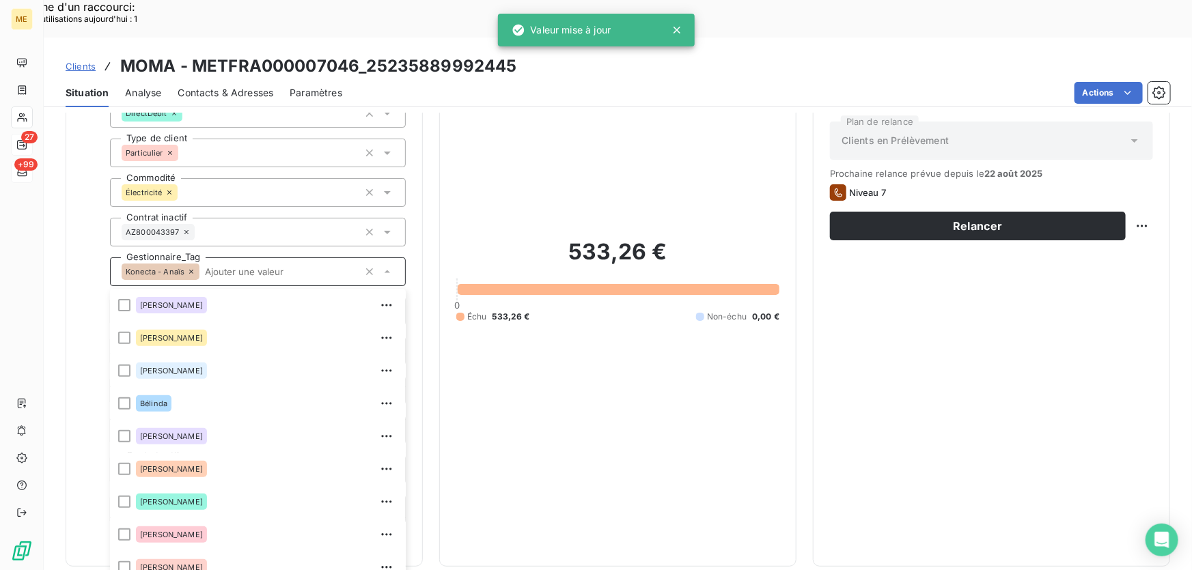
click at [269, 266] on input "text" at bounding box center [279, 272] width 159 height 12
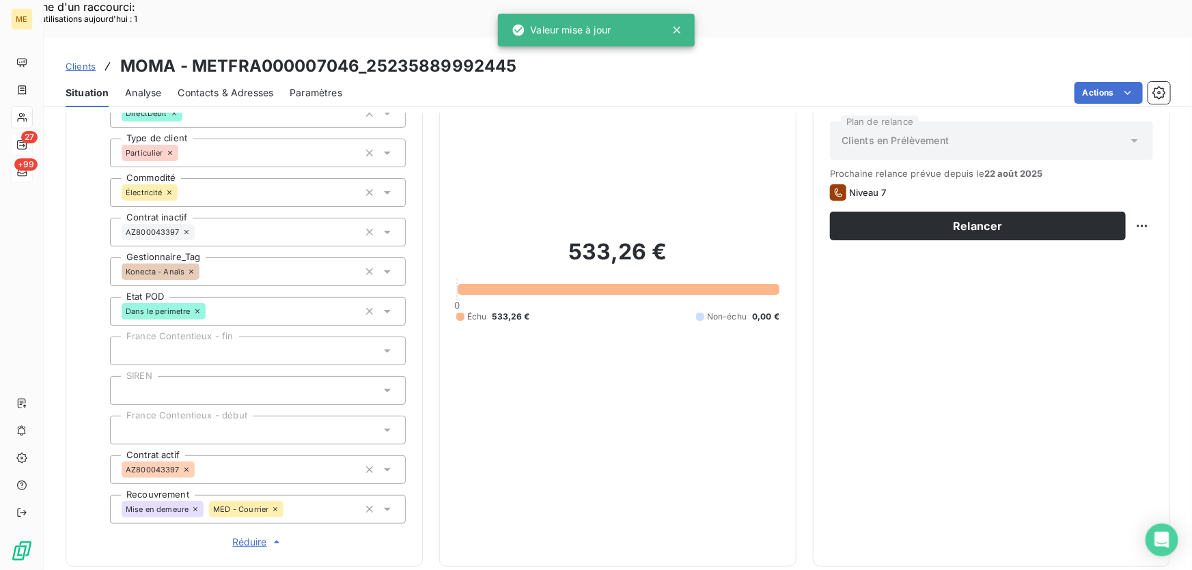
click at [652, 339] on div "533,26 € 0 Échu 533,26 € Non-échu 0,00 €" at bounding box center [617, 280] width 323 height 539
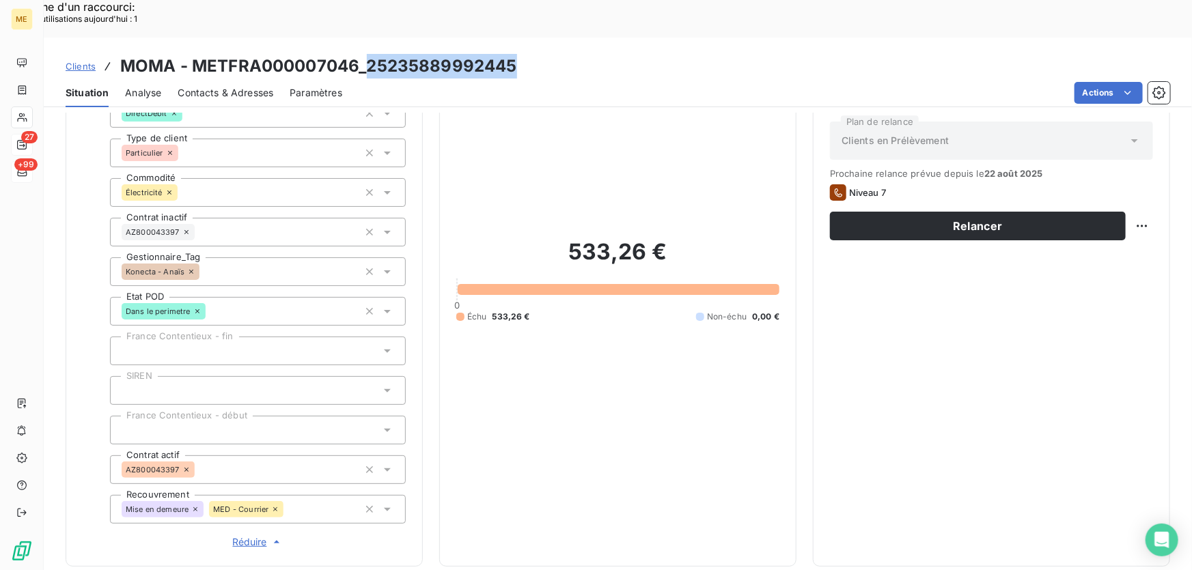
drag, startPoint x: 517, startPoint y: 28, endPoint x: 370, endPoint y: 36, distance: 147.1
click at [370, 54] on div "Clients MOMA - METFRA000007046_25235889992445" at bounding box center [618, 66] width 1149 height 25
copy h3 "25235889992445"
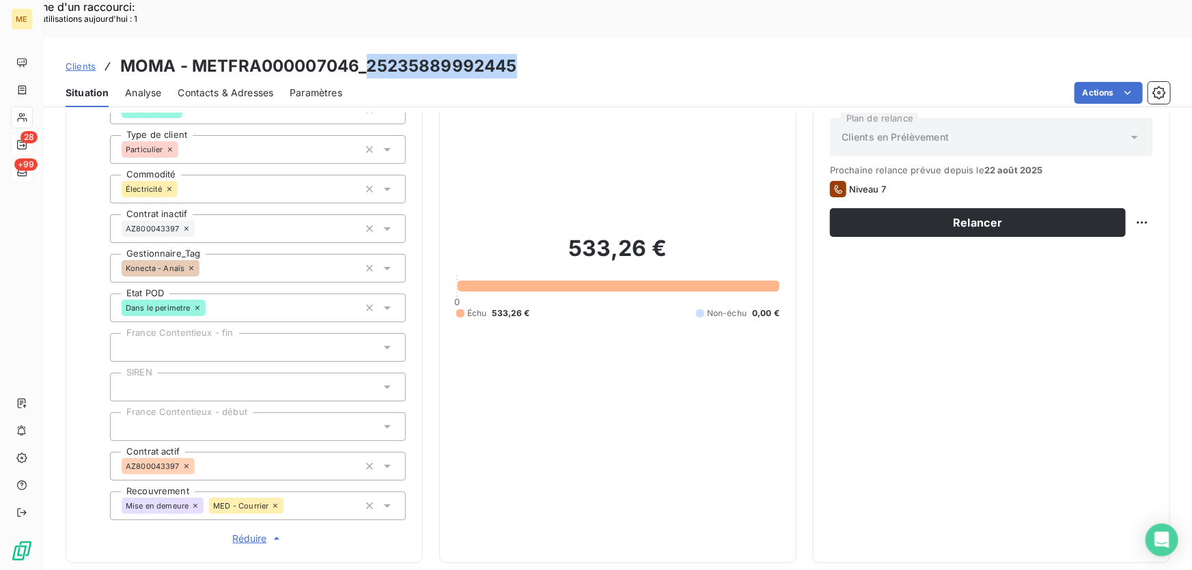
scroll to position [329, 0]
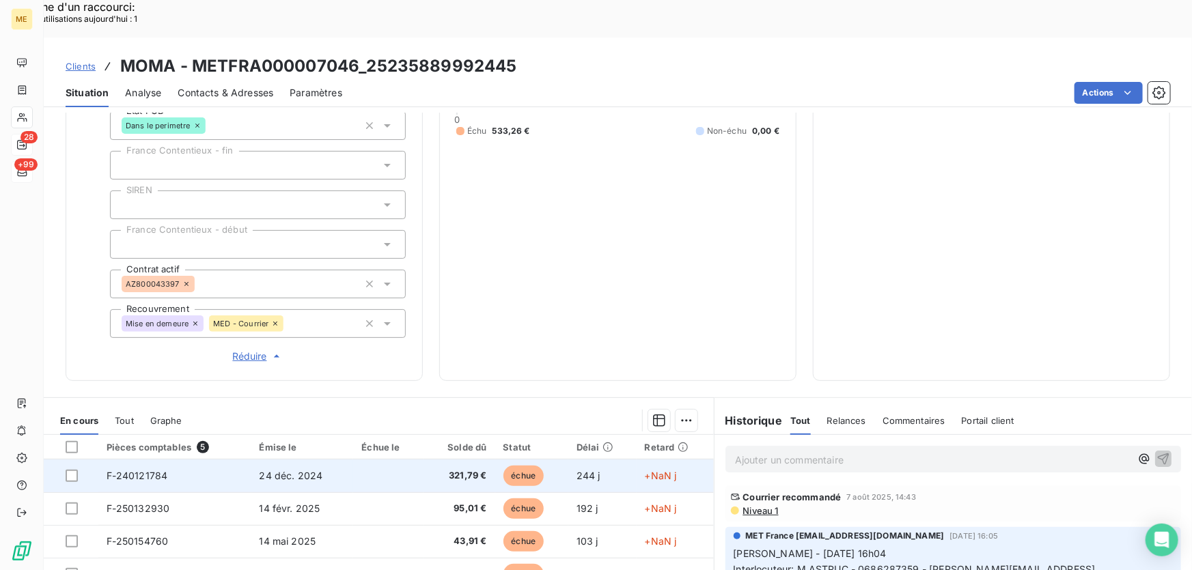
click at [410, 460] on td at bounding box center [388, 476] width 70 height 33
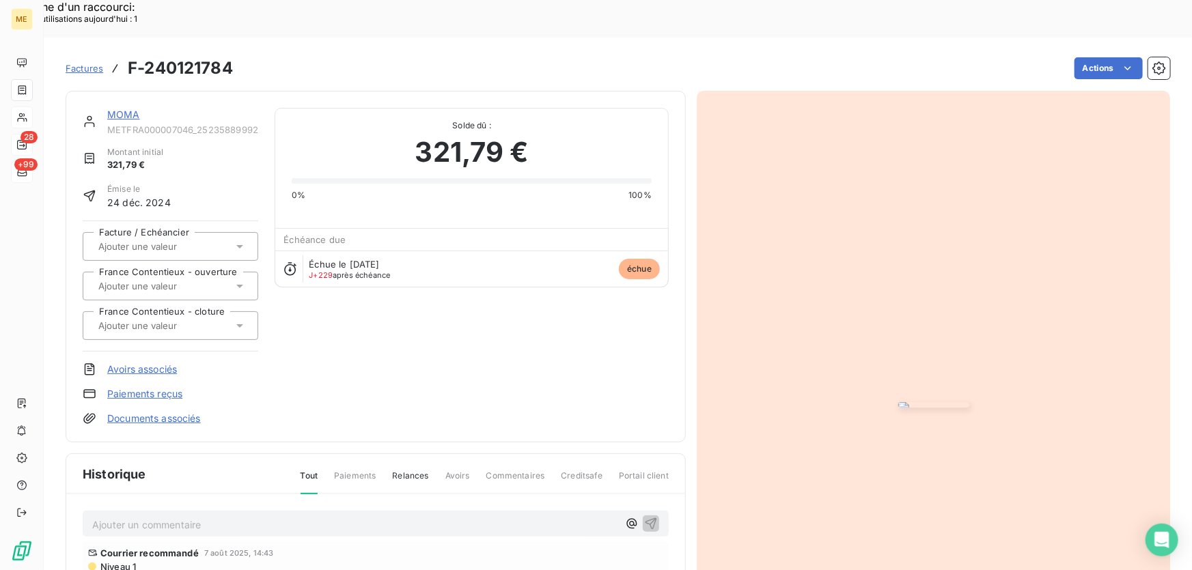
click at [115, 109] on link "MOMA" at bounding box center [123, 115] width 33 height 12
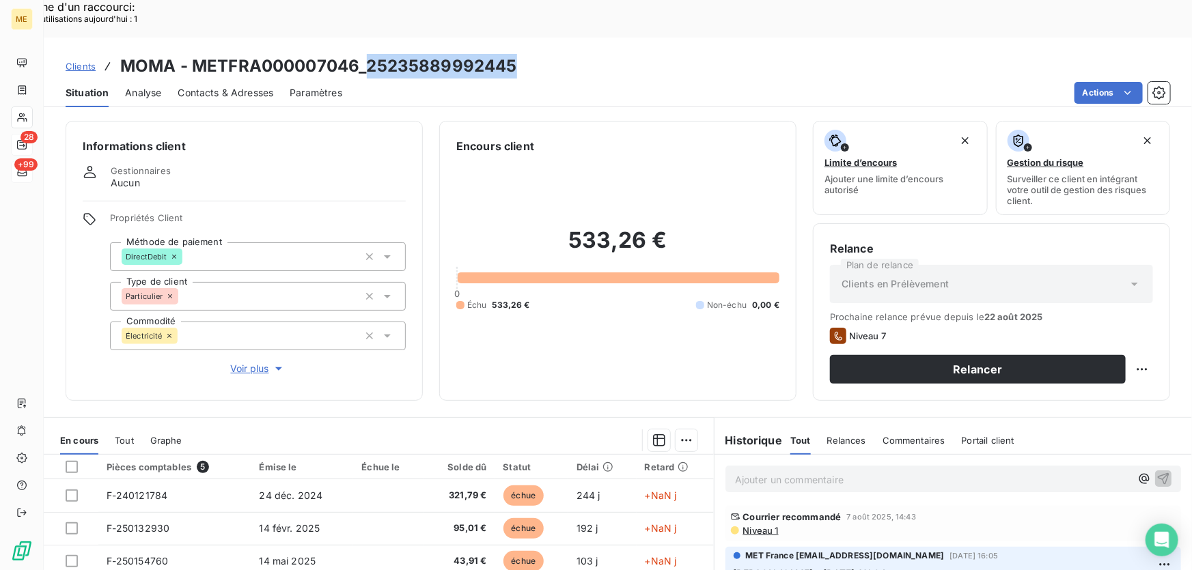
drag, startPoint x: 521, startPoint y: 30, endPoint x: 369, endPoint y: 32, distance: 152.4
click at [369, 54] on div "Clients MOMA - METFRA000007046_25235889992445" at bounding box center [618, 66] width 1149 height 25
copy h3 "25235889992445"
click at [508, 54] on h3 "MOMA - METFRA000007046_25235889992445" at bounding box center [318, 66] width 397 height 25
drag, startPoint x: 520, startPoint y: 27, endPoint x: 369, endPoint y: 32, distance: 151.1
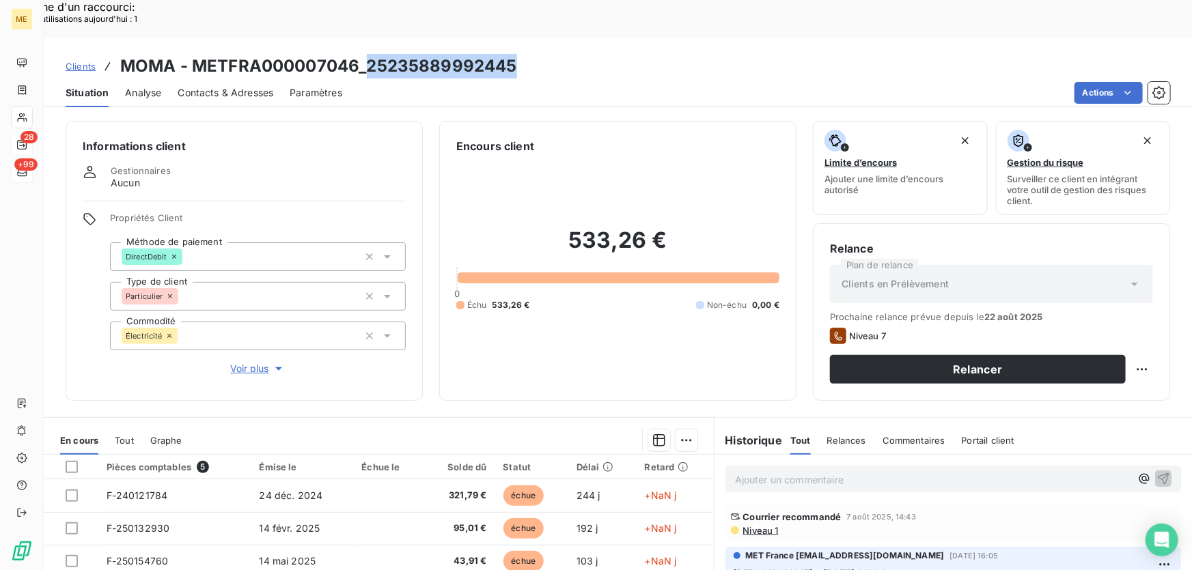
click at [369, 54] on div "Clients MOMA - METFRA000007046_25235889992445" at bounding box center [618, 66] width 1149 height 25
copy h3 "25235889992445"
click at [518, 54] on div "Clients MOMA - METFRA000007046_25235889992445" at bounding box center [618, 66] width 1149 height 25
drag, startPoint x: 642, startPoint y: 210, endPoint x: 564, endPoint y: 213, distance: 77.3
click at [564, 227] on h2 "533,26 €" at bounding box center [617, 247] width 323 height 41
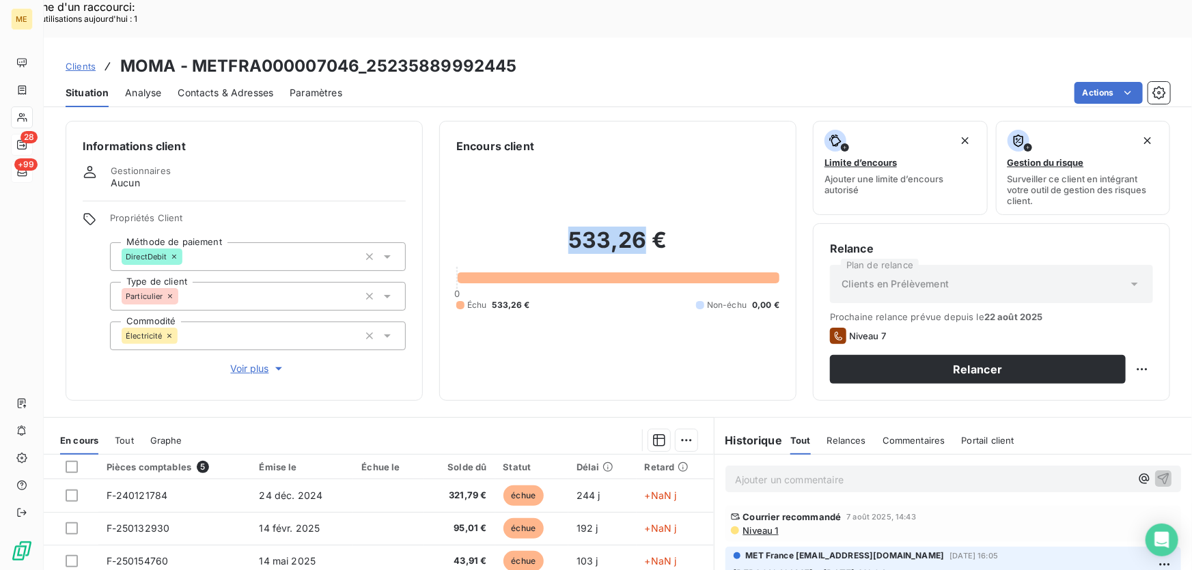
copy h2 "533,26"
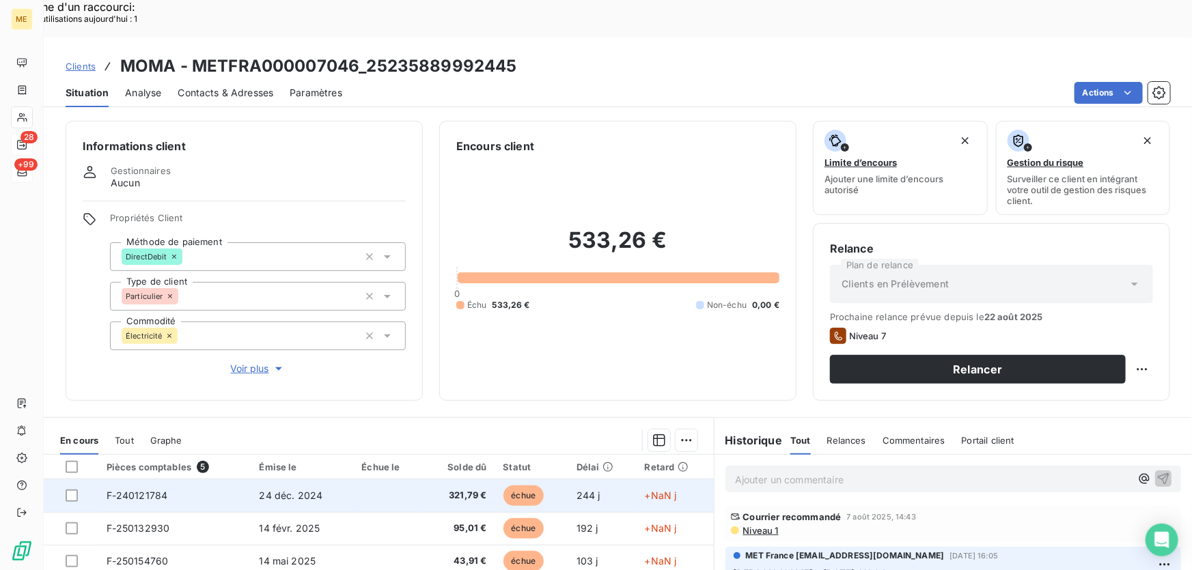
click at [346, 480] on td "24 déc. 2024" at bounding box center [302, 496] width 102 height 33
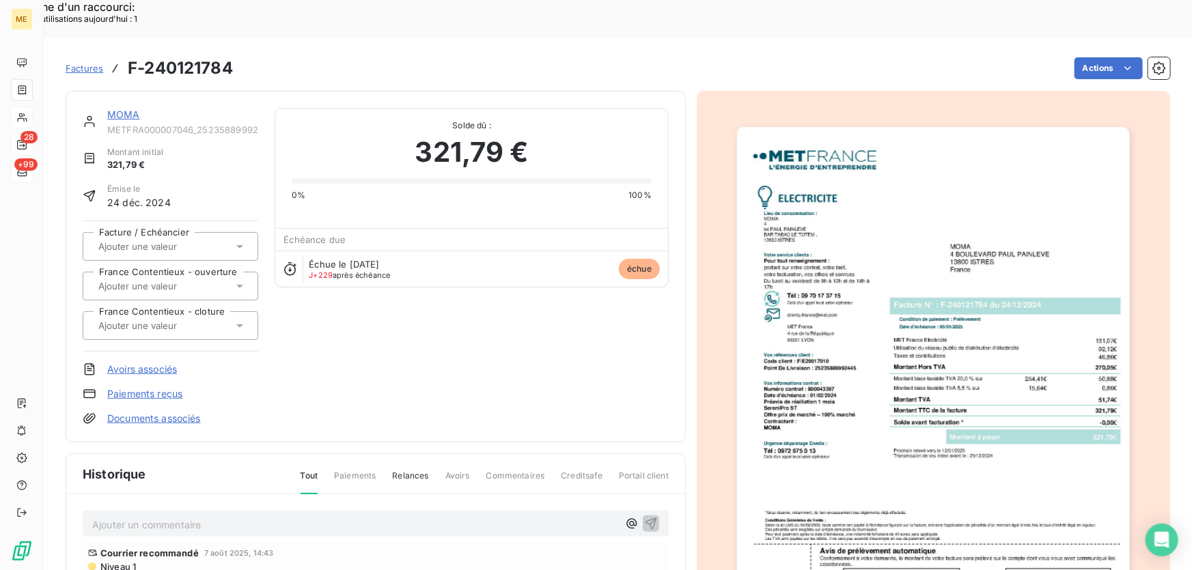
click at [118, 109] on link "MOMA" at bounding box center [123, 115] width 33 height 12
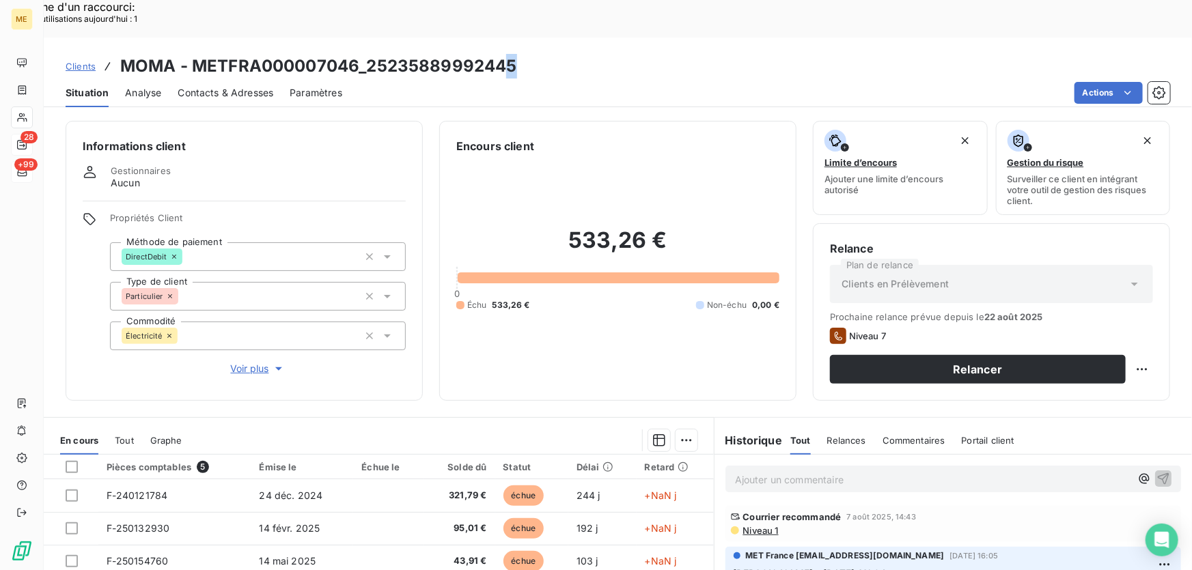
click at [509, 54] on div "Clients MOMA - METFRA000007046_25235889992445" at bounding box center [618, 66] width 1149 height 25
drag, startPoint x: 356, startPoint y: 28, endPoint x: 190, endPoint y: 32, distance: 166.1
click at [190, 54] on h3 "MOMA - METFRA000007046_25235889992445" at bounding box center [318, 66] width 397 height 25
copy h3 "METFRA000007046"
drag, startPoint x: 530, startPoint y: 29, endPoint x: 369, endPoint y: 38, distance: 160.8
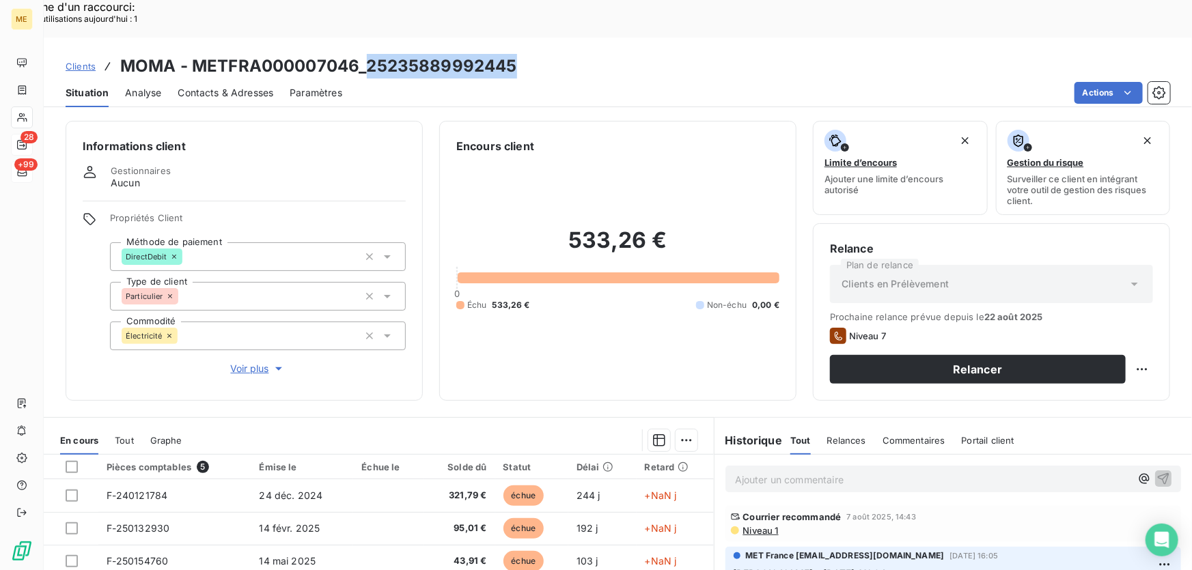
click at [369, 54] on div "Clients MOMA - METFRA000007046_25235889992445" at bounding box center [618, 66] width 1149 height 25
copy h3 "25235889992445"
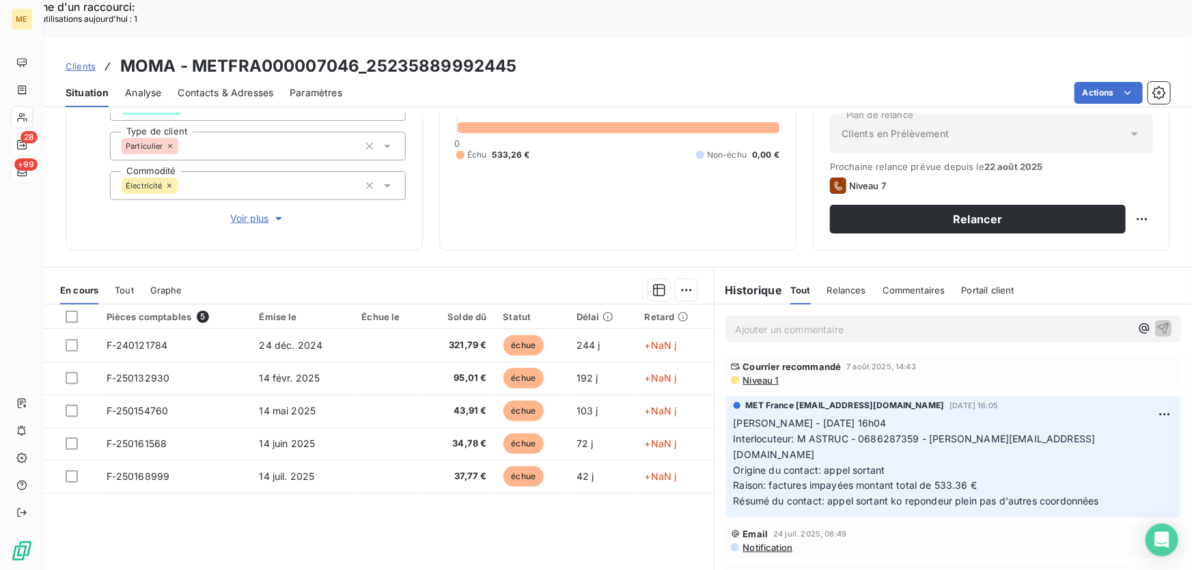
click at [752, 375] on span "Niveau 1" at bounding box center [760, 380] width 37 height 11
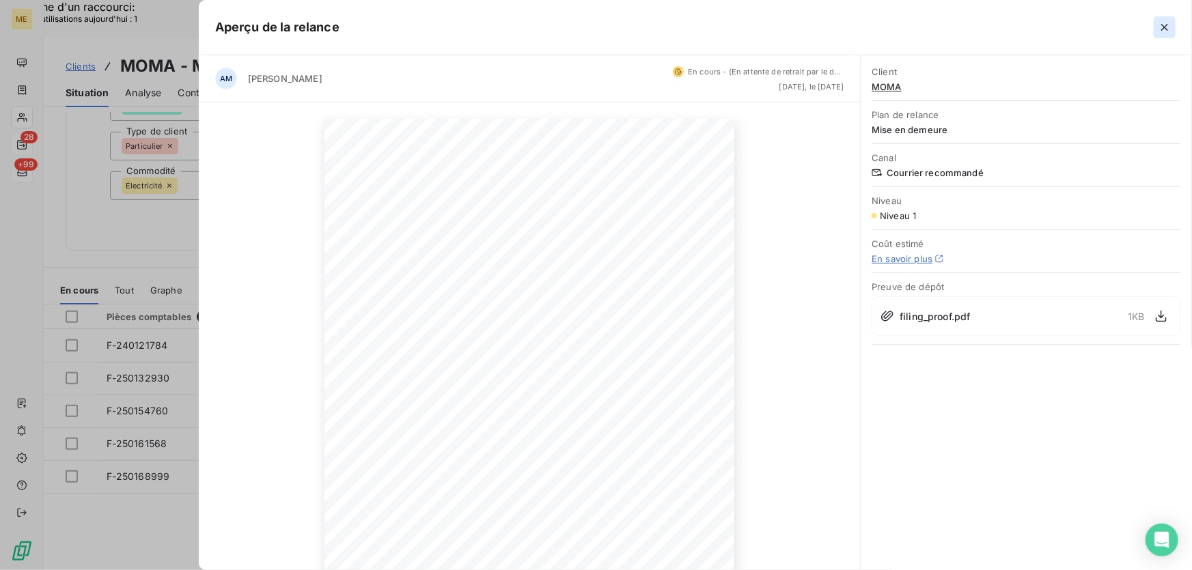
click at [1169, 23] on icon "button" at bounding box center [1165, 27] width 14 height 14
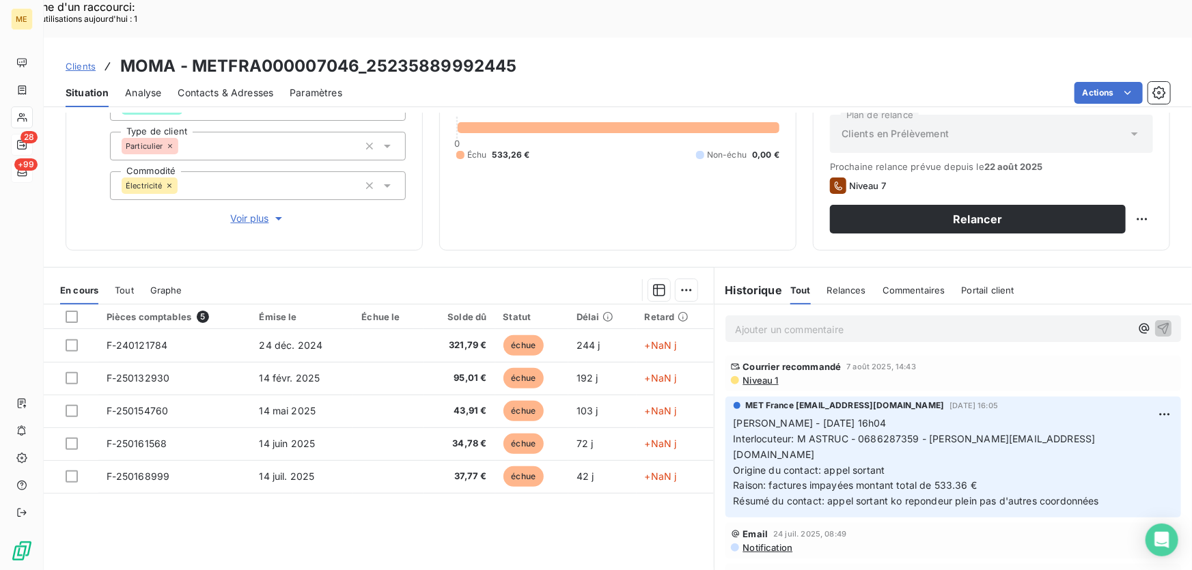
scroll to position [26, 0]
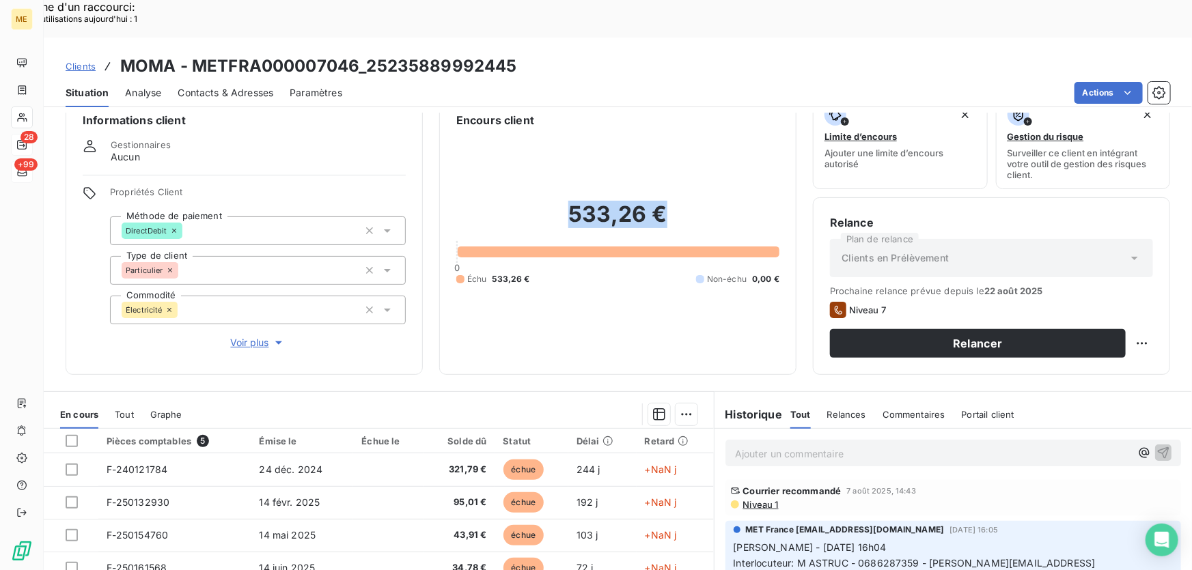
drag, startPoint x: 642, startPoint y: 182, endPoint x: 569, endPoint y: 184, distance: 72.5
click at [569, 201] on h2 "533,26 €" at bounding box center [617, 221] width 323 height 41
copy h2 "533,26 €"
click at [894, 445] on p "Ajouter un commentaire ﻿" at bounding box center [933, 453] width 396 height 17
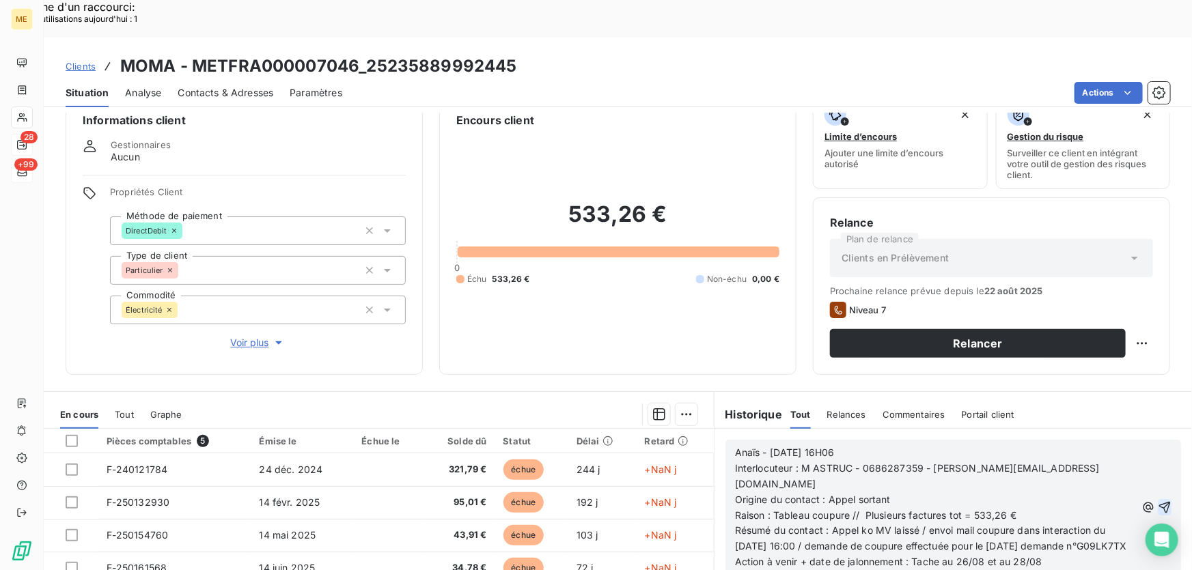
click at [1159, 501] on icon "button" at bounding box center [1165, 507] width 12 height 12
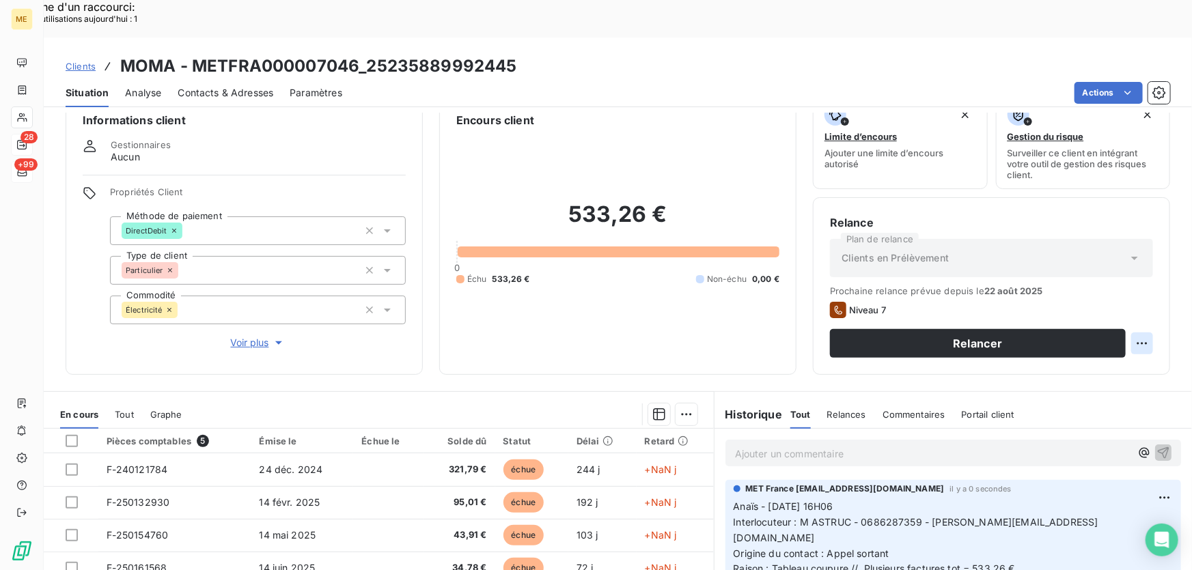
select select "7"
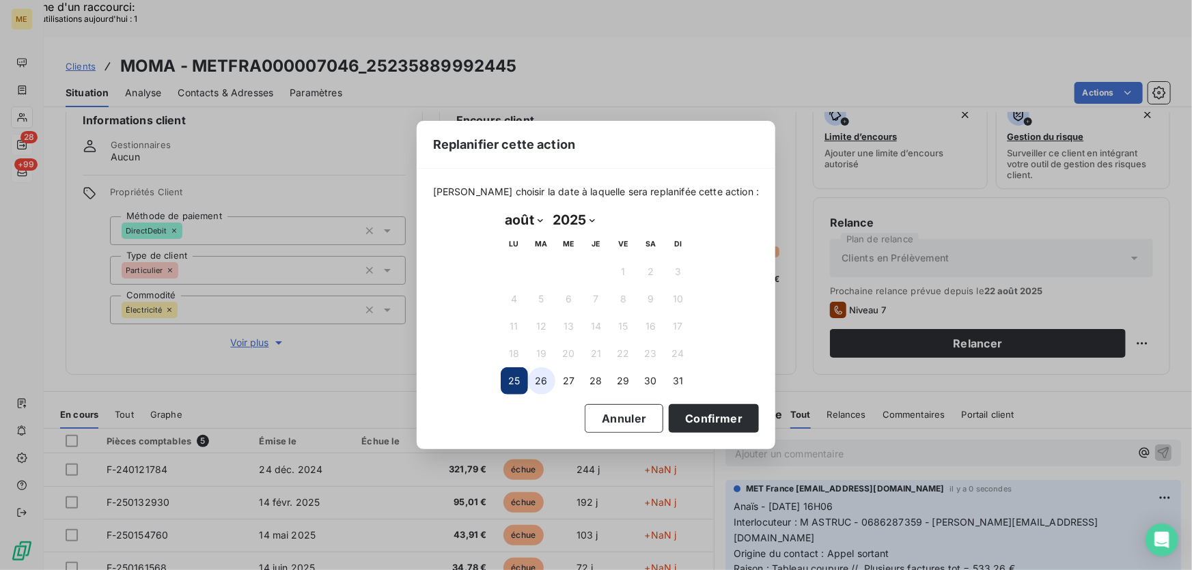
click at [543, 383] on button "26" at bounding box center [541, 381] width 27 height 27
click at [718, 412] on button "Confirmer" at bounding box center [714, 418] width 90 height 29
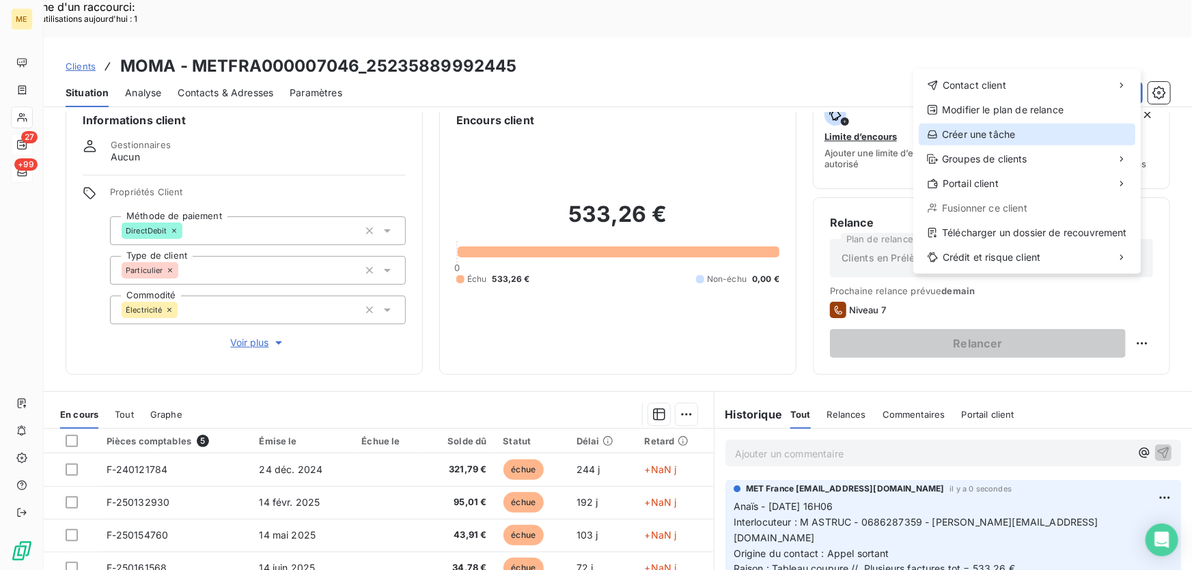
click at [977, 133] on div "Créer une tâche" at bounding box center [1027, 135] width 217 height 22
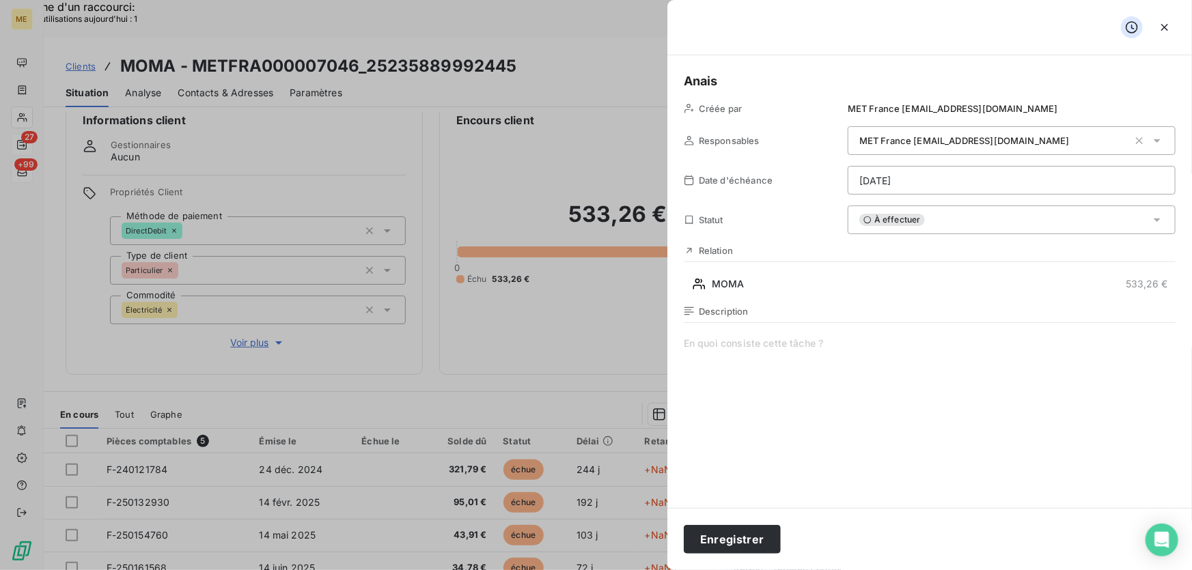
click at [833, 339] on span at bounding box center [930, 468] width 492 height 262
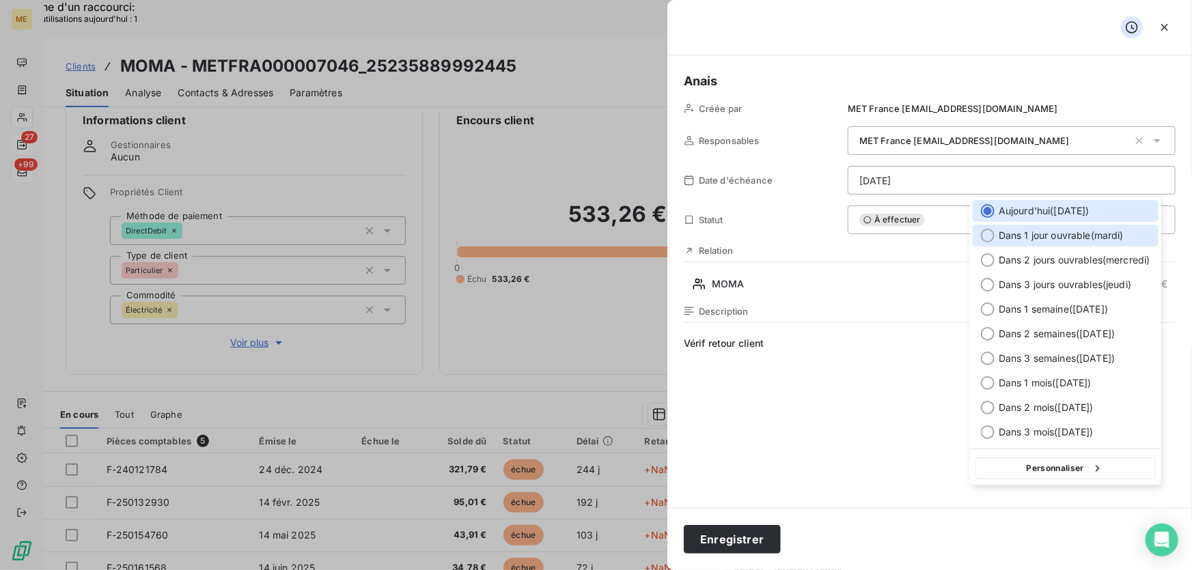
click at [1108, 239] on span "Dans 1 jour ouvrable ( [DATE] )" at bounding box center [1061, 236] width 125 height 14
type input "[DATE]"
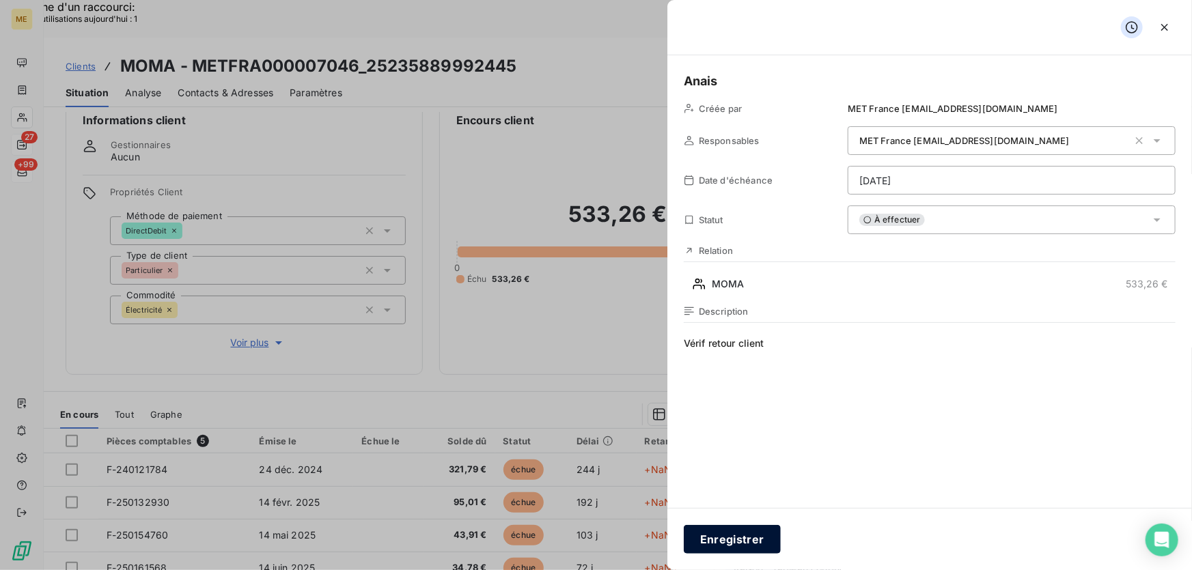
click at [741, 537] on button "Enregistrer" at bounding box center [732, 539] width 97 height 29
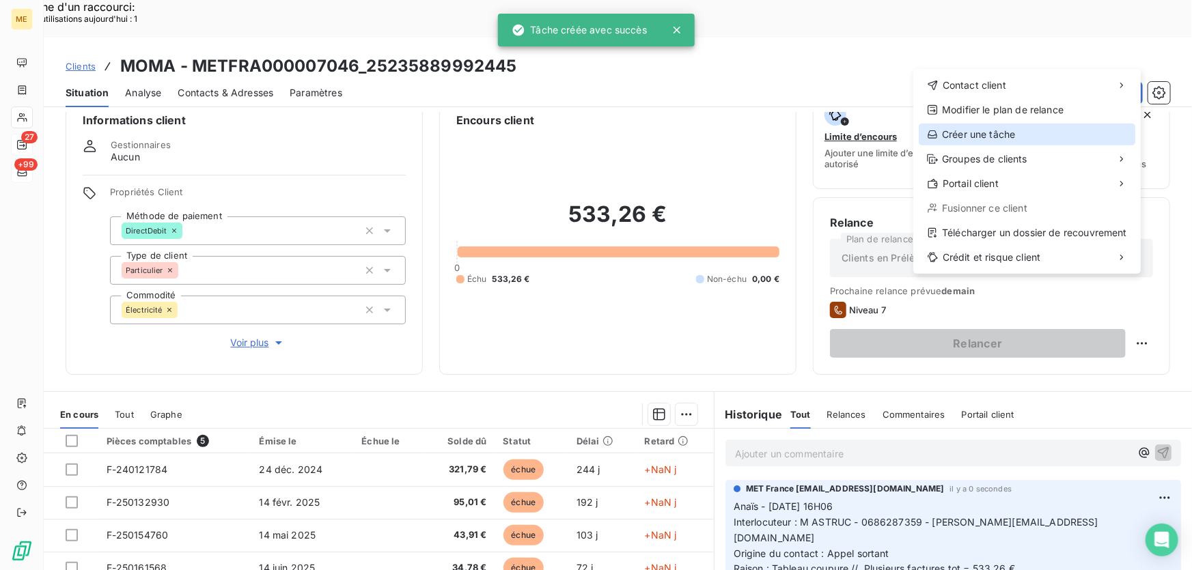
click at [981, 133] on div "Créer une tâche" at bounding box center [1027, 135] width 217 height 22
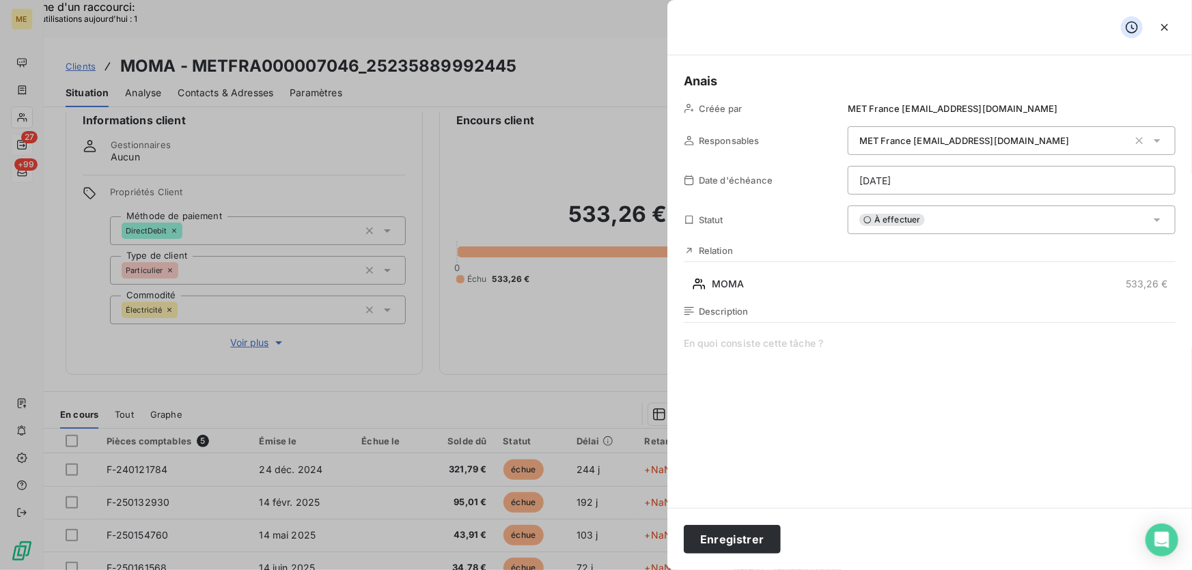
click at [813, 348] on span at bounding box center [930, 468] width 492 height 262
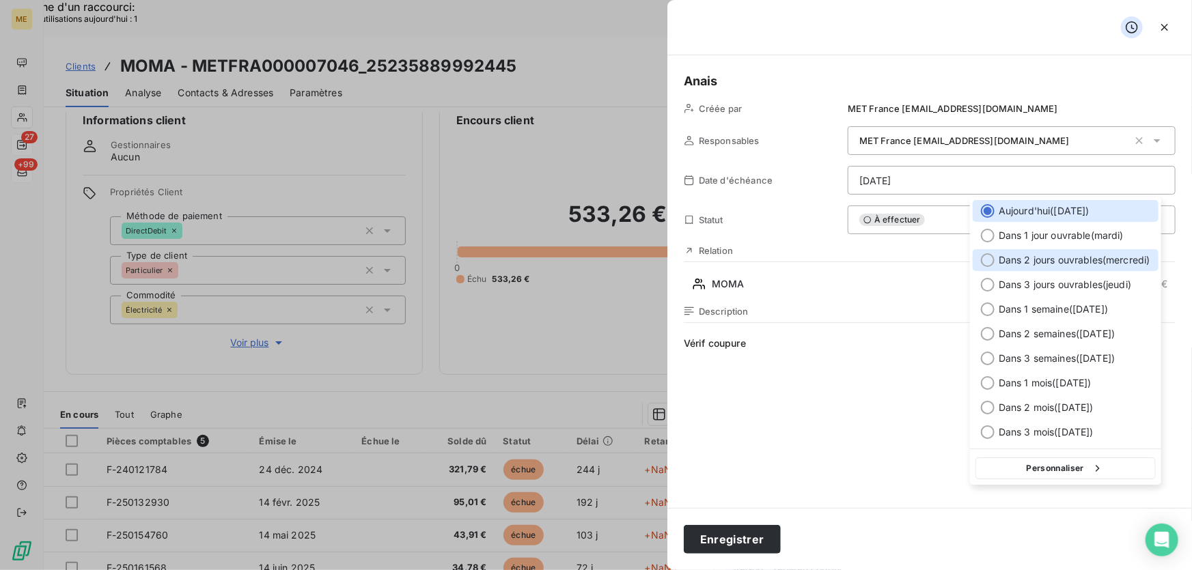
click at [1060, 251] on div "Dans 2 jours ouvrables ( [DATE] )" at bounding box center [1066, 260] width 186 height 22
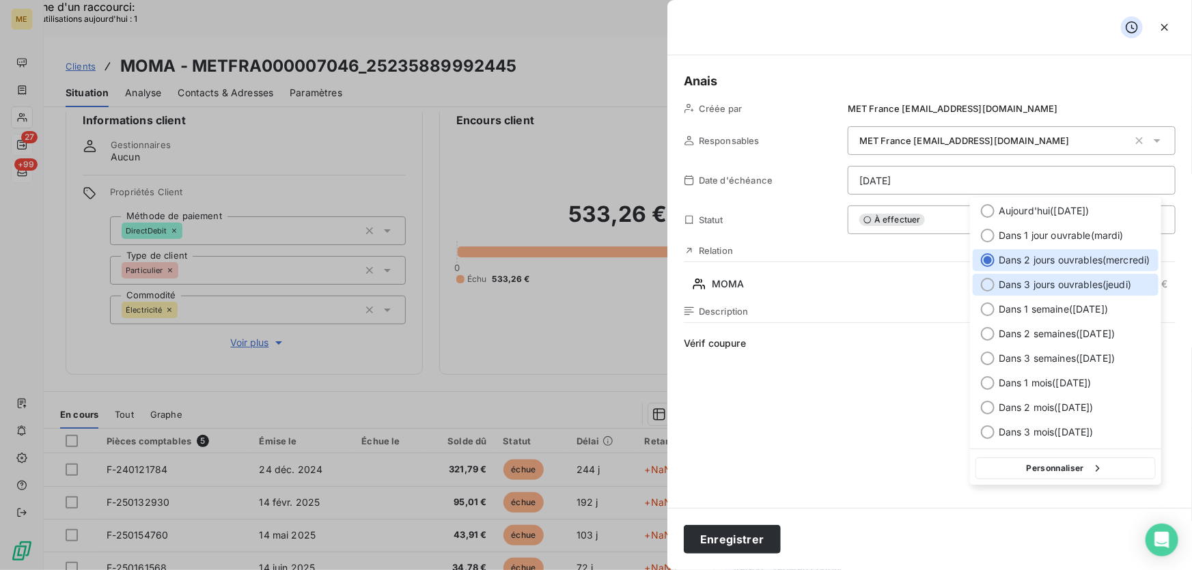
click at [1069, 284] on span "Dans 3 jours ouvrables ( [DATE] )" at bounding box center [1065, 285] width 133 height 14
type input "28/08/2025"
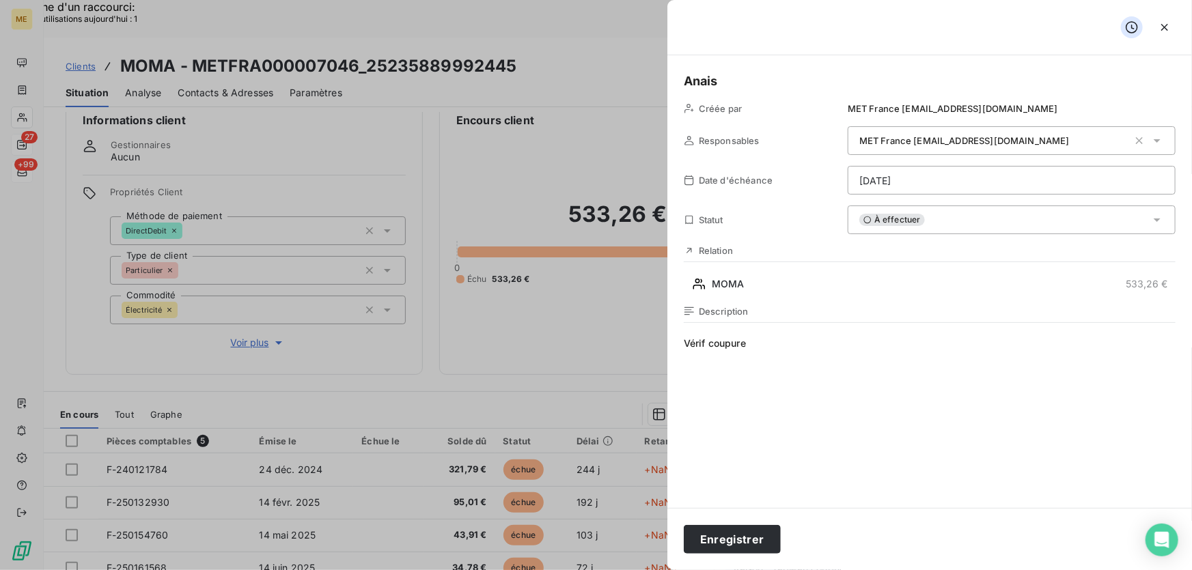
click at [780, 347] on span "Vérif coupure" at bounding box center [930, 468] width 492 height 262
click at [809, 360] on span "Vérif coupure n°" at bounding box center [930, 468] width 492 height 262
click at [713, 547] on button "Enregistrer" at bounding box center [732, 539] width 97 height 29
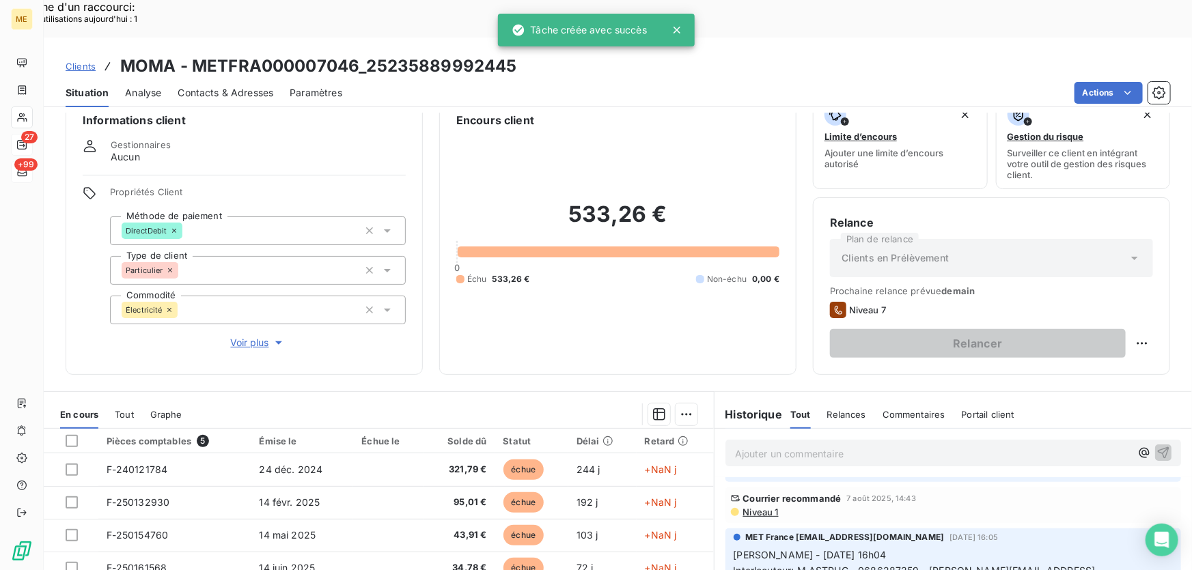
scroll to position [61, 0]
